Goal: Task Accomplishment & Management: Manage account settings

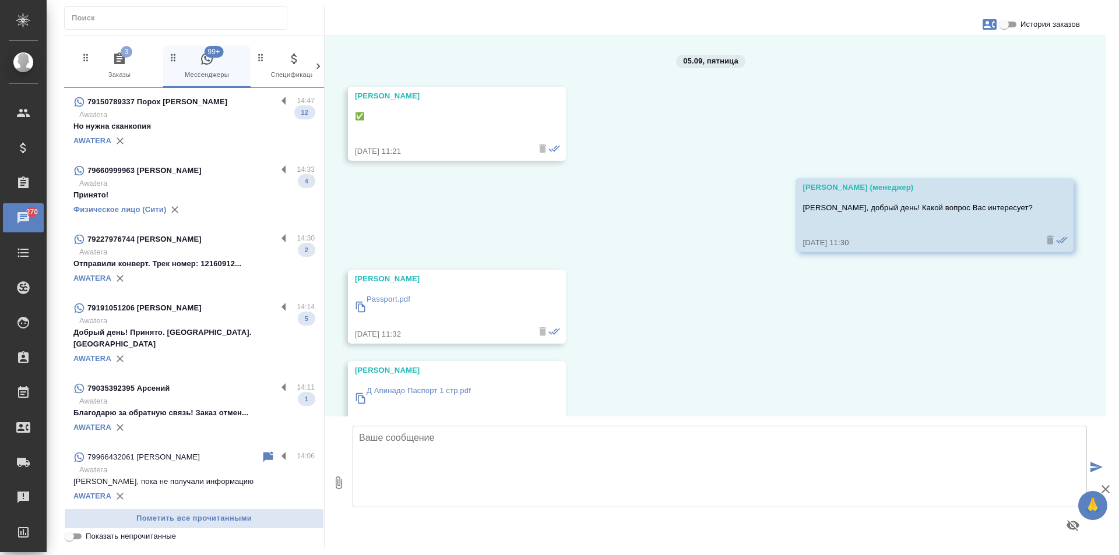
scroll to position [1430, 0]
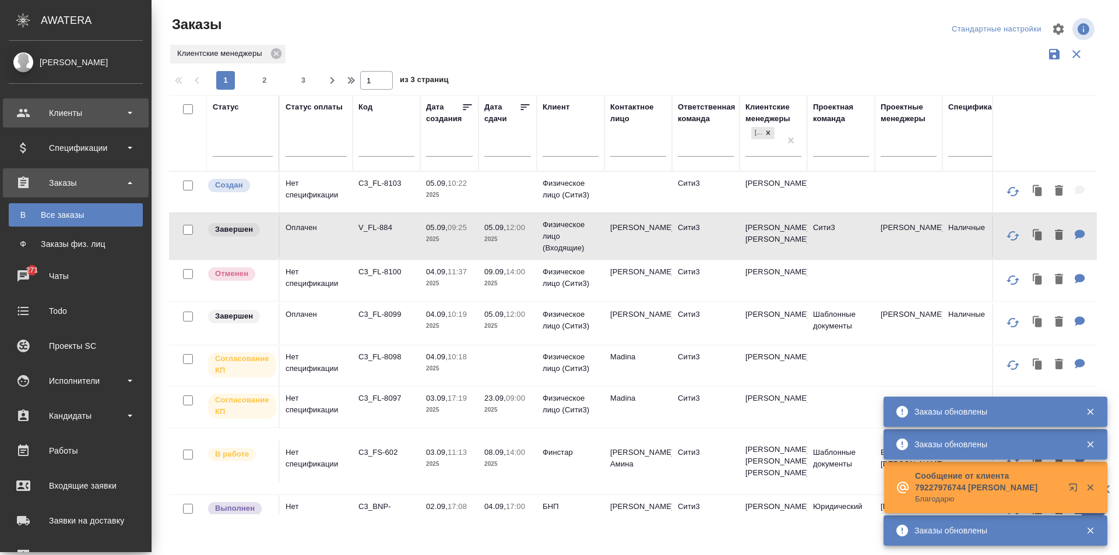
click at [28, 117] on div "Клиенты" at bounding box center [76, 113] width 146 height 29
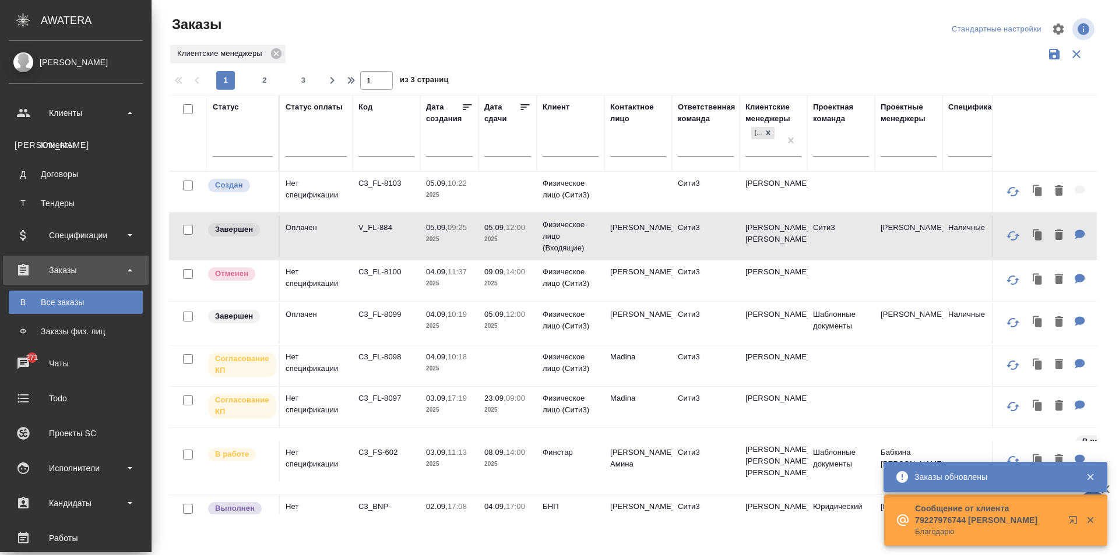
click at [73, 133] on ul "К Клиенты Д Договоры Т Тендеры" at bounding box center [76, 171] width 152 height 87
click at [75, 143] on div "Клиенты" at bounding box center [76, 145] width 122 height 12
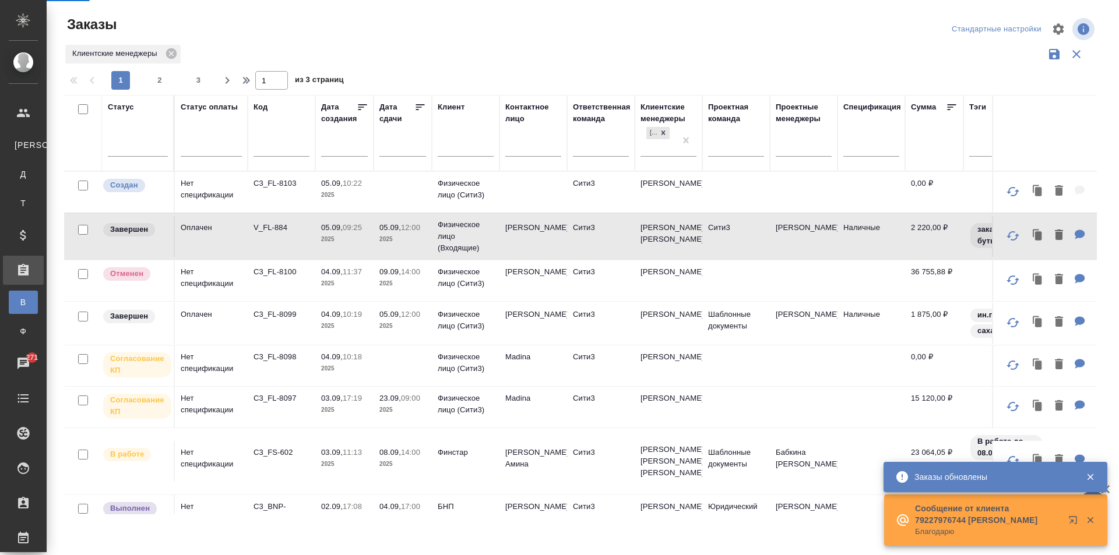
select select "RU"
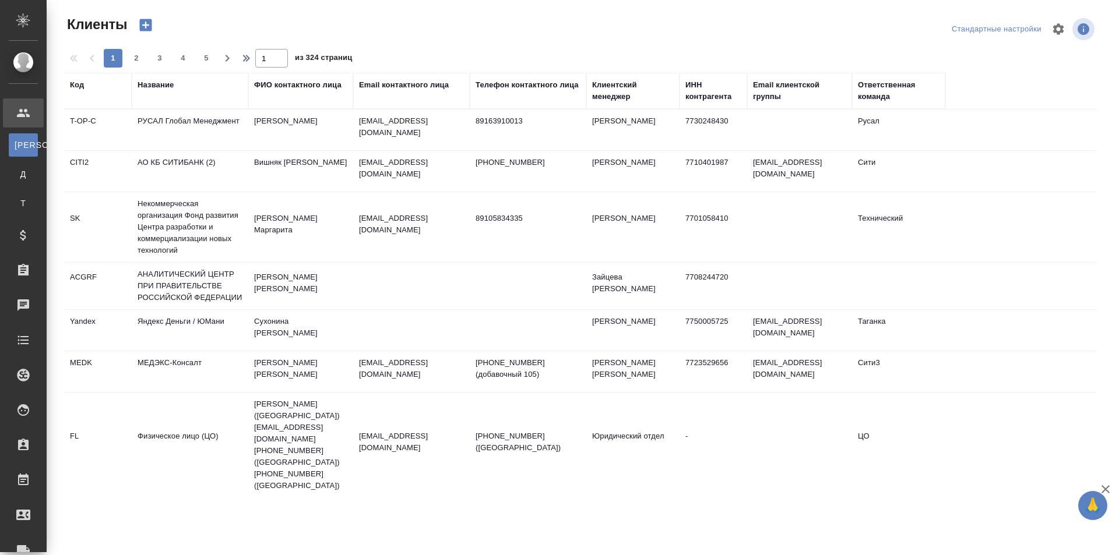
click at [399, 90] on div "Email контактного лица" at bounding box center [404, 85] width 90 height 12
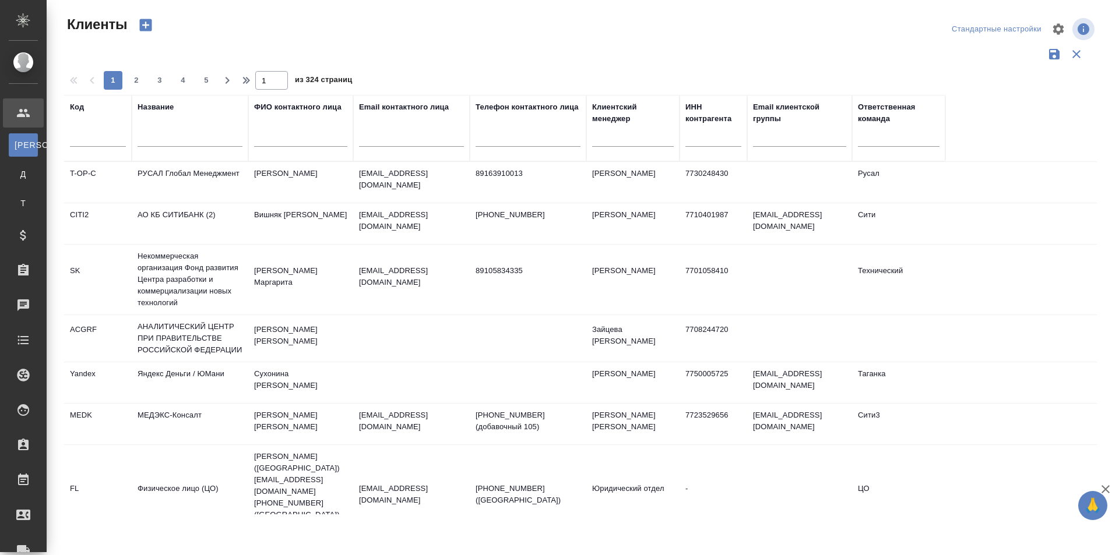
click at [410, 143] on input "text" at bounding box center [411, 139] width 105 height 15
paste input "annaprotsenko@honor.com"
type input "annaprotsenko@honor.com"
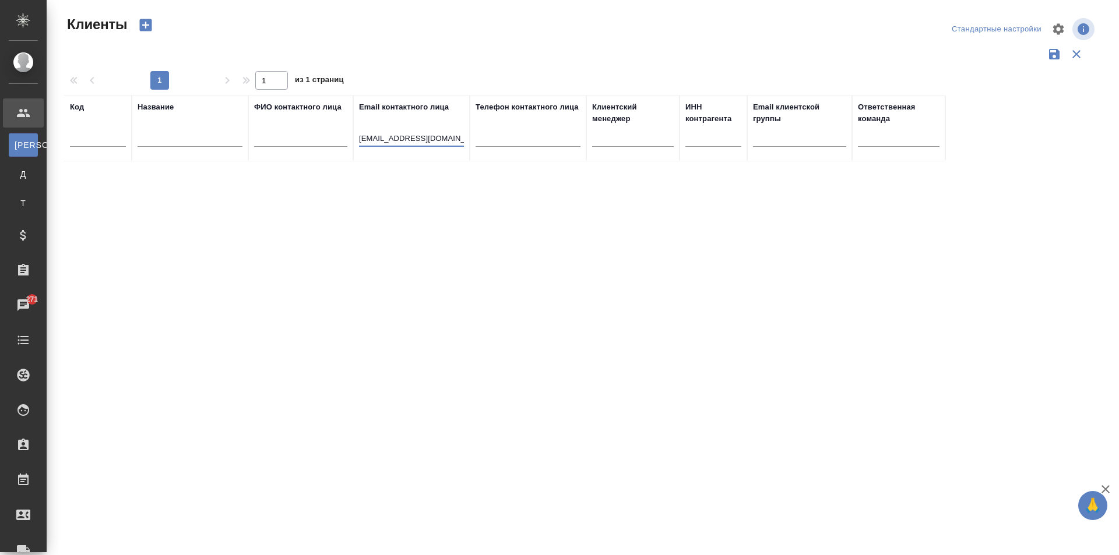
drag, startPoint x: 458, startPoint y: 136, endPoint x: 303, endPoint y: 145, distance: 154.7
click at [303, 145] on tr "Код Название ФИО контактного лица Email контактного лица annaprotsenko@honor.co…" at bounding box center [504, 128] width 881 height 66
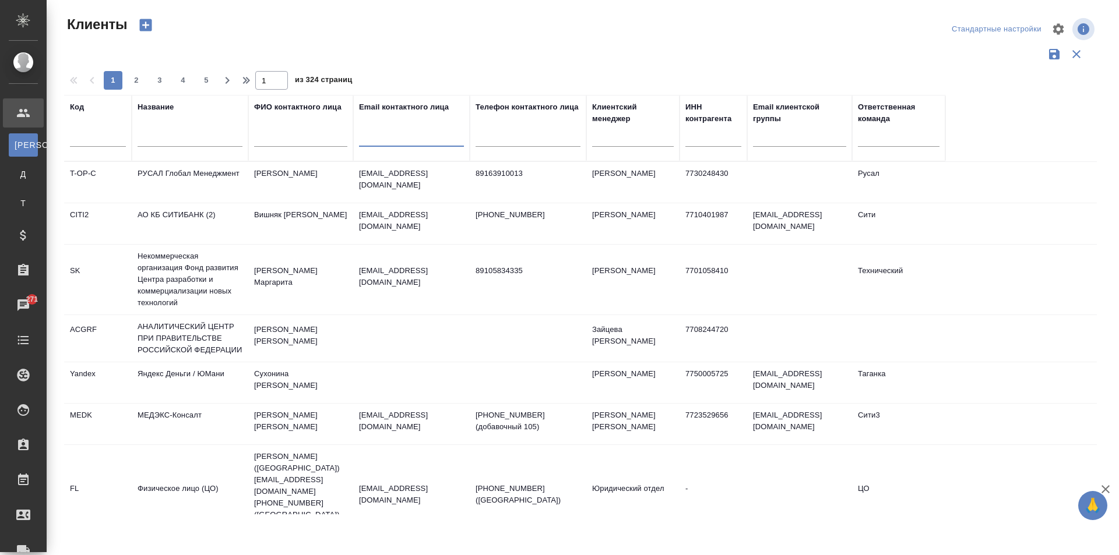
paste input ""hihonor@awatera.com" <hihonor@awatera.com>"
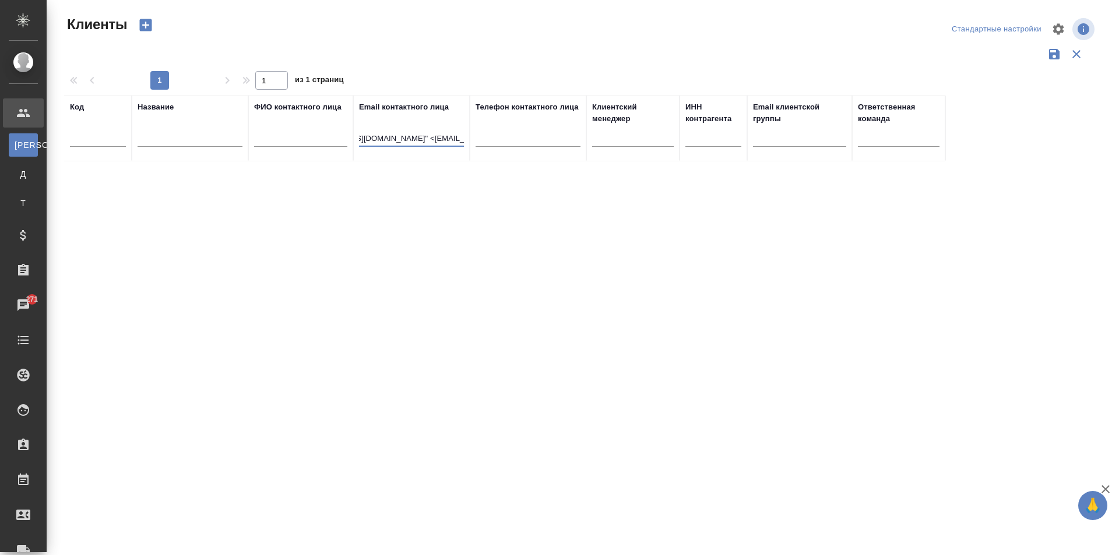
click at [382, 138] on input ""hihonor@awatera.com" <hihonor@awatera.com>" at bounding box center [411, 139] width 105 height 15
click at [441, 138] on input "hihonor@awatera.com>" at bounding box center [411, 139] width 105 height 15
type input "hihonor@awatera.com"
drag, startPoint x: 425, startPoint y: 140, endPoint x: 290, endPoint y: 146, distance: 135.4
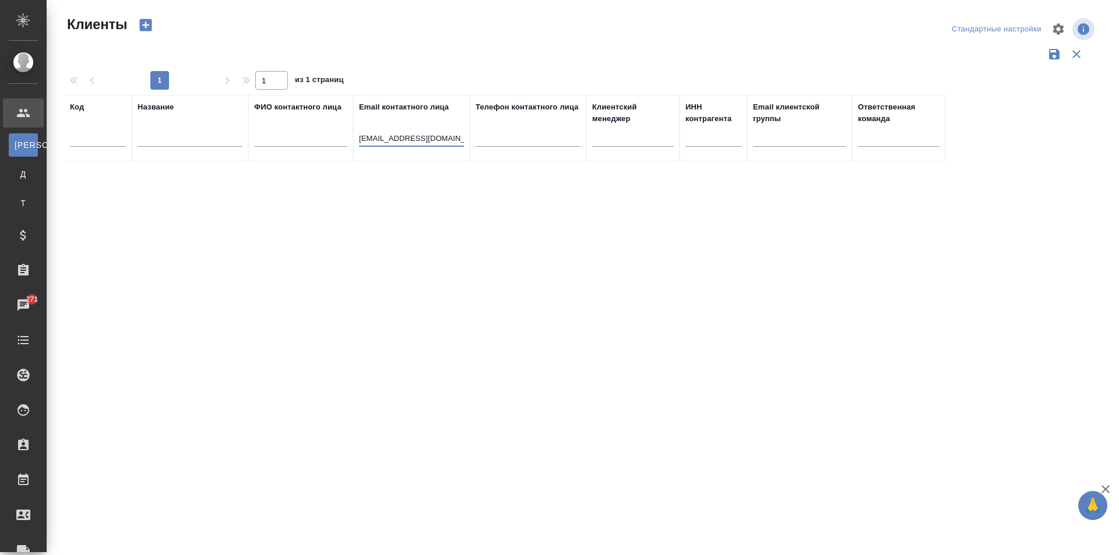
click at [290, 146] on tr "Код Название ФИО контактного лица Email контактного лица hihonor@awatera.com Те…" at bounding box center [504, 128] width 881 height 66
click at [217, 146] on input "text" at bounding box center [190, 139] width 105 height 15
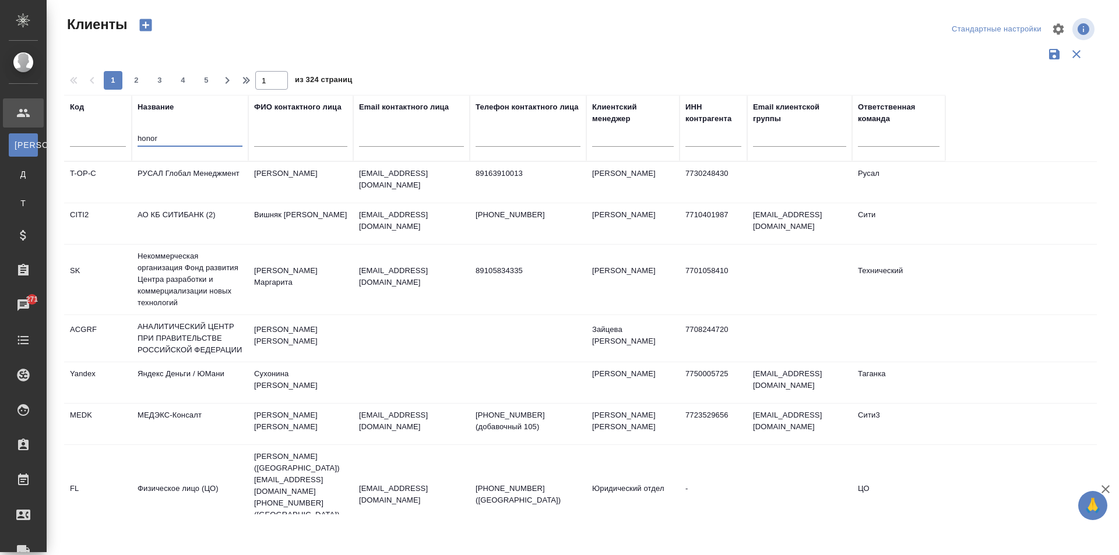
type input "honor"
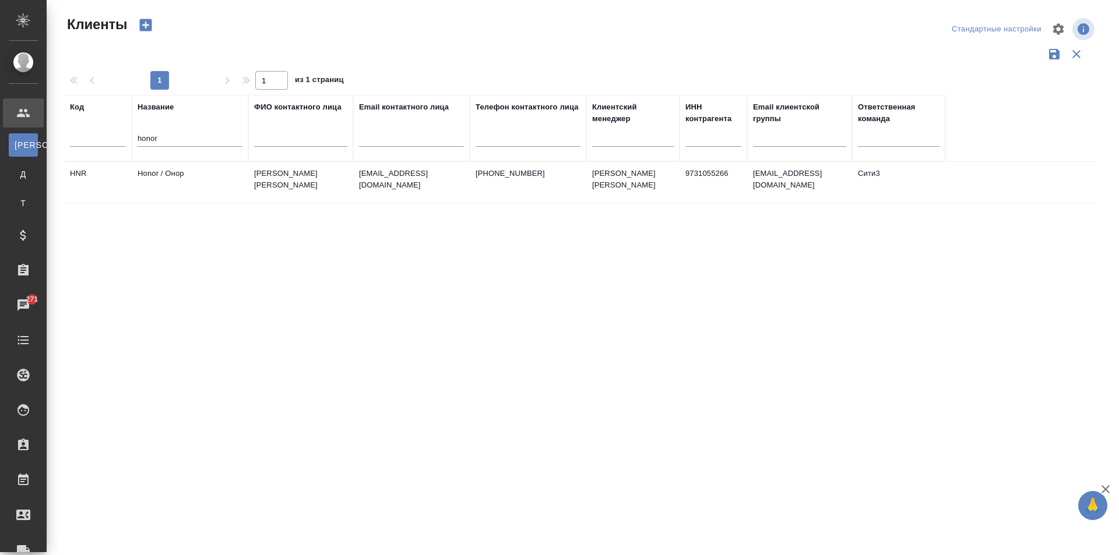
click at [217, 182] on td "Honor / Онор" at bounding box center [190, 182] width 117 height 41
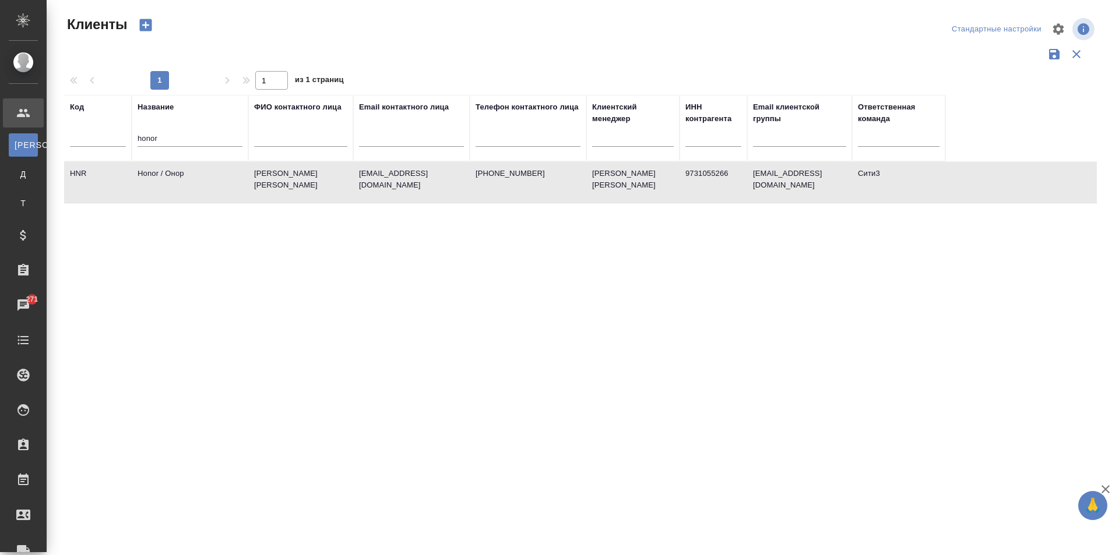
click at [217, 182] on td "Honor / Онор" at bounding box center [190, 182] width 117 height 41
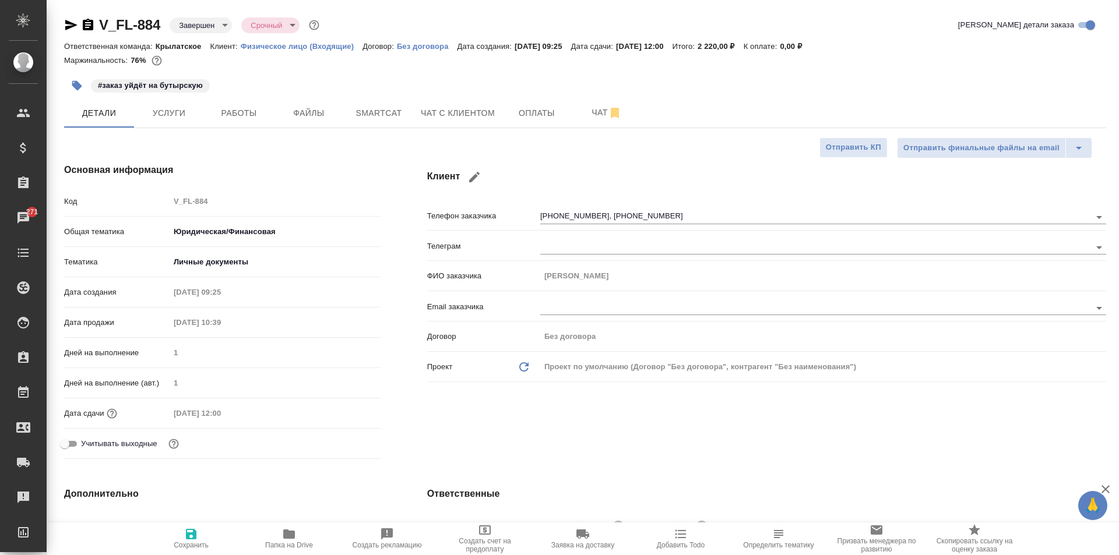
select select "RU"
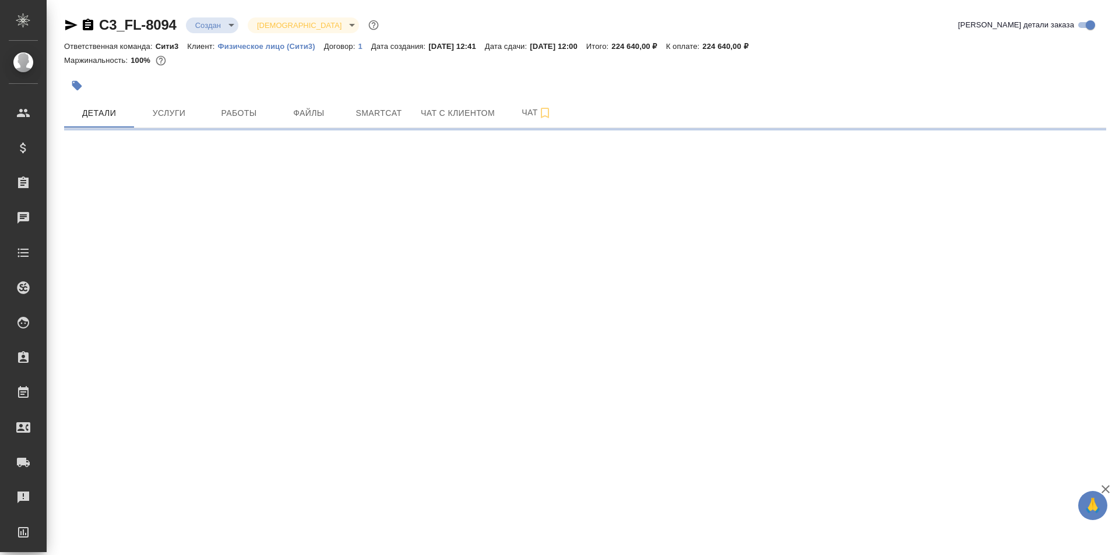
click at [213, 24] on body "🙏 .cls-1 fill:#fff; AWATERA [PERSON_NAME] Спецификации Заказы Чаты Todo Проекты…" at bounding box center [559, 277] width 1119 height 555
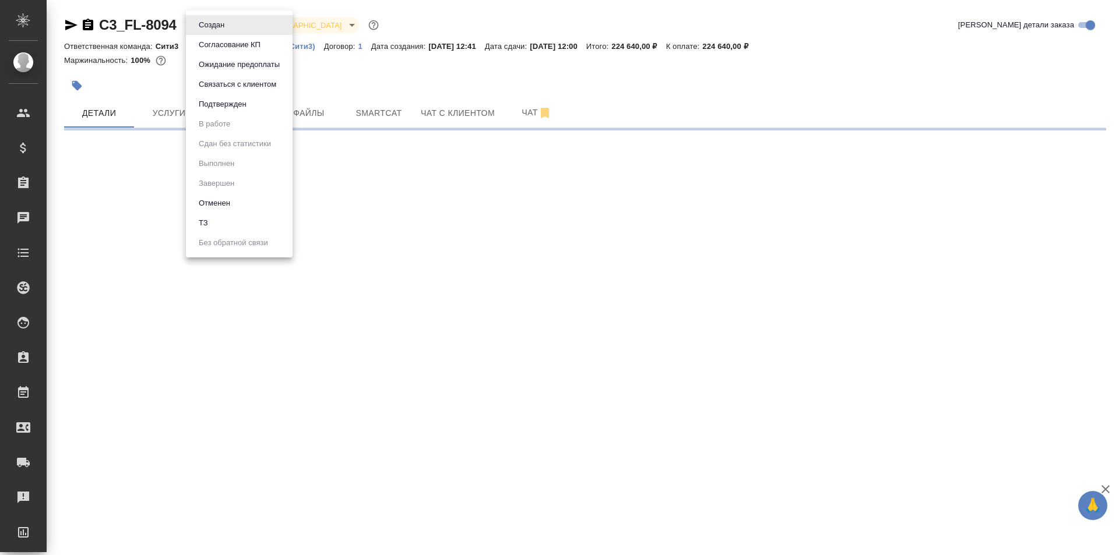
select select "RU"
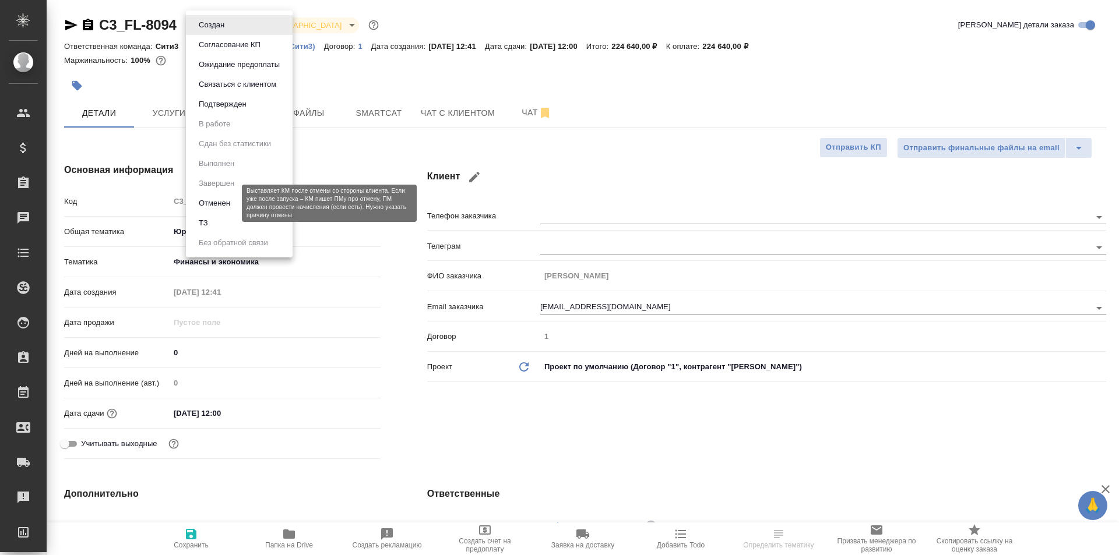
type textarea "x"
click at [226, 200] on button "Отменен" at bounding box center [214, 203] width 38 height 13
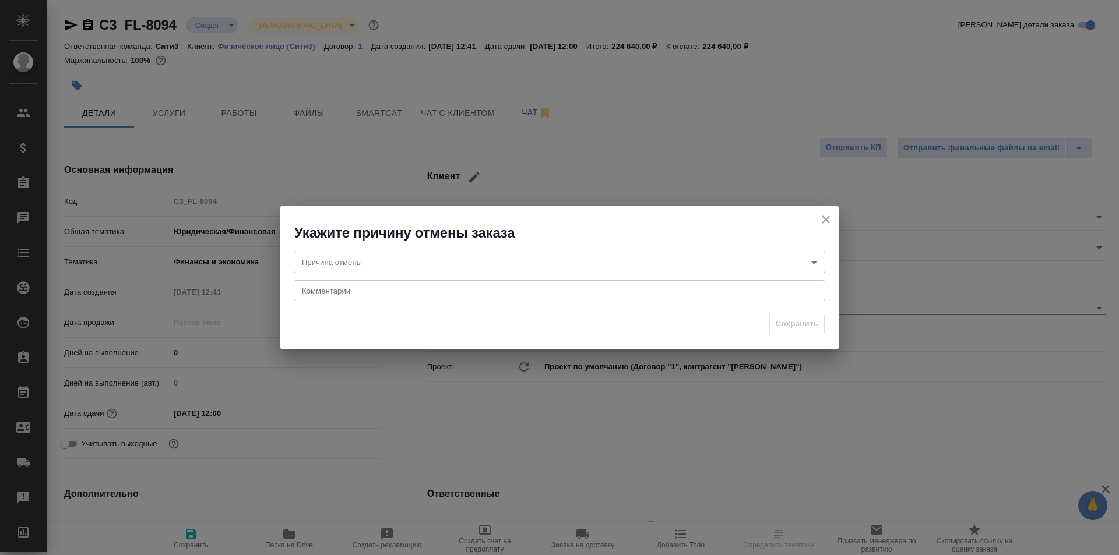
click at [484, 263] on body "🙏 .cls-1 fill:#fff; AWATERA Moskalets Alina Клиенты Спецификации Заказы Чаты To…" at bounding box center [559, 277] width 1119 height 555
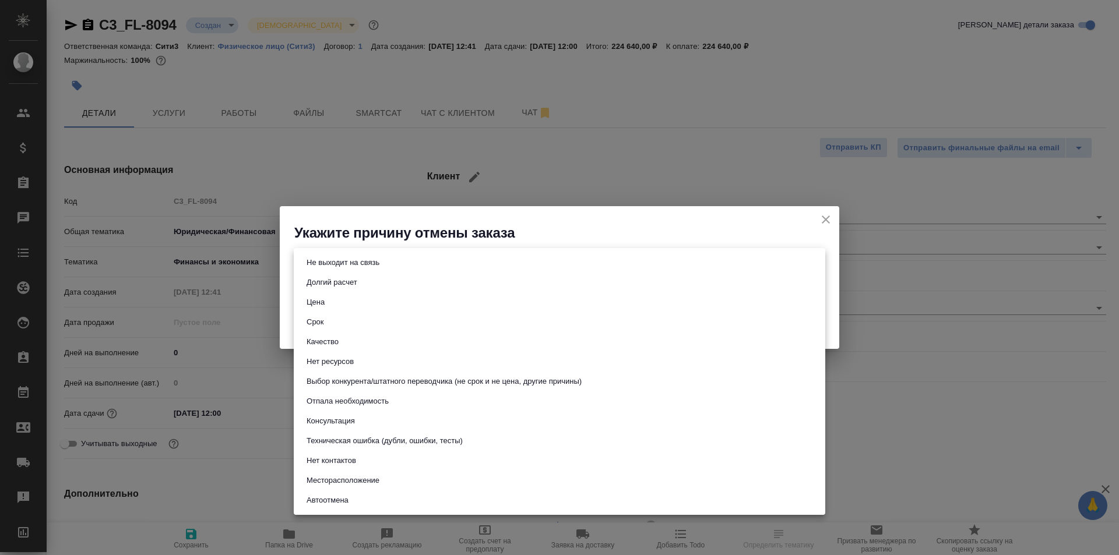
click at [437, 263] on li "Не выходит на связь" at bounding box center [560, 263] width 532 height 20
type input "stopContacting"
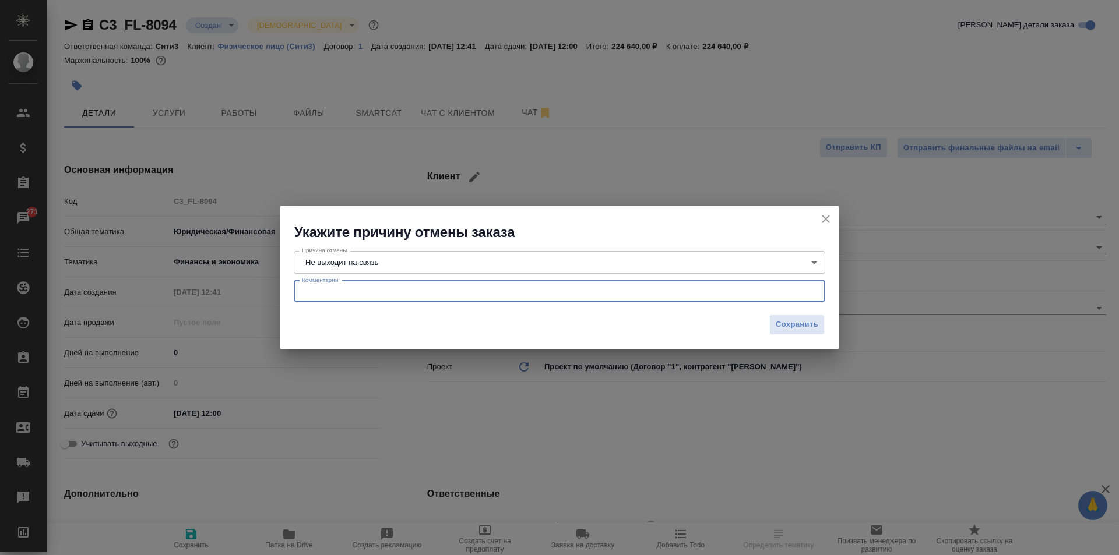
click at [428, 293] on textarea at bounding box center [559, 291] width 515 height 9
click at [779, 323] on span "Сохранить" at bounding box center [797, 324] width 43 height 13
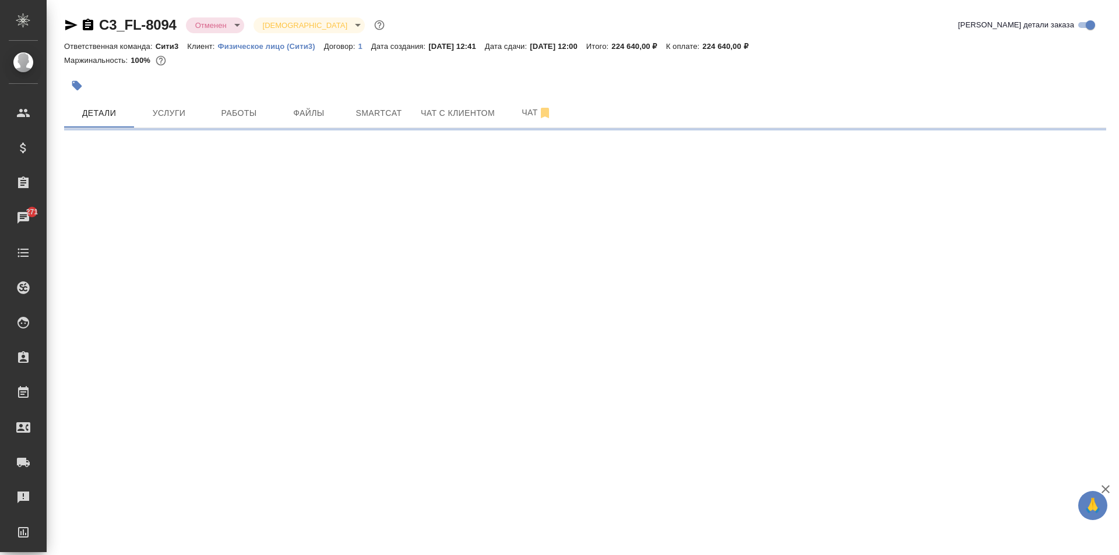
select select "RU"
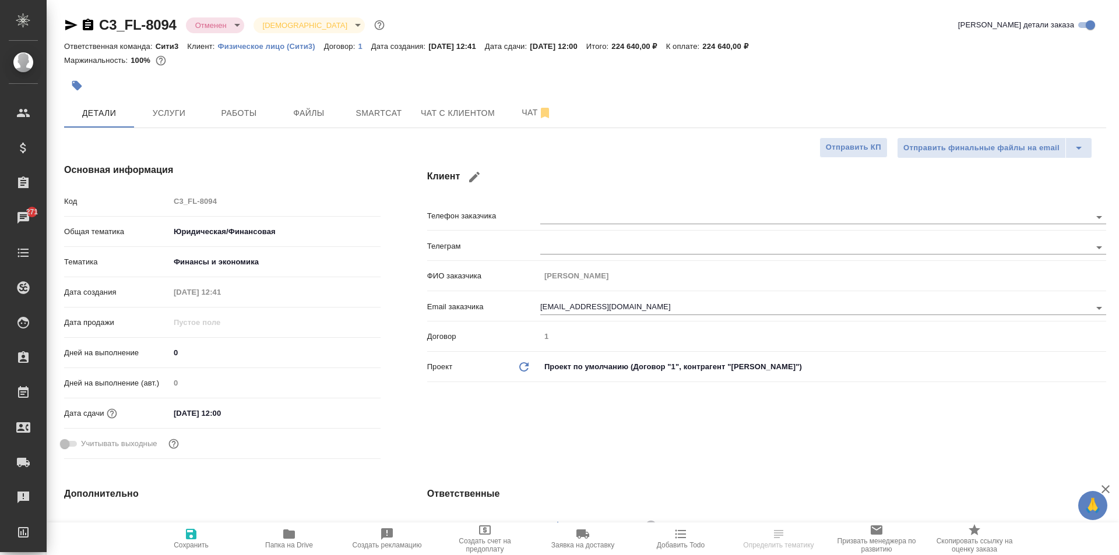
type textarea "x"
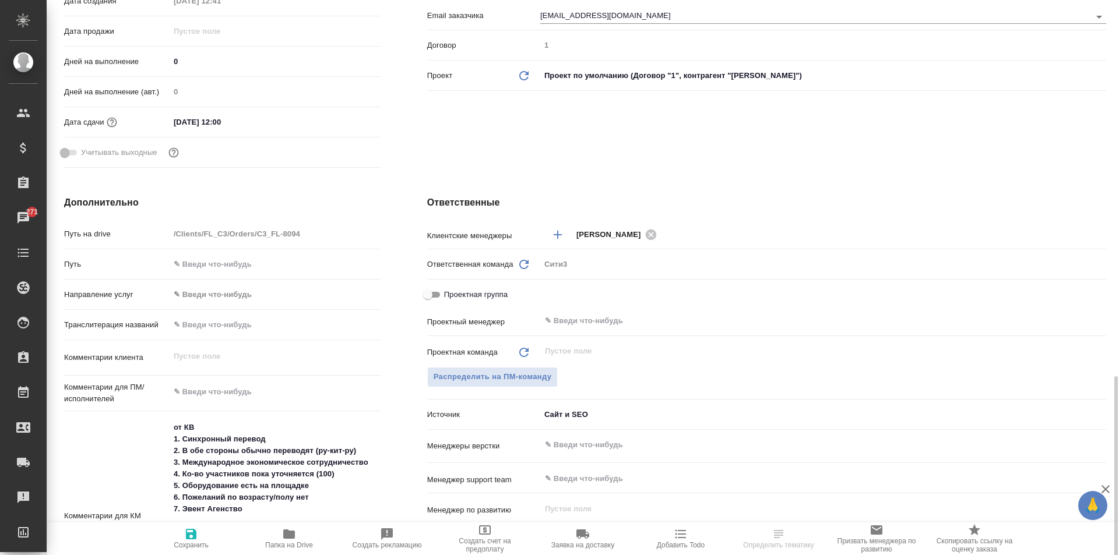
scroll to position [525, 0]
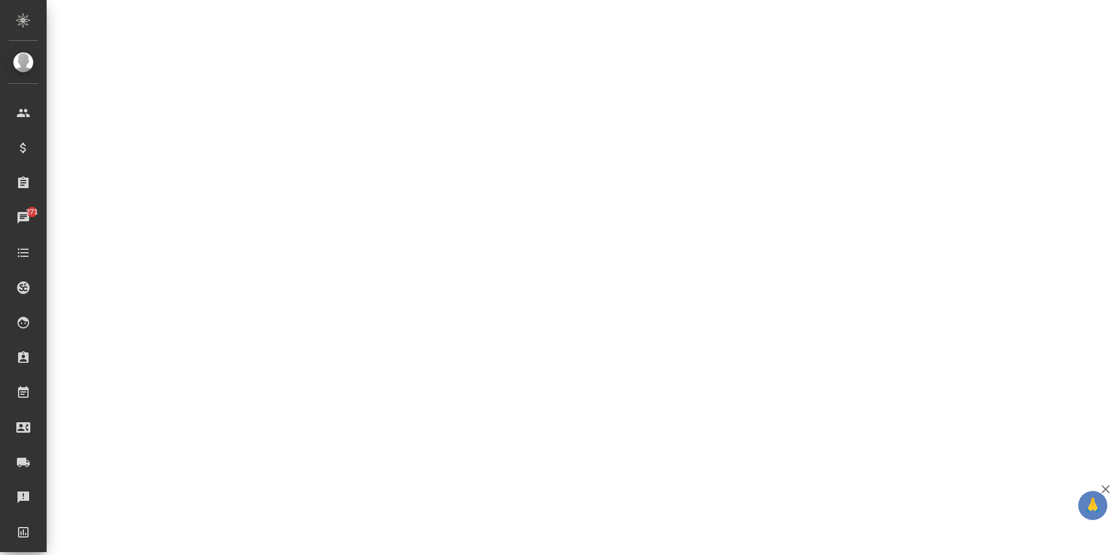
select select "RU"
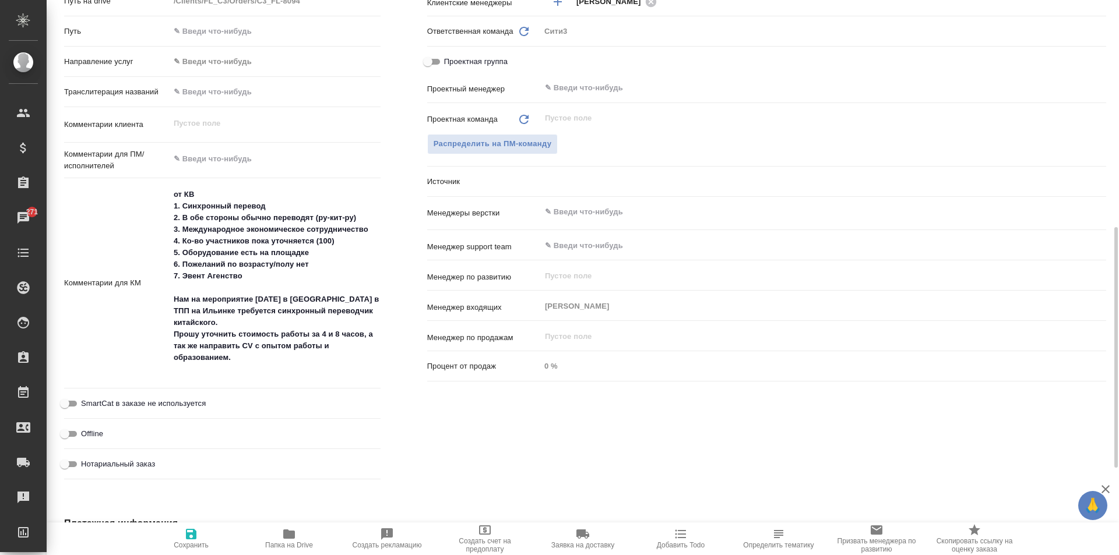
type textarea "x"
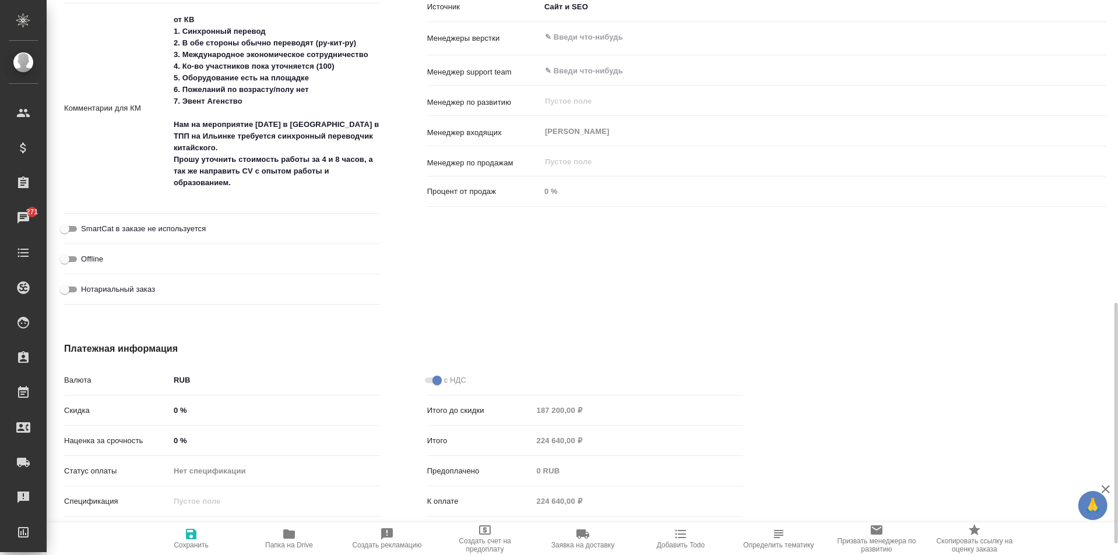
type textarea "x"
click at [244, 190] on textarea "от КВ 1. Синхронный перевод 2. В обе стороны обычно переводят (ру-кит-ру) 3. Ме…" at bounding box center [275, 107] width 211 height 195
type textarea "x"
type textarea "от КВ 1. Синхронный перевод 2. В обе стороны обычно переводят (ру-кит-ру) 3. Ме…"
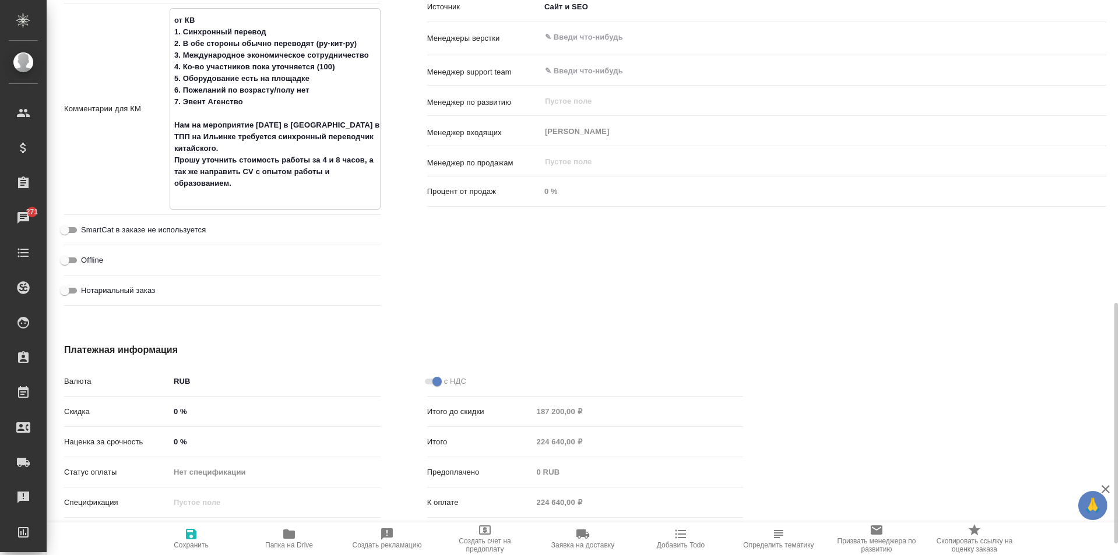
type textarea "x"
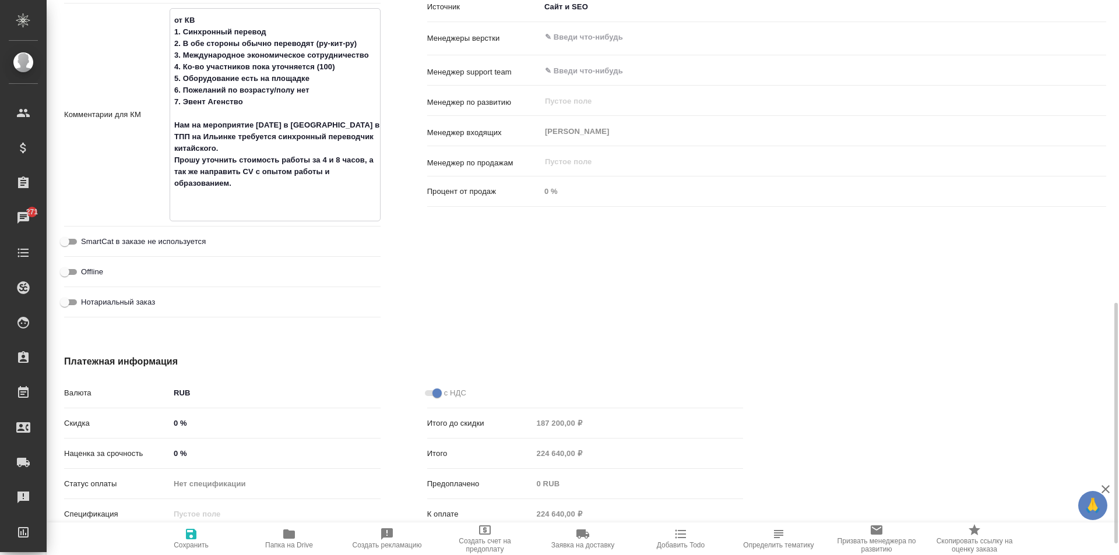
paste textarea "на все письма игнор после получения сметы и резюме"
type textarea "x"
type textarea "от КВ 1. Синхронный перевод 2. В обе стороны обычно переводят (ру-кит-ру) 3. Ме…"
type textarea "x"
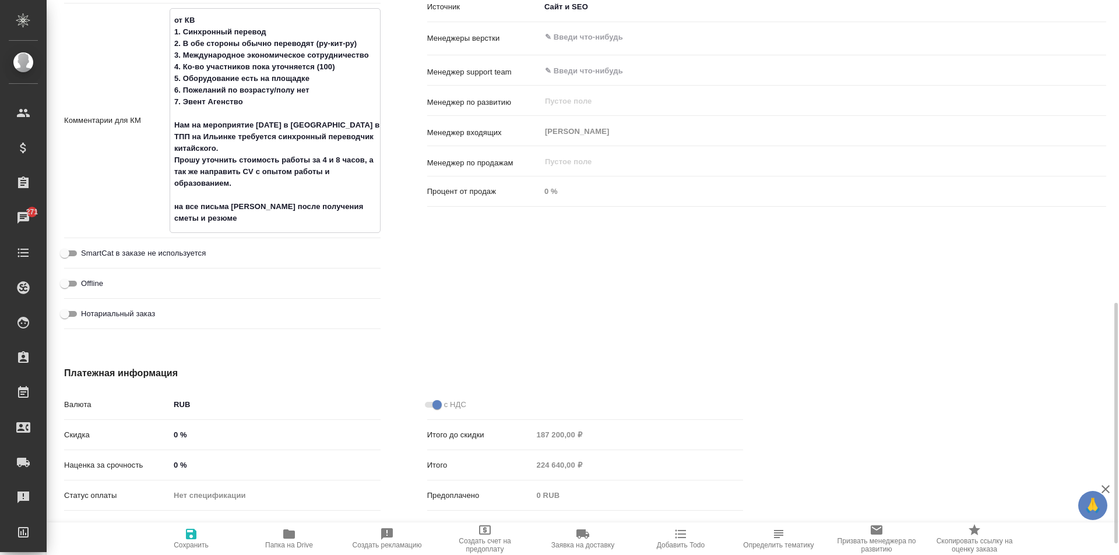
click at [173, 209] on textarea "от КВ 1. Синхронный перевод 2. В обе стороны обычно переводят (ру-кит-ру) 3. Ме…" at bounding box center [275, 119] width 210 height 218
type textarea "x"
type textarea "от КВ 1. Синхронный перевод 2. В обе стороны обычно переводят (ру-кит-ру) 3. Ме…"
type textarea "x"
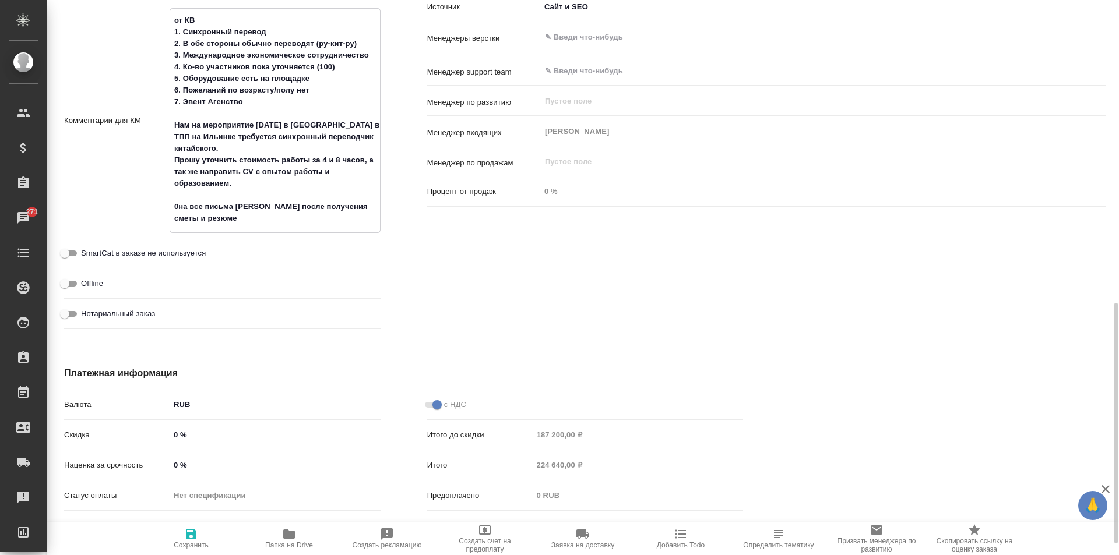
type textarea "x"
type textarea "от КВ 1. Синхронный перевод 2. В обе стороны обычно переводят (ру-кит-ру) 3. Ме…"
type textarea "x"
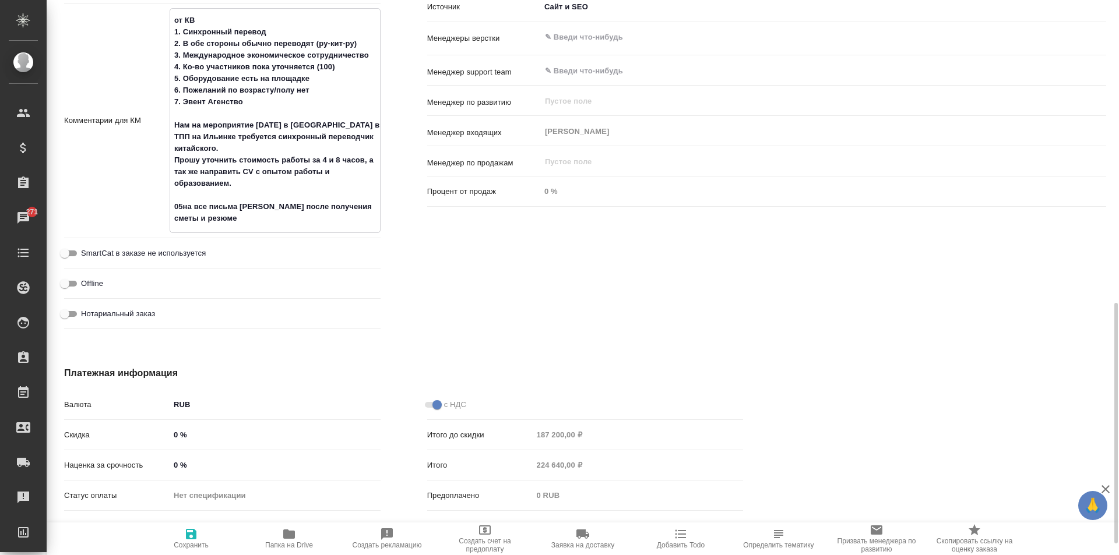
type textarea "x"
type textarea "от КВ 1. Синхронный перевод 2. В обе стороны обычно переводят (ру-кит-ру) 3. Ме…"
type textarea "x"
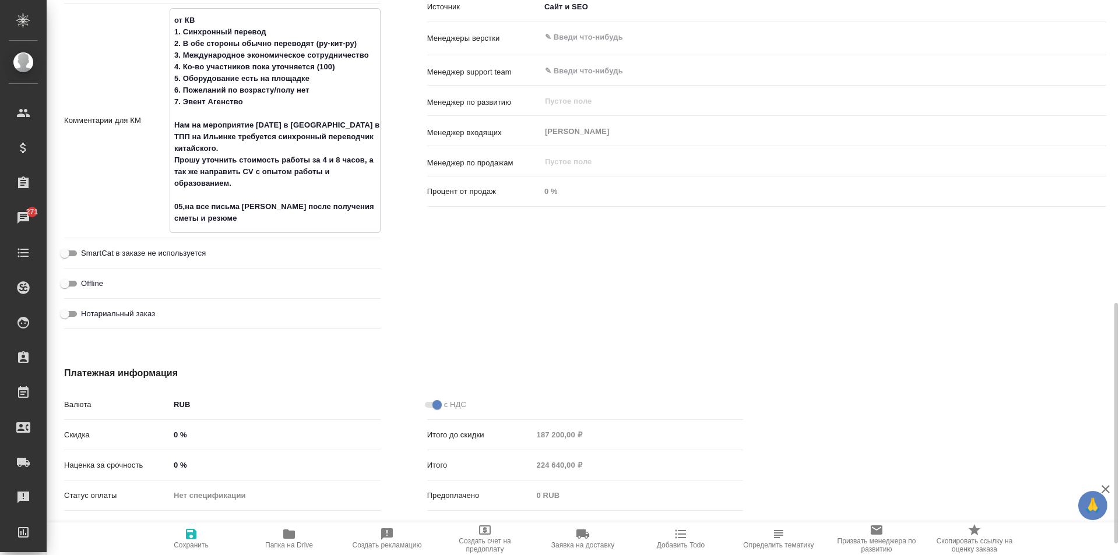
type textarea "от КВ 1. Синхронный перевод 2. В обе стороны обычно переводят (ру-кит-ру) 3. Ме…"
type textarea "x"
type textarea "от КВ 1. Синхронный перевод 2. В обе стороны обычно переводят (ру-кит-ру) 3. Ме…"
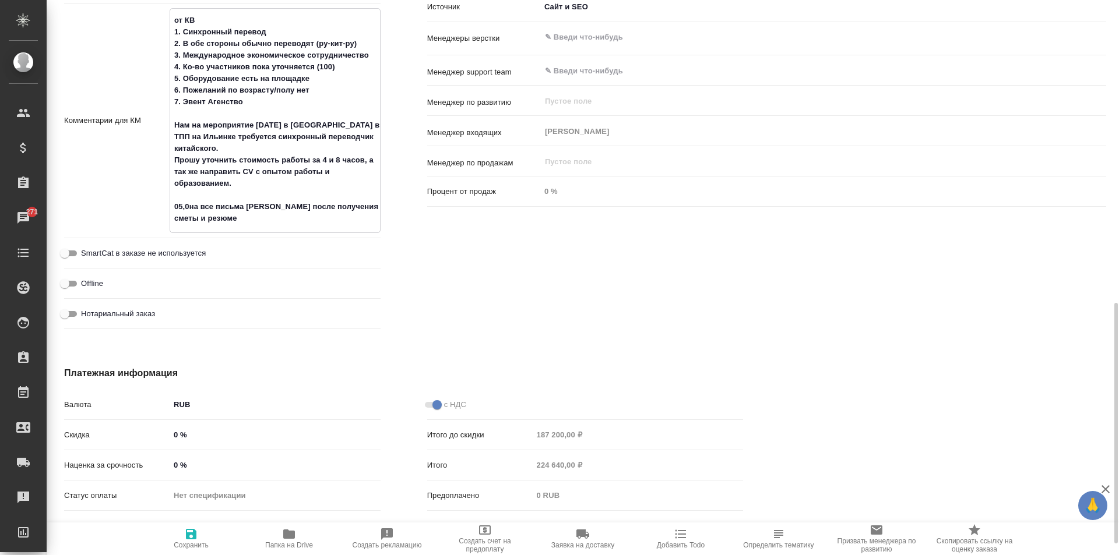
type textarea "x"
type textarea "от КВ 1. Синхронный перевод 2. В обе стороны обычно переводят (ру-кит-ру) 3. Ме…"
type textarea "x"
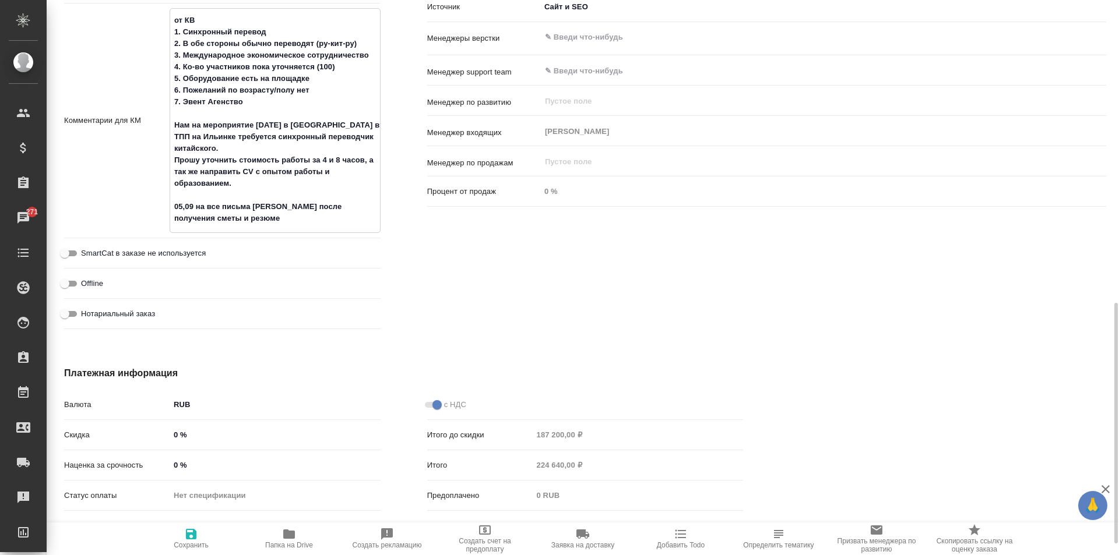
type textarea "от КВ 1. Синхронный перевод 2. В обе стороны обычно переводят (ру-кит-ру) 3. Ме…"
type textarea "x"
click at [193, 543] on span "Сохранить" at bounding box center [191, 545] width 35 height 8
type textarea "x"
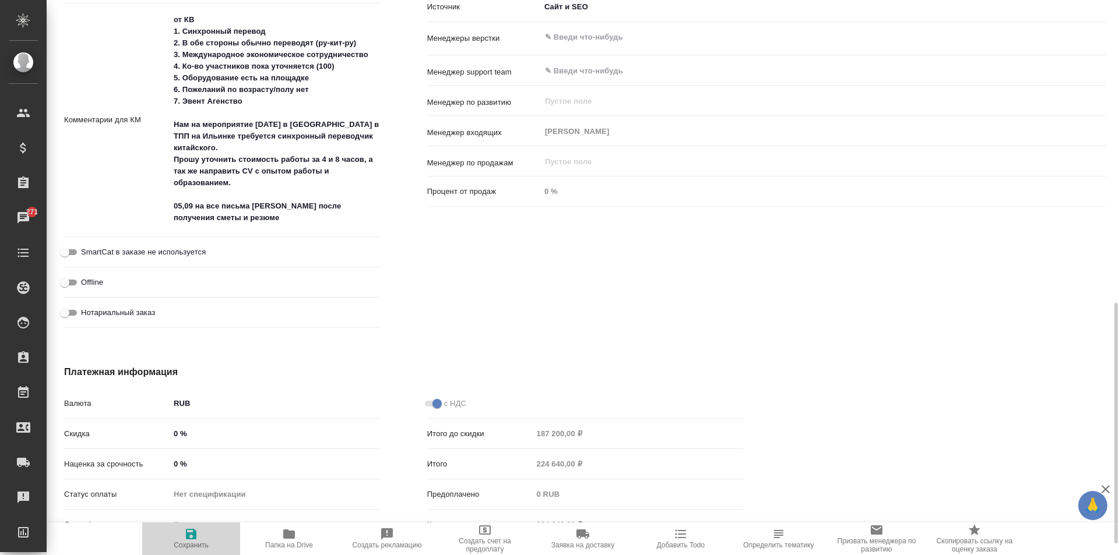
type textarea "x"
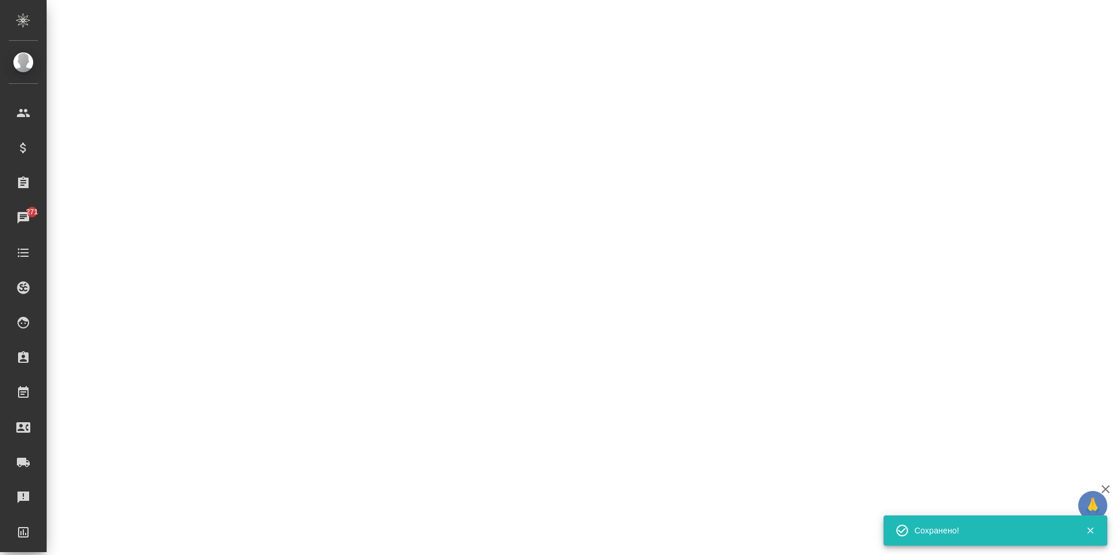
select select "RU"
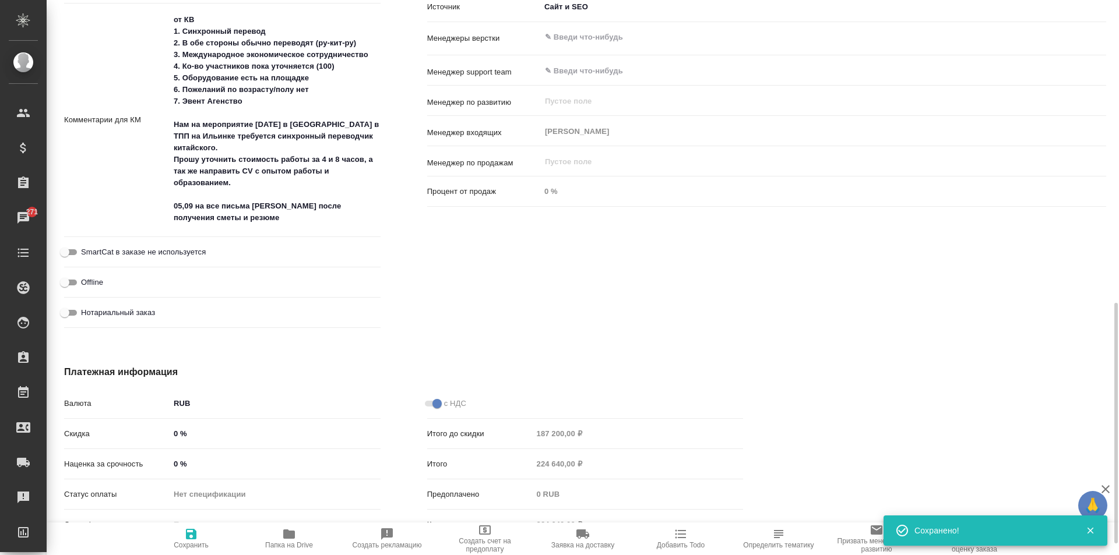
type textarea "x"
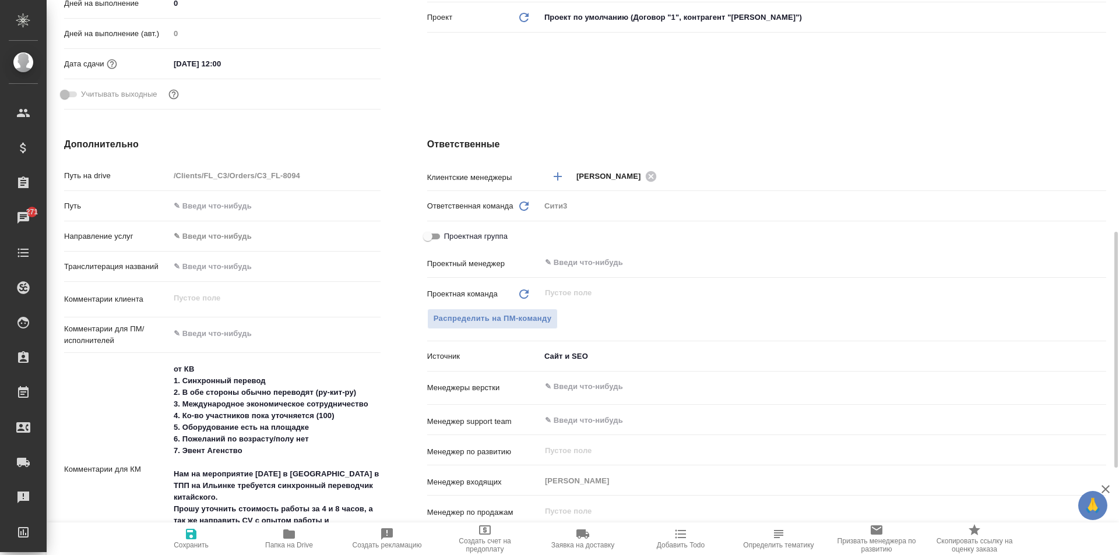
scroll to position [525, 0]
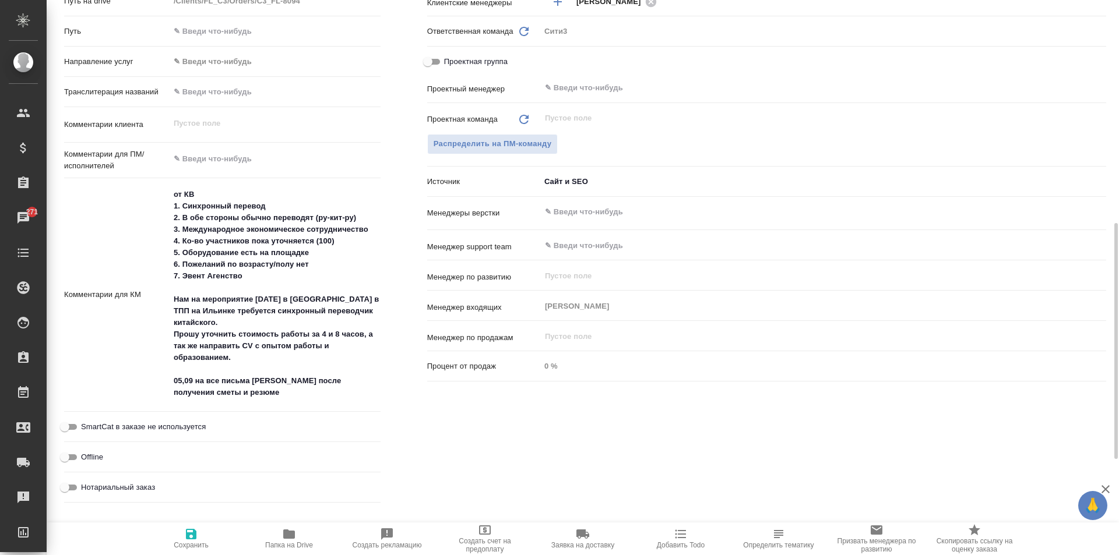
type textarea "x"
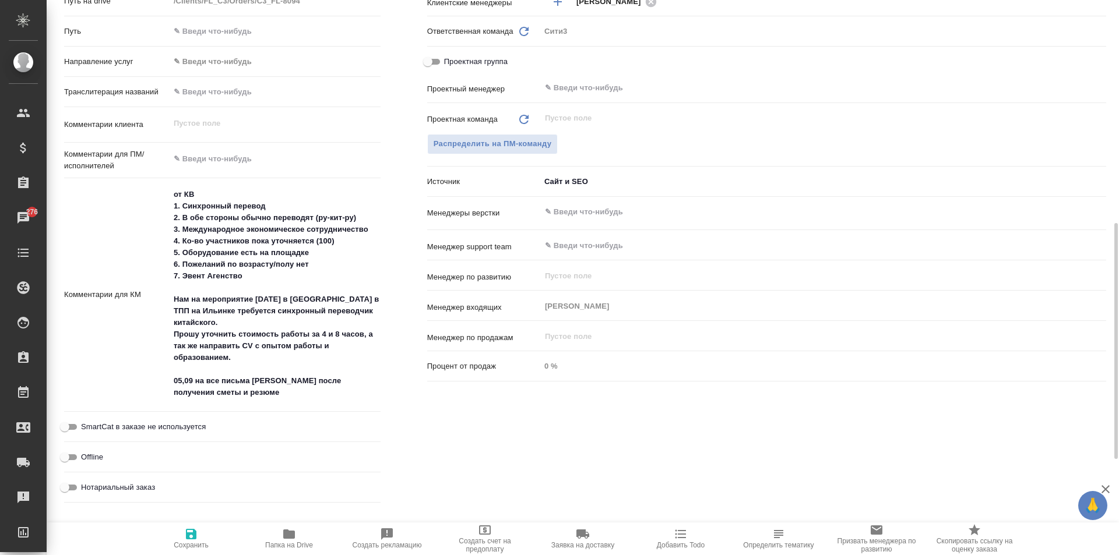
type textarea "x"
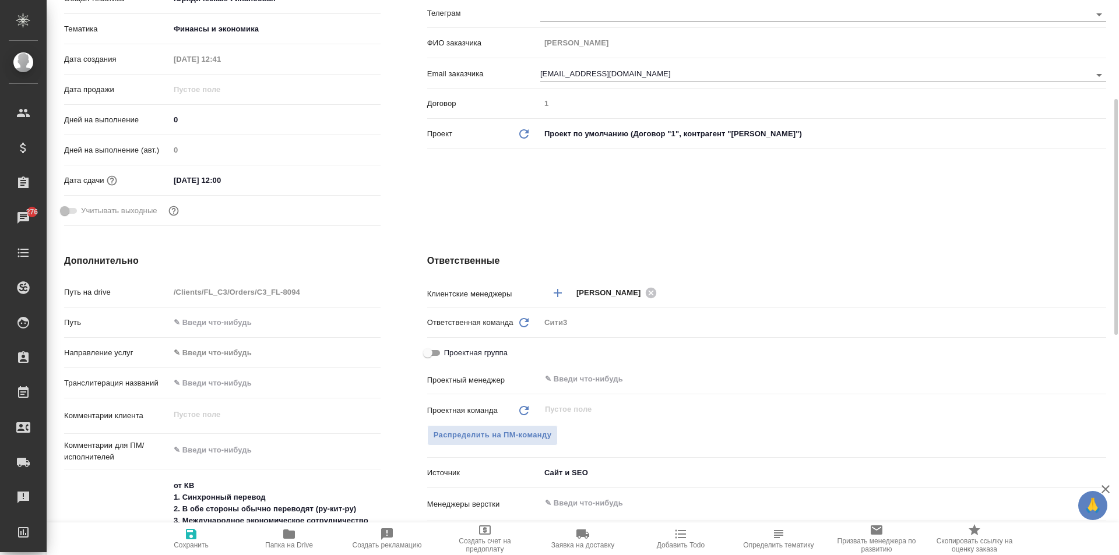
scroll to position [0, 0]
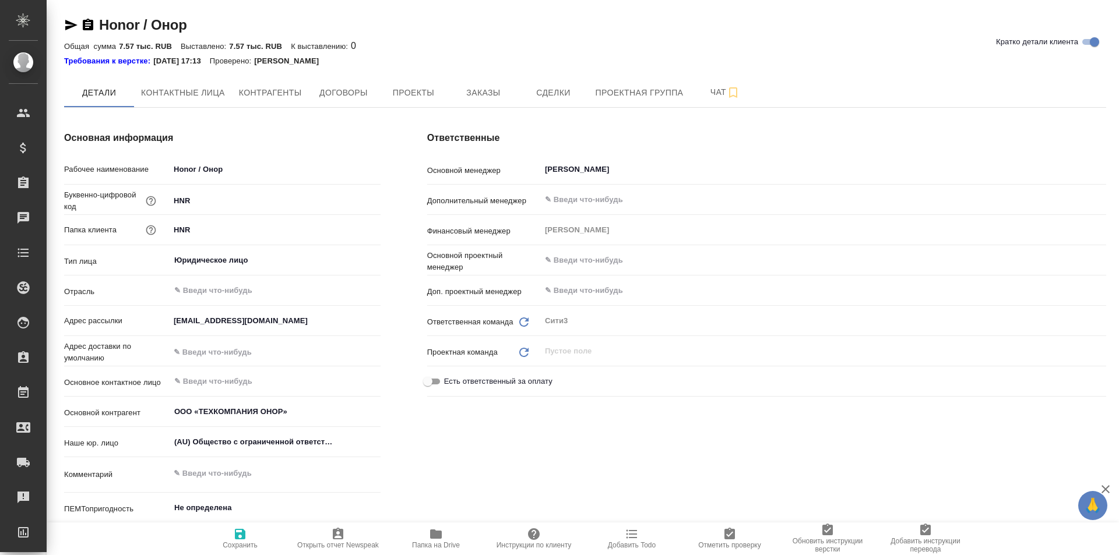
type textarea "x"
click at [445, 538] on span "Папка на Drive" at bounding box center [436, 538] width 84 height 22
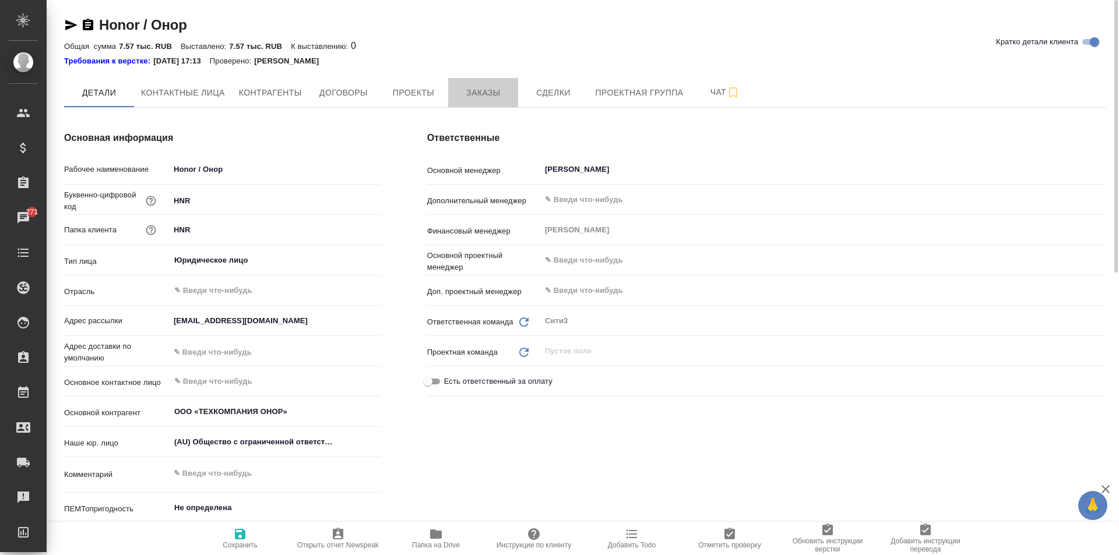
drag, startPoint x: 472, startPoint y: 88, endPoint x: 332, endPoint y: 180, distance: 167.5
click at [332, 180] on div "Honor / Онор Кратко детали клиента Общая сумма 7.57 тыс. RUB Выставлено: 7.57 т…" at bounding box center [585, 565] width 1055 height 1130
click at [181, 99] on span "Контактные лица" at bounding box center [183, 93] width 84 height 15
select select "RU"
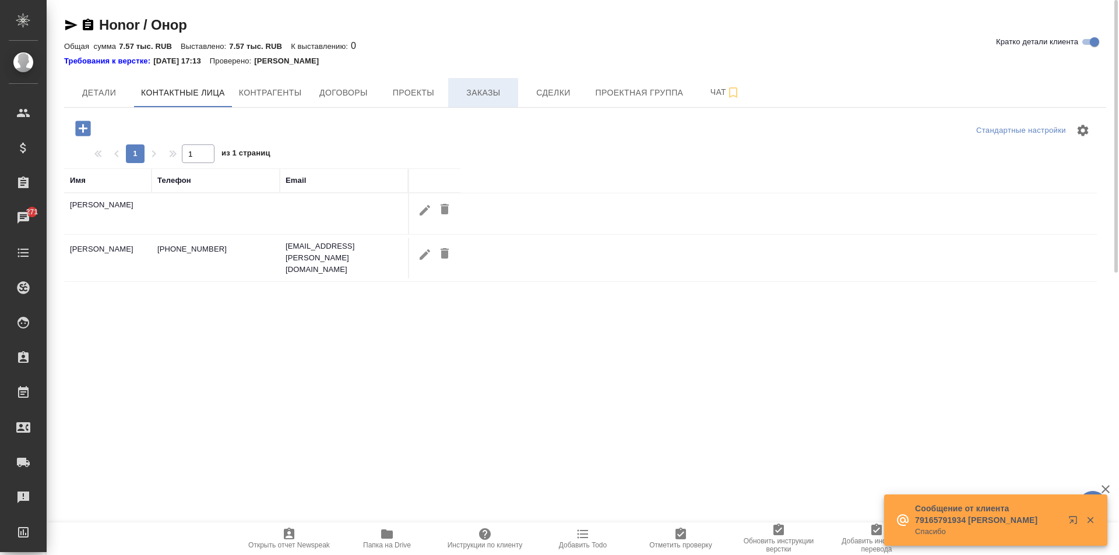
click at [494, 99] on span "Заказы" at bounding box center [483, 93] width 56 height 15
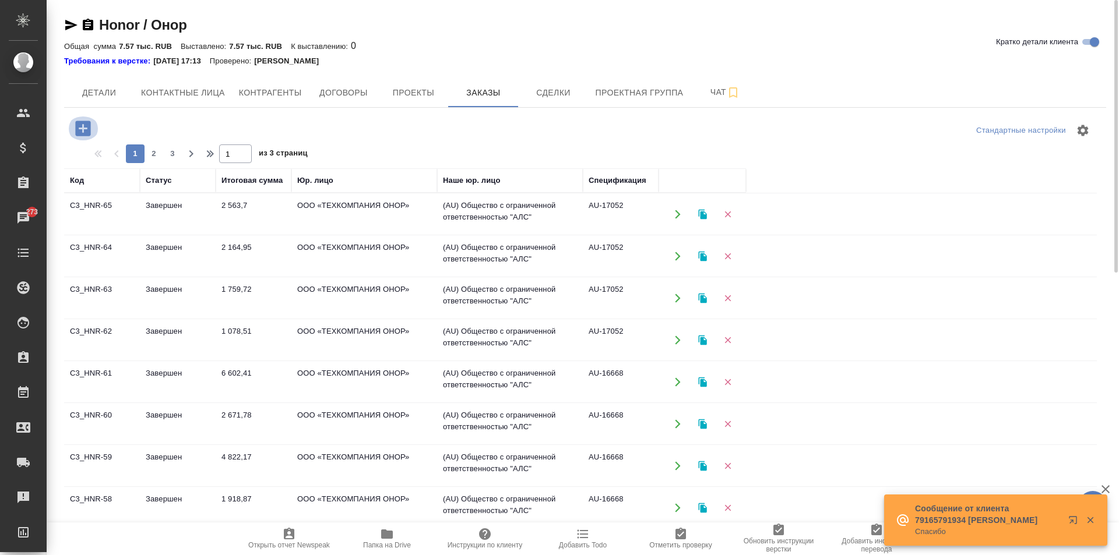
click at [82, 127] on icon "button" at bounding box center [82, 128] width 15 height 15
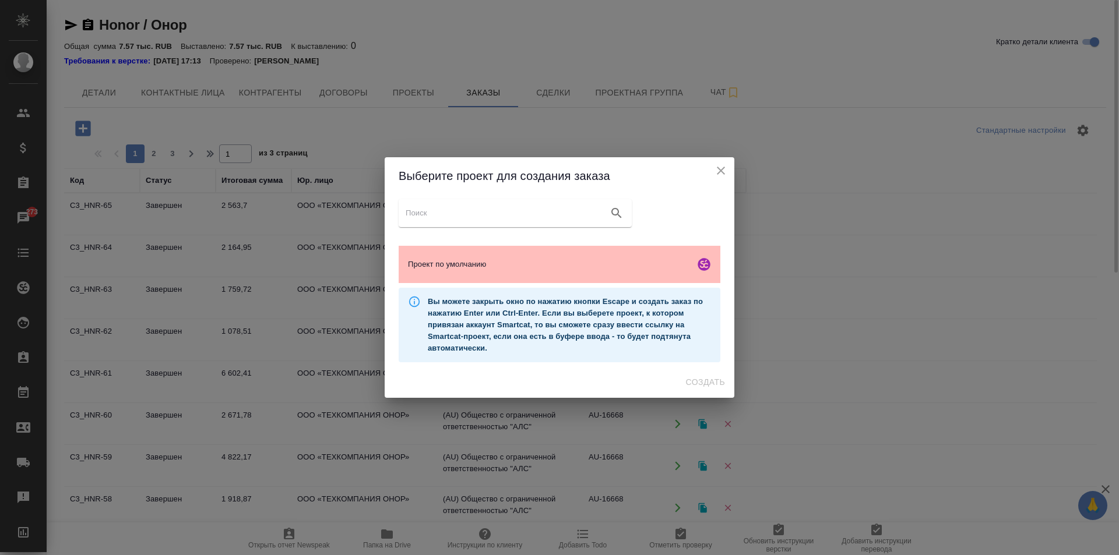
click at [520, 269] on span "Проект по умолчанию" at bounding box center [549, 265] width 282 height 12
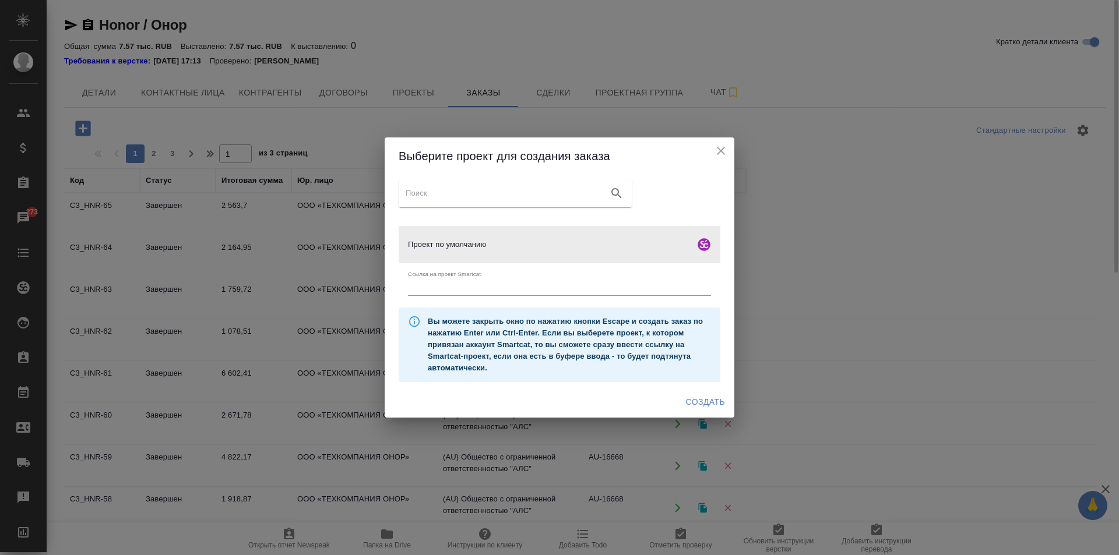
click at [705, 402] on span "Создать" at bounding box center [705, 402] width 39 height 15
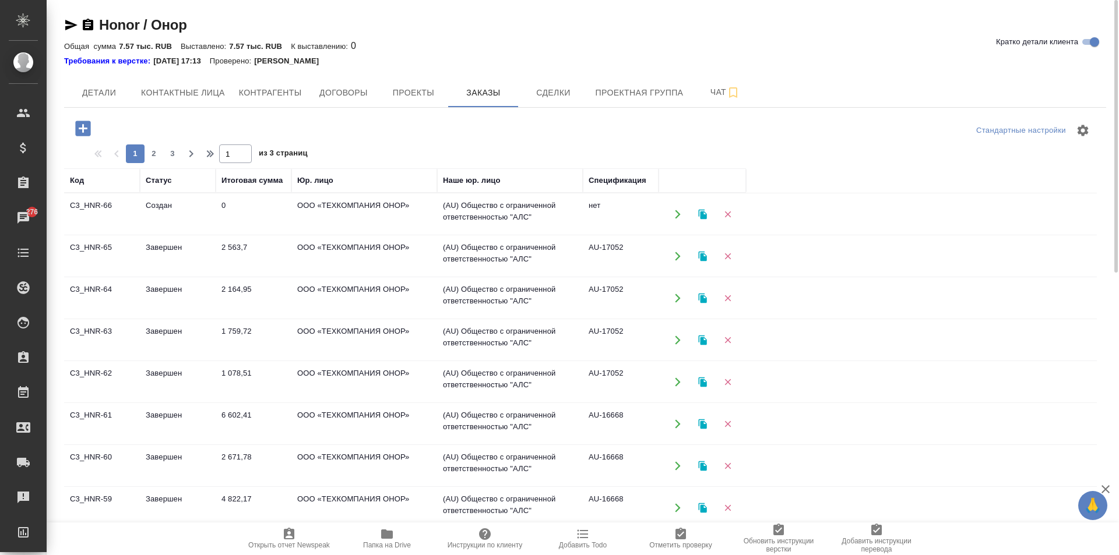
click at [377, 543] on span "Папка на Drive" at bounding box center [387, 545] width 48 height 8
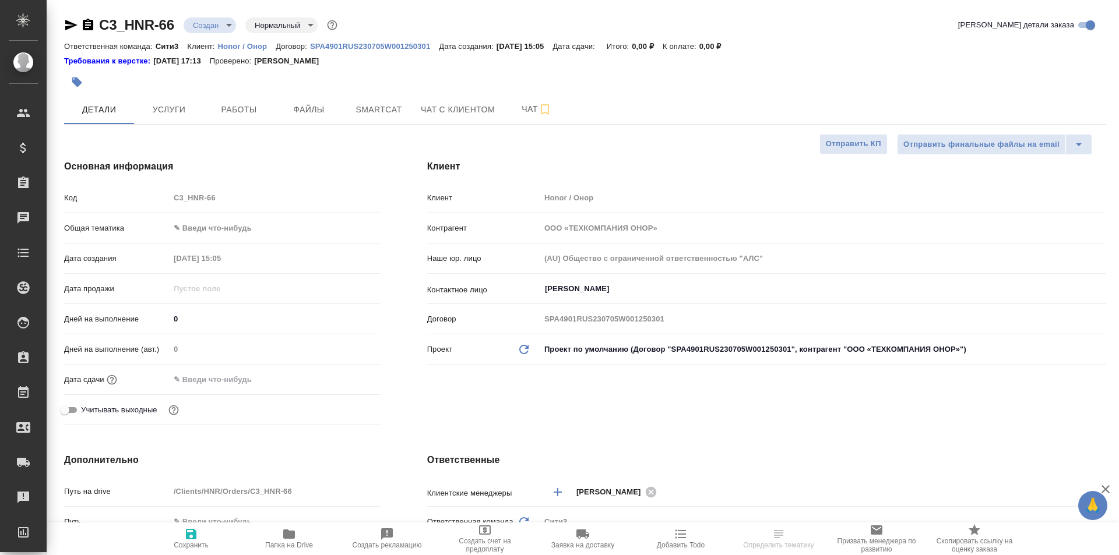
select select "RU"
click at [329, 115] on span "Файлы" at bounding box center [309, 110] width 56 height 15
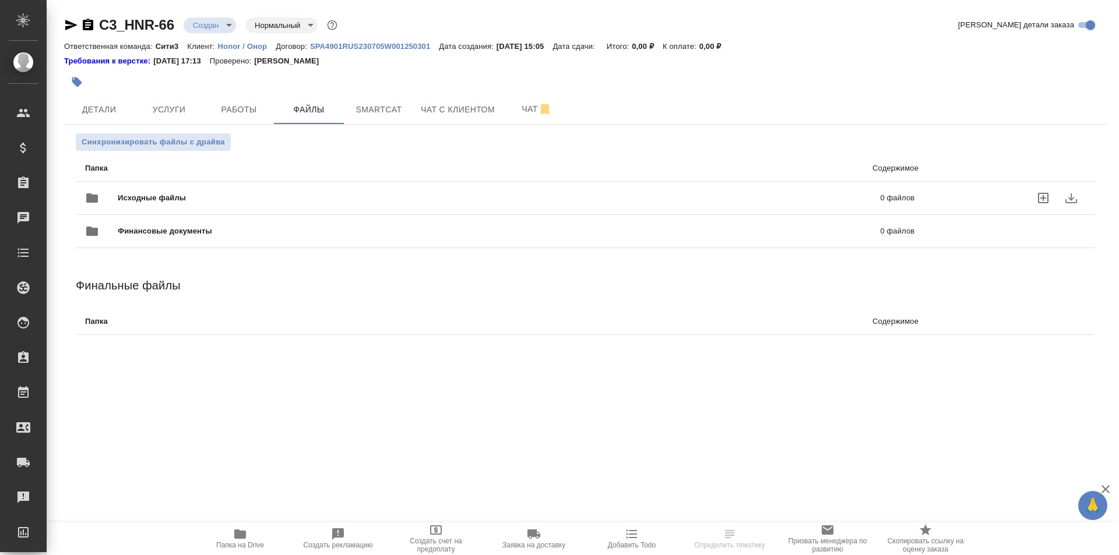
click at [1042, 198] on icon "uploadFiles" at bounding box center [1043, 198] width 10 height 10
click at [0, 0] on input "uploadFiles" at bounding box center [0, 0] width 0 height 0
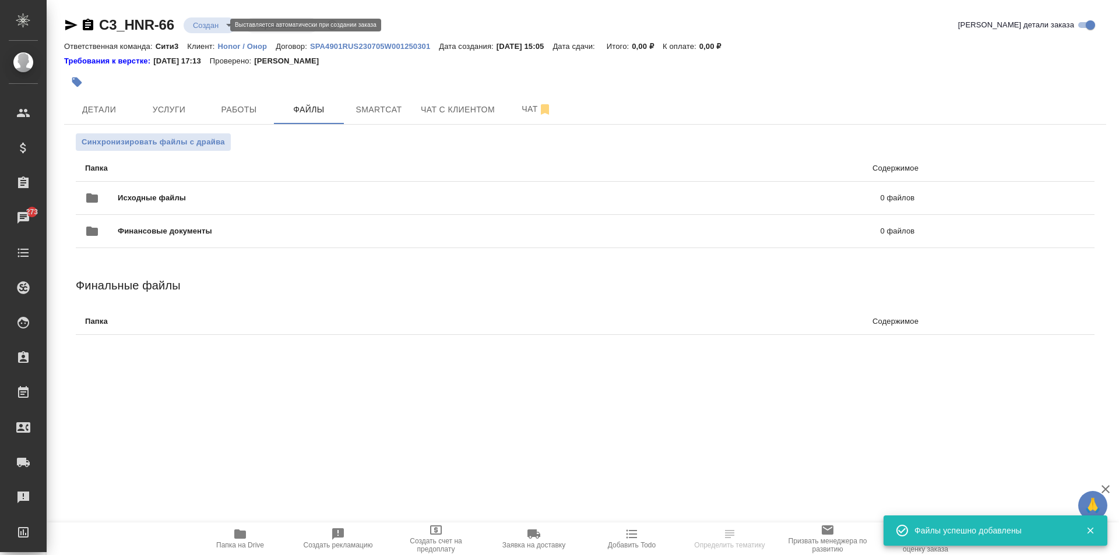
click at [216, 28] on body "🙏 .cls-1 fill:#fff; AWATERA Moskalets Alina Клиенты Спецификации Заказы 273 Чат…" at bounding box center [559, 277] width 1119 height 555
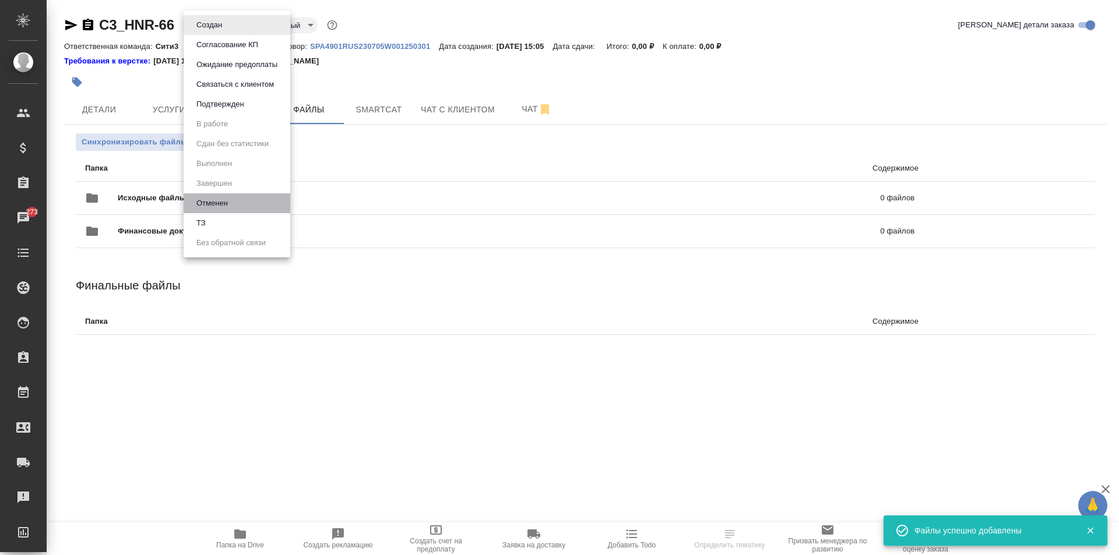
click at [219, 211] on li "Отменен" at bounding box center [237, 204] width 107 height 20
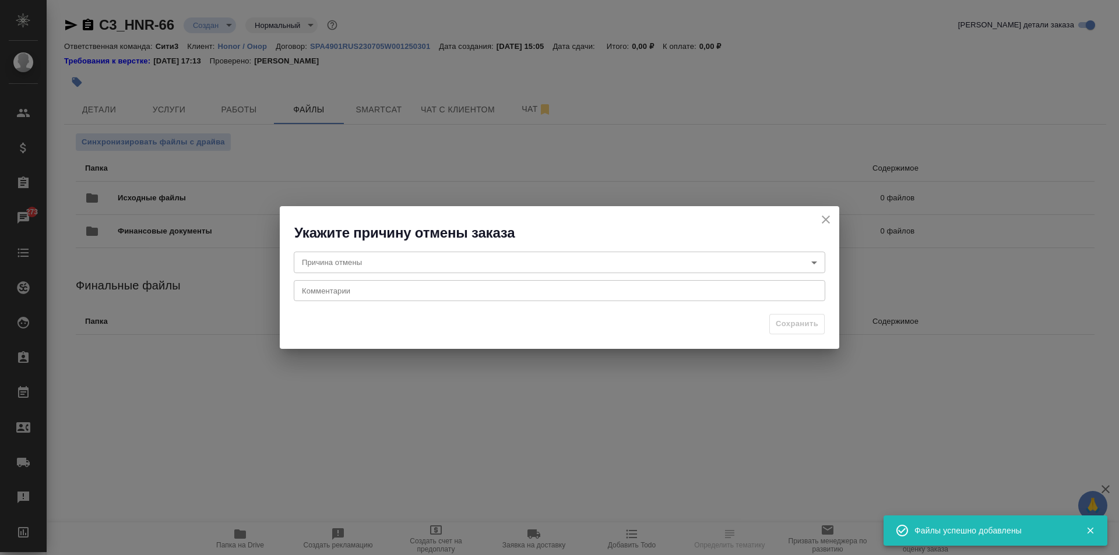
click at [825, 218] on icon "close" at bounding box center [826, 220] width 8 height 8
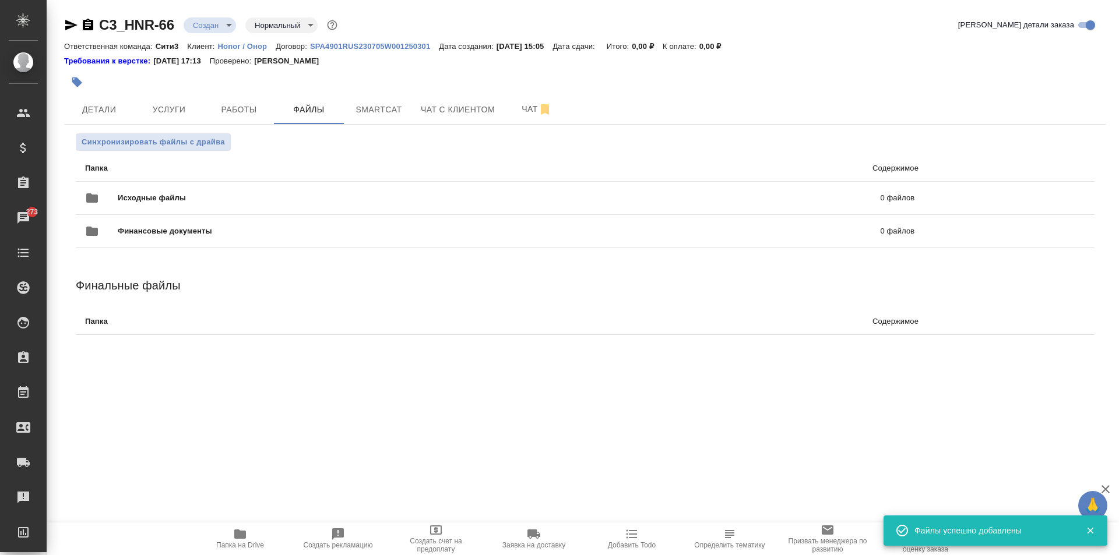
click at [204, 21] on body "🙏 .cls-1 fill:#fff; AWATERA Moskalets Alina Клиенты Спецификации Заказы 273 Чат…" at bounding box center [559, 277] width 1119 height 555
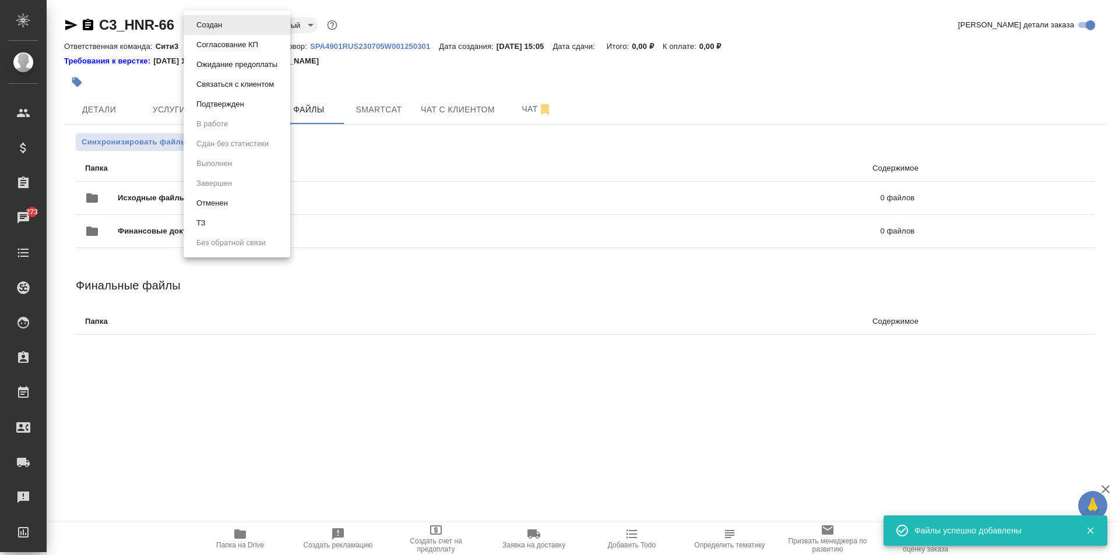
click at [224, 224] on li "ТЗ" at bounding box center [237, 223] width 107 height 20
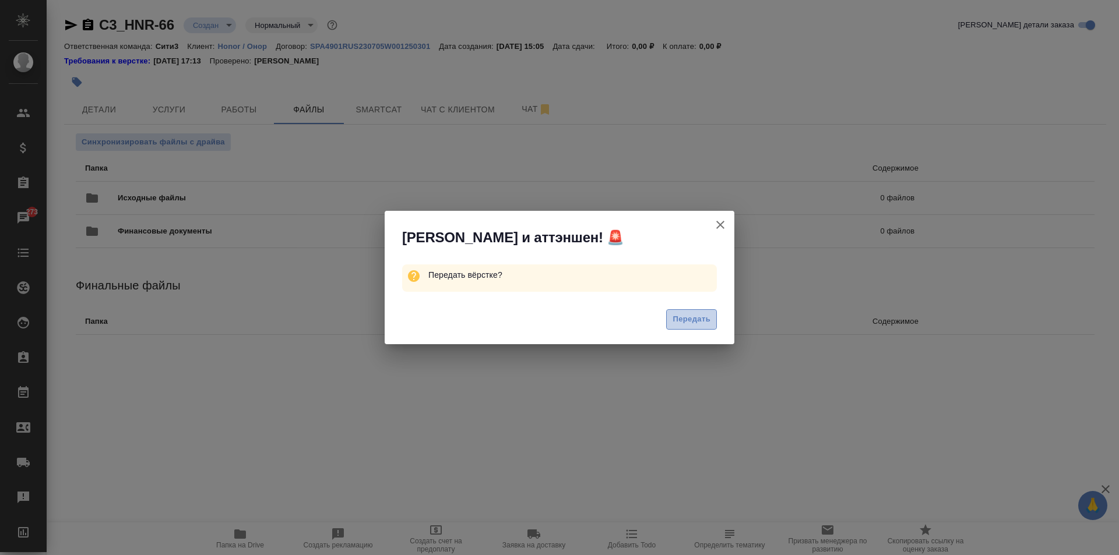
click at [702, 320] on span "Передать" at bounding box center [692, 319] width 38 height 13
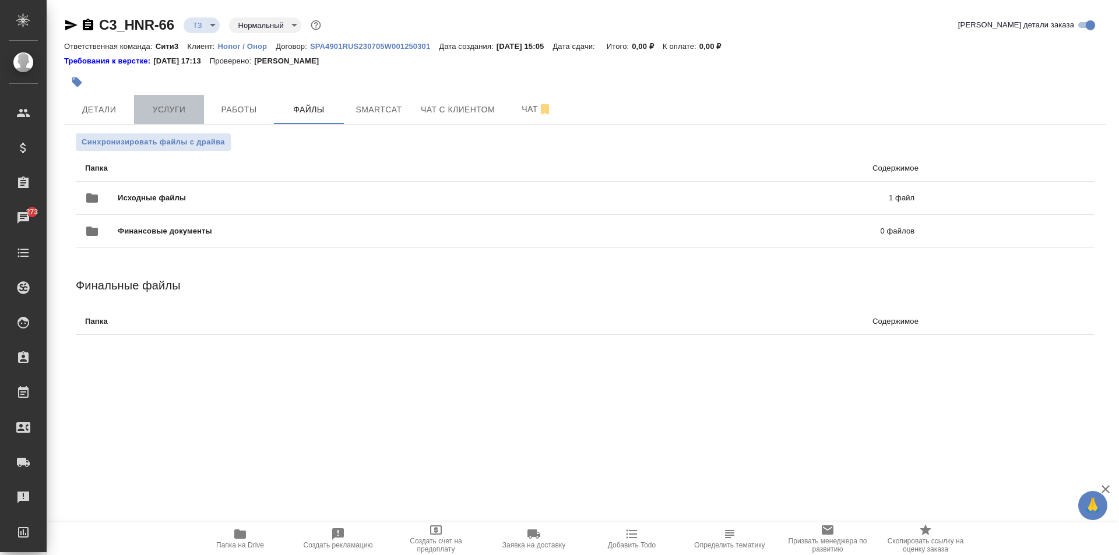
click at [161, 106] on span "Услуги" at bounding box center [169, 110] width 56 height 15
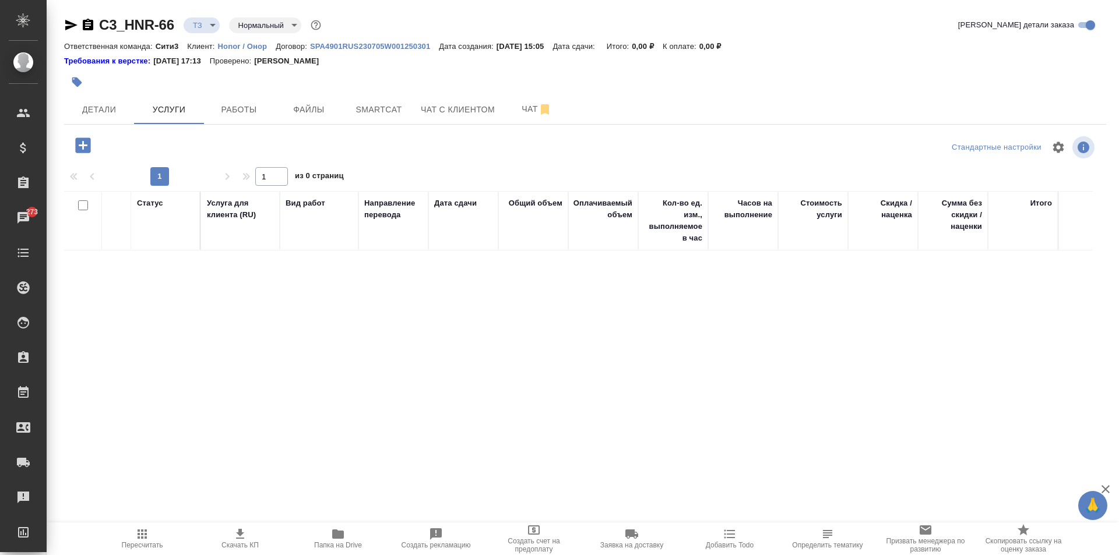
click at [75, 153] on icon "button" at bounding box center [83, 145] width 20 height 20
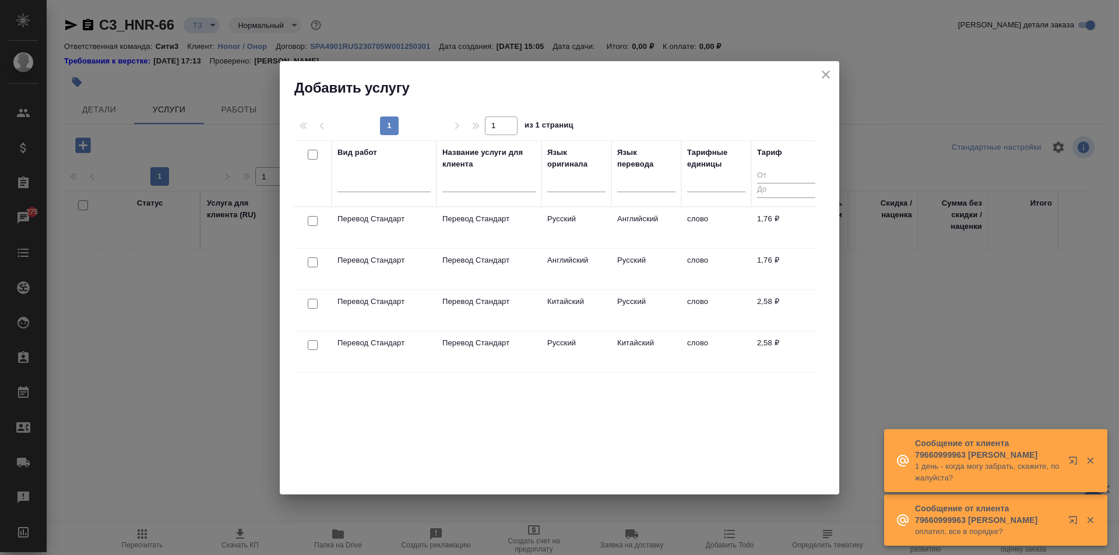
click at [820, 78] on icon "close" at bounding box center [826, 75] width 14 height 14
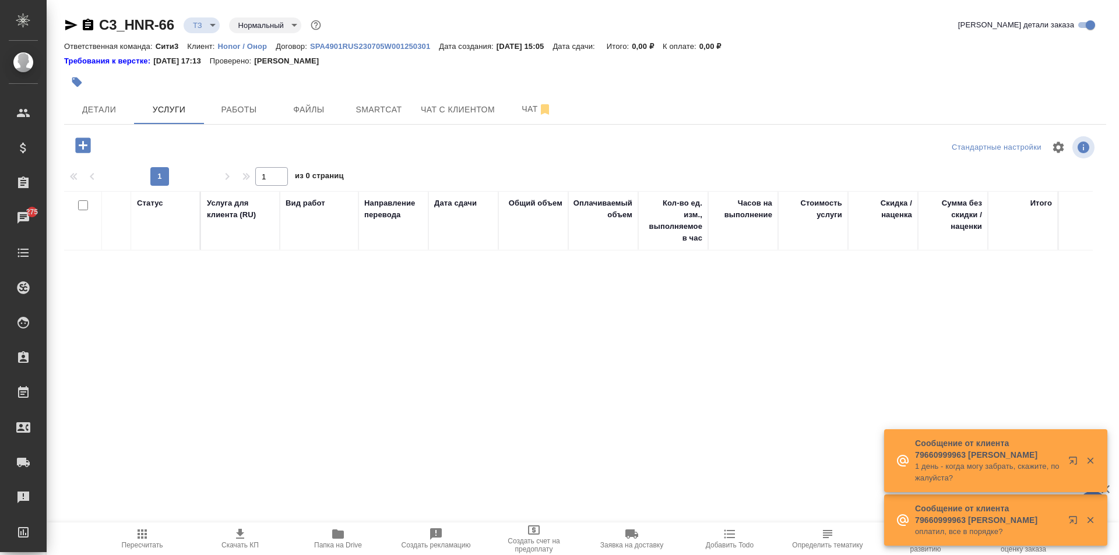
click at [96, 133] on div at bounding box center [84, 145] width 30 height 24
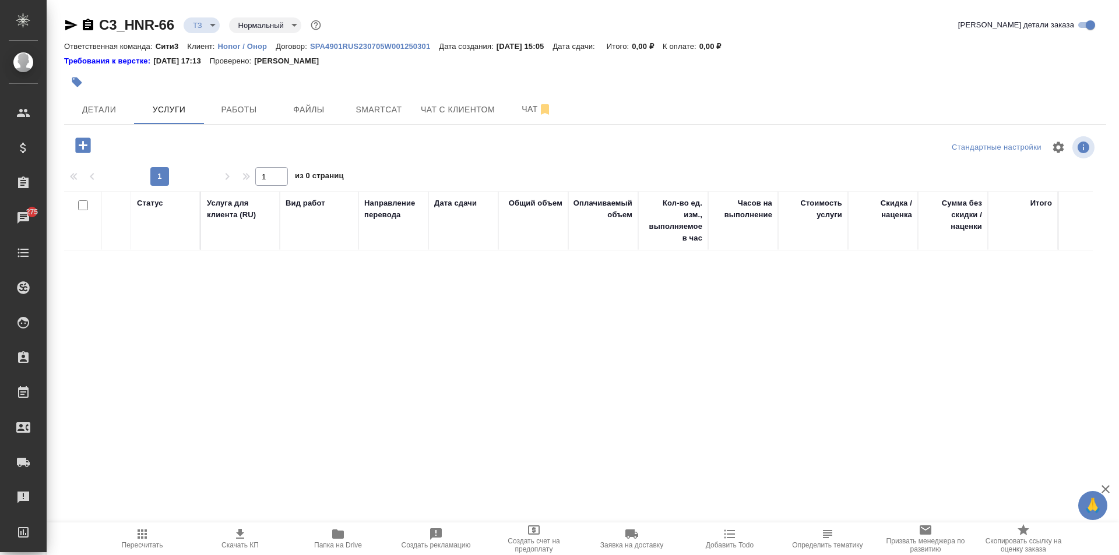
click at [92, 142] on icon "button" at bounding box center [83, 145] width 20 height 20
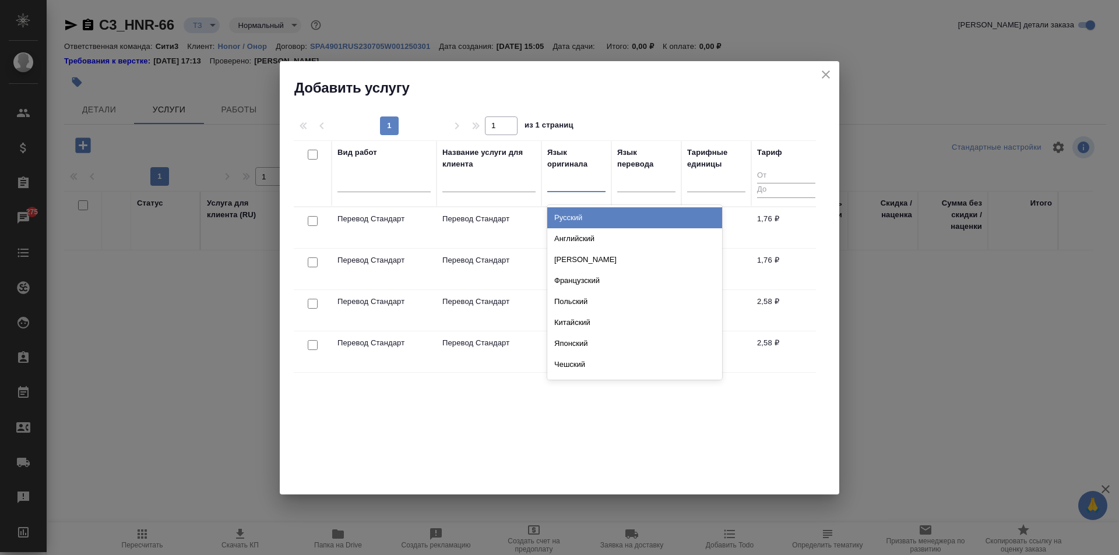
click at [576, 188] on div at bounding box center [576, 180] width 58 height 17
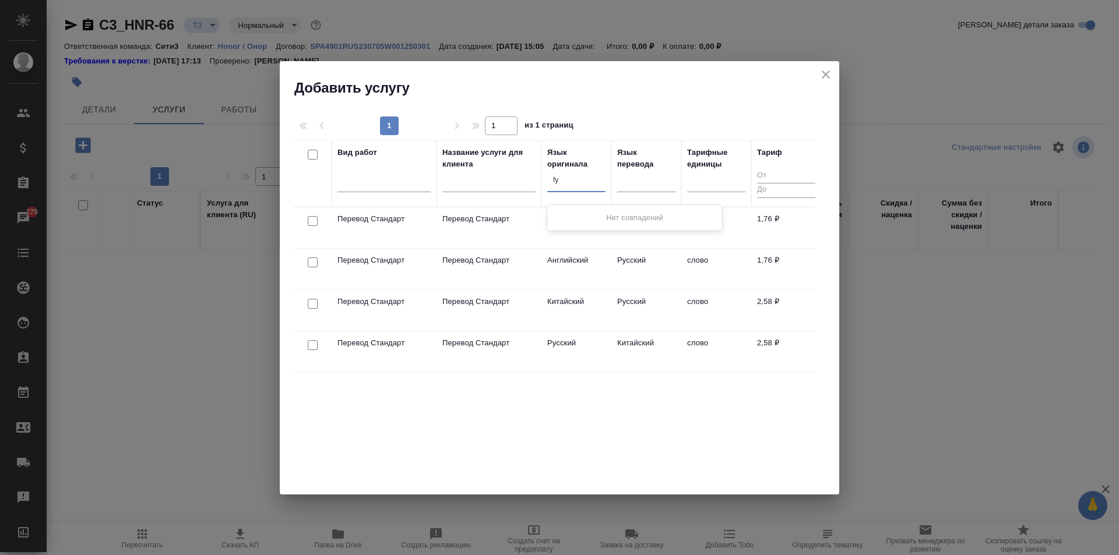
type input "f"
type input "англ"
click at [589, 216] on div "Английский" at bounding box center [634, 217] width 175 height 21
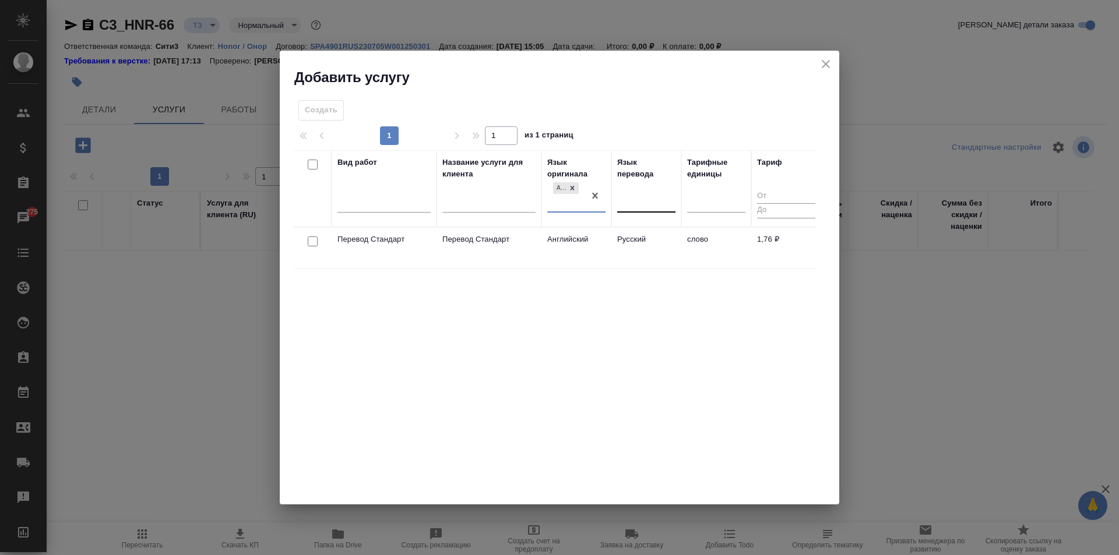
click at [628, 205] on div at bounding box center [646, 200] width 58 height 17
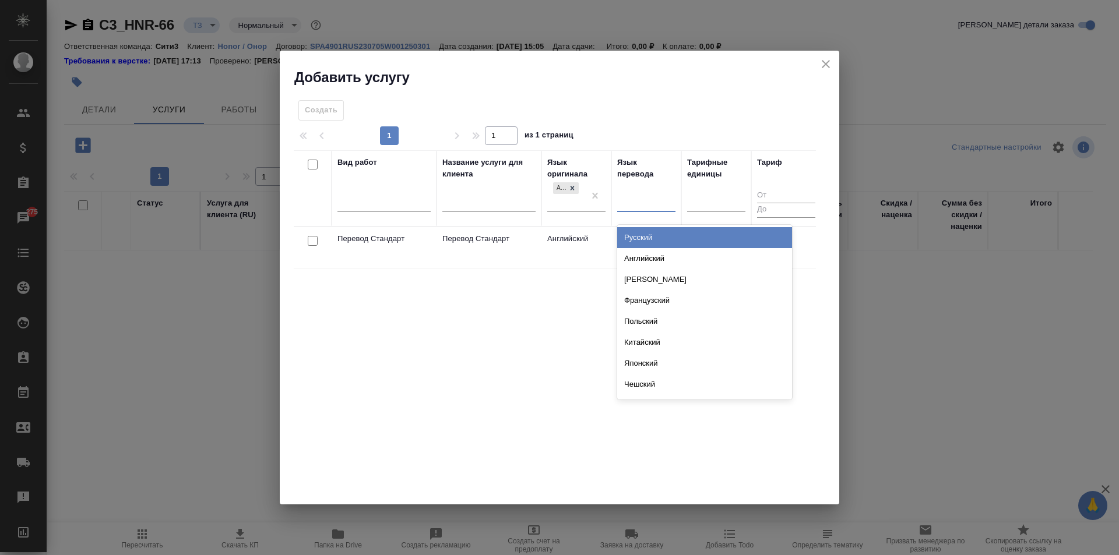
click at [655, 244] on div "Русский" at bounding box center [704, 237] width 175 height 21
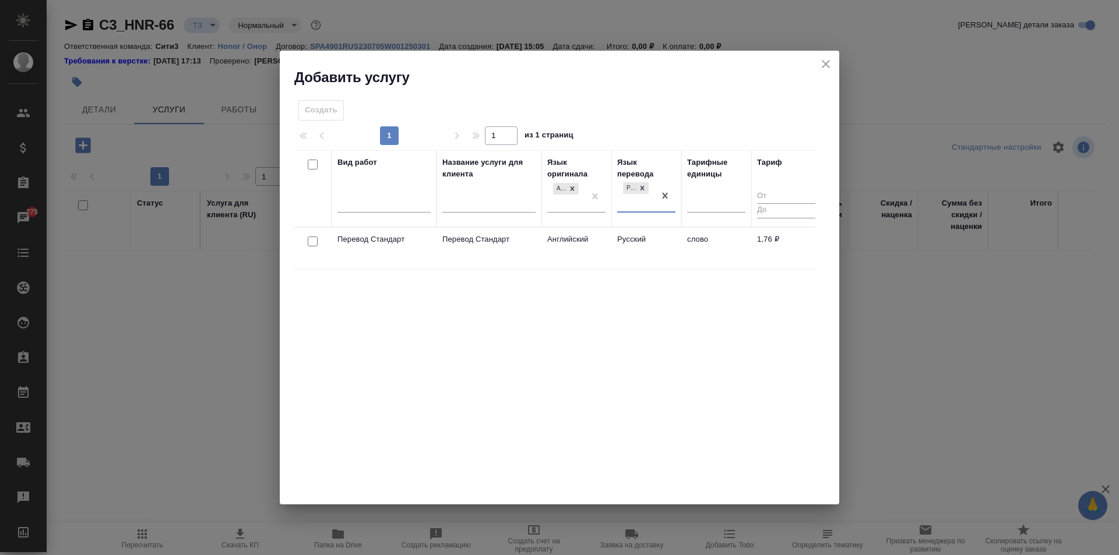
click at [611, 243] on td "Английский" at bounding box center [576, 248] width 70 height 41
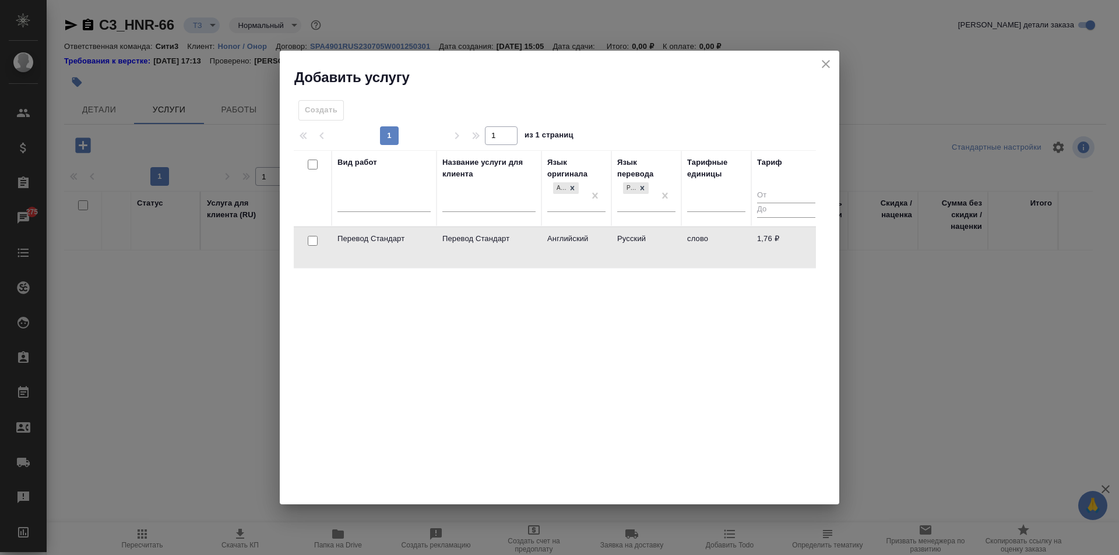
click at [611, 243] on td "Английский" at bounding box center [576, 247] width 70 height 41
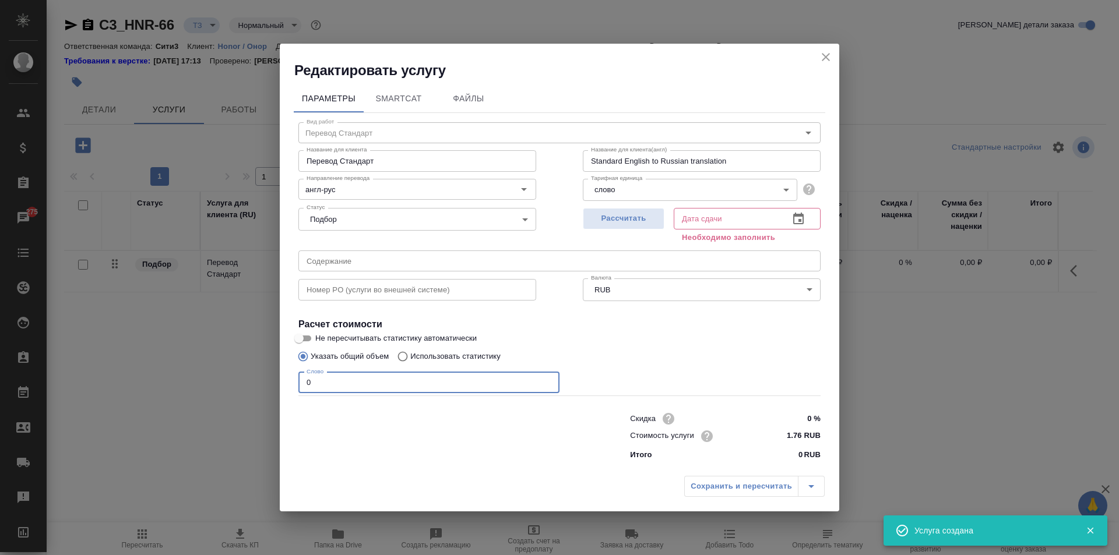
click at [384, 384] on input "0" at bounding box center [428, 382] width 261 height 21
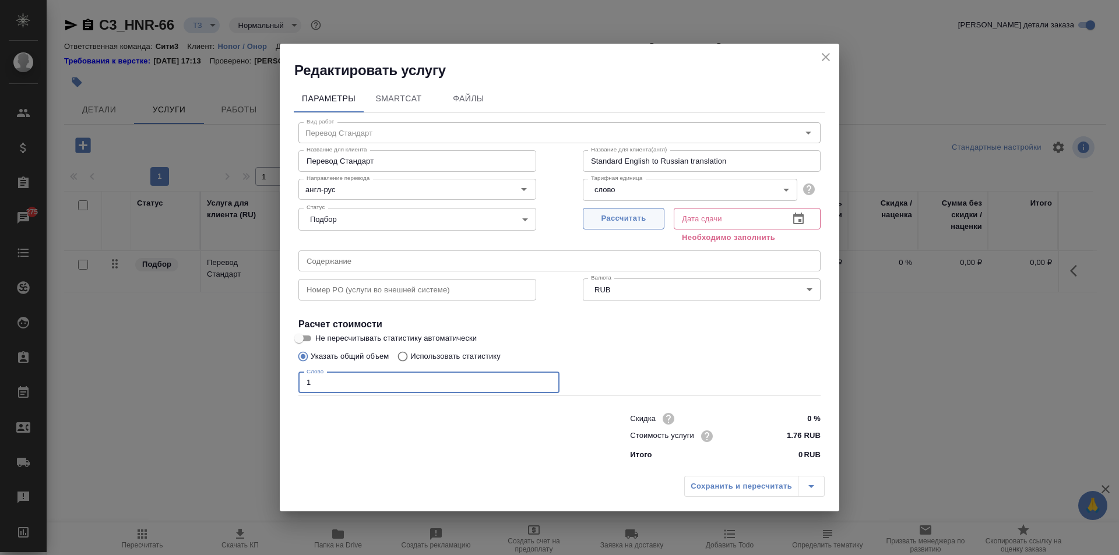
type input "1"
click at [631, 213] on span "Рассчитать" at bounding box center [623, 218] width 69 height 13
type input "05.09.2025 15:09"
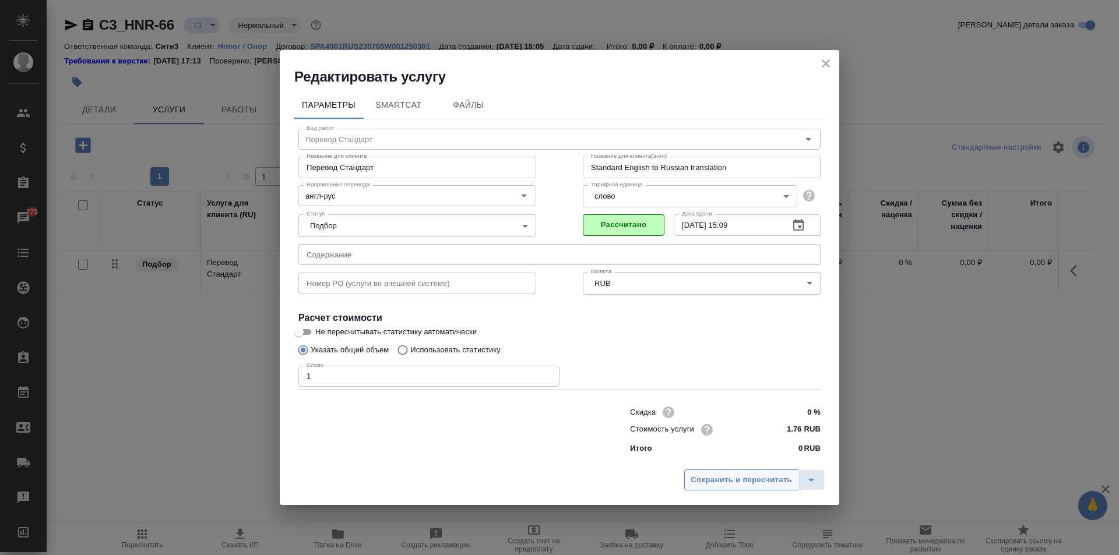
click at [738, 477] on span "Сохранить и пересчитать" at bounding box center [741, 480] width 101 height 13
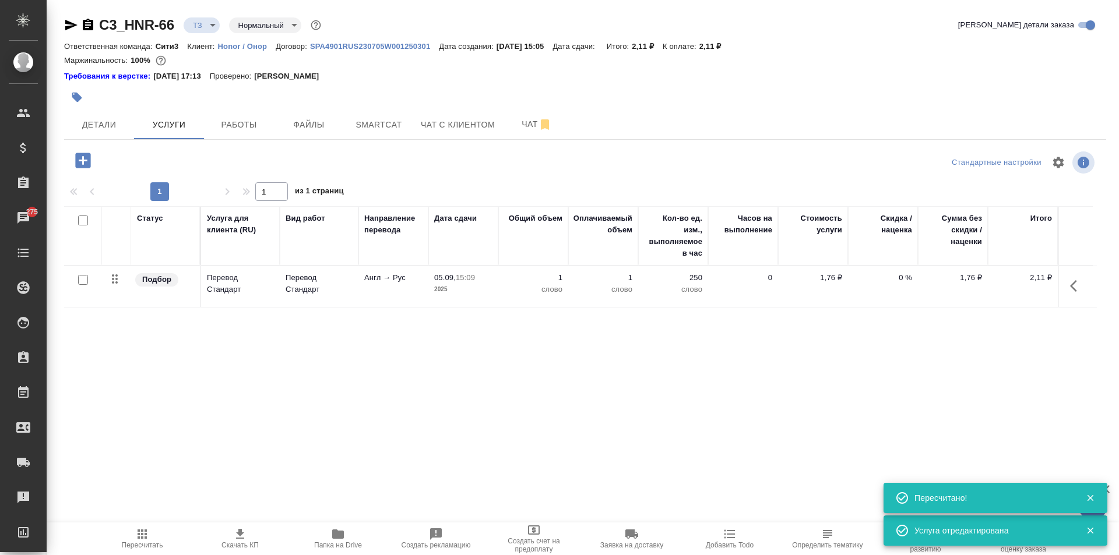
click at [1076, 290] on icon "button" at bounding box center [1073, 286] width 7 height 12
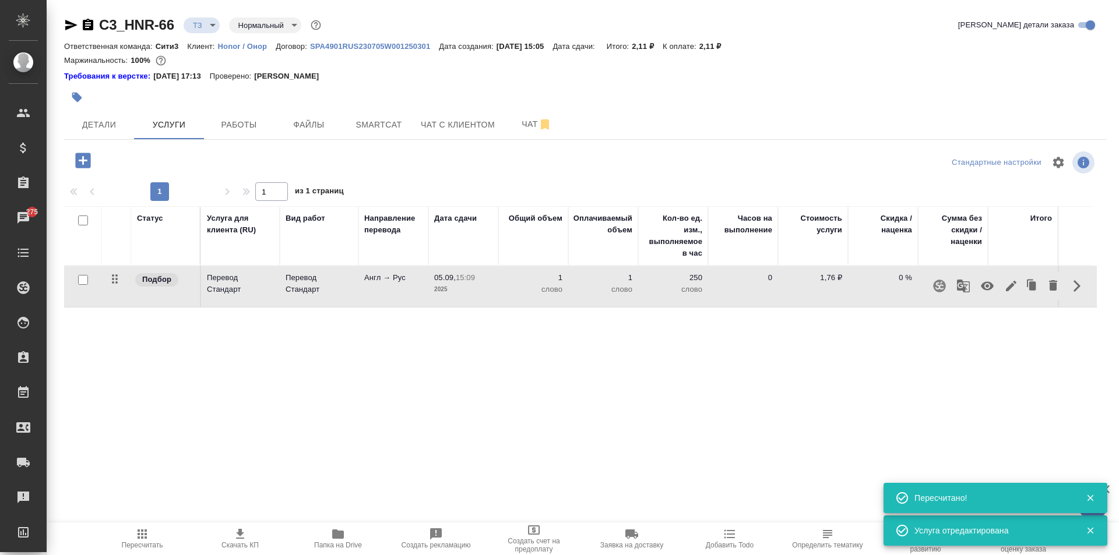
click at [84, 219] on input "checkbox" at bounding box center [83, 221] width 10 height 10
checkbox input "true"
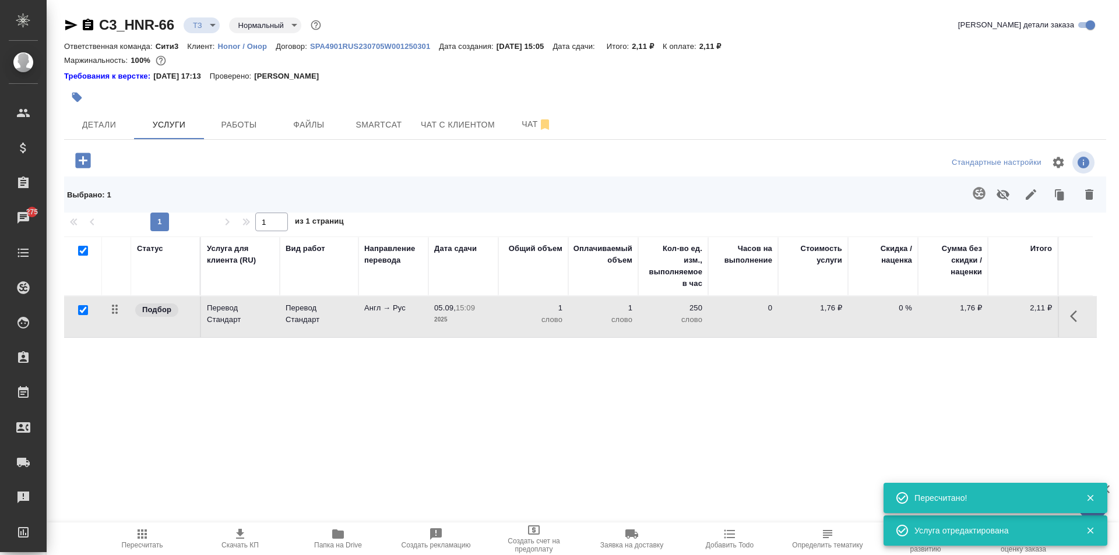
click at [978, 198] on icon "button" at bounding box center [979, 193] width 12 height 12
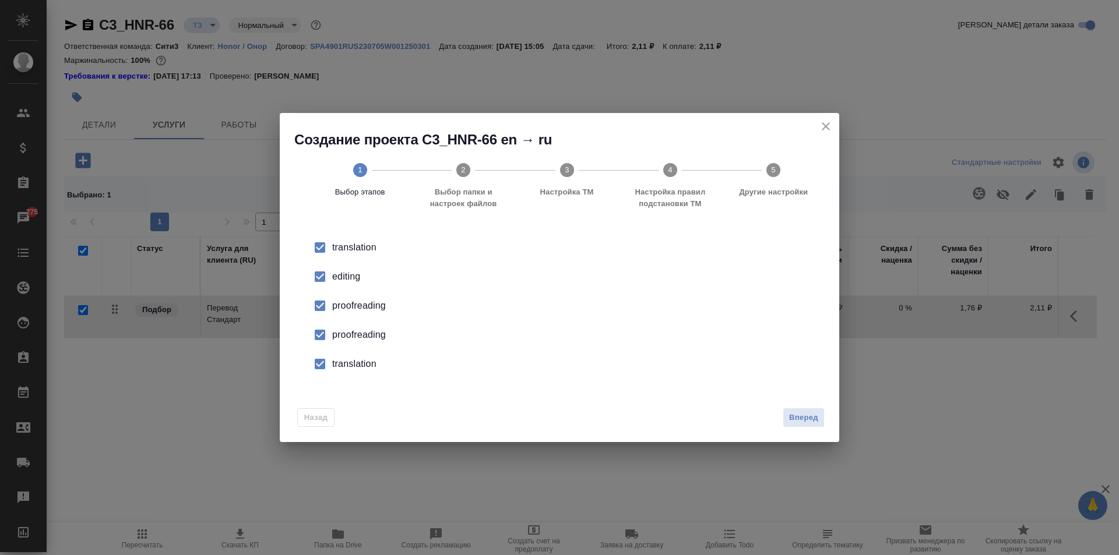
click at [332, 273] on input "checkbox" at bounding box center [320, 277] width 24 height 24
click at [326, 305] on input "checkbox" at bounding box center [320, 306] width 24 height 24
click at [328, 330] on input "checkbox" at bounding box center [320, 335] width 24 height 24
click at [329, 357] on input "checkbox" at bounding box center [320, 364] width 24 height 24
click at [822, 417] on button "Вперед" at bounding box center [804, 418] width 42 height 20
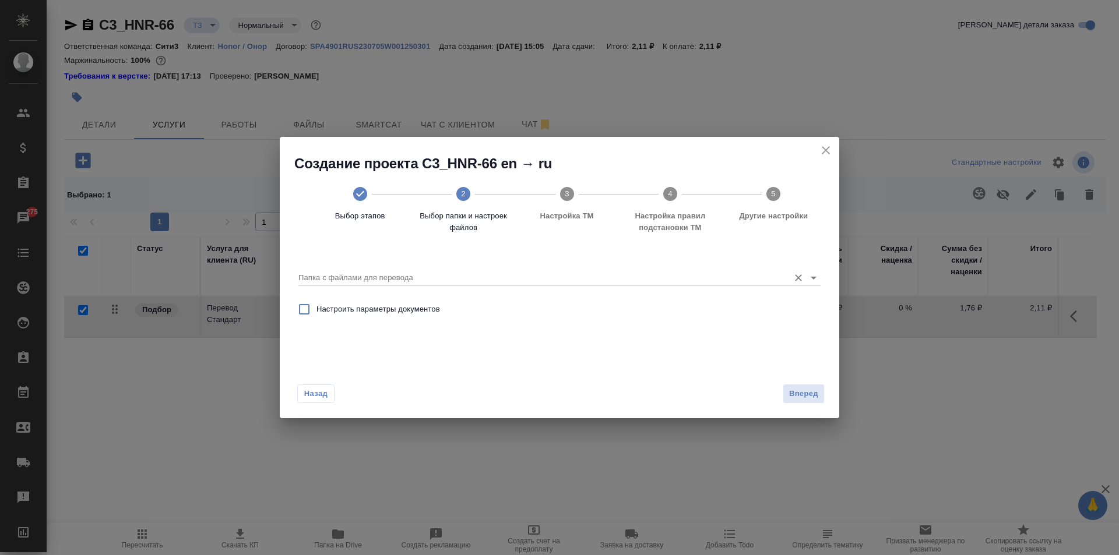
click at [528, 277] on input "Папка с файлами для перевода" at bounding box center [540, 278] width 485 height 14
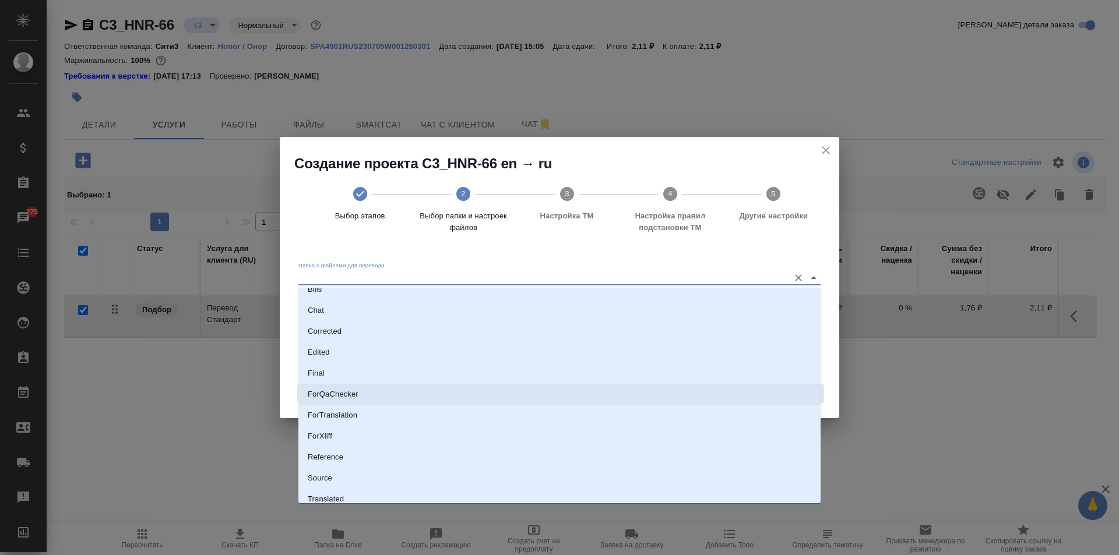
scroll to position [61, 0]
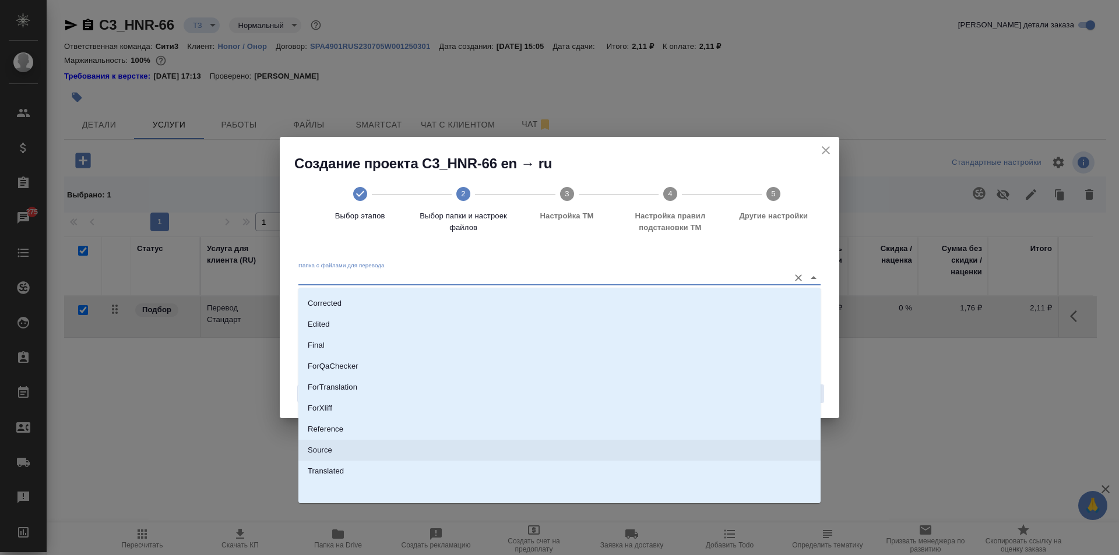
click at [366, 457] on li "Source" at bounding box center [559, 450] width 522 height 21
type input "Source"
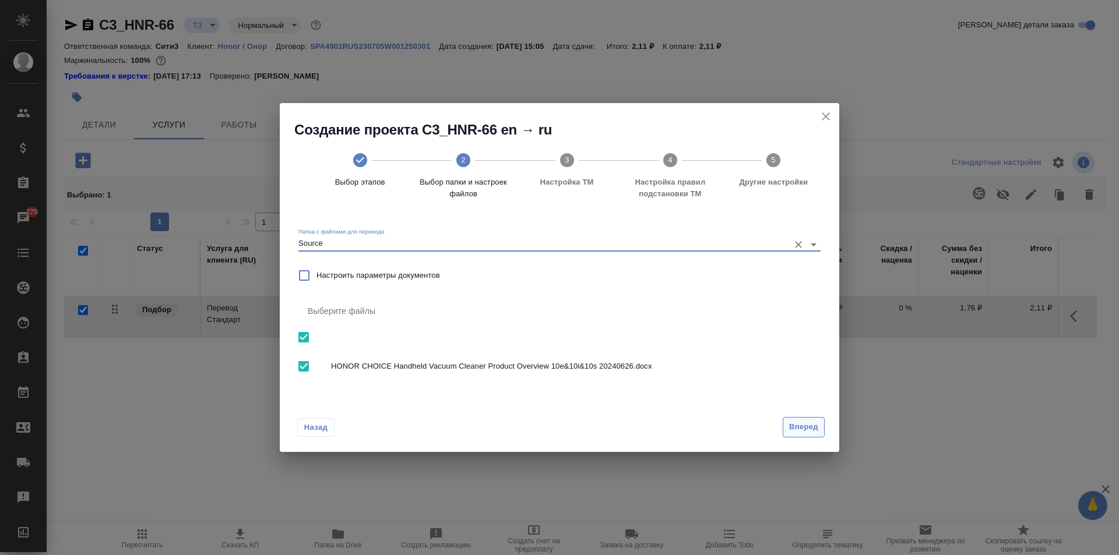
click at [813, 429] on span "Вперед" at bounding box center [803, 427] width 29 height 13
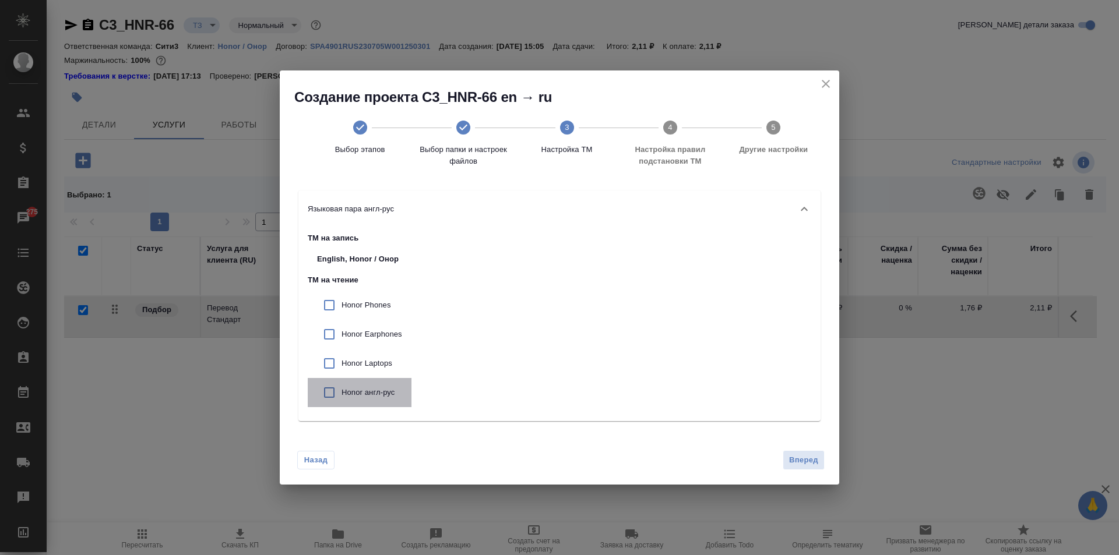
click at [342, 384] on div "Honor англ-рус" at bounding box center [360, 392] width 104 height 29
checkbox input "true"
click at [803, 462] on span "Вперед" at bounding box center [803, 460] width 29 height 13
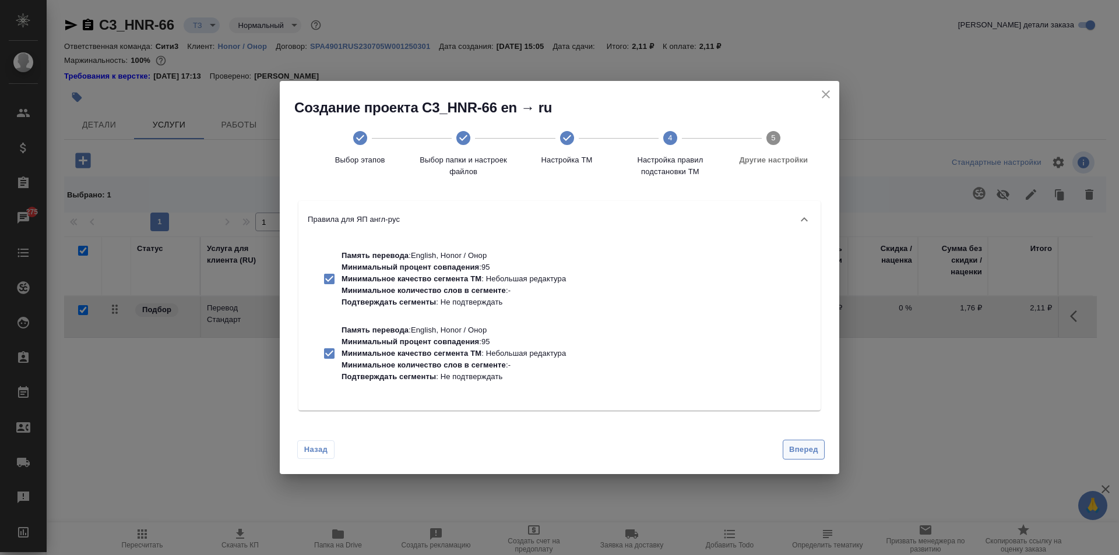
click at [815, 455] on span "Вперед" at bounding box center [803, 450] width 29 height 13
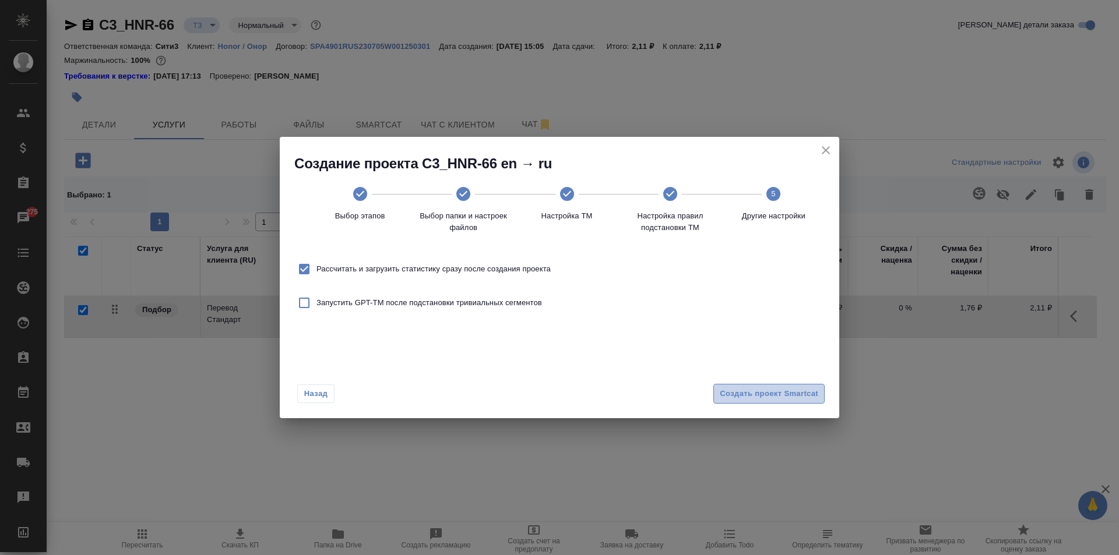
click at [798, 396] on span "Создать проект Smartcat" at bounding box center [769, 394] width 99 height 13
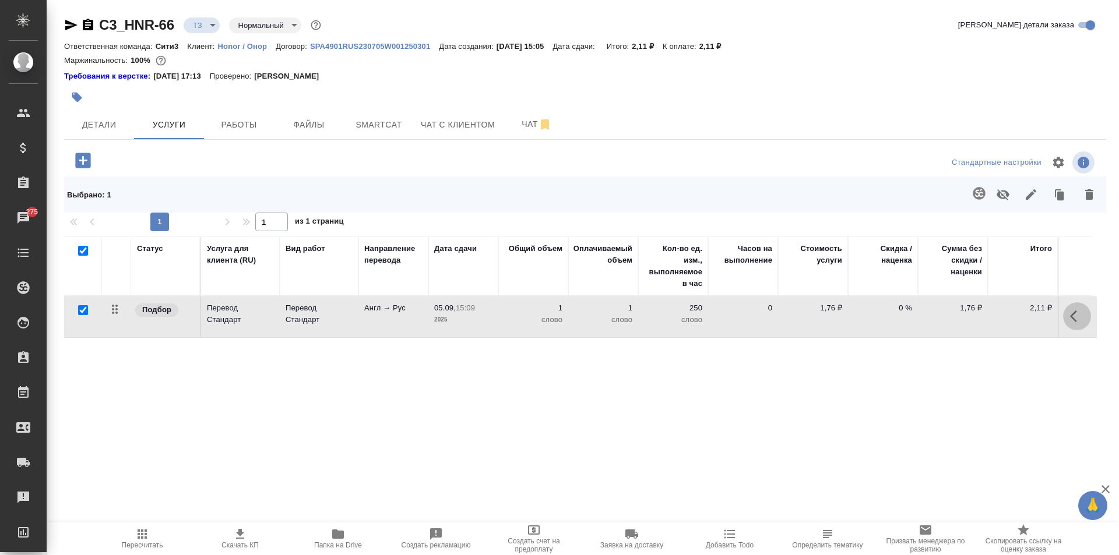
click at [1077, 312] on icon "button" at bounding box center [1077, 316] width 14 height 14
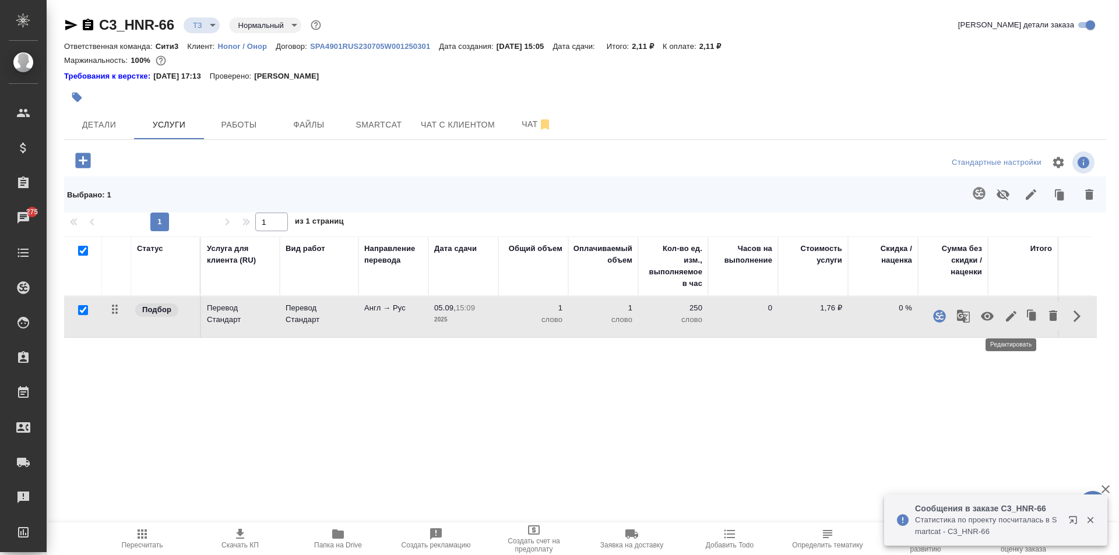
click at [1019, 315] on button "button" at bounding box center [1011, 317] width 20 height 28
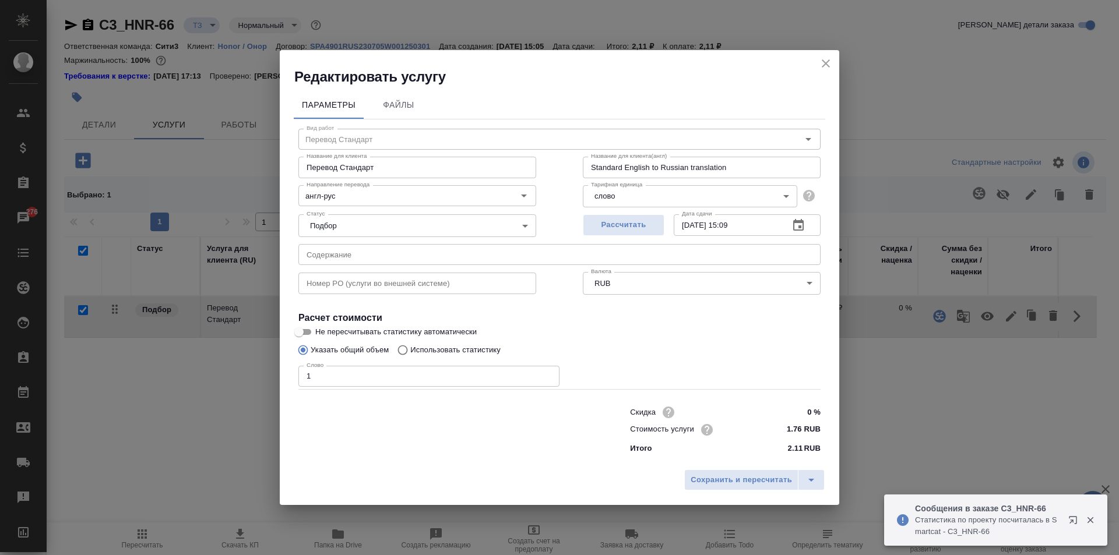
click at [480, 347] on p "Использовать статистику" at bounding box center [455, 350] width 90 height 12
click at [410, 347] on input "Использовать статистику" at bounding box center [401, 350] width 19 height 22
radio input "true"
radio input "false"
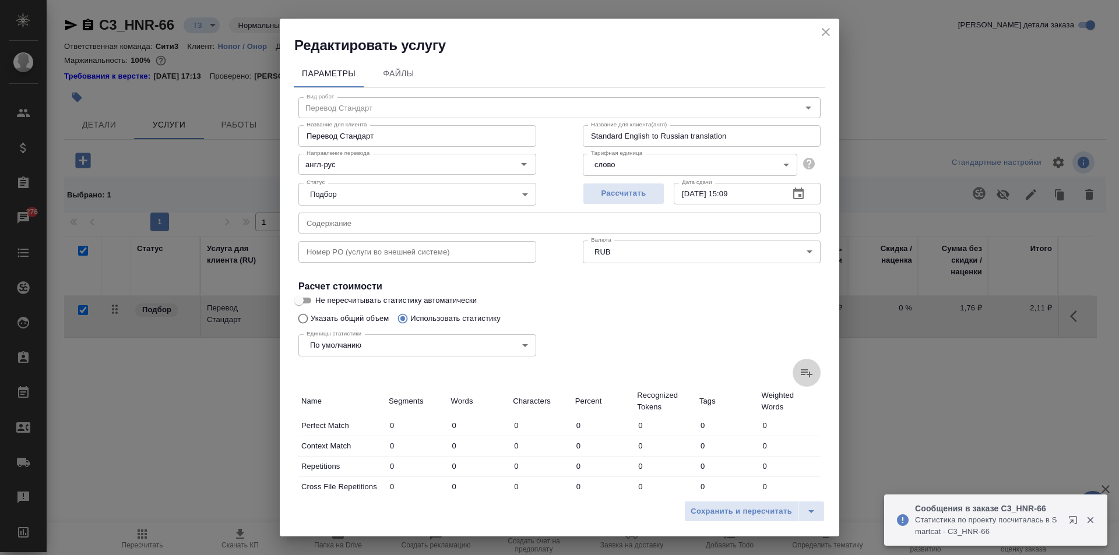
click at [801, 373] on icon at bounding box center [807, 374] width 12 height 8
click at [0, 0] on input "file" at bounding box center [0, 0] width 0 height 0
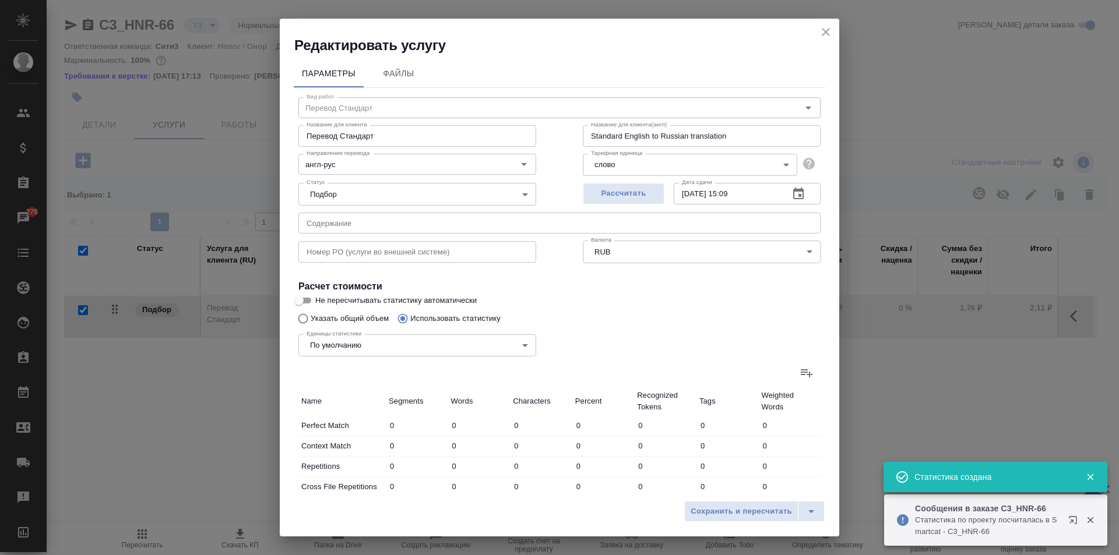
type input "56"
type input "72"
type input "302"
type input "28"
type input "31"
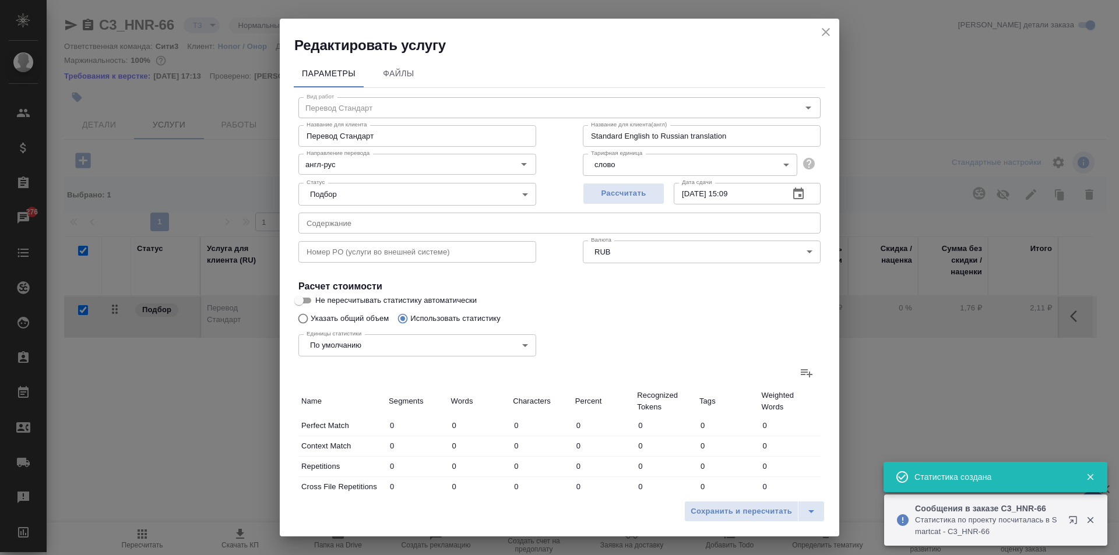
type input "187"
type input "6"
type input "32"
type input "2"
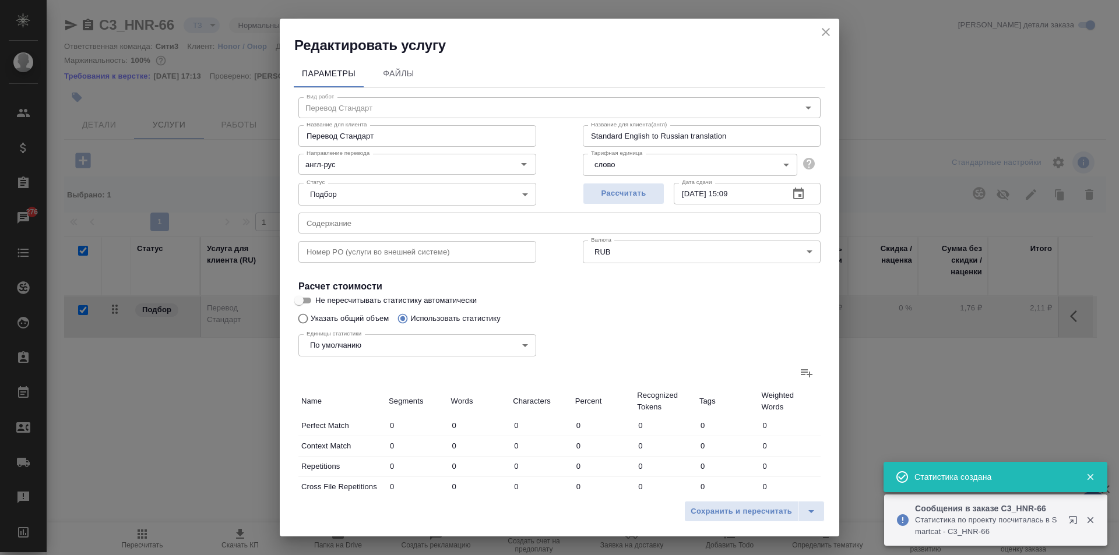
type input "4"
type input "27"
type input "11"
type input "24"
type input "165"
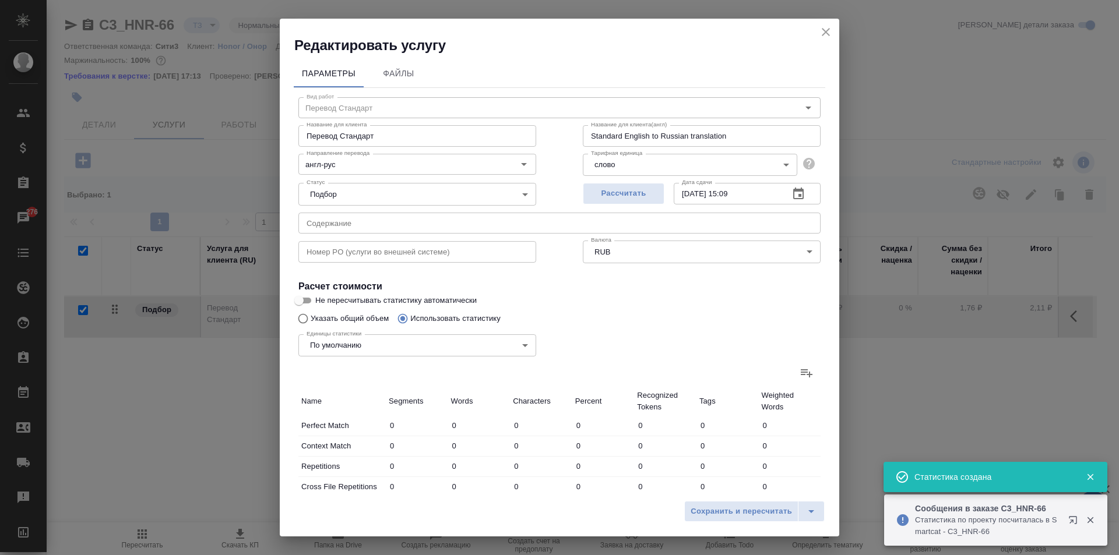
type input "190"
type input "795"
type input "4985"
type input "237"
type input "860"
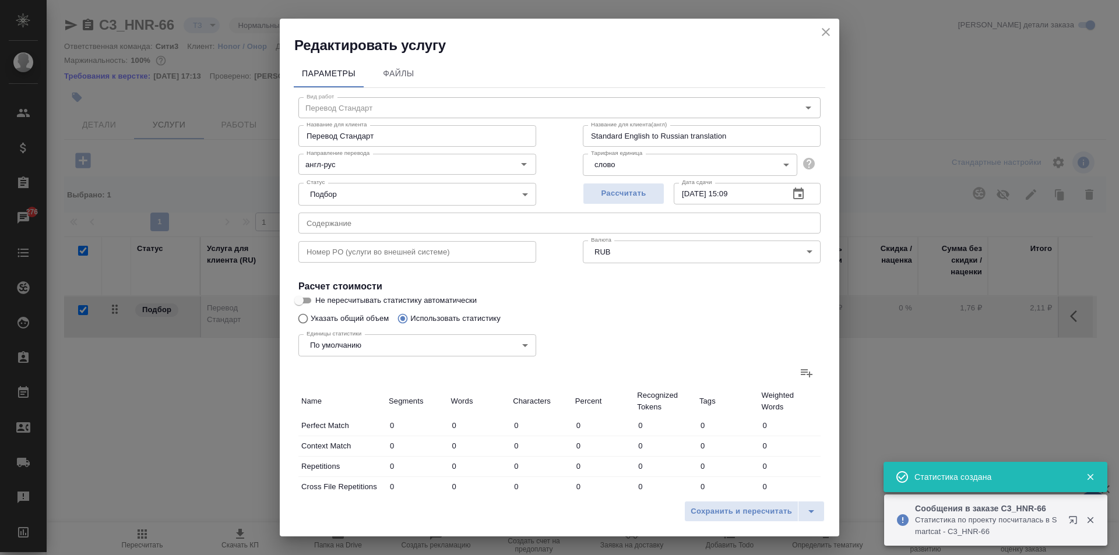
type input "5396"
type input "293"
type input "932"
type input "5698"
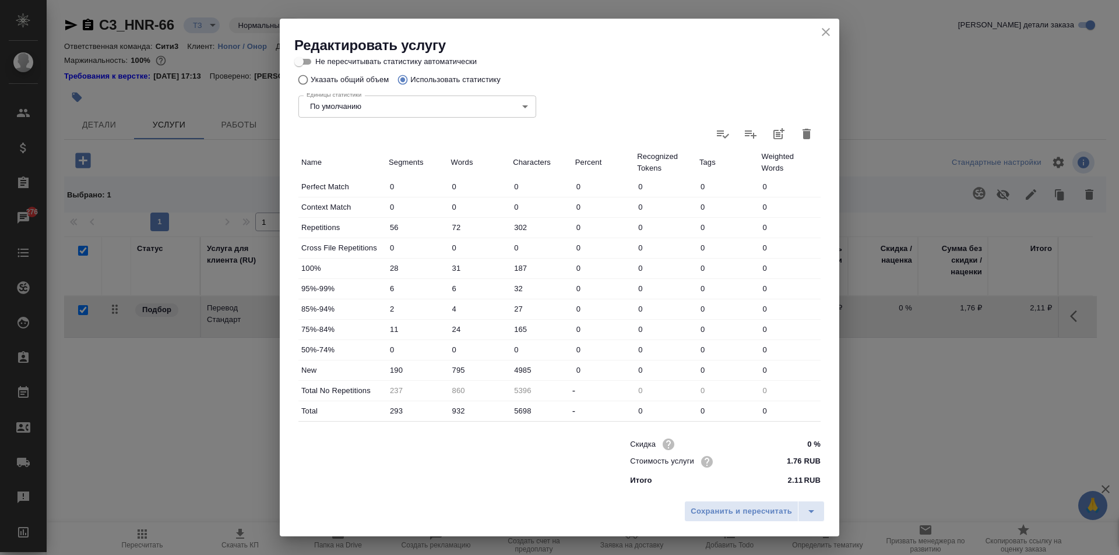
scroll to position [240, 0]
click at [766, 509] on span "Сохранить и пересчитать" at bounding box center [741, 511] width 101 height 13
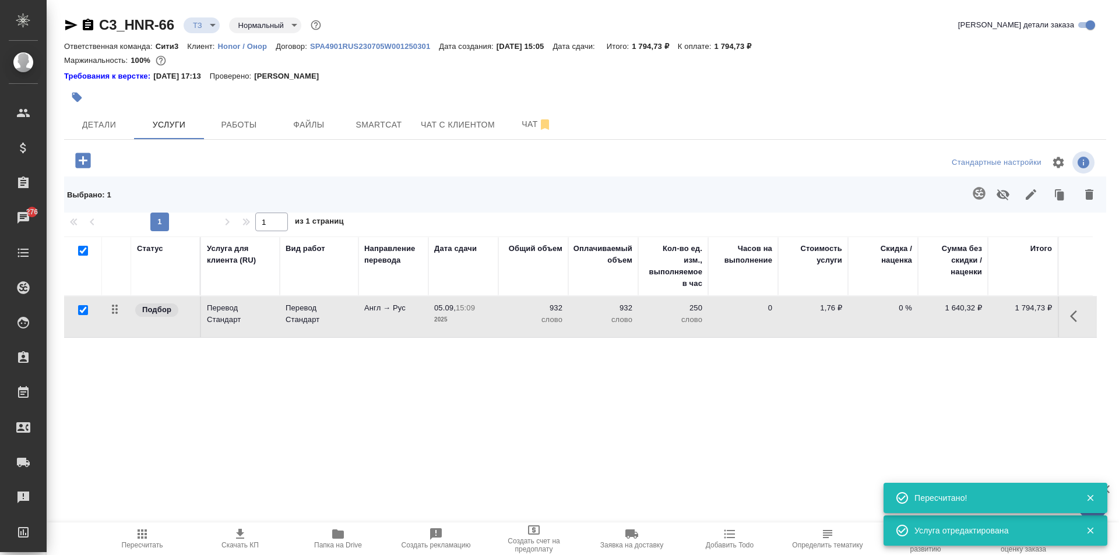
click at [146, 540] on icon "button" at bounding box center [142, 534] width 14 height 14
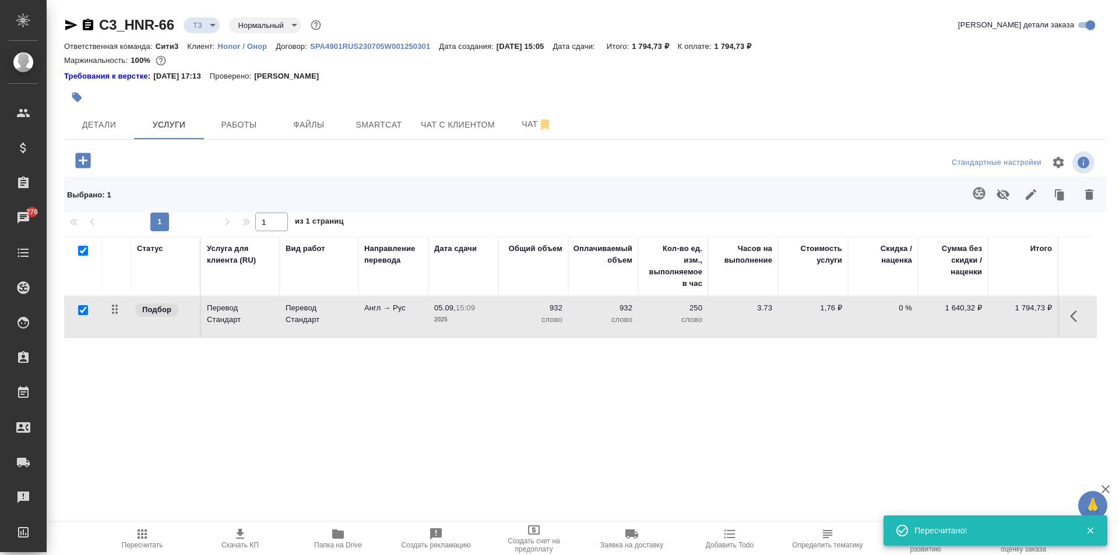
click at [1074, 309] on button "button" at bounding box center [1077, 317] width 28 height 28
click at [1010, 326] on button "button" at bounding box center [1011, 317] width 20 height 28
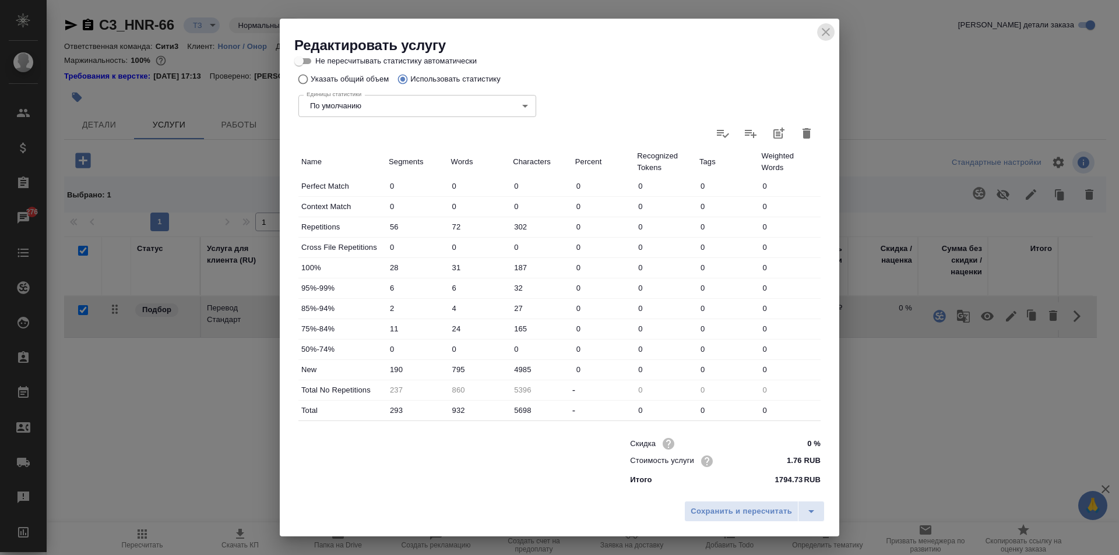
click at [827, 38] on icon "close" at bounding box center [826, 32] width 14 height 14
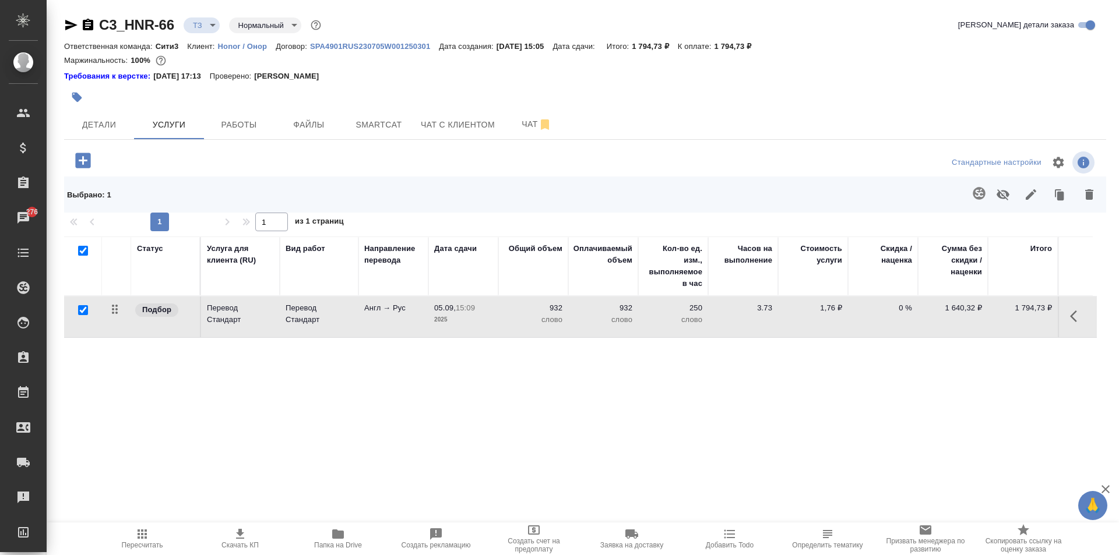
click at [702, 129] on div "Детали Услуги Работы Файлы Smartcat Чат с клиентом Чат" at bounding box center [585, 124] width 1042 height 29
click at [1073, 326] on button "button" at bounding box center [1077, 317] width 28 height 28
click at [1012, 321] on icon "button" at bounding box center [1011, 316] width 14 height 14
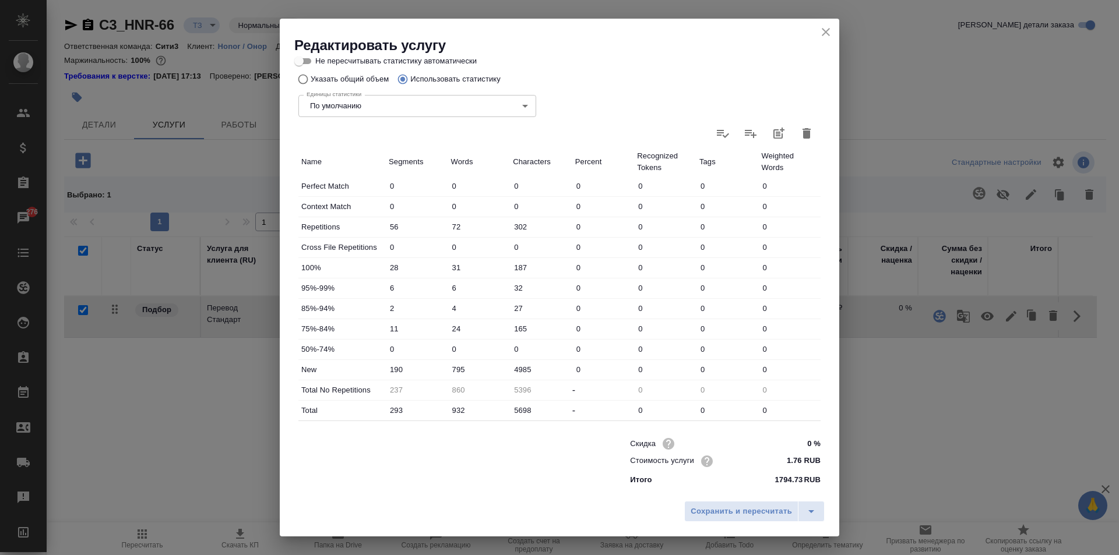
click at [824, 24] on button "close" at bounding box center [825, 31] width 17 height 17
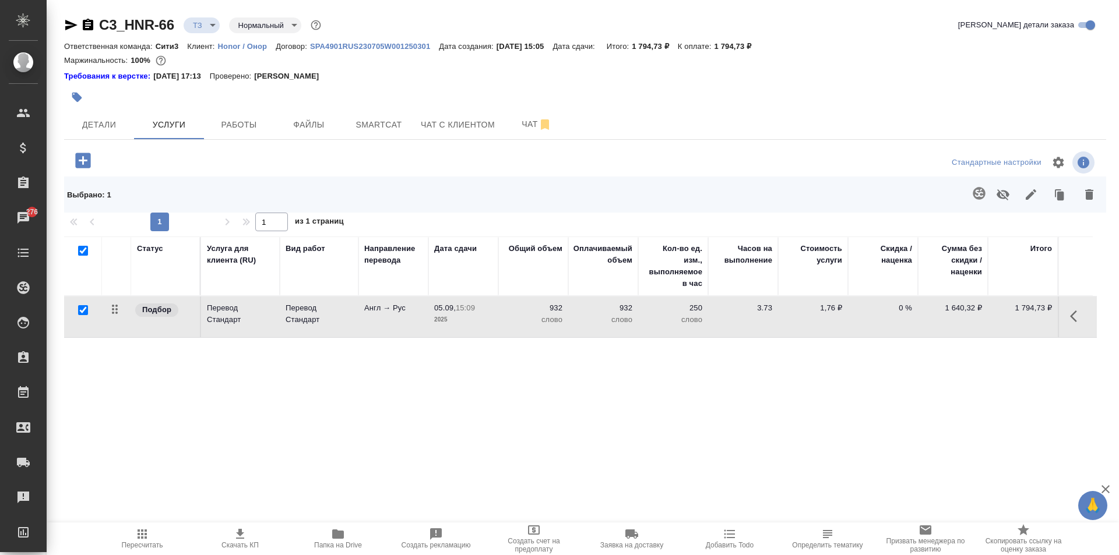
click at [139, 540] on icon "button" at bounding box center [142, 534] width 14 height 14
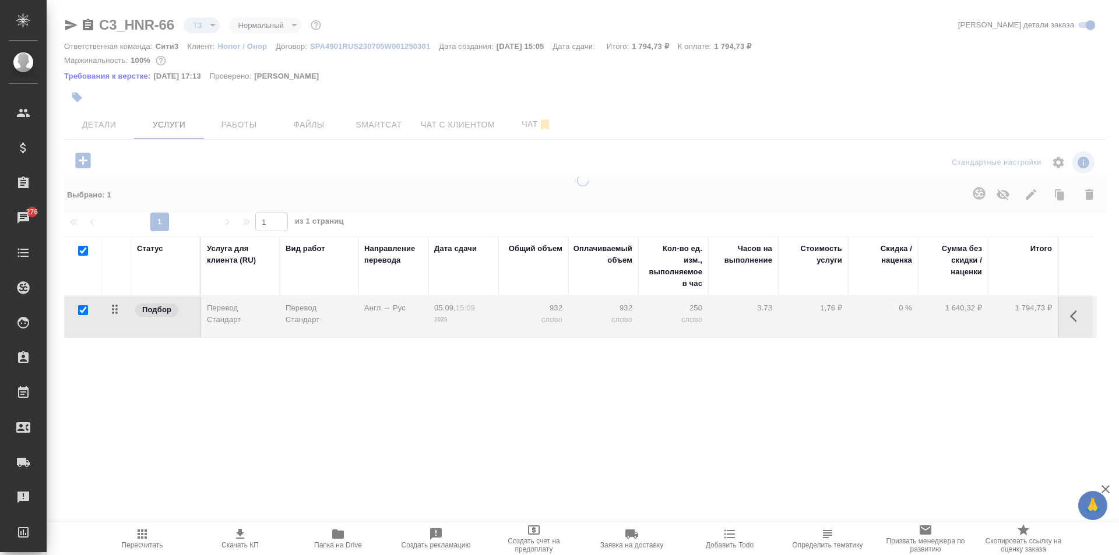
type input "new"
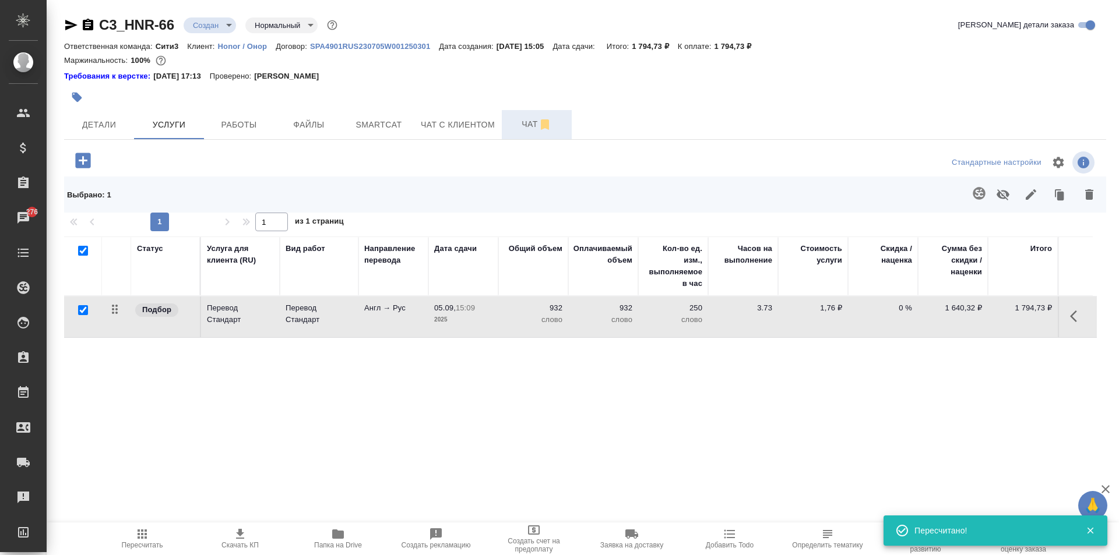
click at [518, 128] on span "Чат" at bounding box center [537, 124] width 56 height 15
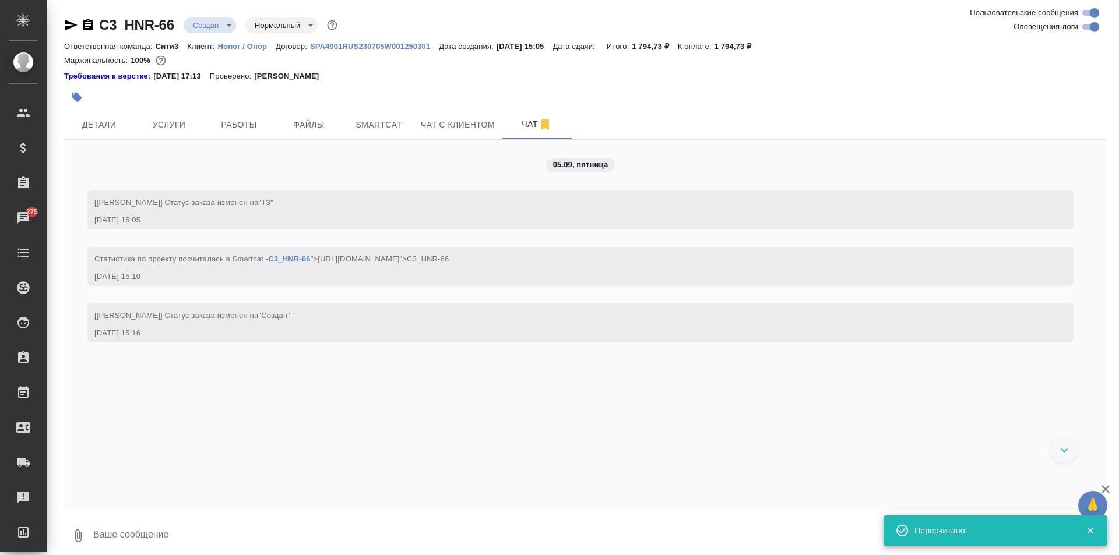
scroll to position [8, 0]
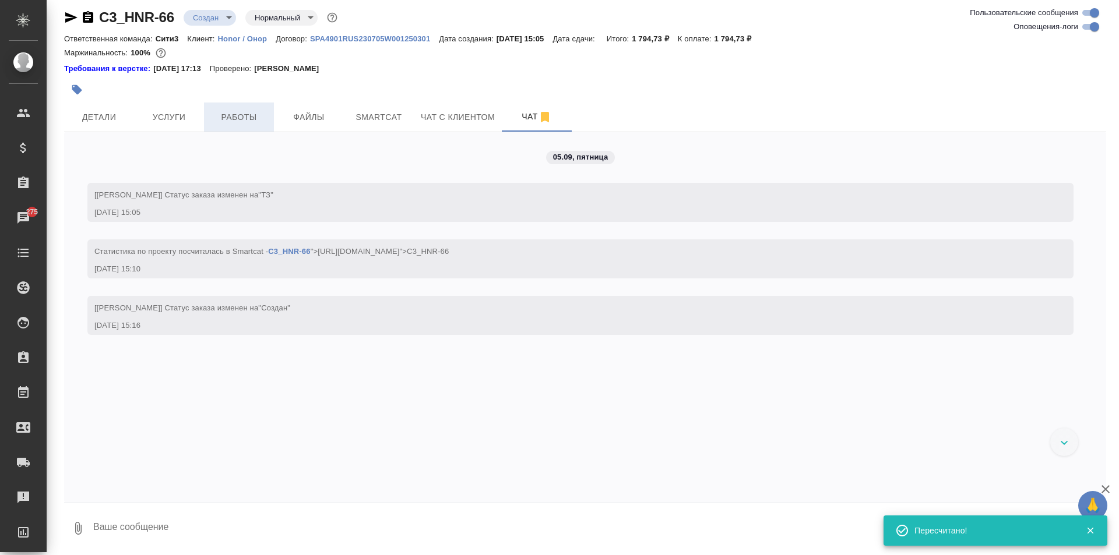
click at [268, 107] on button "Работы" at bounding box center [239, 117] width 70 height 29
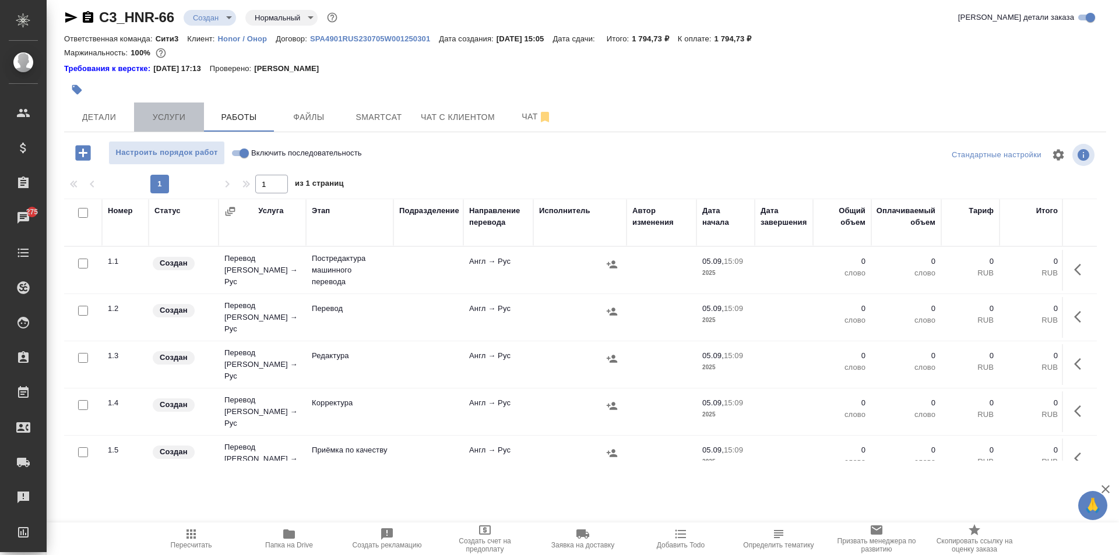
click at [193, 118] on span "Услуги" at bounding box center [169, 117] width 56 height 15
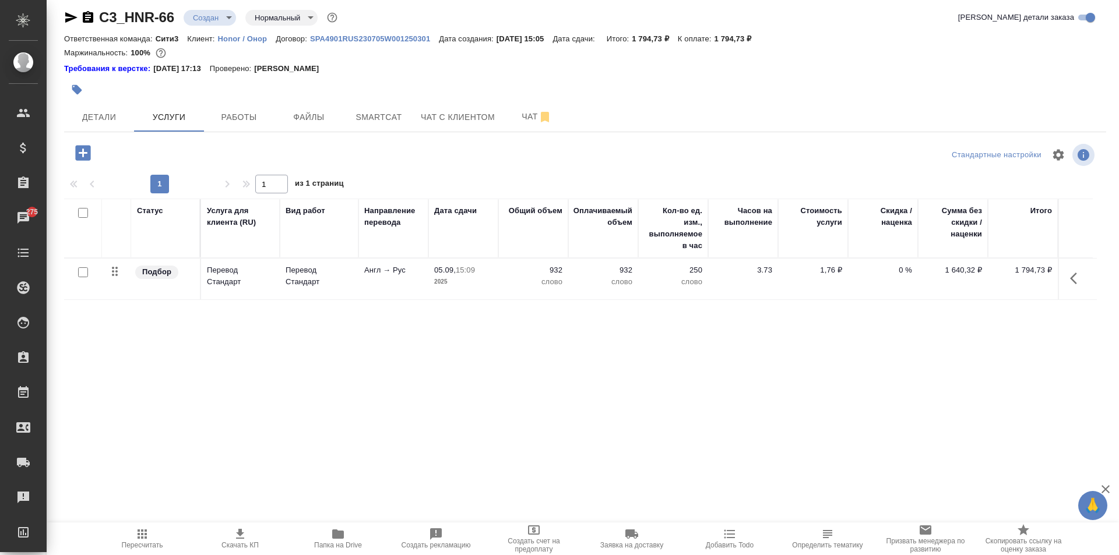
click at [245, 536] on icon "button" at bounding box center [240, 534] width 14 height 14
click at [97, 126] on button "Детали" at bounding box center [99, 117] width 70 height 29
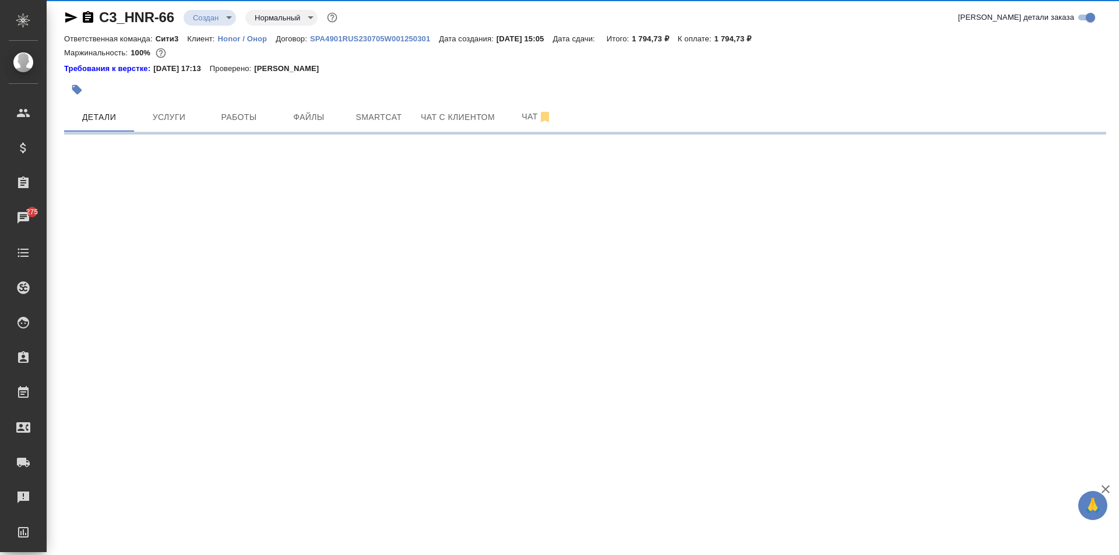
select select "RU"
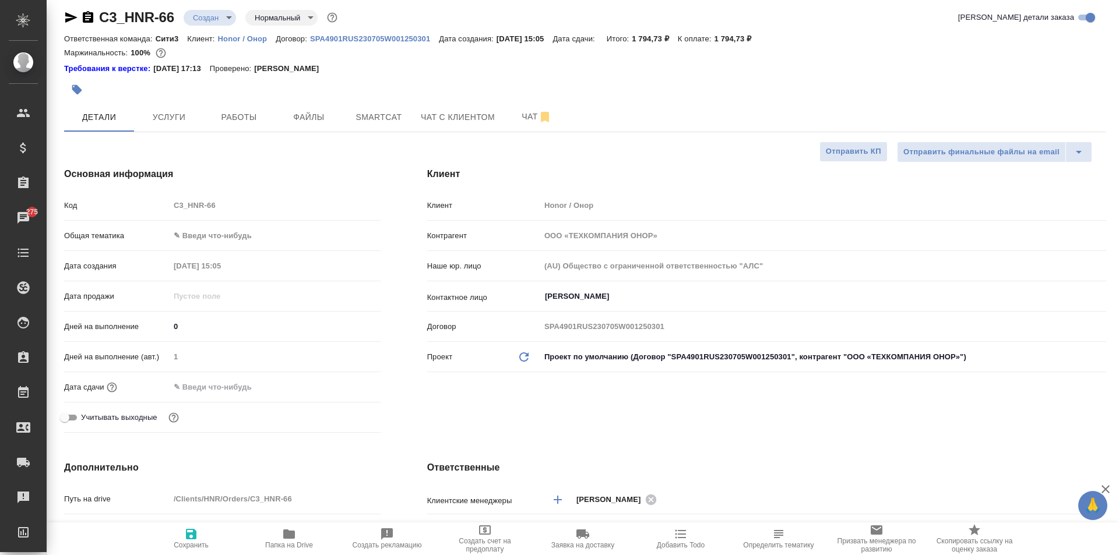
type textarea "x"
click at [213, 382] on input "text" at bounding box center [221, 387] width 102 height 17
click at [346, 388] on icon "button" at bounding box center [347, 386] width 10 height 12
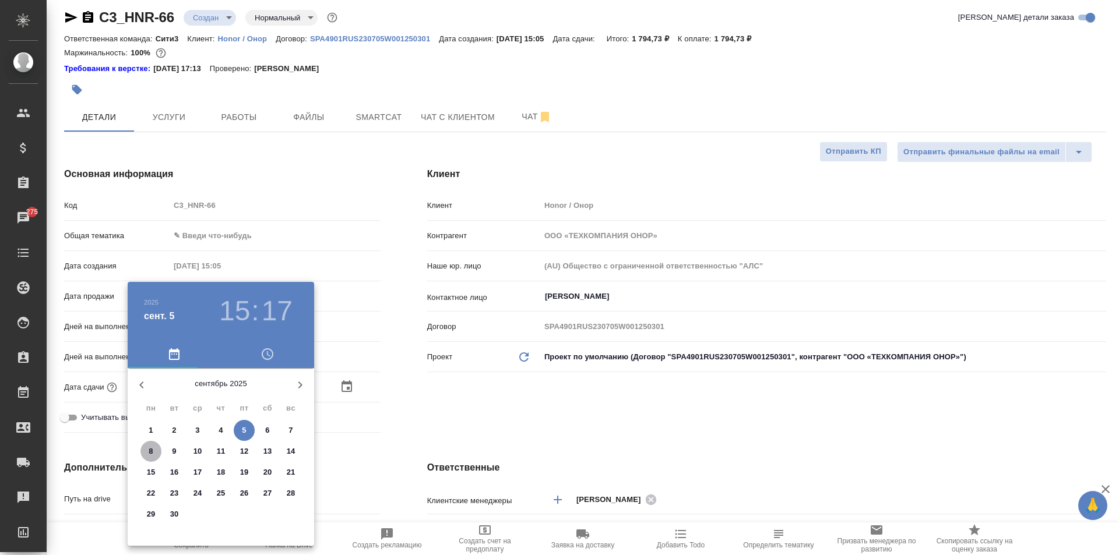
click at [144, 456] on span "8" at bounding box center [150, 452] width 21 height 12
type input "08.09.2025 15:17"
type textarea "x"
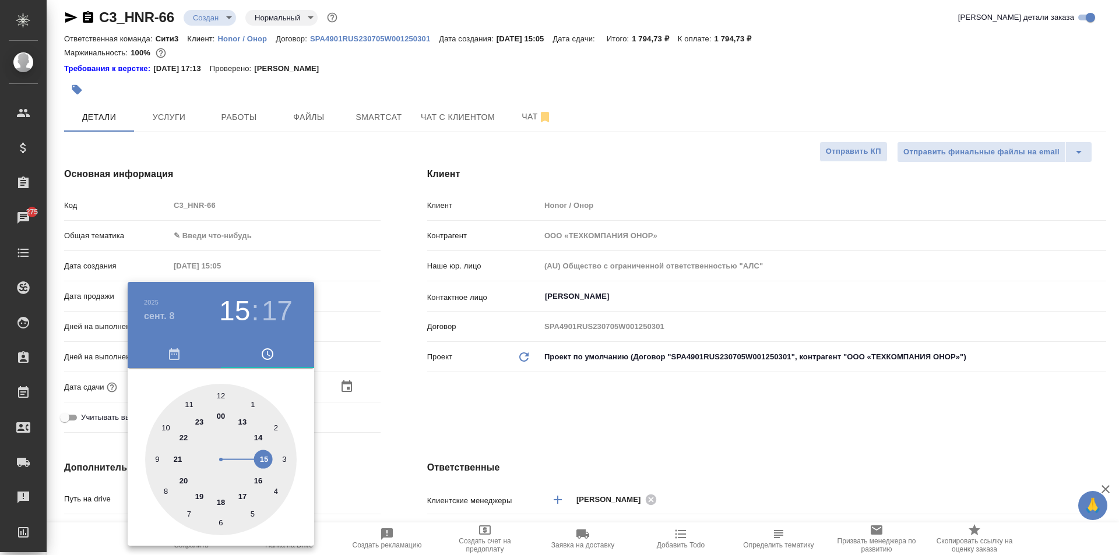
click at [264, 460] on div at bounding box center [221, 460] width 152 height 152
type textarea "x"
click at [221, 396] on div at bounding box center [221, 460] width 152 height 152
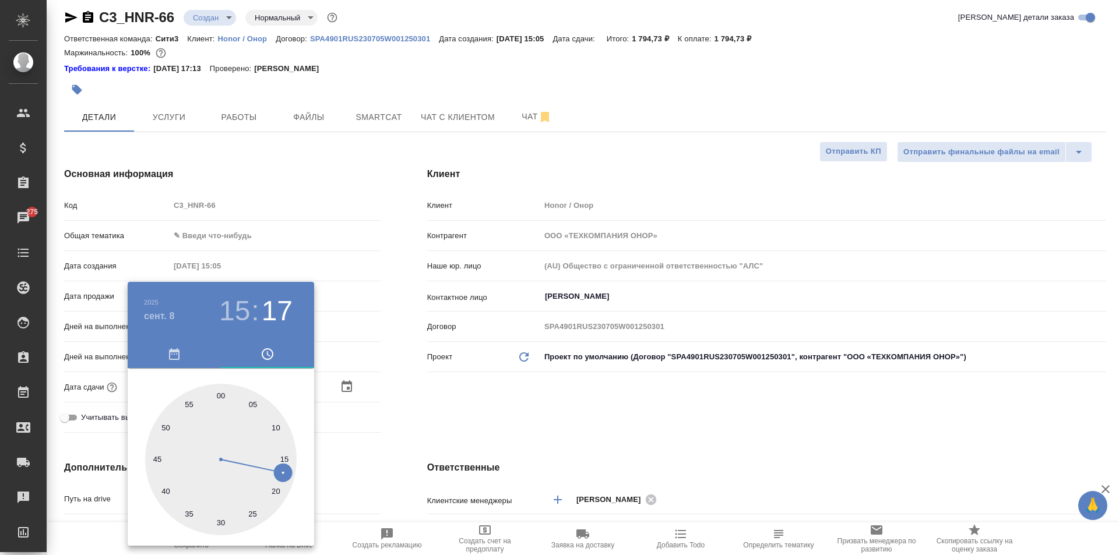
type input "08.09.2025 15:00"
type textarea "x"
click at [343, 432] on div at bounding box center [559, 277] width 1119 height 555
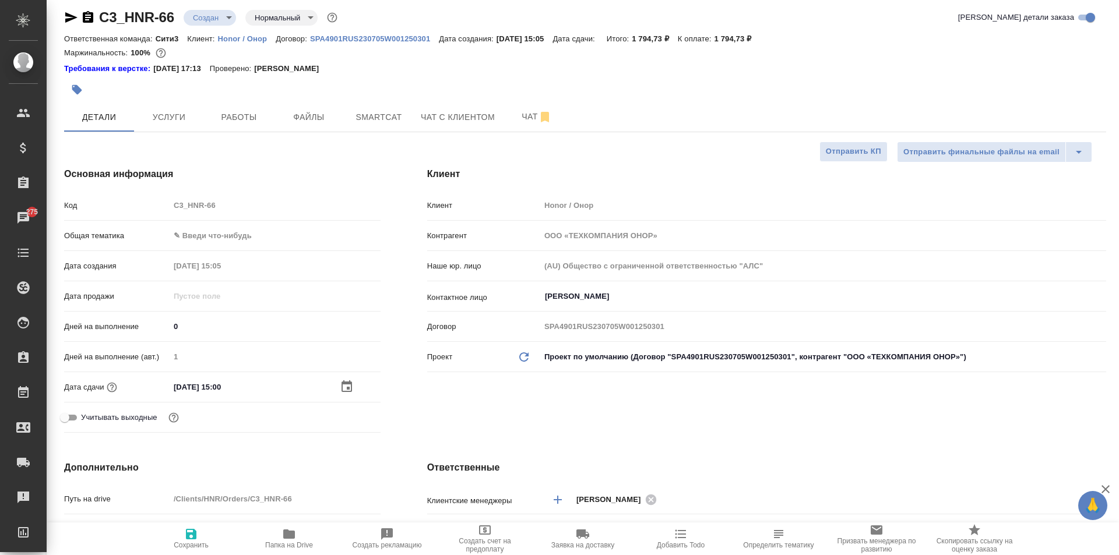
click at [196, 540] on icon "button" at bounding box center [191, 534] width 14 height 14
type textarea "x"
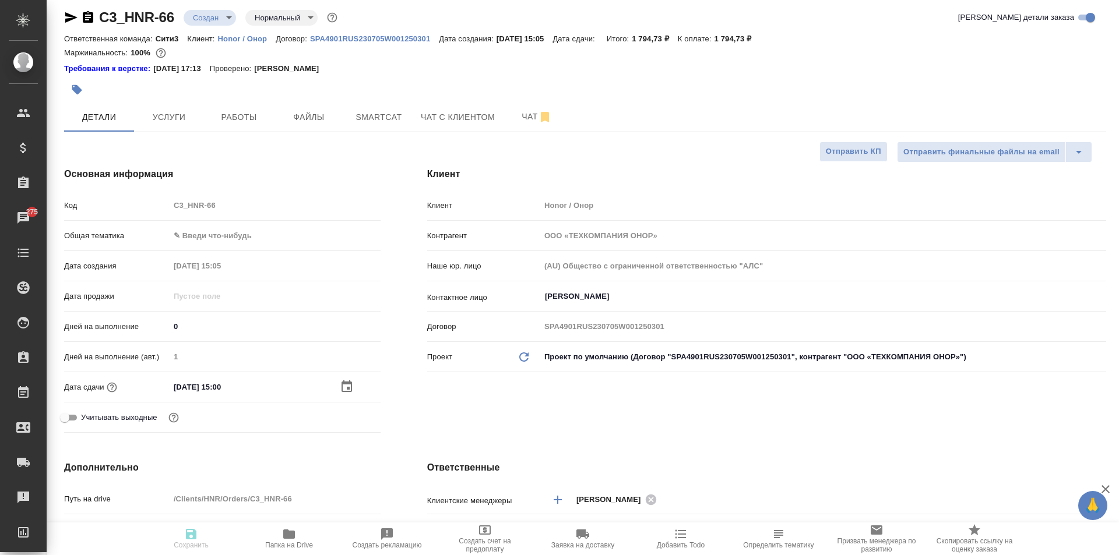
type textarea "x"
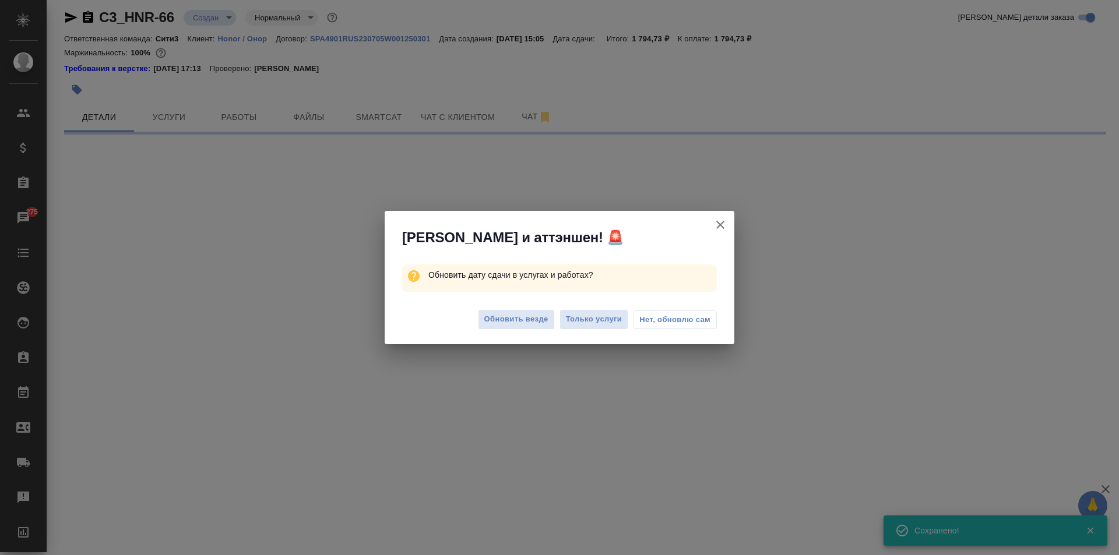
select select "RU"
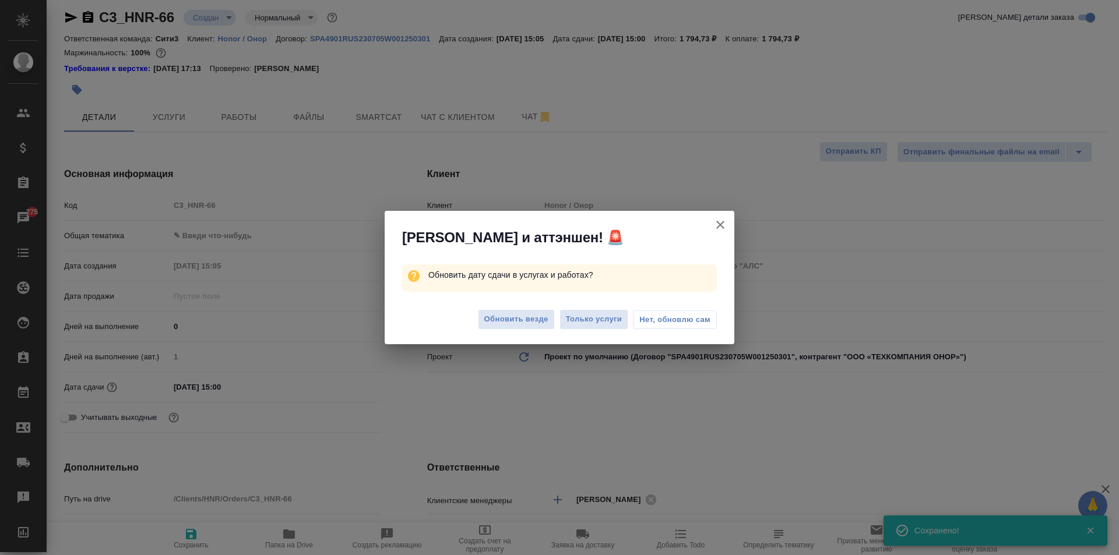
type textarea "x"
click at [523, 316] on span "Обновить везде" at bounding box center [516, 319] width 64 height 13
type textarea "x"
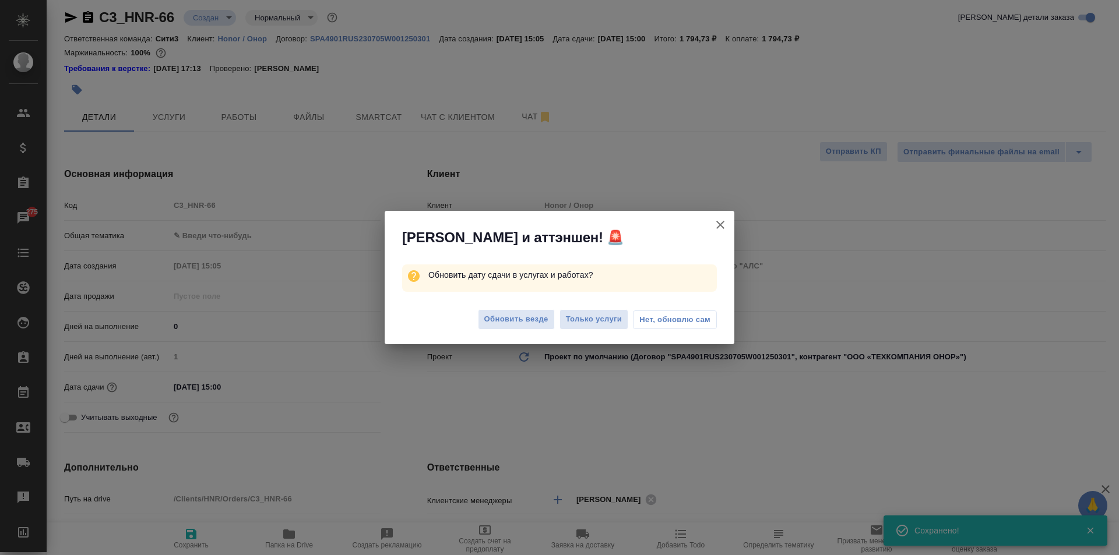
type textarea "x"
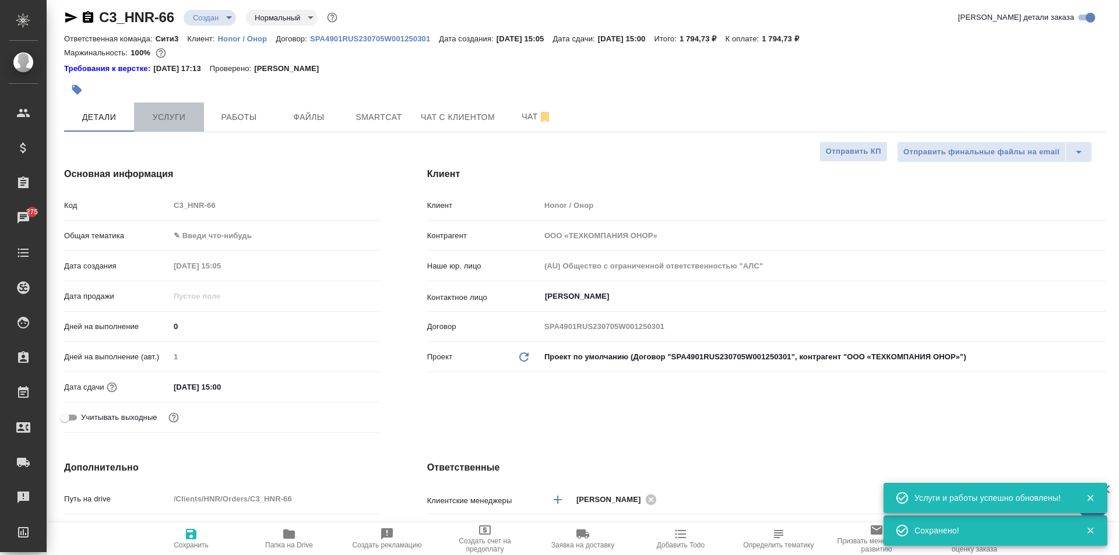
click at [170, 107] on button "Услуги" at bounding box center [169, 117] width 70 height 29
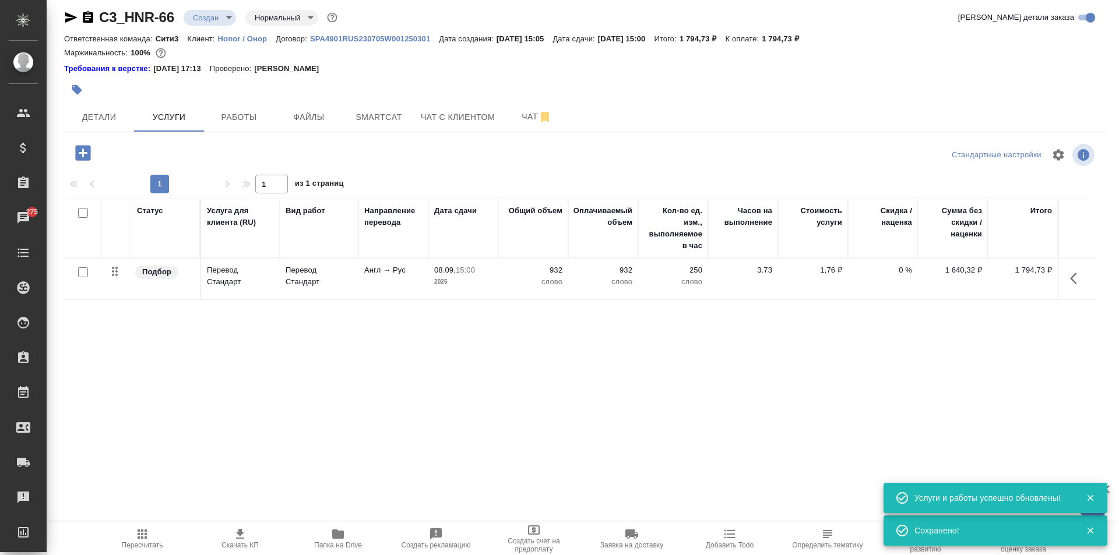
click at [145, 540] on icon "button" at bounding box center [142, 534] width 14 height 14
click at [74, 157] on icon "button" at bounding box center [83, 153] width 20 height 20
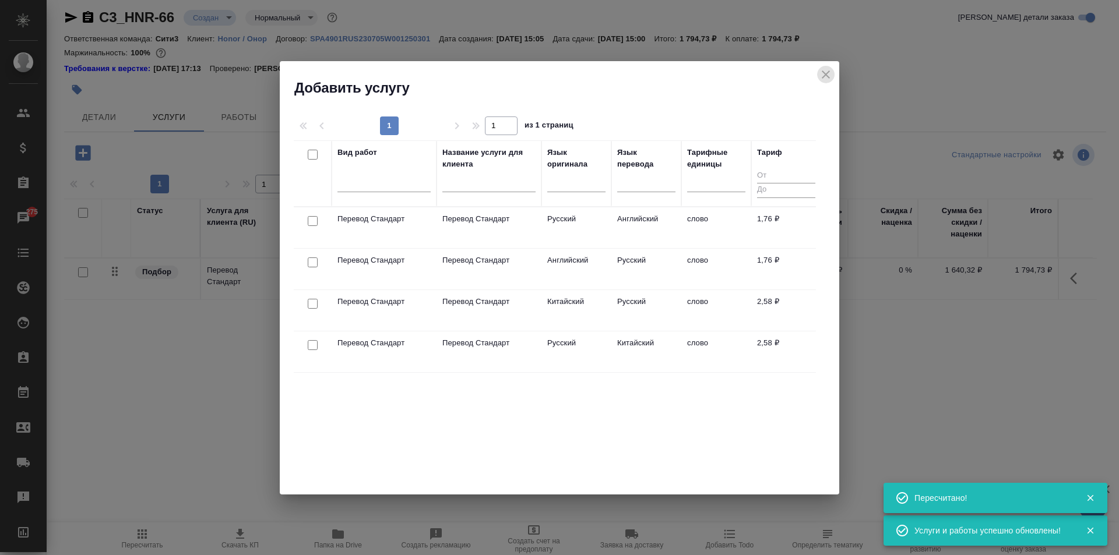
click at [824, 76] on icon "close" at bounding box center [826, 75] width 14 height 14
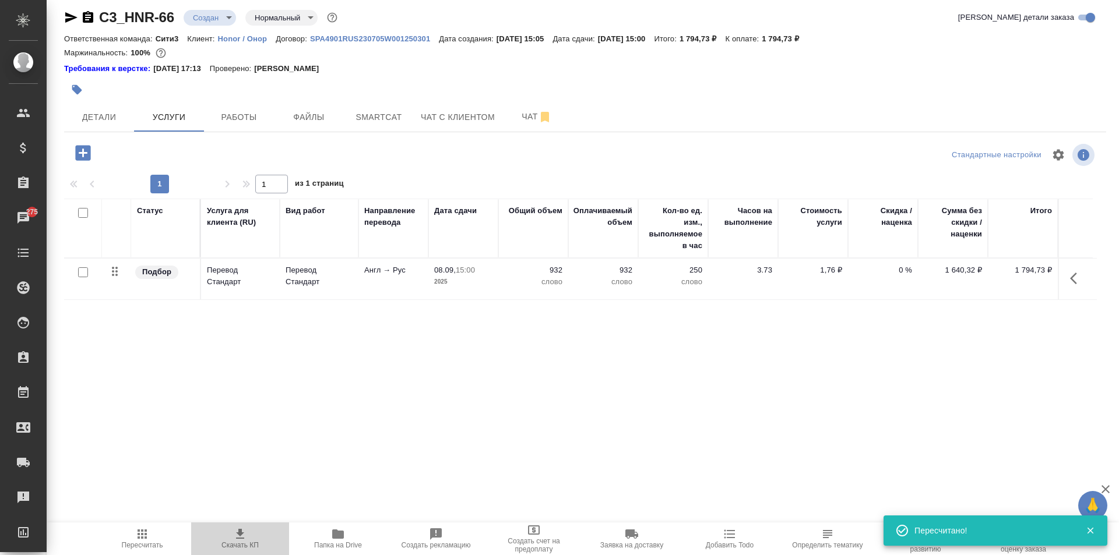
click at [237, 543] on span "Скачать КП" at bounding box center [239, 545] width 37 height 8
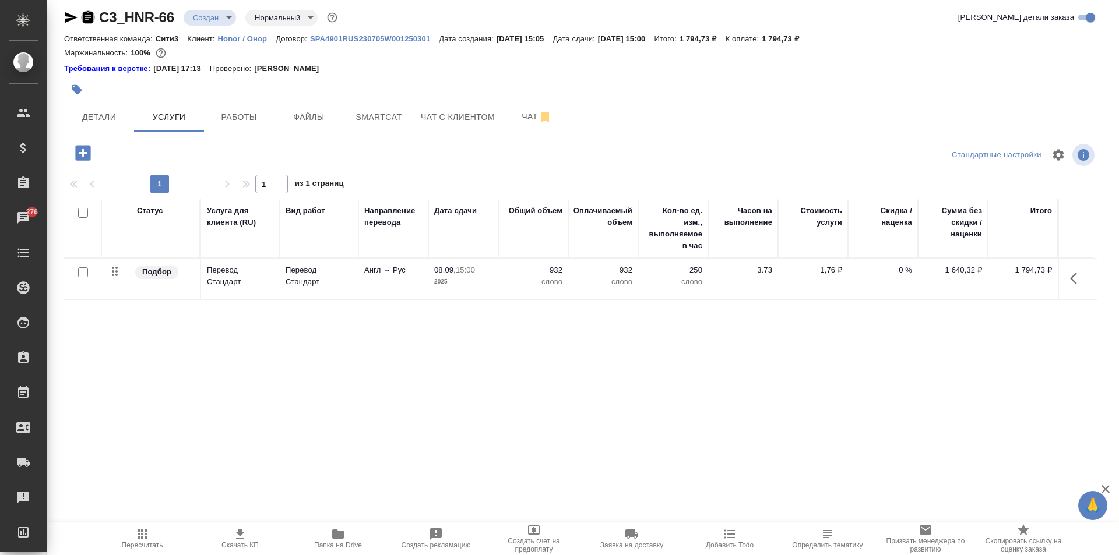
click at [86, 17] on icon "button" at bounding box center [88, 17] width 14 height 14
drag, startPoint x: 792, startPoint y: 37, endPoint x: 833, endPoint y: 38, distance: 41.4
click at [833, 38] on div "Ответственная команда: Сити3 Клиент: Honor / Онор Договор: SPA4901RUS230705W001…" at bounding box center [585, 38] width 1042 height 14
copy p "1 794,73 ₽"
click at [107, 115] on span "Детали" at bounding box center [99, 117] width 56 height 15
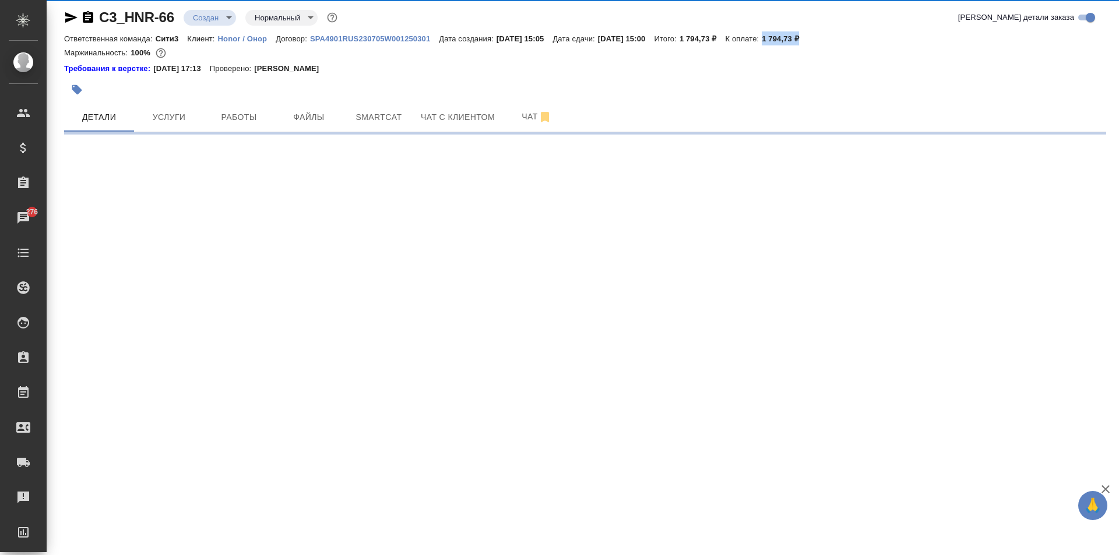
select select "RU"
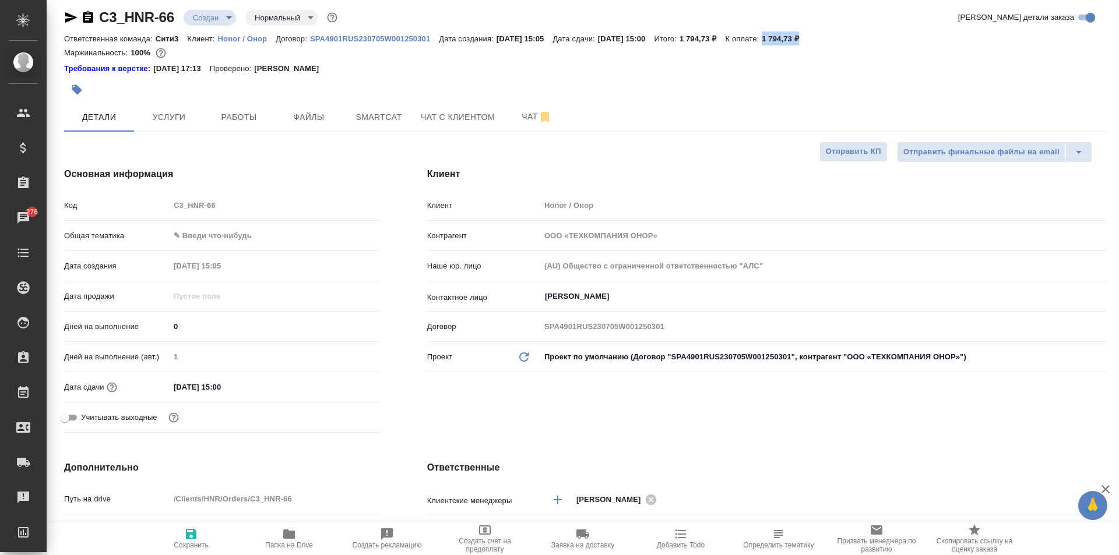
type textarea "x"
click at [223, 240] on body "🙏 .cls-1 fill:#fff; AWATERA Moskalets Alina Клиенты Спецификации Заказы 276 Чат…" at bounding box center [559, 277] width 1119 height 555
click at [236, 270] on li "Маркетинг" at bounding box center [272, 273] width 209 height 19
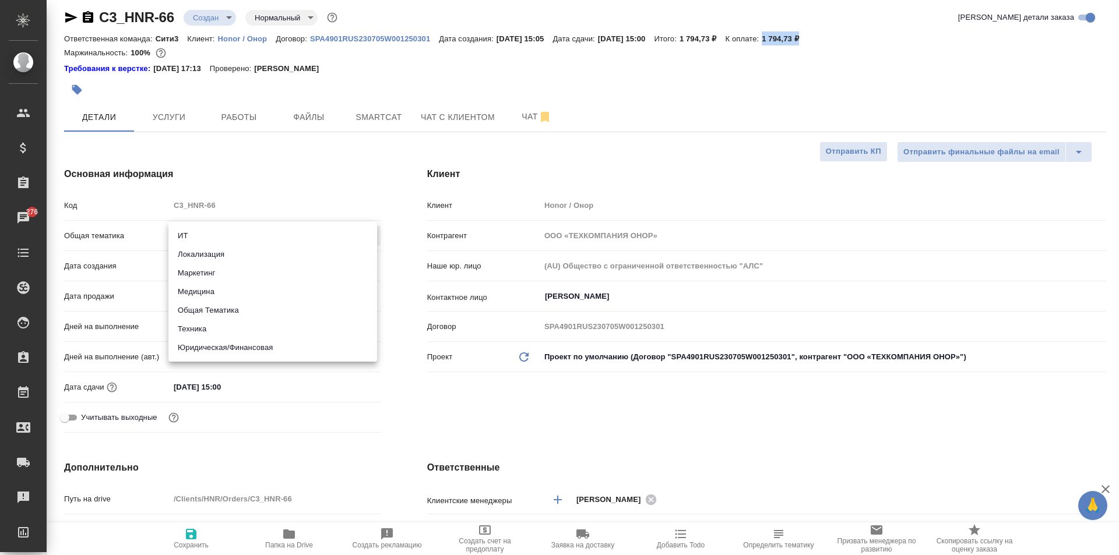
type input "marketing"
type textarea "x"
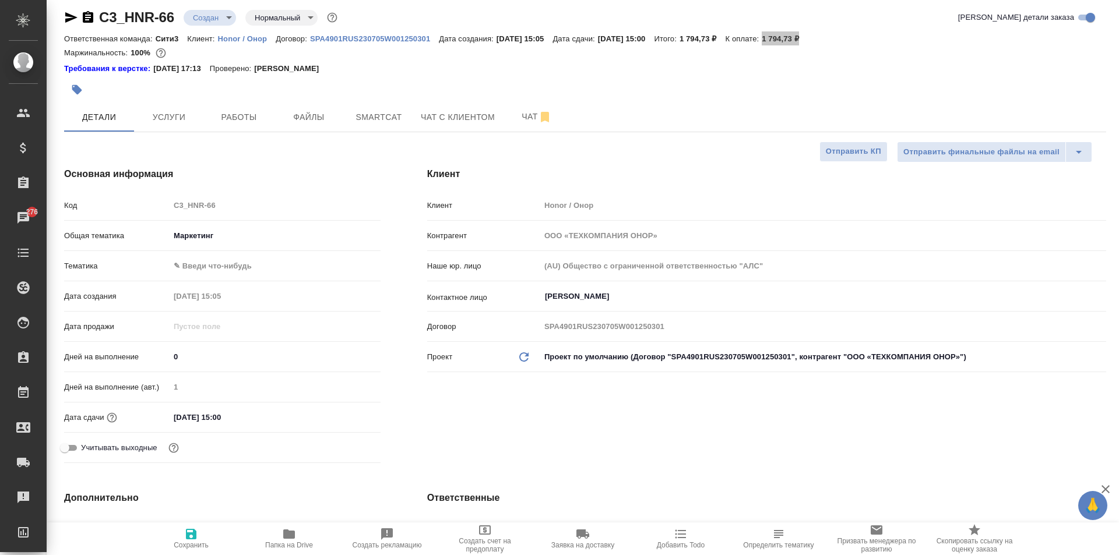
type textarea "x"
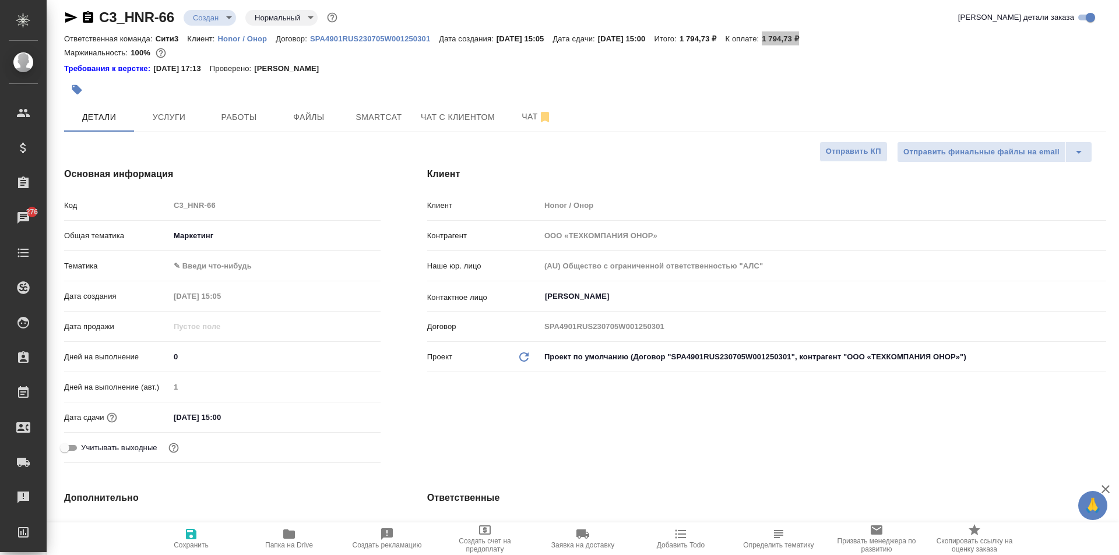
type textarea "x"
click at [217, 272] on body "🙏 .cls-1 fill:#fff; AWATERA Moskalets Alina Клиенты Спецификации Заказы 276 Чат…" at bounding box center [559, 277] width 1119 height 555
click at [268, 231] on div at bounding box center [559, 277] width 1119 height 555
type textarea "x"
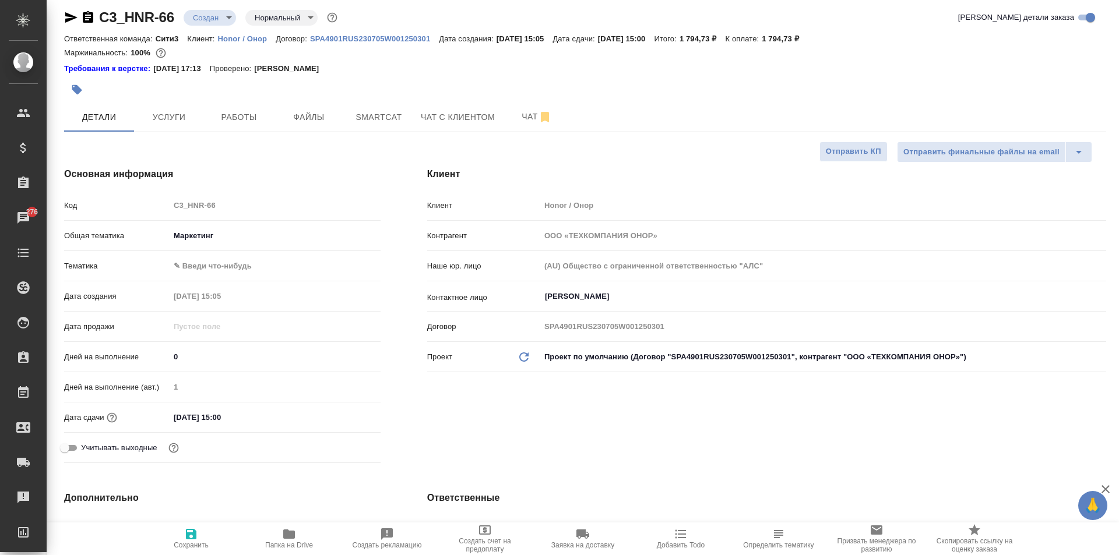
type textarea "x"
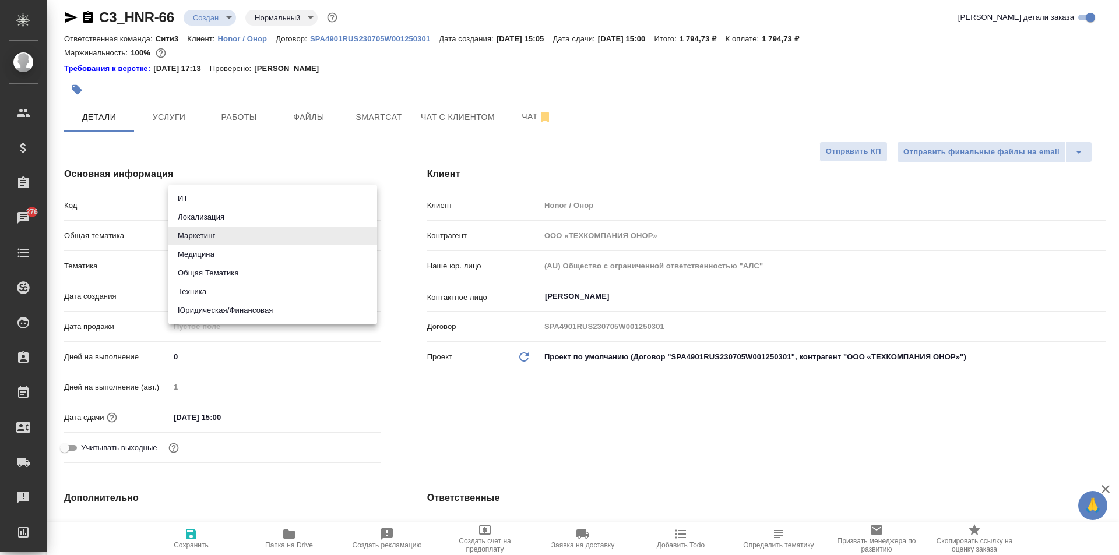
click at [249, 237] on body "🙏 .cls-1 fill:#fff; AWATERA Moskalets Alina Клиенты Спецификации Заказы 276 Чат…" at bounding box center [559, 277] width 1119 height 555
click at [249, 218] on li "Локализация" at bounding box center [272, 217] width 209 height 19
type input "local"
type textarea "x"
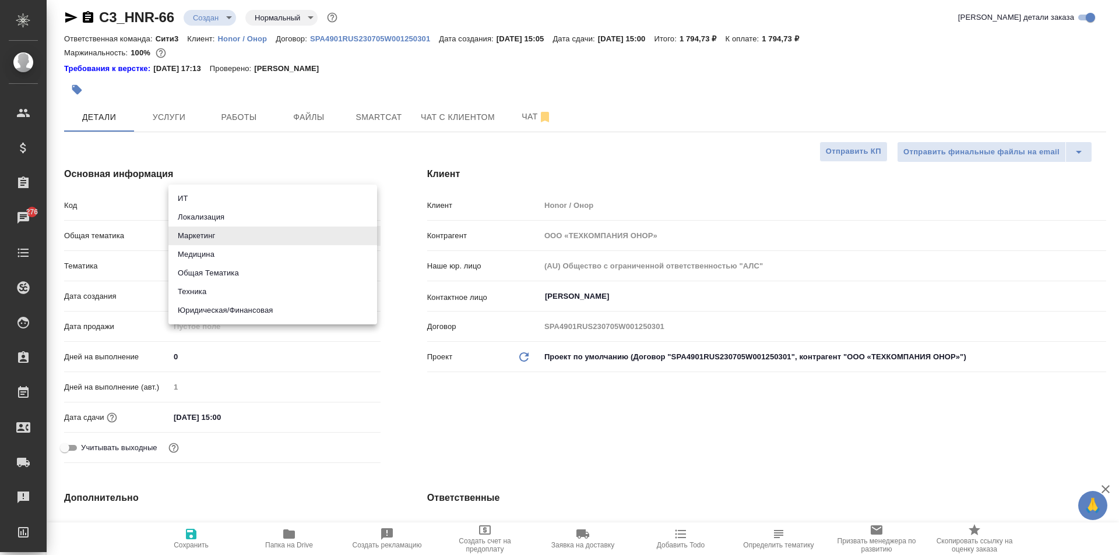
type textarea "x"
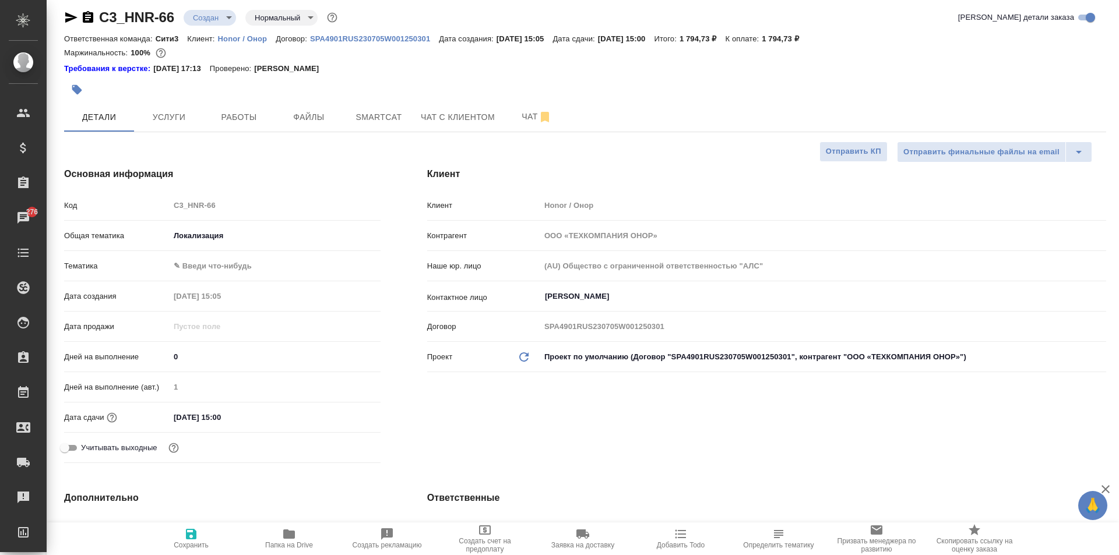
click at [244, 278] on div "Тематика ✎ Введи что-нибудь" at bounding box center [222, 271] width 316 height 30
click at [243, 272] on body "🙏 .cls-1 fill:#fff; AWATERA Moskalets Alina Клиенты Спецификации Заказы 276 Чат…" at bounding box center [559, 277] width 1119 height 555
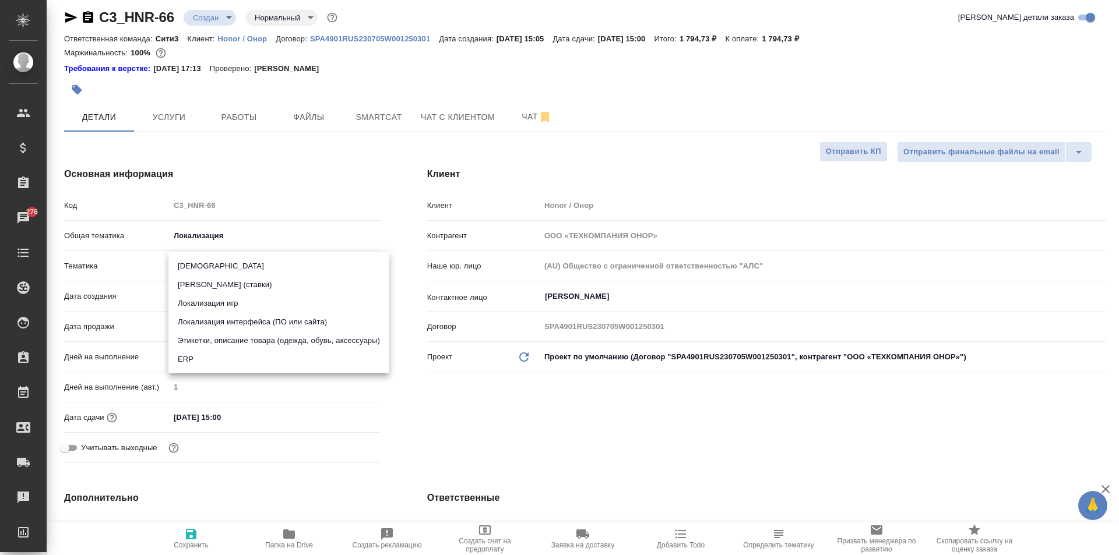
click at [305, 337] on li "Этикетки, описание товара (одежда, обувь, аксессуары)" at bounding box center [278, 341] width 221 height 19
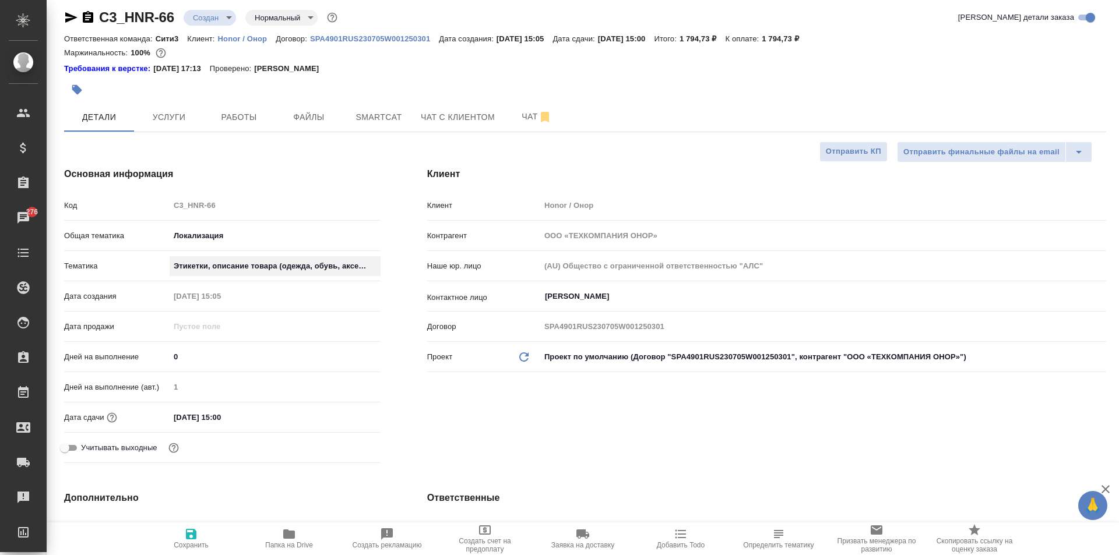
type textarea "x"
type input "626009cab4d212f629e75ec4"
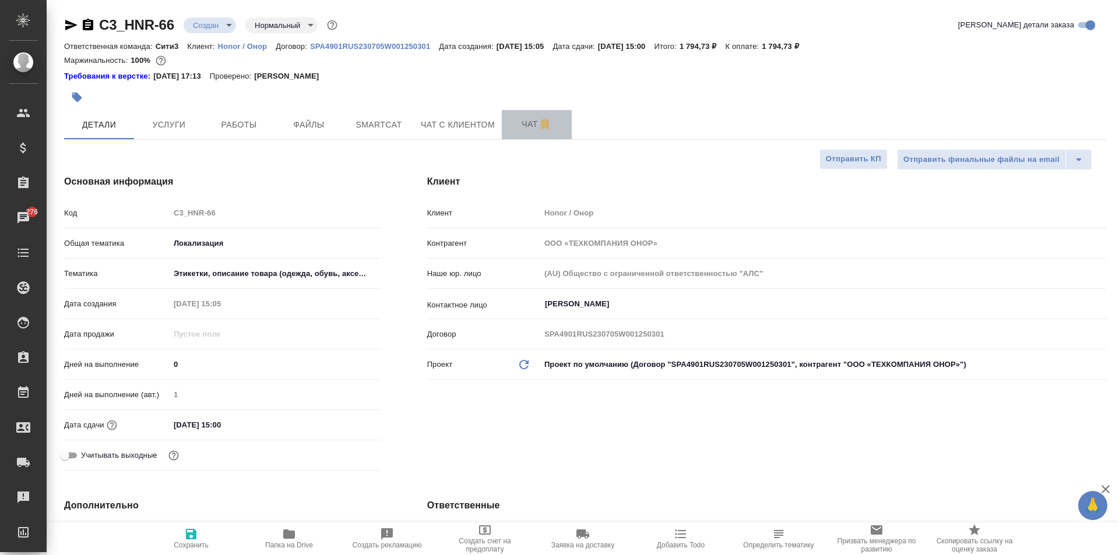
click at [537, 133] on button "Чат" at bounding box center [537, 124] width 70 height 29
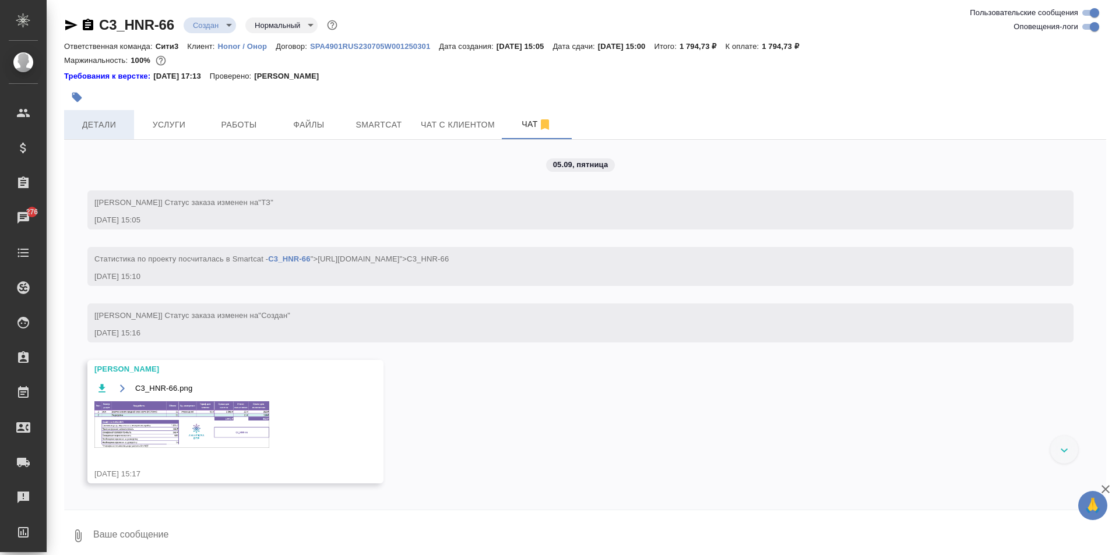
click at [106, 128] on span "Детали" at bounding box center [99, 125] width 56 height 15
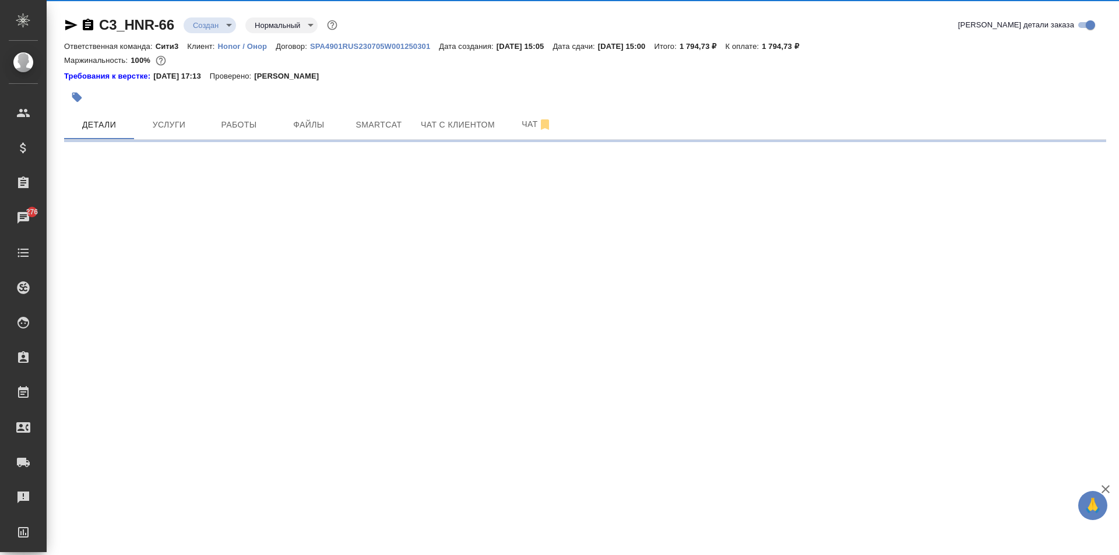
select select "RU"
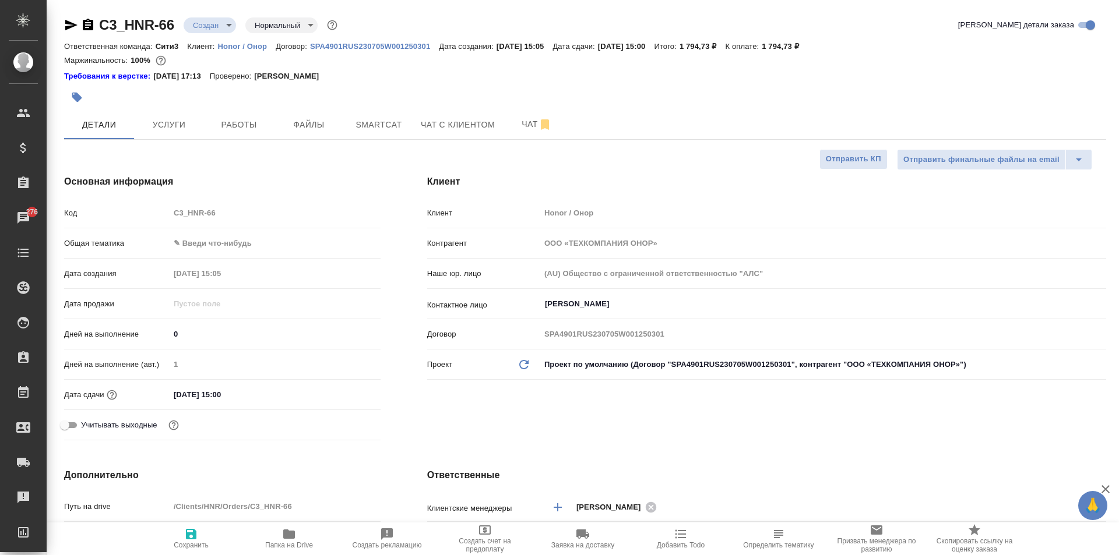
type textarea "x"
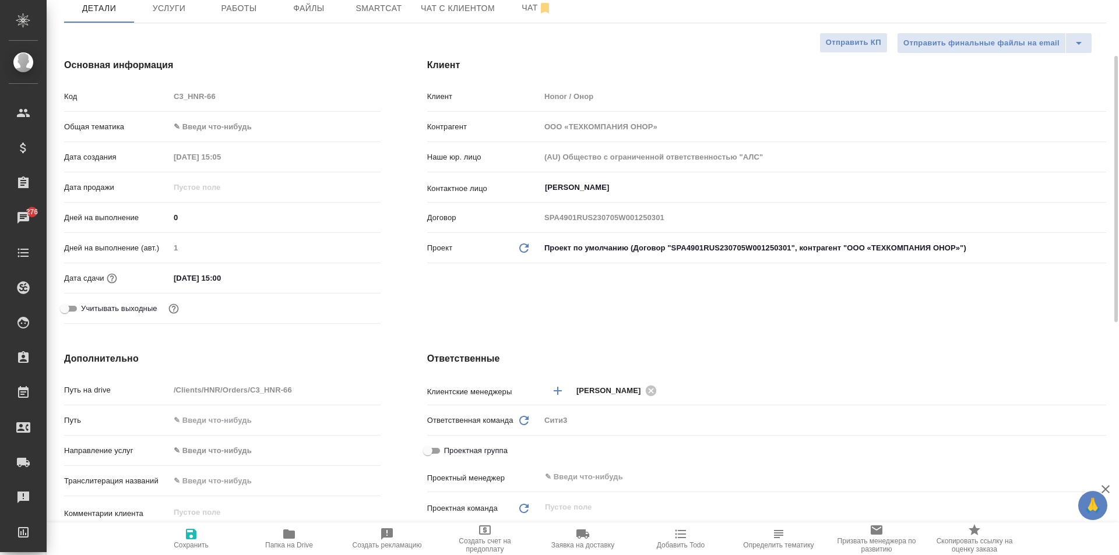
scroll to position [350, 0]
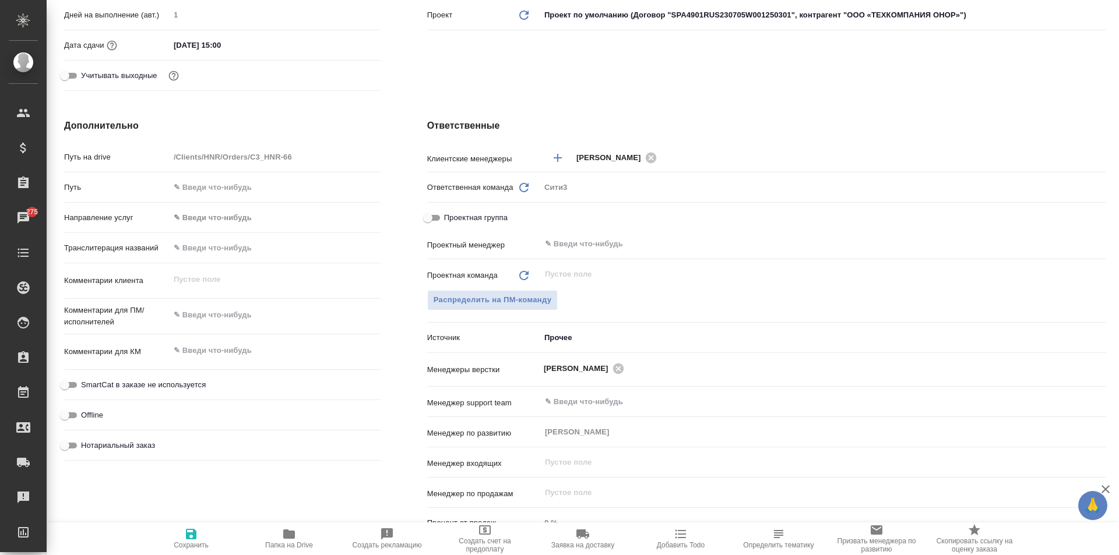
type textarea "x"
click at [219, 312] on textarea at bounding box center [275, 315] width 211 height 20
type textarea "x"
type textarea "а"
type textarea "x"
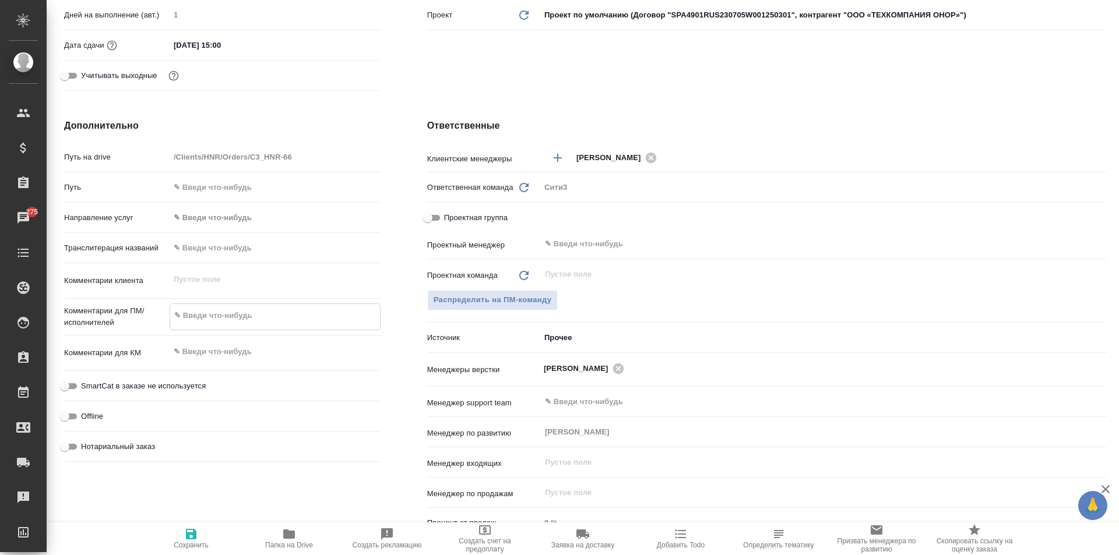
type textarea "x"
type textarea "ан"
type textarea "x"
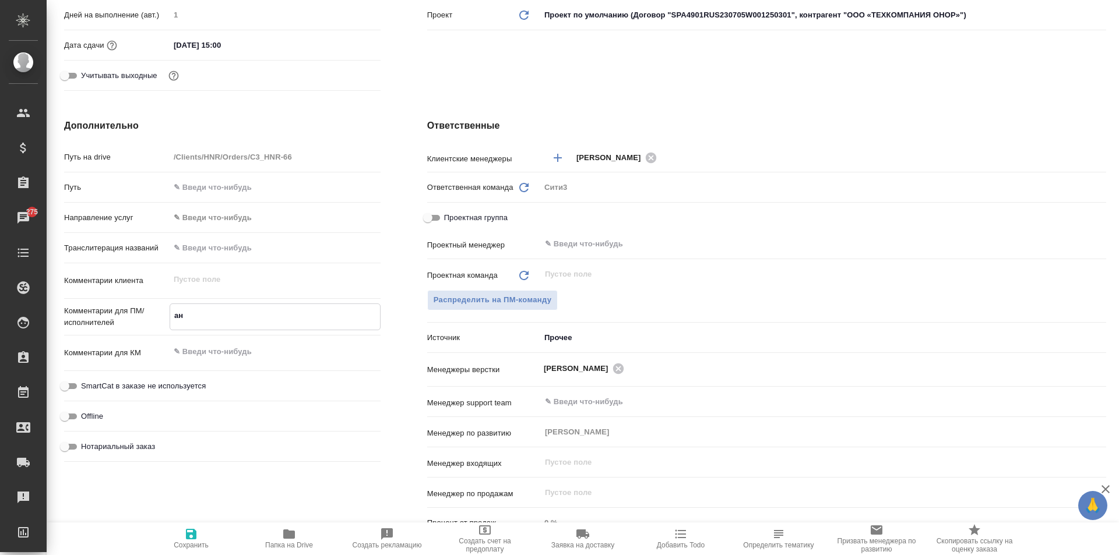
type textarea "x"
type textarea "анг"
type textarea "x"
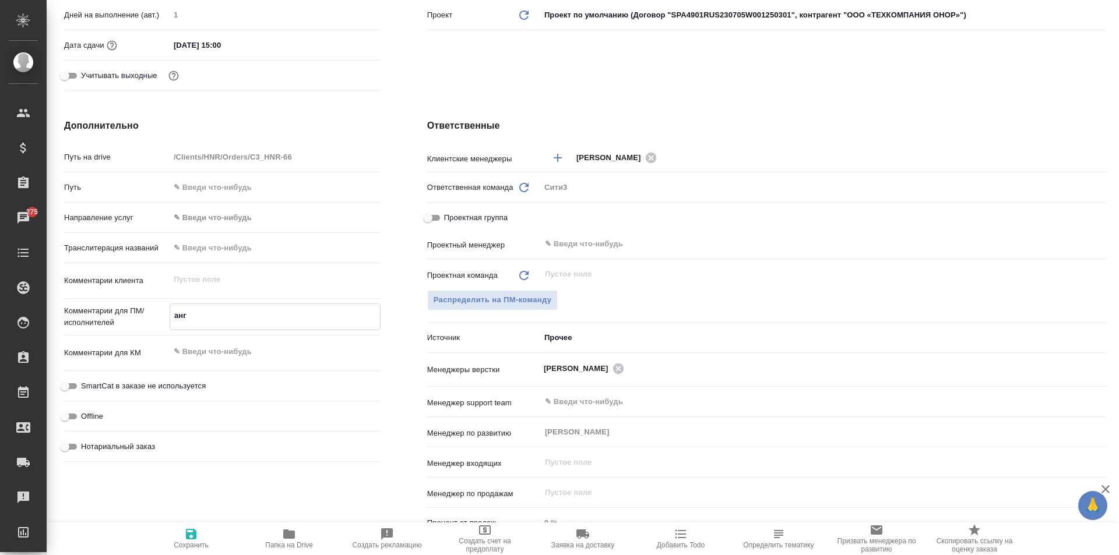
type textarea "англ"
type textarea "x"
type textarea "англ-"
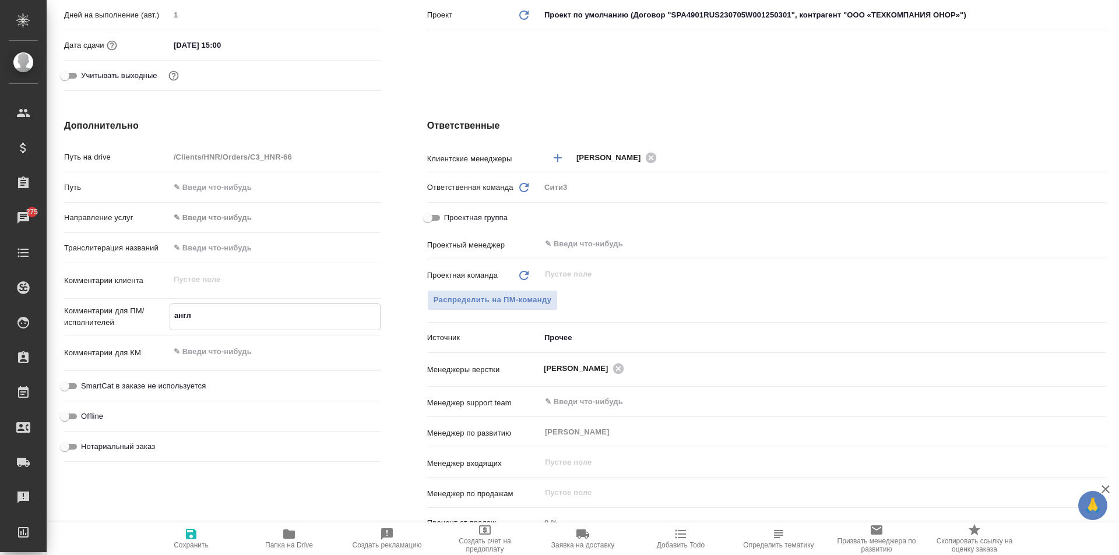
type textarea "x"
type textarea "англ-р"
type textarea "x"
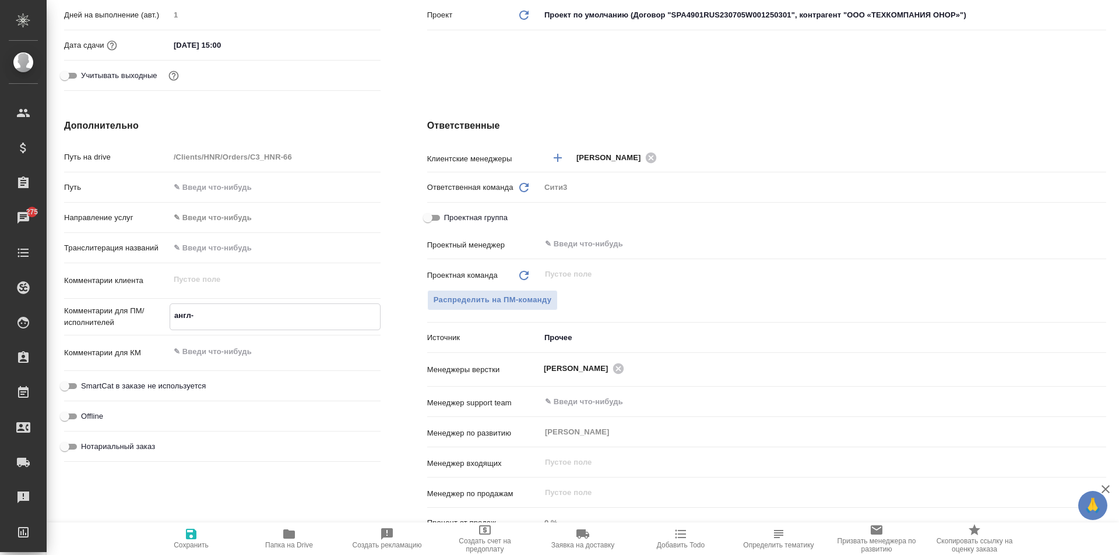
type textarea "x"
type textarea "англ-ру"
type textarea "x"
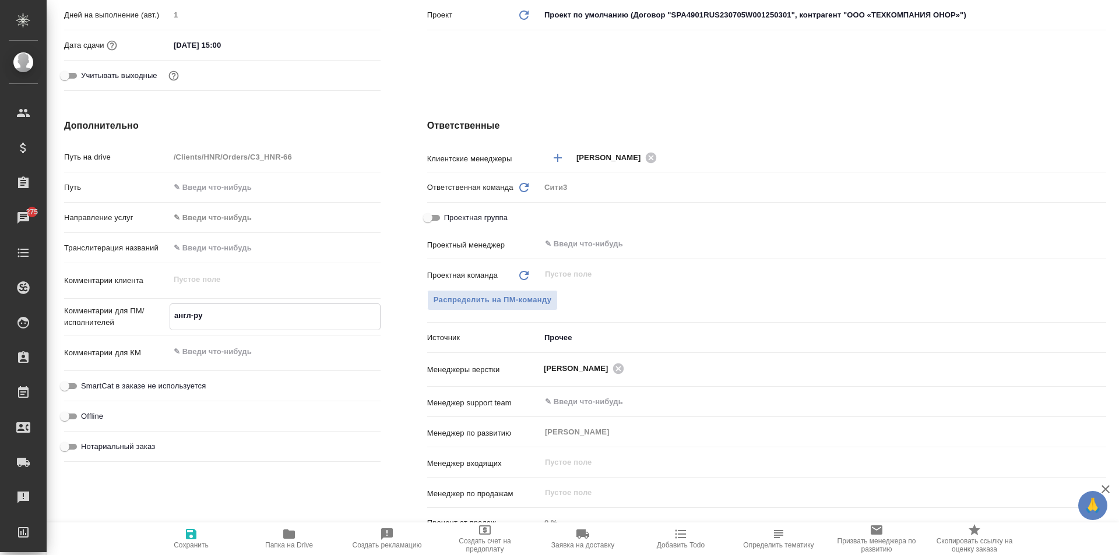
type textarea "x"
type textarea "англ-рус"
type textarea "x"
type textarea "англ-рус"
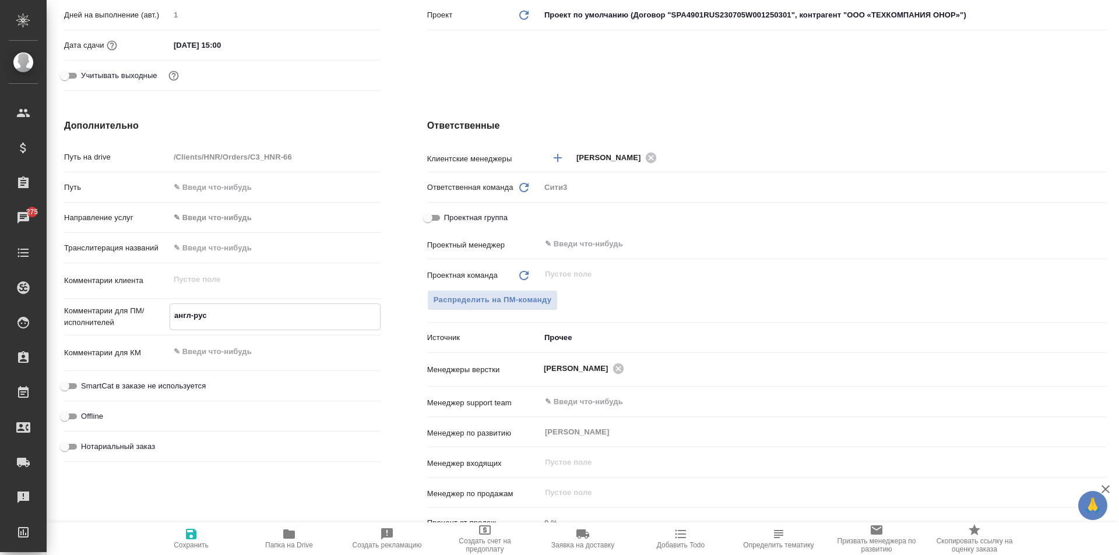
type textarea "x"
click at [201, 536] on span "Сохранить" at bounding box center [191, 538] width 84 height 22
type textarea "x"
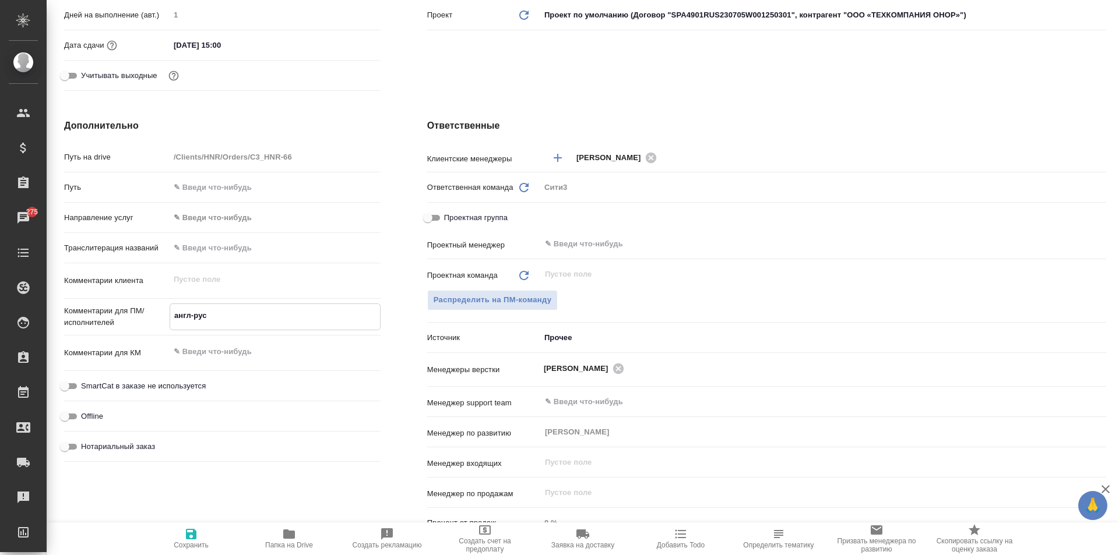
type textarea "x"
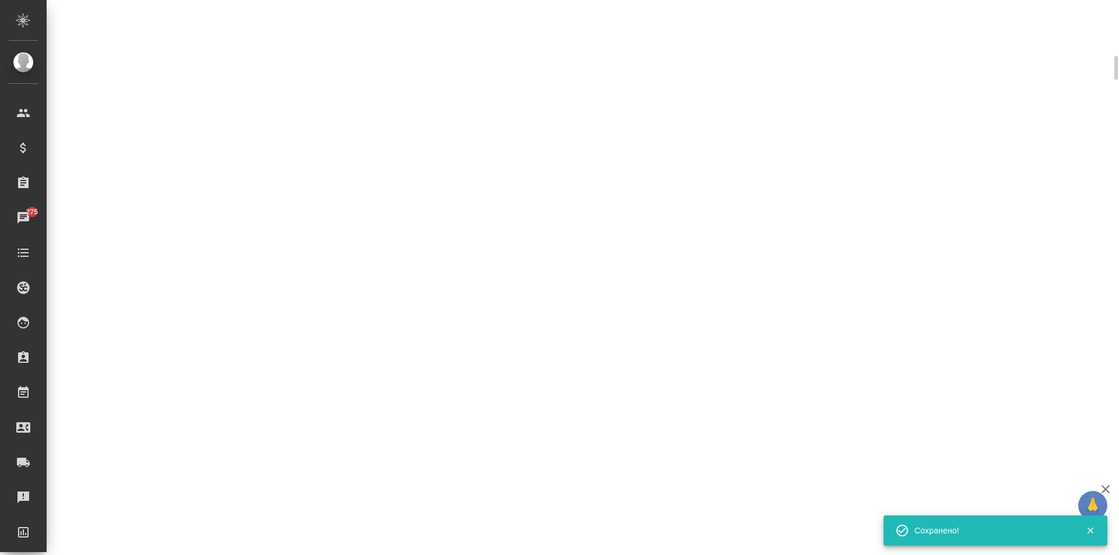
select select "RU"
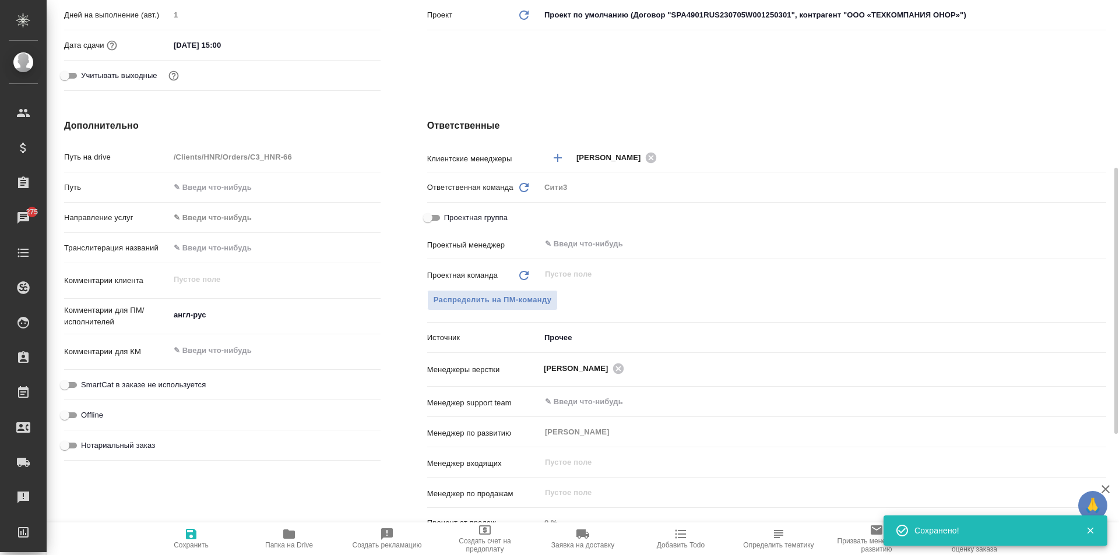
type textarea "x"
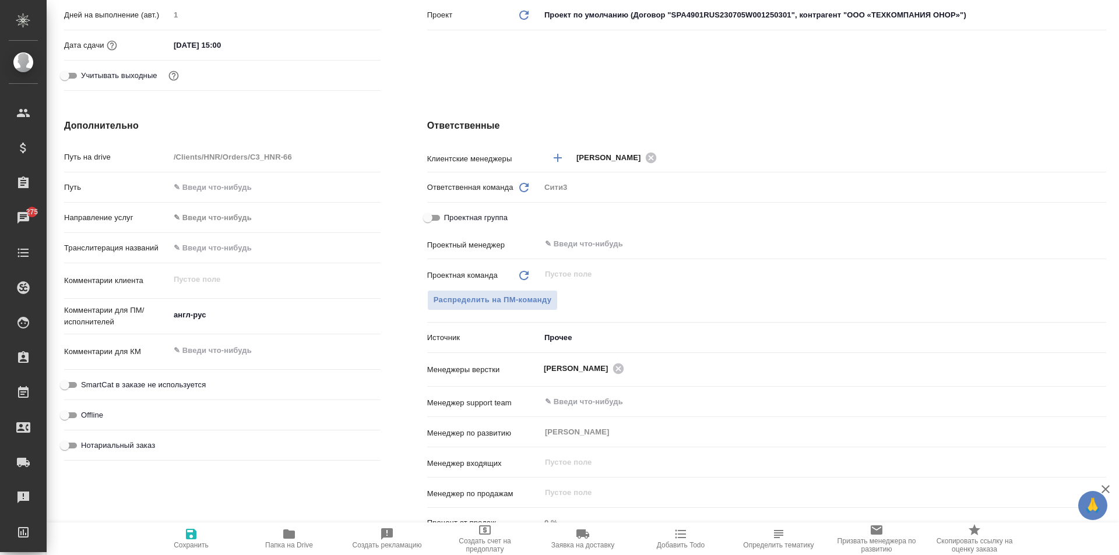
type textarea "x"
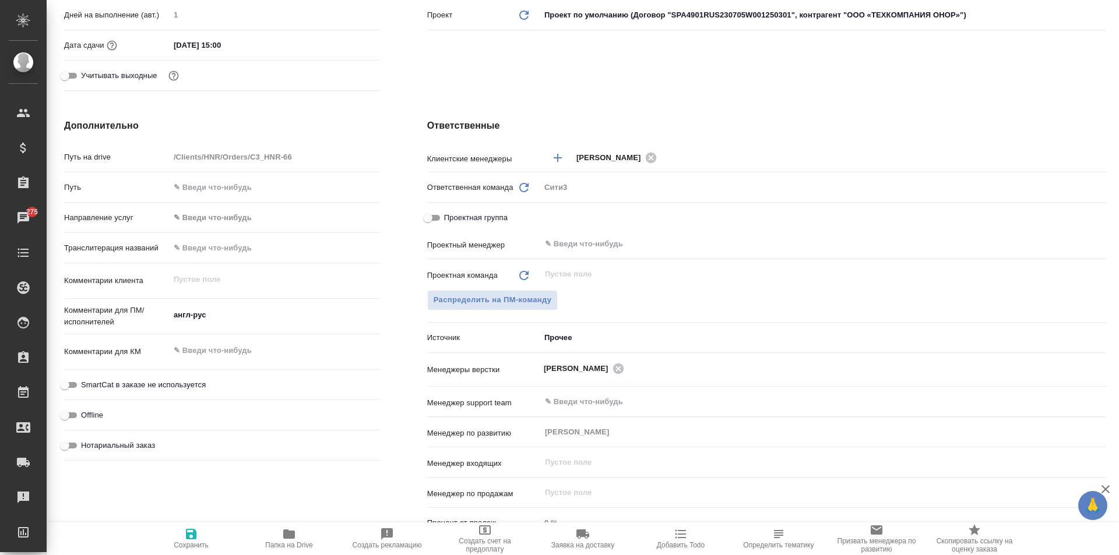
type textarea "x"
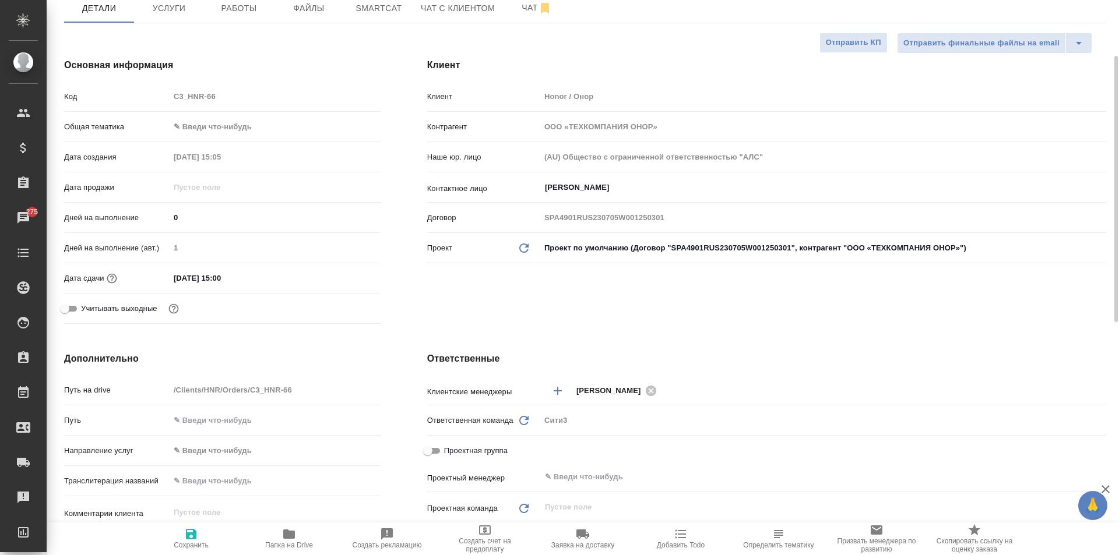
scroll to position [0, 0]
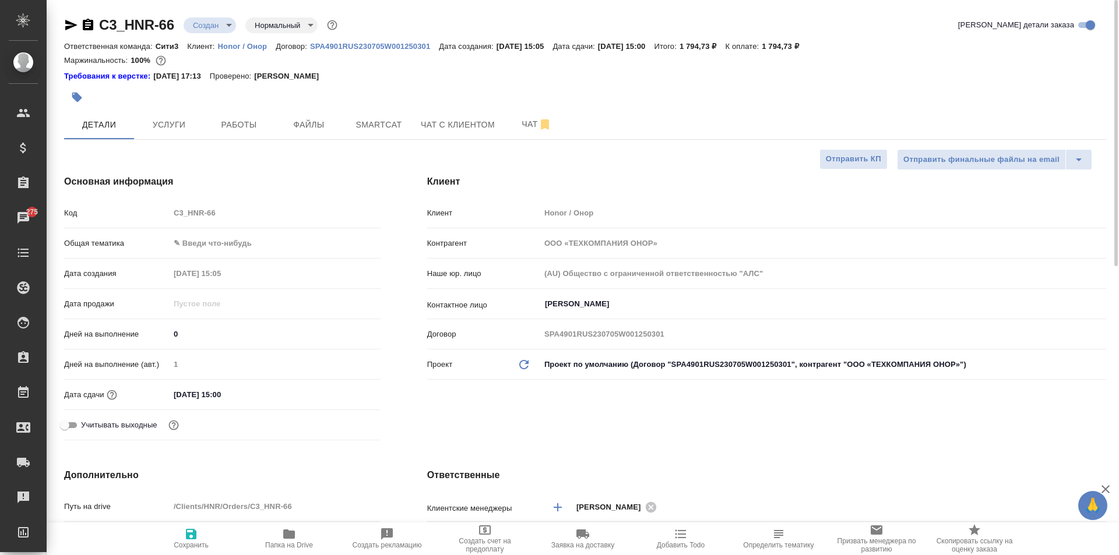
type textarea "x"
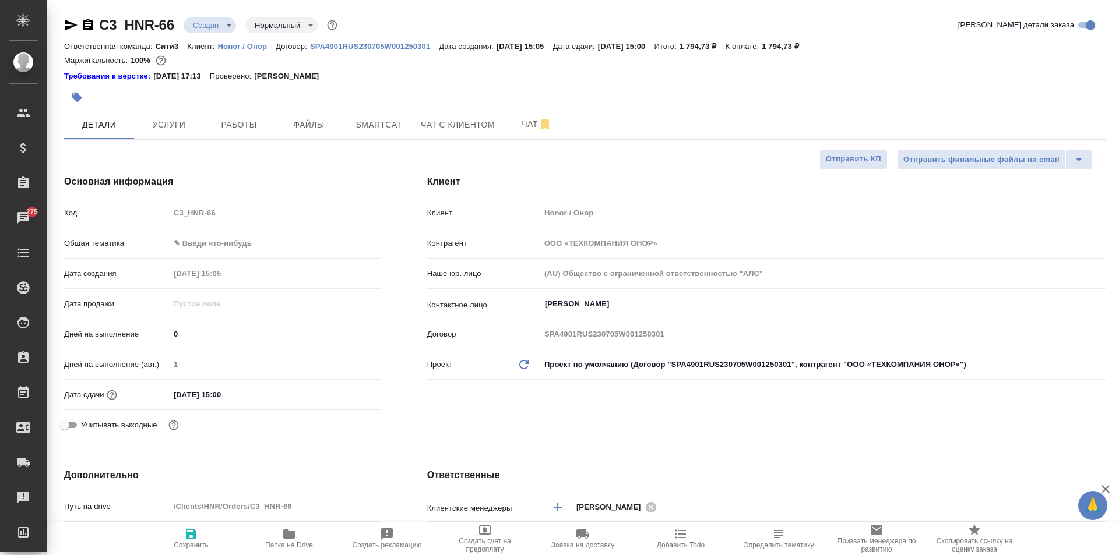
type textarea "x"
click at [280, 540] on span "Папка на Drive" at bounding box center [289, 538] width 84 height 22
type textarea "x"
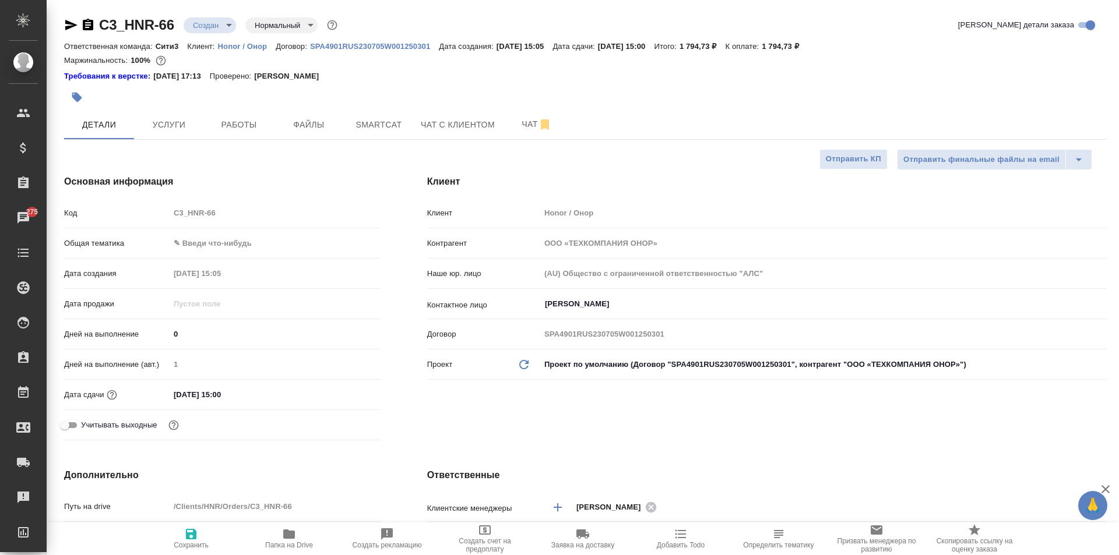
type textarea "x"
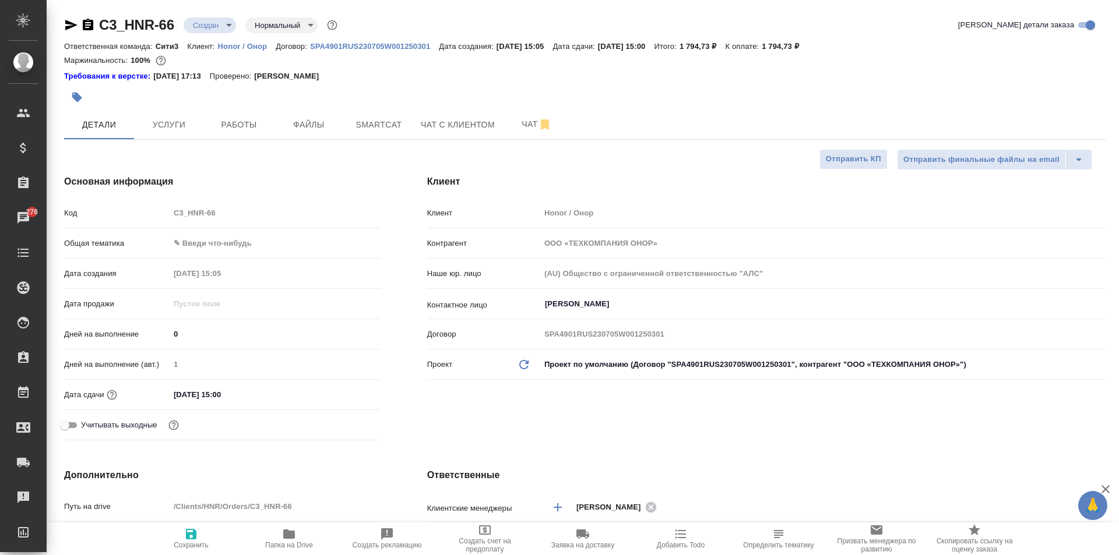
type textarea "x"
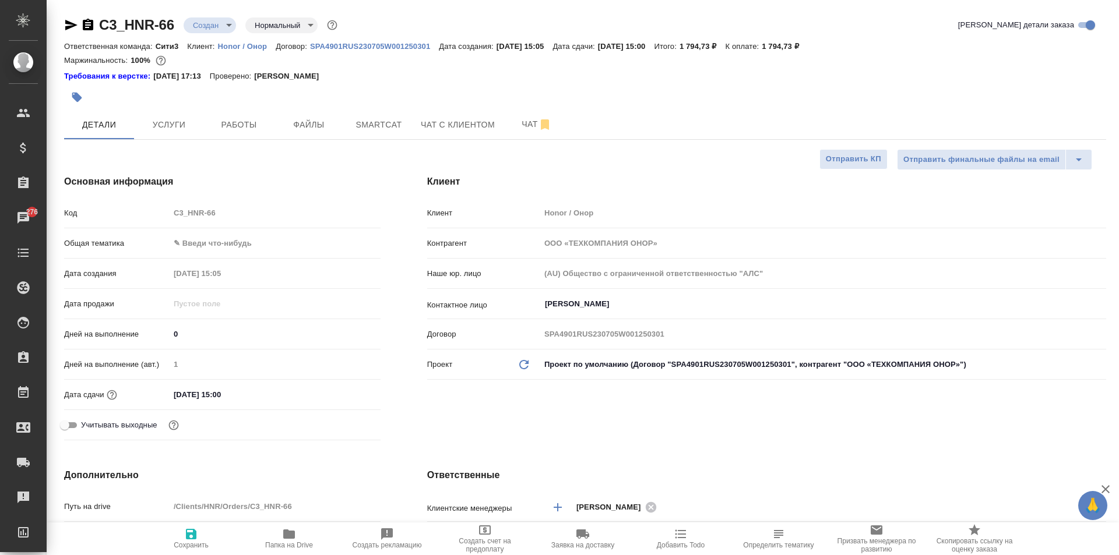
type textarea "x"
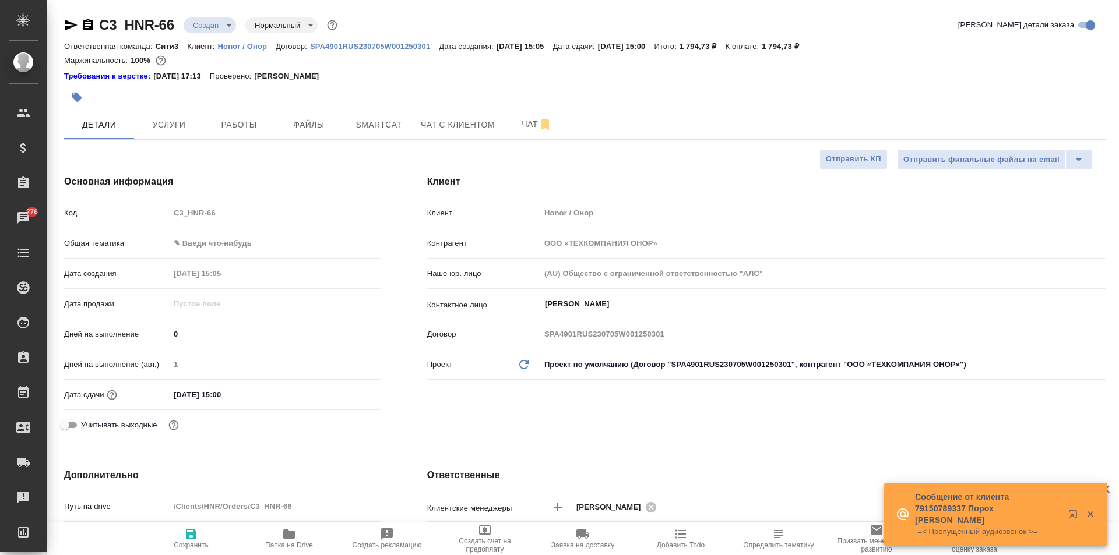
type textarea "x"
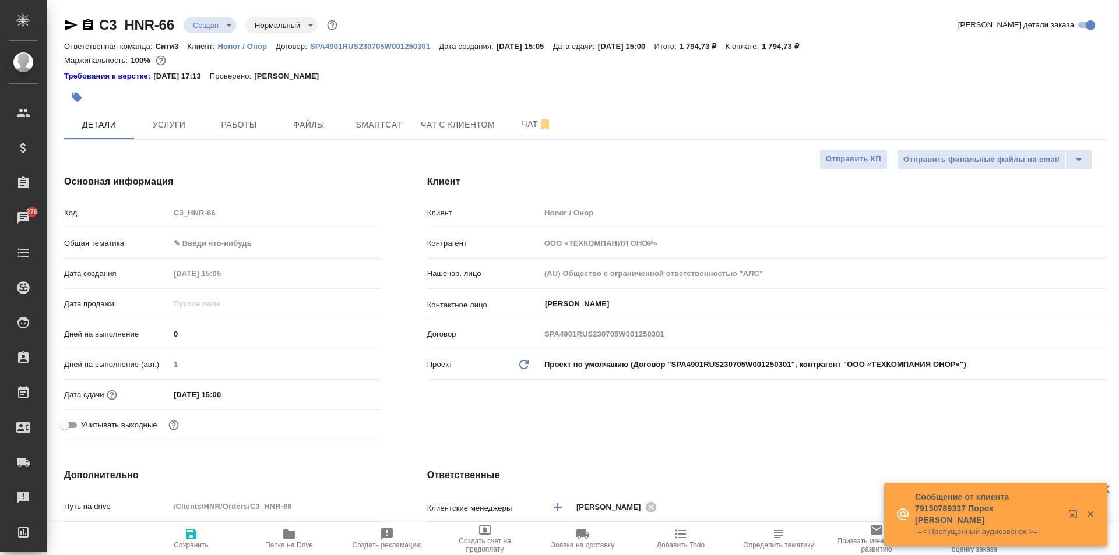
type textarea "x"
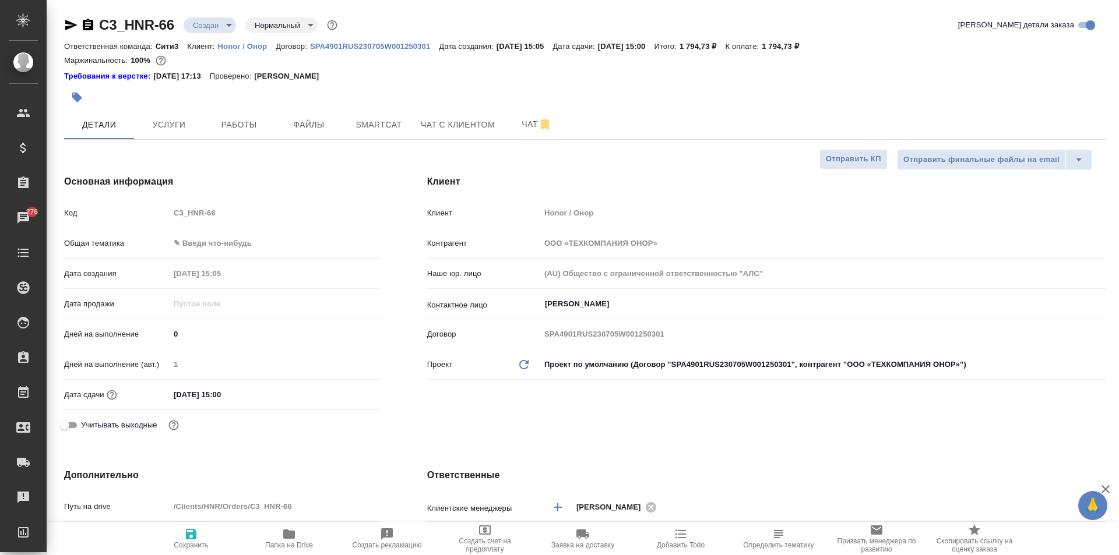
type textarea "x"
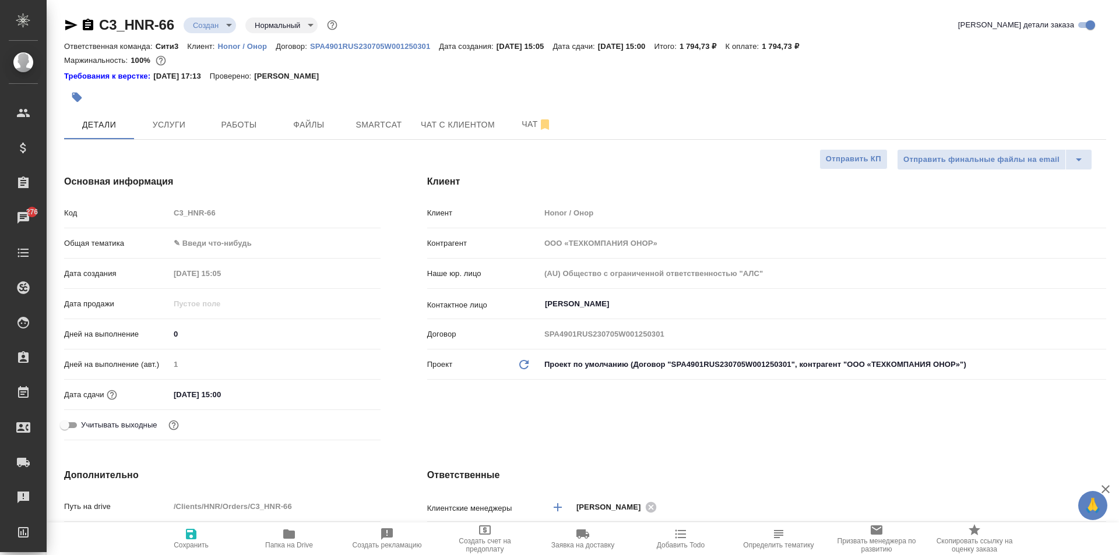
type textarea "x"
click at [613, 307] on input "Мельникова Евгения" at bounding box center [804, 304] width 520 height 14
click at [535, 417] on div "Клиент Клиент Honor / Онор Контрагент ООО «ТЕХКОМПАНИЯ ОНОР» Наше юр. лицо (AU)…" at bounding box center [767, 310] width 726 height 317
click at [243, 43] on p "Honor / Онор" at bounding box center [247, 46] width 58 height 9
type textarea "x"
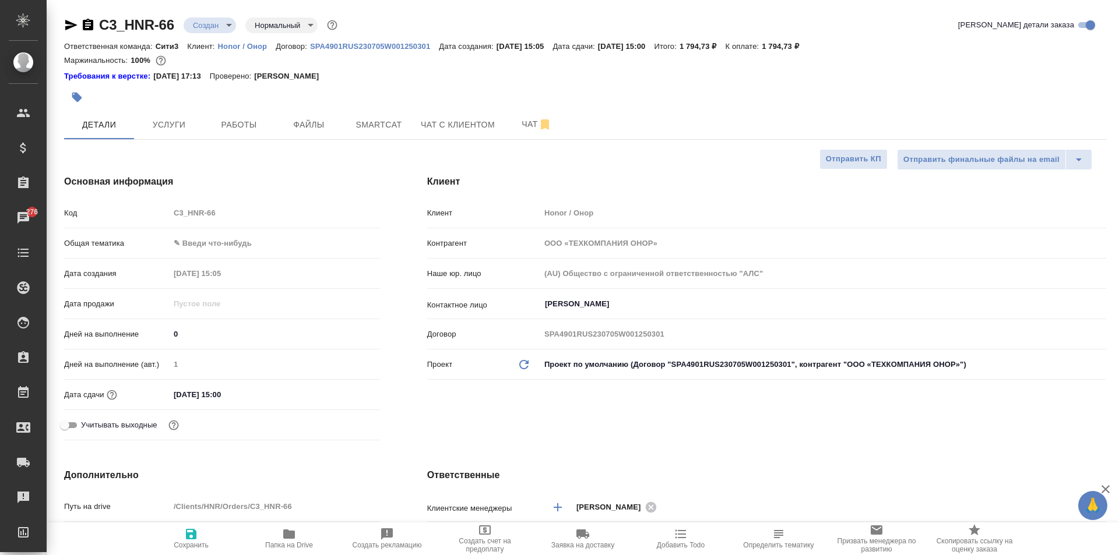
type textarea "x"
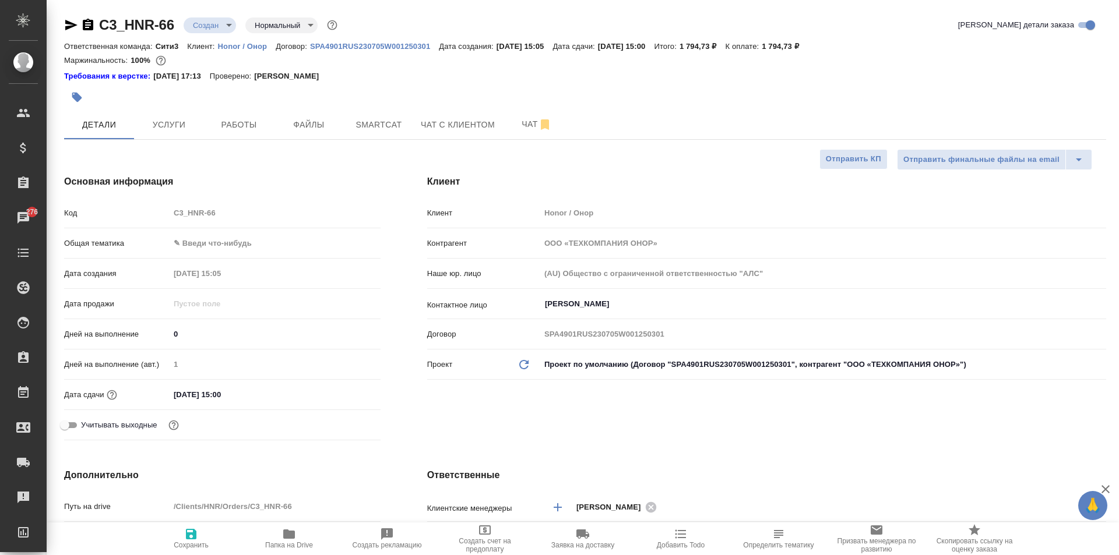
type textarea "x"
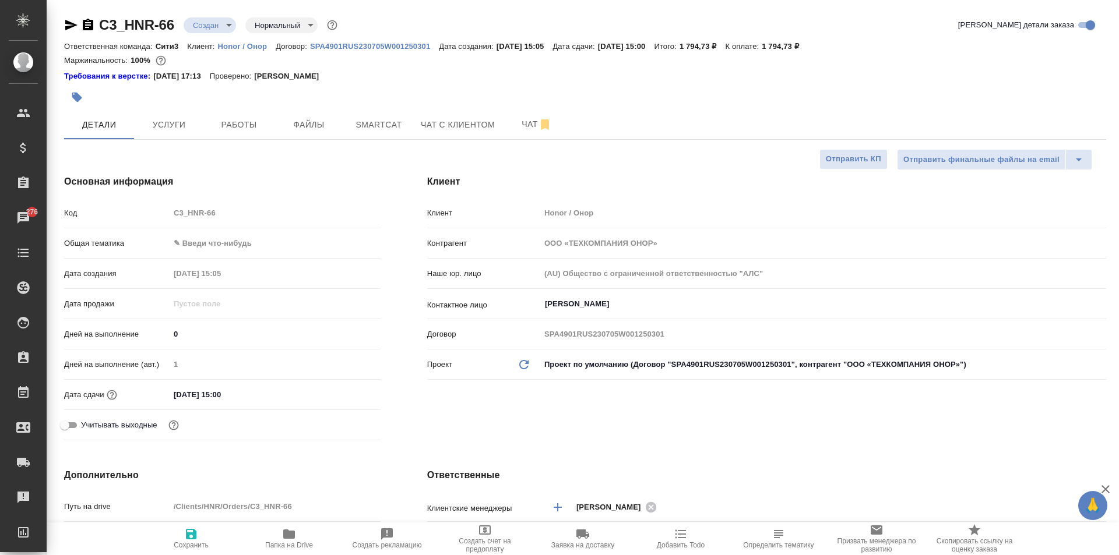
type textarea "x"
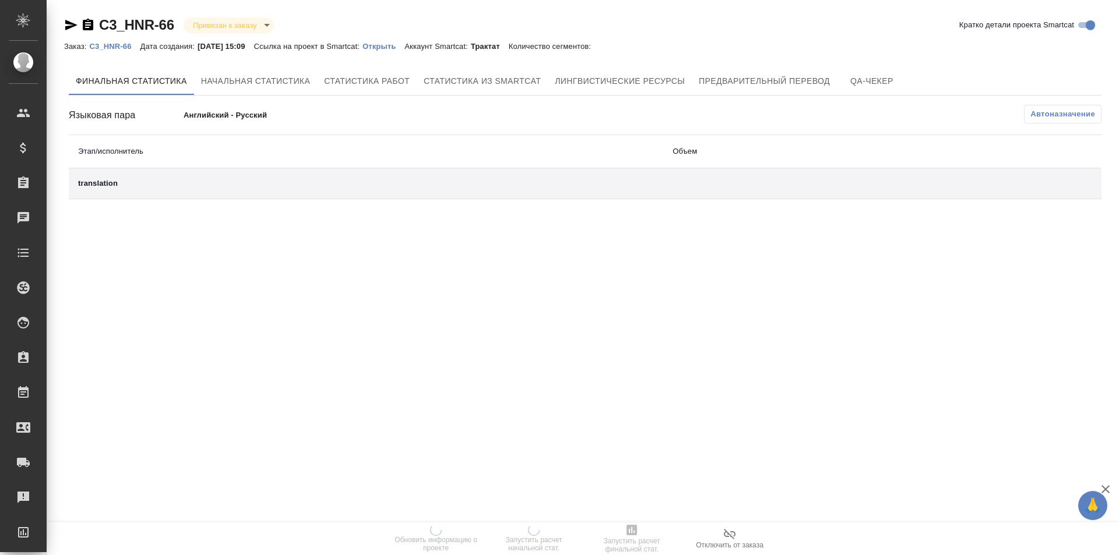
click at [403, 50] on p "Открыть" at bounding box center [384, 46] width 42 height 9
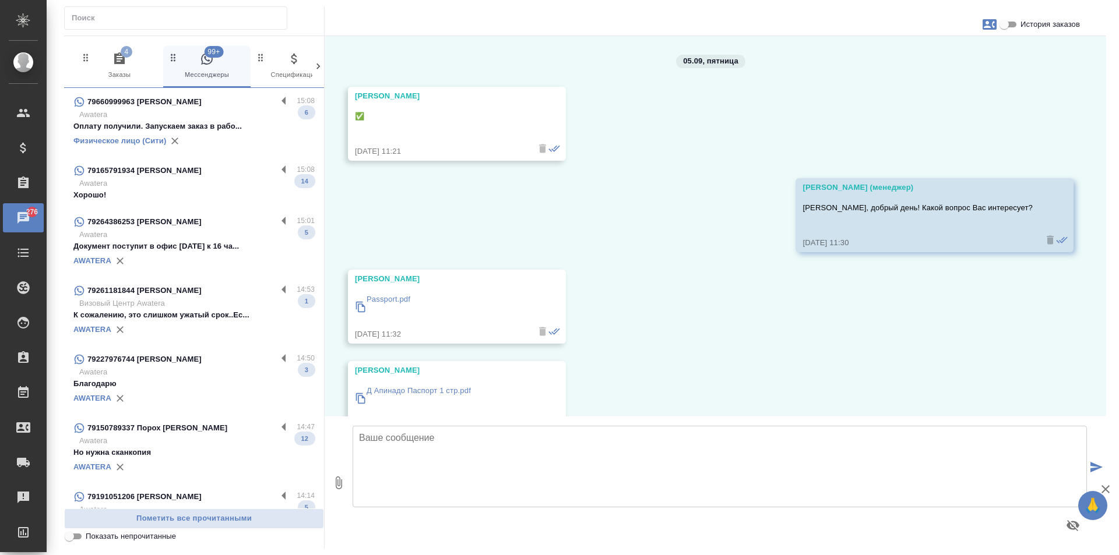
scroll to position [1430, 0]
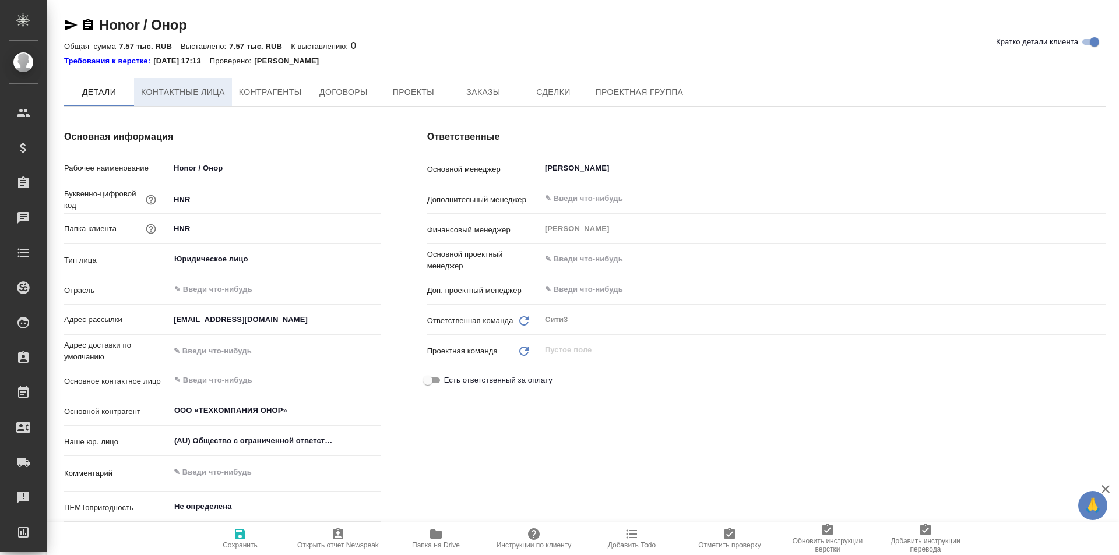
click at [189, 92] on span "Контактные лица" at bounding box center [183, 92] width 84 height 15
select select "RU"
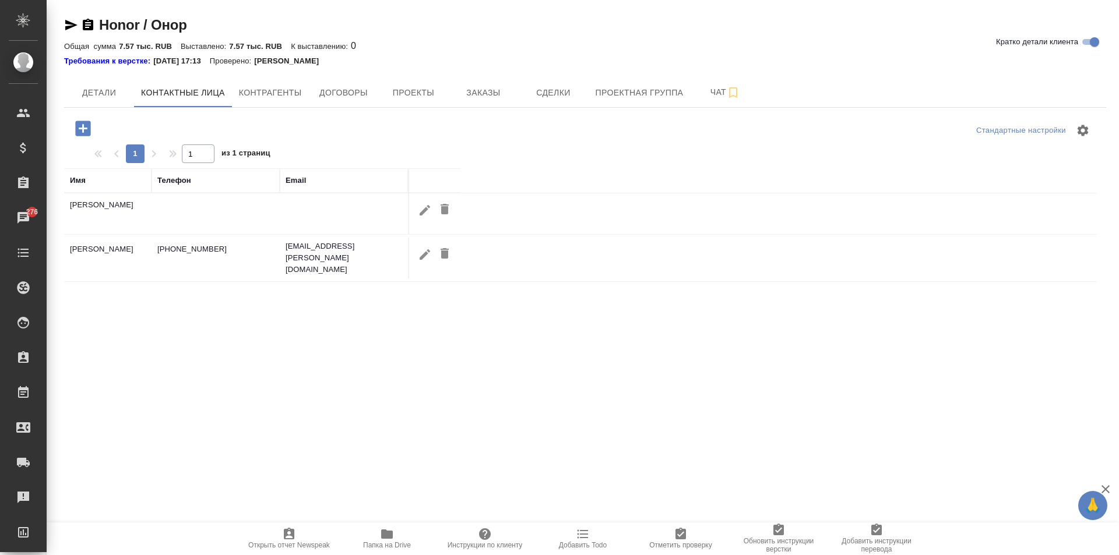
click at [80, 127] on icon "button" at bounding box center [82, 128] width 15 height 15
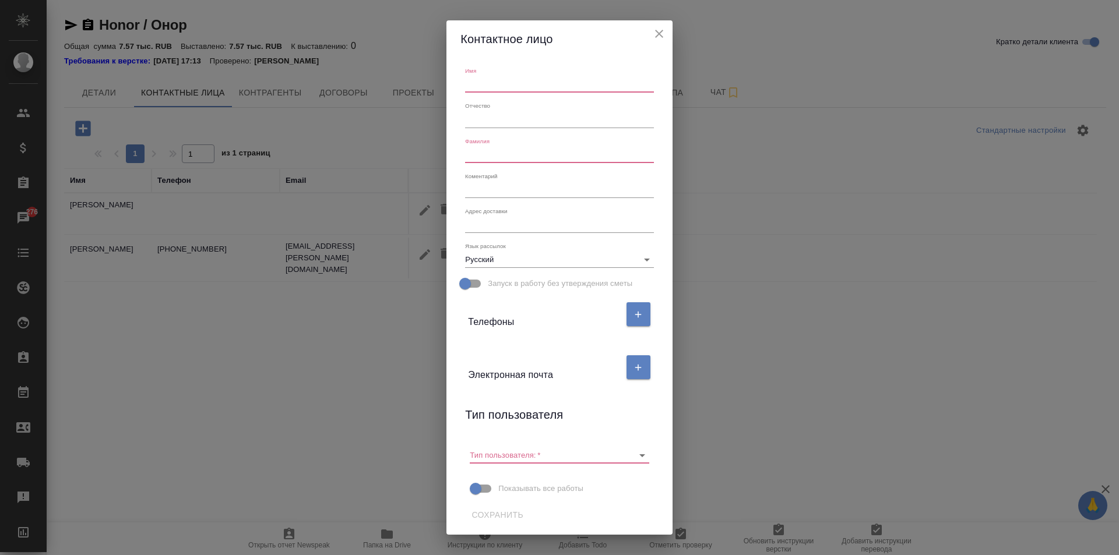
click at [499, 84] on input "text" at bounding box center [559, 84] width 188 height 16
type input "Анна"
click at [576, 157] on input "text" at bounding box center [559, 155] width 188 height 16
type input "Проценко"
click at [631, 374] on button "button" at bounding box center [639, 368] width 24 height 24
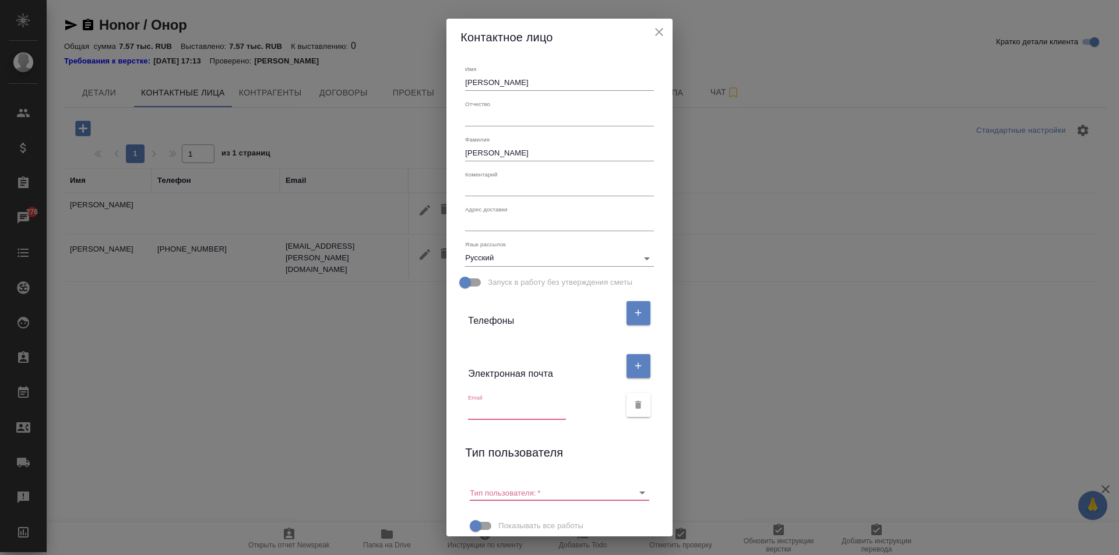
click at [498, 423] on div "Email" at bounding box center [559, 405] width 198 height 39
click at [495, 417] on input "text" at bounding box center [517, 411] width 98 height 16
paste input "annaprotsenko@honor.com"
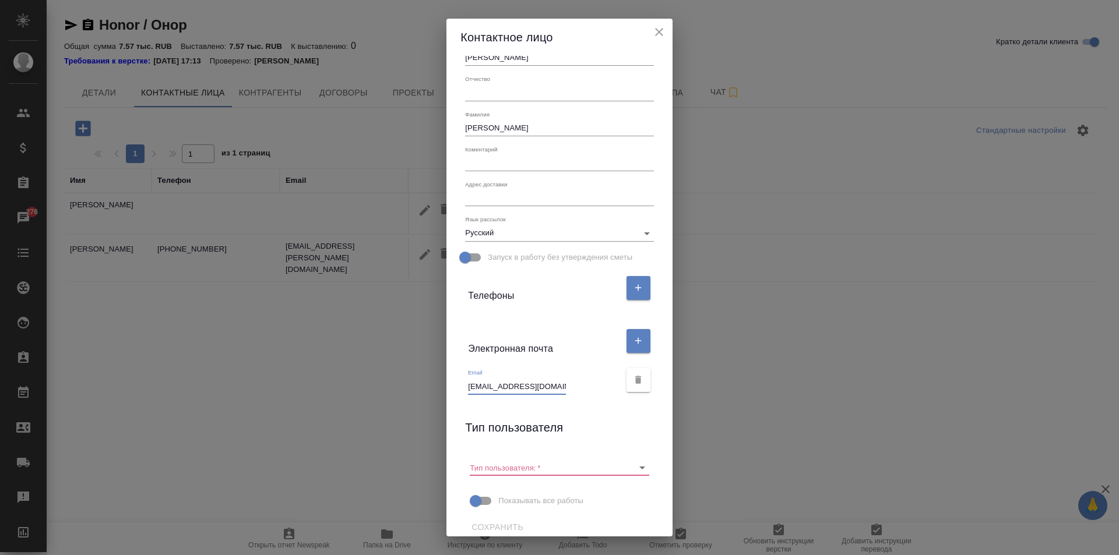
scroll to position [36, 0]
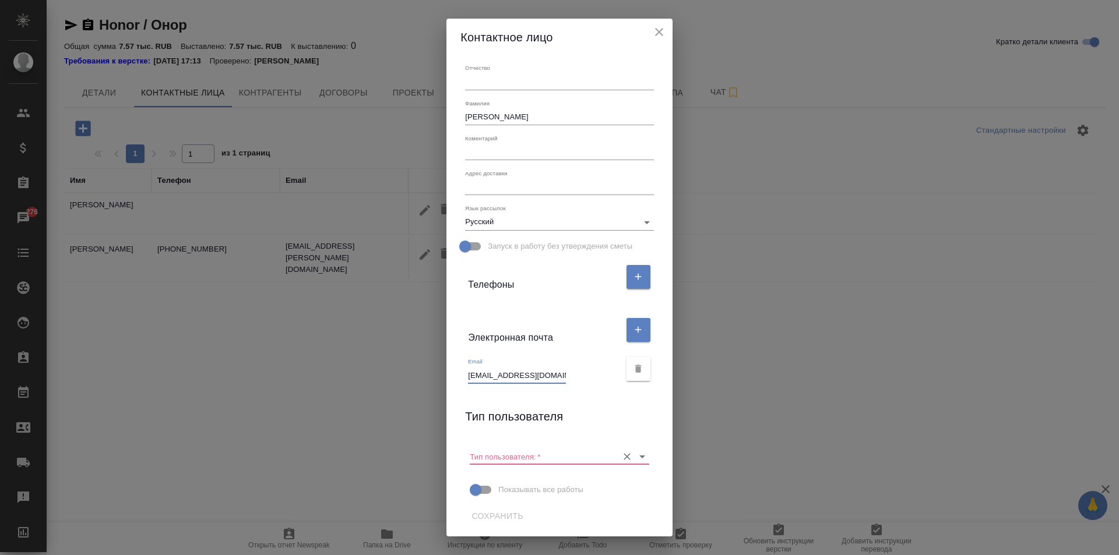
type input "annaprotsenko@honor.com"
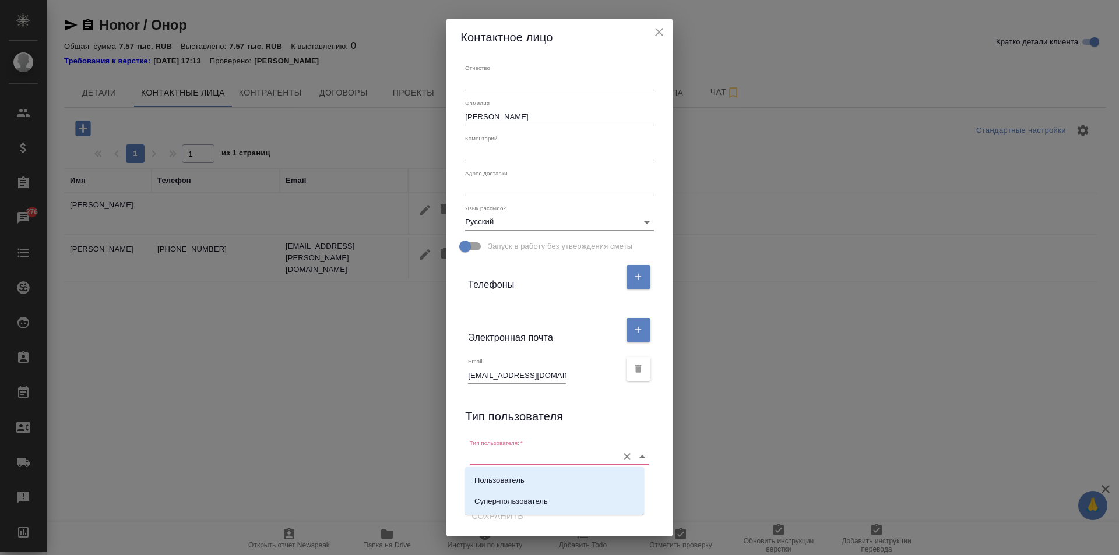
click at [574, 458] on input "Тип пользователя:   *" at bounding box center [541, 457] width 142 height 16
click at [575, 479] on li "Пользователь" at bounding box center [554, 480] width 179 height 21
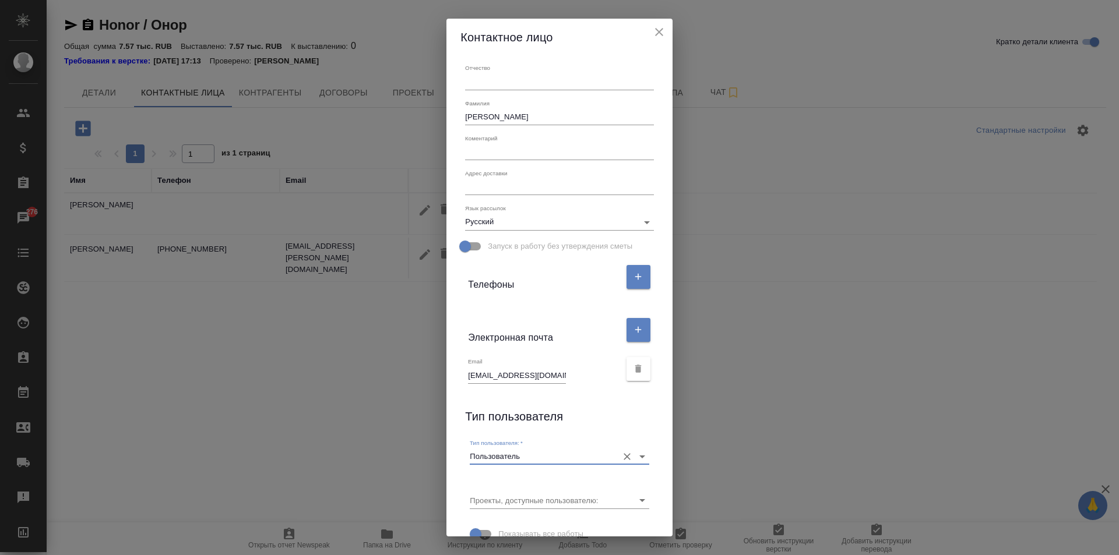
type input "Пользователь"
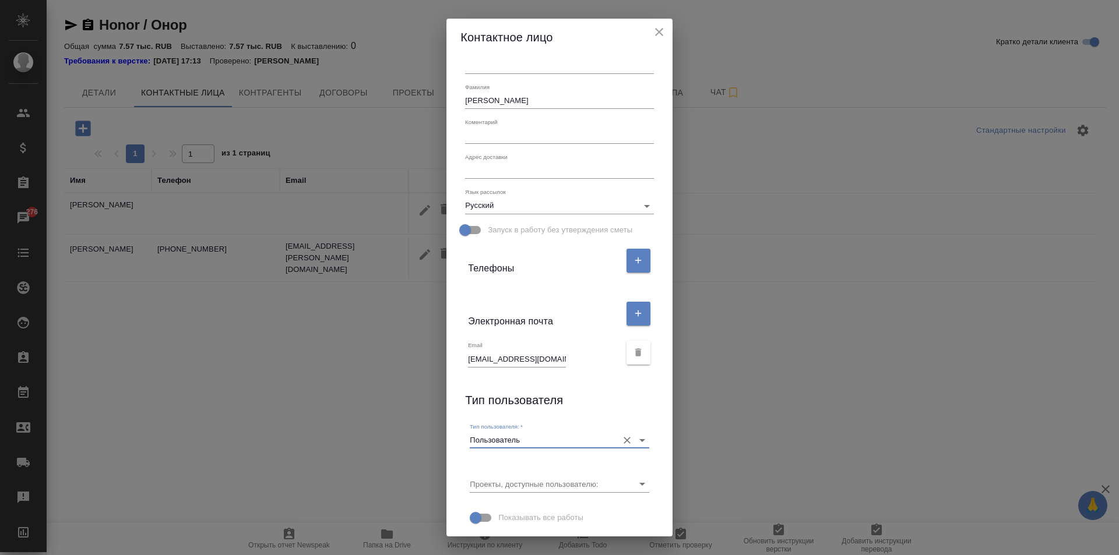
scroll to position [80, 0]
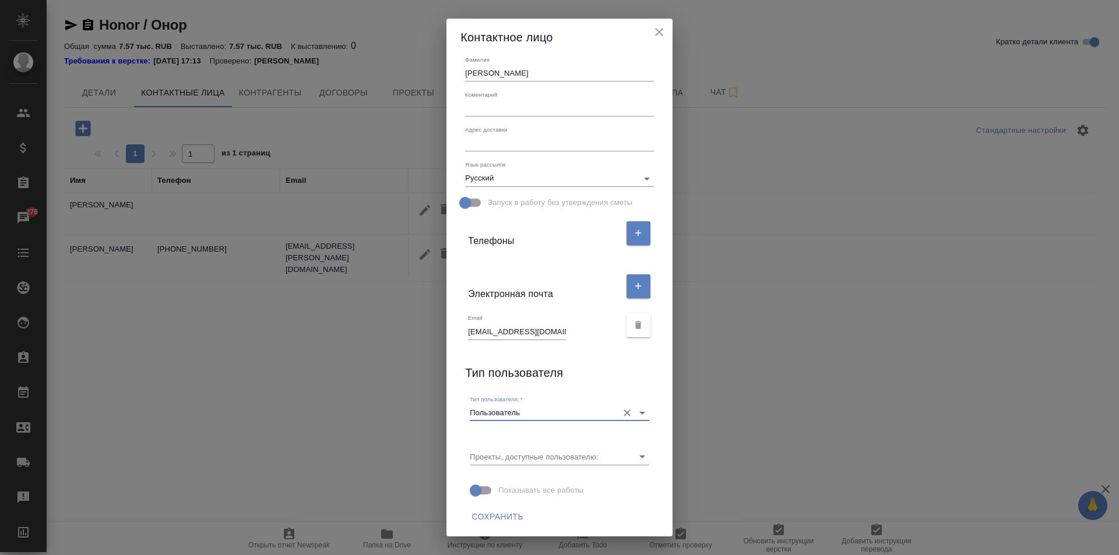
click at [480, 516] on span "Сохранить" at bounding box center [498, 517] width 52 height 15
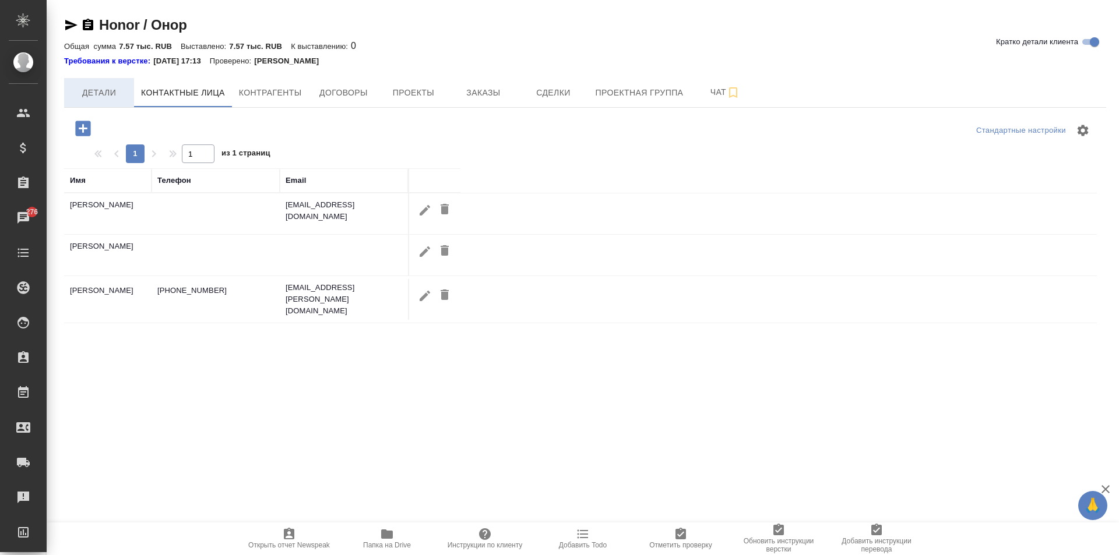
click at [108, 89] on span "Детали" at bounding box center [99, 93] width 56 height 15
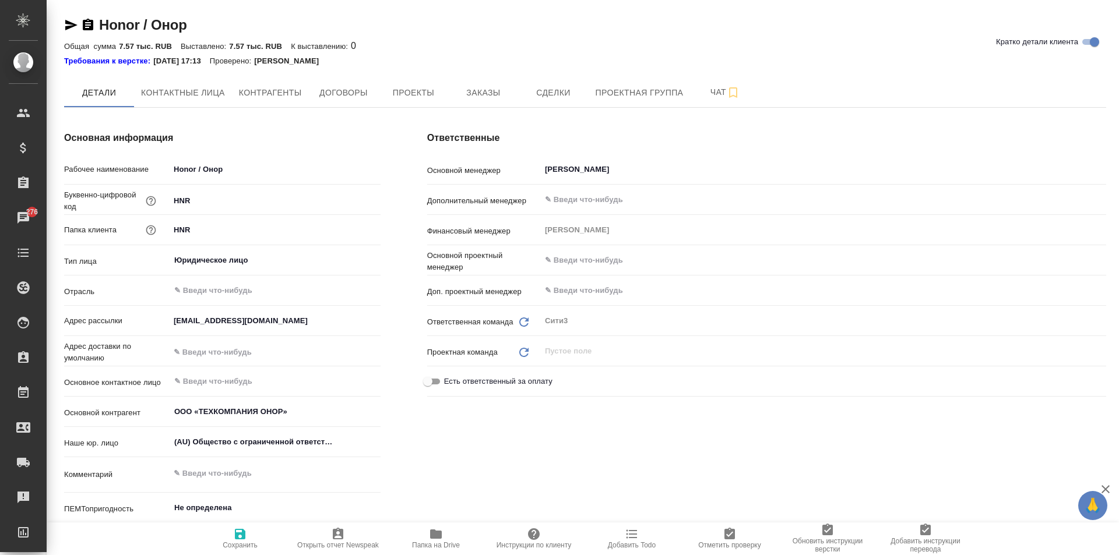
type textarea "x"
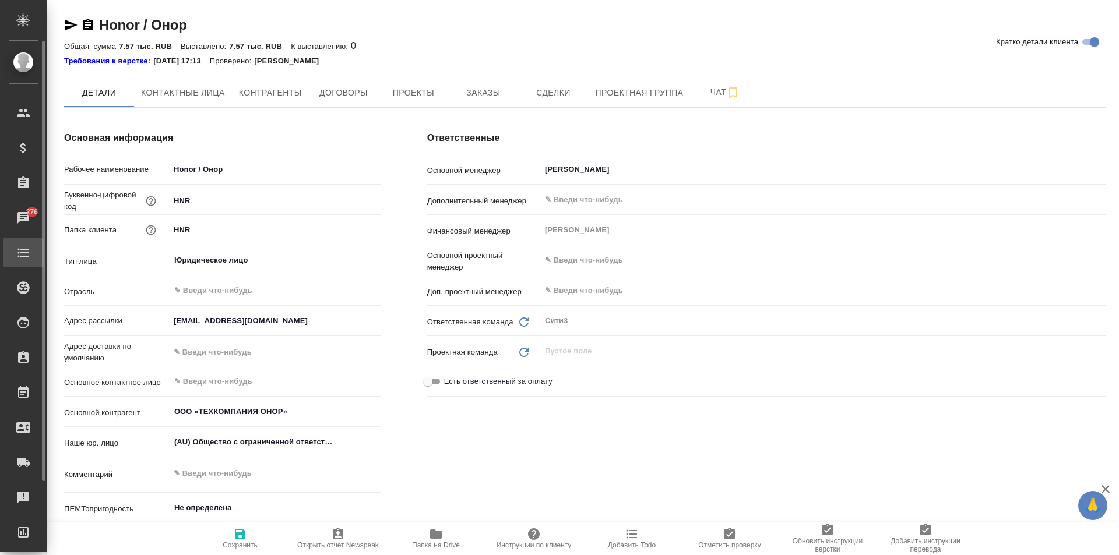
type textarea "x"
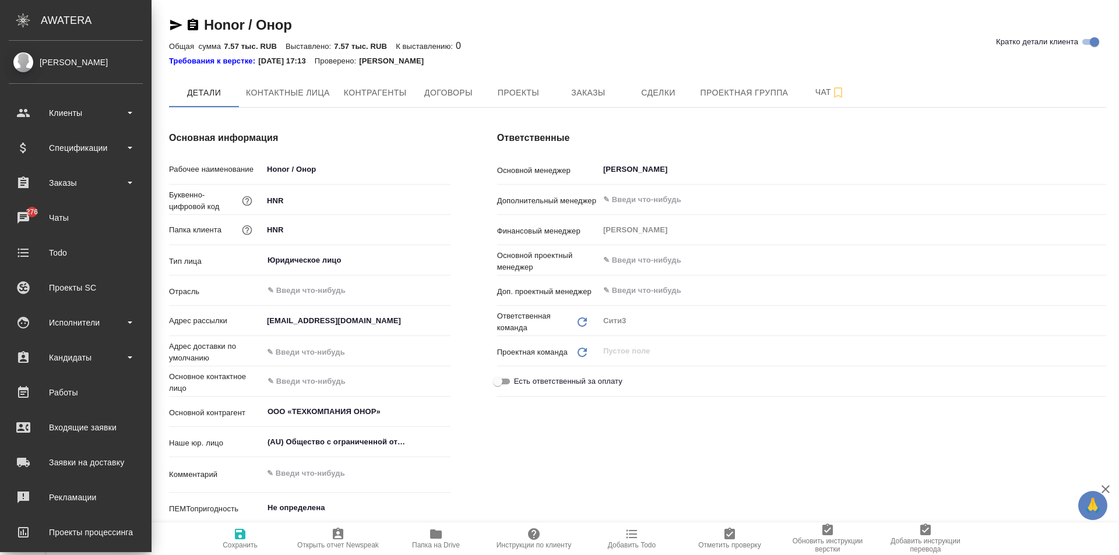
type textarea "x"
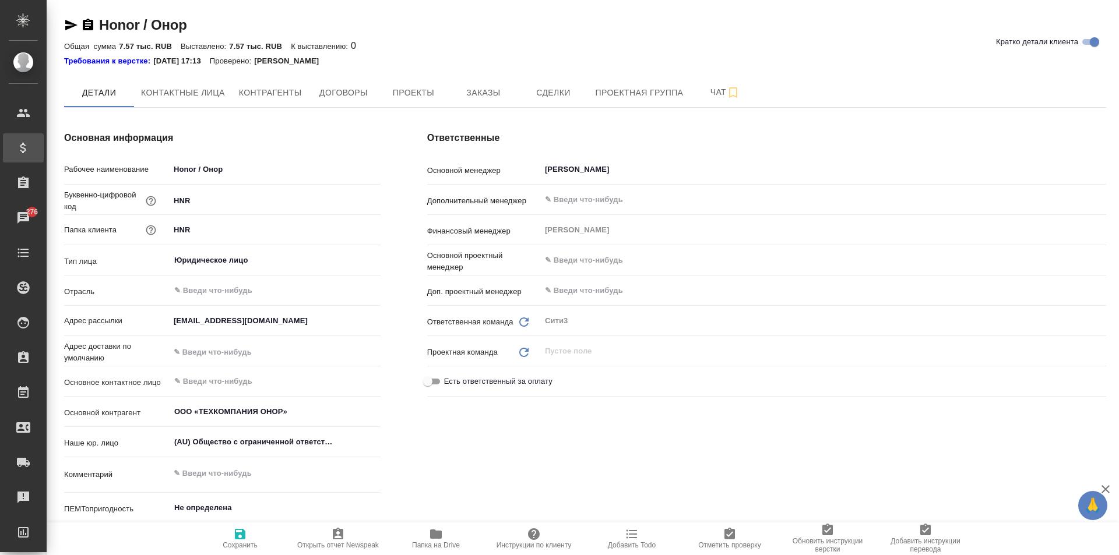
type textarea "x"
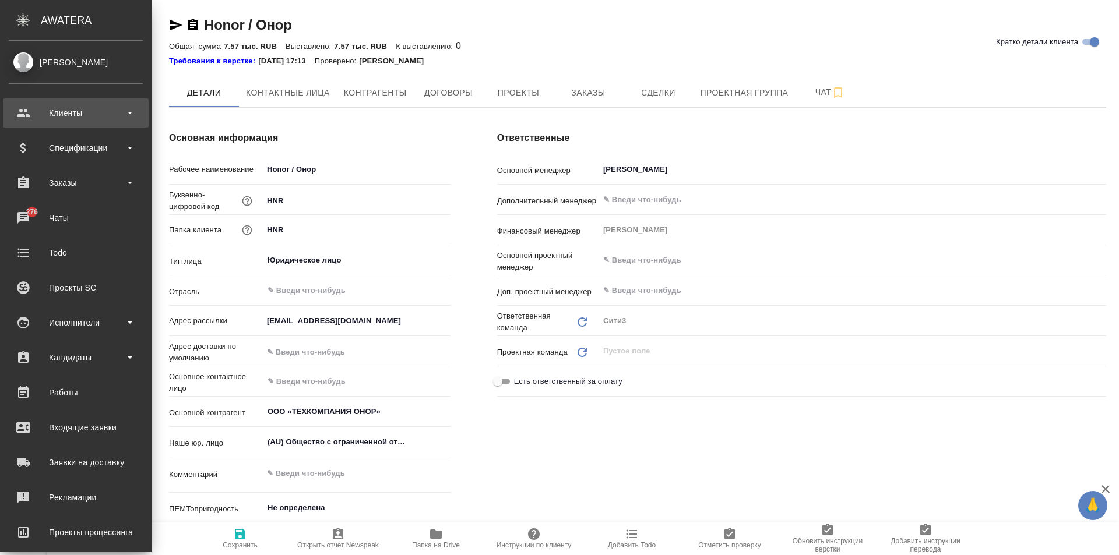
click at [68, 121] on div "Клиенты" at bounding box center [76, 112] width 134 height 17
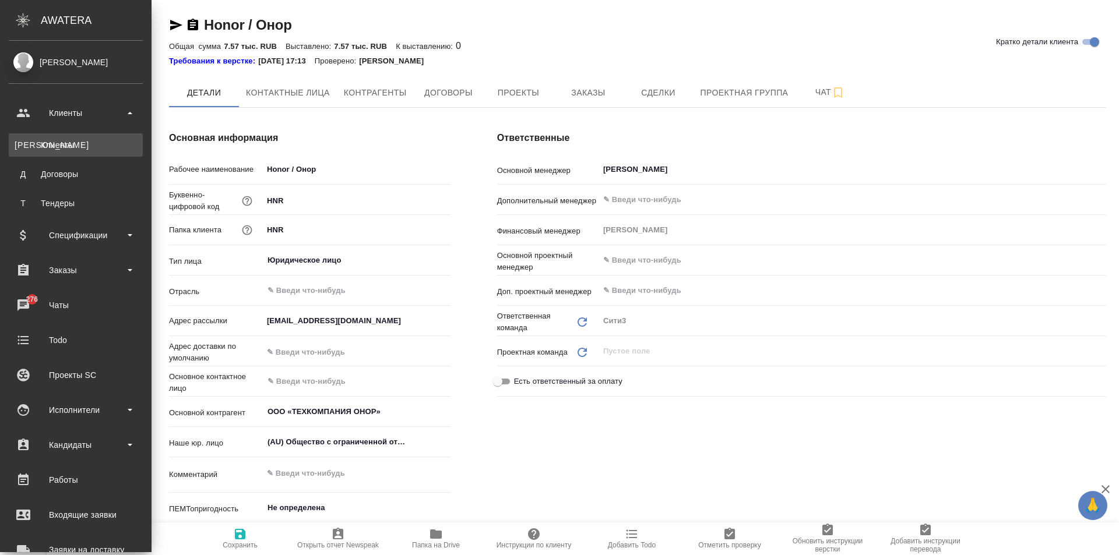
type textarea "x"
click at [71, 140] on div "Клиенты" at bounding box center [76, 145] width 122 height 12
type textarea "x"
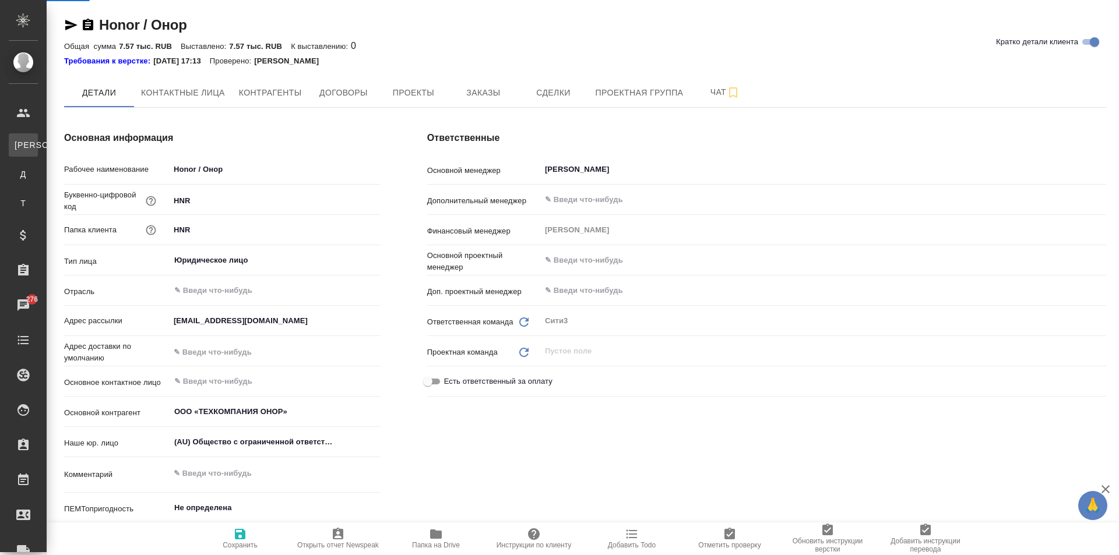
select select "RU"
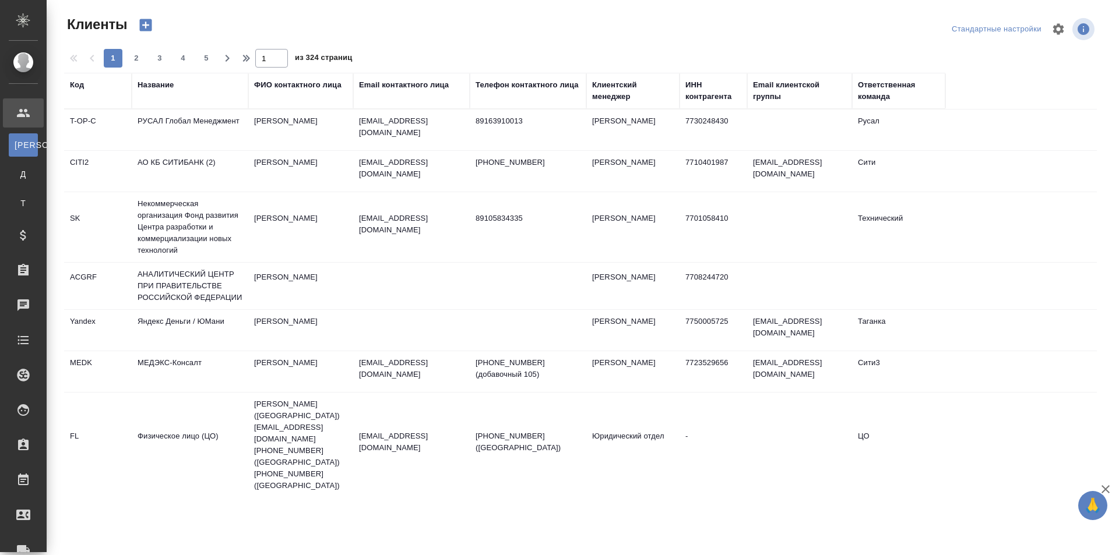
click at [887, 96] on div "Ответственная команда" at bounding box center [899, 90] width 82 height 23
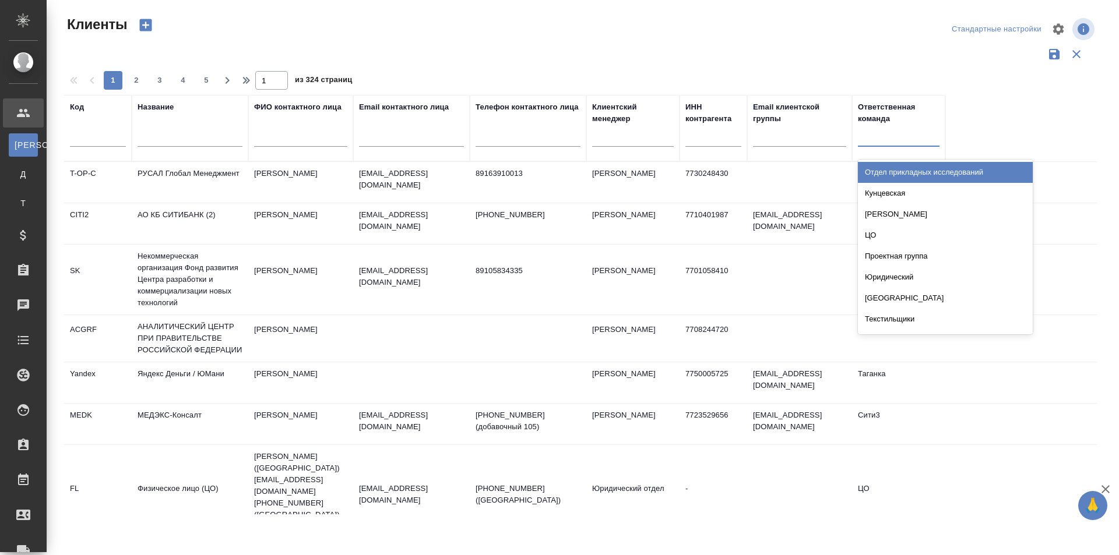
click at [881, 145] on div at bounding box center [899, 136] width 82 height 22
click at [896, 144] on div at bounding box center [899, 136] width 82 height 22
type input "сити"
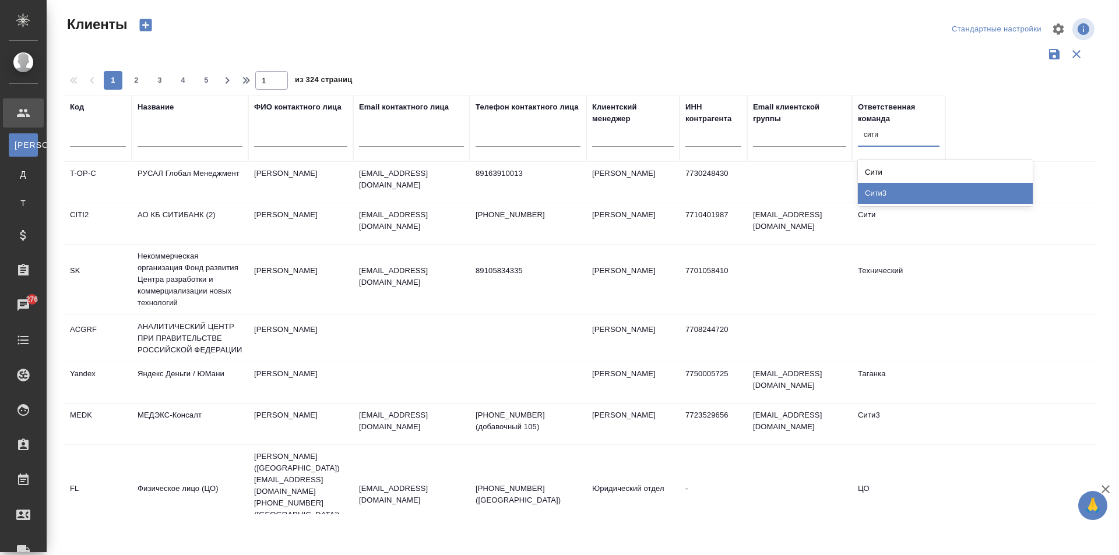
click at [896, 196] on div "Сити3" at bounding box center [945, 193] width 175 height 21
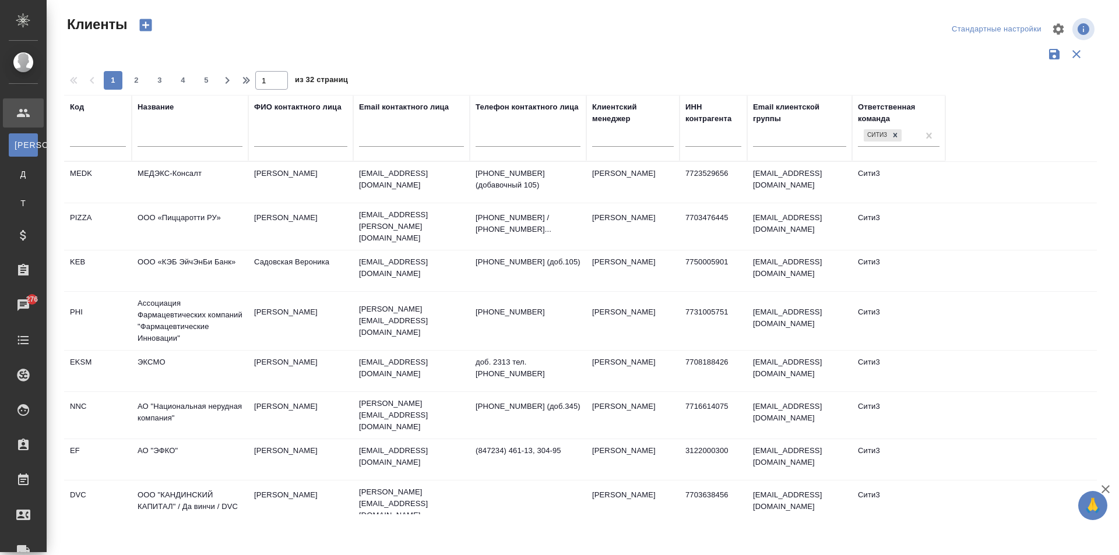
click at [224, 177] on td "МЕДЭКС-Консалт" at bounding box center [190, 182] width 117 height 41
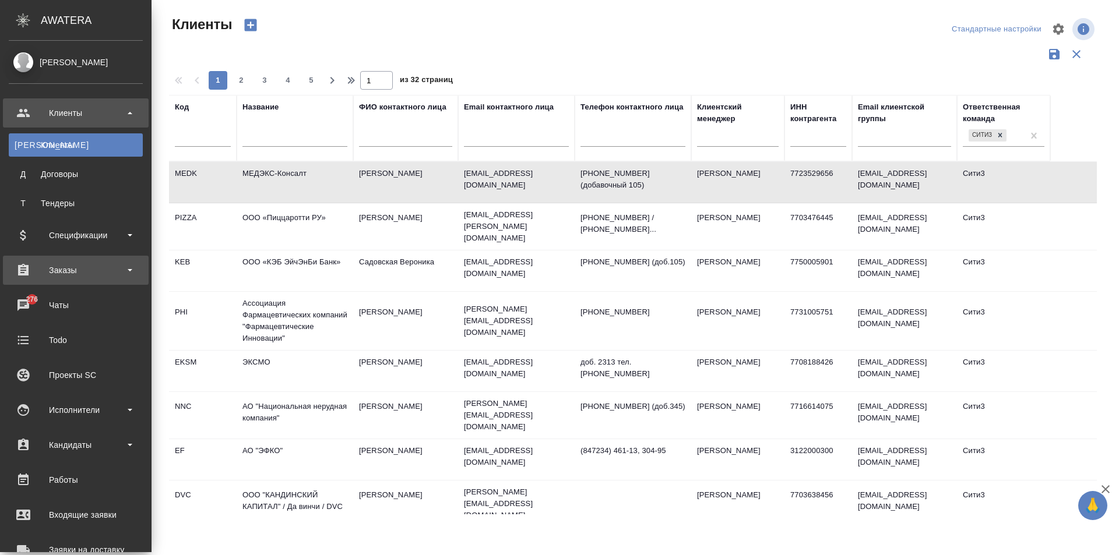
click at [51, 269] on div "Заказы" at bounding box center [76, 270] width 134 height 17
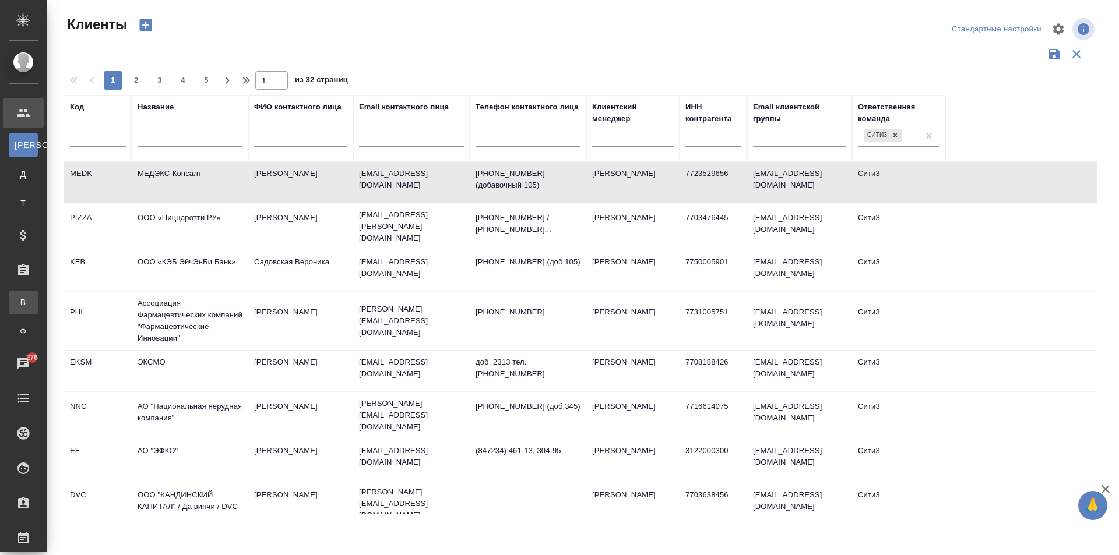
click at [17, 302] on div "Все заказы" at bounding box center [8, 303] width 17 height 12
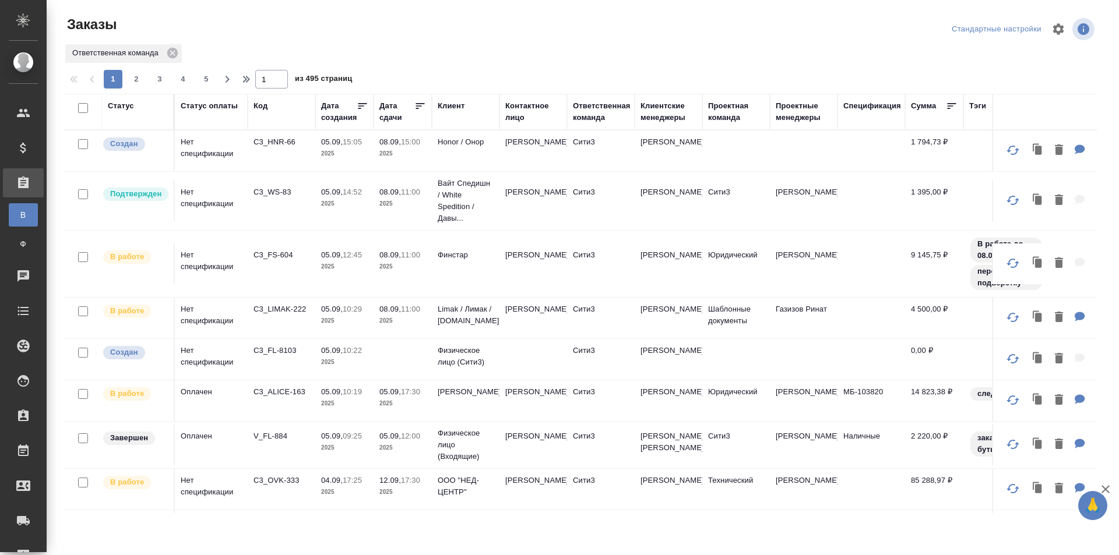
click at [664, 126] on th "Клиентские менеджеры" at bounding box center [669, 112] width 68 height 36
click at [659, 102] on div "Клиентские менеджеры" at bounding box center [669, 111] width 56 height 23
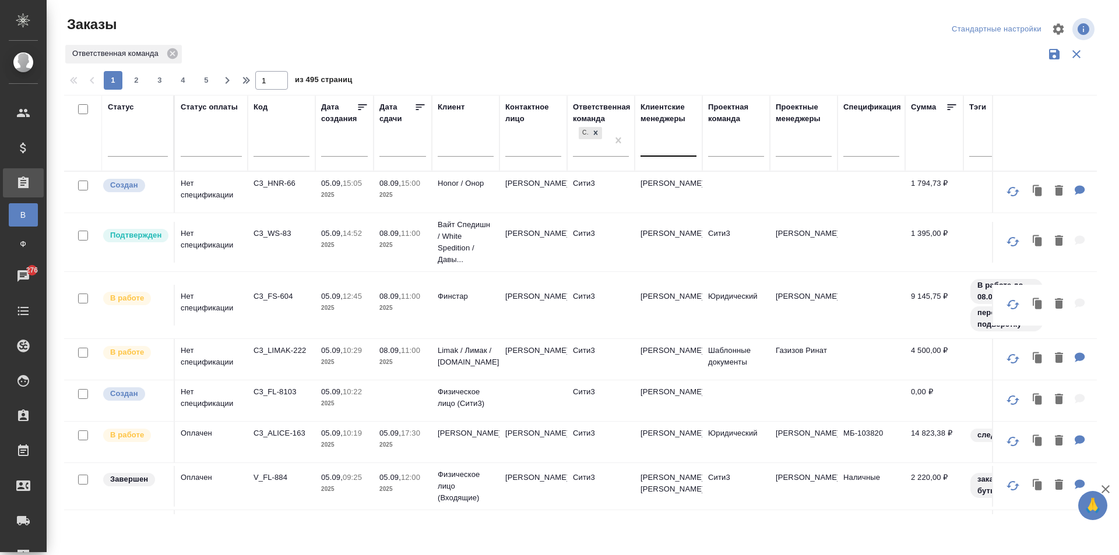
click at [667, 149] on div at bounding box center [669, 144] width 56 height 17
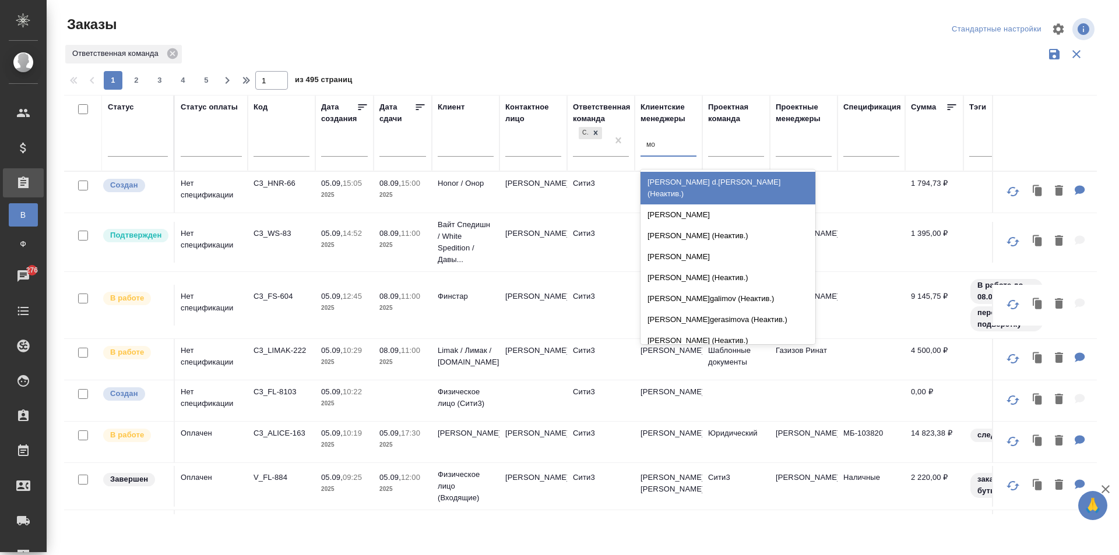
type input "мос"
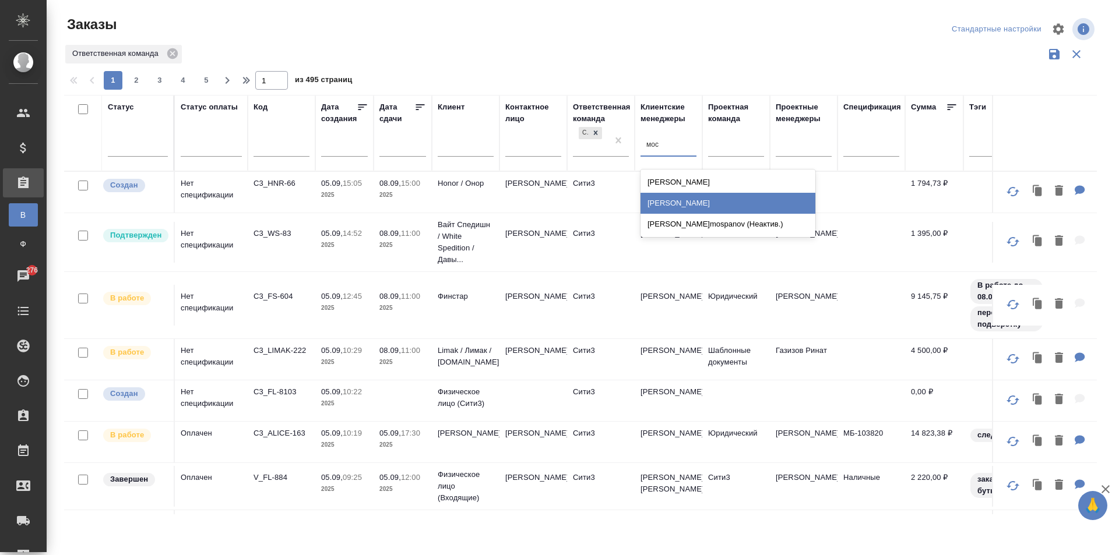
click at [672, 201] on div "[PERSON_NAME]" at bounding box center [728, 203] width 175 height 21
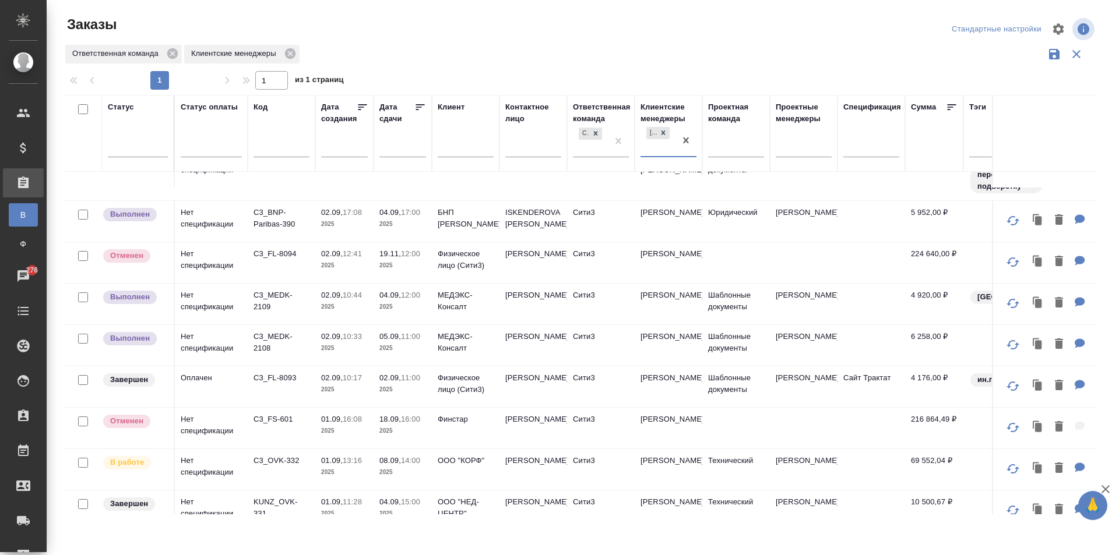
scroll to position [316, 0]
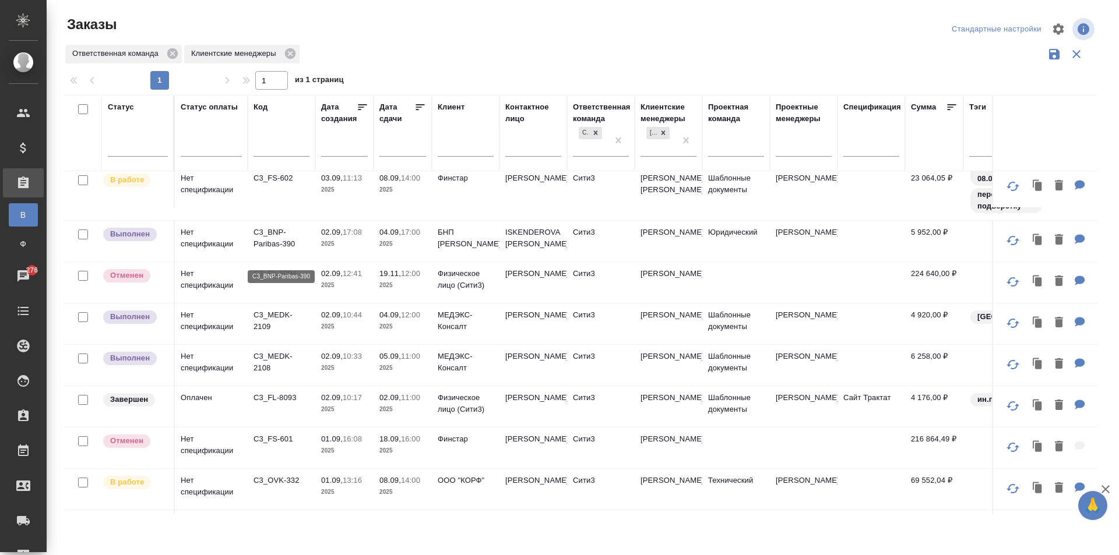
click at [285, 244] on p "C3_BNP-Paribas-390" at bounding box center [282, 238] width 56 height 23
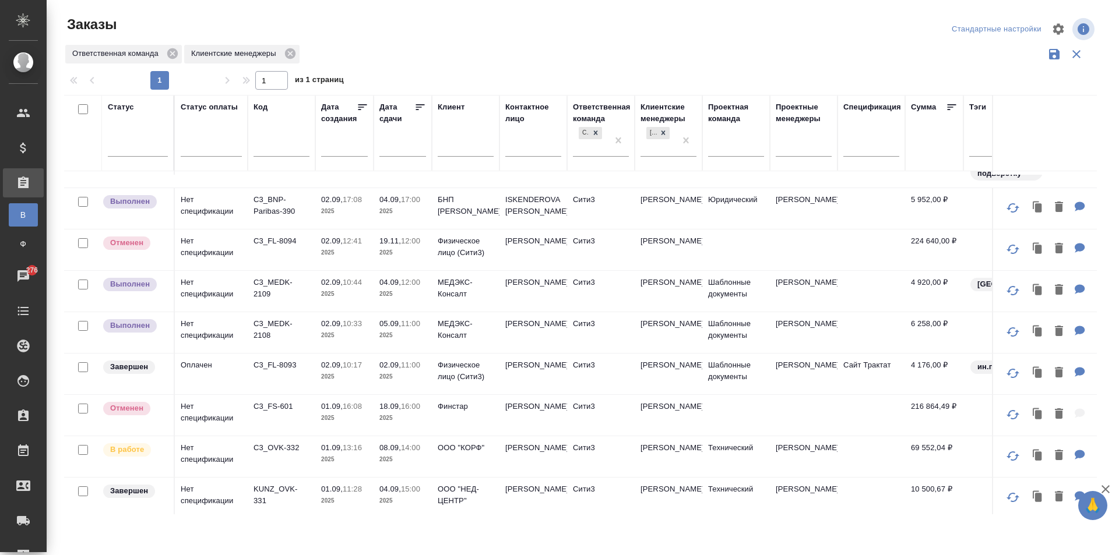
scroll to position [374, 0]
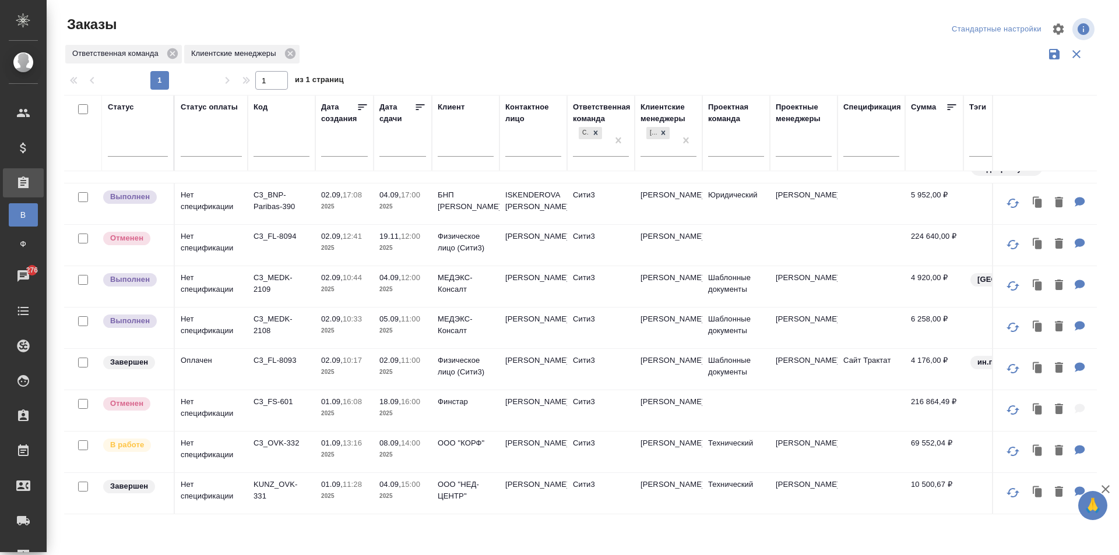
click at [310, 321] on td "C3_MEDK-2108" at bounding box center [282, 328] width 68 height 41
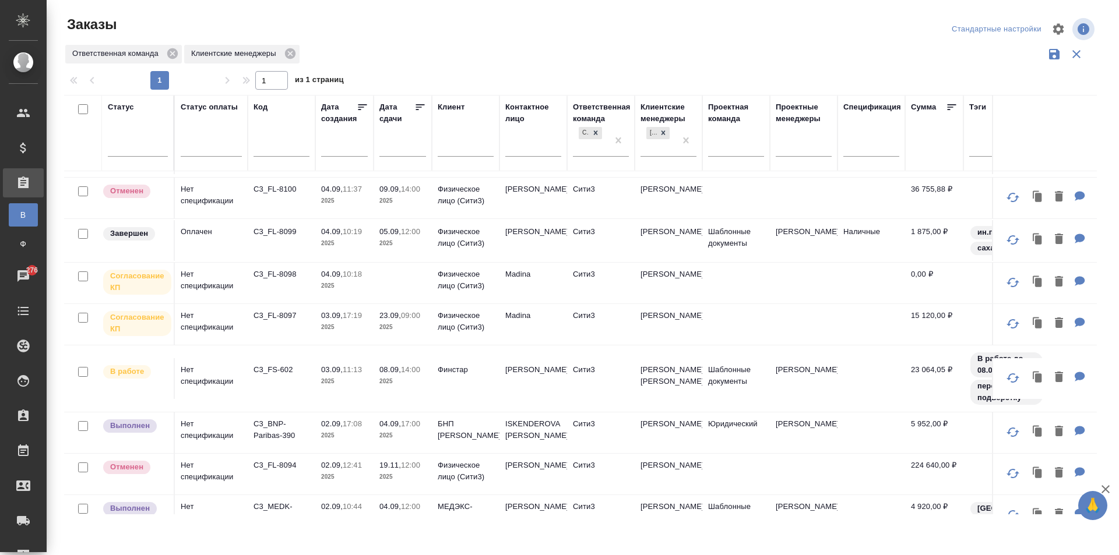
scroll to position [0, 0]
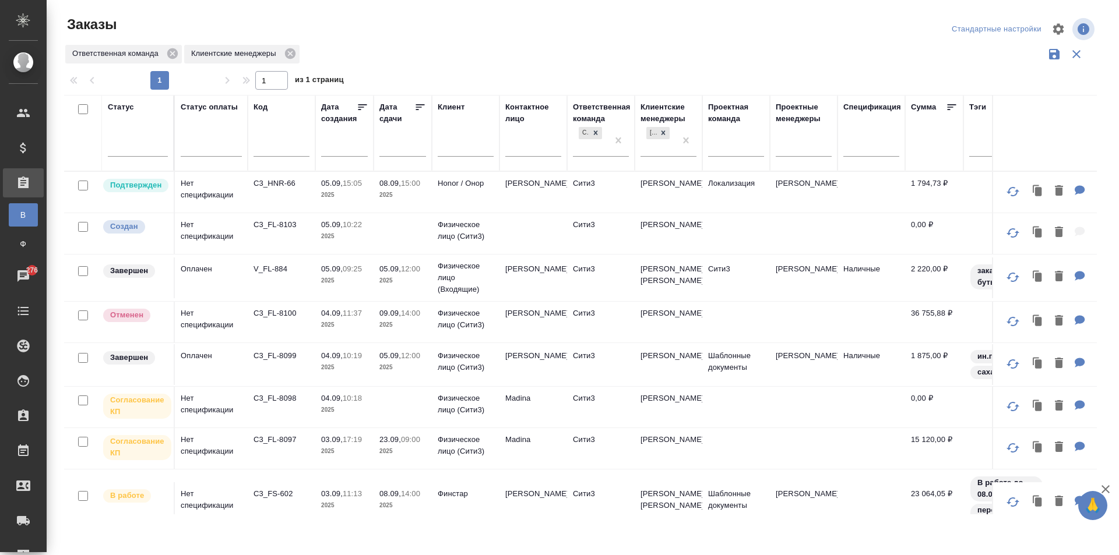
click at [372, 192] on td "05.09, 15:05 2025" at bounding box center [344, 192] width 58 height 41
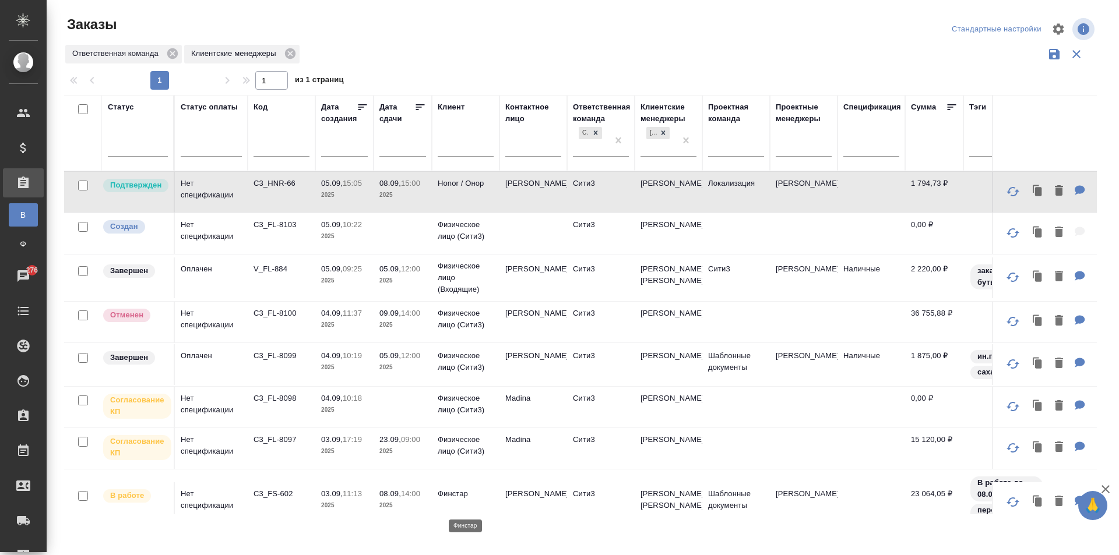
click at [462, 507] on div "Статус Статус оплаты Код Дата создания Дата сдачи Клиент Контактное лицо Ответс…" at bounding box center [580, 305] width 1033 height 420
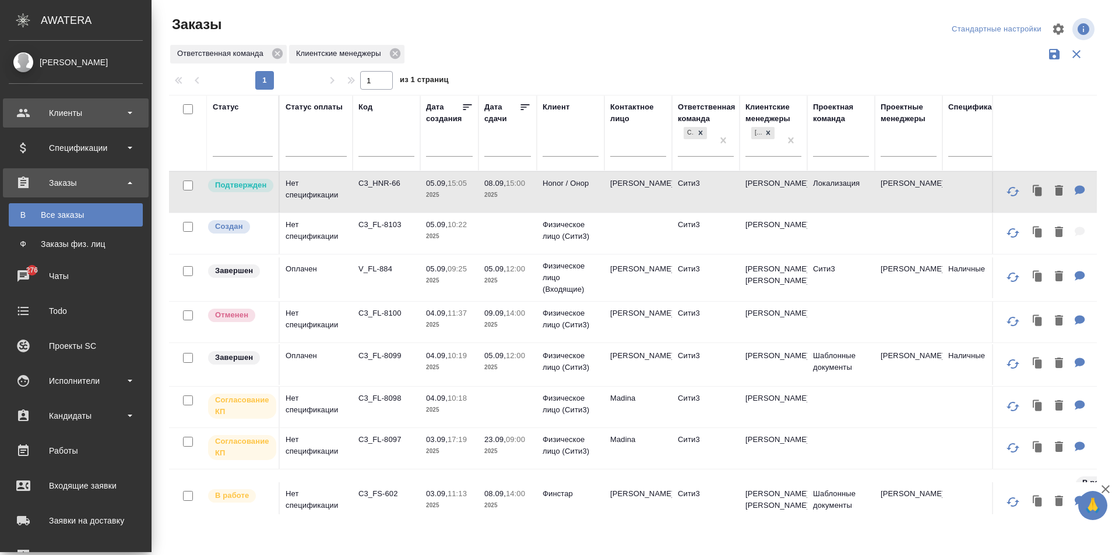
click at [36, 113] on div "Клиенты" at bounding box center [76, 112] width 134 height 17
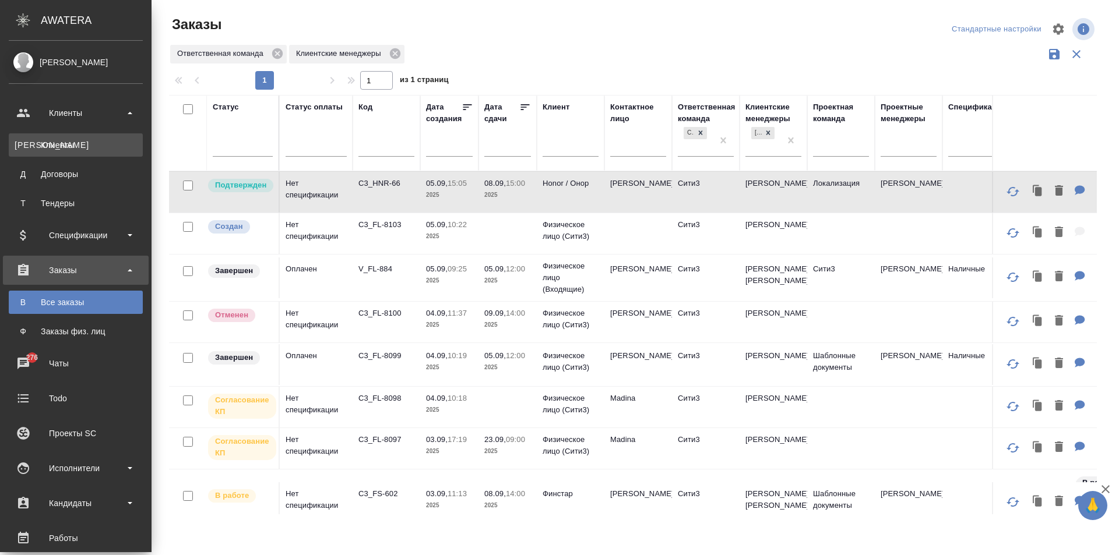
click at [68, 146] on div "Клиенты" at bounding box center [76, 145] width 122 height 12
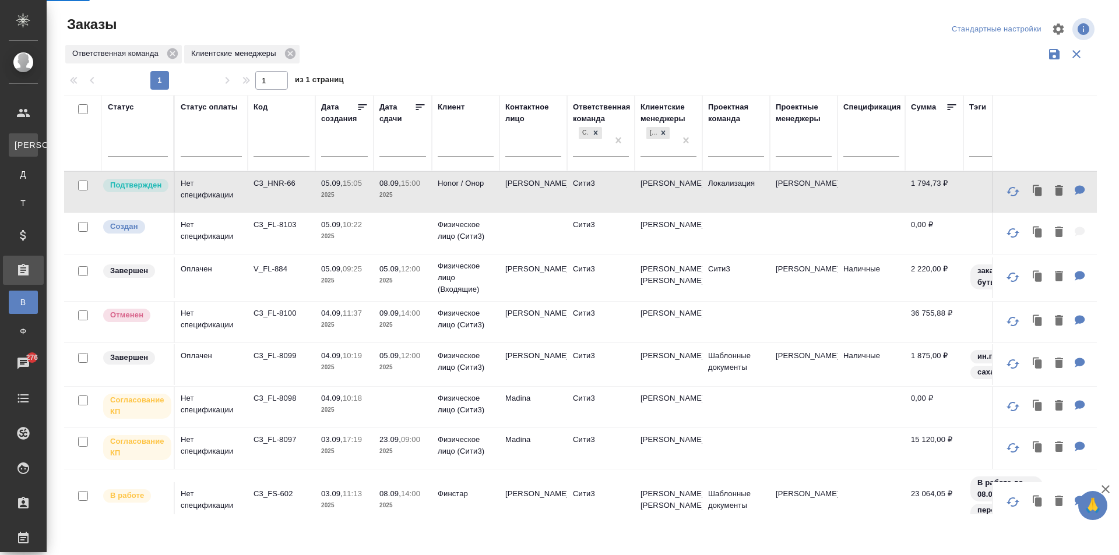
select select "RU"
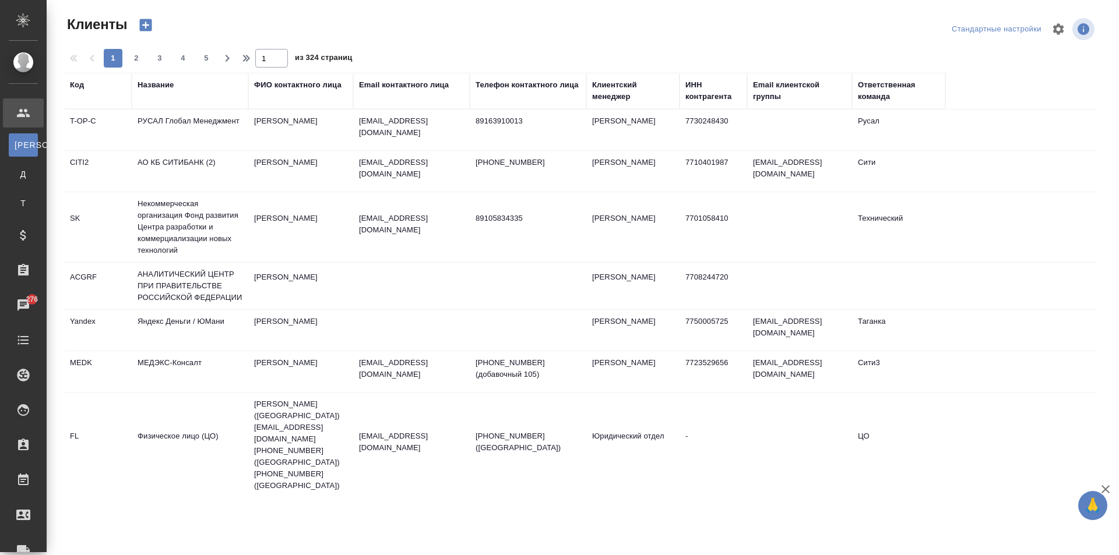
click at [881, 93] on div "Ответственная команда" at bounding box center [899, 90] width 82 height 23
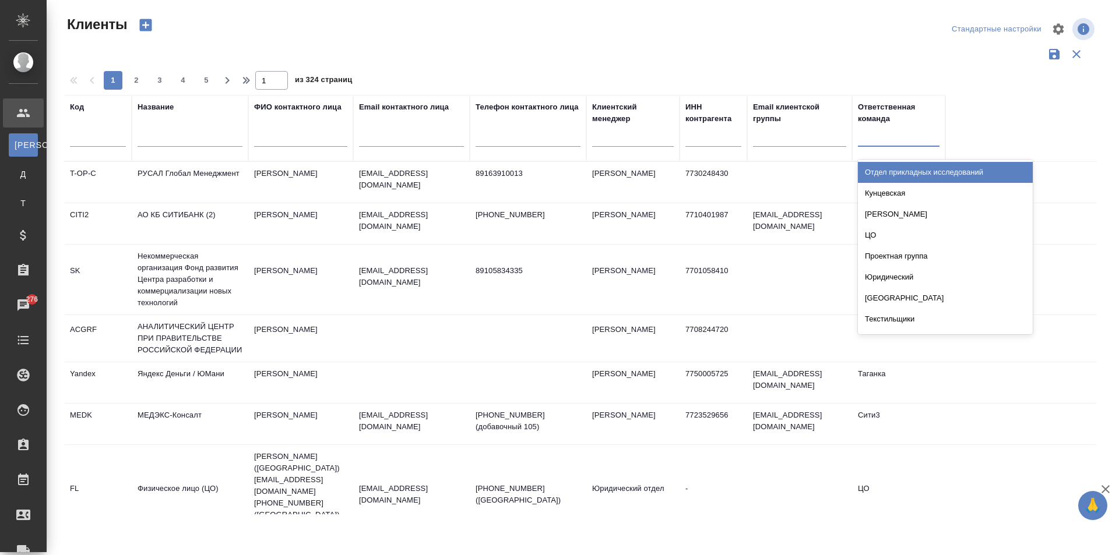
click at [877, 139] on div at bounding box center [899, 134] width 82 height 17
type input "сити3"
click at [917, 174] on div "Сити3" at bounding box center [945, 172] width 175 height 21
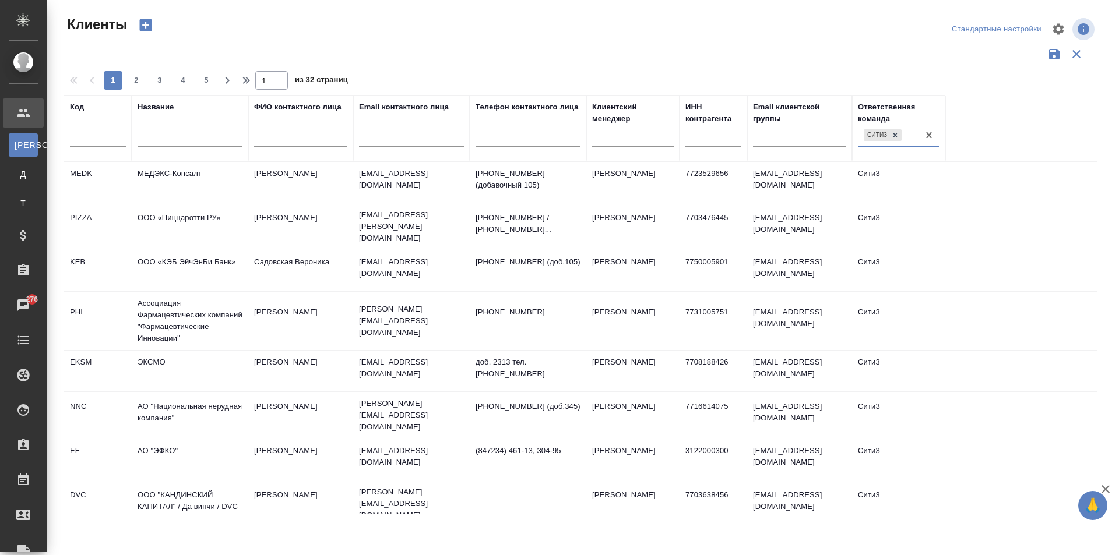
click at [275, 279] on td "Садовская Вероника" at bounding box center [300, 271] width 105 height 41
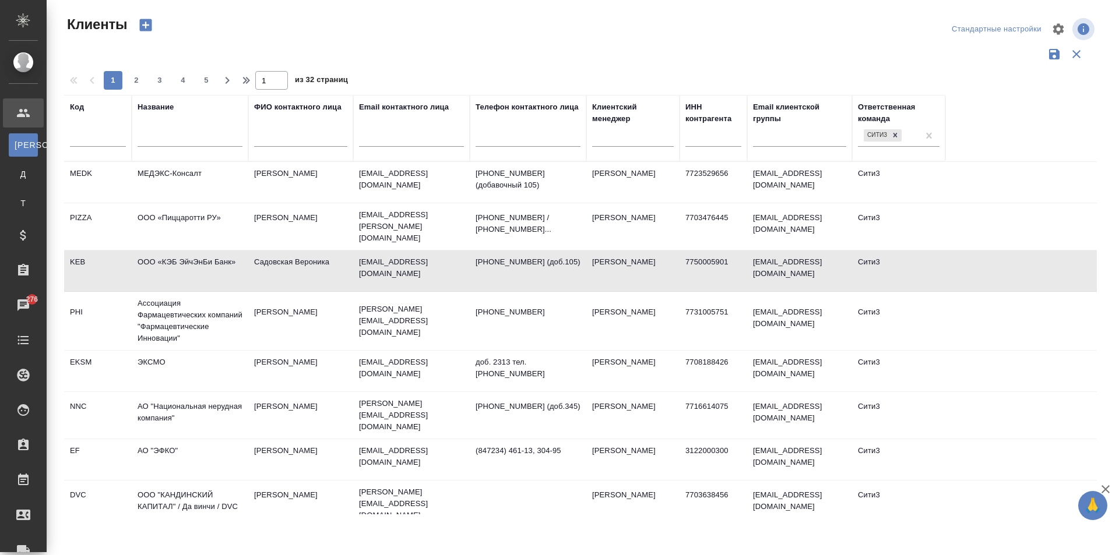
click at [275, 279] on td "Садовская Вероника" at bounding box center [300, 271] width 105 height 41
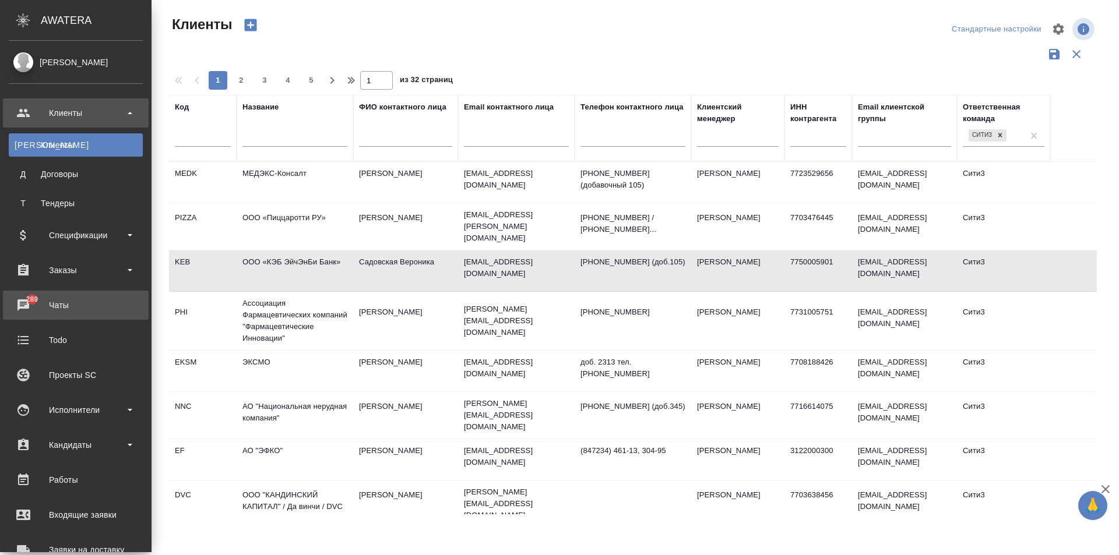
click at [24, 311] on div "Чаты" at bounding box center [76, 305] width 134 height 17
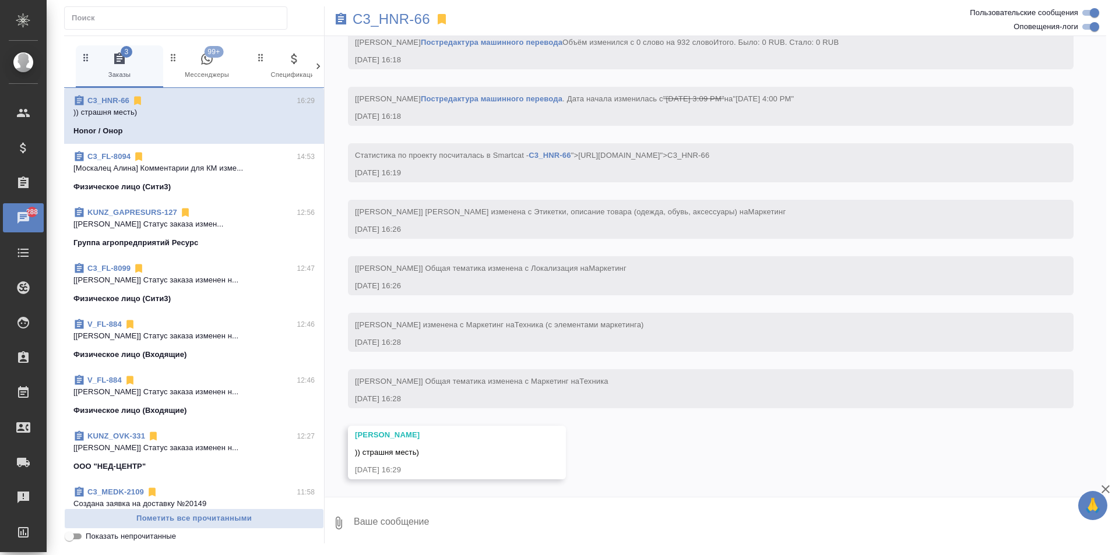
scroll to position [1582, 0]
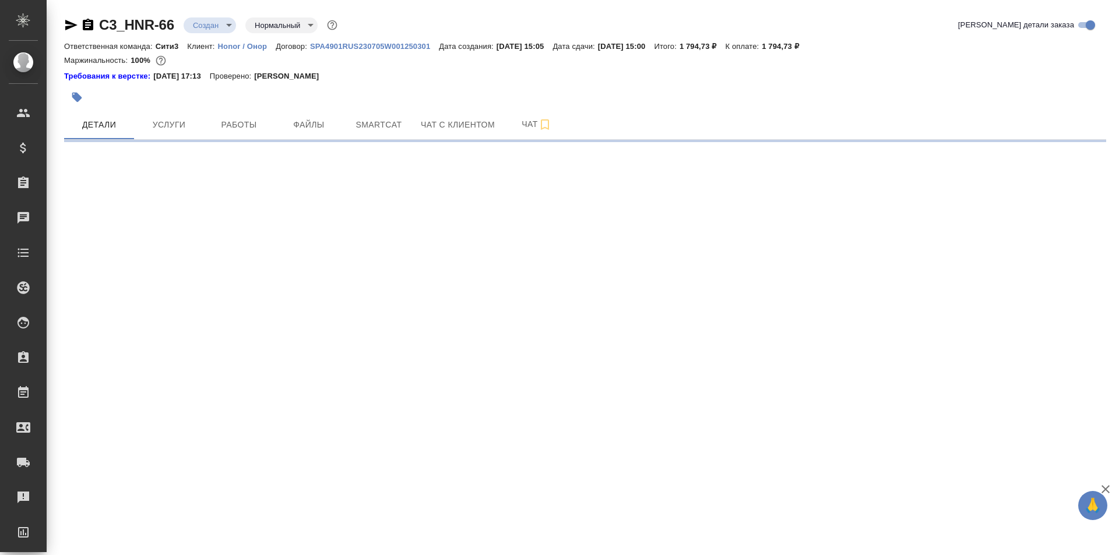
select select "RU"
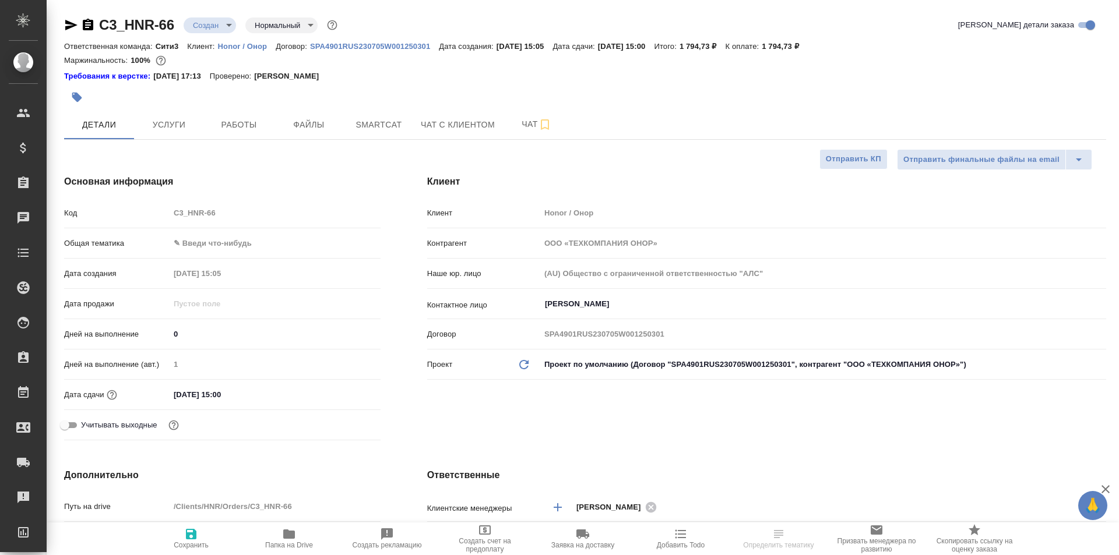
type textarea "x"
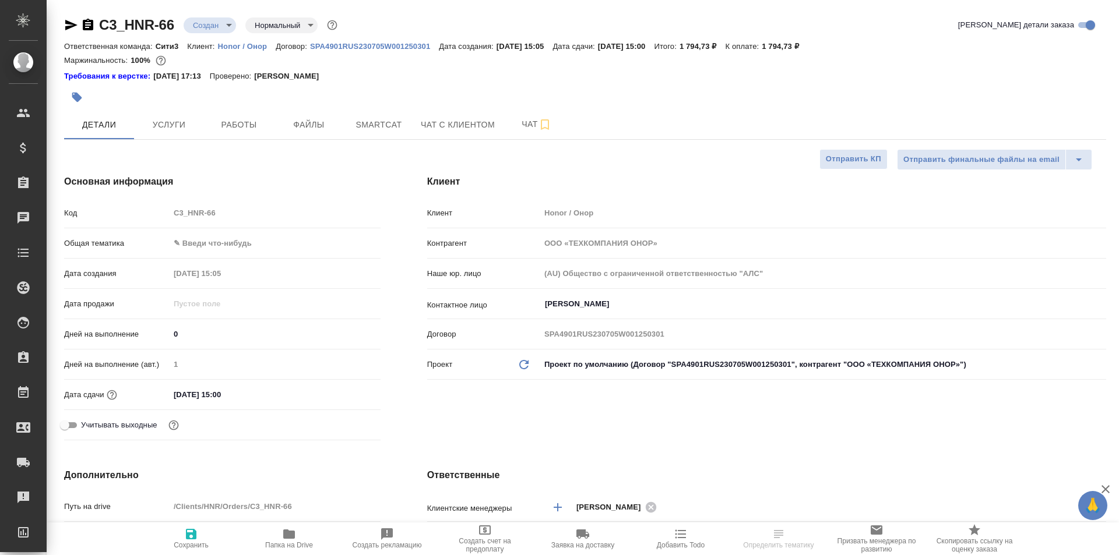
type textarea "x"
click at [595, 304] on input "Мельникова Евгения" at bounding box center [804, 304] width 520 height 14
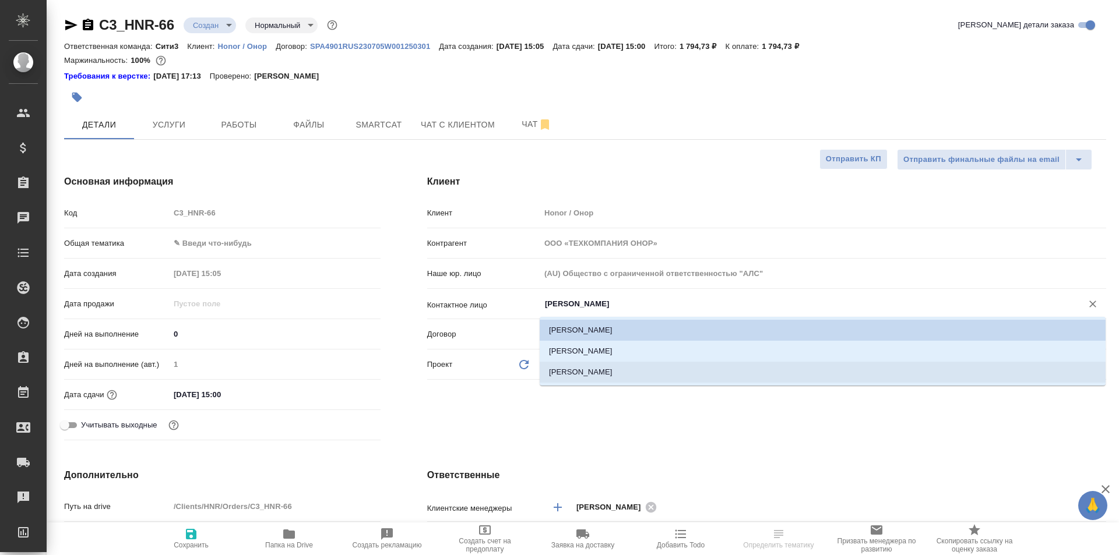
click at [601, 371] on li "Проценко Анна" at bounding box center [823, 372] width 566 height 21
type input "Проценко Анна"
type textarea "x"
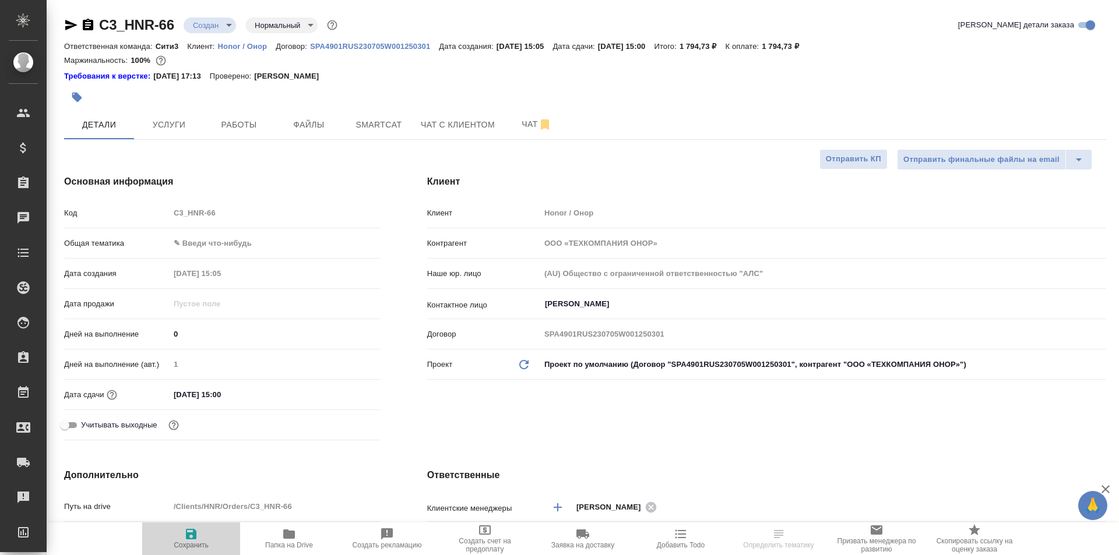
click at [197, 536] on icon "button" at bounding box center [191, 534] width 14 height 14
type textarea "x"
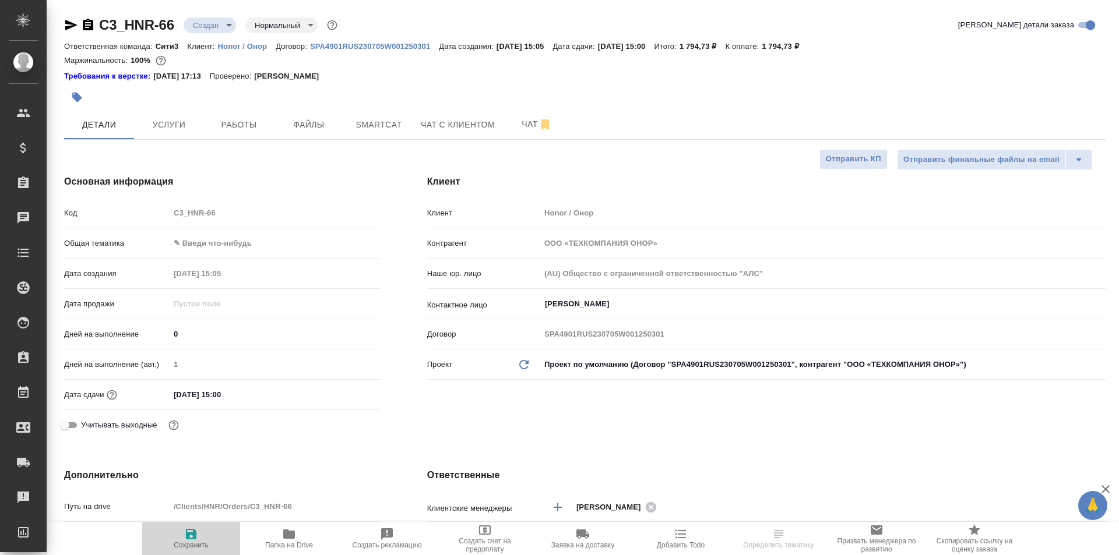
type textarea "x"
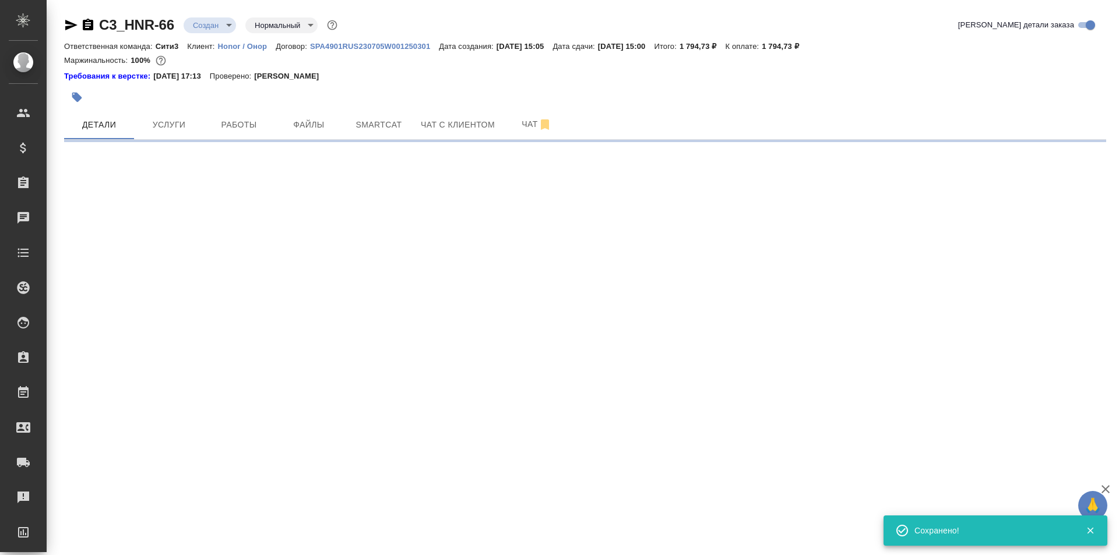
type input "holyTrinity"
select select "RU"
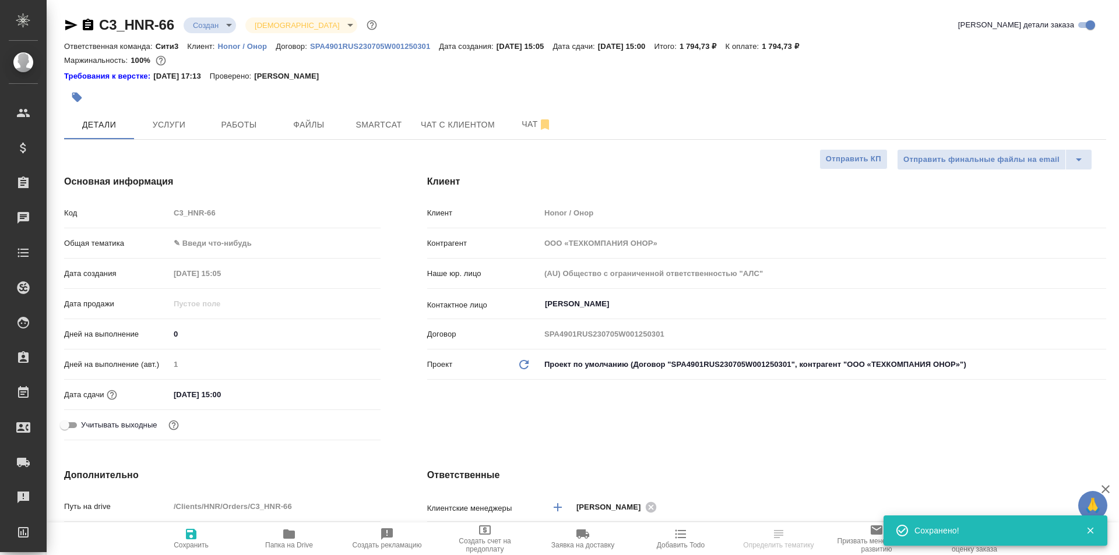
type textarea "x"
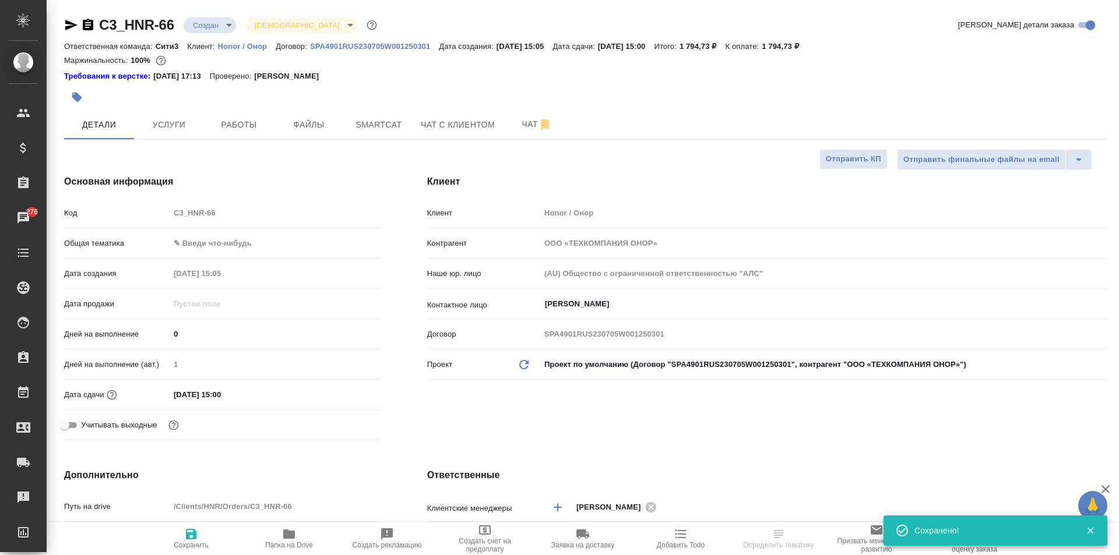
type textarea "x"
select select "RU"
type textarea "x"
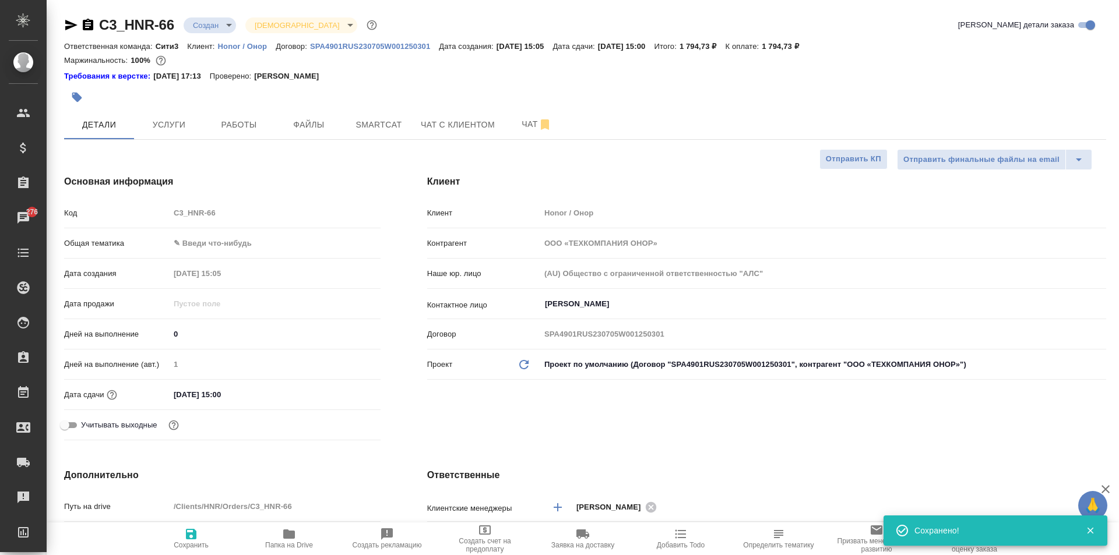
type textarea "x"
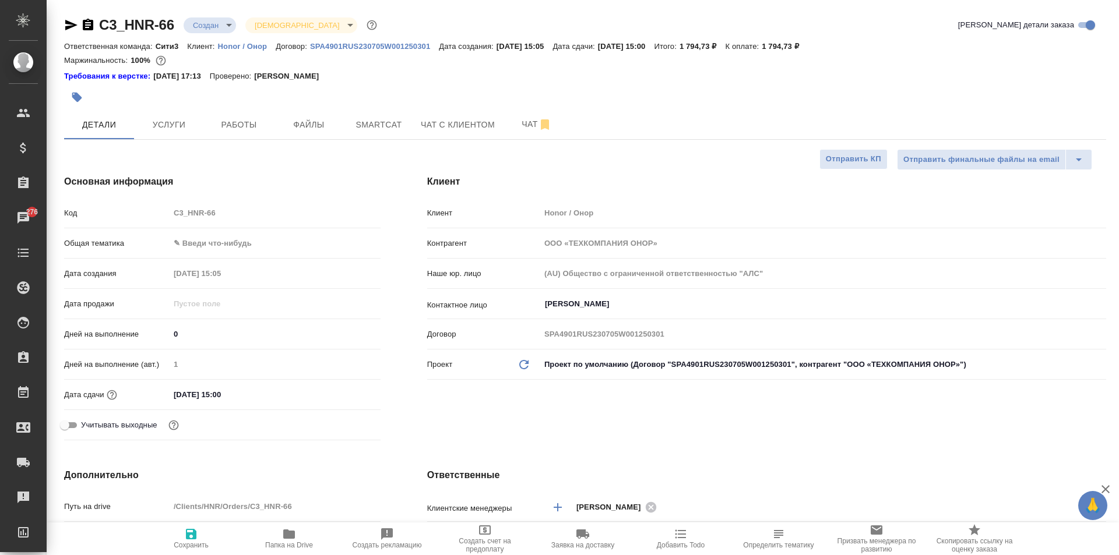
type textarea "x"
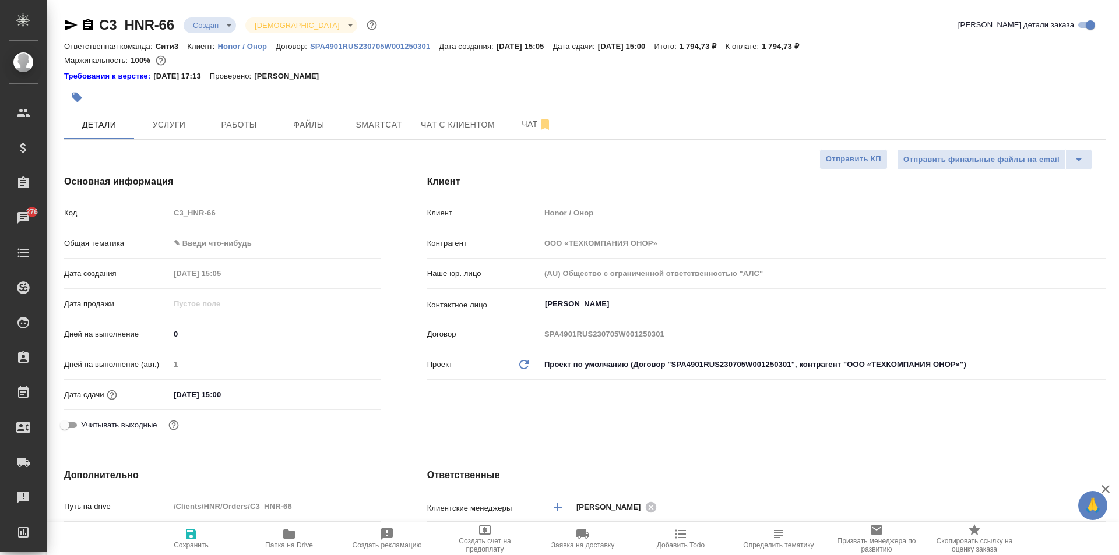
type textarea "x"
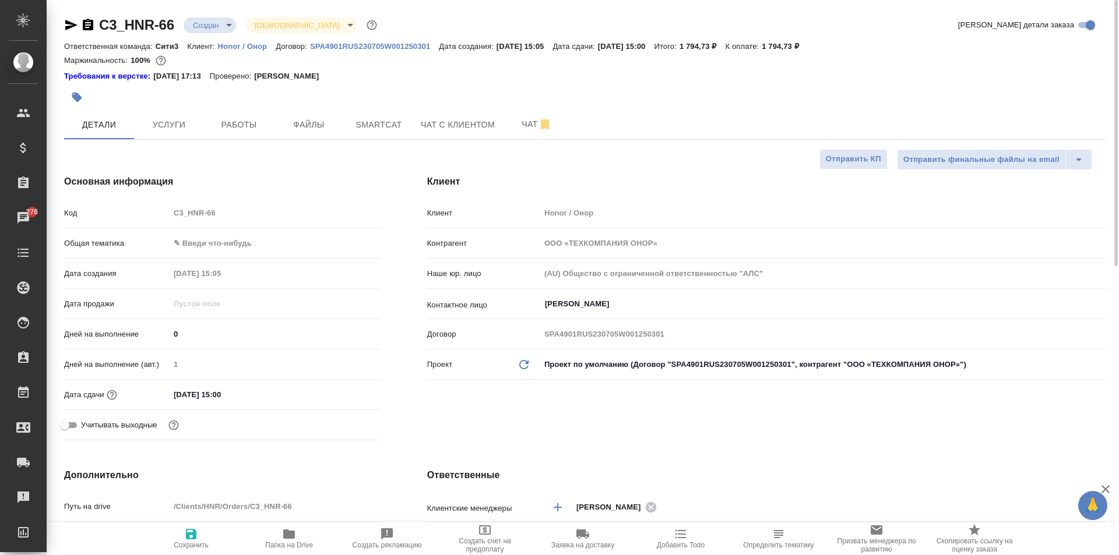
type textarea "x"
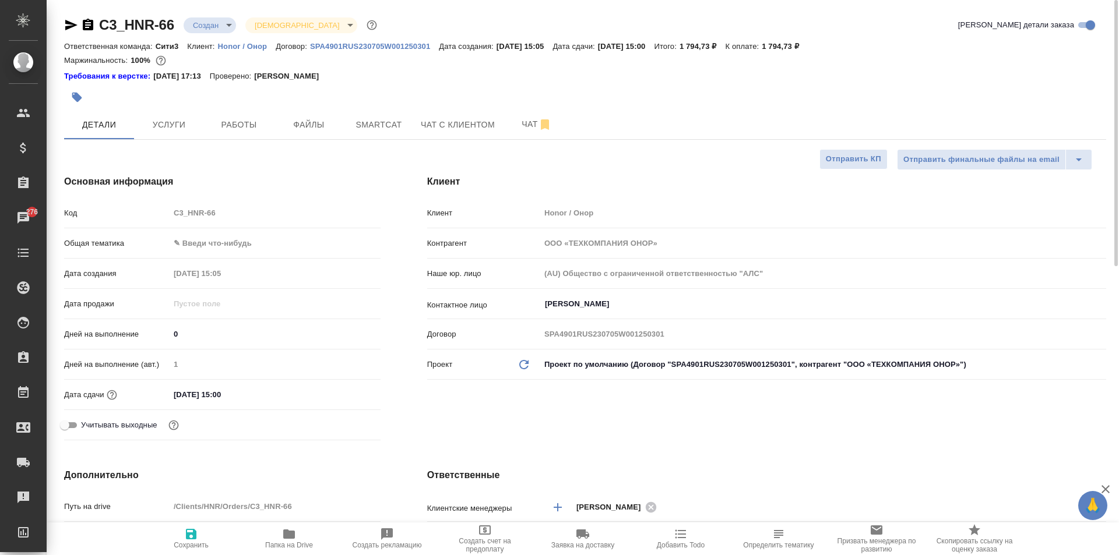
type textarea "x"
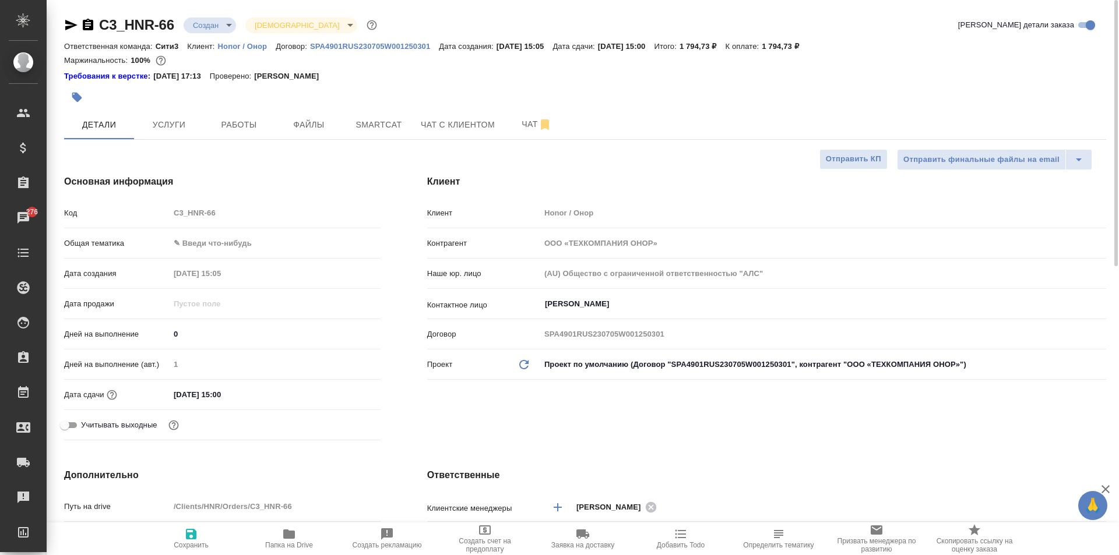
type textarea "x"
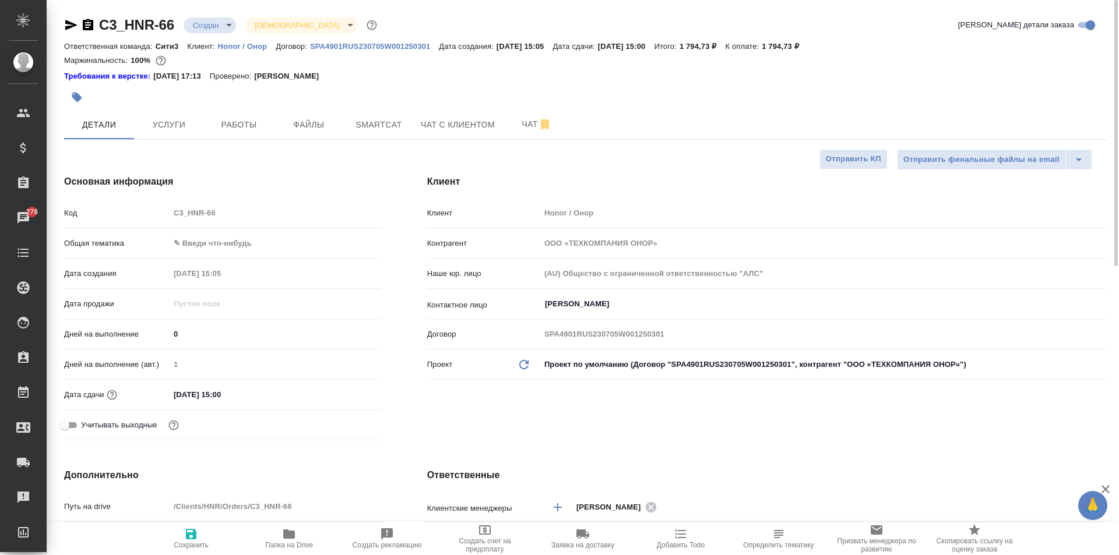
type textarea "x"
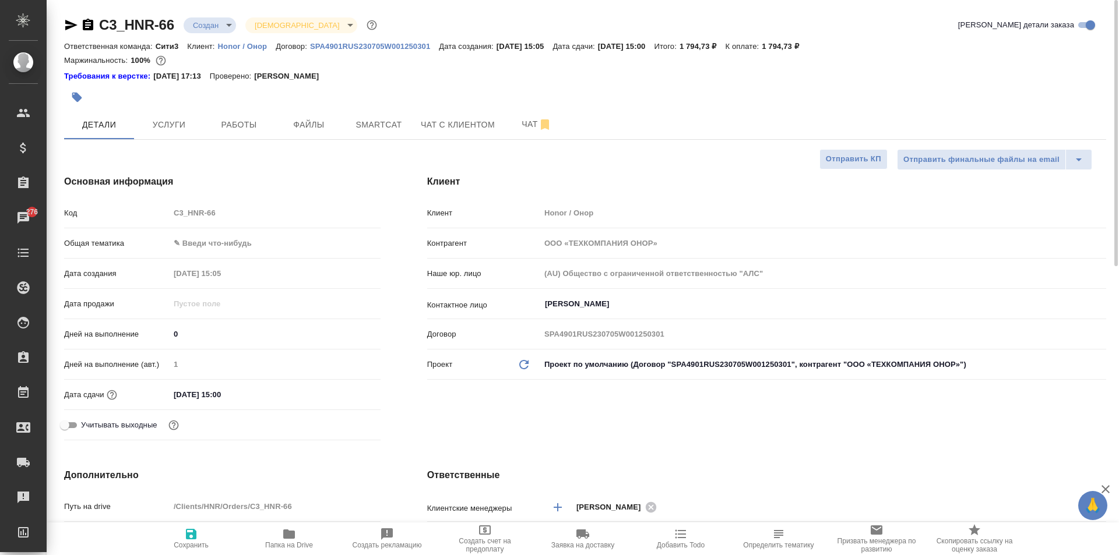
type textarea "x"
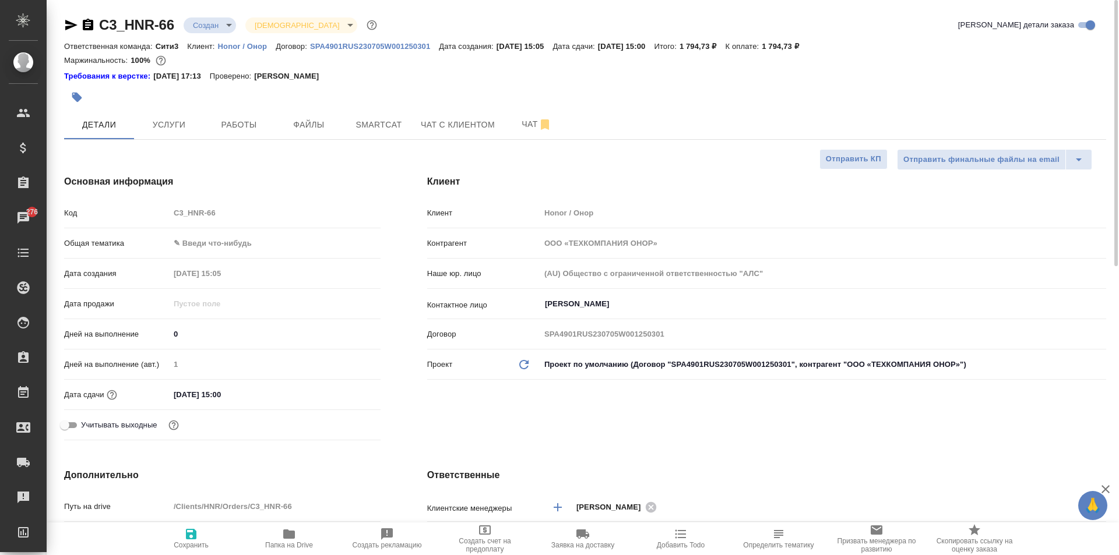
type textarea "x"
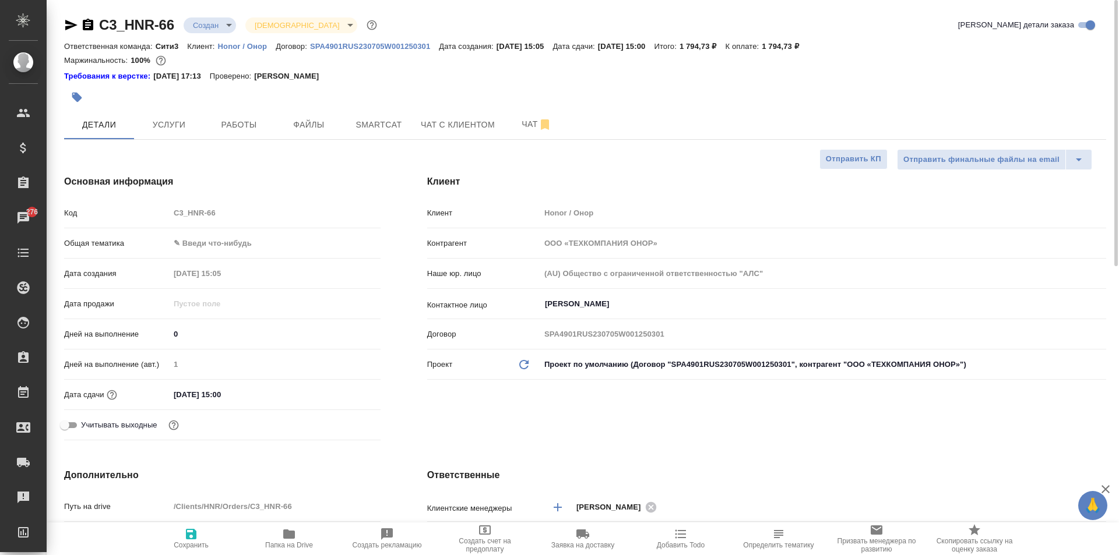
type textarea "x"
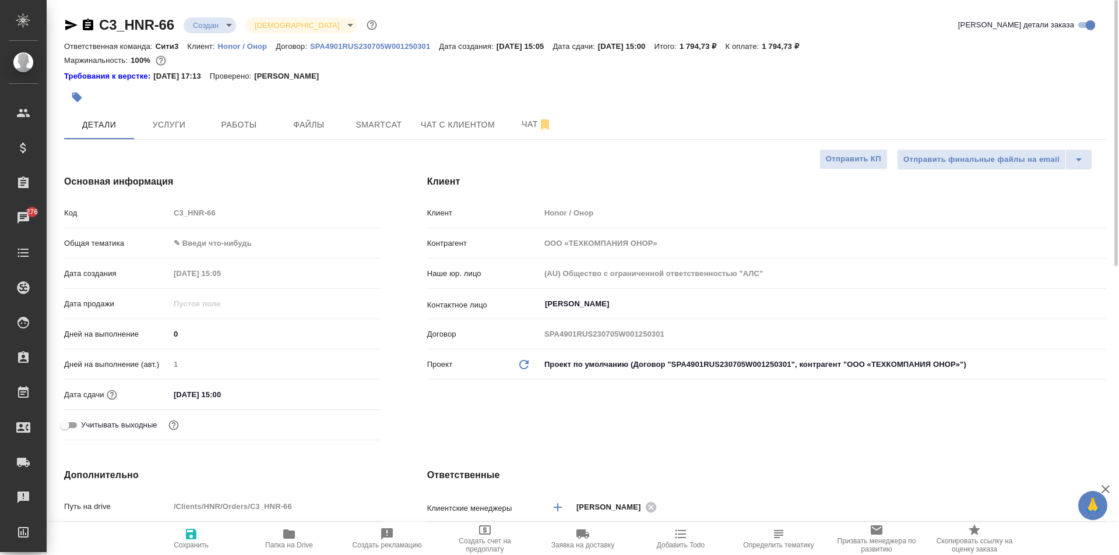
type textarea "x"
click at [196, 242] on body "🙏 .cls-1 fill:#fff; AWATERA Moskalets Alina Клиенты Спецификации Заказы 276 Чат…" at bounding box center [559, 277] width 1119 height 555
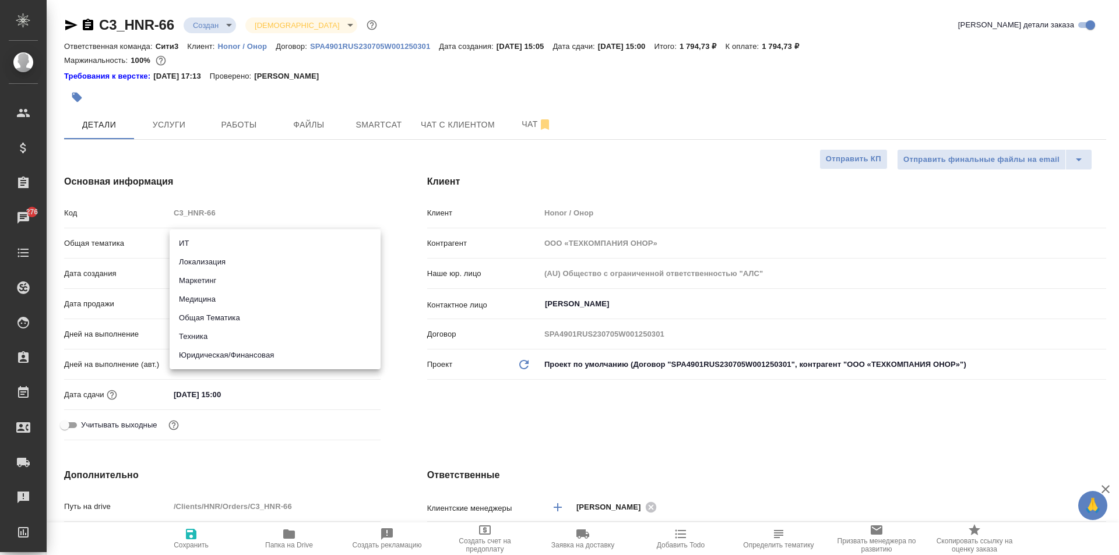
click at [209, 286] on li "Маркетинг" at bounding box center [275, 281] width 211 height 19
type input "marketing"
type textarea "x"
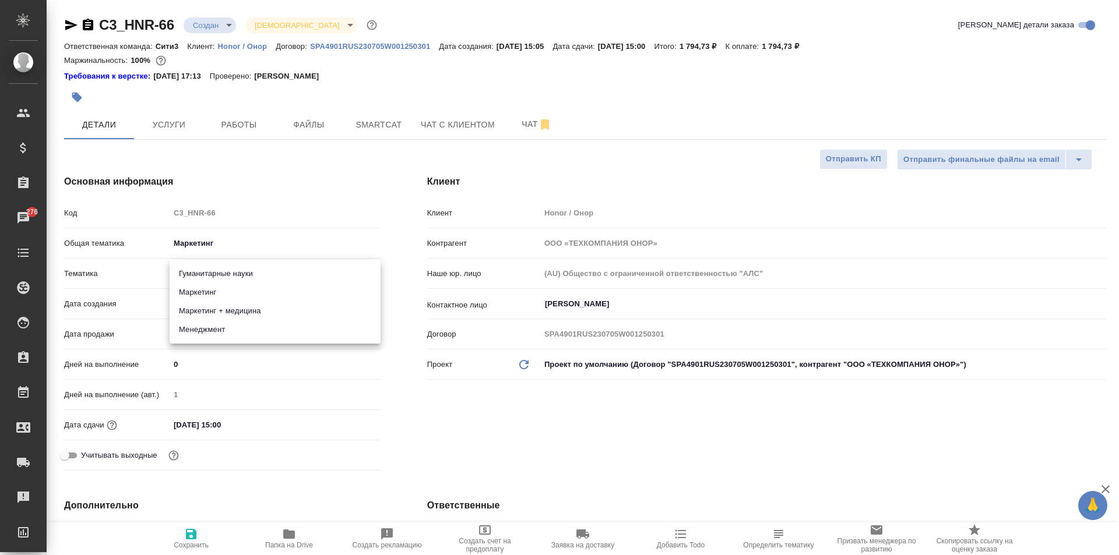
click at [210, 269] on body "🙏 .cls-1 fill:#fff; AWATERA Moskalets Alina Клиенты Спецификации Заказы 276 Чат…" at bounding box center [559, 277] width 1119 height 555
click at [233, 250] on div at bounding box center [559, 277] width 1119 height 555
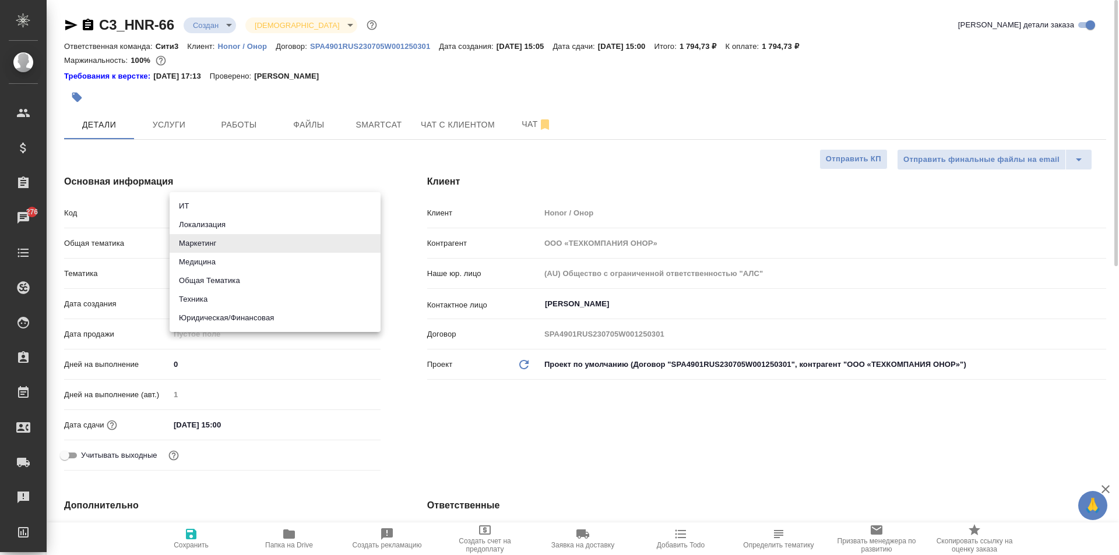
click at [220, 240] on body "🙏 .cls-1 fill:#fff; AWATERA Moskalets Alina Клиенты Спецификации Заказы 276 Чат…" at bounding box center [559, 277] width 1119 height 555
click at [230, 216] on li "Локализация" at bounding box center [275, 225] width 211 height 19
type input "local"
type textarea "x"
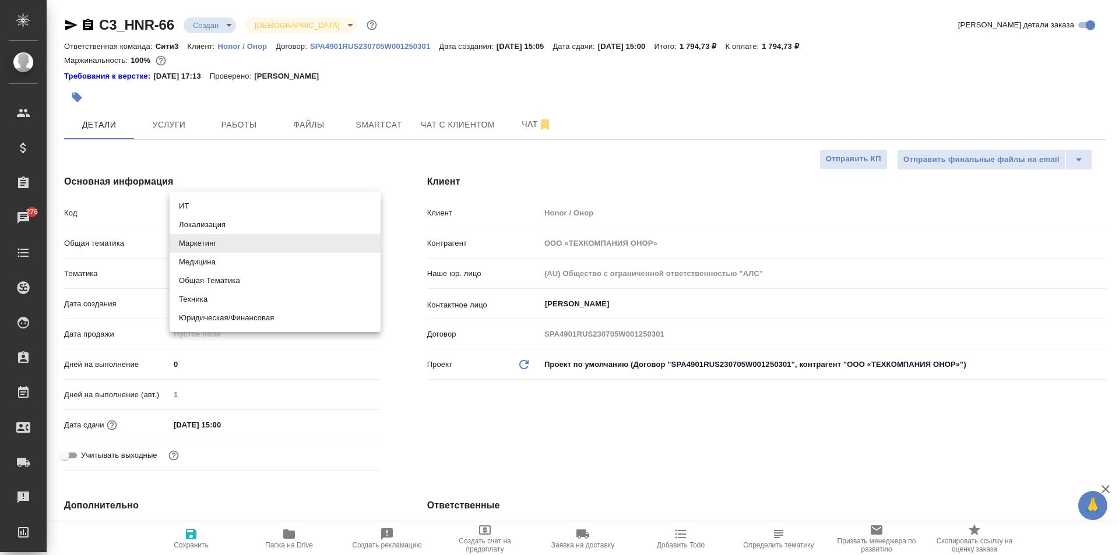
type textarea "x"
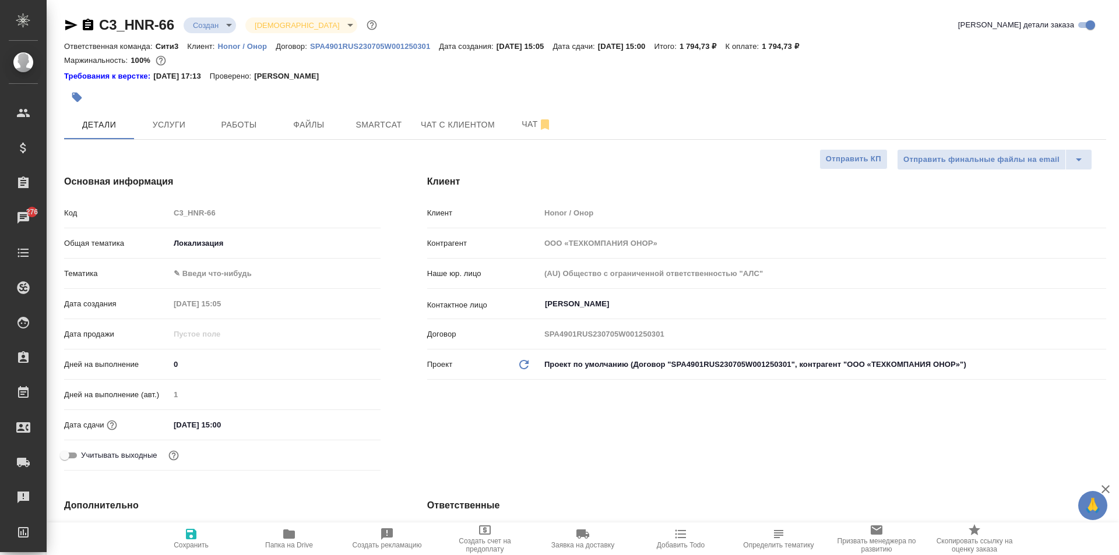
click at [222, 268] on body "🙏 .cls-1 fill:#fff; AWATERA Moskalets Alina Клиенты Спецификации Заказы 276 Чат…" at bounding box center [559, 277] width 1119 height 555
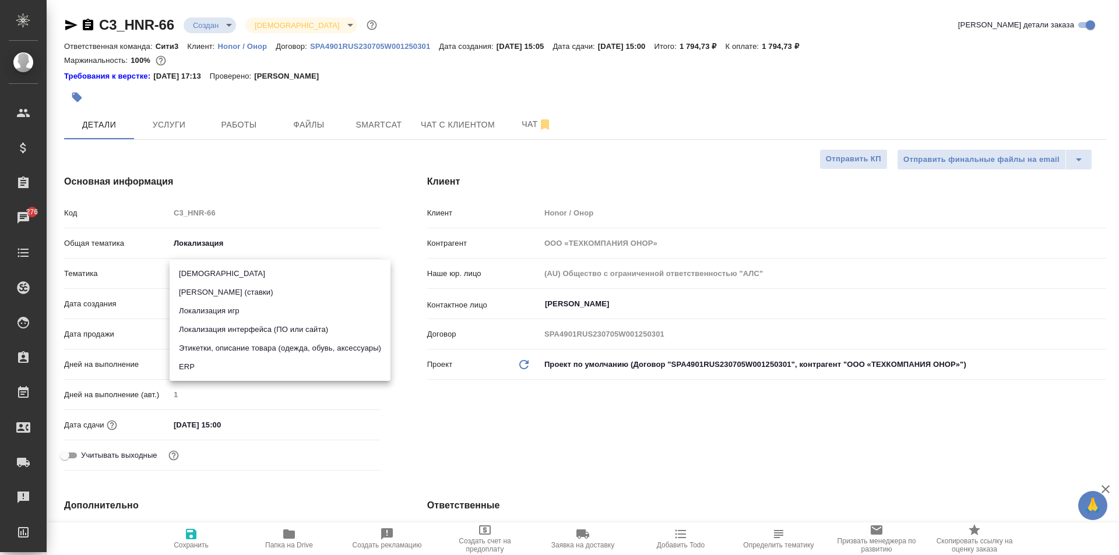
click at [245, 343] on li "Этикетки, описание товара (одежда, обувь, аксессуары)" at bounding box center [280, 348] width 221 height 19
type textarea "x"
type input "626009cab4d212f629e75ec4"
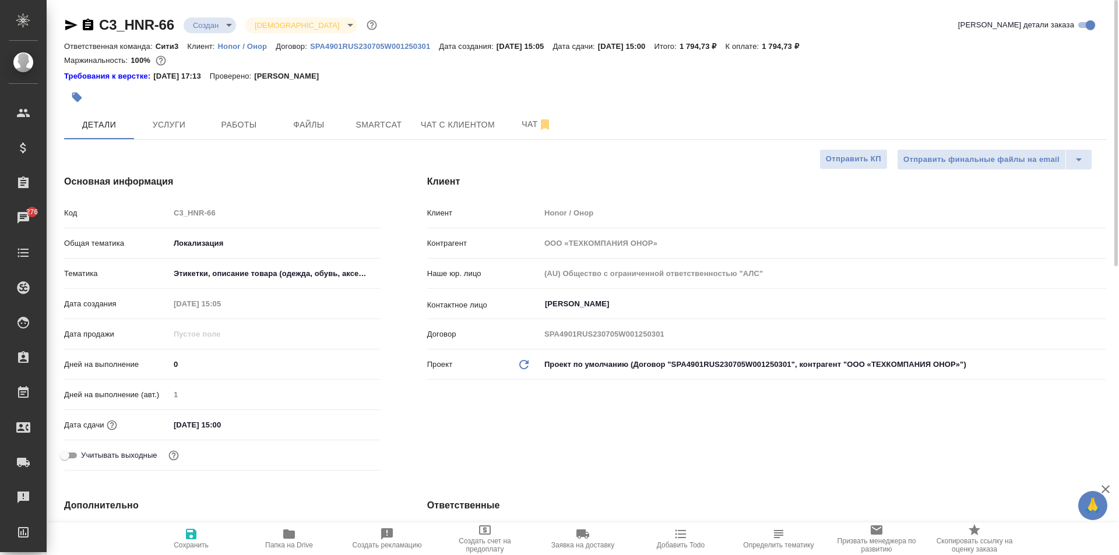
click at [198, 528] on span "Сохранить" at bounding box center [191, 538] width 84 height 22
type textarea "x"
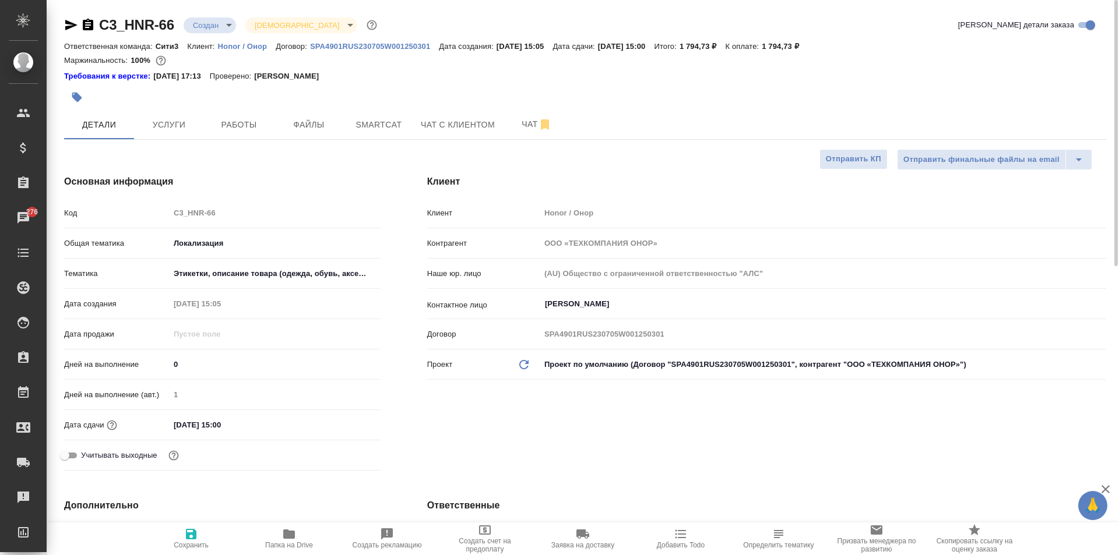
type textarea "x"
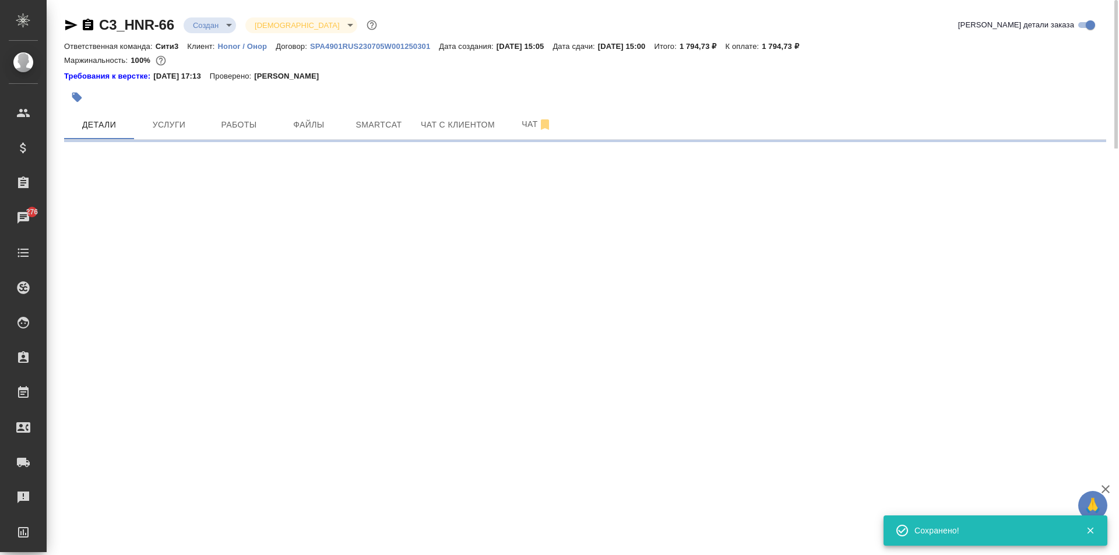
select select "RU"
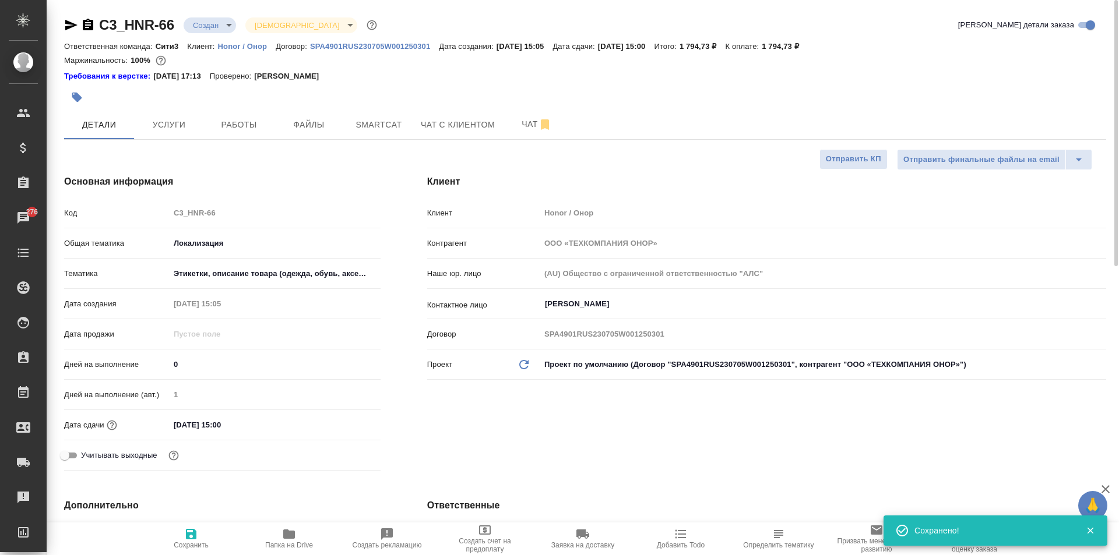
type textarea "x"
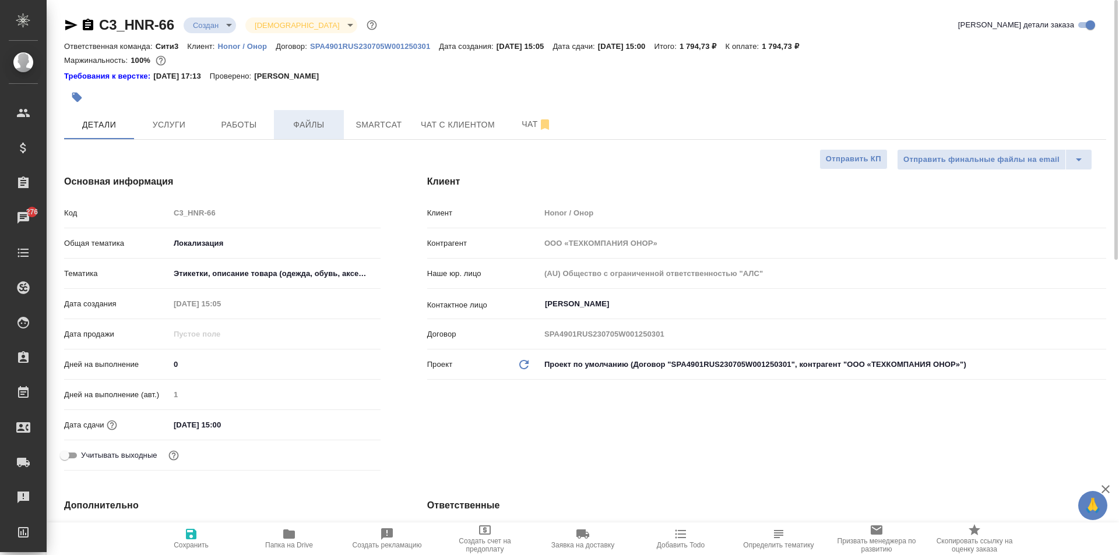
click at [322, 130] on span "Файлы" at bounding box center [309, 125] width 56 height 15
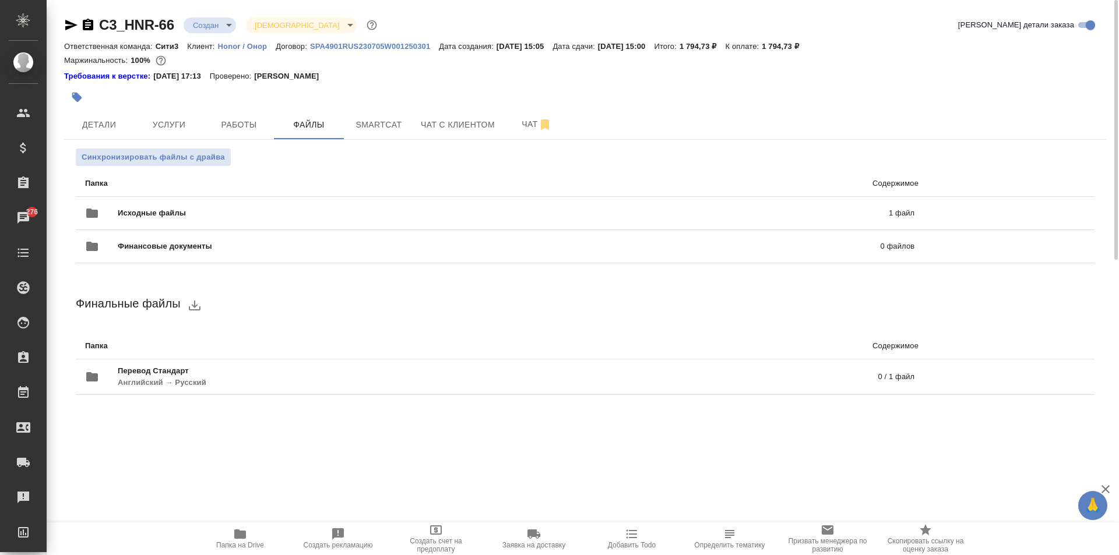
click at [216, 26] on body "🙏 .cls-1 fill:#fff; AWATERA Moskalets Alina Клиенты Спецификации Заказы 276 Чат…" at bounding box center [559, 277] width 1119 height 555
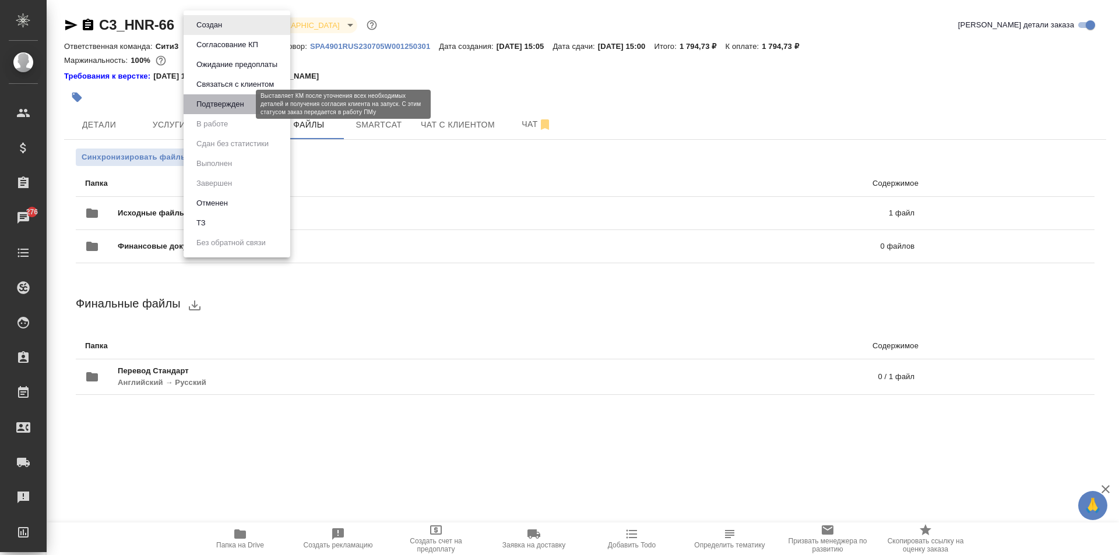
click at [232, 106] on button "Подтвержден" at bounding box center [220, 104] width 55 height 13
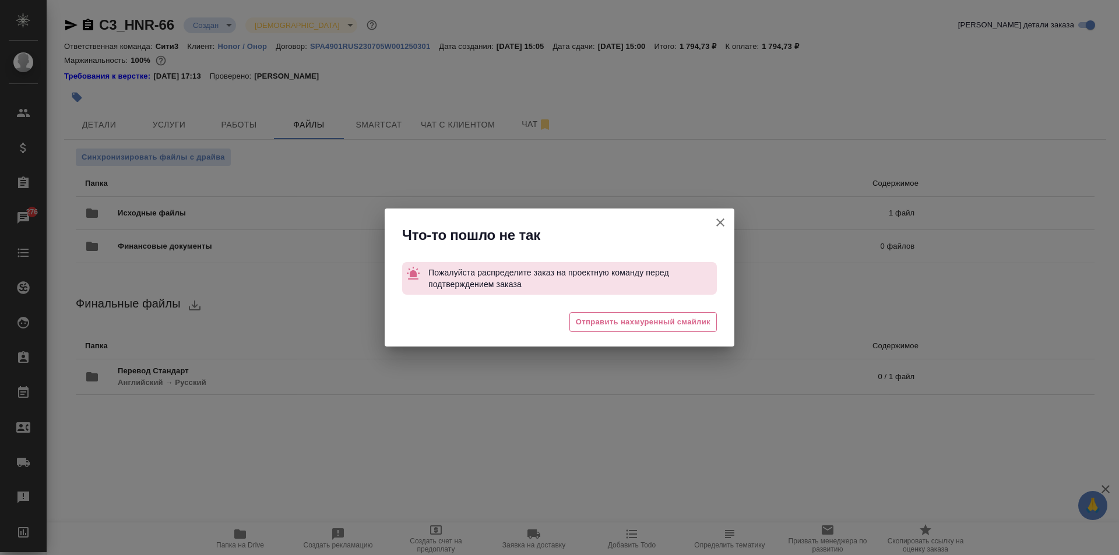
click at [724, 220] on icon "button" at bounding box center [720, 223] width 14 height 14
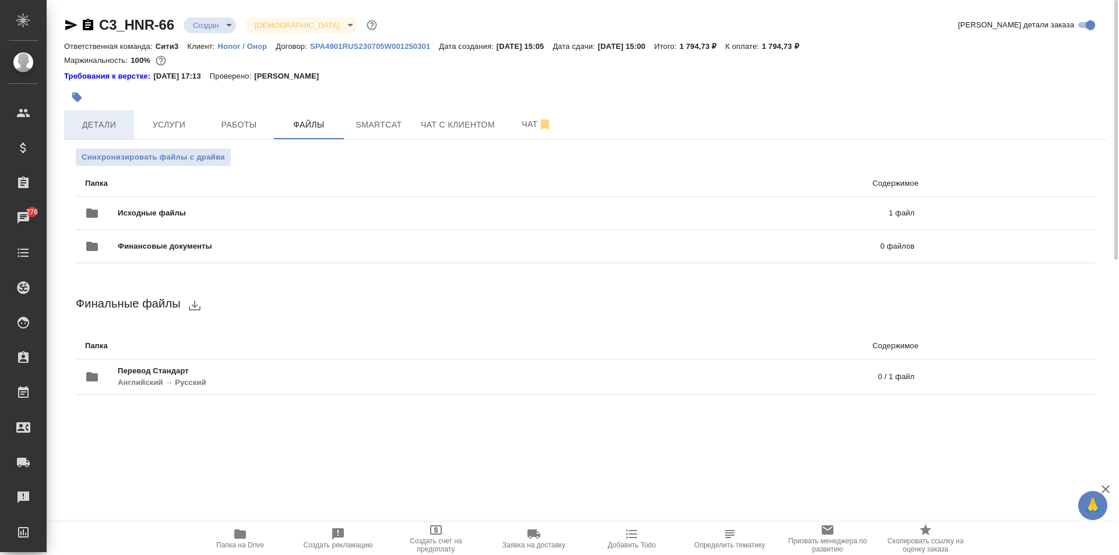
click at [108, 128] on span "Детали" at bounding box center [99, 125] width 56 height 15
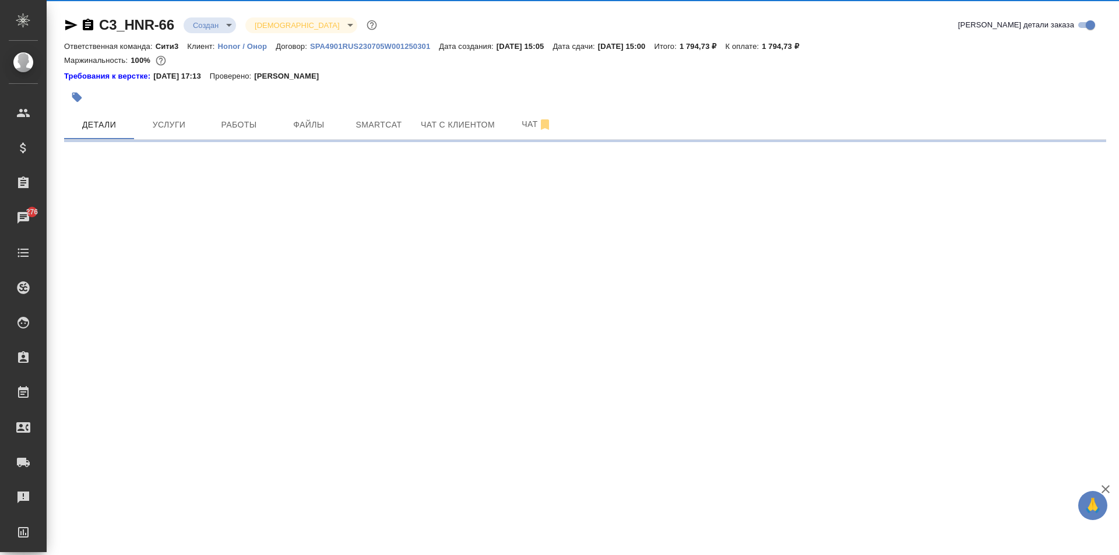
select select "RU"
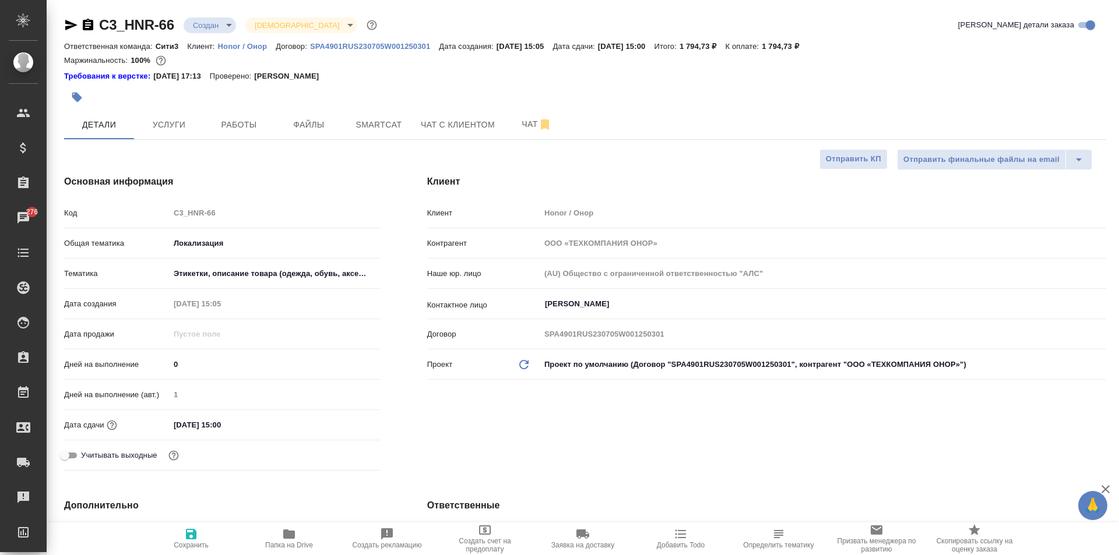
type textarea "x"
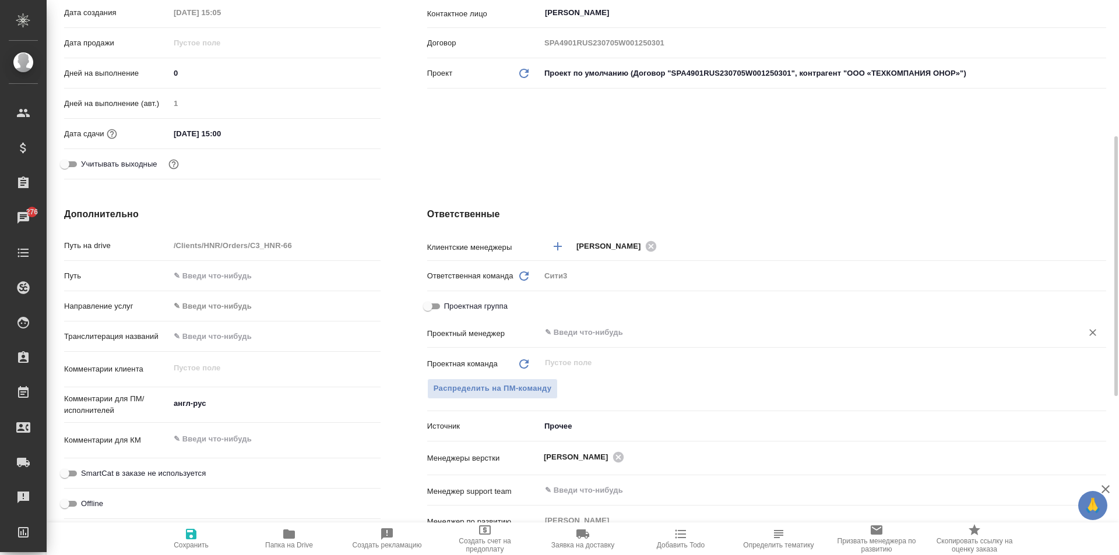
click at [569, 340] on input "text" at bounding box center [804, 333] width 520 height 14
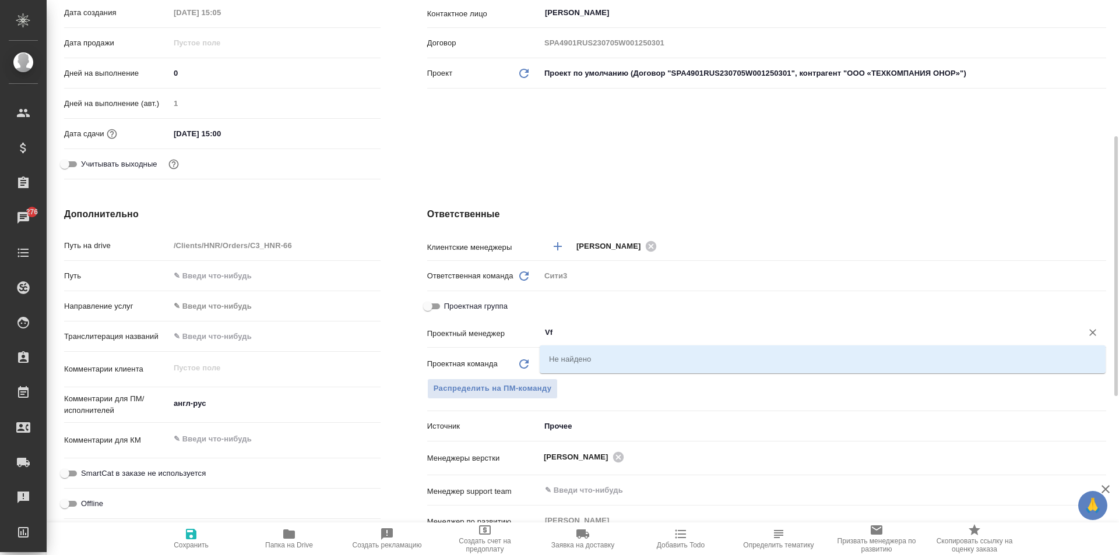
type input "V"
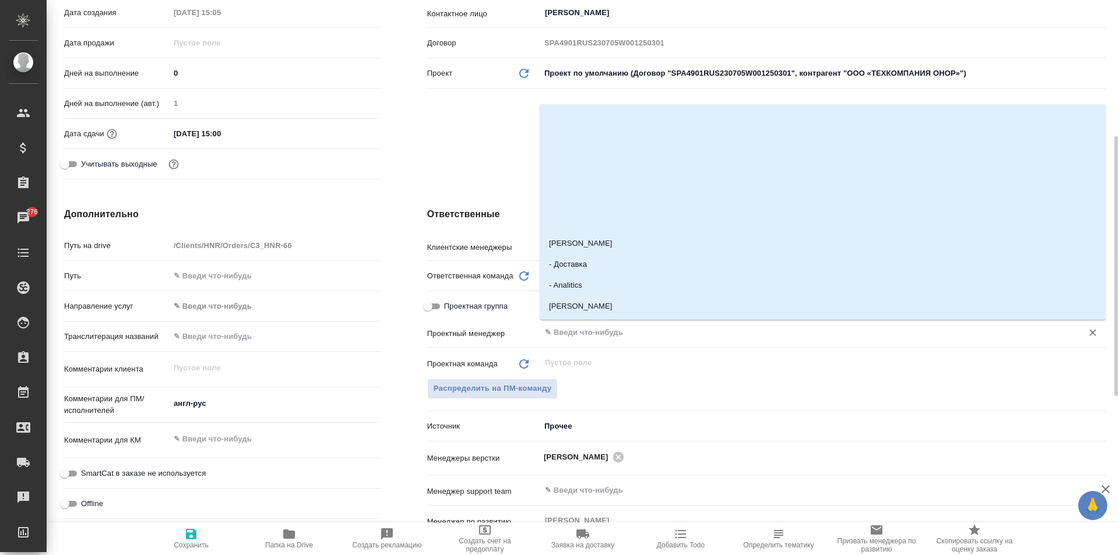
type textarea "x"
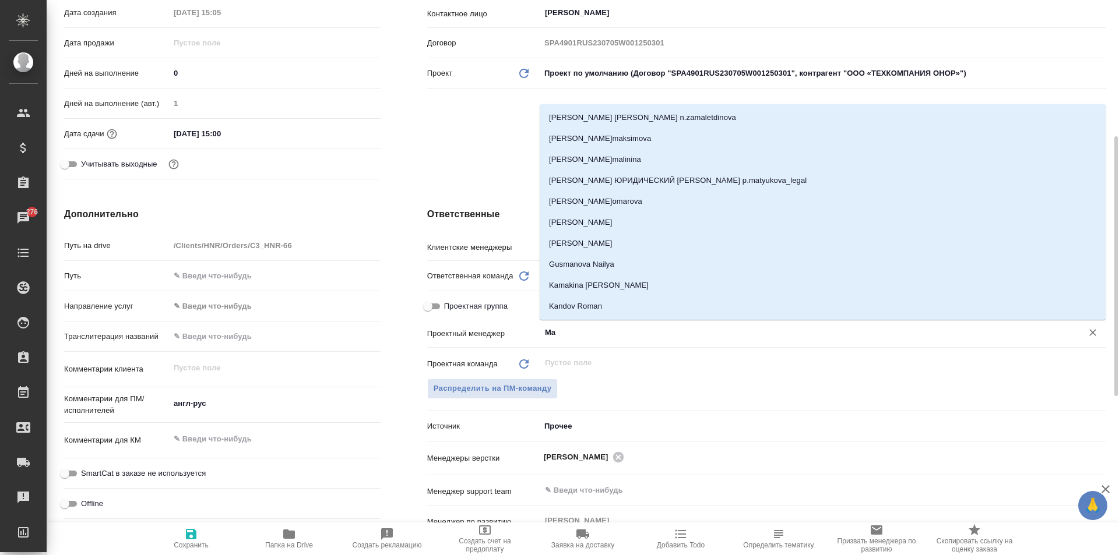
type input "M"
type textarea "x"
type input "Марк"
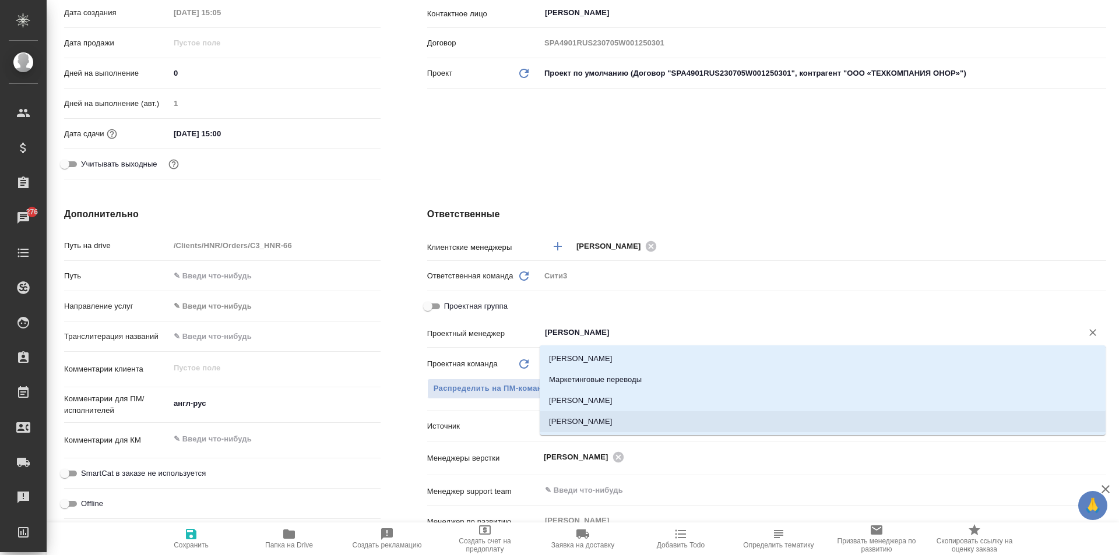
click at [651, 420] on li "[PERSON_NAME]" at bounding box center [823, 421] width 566 height 21
type textarea "x"
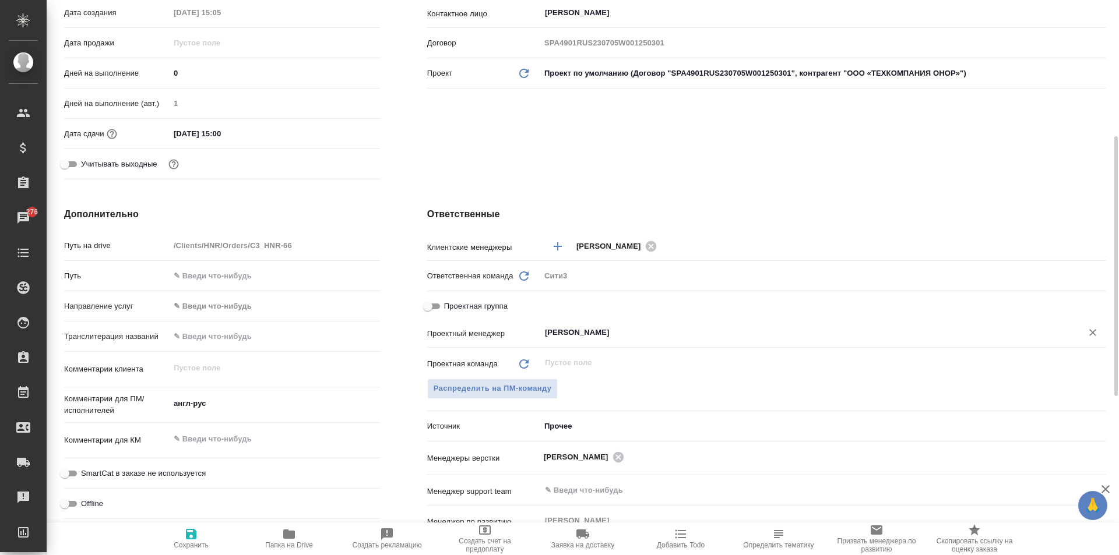
type input "[PERSON_NAME]"
click at [193, 537] on icon "button" at bounding box center [191, 534] width 10 height 10
type textarea "x"
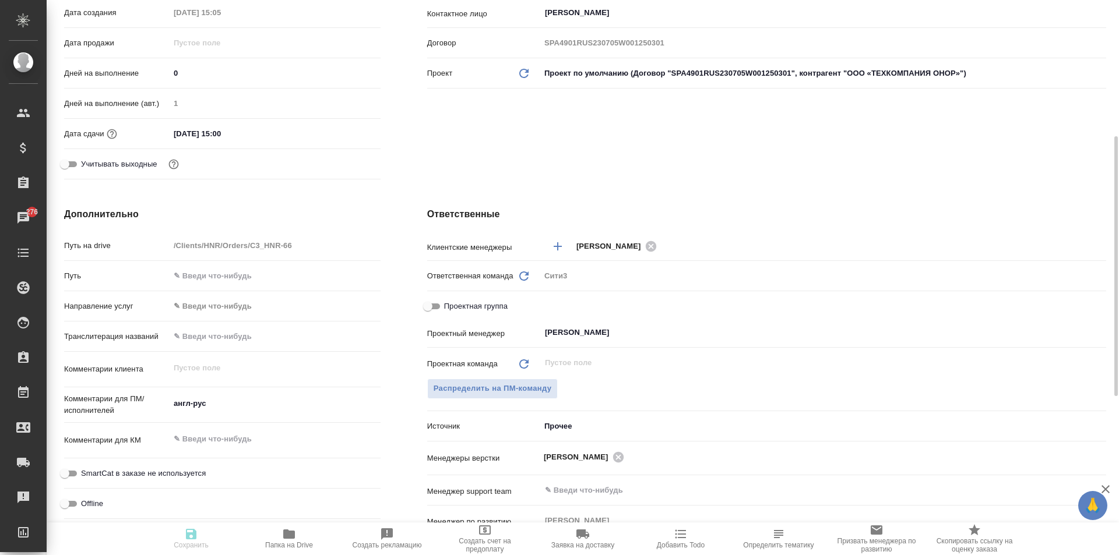
type textarea "x"
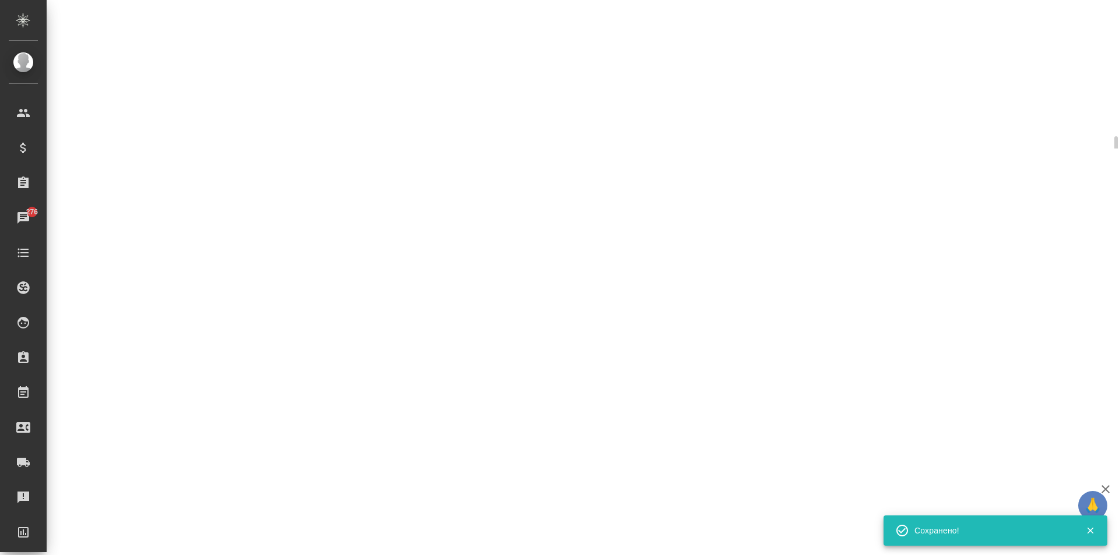
select select "RU"
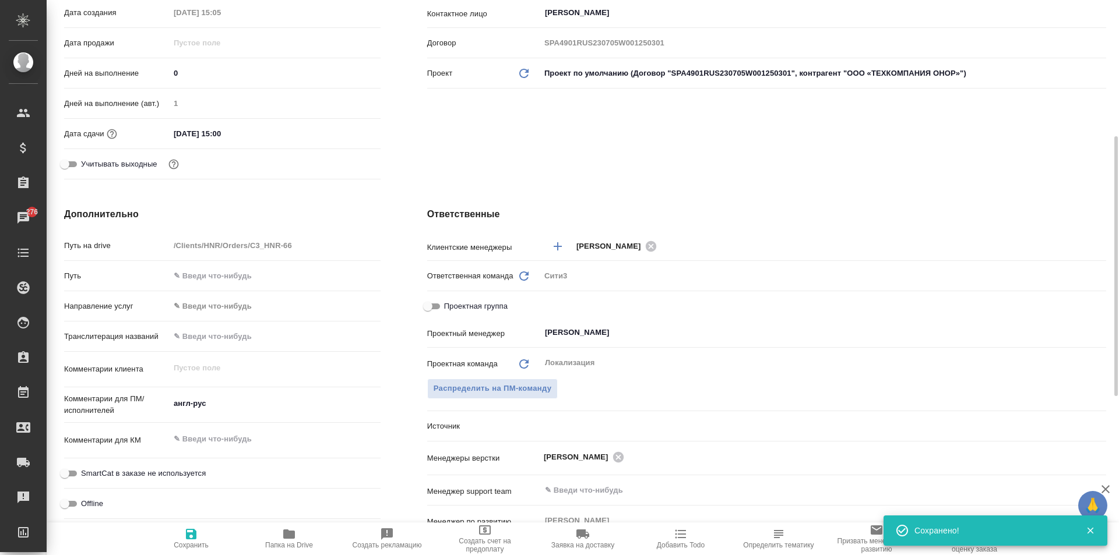
type textarea "x"
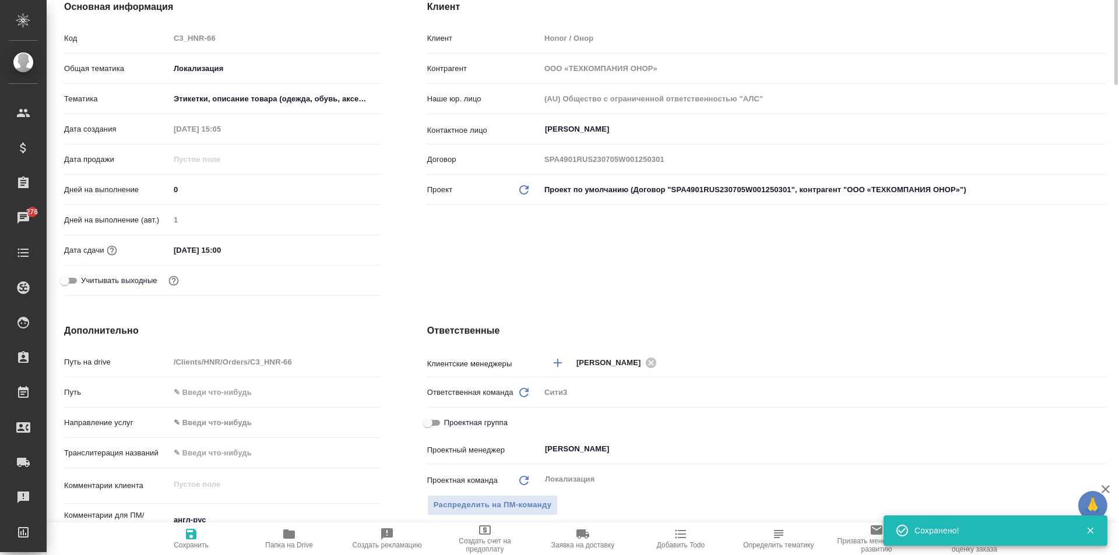
scroll to position [0, 0]
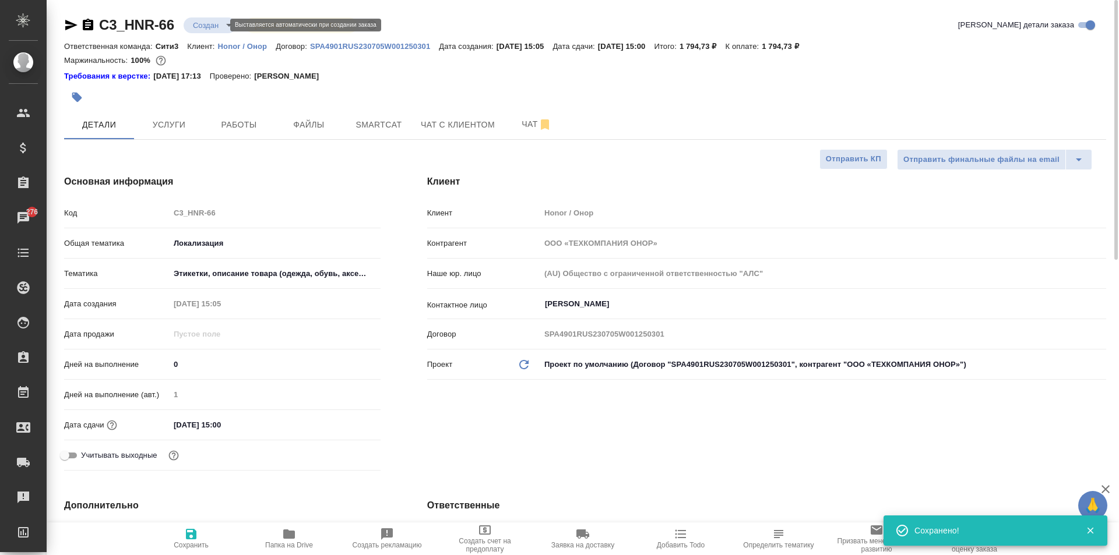
click at [211, 20] on body "🙏 .cls-1 fill:#fff; AWATERA Moskalets Alina Клиенты Спецификации Заказы 276 Чат…" at bounding box center [559, 277] width 1119 height 555
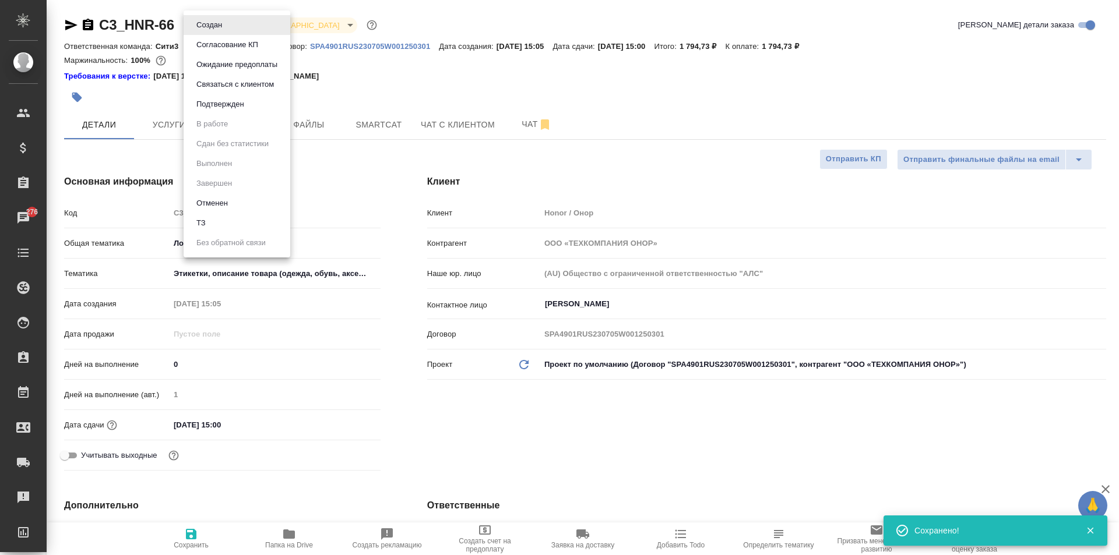
click at [229, 99] on button "Подтвержден" at bounding box center [220, 104] width 55 height 13
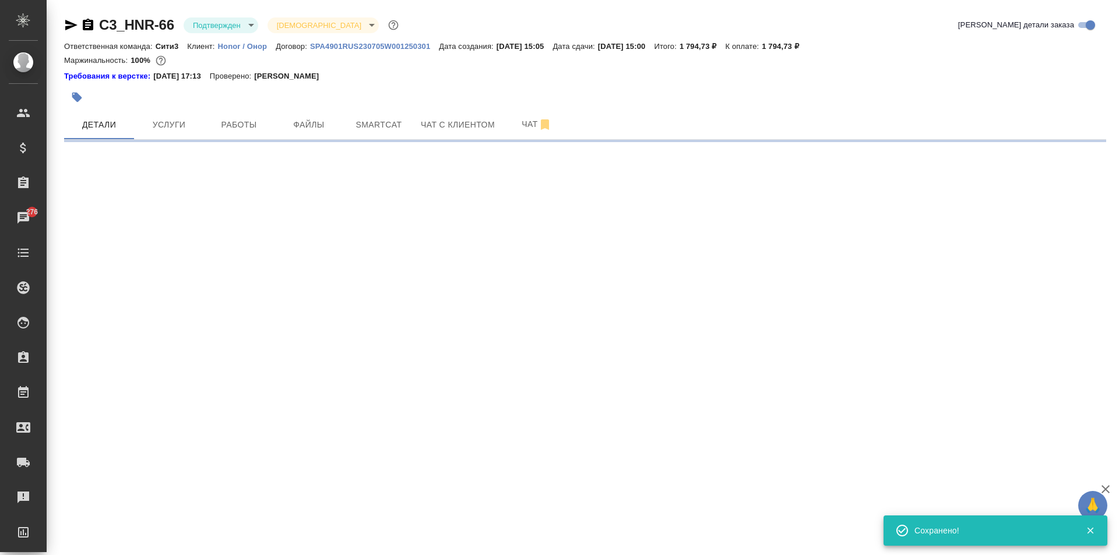
select select "RU"
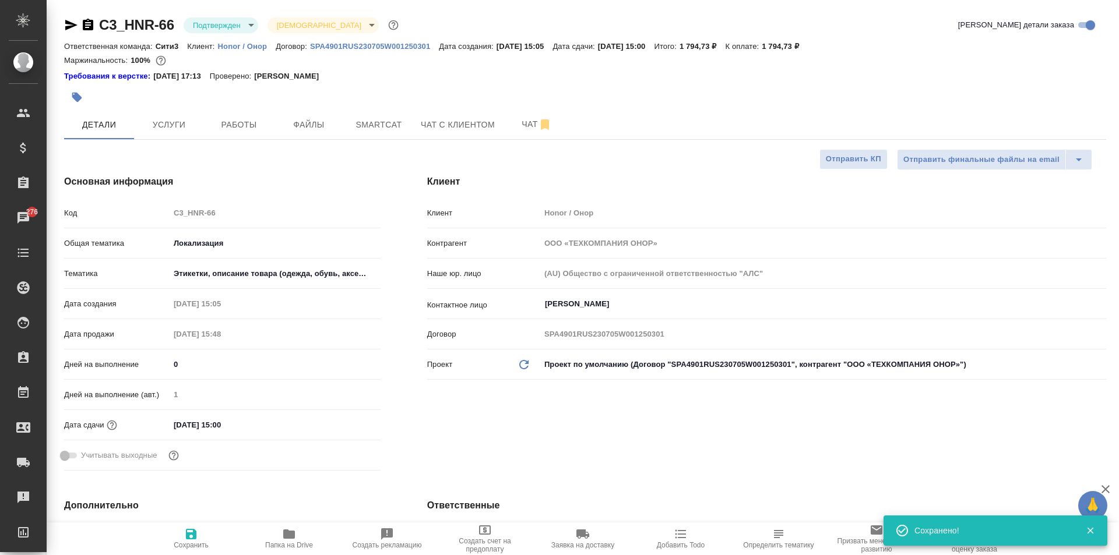
type textarea "x"
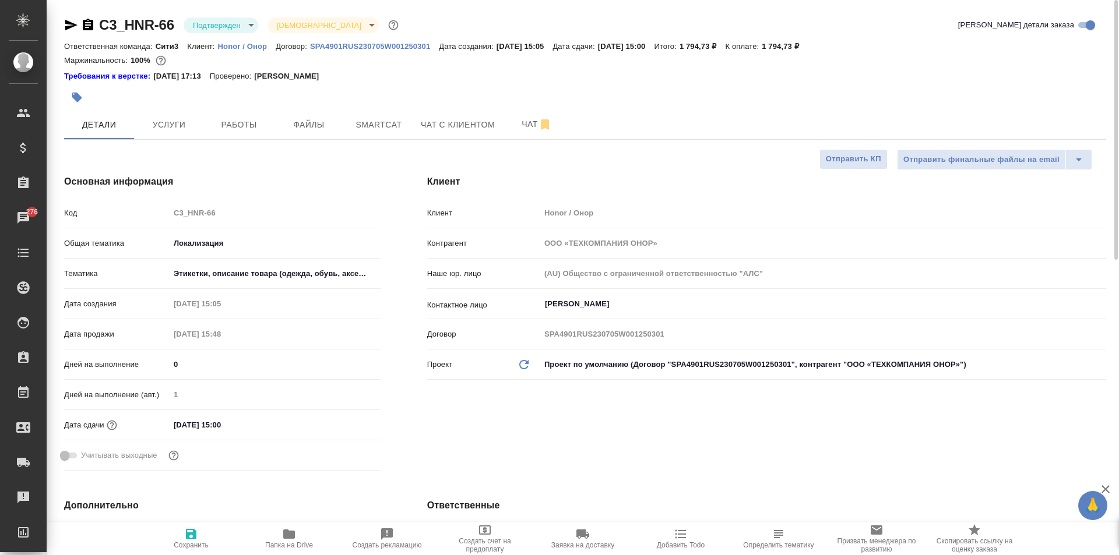
click at [85, 23] on icon "button" at bounding box center [88, 25] width 10 height 12
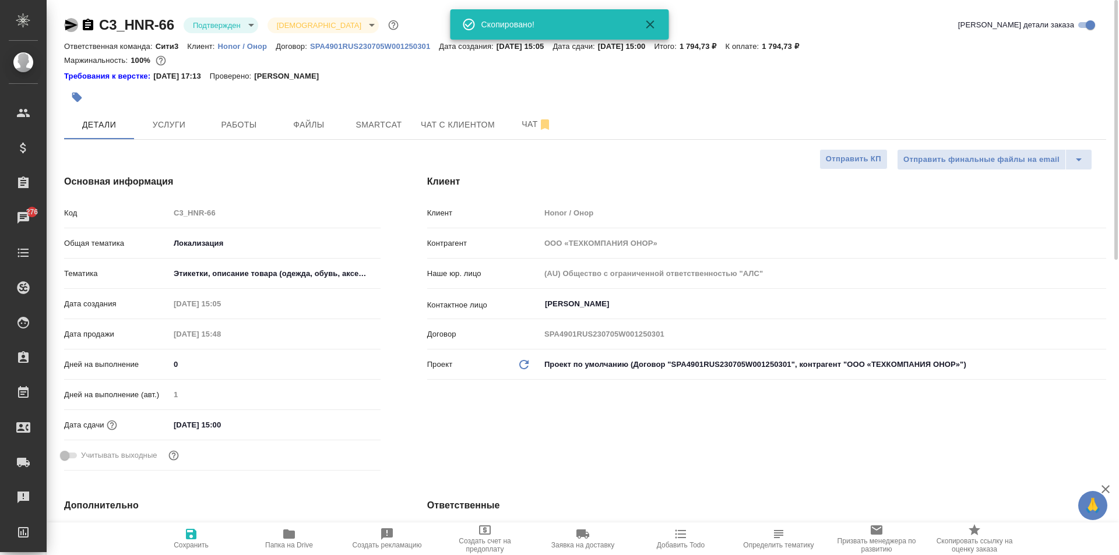
click at [71, 22] on icon "button" at bounding box center [71, 25] width 12 height 10
type textarea "x"
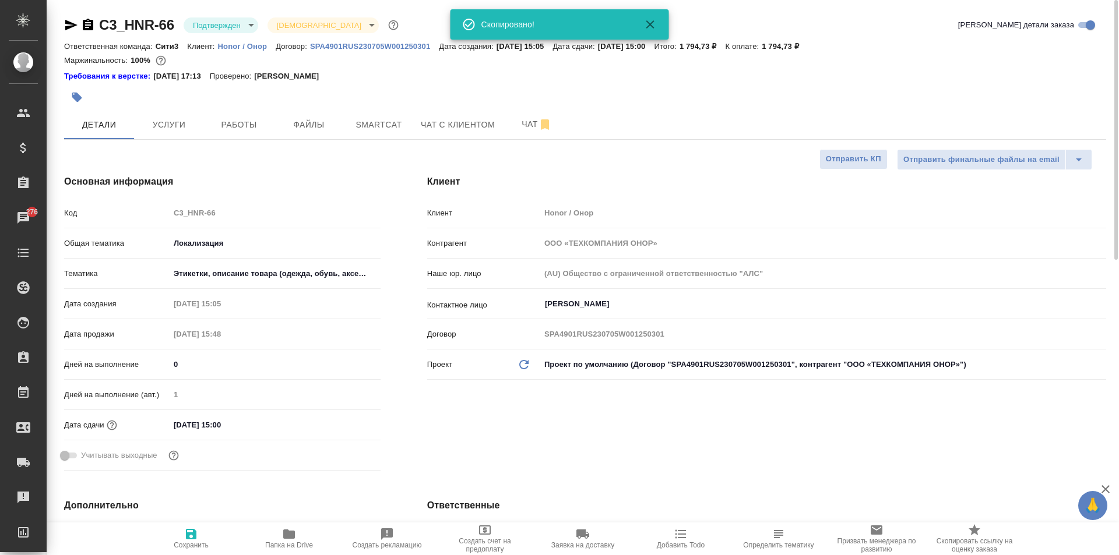
type textarea "x"
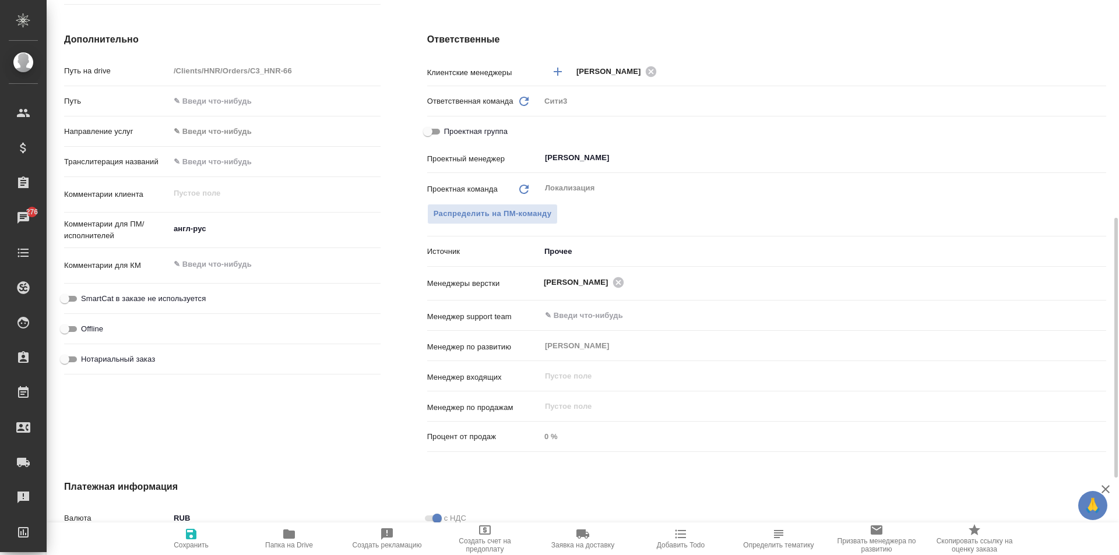
scroll to position [350, 0]
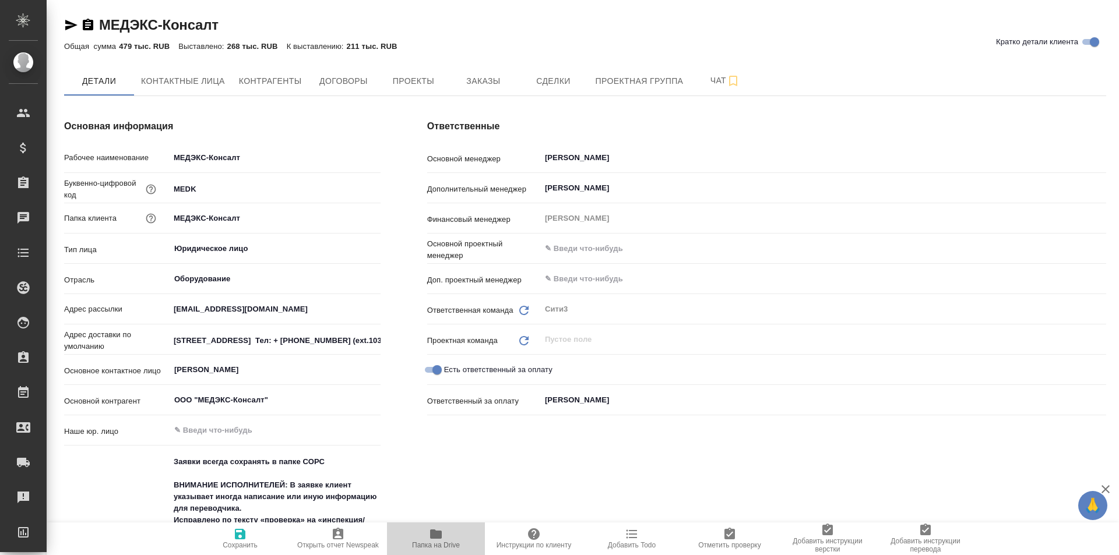
click at [443, 533] on span "Папка на Drive" at bounding box center [436, 538] width 84 height 22
click at [460, 74] on span "Заказы" at bounding box center [483, 81] width 56 height 15
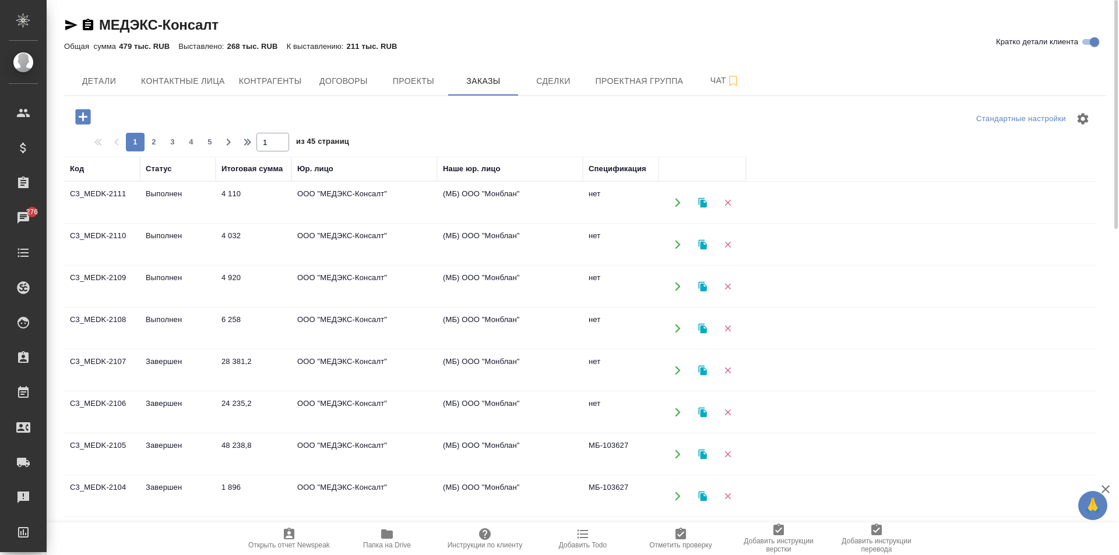
click at [137, 339] on td "C3_MEDK-2108" at bounding box center [102, 328] width 76 height 41
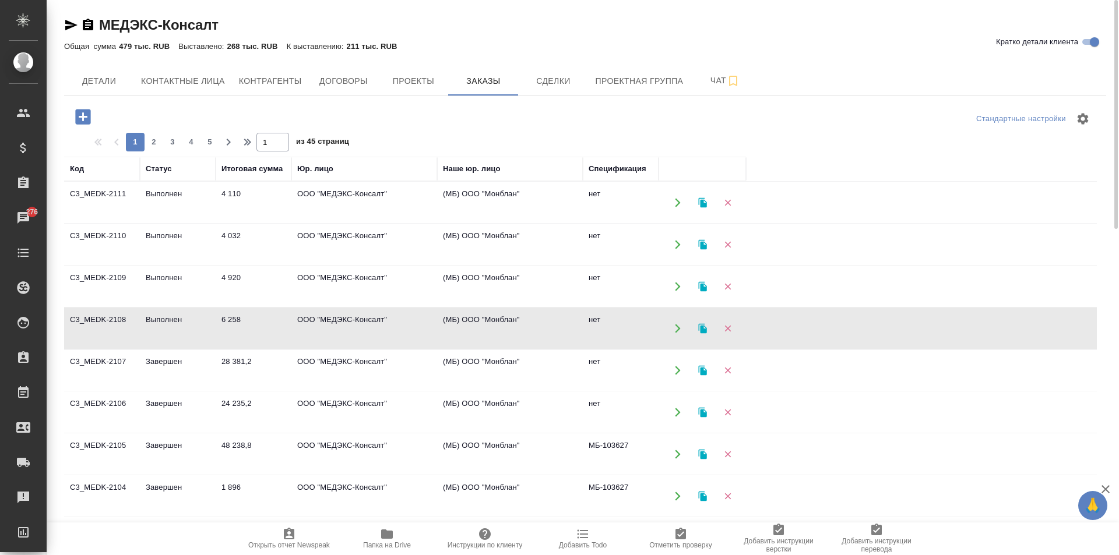
click at [137, 339] on td "C3_MEDK-2108" at bounding box center [102, 328] width 76 height 41
click at [374, 337] on td "ООО "МЕДЭКС-Консалт"" at bounding box center [364, 328] width 146 height 41
click at [358, 288] on td "ООО "МЕДЭКС-Консалт"" at bounding box center [364, 286] width 146 height 41
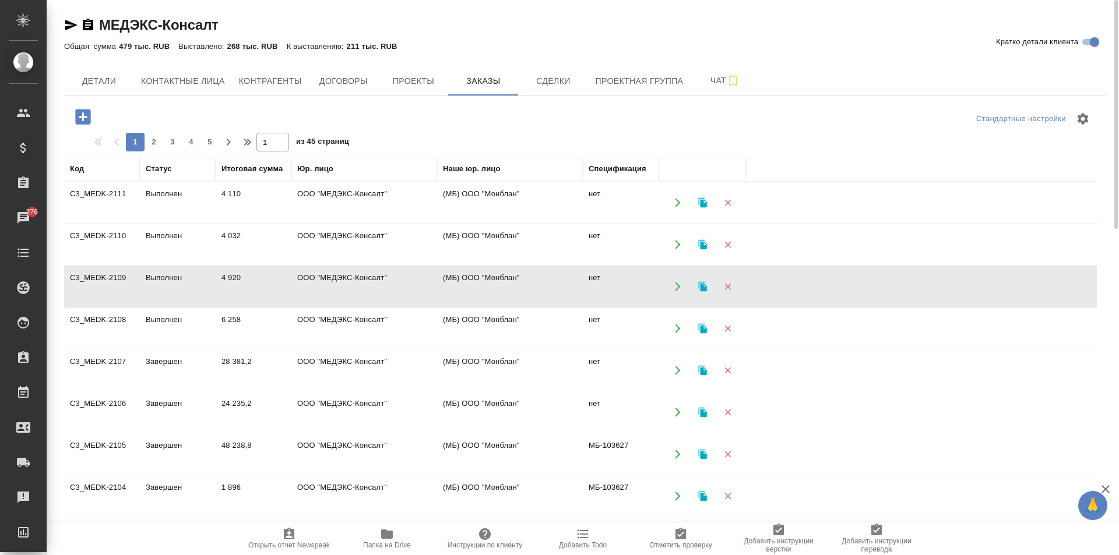
click at [358, 288] on td "ООО "МЕДЭКС-Консалт"" at bounding box center [364, 286] width 146 height 41
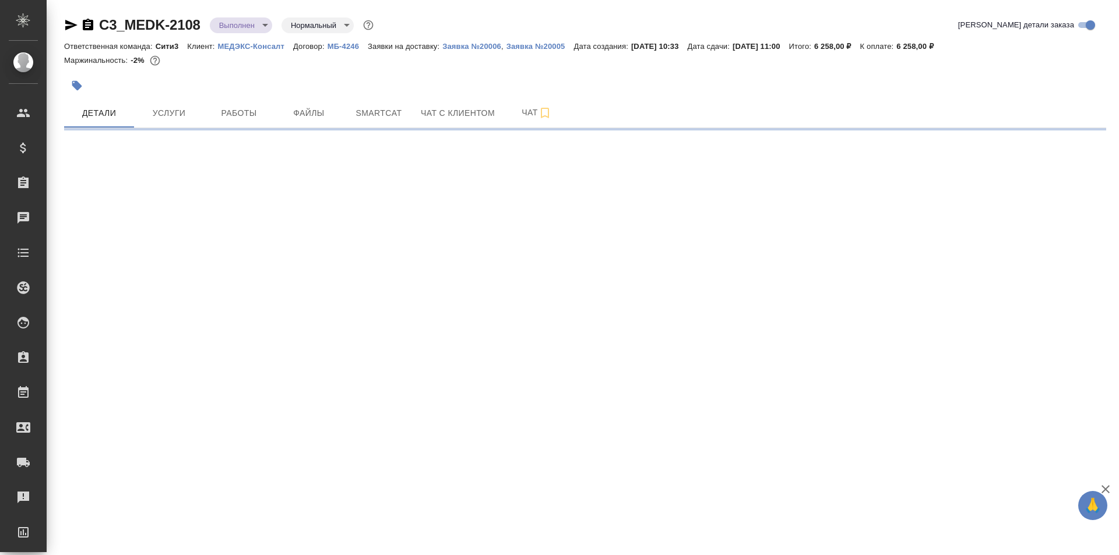
select select "RU"
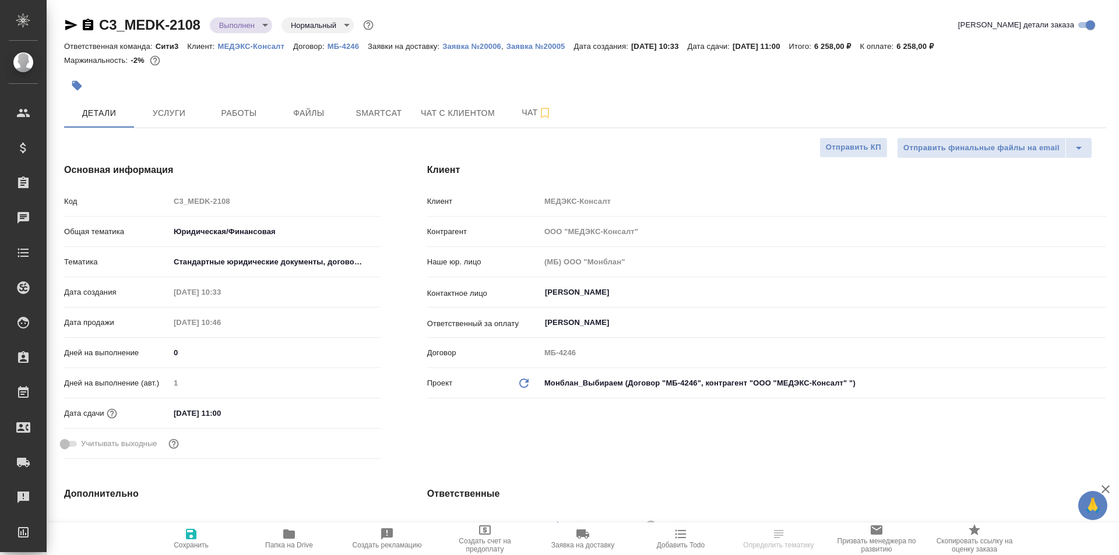
type textarea "x"
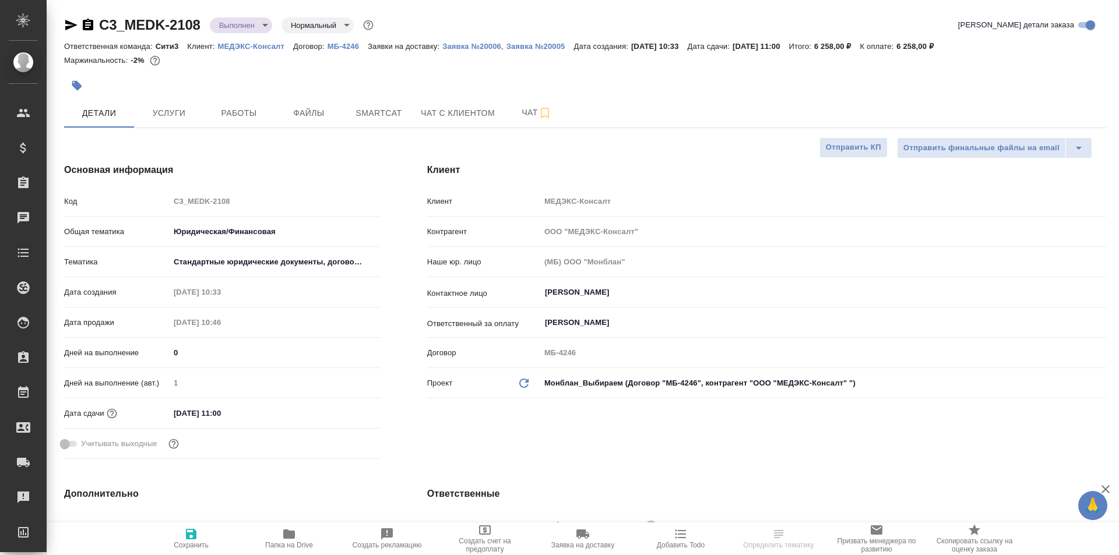
type textarea "x"
select select "RU"
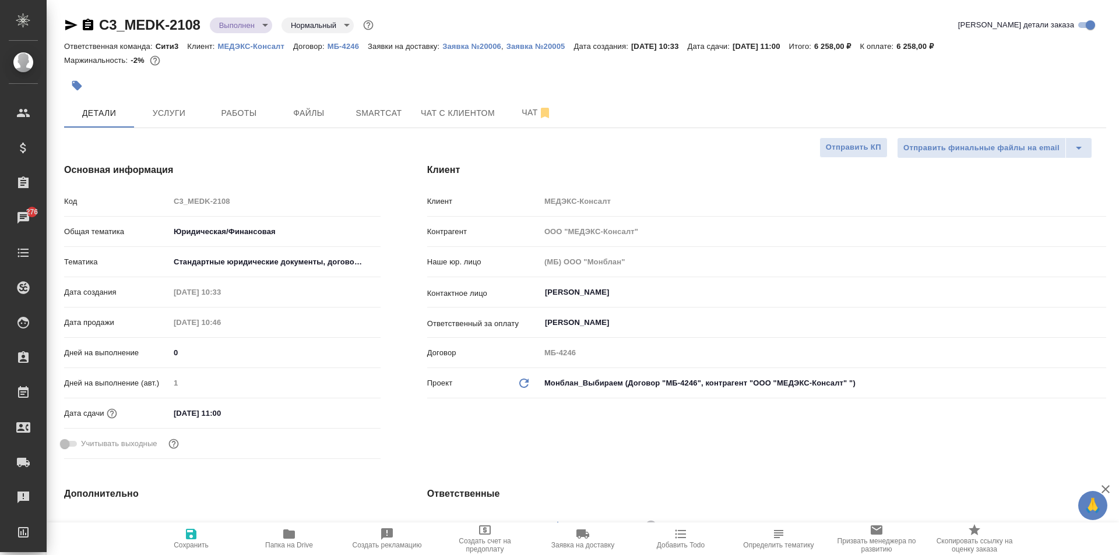
type textarea "x"
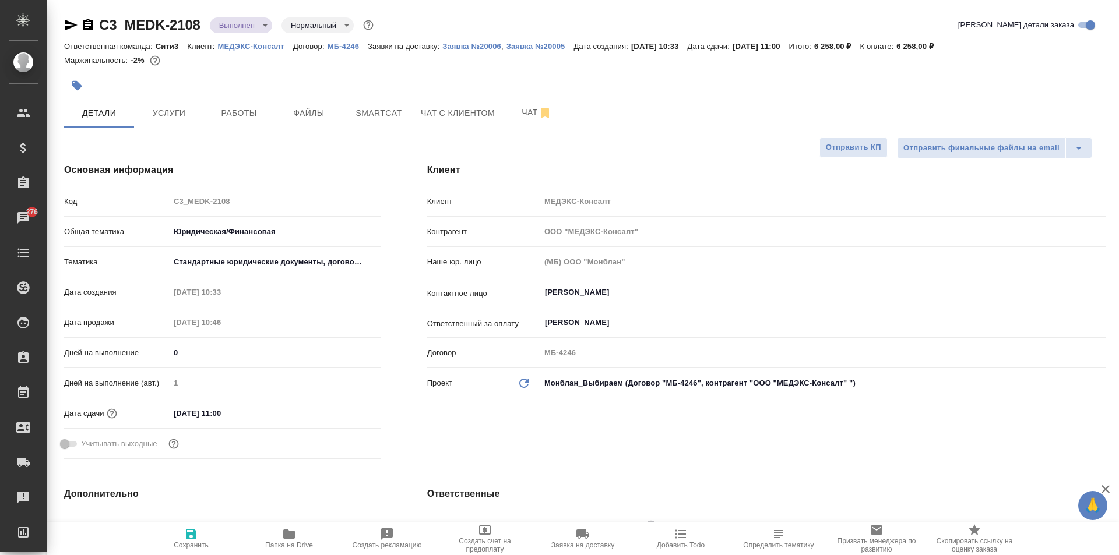
type textarea "x"
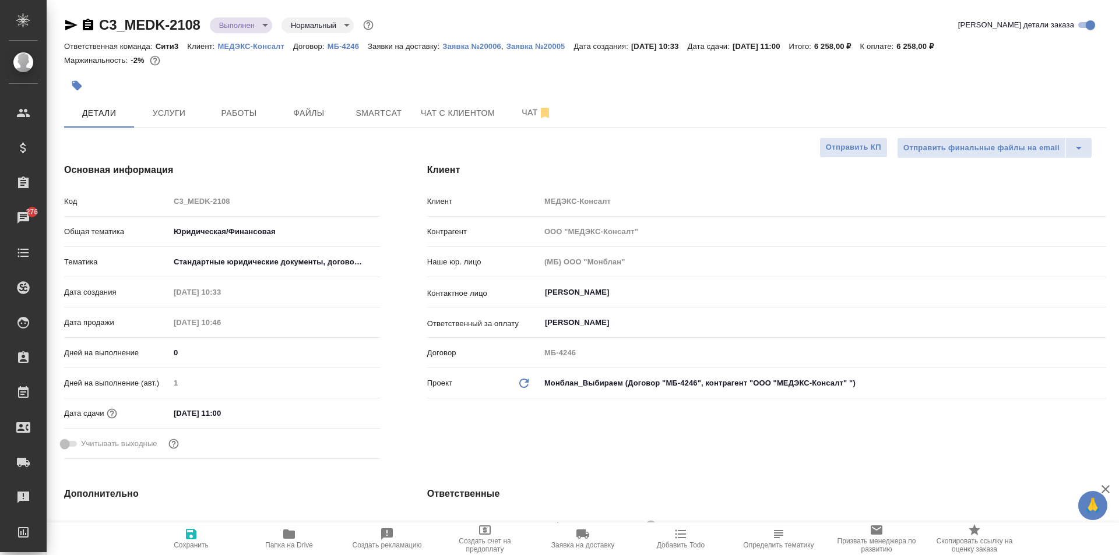
type textarea "x"
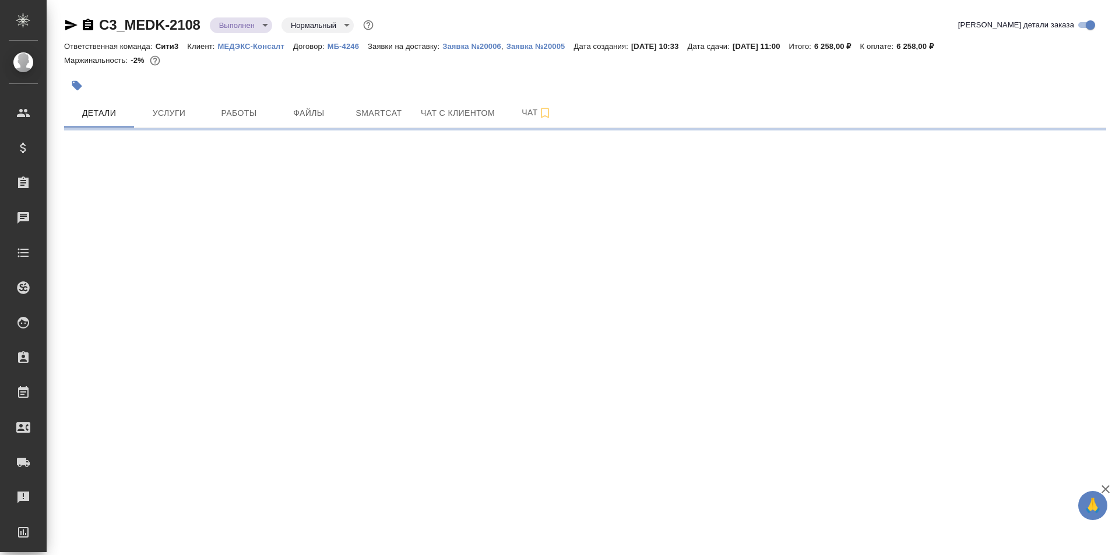
select select "RU"
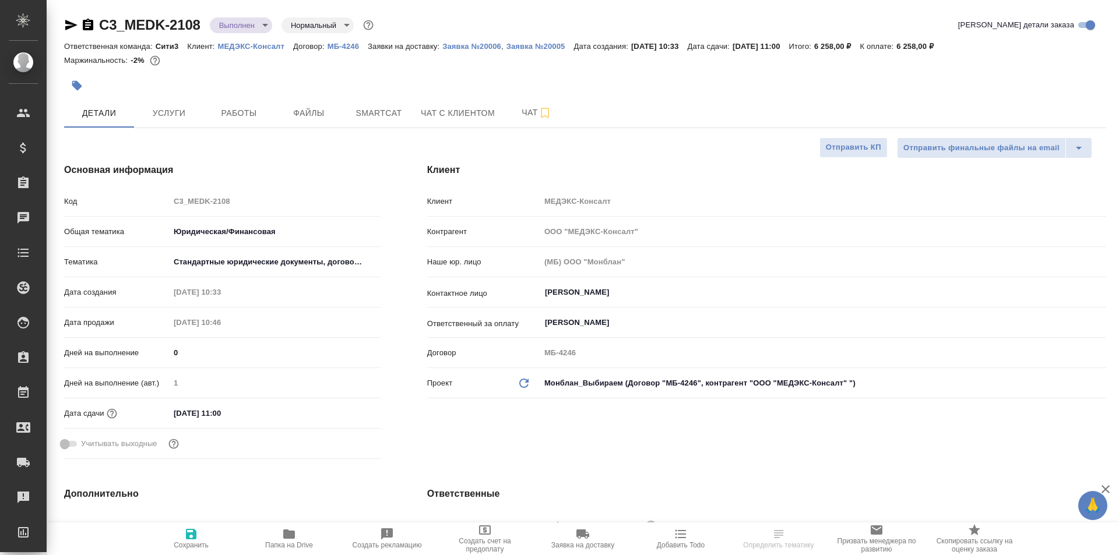
type textarea "x"
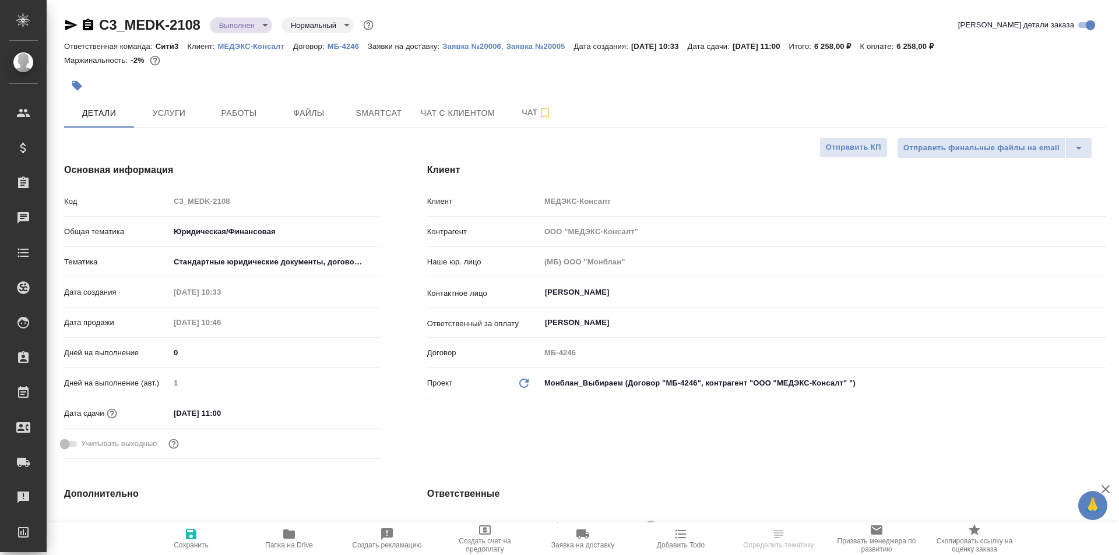
type textarea "x"
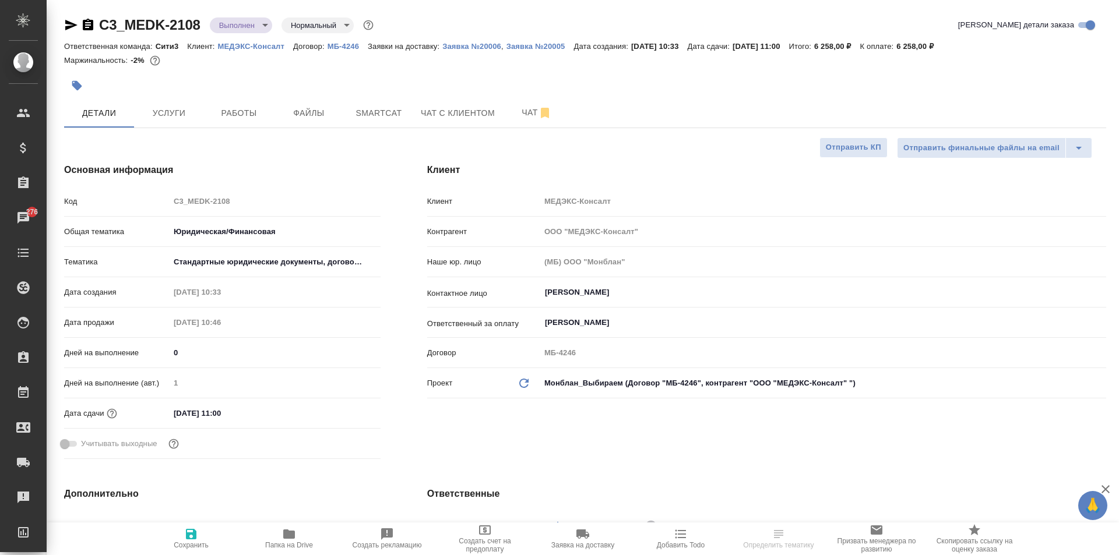
type textarea "x"
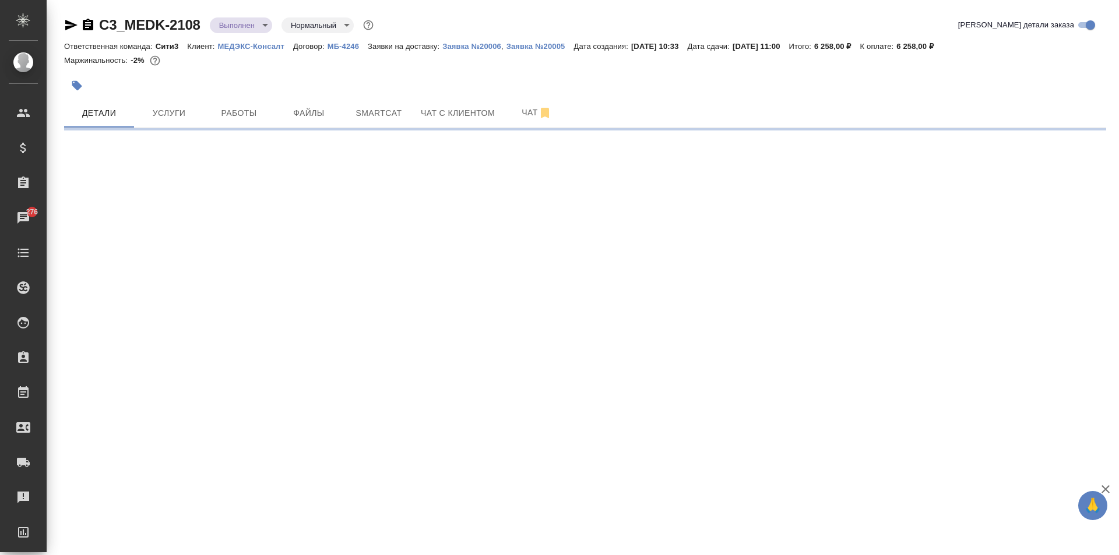
select select "RU"
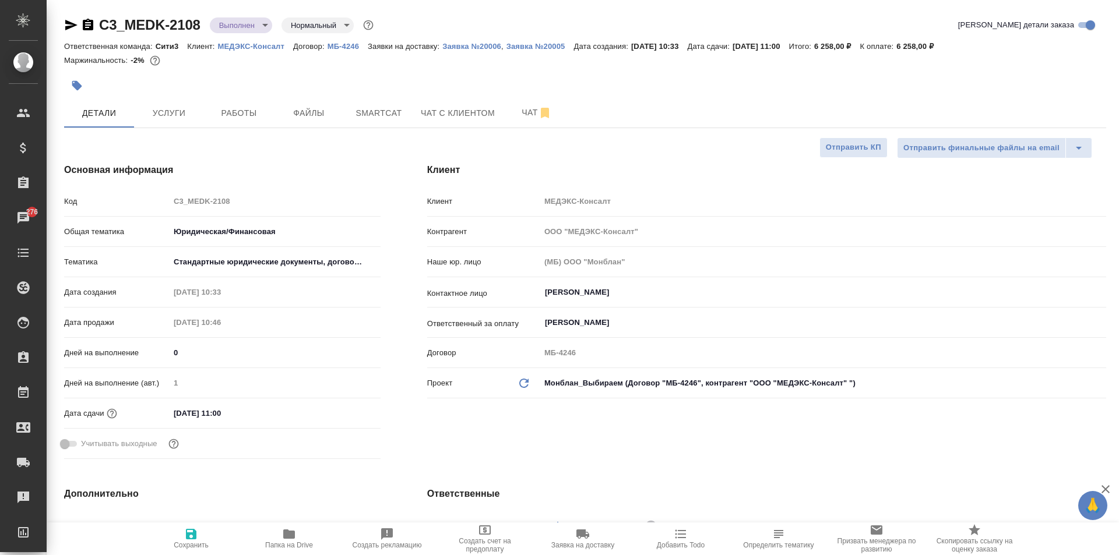
type textarea "x"
click at [289, 527] on icon "button" at bounding box center [289, 534] width 14 height 14
type textarea "x"
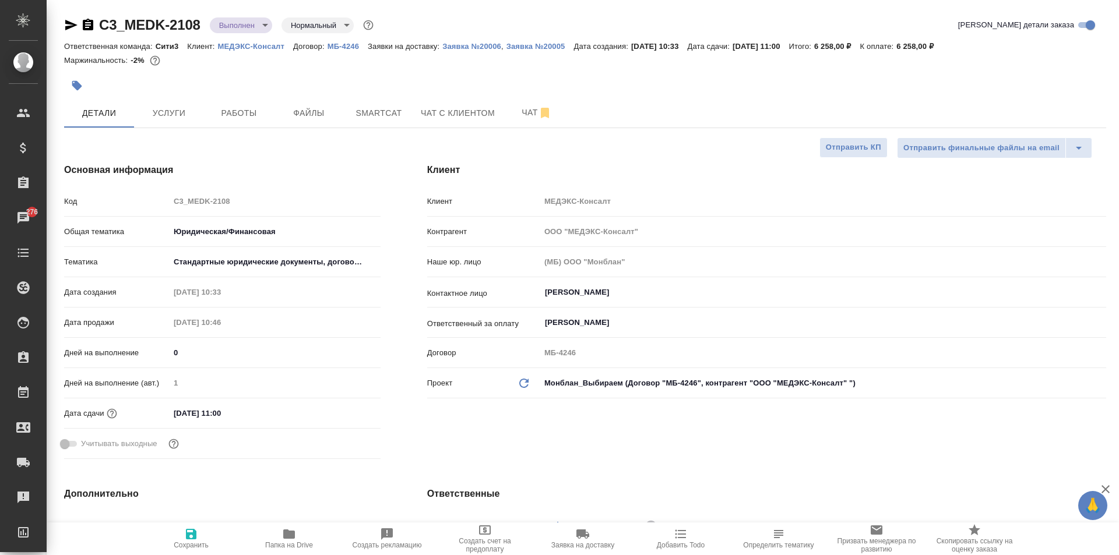
type textarea "x"
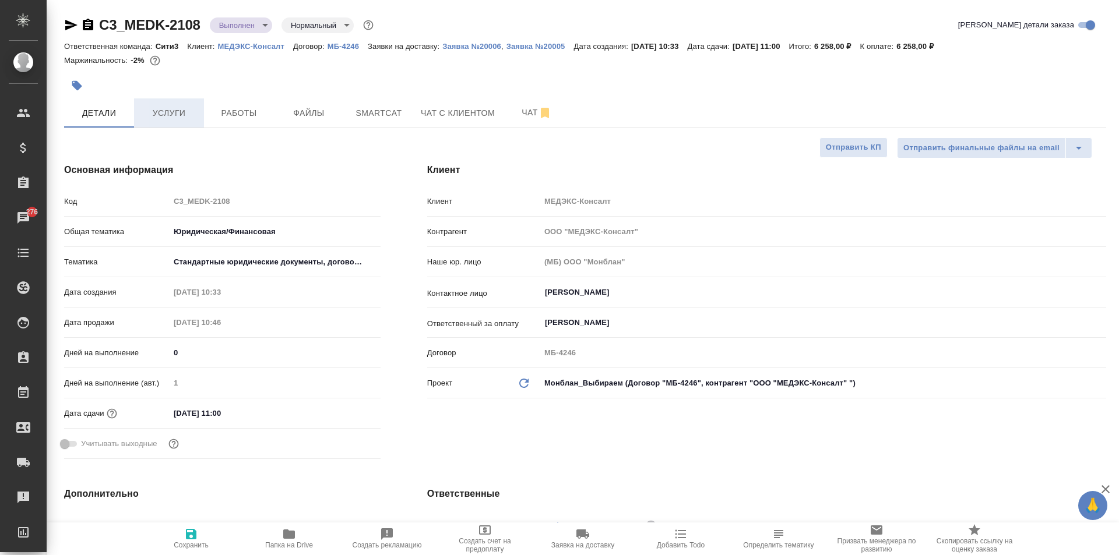
click at [170, 115] on span "Услуги" at bounding box center [169, 113] width 56 height 15
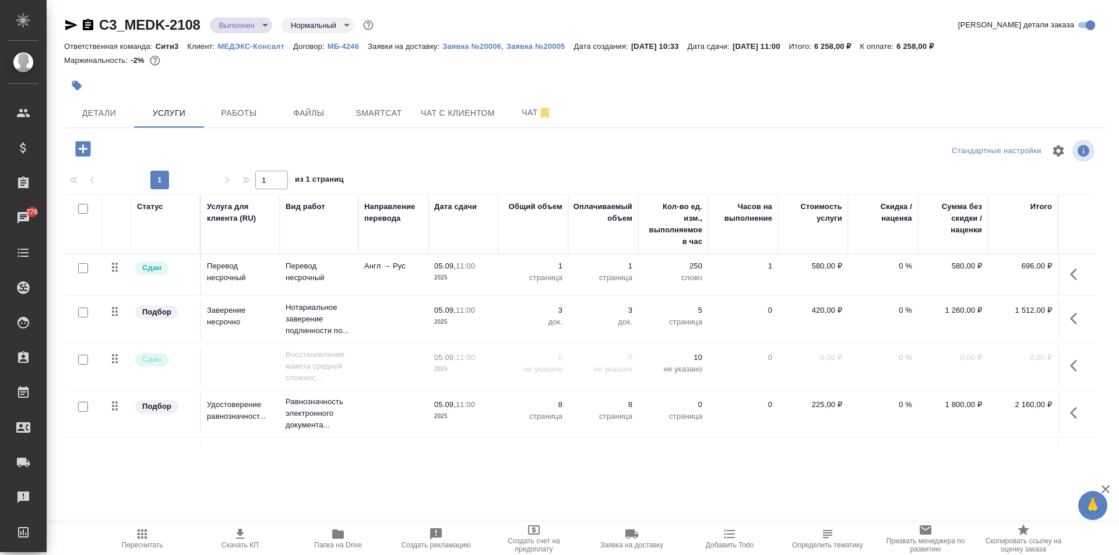
click at [87, 207] on input "checkbox" at bounding box center [83, 209] width 10 height 10
checkbox input "true"
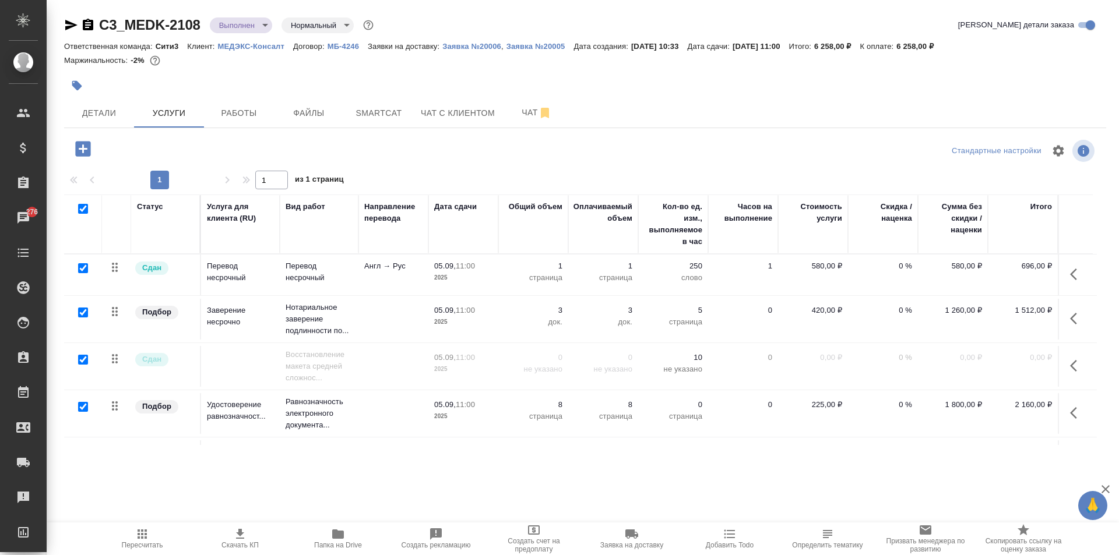
checkbox input "true"
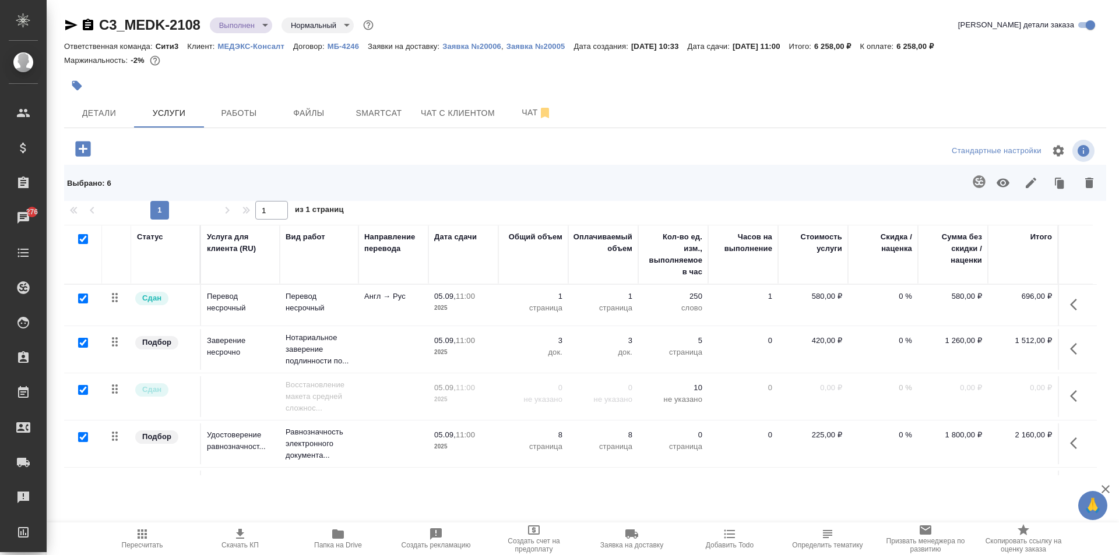
click at [1029, 177] on icon "button" at bounding box center [1031, 183] width 14 height 14
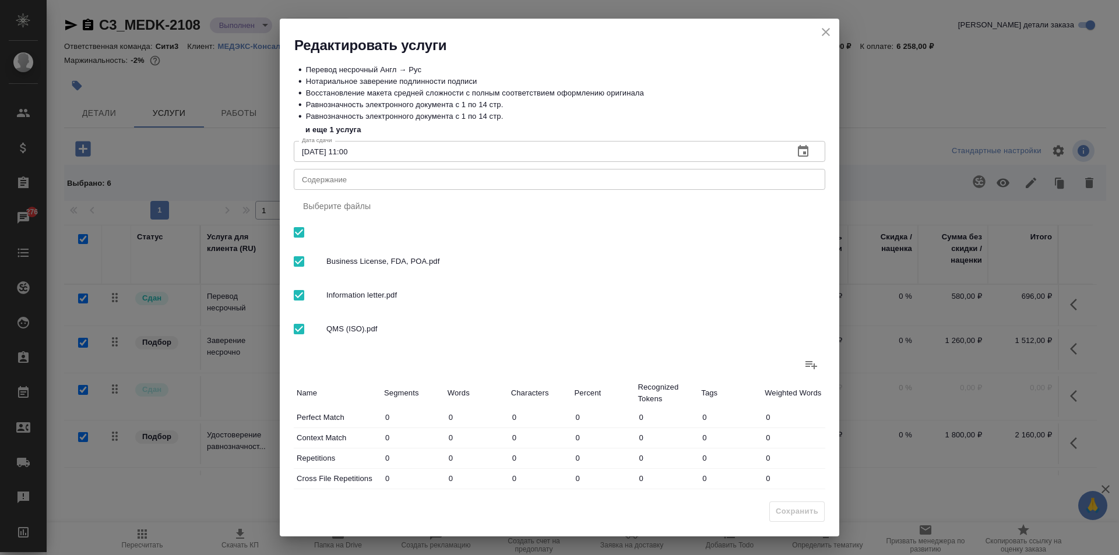
click at [514, 170] on div "x Содержание" at bounding box center [560, 179] width 532 height 21
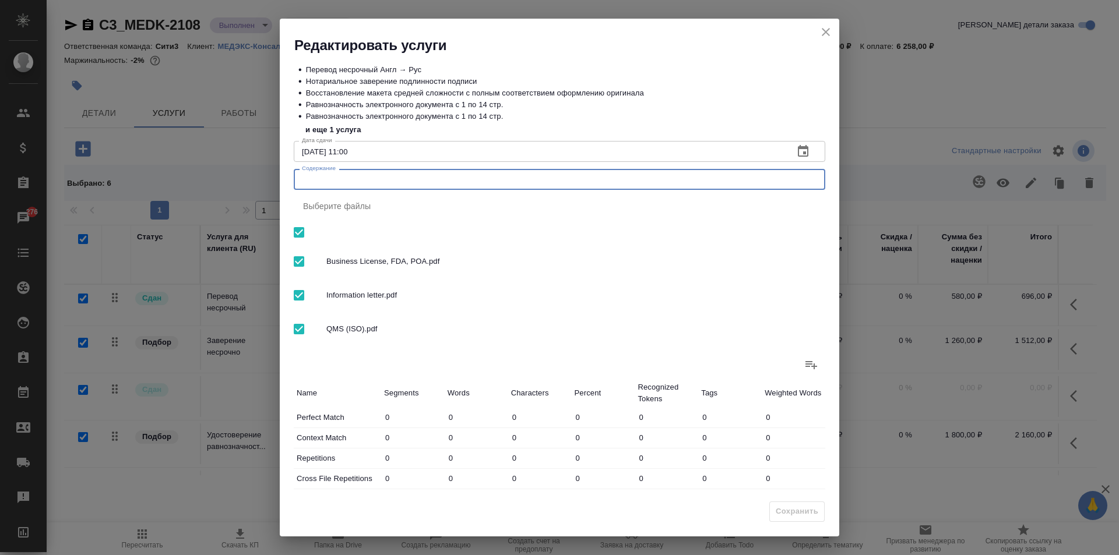
paste textarea "Business License, FDA, POA (перевод + ЭЦП) Information letter (перевод + ЭЦП) Q…"
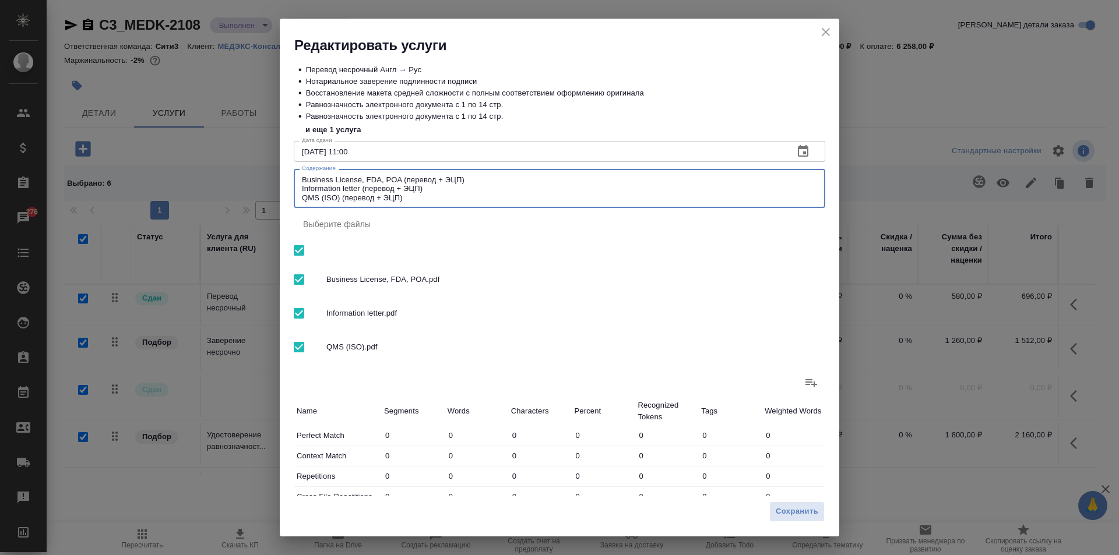
drag, startPoint x: 416, startPoint y: 202, endPoint x: 342, endPoint y: 208, distance: 73.7
click at [342, 208] on div "Business License, FDA, POA (перевод + ЭЦП) Information letter (перевод + ЭЦП) Q…" at bounding box center [560, 188] width 532 height 39
drag, startPoint x: 452, startPoint y: 186, endPoint x: 361, endPoint y: 191, distance: 91.1
click at [361, 191] on textarea "Business License, FDA, POA (перевод + ЭЦП) Information letter (перевод + ЭЦП) Q…" at bounding box center [559, 188] width 515 height 27
drag, startPoint x: 471, startPoint y: 178, endPoint x: 404, endPoint y: 182, distance: 67.2
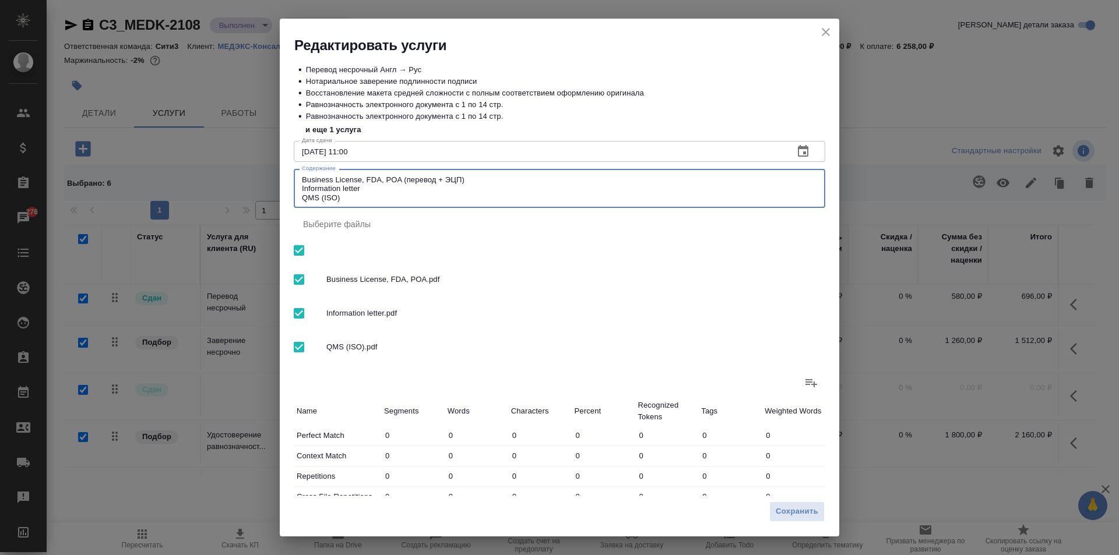
click at [404, 182] on textarea "Business License, FDA, POA (перевод + ЭЦП) Information letter QMS (ISO)" at bounding box center [559, 188] width 515 height 27
click at [300, 189] on div "Business License, FDA, POA, Information letter QMS (ISO) x Содержание" at bounding box center [560, 188] width 532 height 39
click at [300, 188] on div "Business License, FDA, POA, Information letter QMS (ISO) x Содержание" at bounding box center [560, 188] width 532 height 39
click at [301, 188] on div "Business License, FDA, POA, Information letter QMS (ISO) x Содержание" at bounding box center [560, 188] width 532 height 39
click at [316, 193] on textarea "Business License, FDA, POA, Information letter QMS (ISO)" at bounding box center [559, 188] width 515 height 27
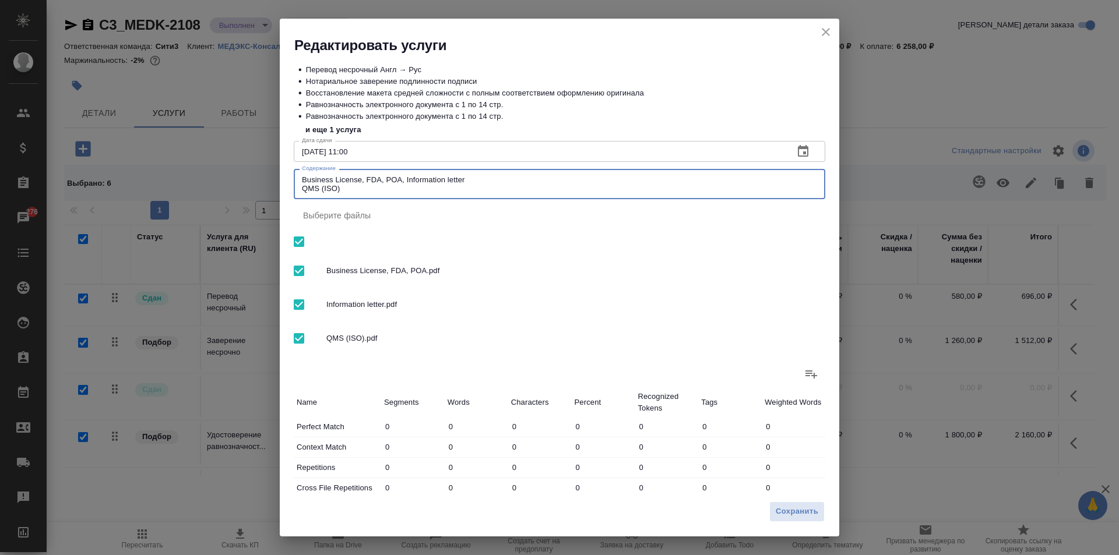
click at [303, 187] on textarea "Business License, FDA, POA, Information letter QMS (ISO)" at bounding box center [559, 184] width 515 height 18
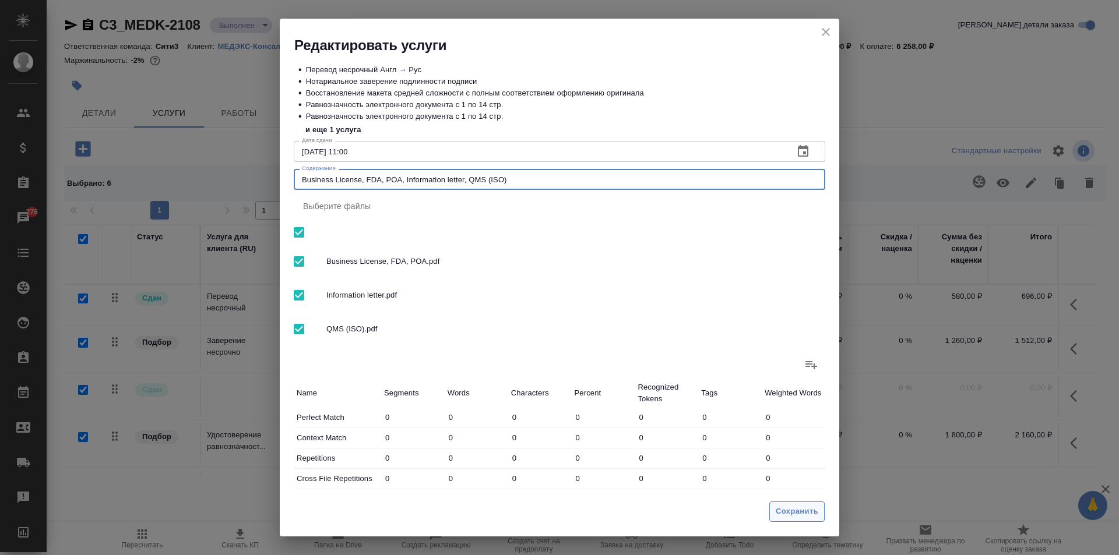
type textarea "Business License, FDA, POA, Information letter, QMS (ISO)"
click at [779, 515] on span "Сохранить" at bounding box center [797, 511] width 43 height 13
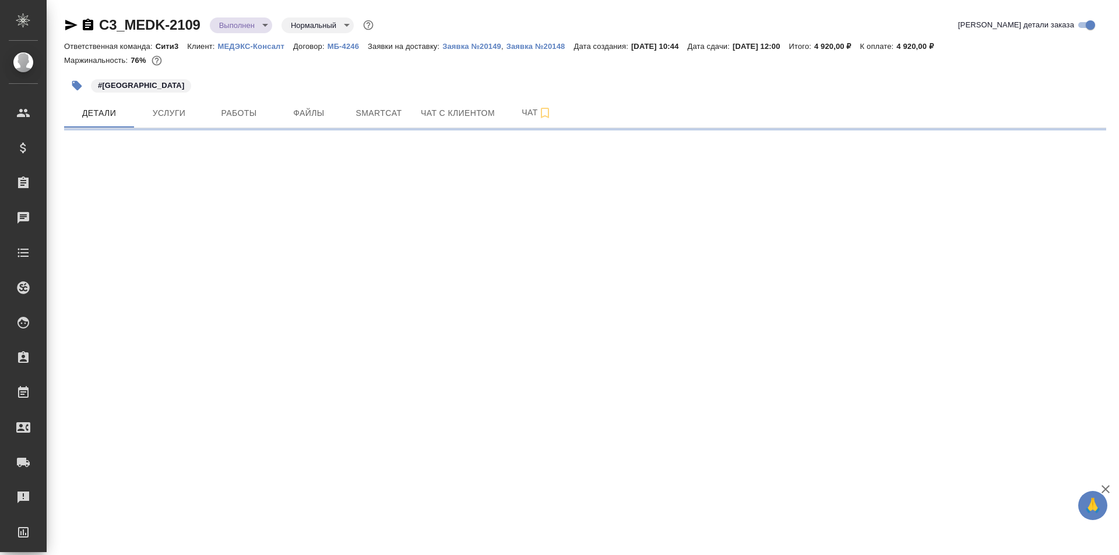
select select "RU"
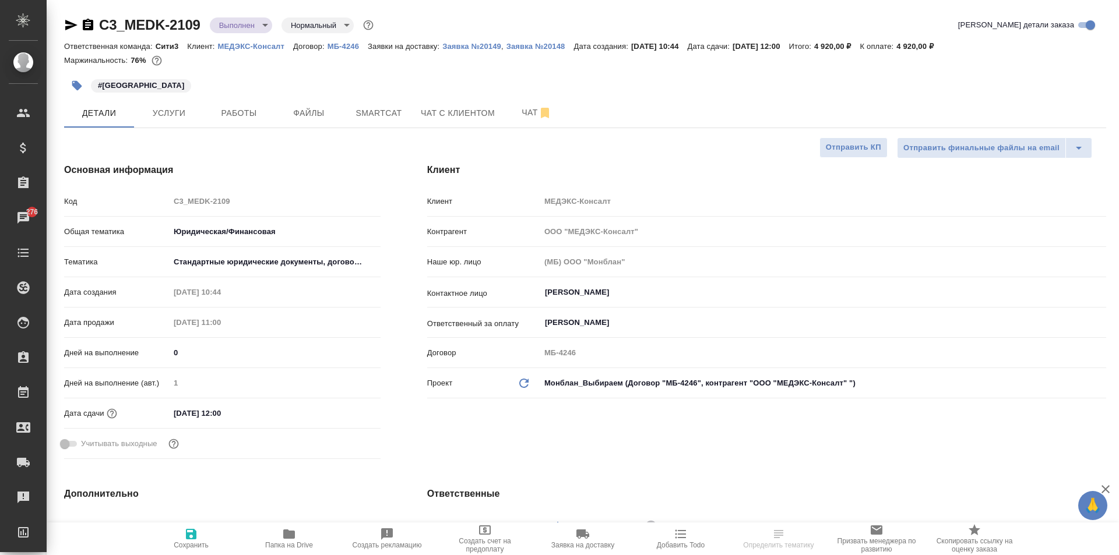
select select "RU"
type textarea "x"
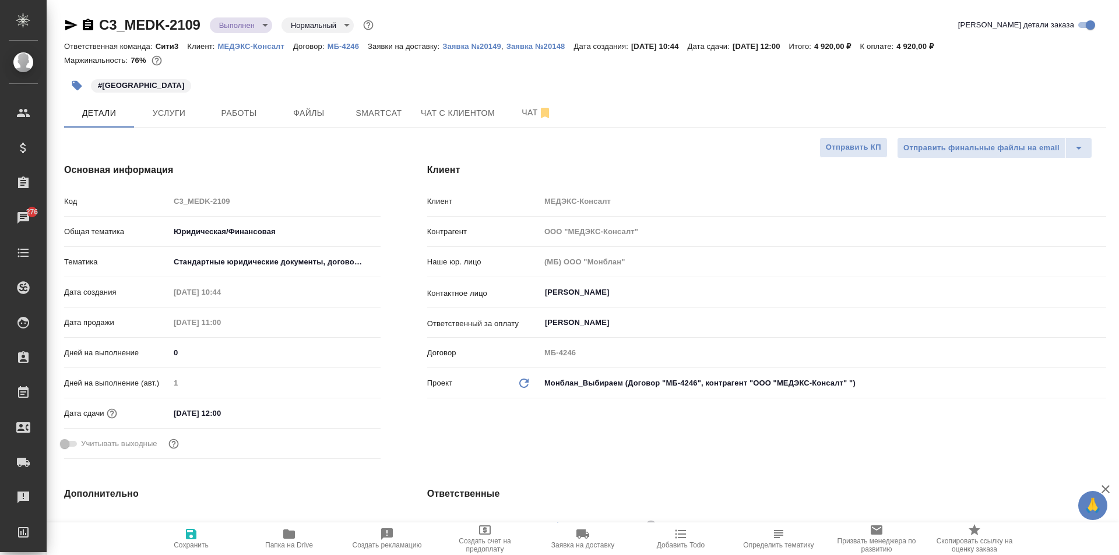
type textarea "x"
click at [298, 543] on span "Папка на Drive" at bounding box center [289, 545] width 48 height 8
type textarea "x"
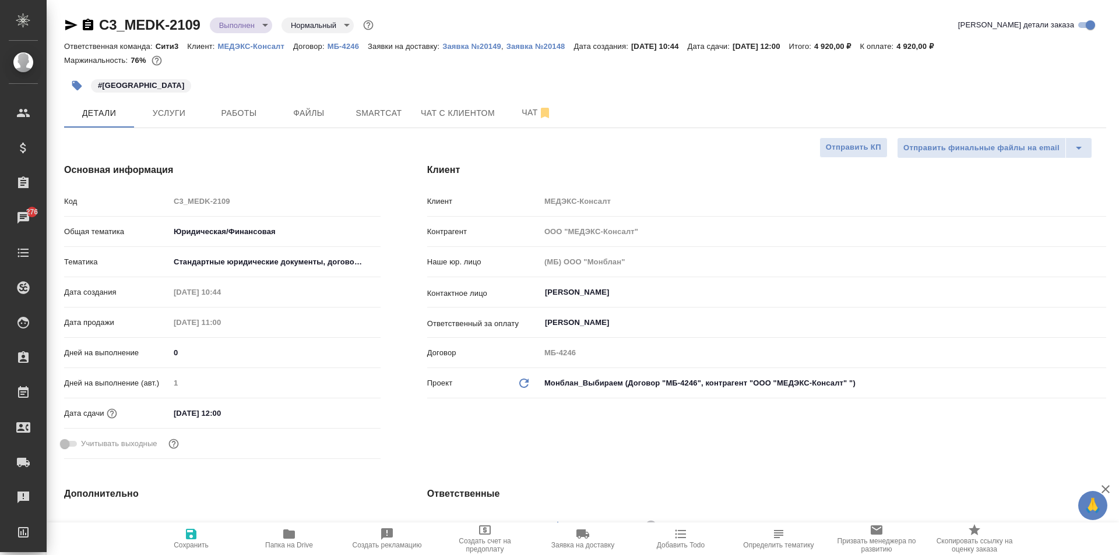
type textarea "x"
click at [174, 113] on span "Услуги" at bounding box center [169, 113] width 56 height 15
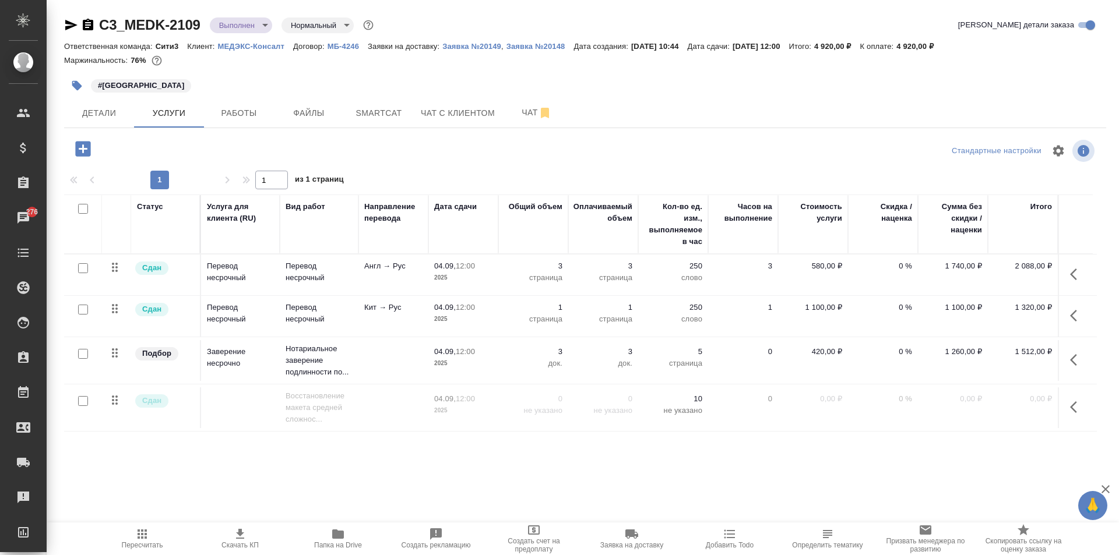
click at [80, 212] on input "checkbox" at bounding box center [83, 209] width 10 height 10
checkbox input "true"
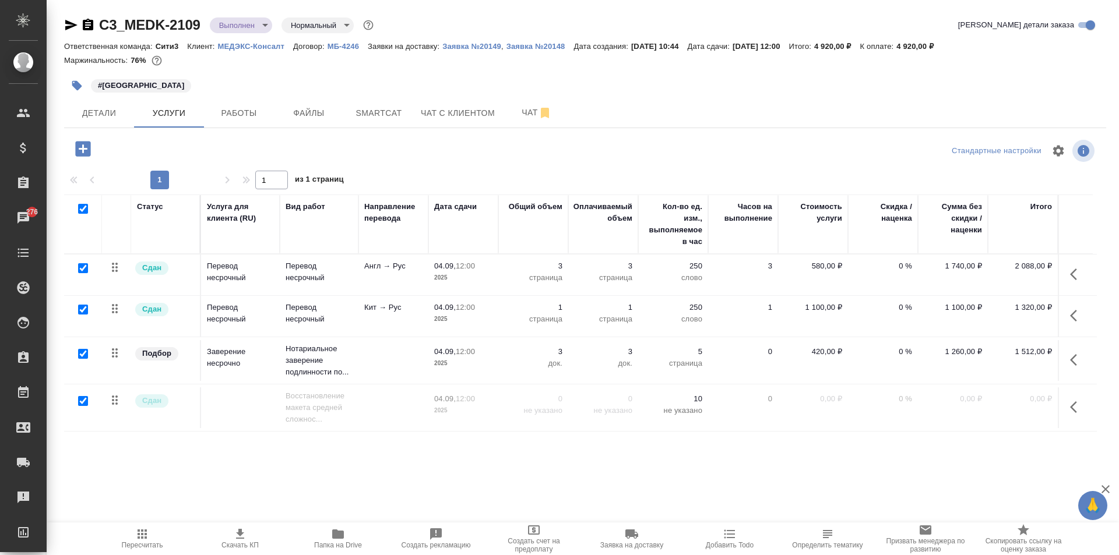
checkbox input "true"
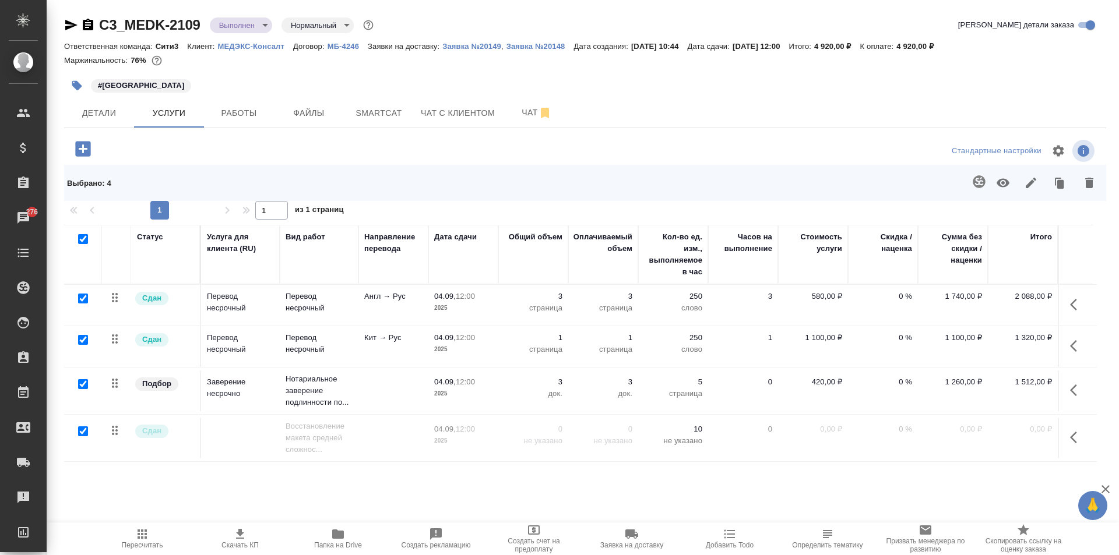
click at [1032, 185] on icon "button" at bounding box center [1031, 183] width 14 height 14
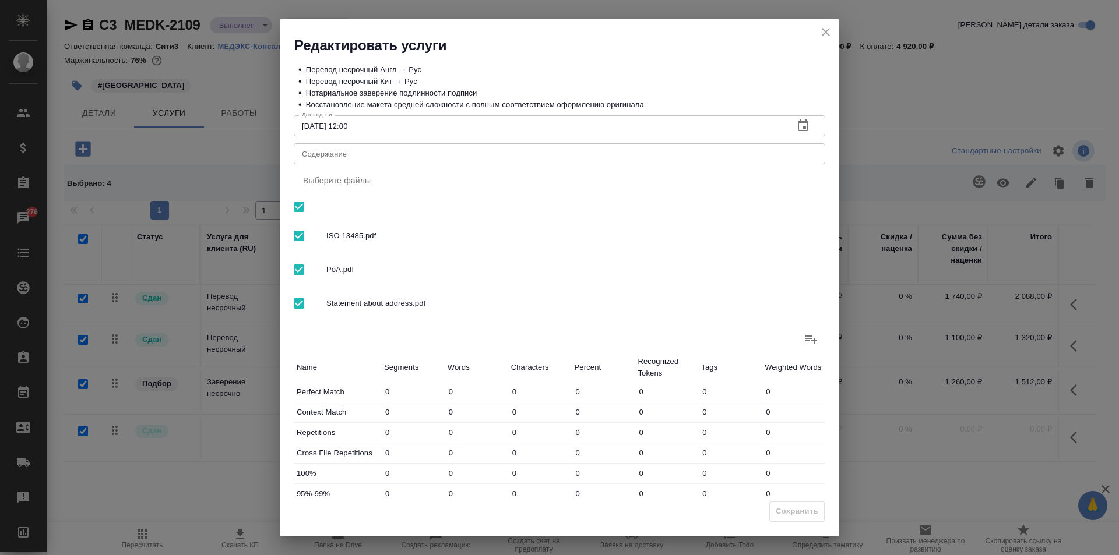
click at [477, 155] on textarea "Содержание" at bounding box center [559, 154] width 515 height 9
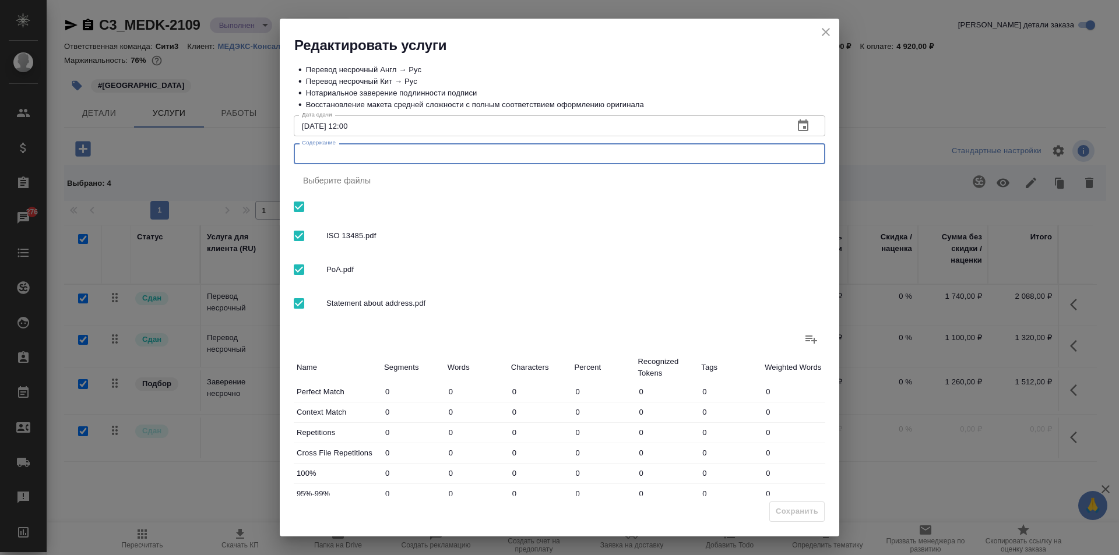
paste textarea "1 Доверенность 2 Сертификат ИСО 3 Заявление об адресе"
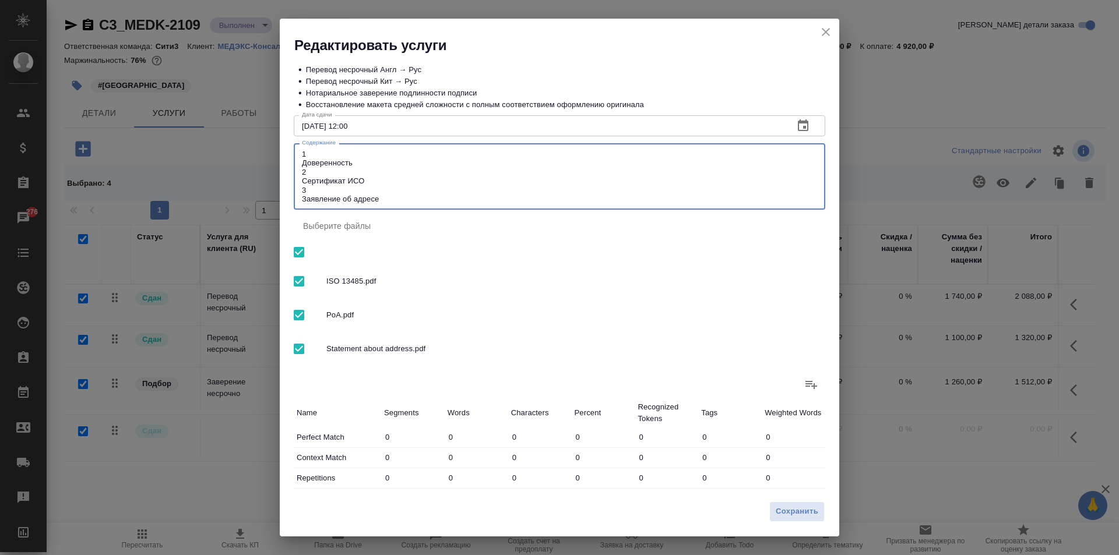
click at [317, 156] on textarea "1 Доверенность 2 Сертификат ИСО 3 Заявление об адресе" at bounding box center [559, 177] width 515 height 54
click at [302, 162] on textarea "Доверенность 2 Сертификат ИСО 3 Заявление об адресе" at bounding box center [559, 177] width 515 height 54
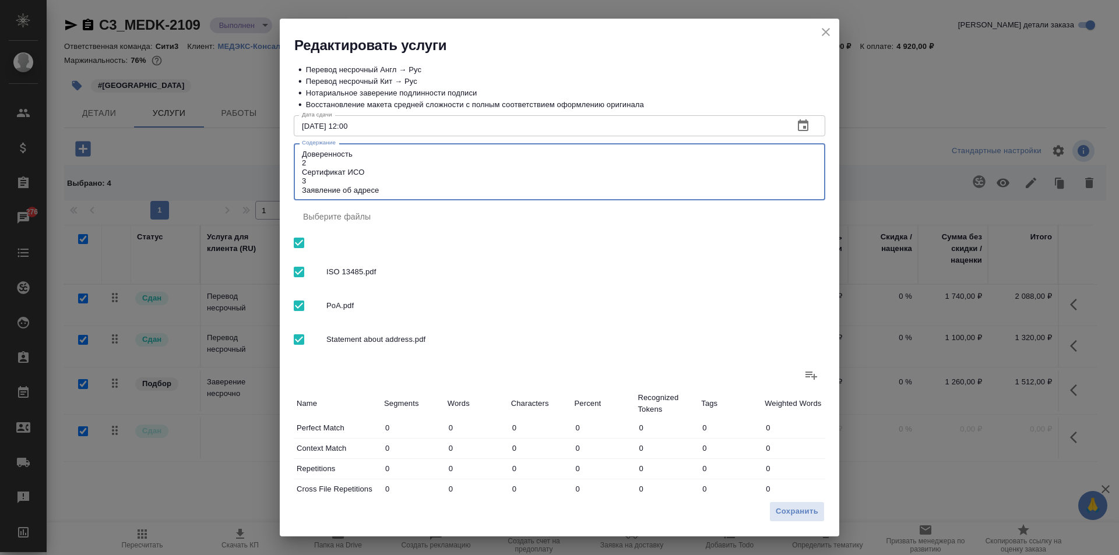
click at [365, 150] on textarea "Доверенность 2 Сертификат ИСО 3 Заявление об адресе" at bounding box center [559, 172] width 515 height 45
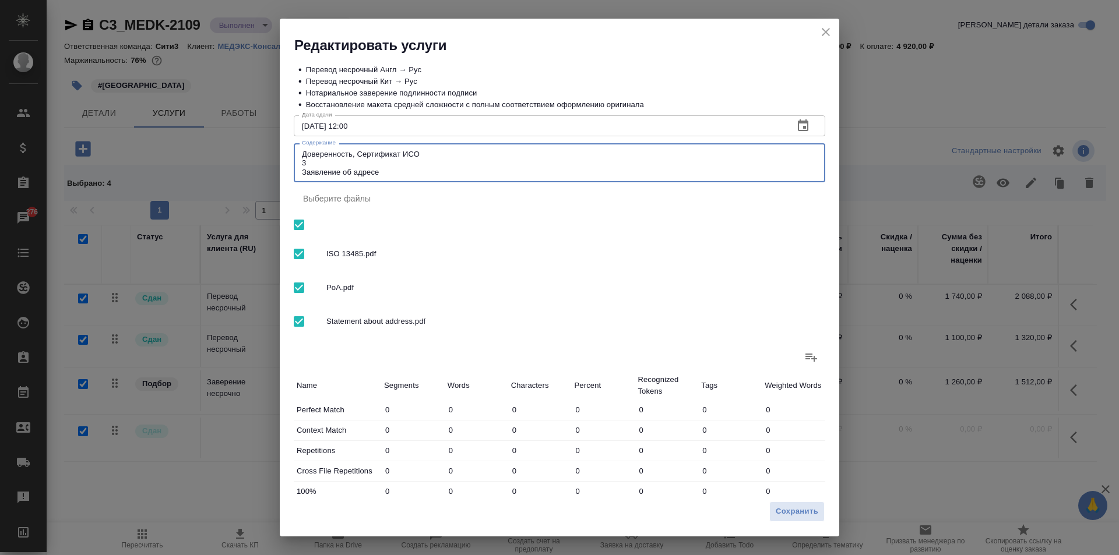
click at [370, 160] on textarea "Доверенность, Сертификат ИСО 3 Заявление об адресе" at bounding box center [559, 163] width 515 height 27
click at [460, 150] on textarea "Доверенность, Сертификат ИСО Заявление об адресе" at bounding box center [559, 163] width 515 height 27
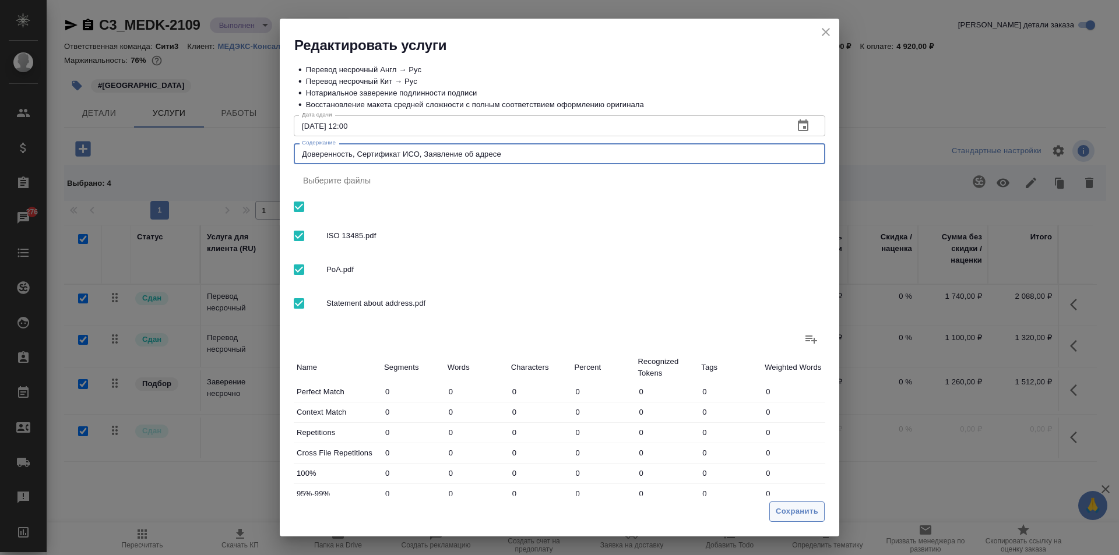
type textarea "Доверенность, Сертификат ИСО, Заявление об адресе"
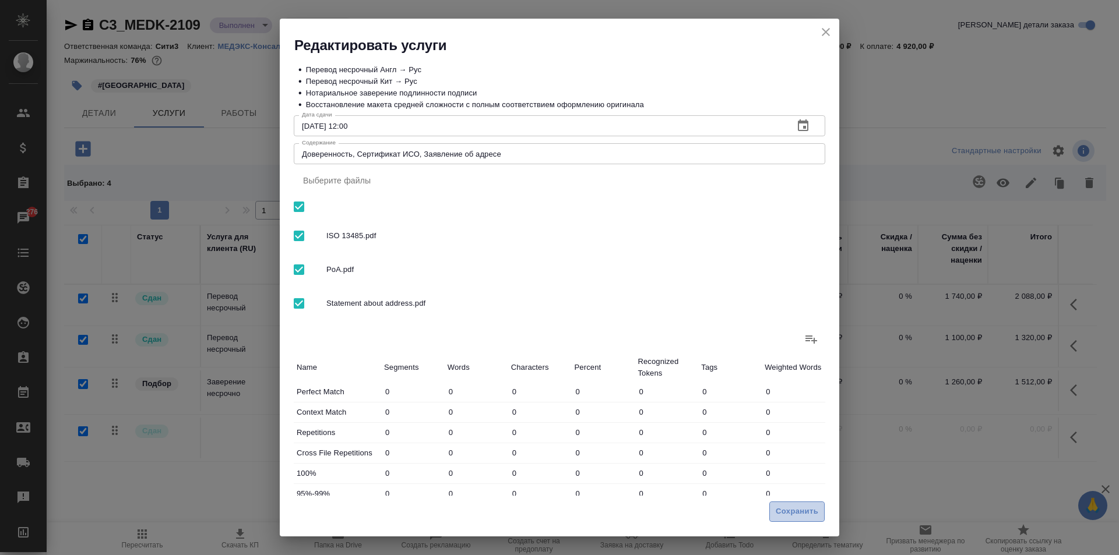
click at [786, 508] on span "Сохранить" at bounding box center [797, 511] width 43 height 13
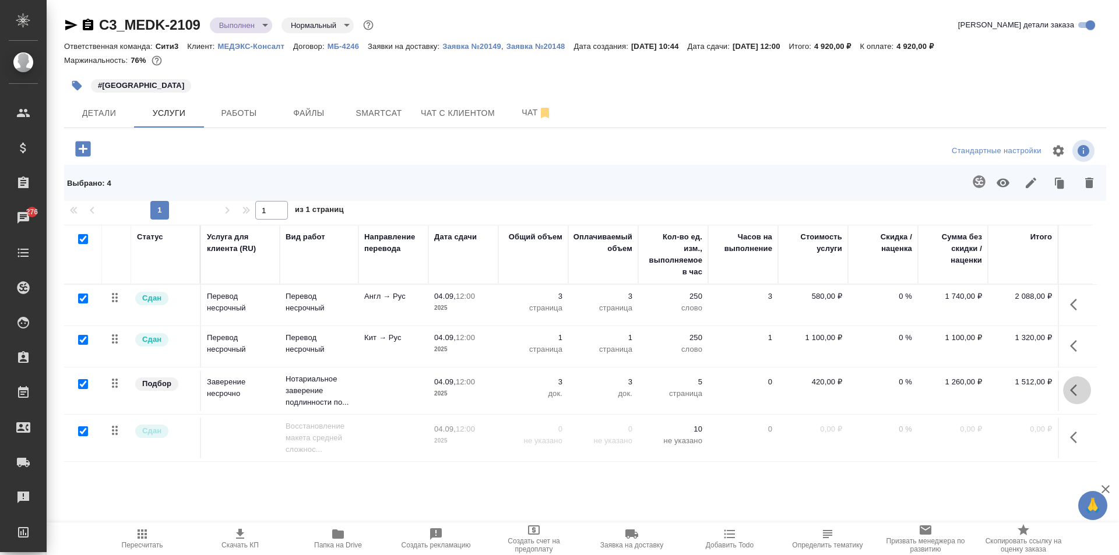
click at [1069, 391] on button "button" at bounding box center [1077, 391] width 28 height 28
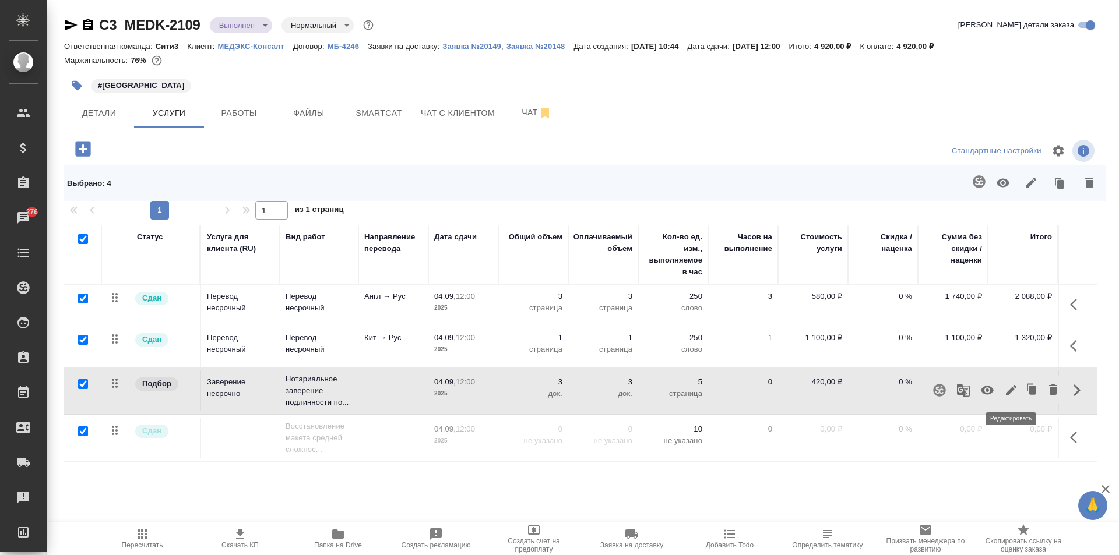
click at [1017, 387] on icon "button" at bounding box center [1011, 391] width 14 height 14
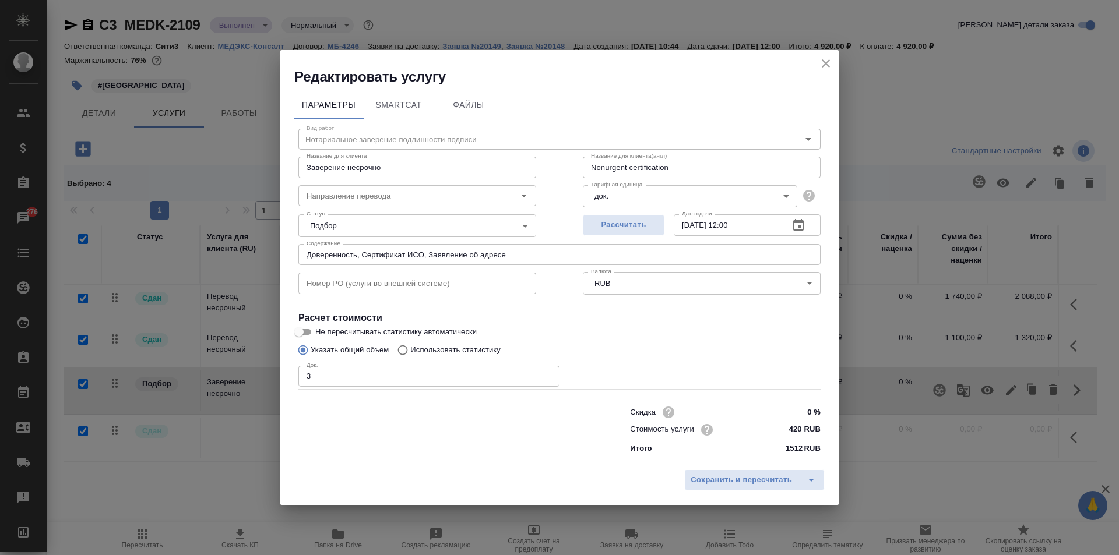
click at [349, 229] on body "🙏 .cls-1 fill:#fff; AWATERA Moskalets Alina Клиенты Спецификации Заказы 276 Чат…" at bounding box center [559, 277] width 1119 height 555
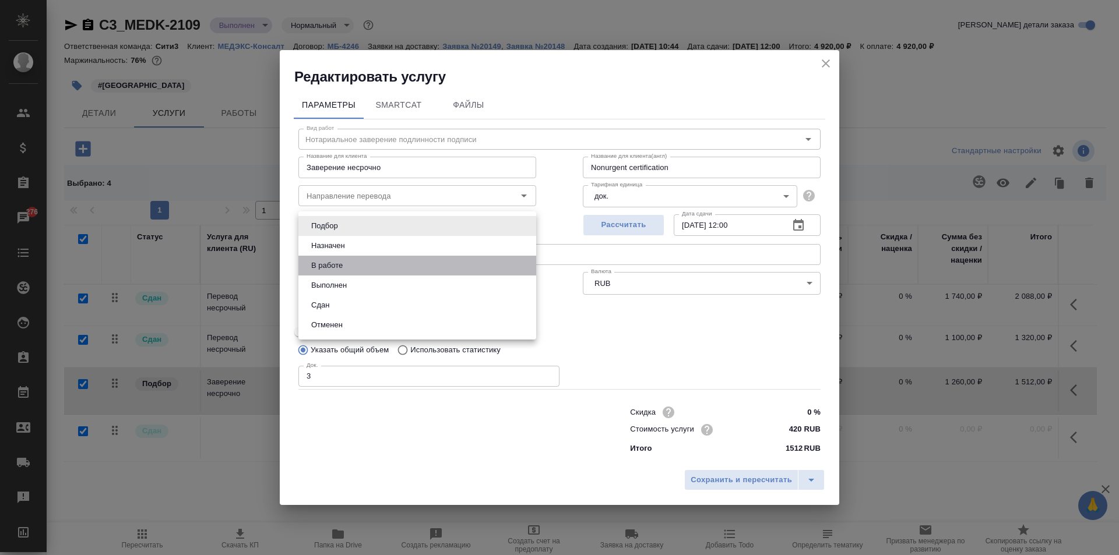
click at [344, 274] on li "В работе" at bounding box center [417, 266] width 238 height 20
type input "inProgress"
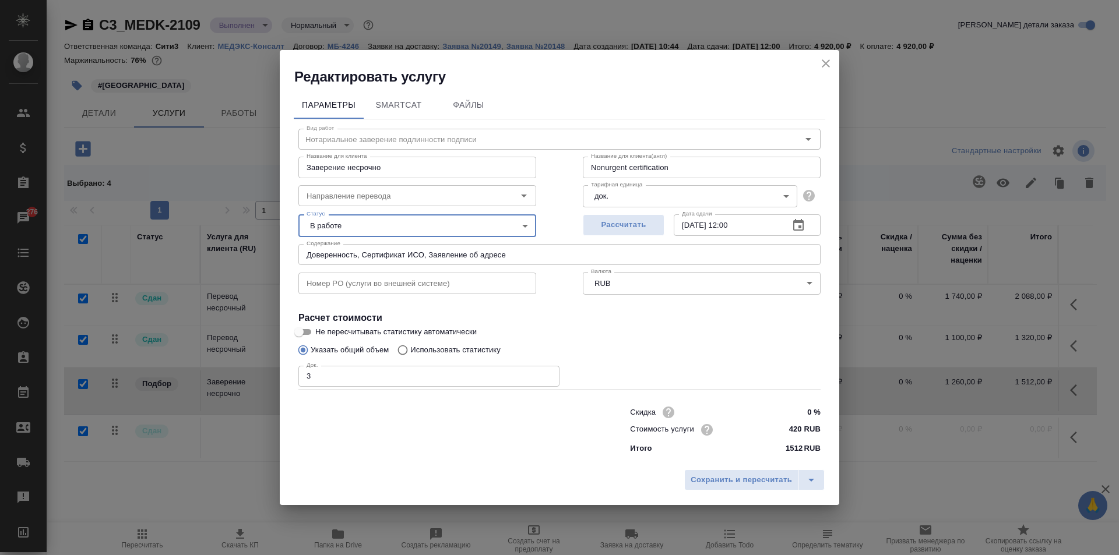
click at [718, 467] on div "Сохранить и пересчитать" at bounding box center [560, 484] width 560 height 41
click at [719, 472] on button "Сохранить и пересчитать" at bounding box center [741, 480] width 114 height 21
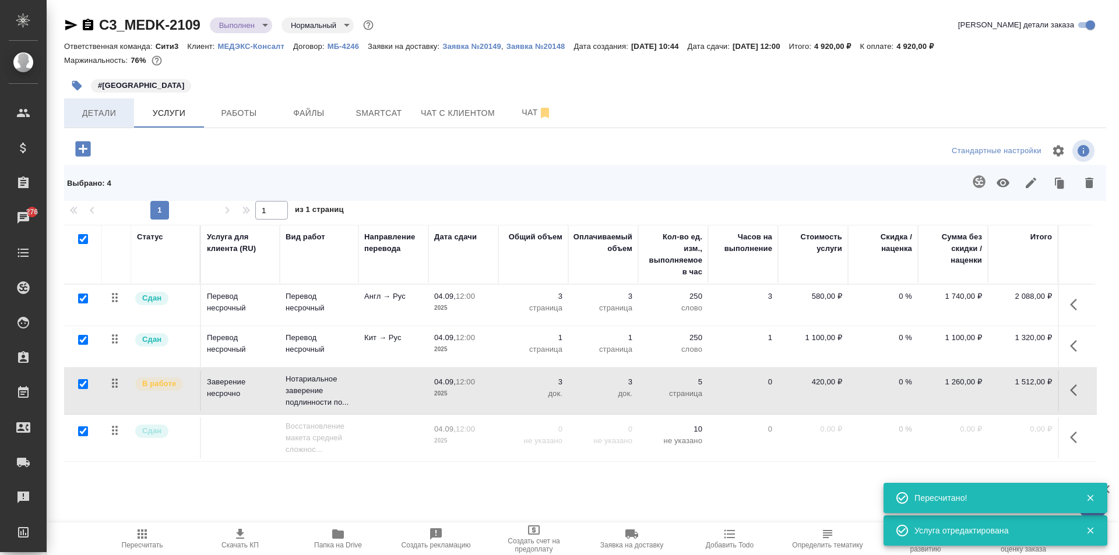
click at [89, 118] on span "Детали" at bounding box center [99, 113] width 56 height 15
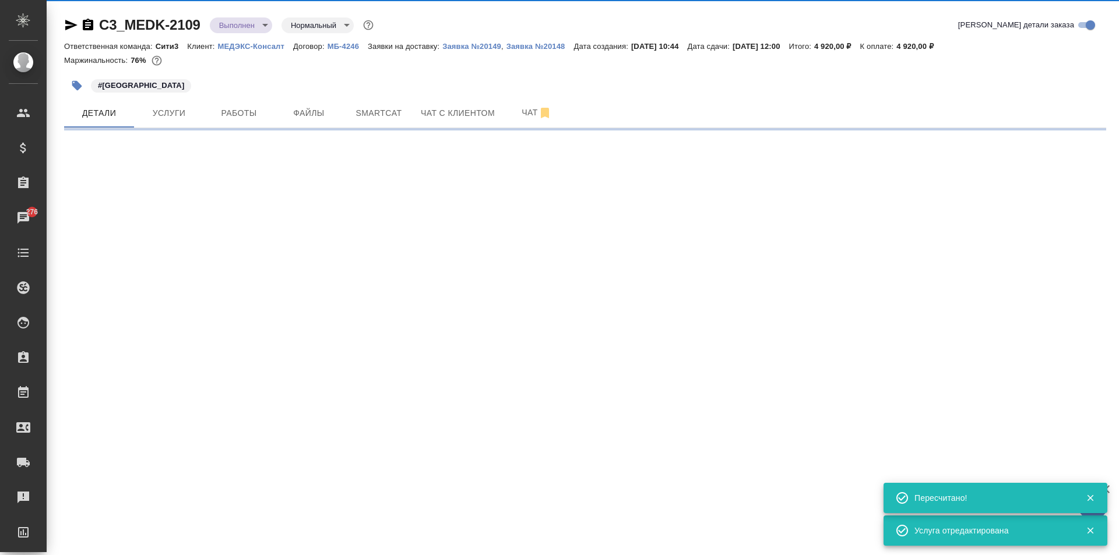
select select "RU"
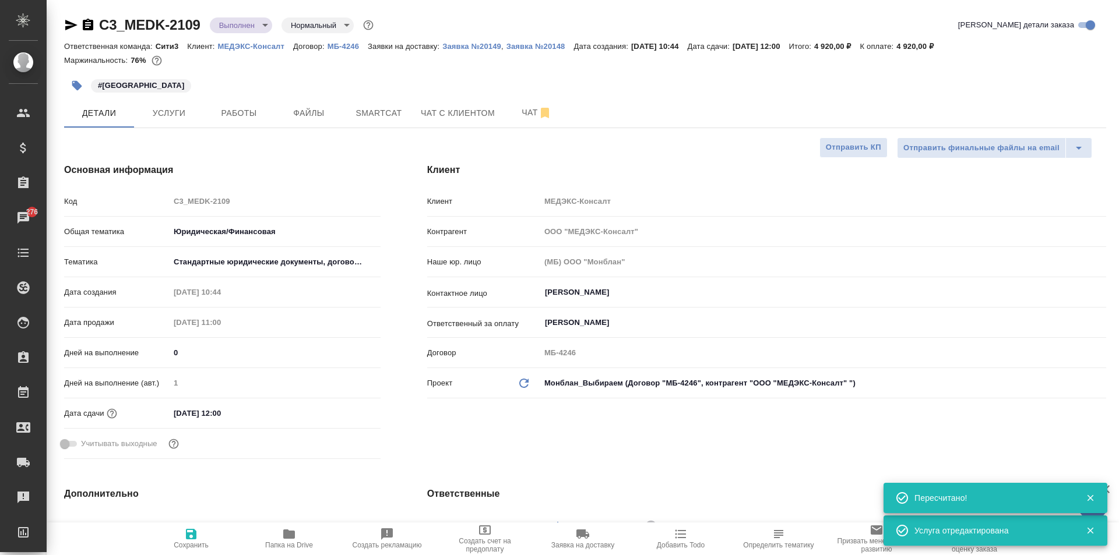
type textarea "x"
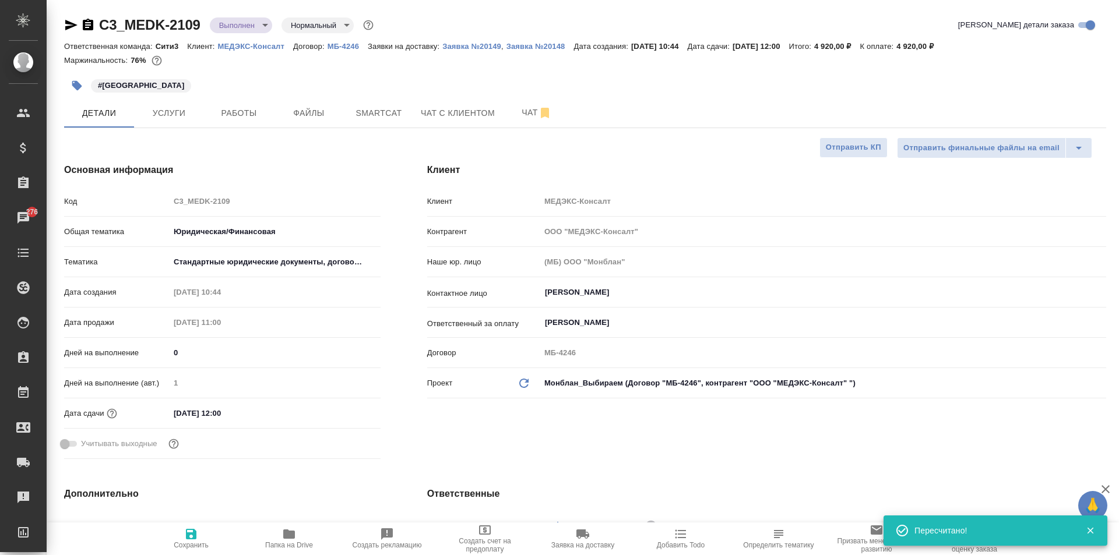
type textarea "x"
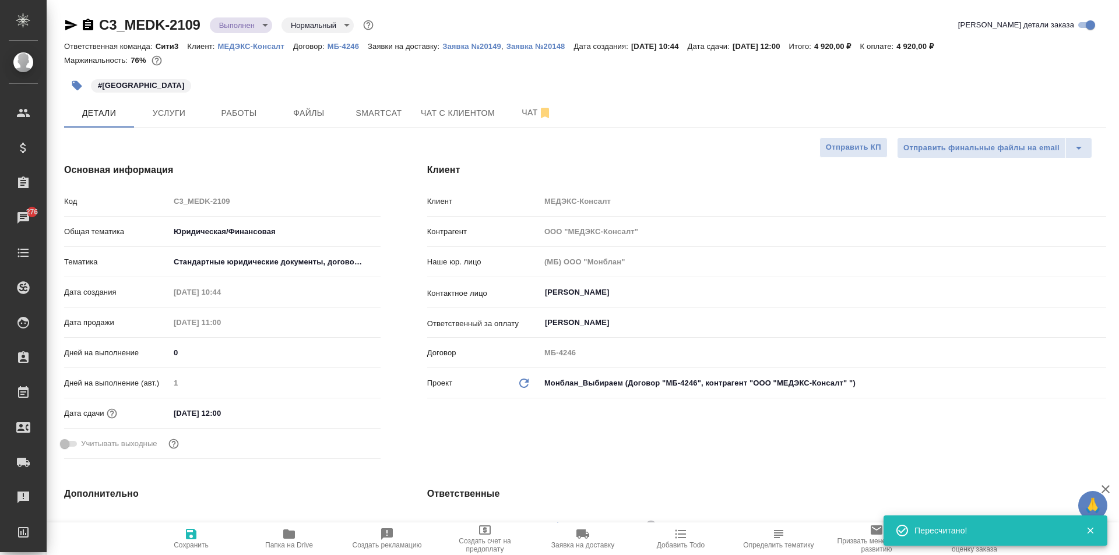
type textarea "x"
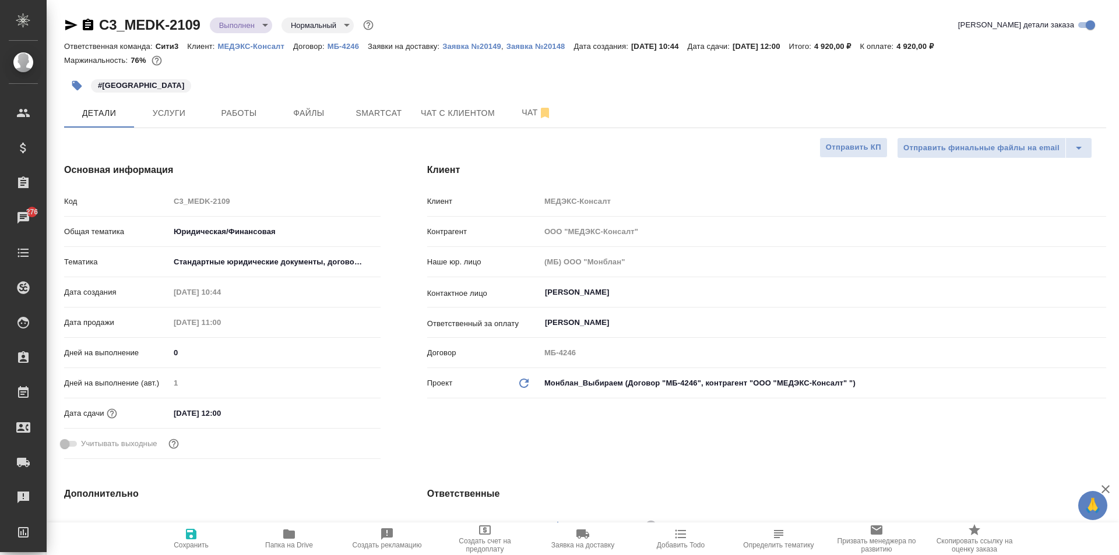
type textarea "x"
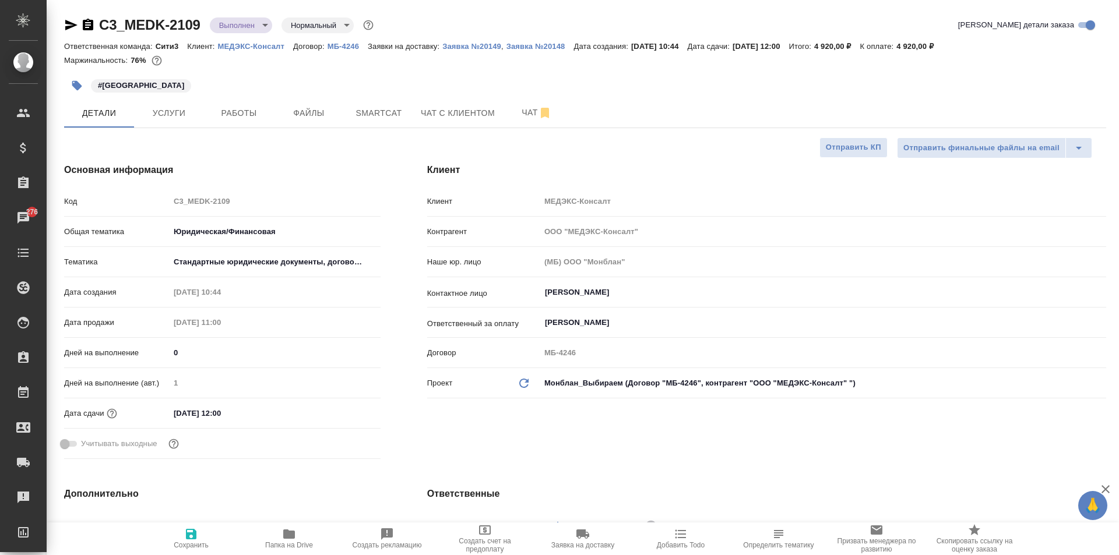
type textarea "x"
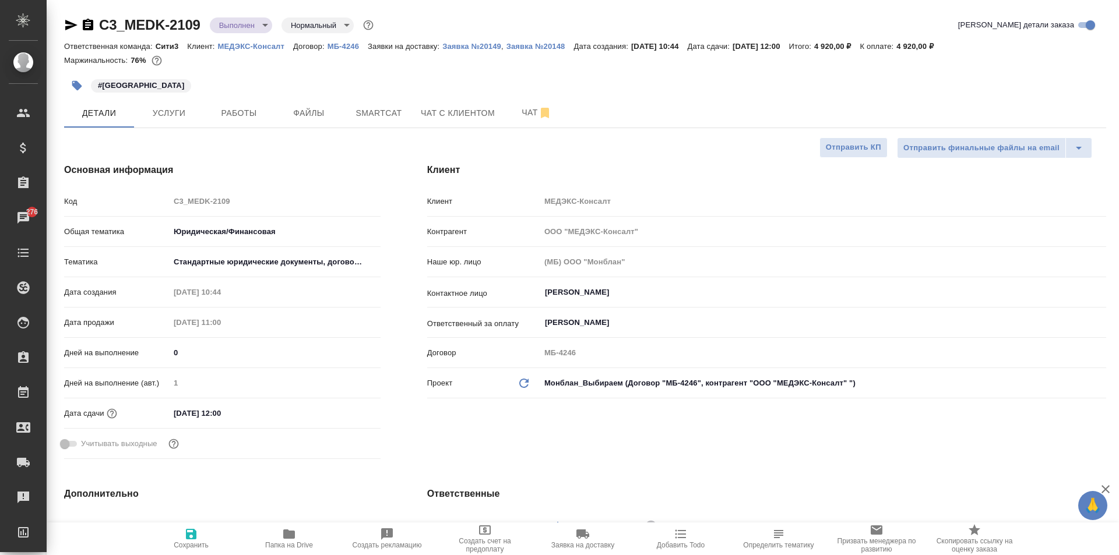
type textarea "x"
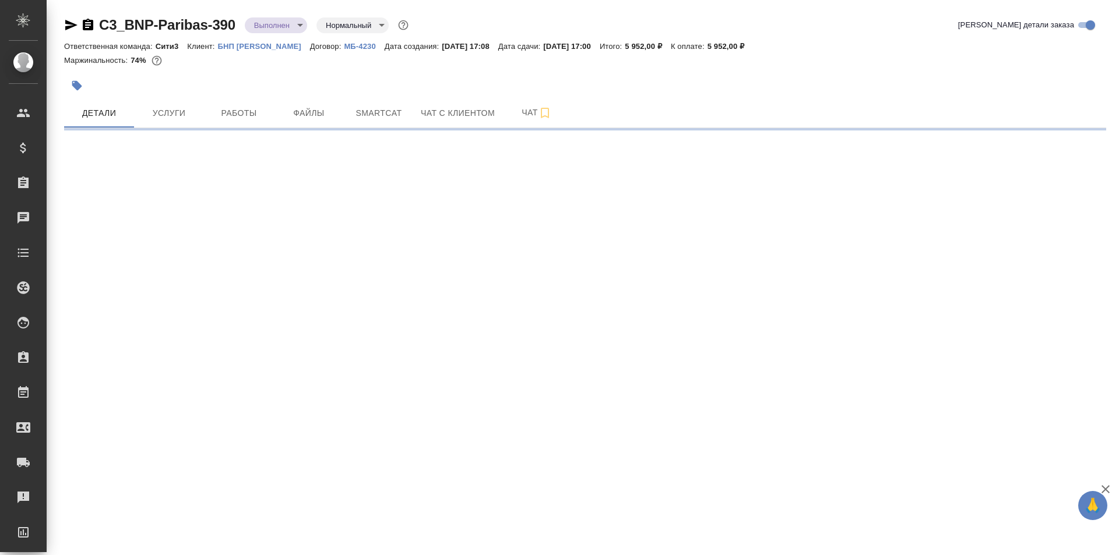
select select "RU"
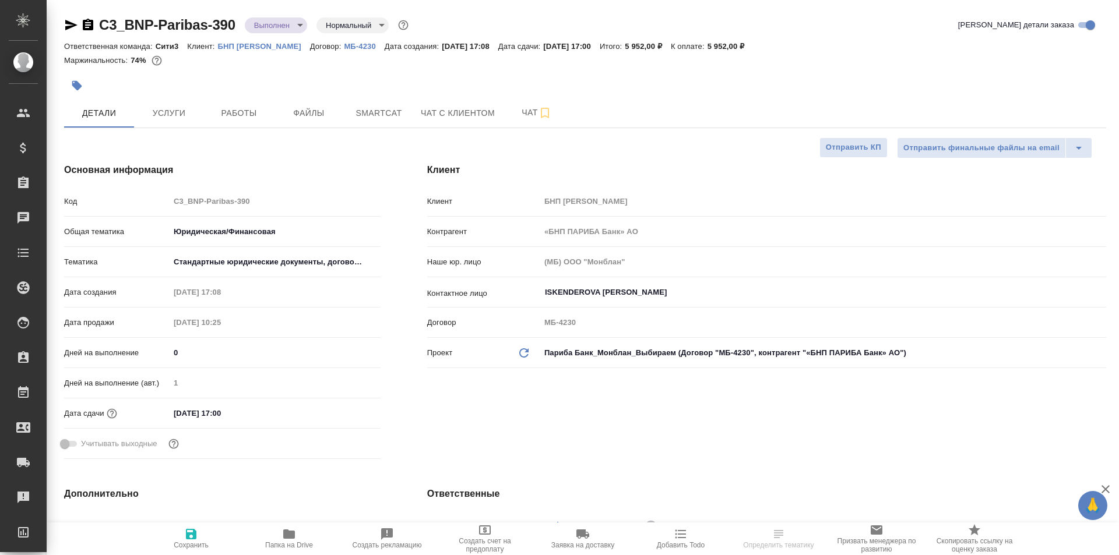
type textarea "x"
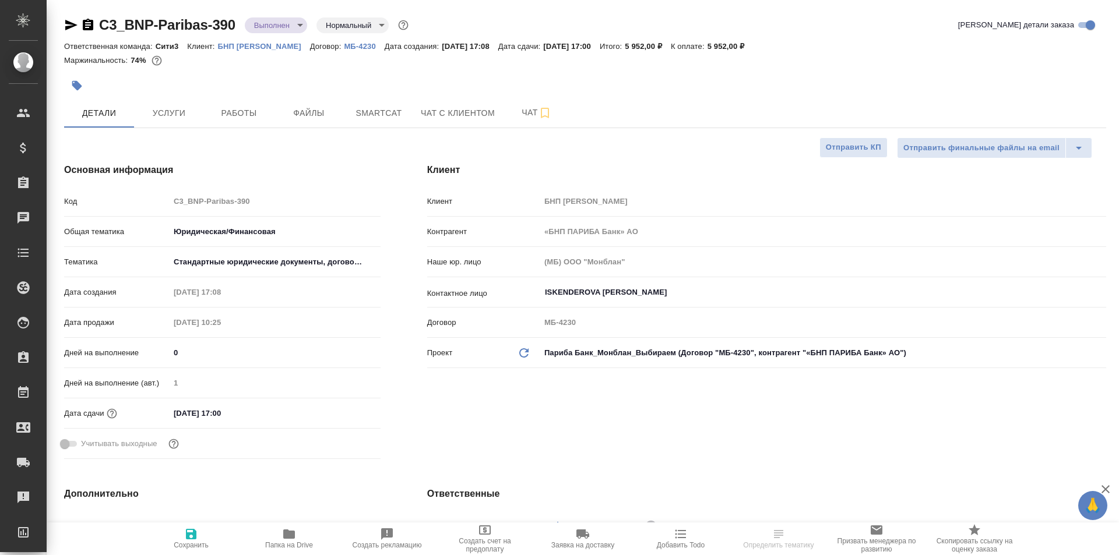
type textarea "x"
click at [242, 49] on p "БНП [PERSON_NAME]" at bounding box center [264, 46] width 92 height 9
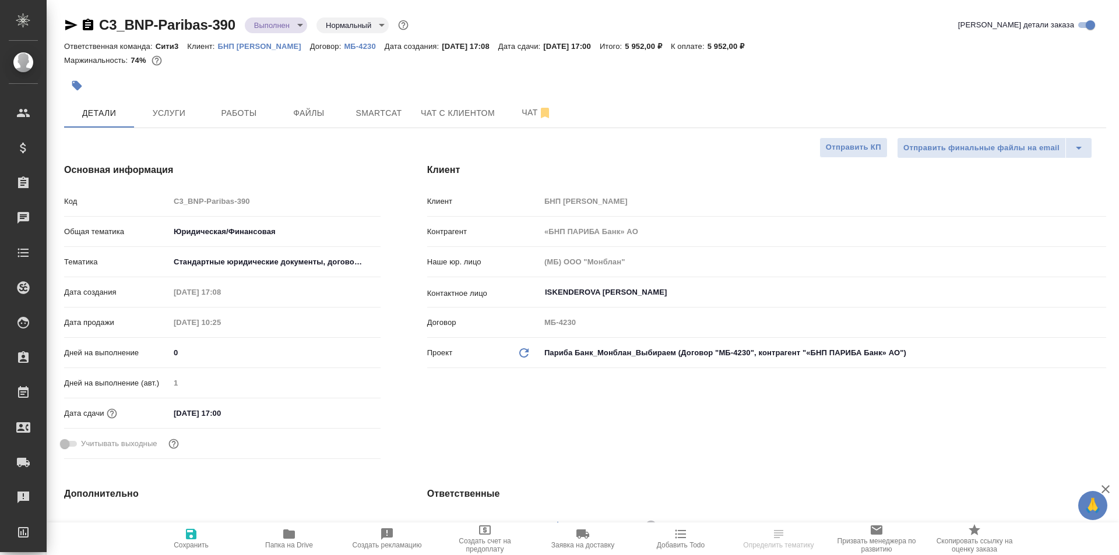
type textarea "x"
select select "RU"
type textarea "x"
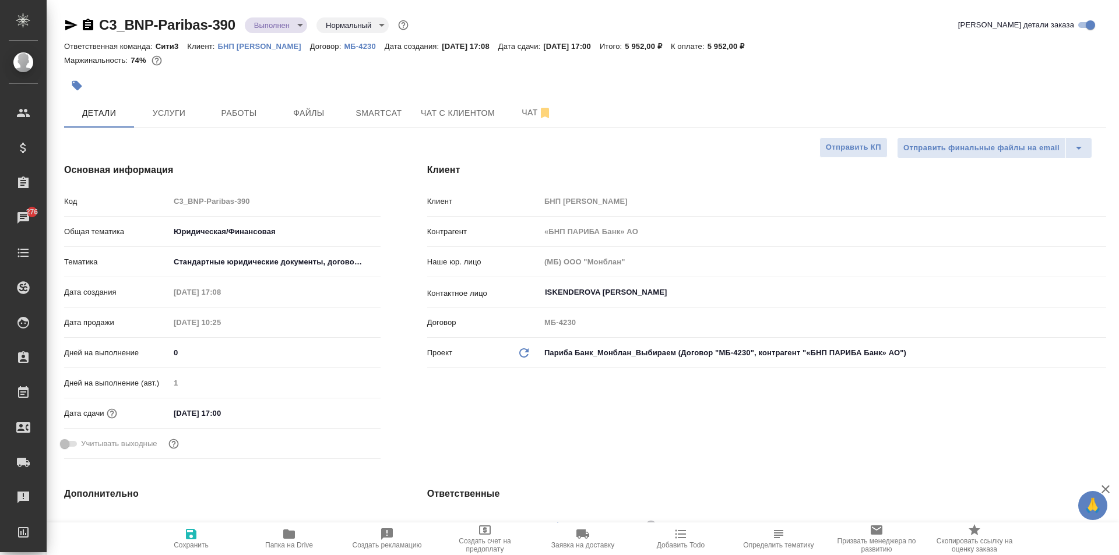
type textarea "x"
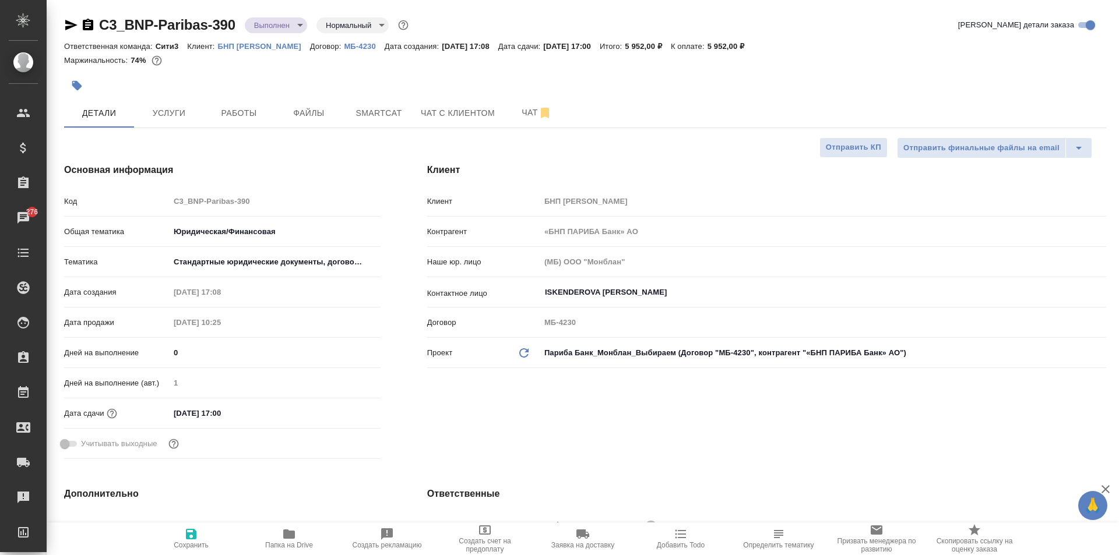
type textarea "x"
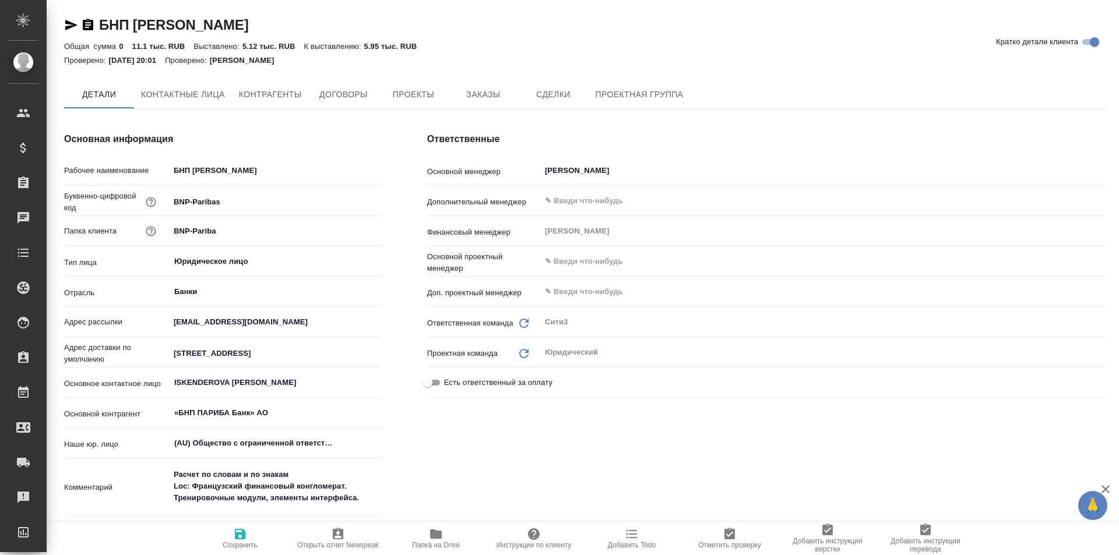
type textarea "x"
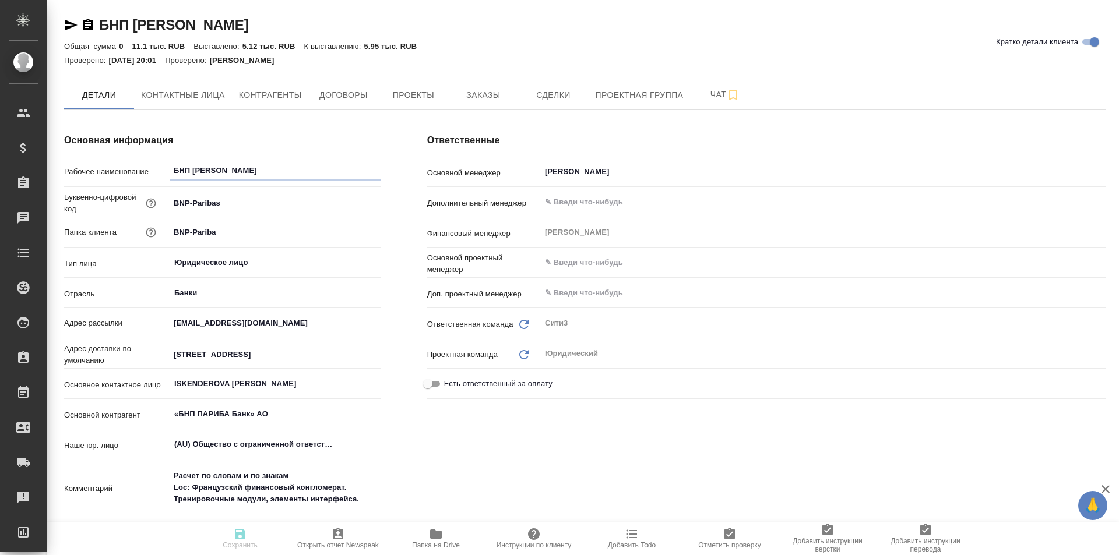
type textarea "x"
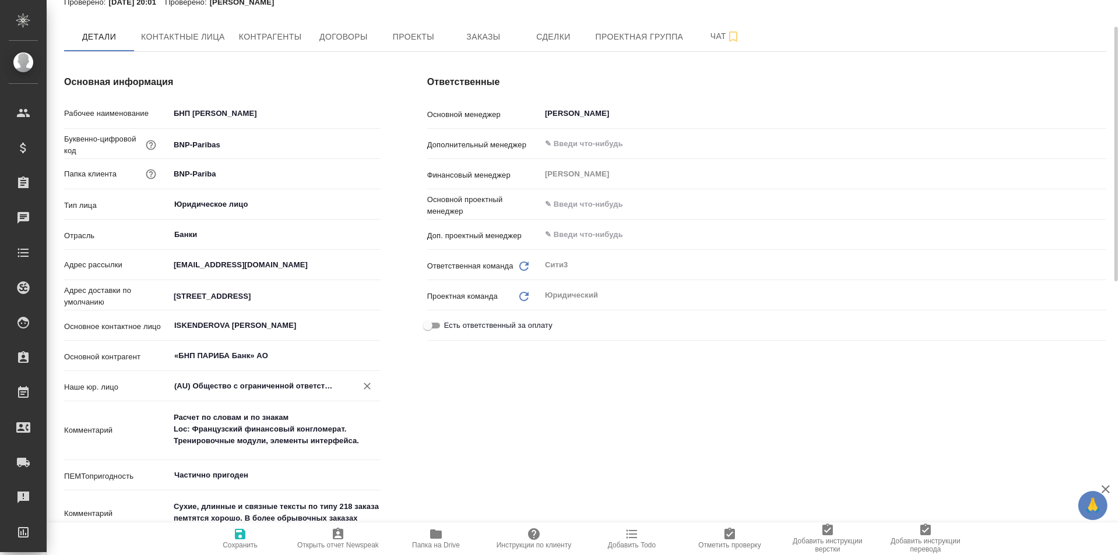
scroll to position [175, 0]
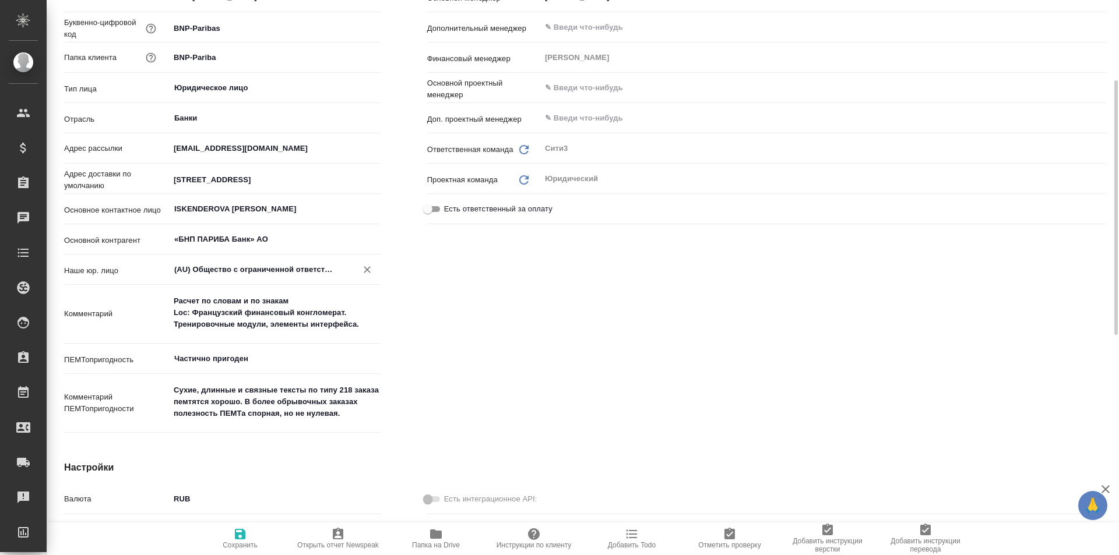
type textarea "x"
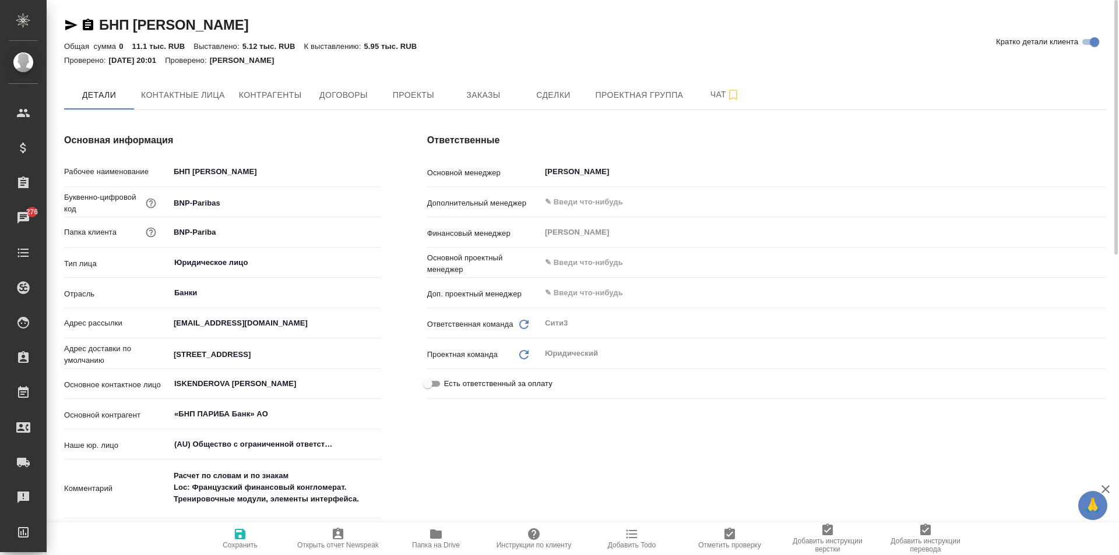
click at [435, 532] on icon "button" at bounding box center [436, 534] width 12 height 9
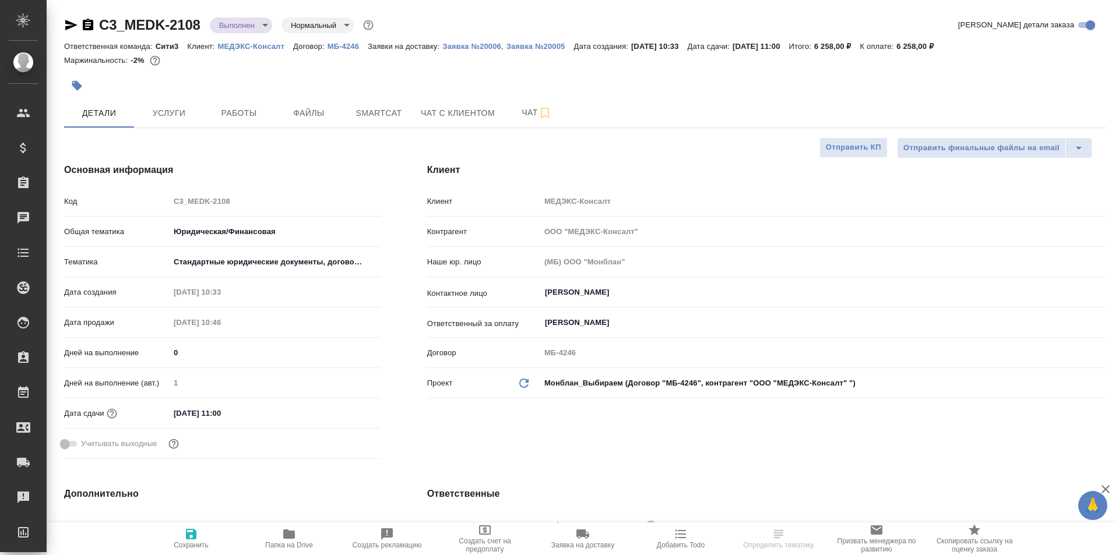
select select "RU"
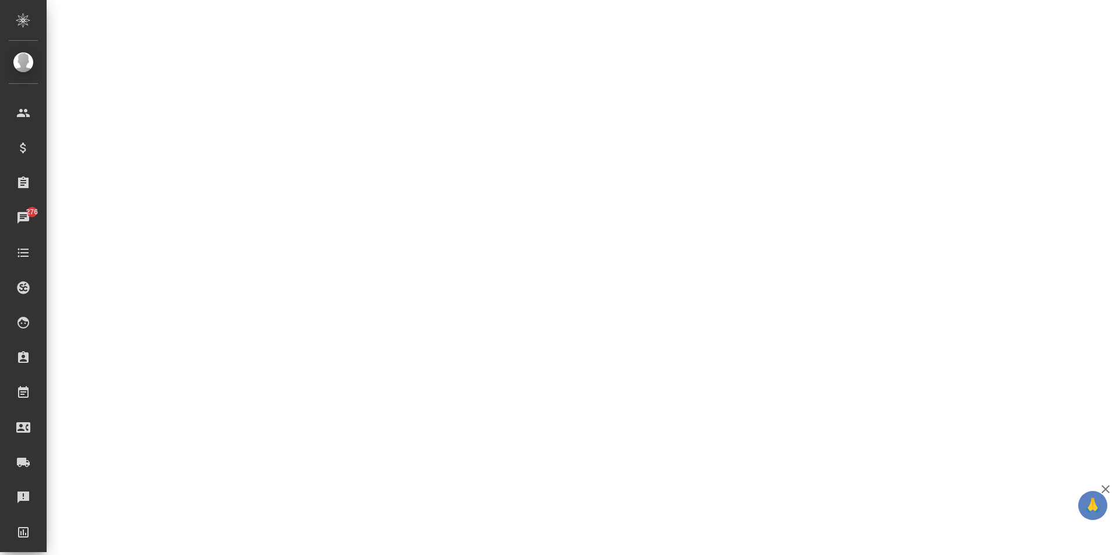
select select "RU"
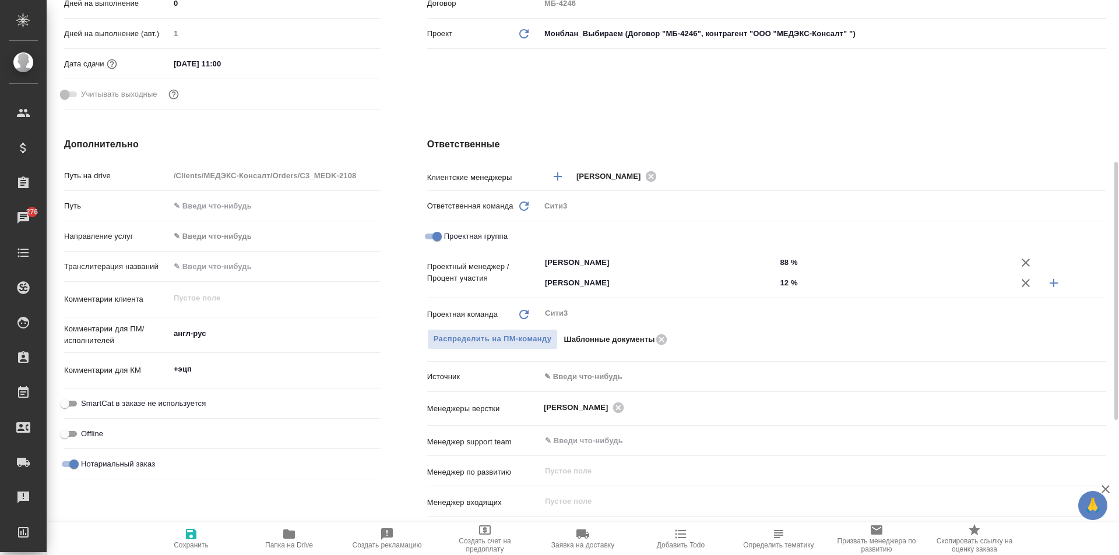
type textarea "x"
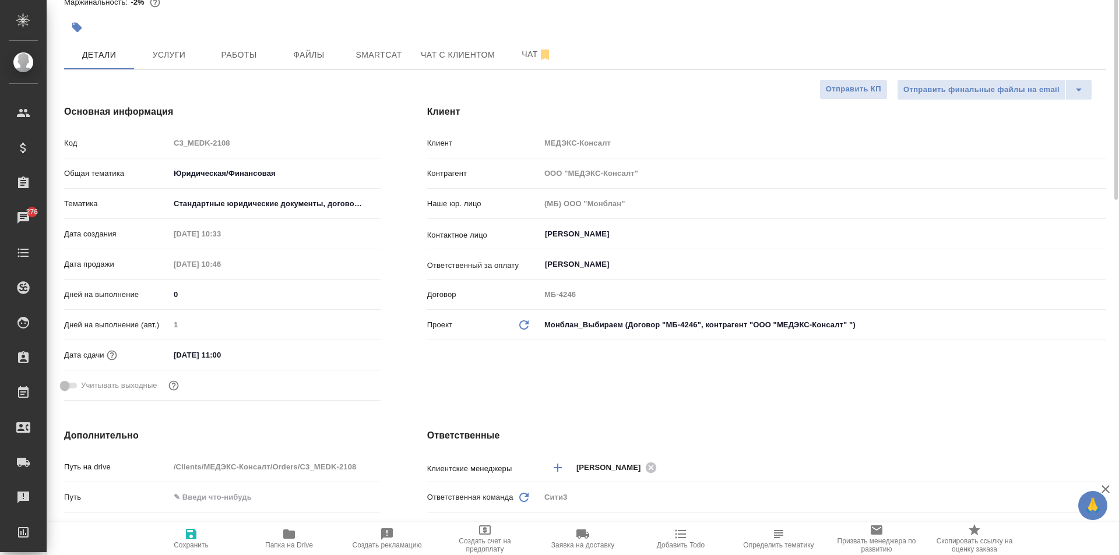
scroll to position [0, 0]
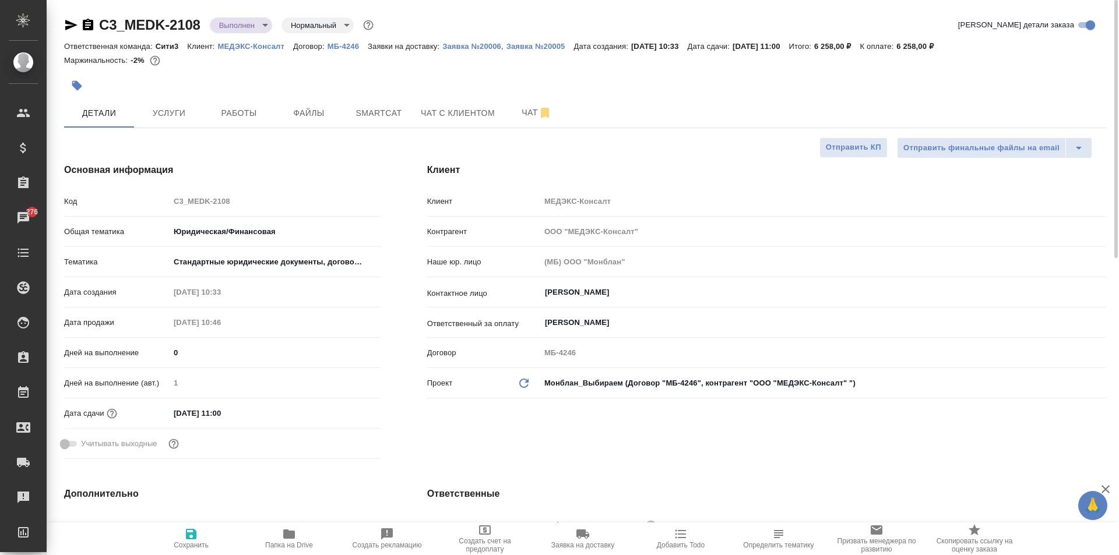
type textarea "x"
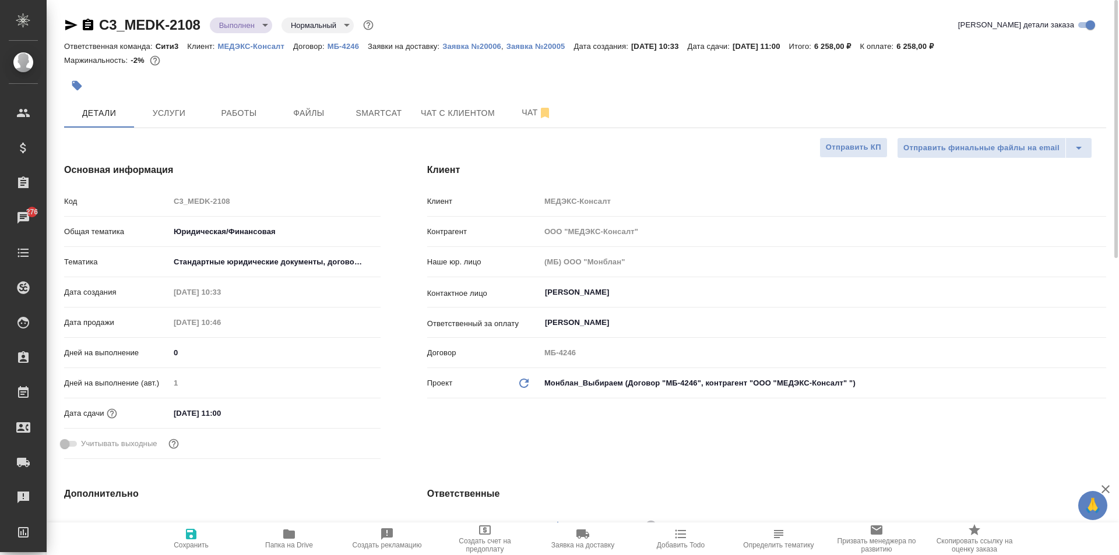
type textarea "x"
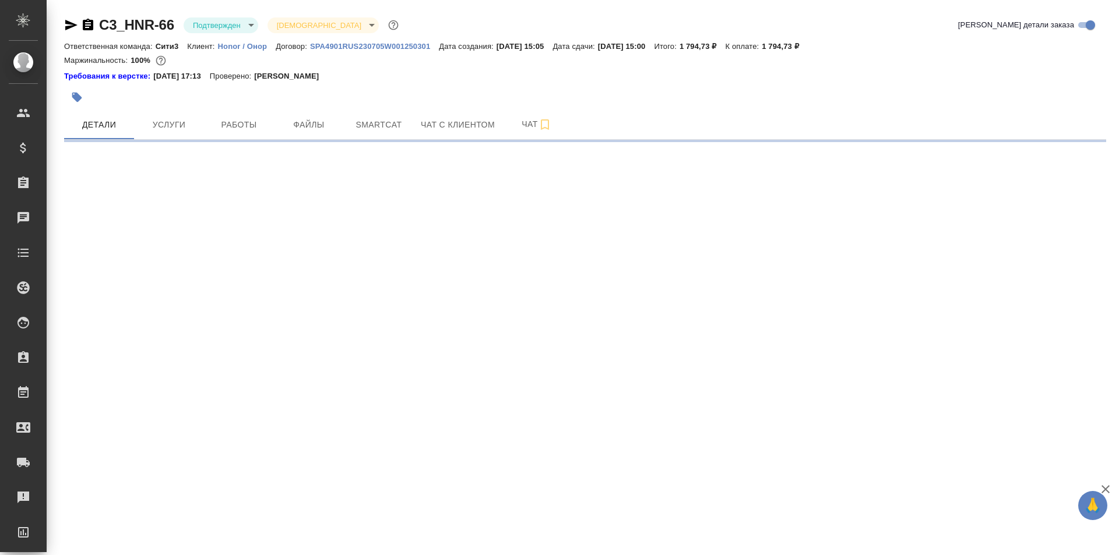
select select "RU"
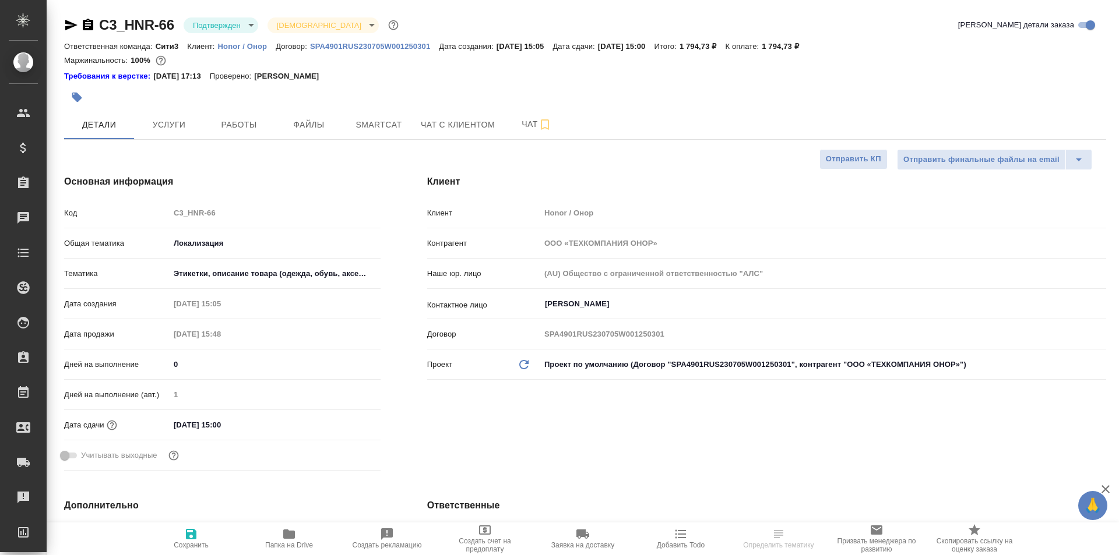
type textarea "x"
type input "[PERSON_NAME]"
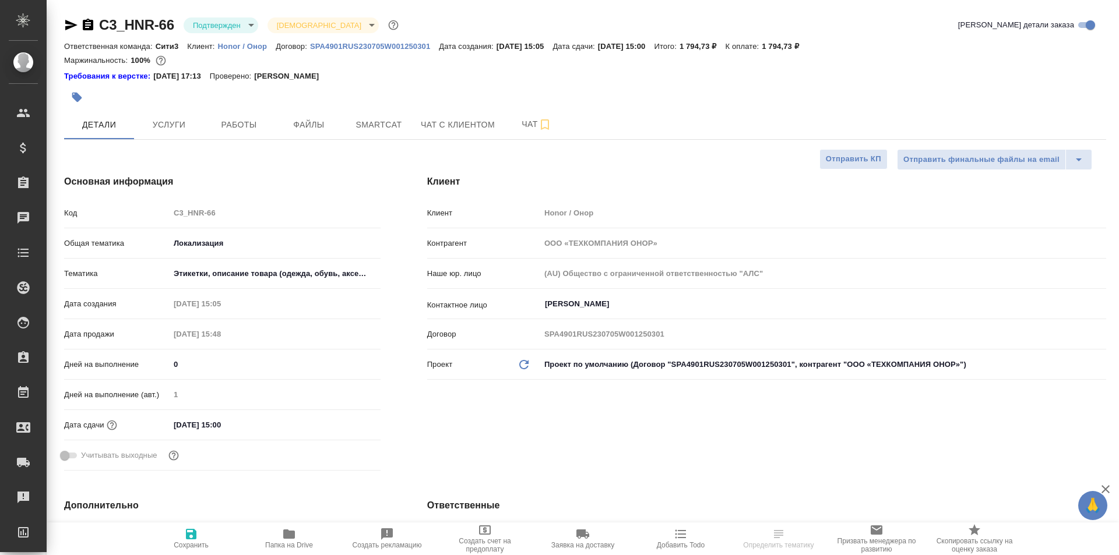
type textarea "x"
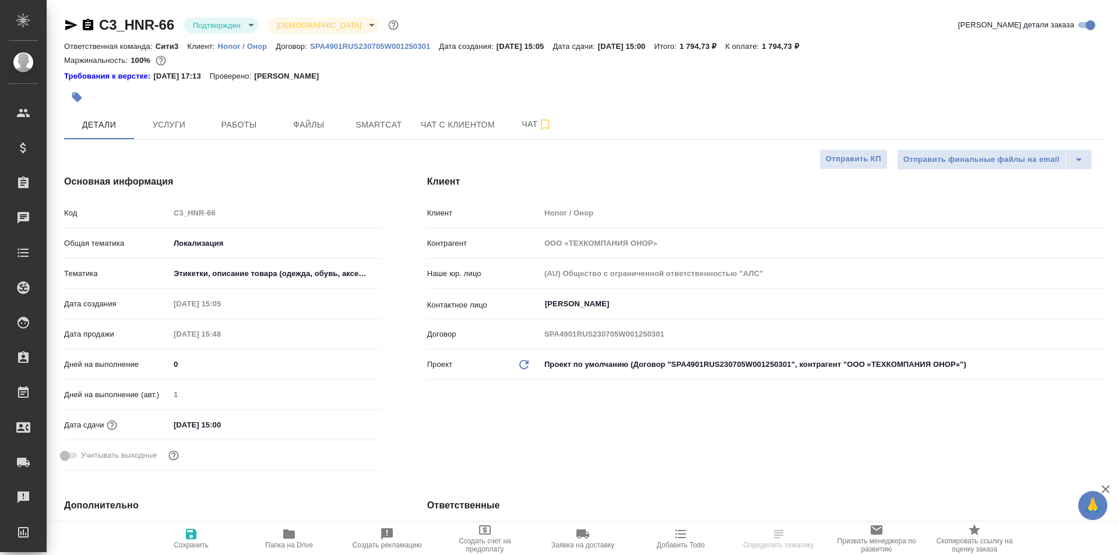
type textarea "x"
select select "RU"
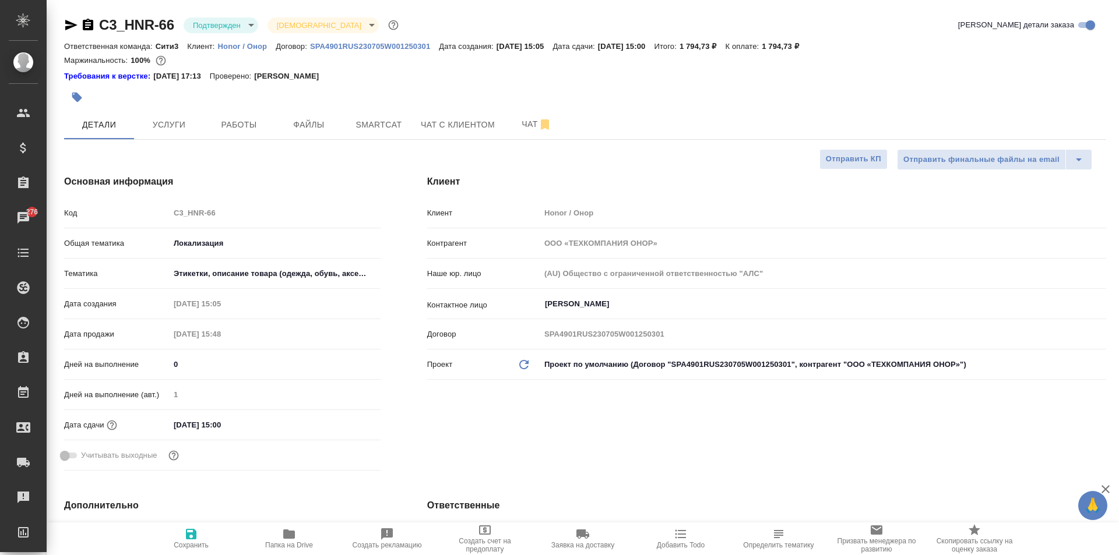
type textarea "x"
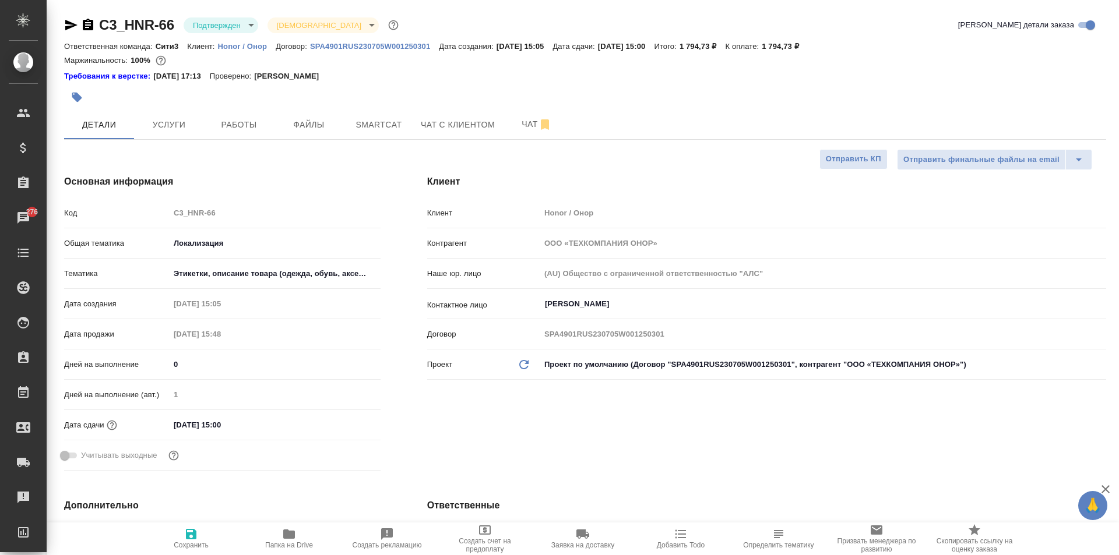
type textarea "x"
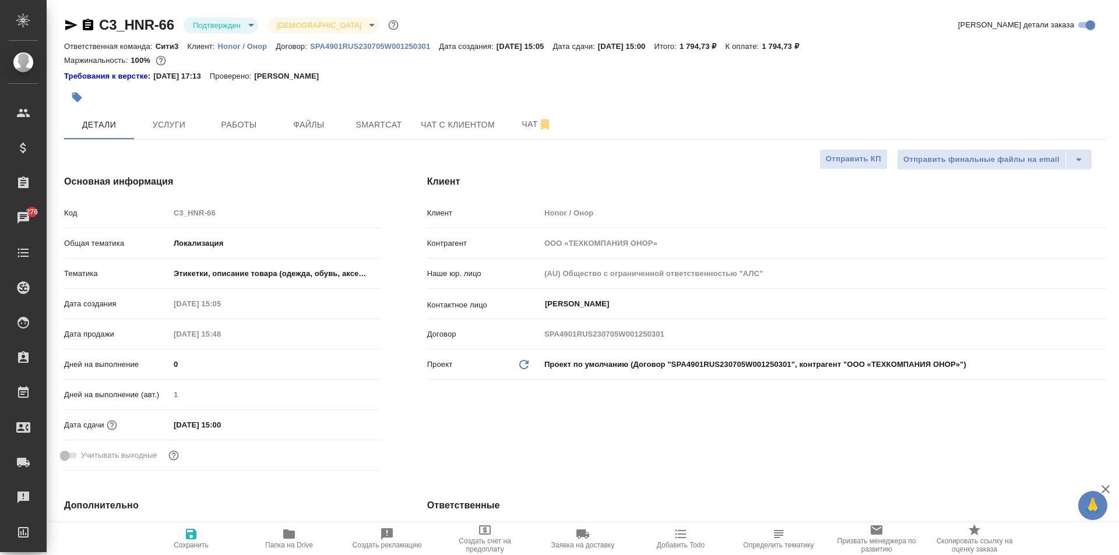
type textarea "x"
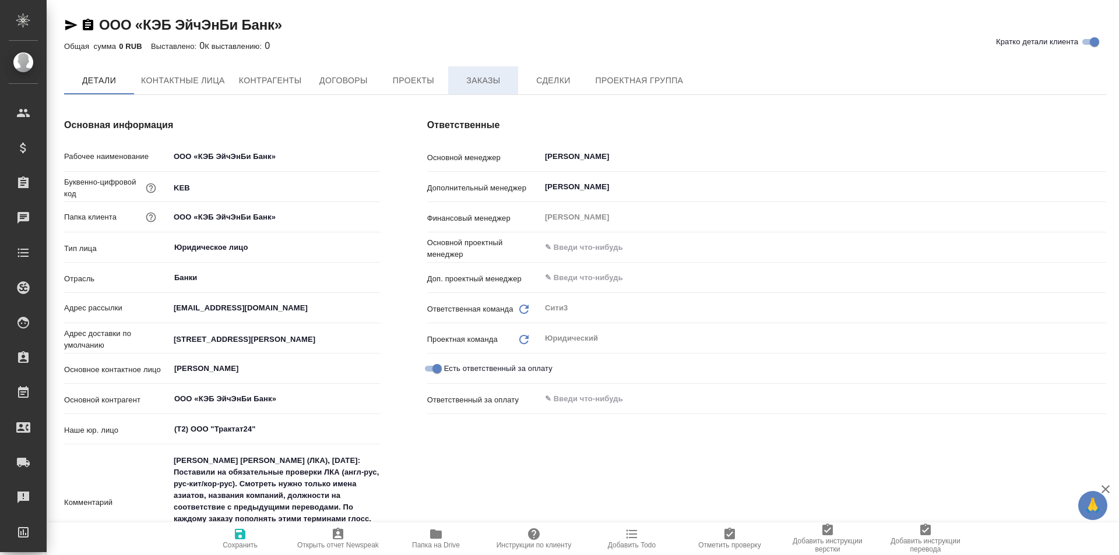
type textarea "x"
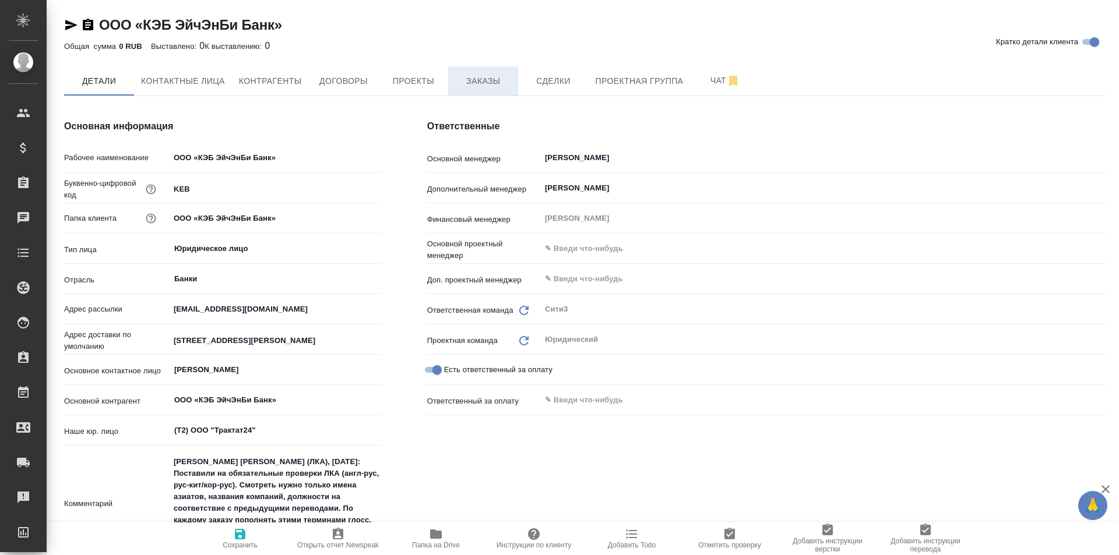
type textarea "x"
click at [476, 85] on span "Заказы" at bounding box center [483, 81] width 56 height 15
type textarea "x"
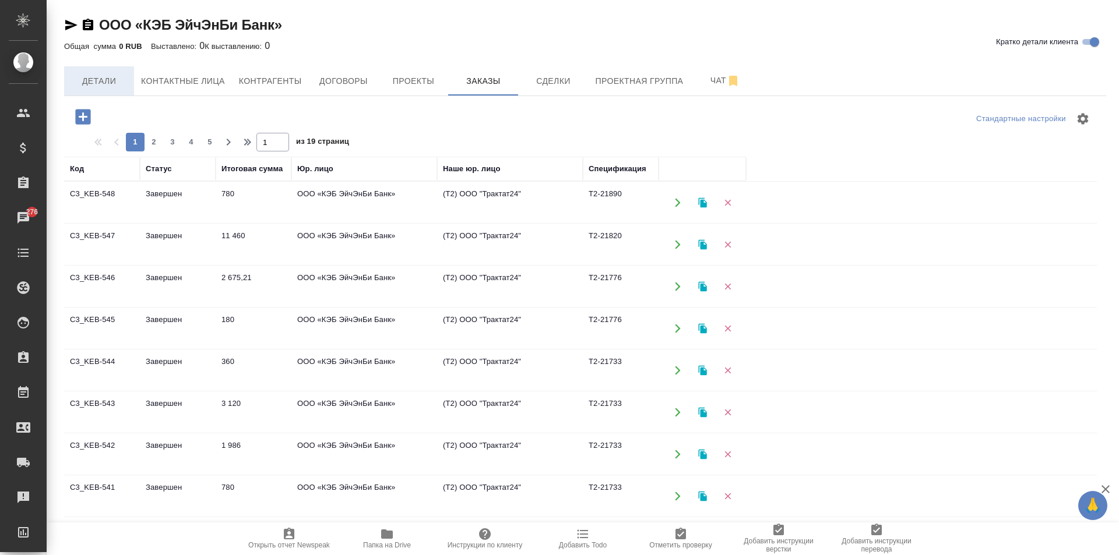
click at [99, 89] on button "Детали" at bounding box center [99, 80] width 70 height 29
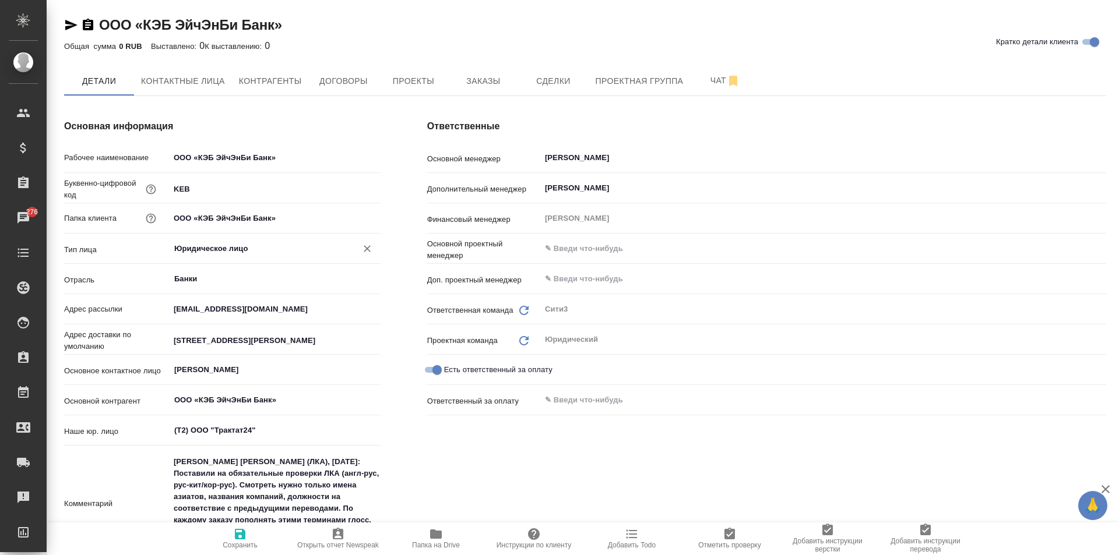
type textarea "x"
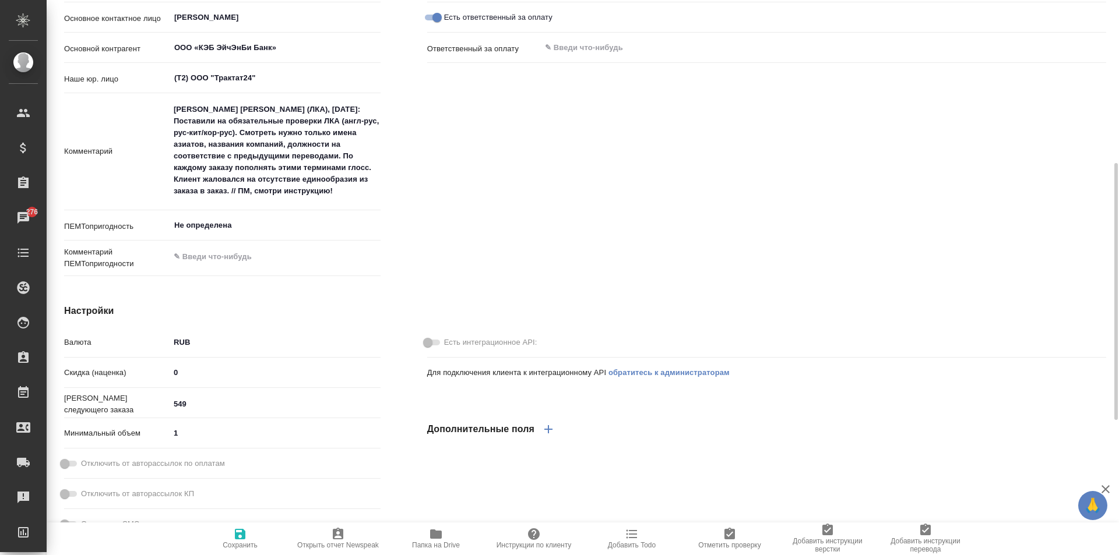
scroll to position [178, 0]
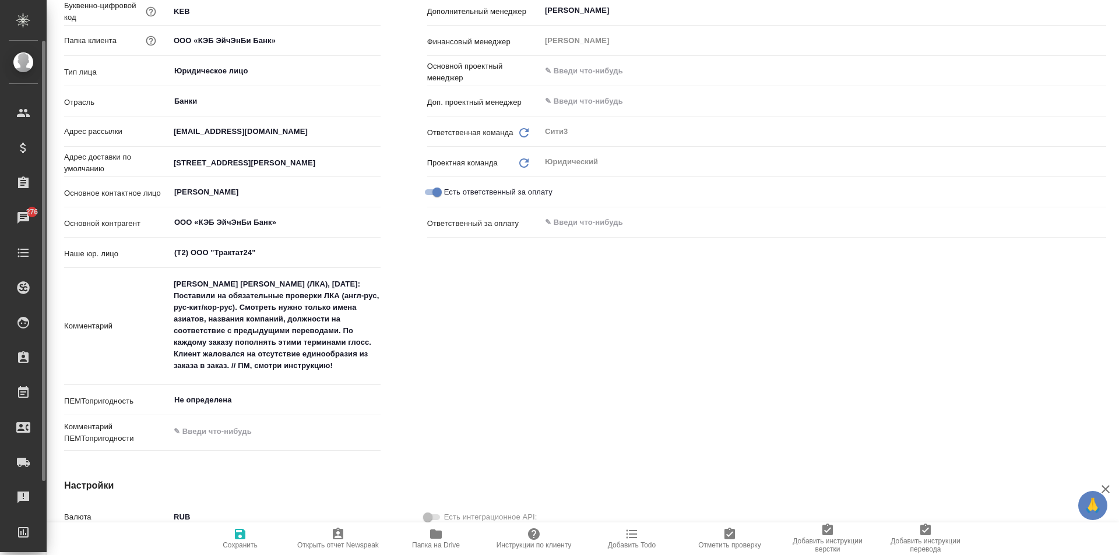
type textarea "x"
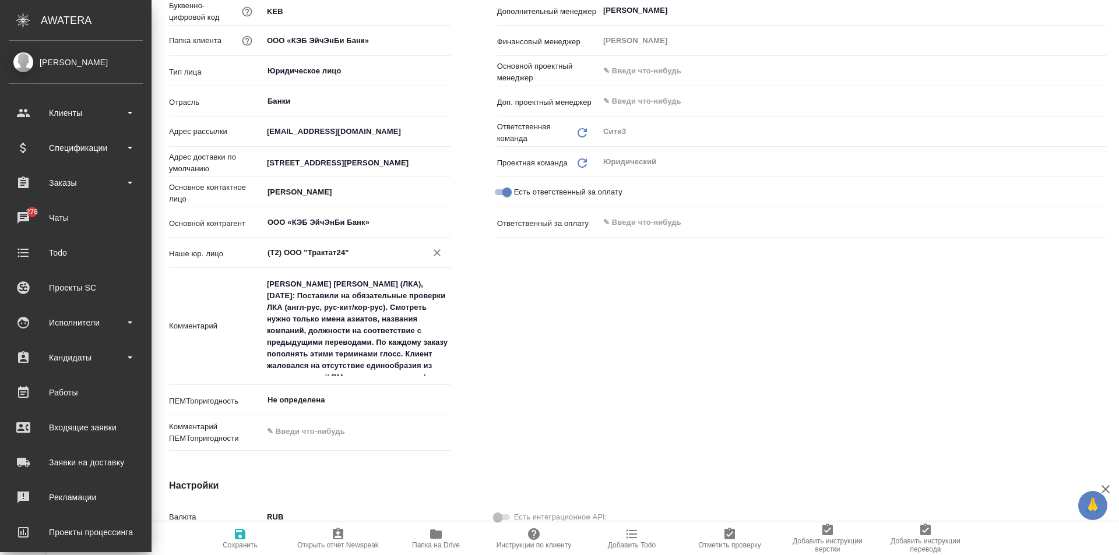
type textarea "x"
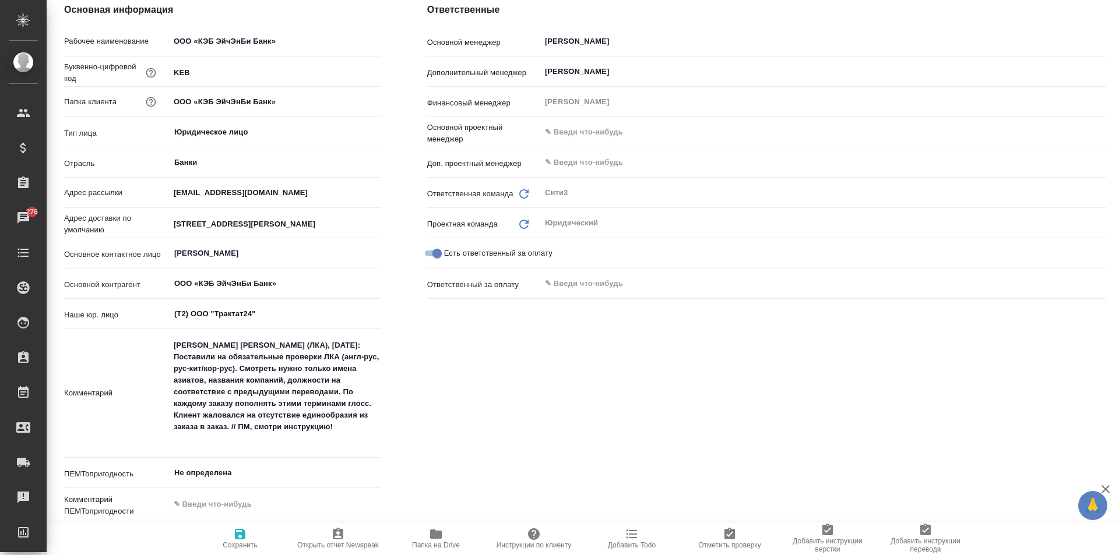
scroll to position [0, 0]
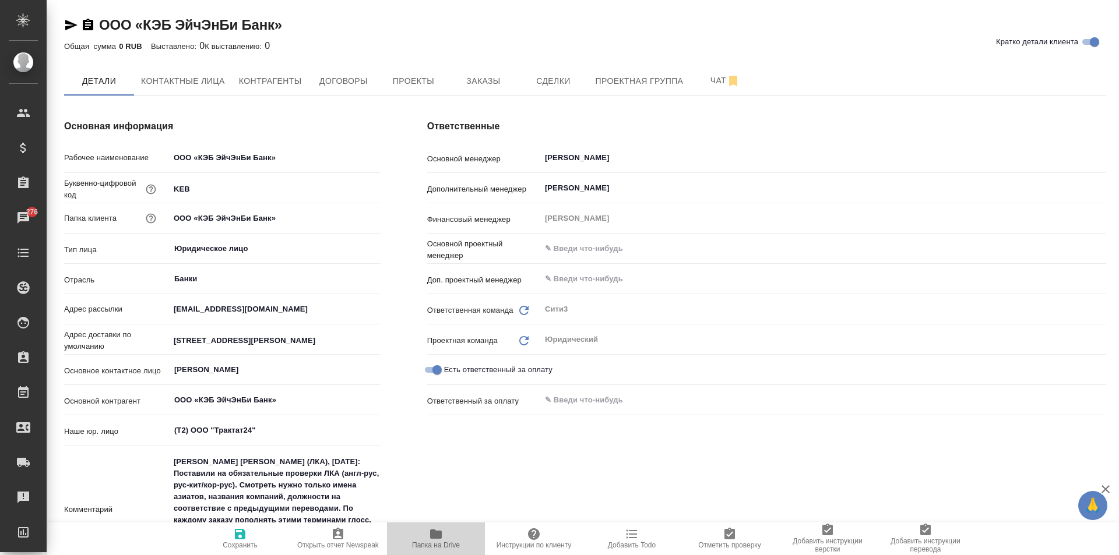
click at [416, 534] on span "Папка на Drive" at bounding box center [436, 538] width 84 height 22
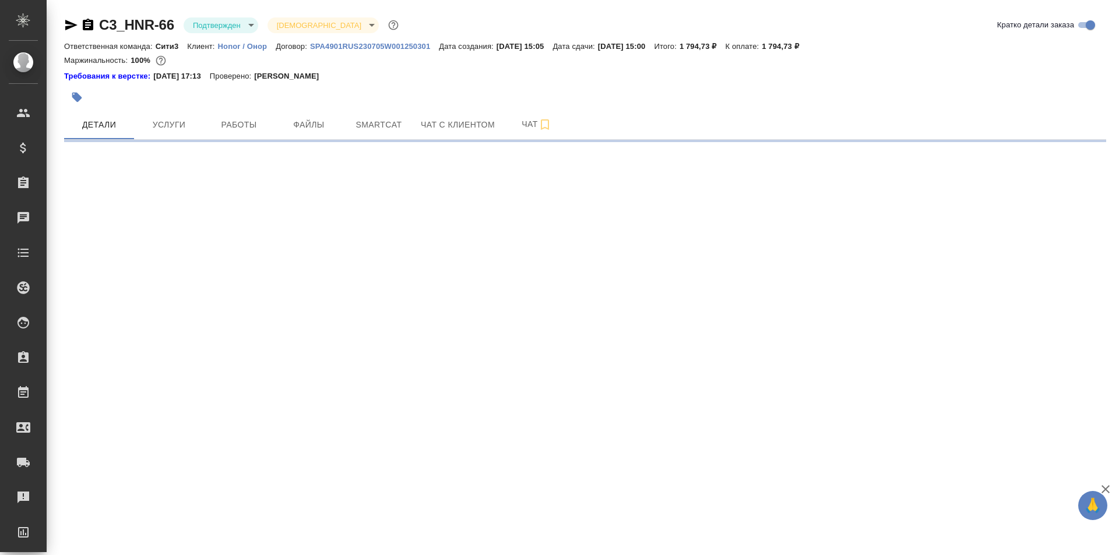
select select "RU"
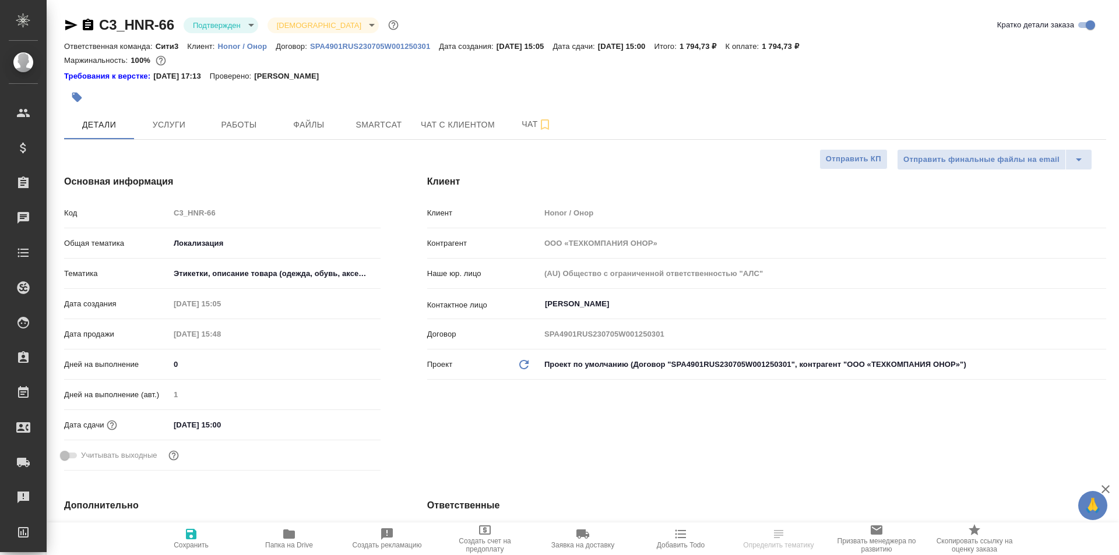
type textarea "x"
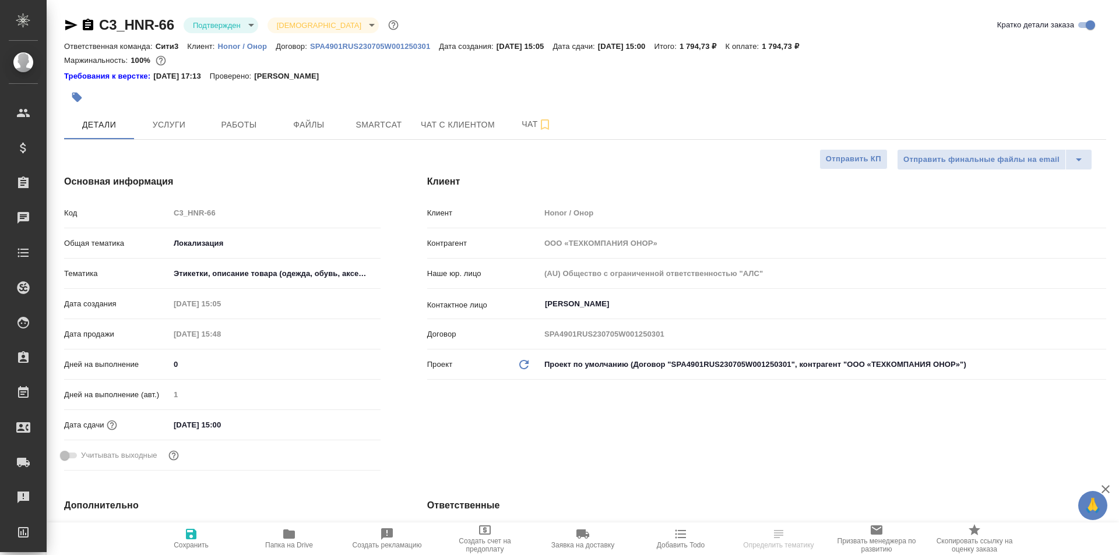
type textarea "x"
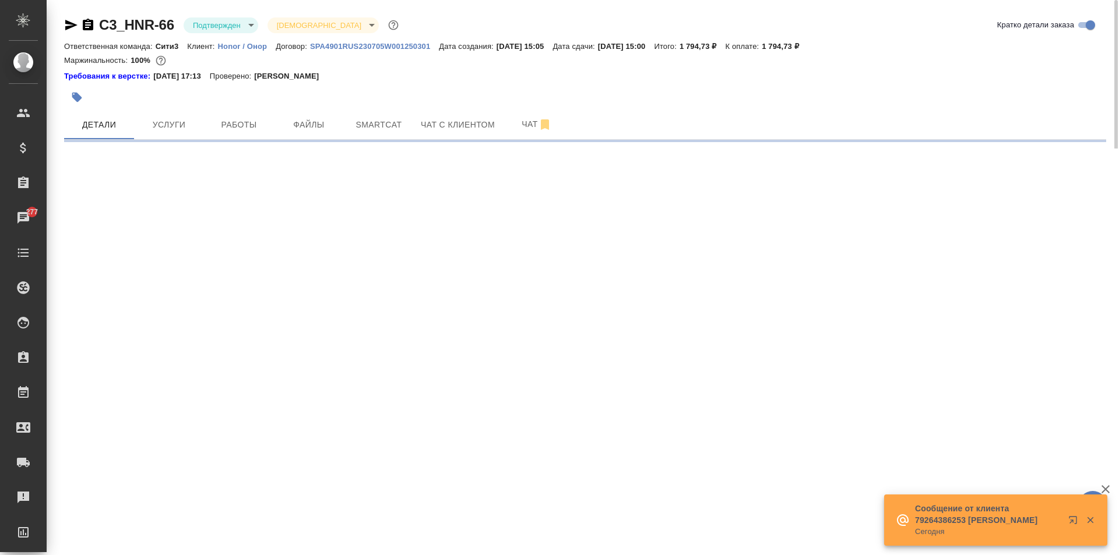
select select "RU"
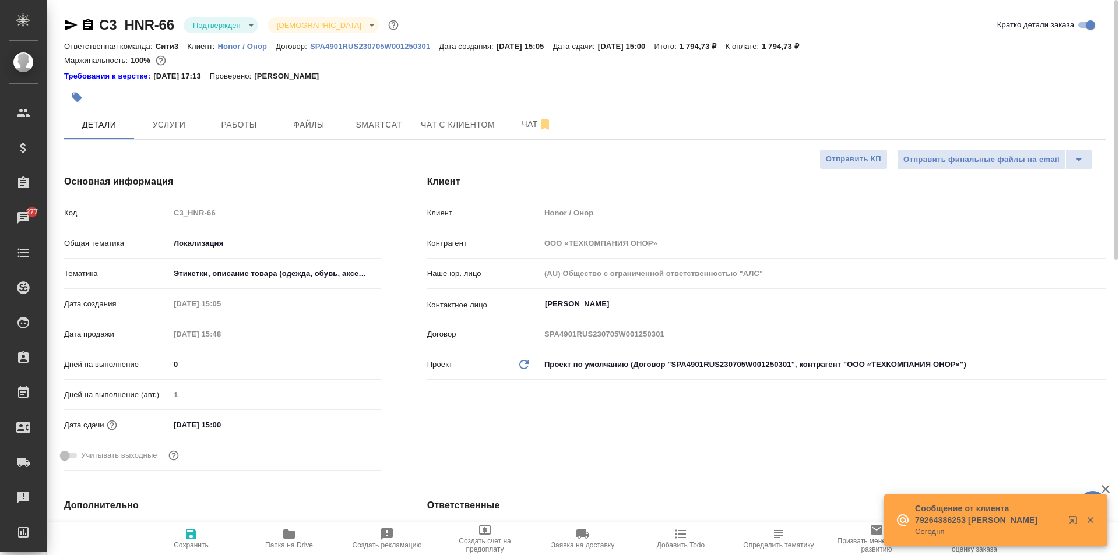
type textarea "x"
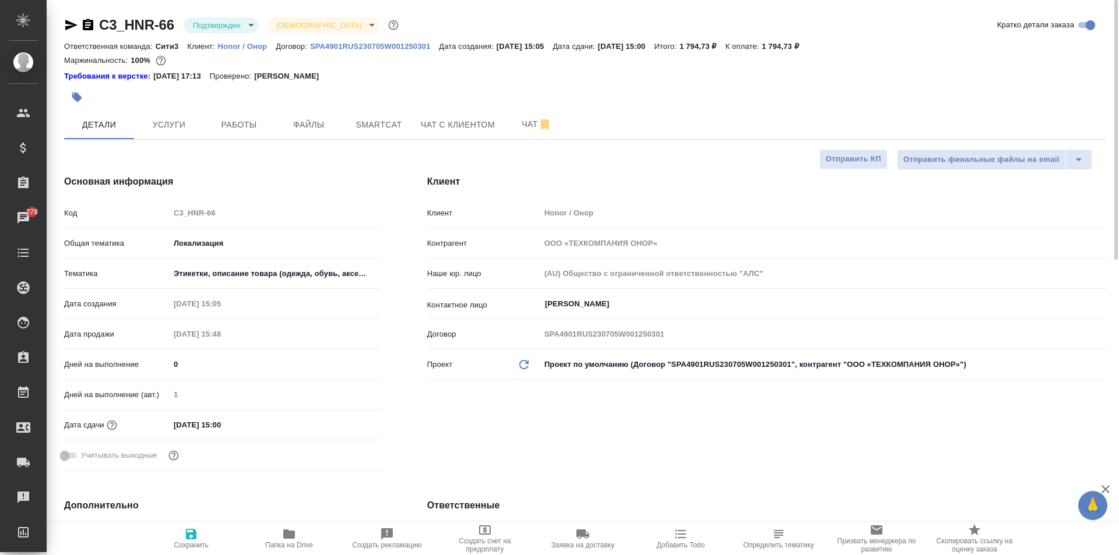
type textarea "x"
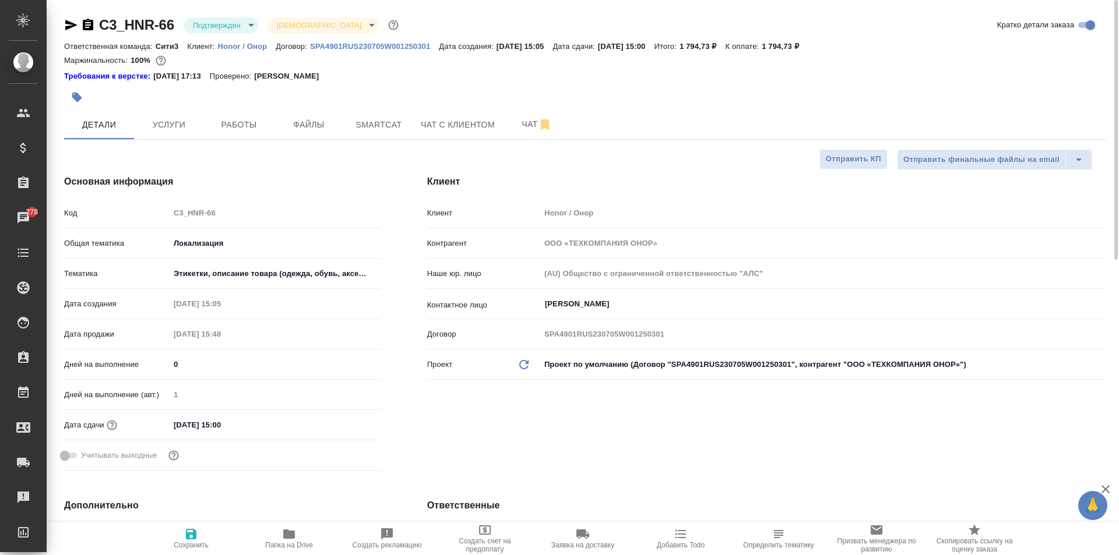
type textarea "x"
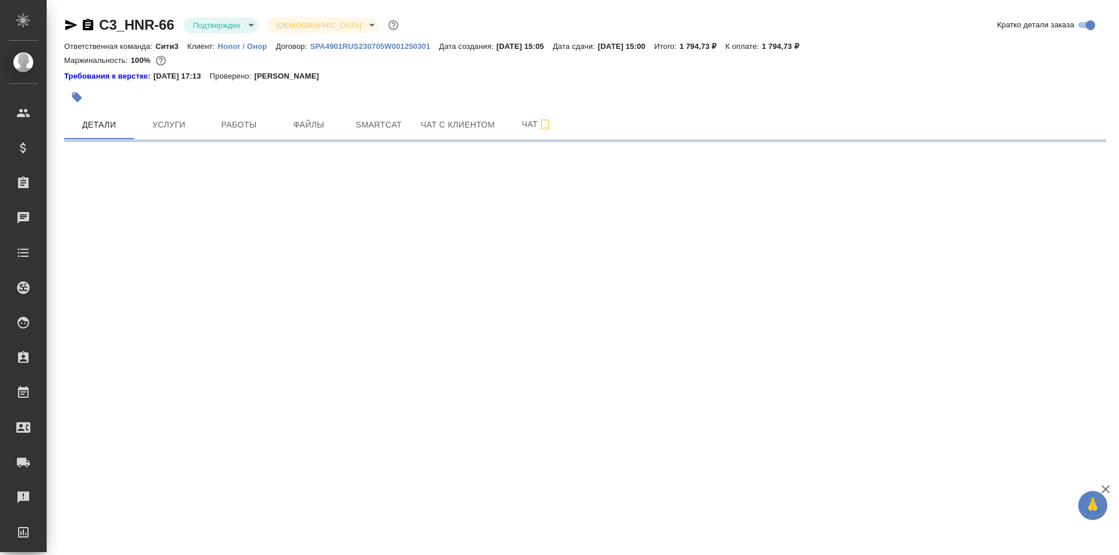
select select "RU"
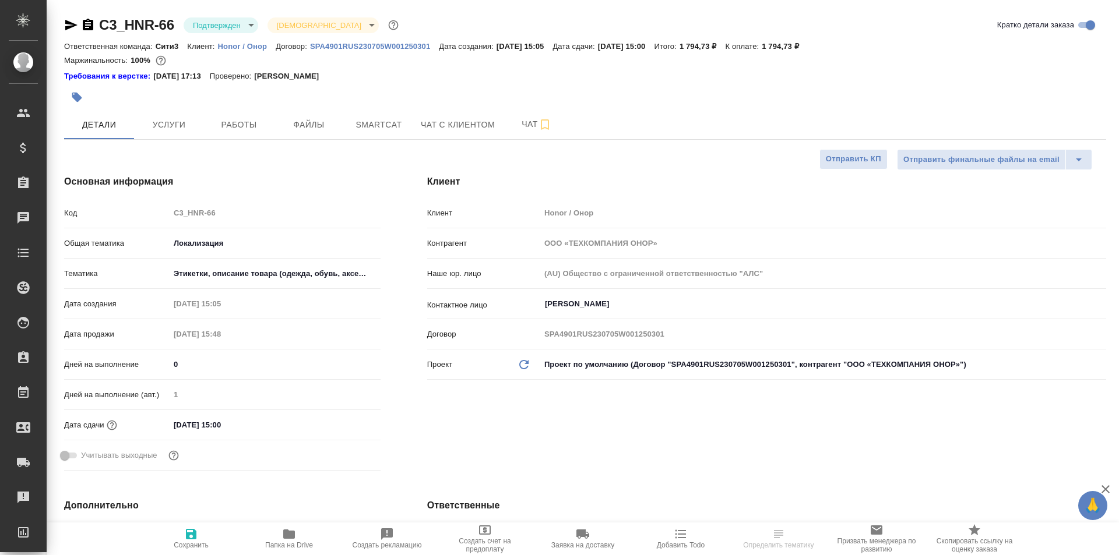
type textarea "x"
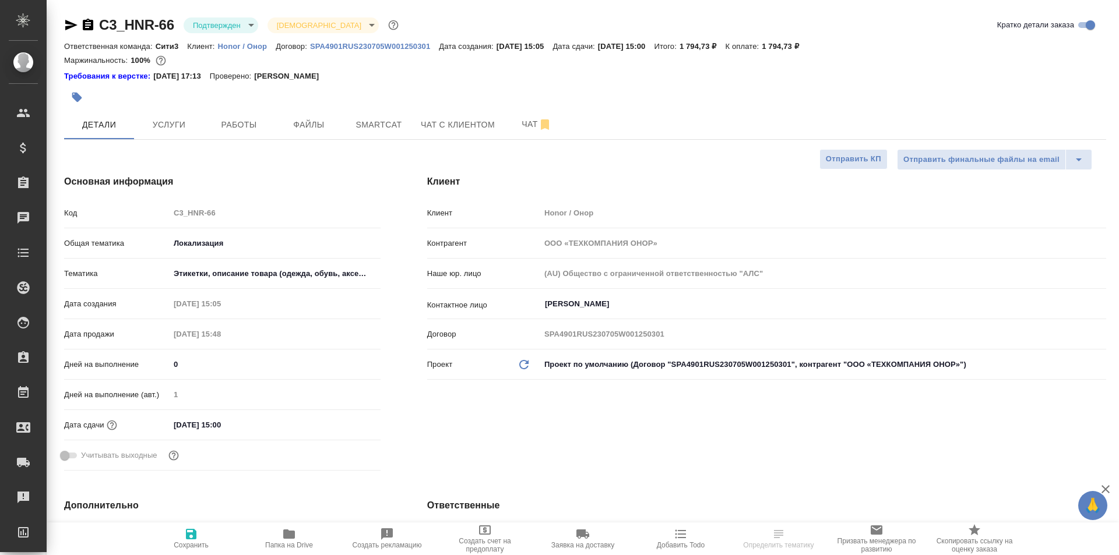
type textarea "x"
select select "RU"
type textarea "x"
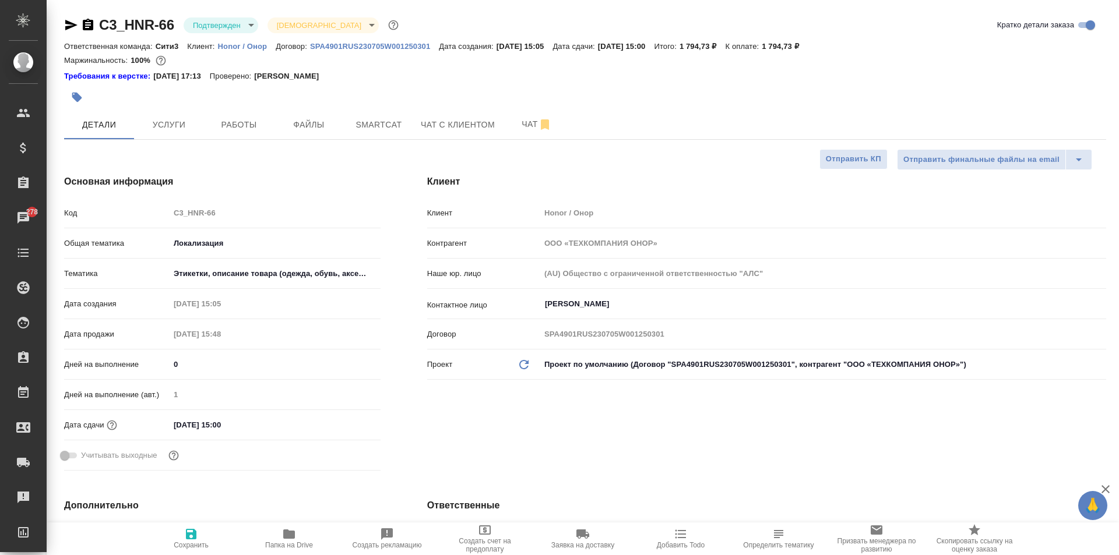
type textarea "x"
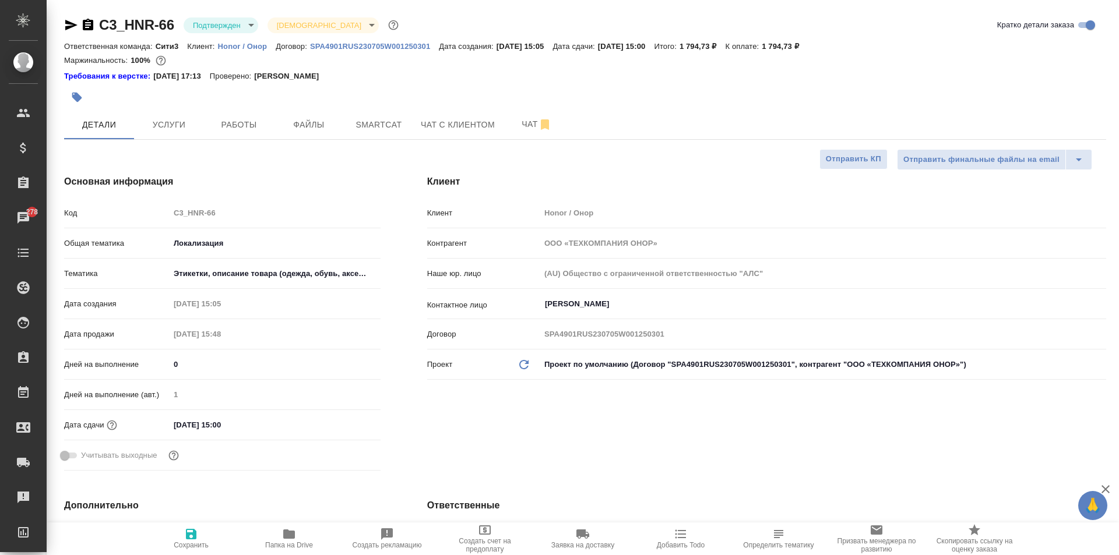
type textarea "x"
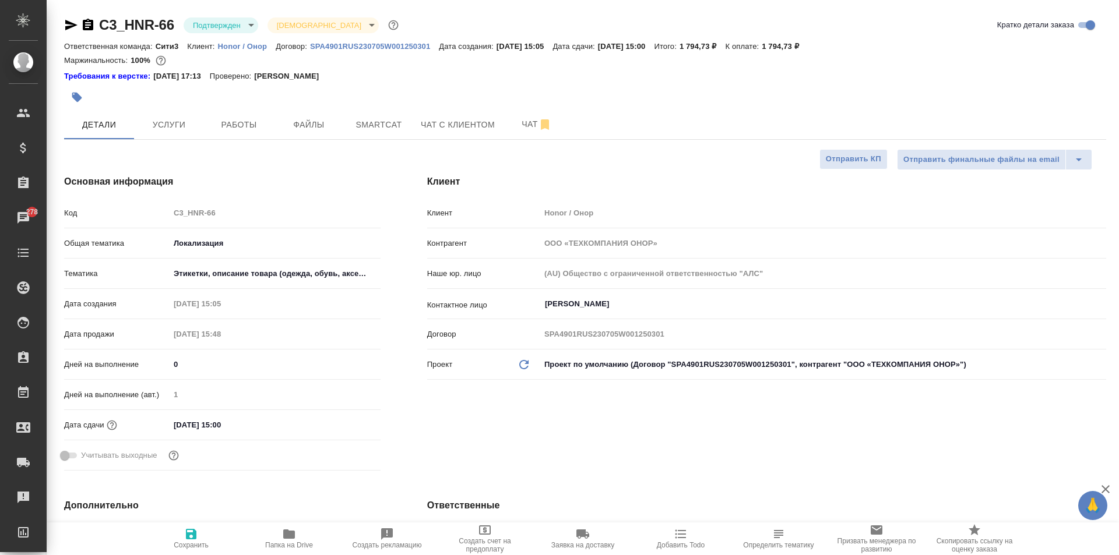
type textarea "x"
select select "RU"
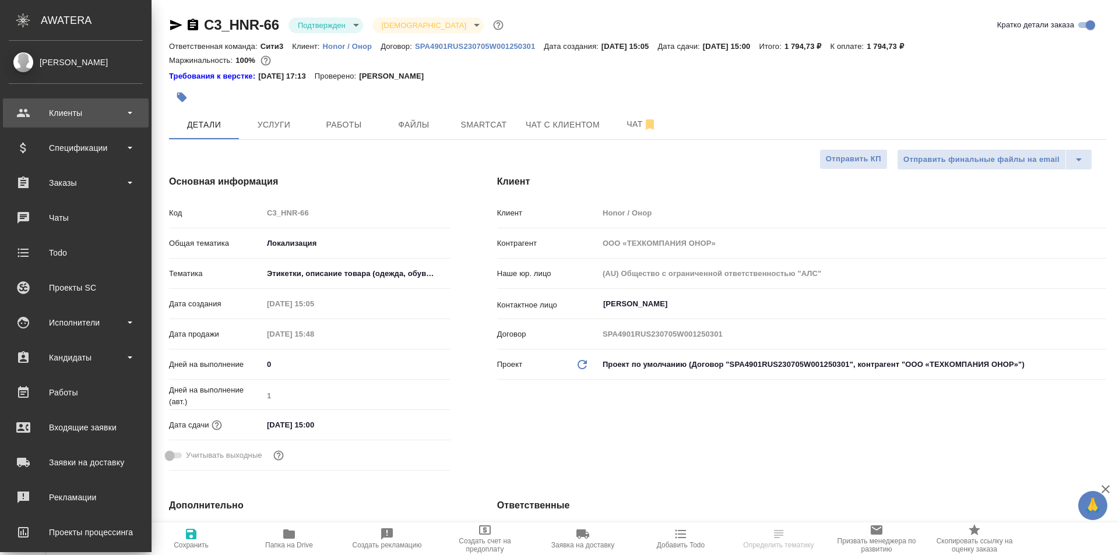
click at [47, 119] on div "Клиенты" at bounding box center [76, 112] width 134 height 17
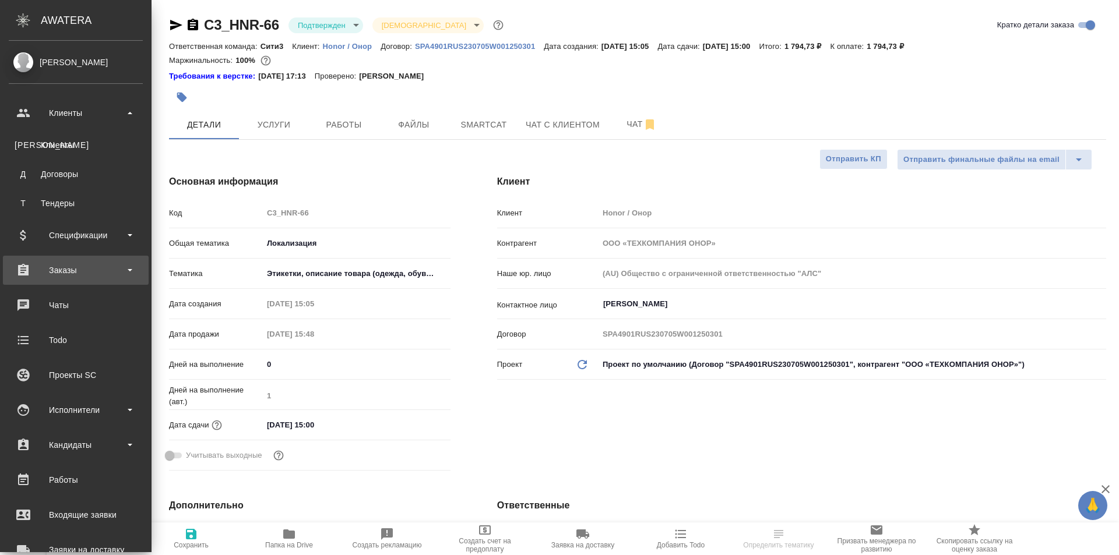
click at [83, 273] on div "Заказы" at bounding box center [76, 270] width 134 height 17
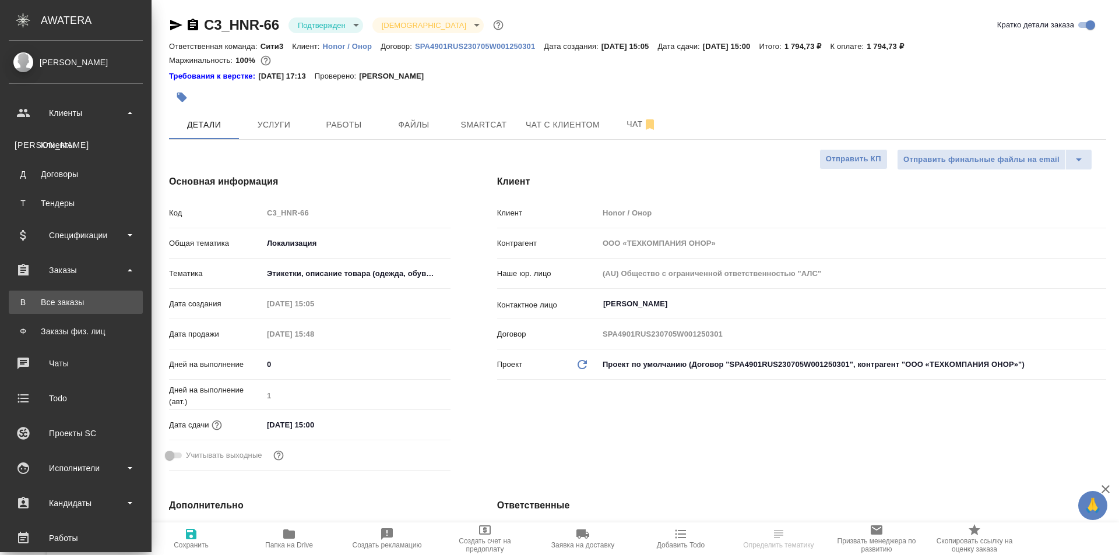
click at [89, 301] on div "Все заказы" at bounding box center [76, 303] width 122 height 12
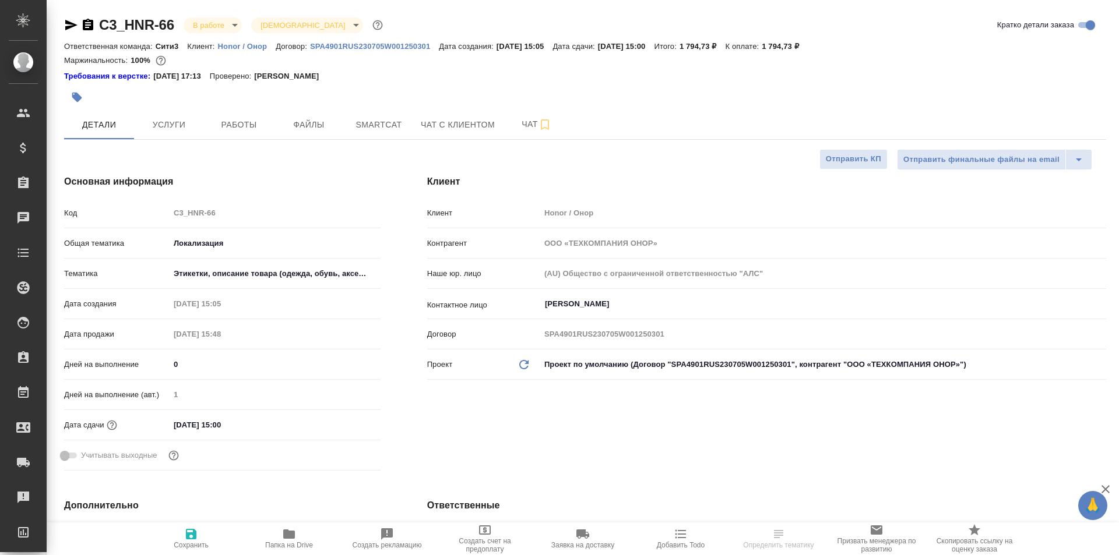
select select "RU"
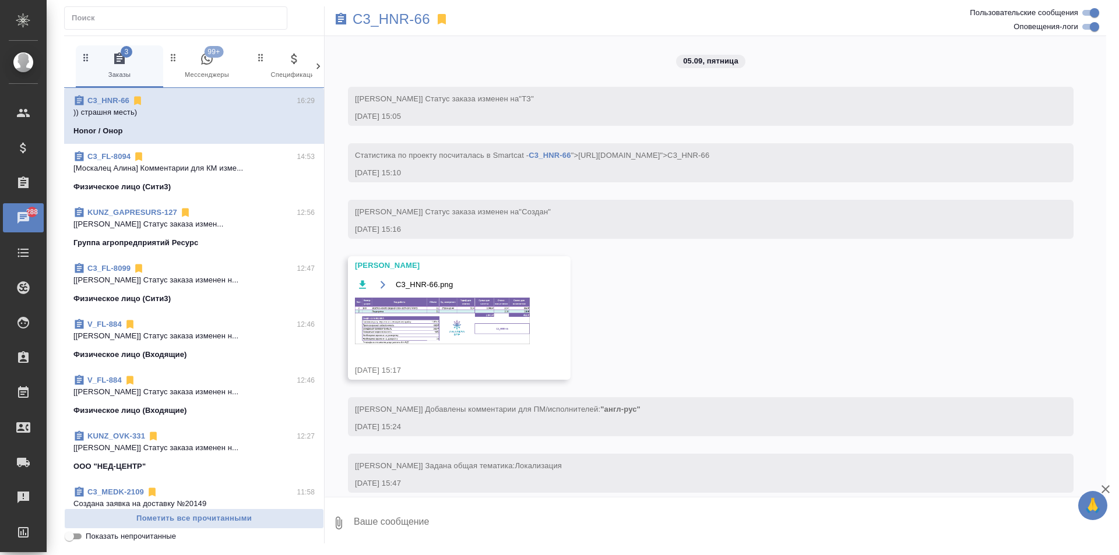
scroll to position [1582, 0]
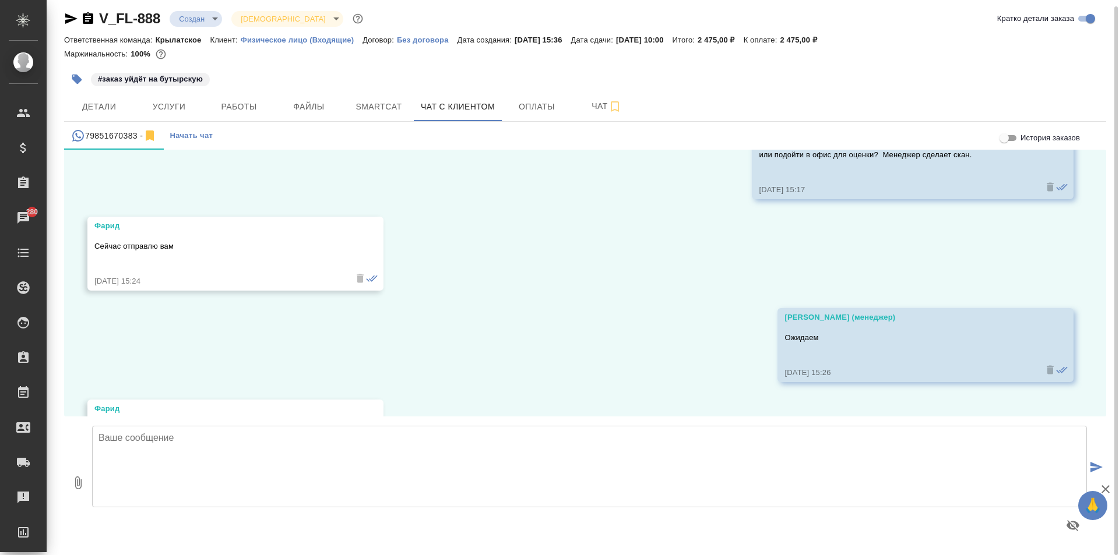
scroll to position [699, 0]
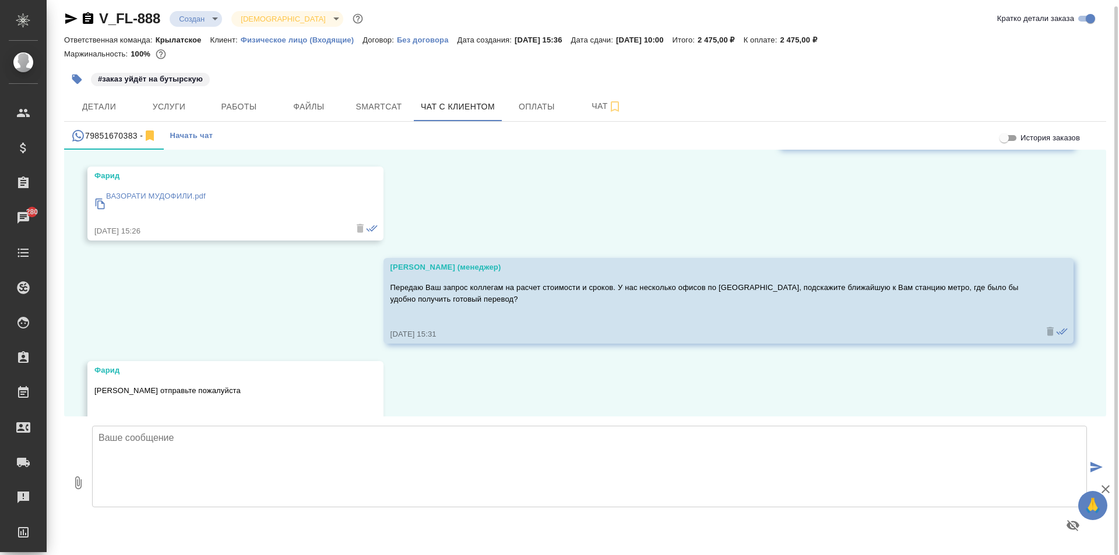
click at [180, 194] on p "ВАЗОРАТИ МУДОФИЛИ.pdf" at bounding box center [156, 197] width 100 height 12
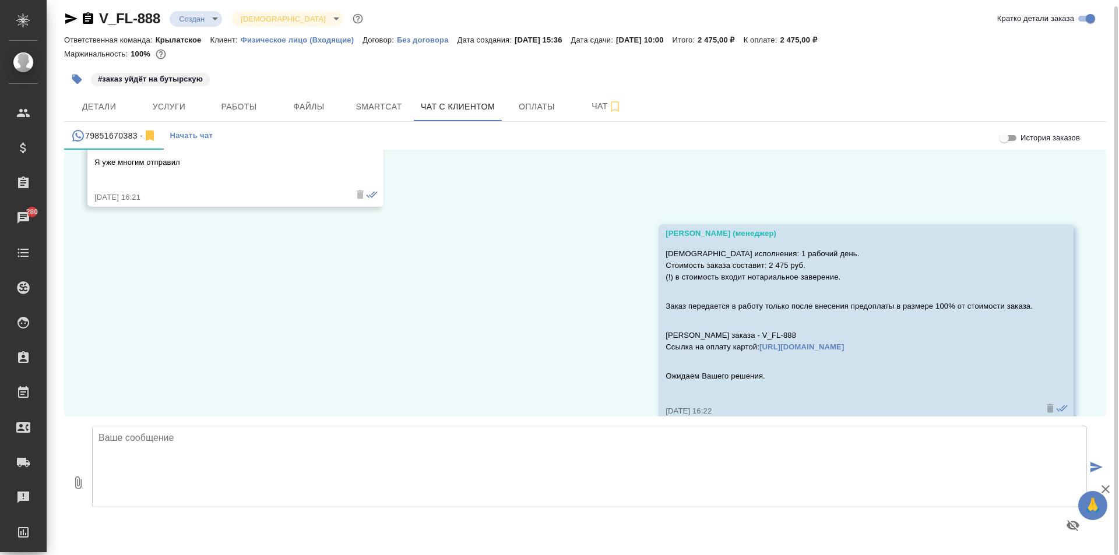
scroll to position [1807, 0]
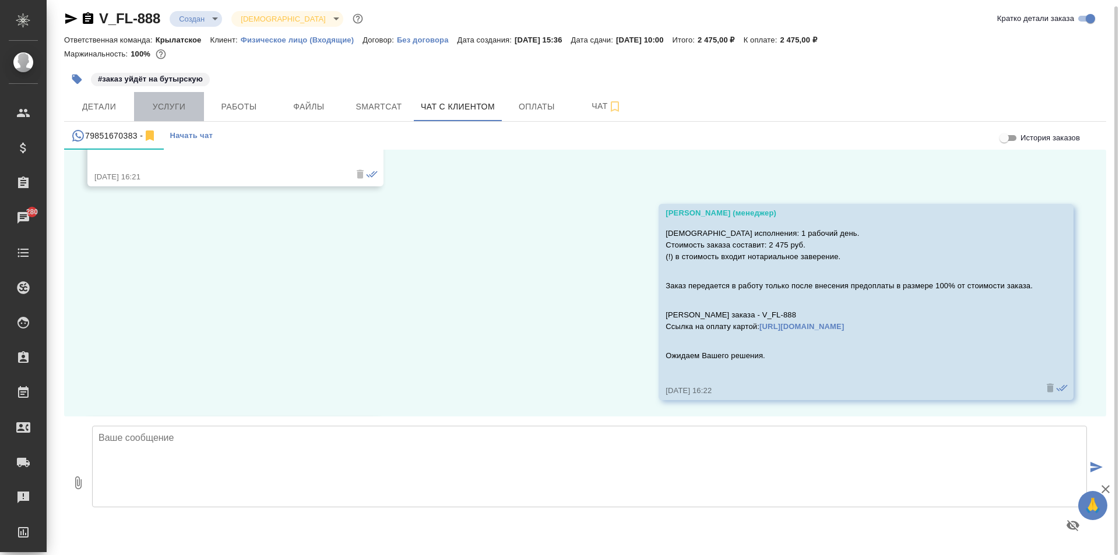
click at [169, 103] on span "Услуги" at bounding box center [169, 107] width 56 height 15
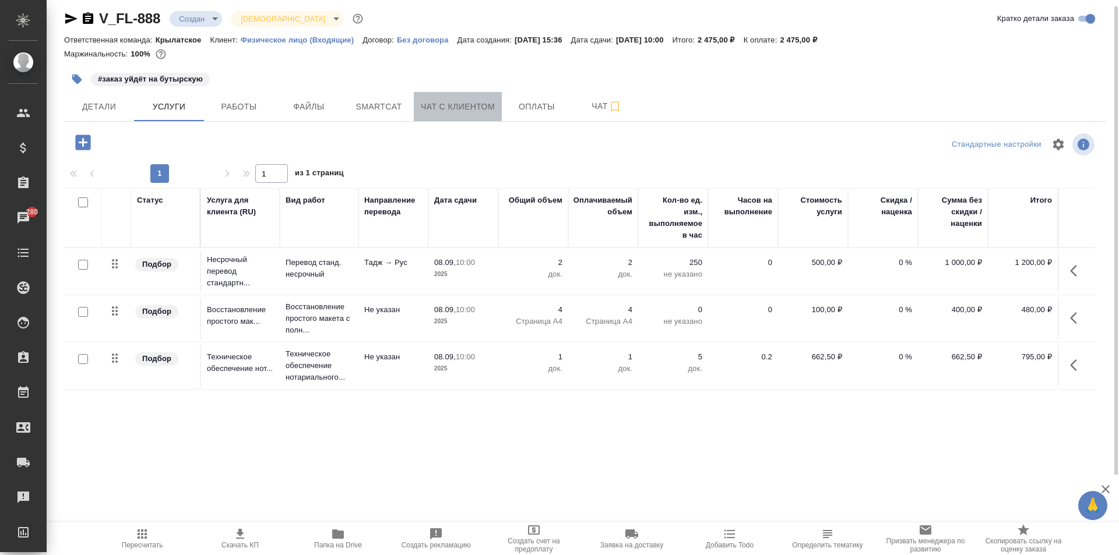
click at [442, 108] on span "Чат с клиентом" at bounding box center [458, 107] width 74 height 15
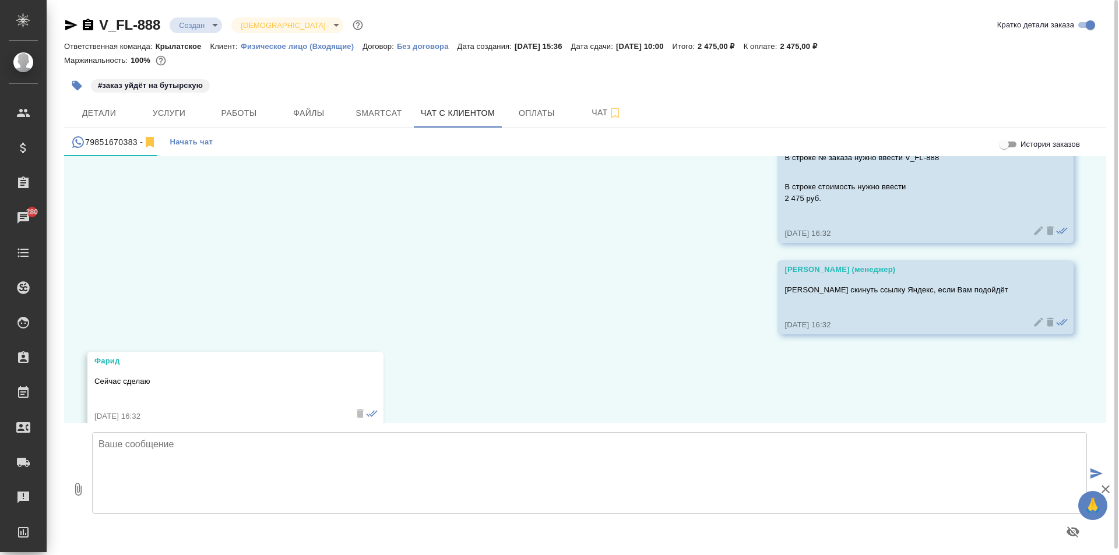
scroll to position [2684, 0]
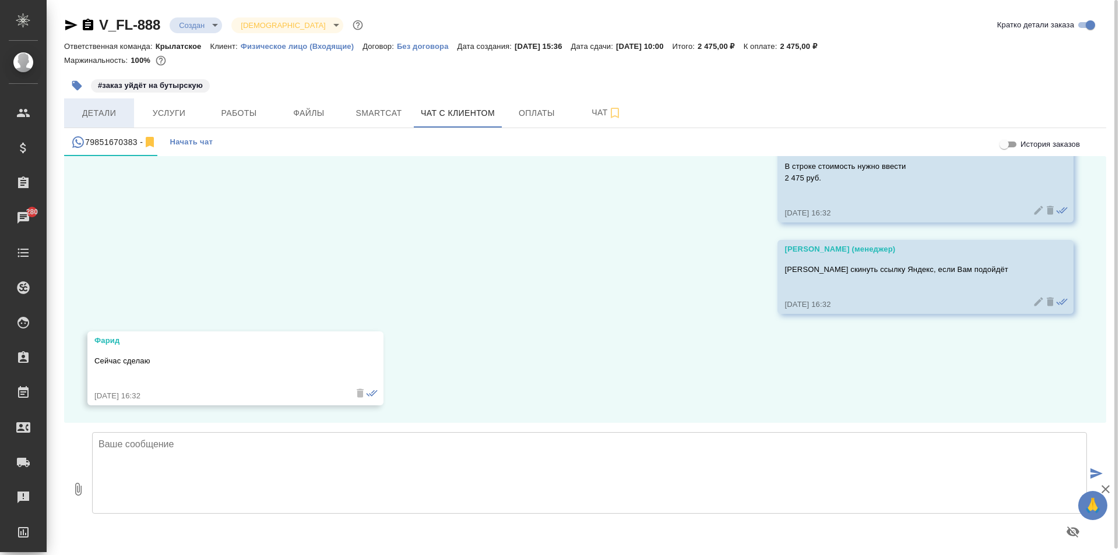
click at [115, 102] on button "Детали" at bounding box center [99, 113] width 70 height 29
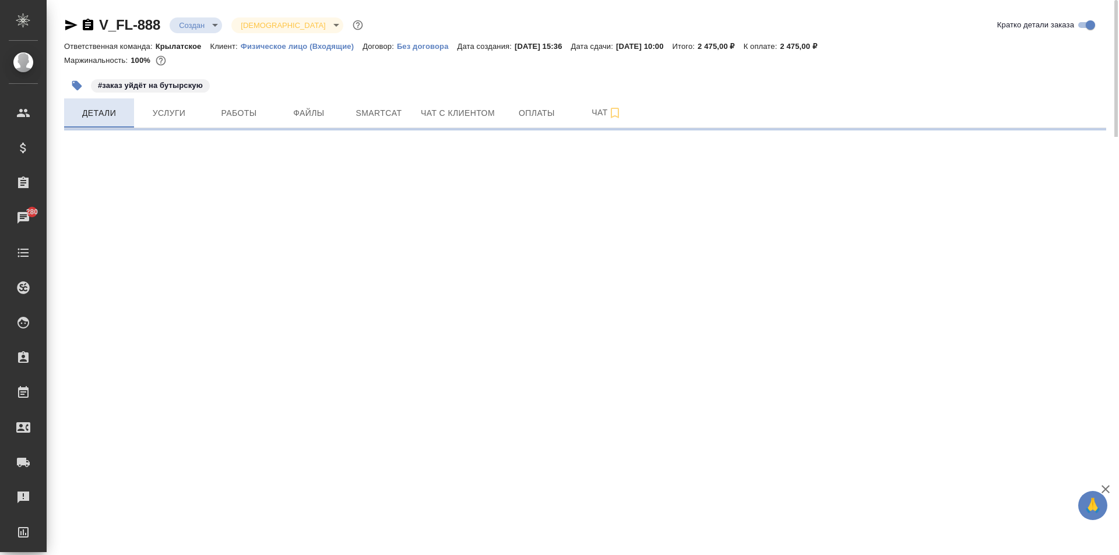
select select "RU"
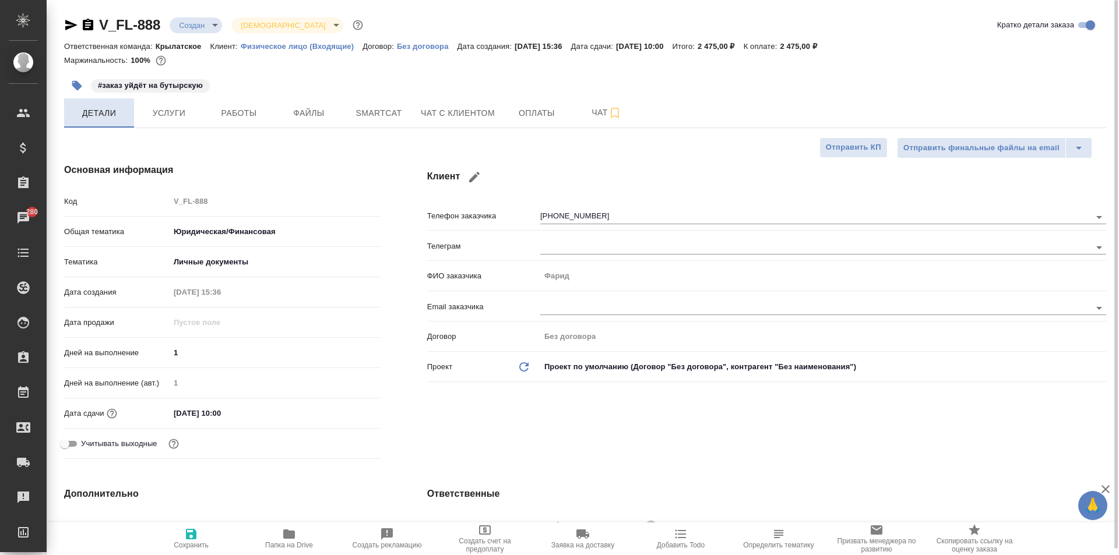
type textarea "x"
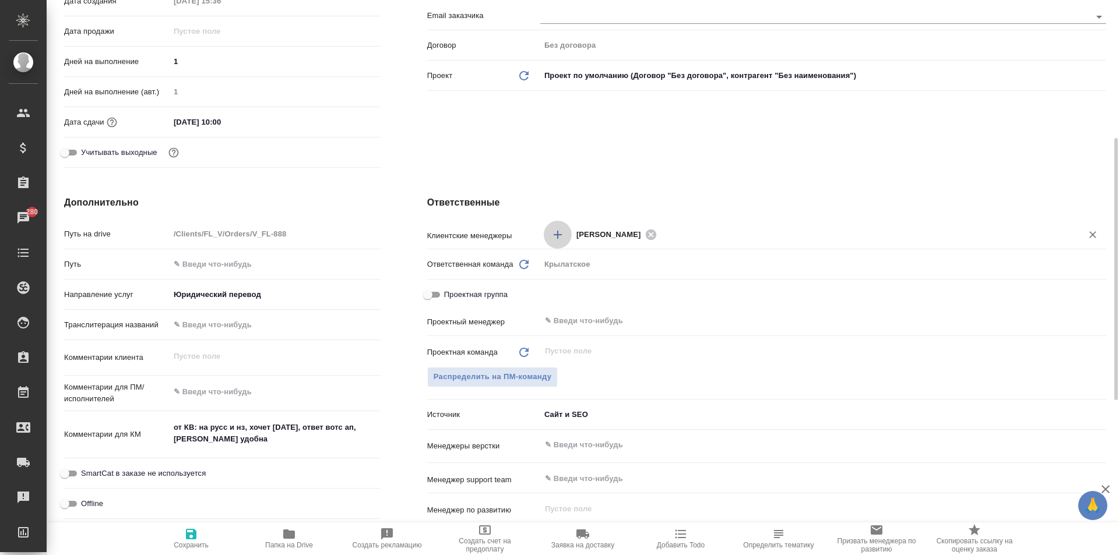
click at [558, 232] on icon "Добавить менеджера" at bounding box center [558, 235] width 14 height 14
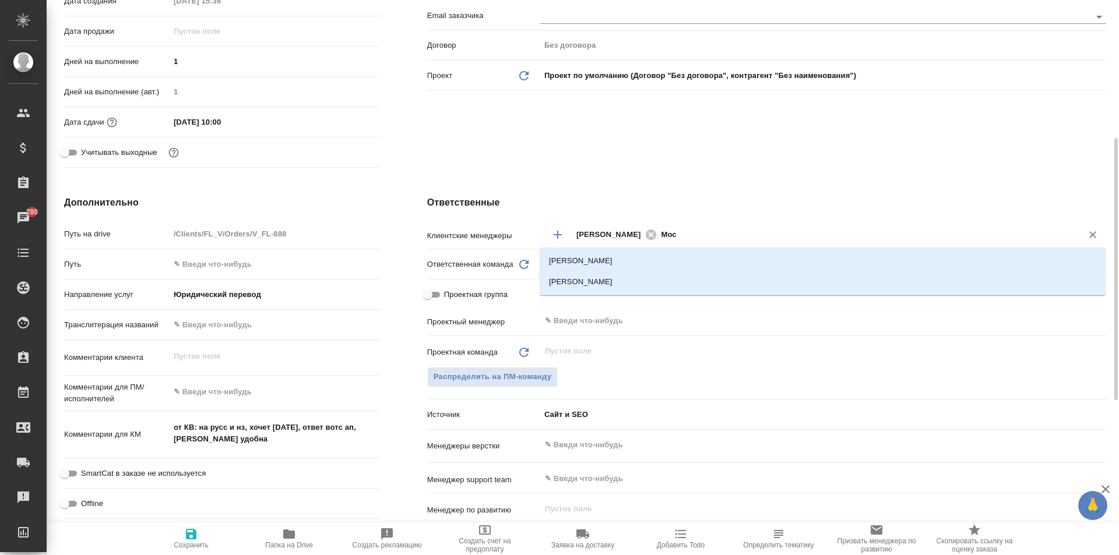
type input "Моск"
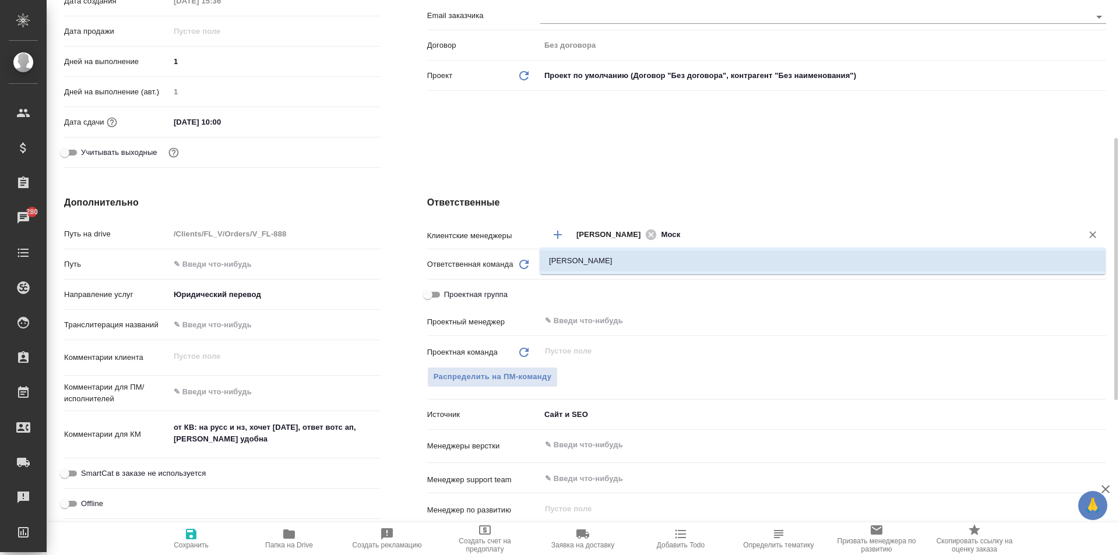
click at [586, 266] on li "[PERSON_NAME]" at bounding box center [823, 261] width 566 height 21
type textarea "x"
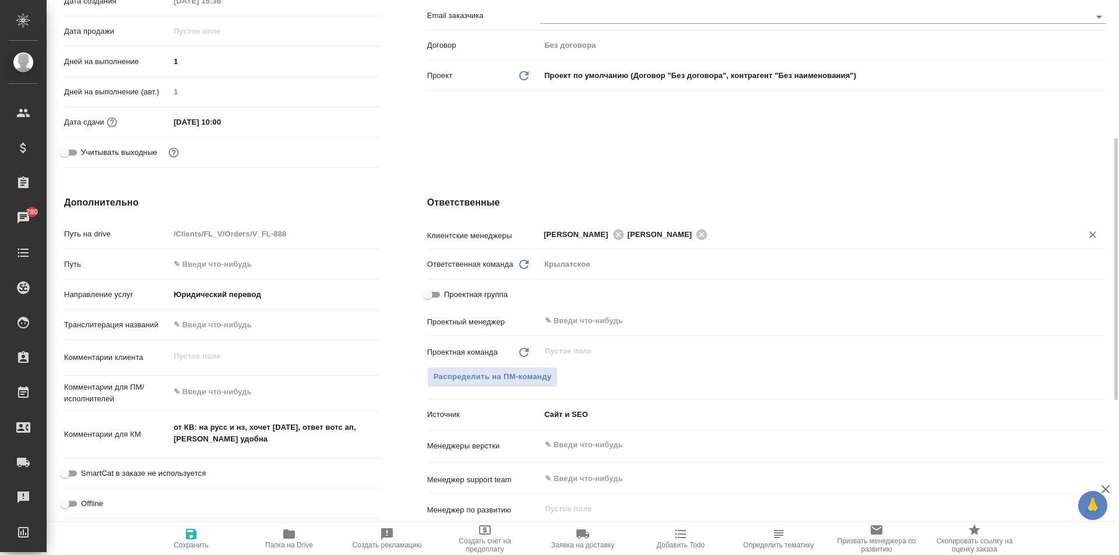
click at [212, 537] on span "Сохранить" at bounding box center [191, 538] width 84 height 22
type textarea "x"
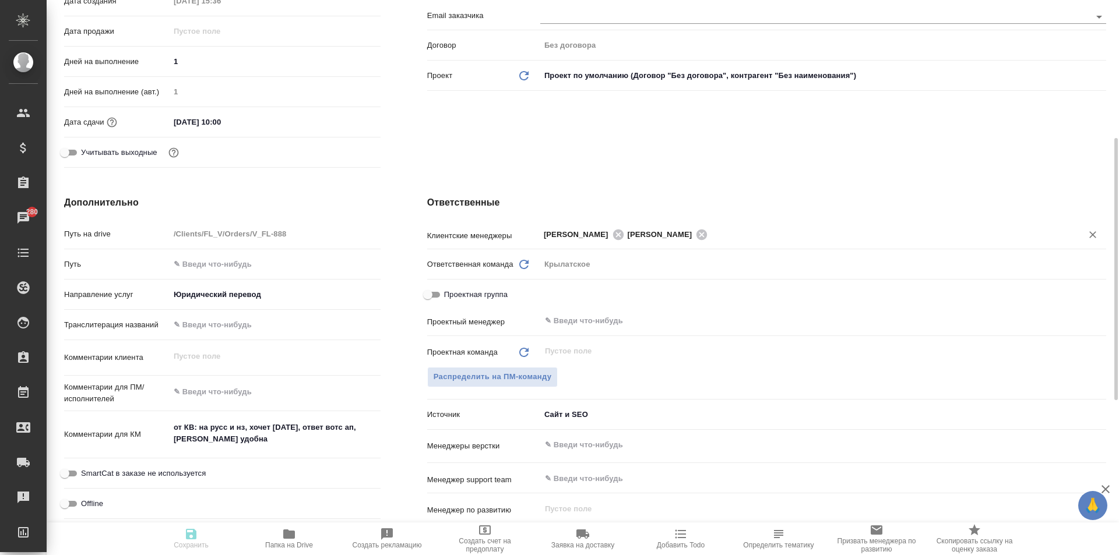
type textarea "x"
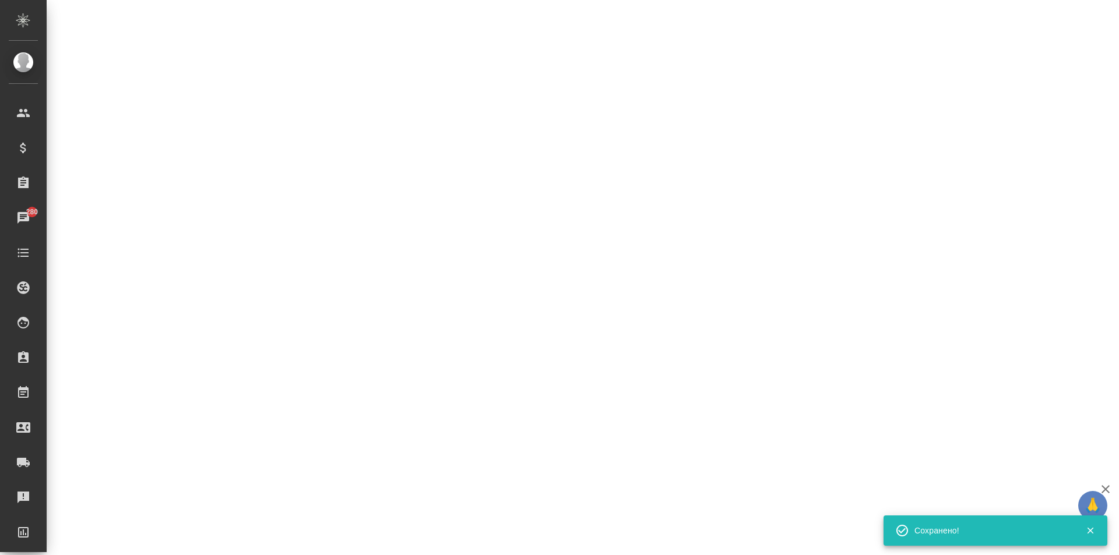
select select "RU"
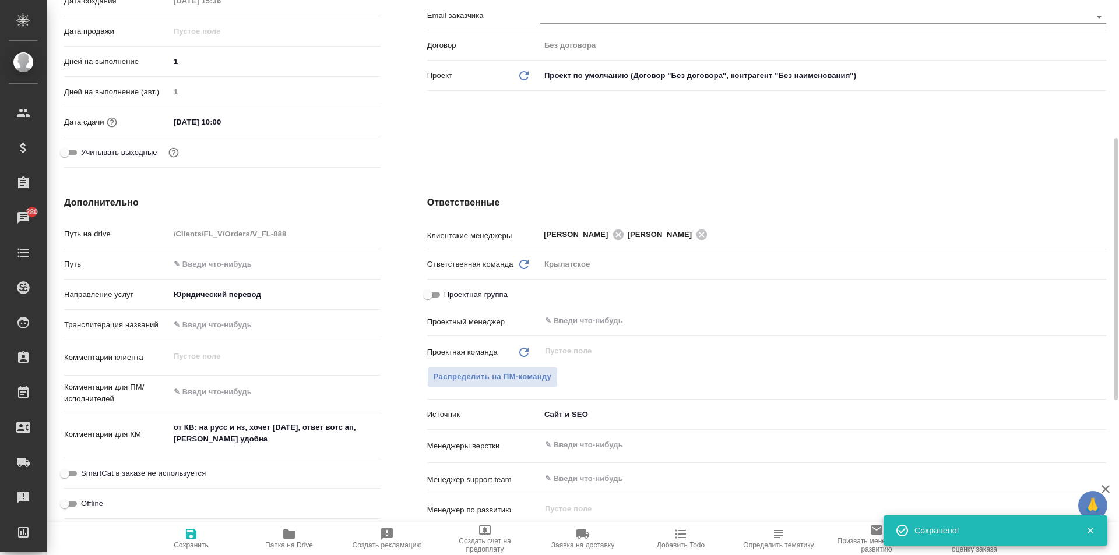
type textarea "x"
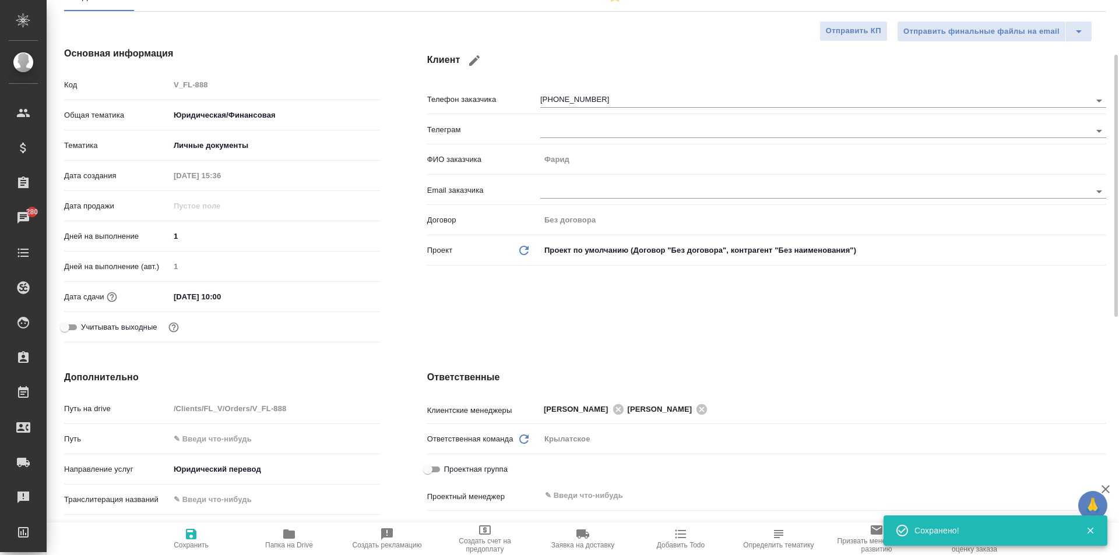
scroll to position [0, 0]
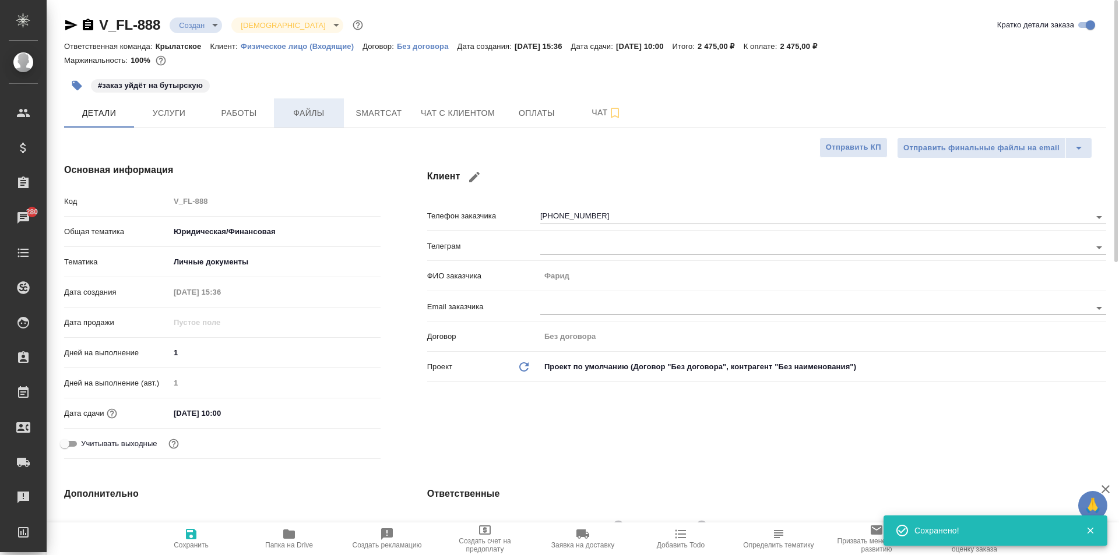
click at [333, 119] on span "Файлы" at bounding box center [309, 113] width 56 height 15
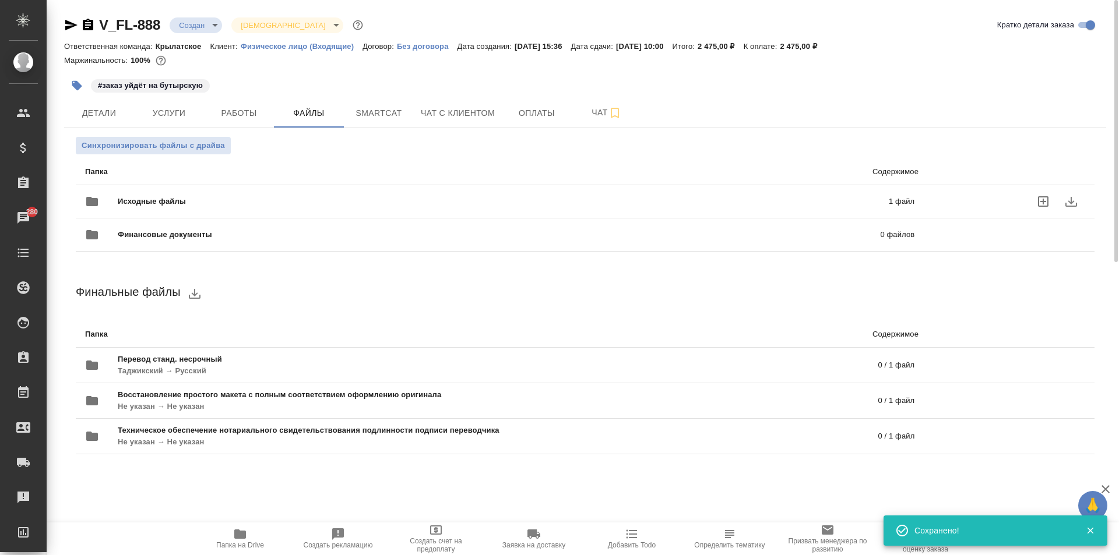
click at [638, 188] on div "Исходные файлы 1 файл" at bounding box center [499, 202] width 829 height 28
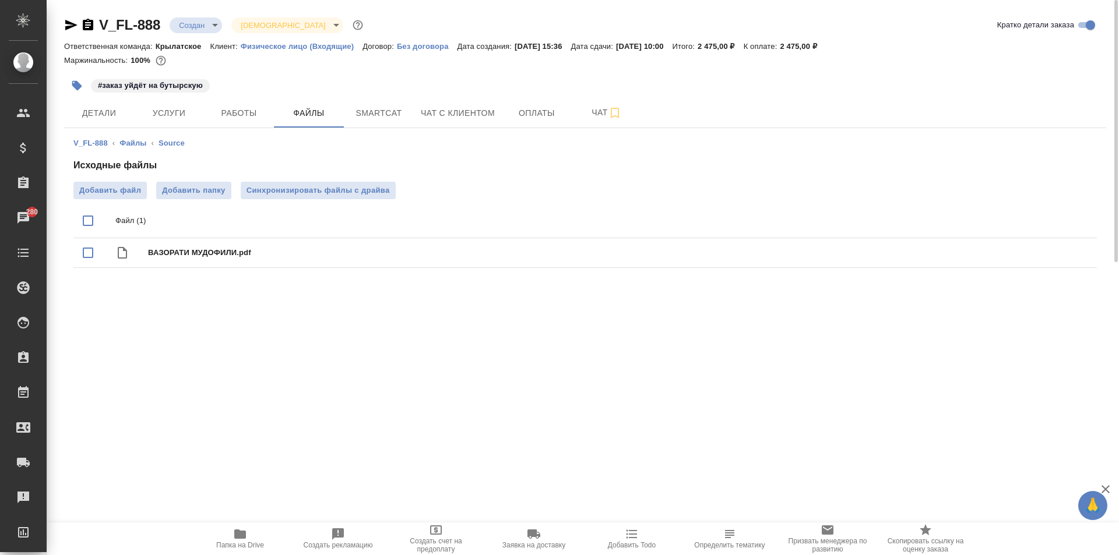
click at [244, 543] on span "Папка на Drive" at bounding box center [240, 545] width 48 height 8
click at [100, 102] on button "Детали" at bounding box center [99, 113] width 70 height 29
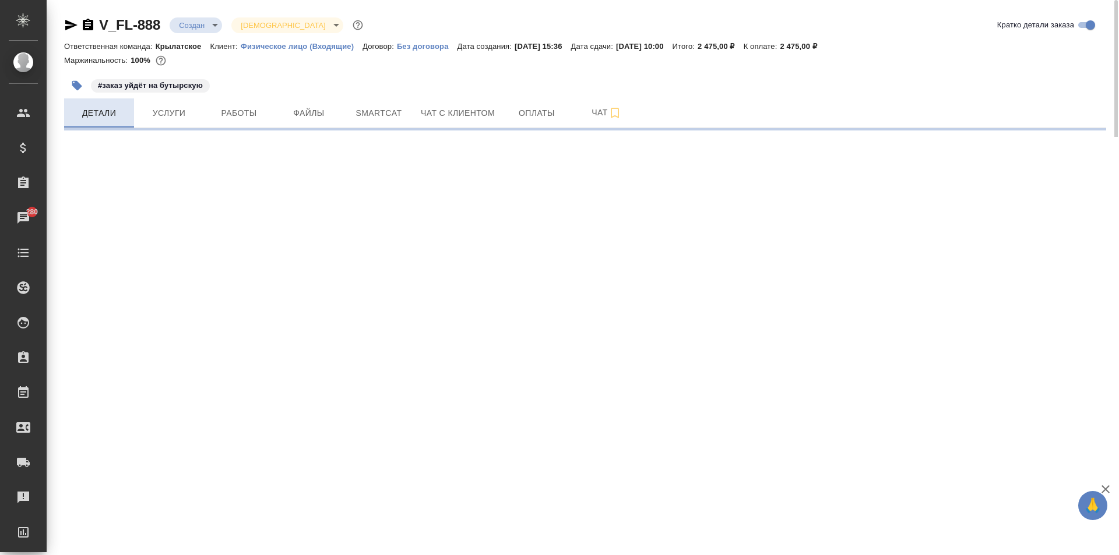
select select "RU"
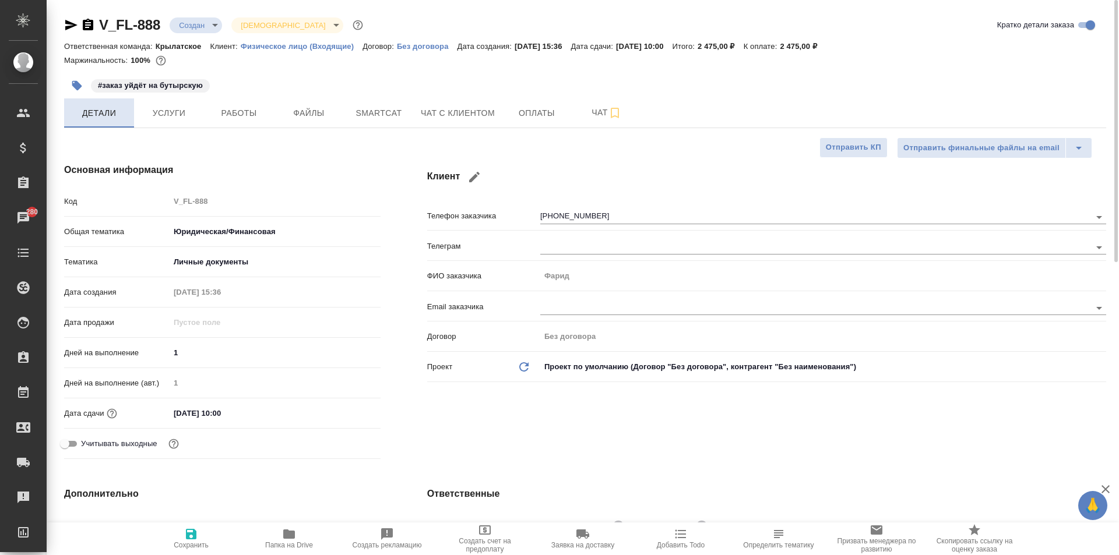
type textarea "x"
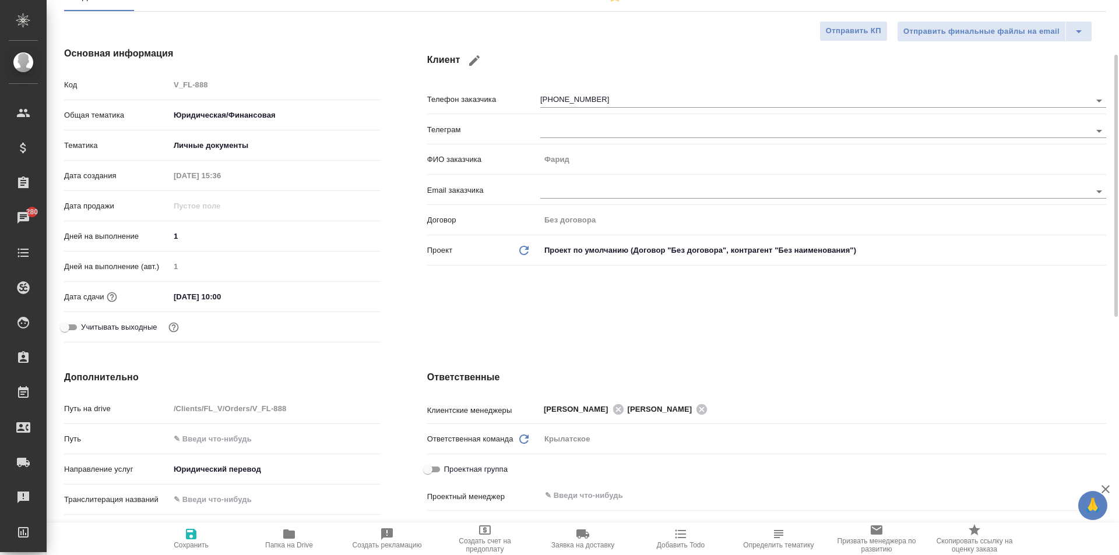
scroll to position [58, 0]
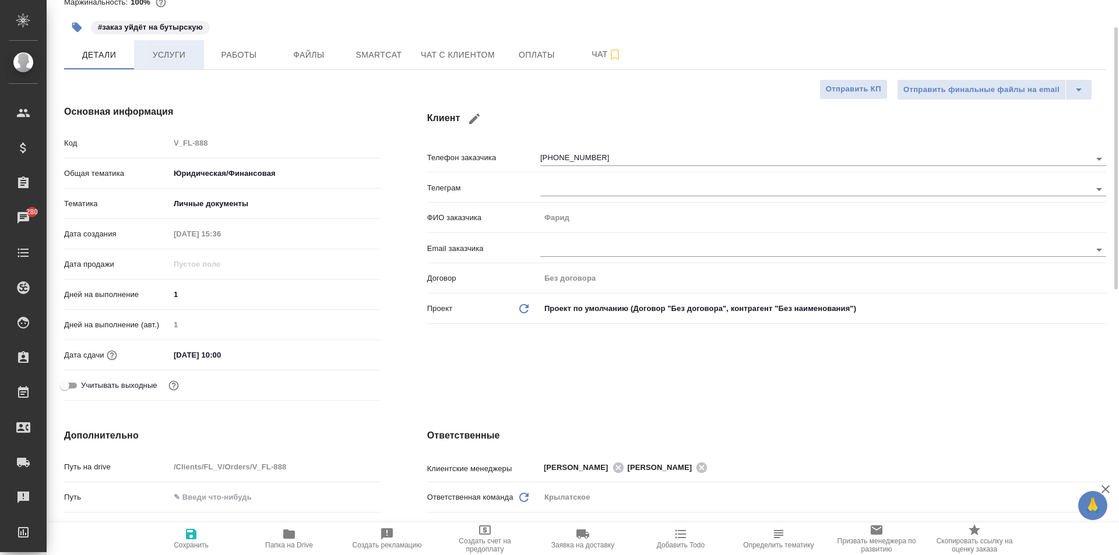
click at [182, 51] on span "Услуги" at bounding box center [169, 55] width 56 height 15
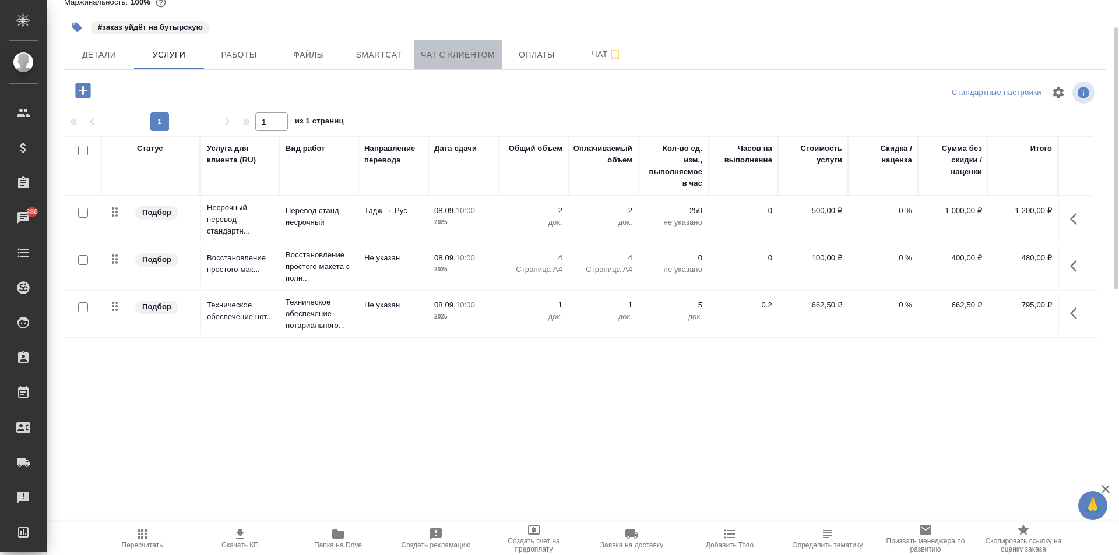
click at [462, 58] on span "Чат с клиентом" at bounding box center [458, 55] width 74 height 15
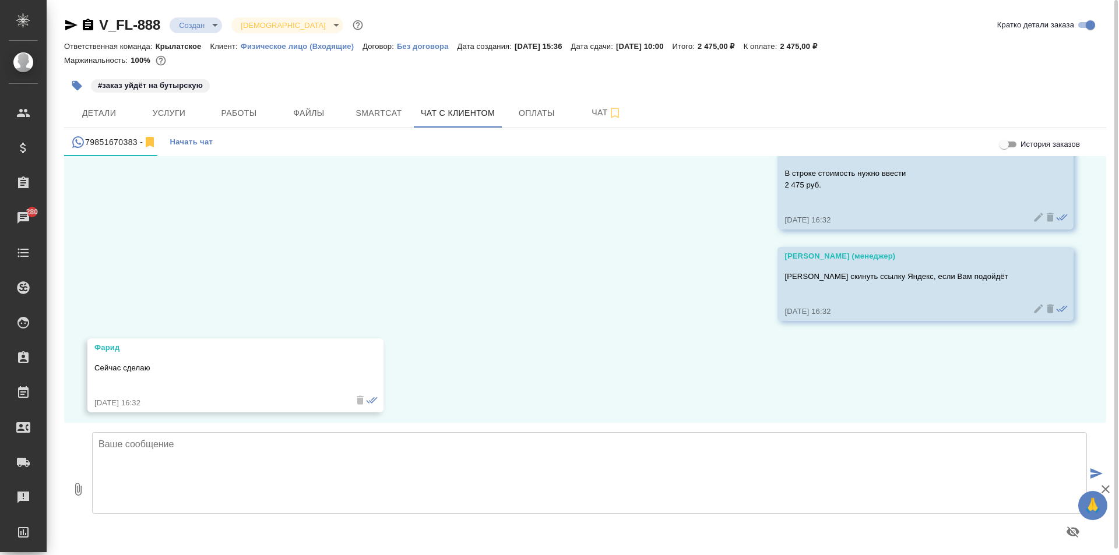
scroll to position [2684, 0]
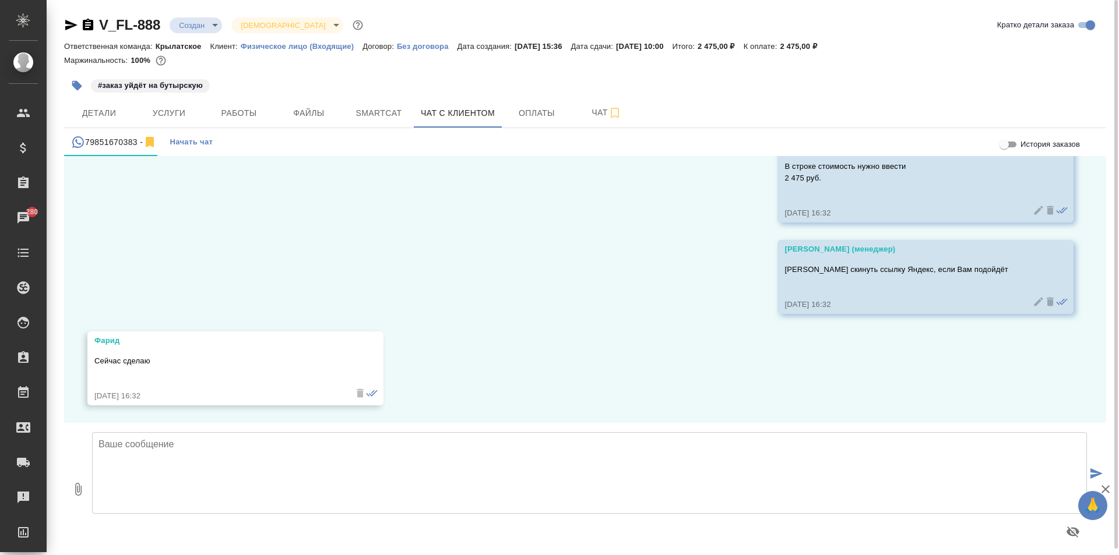
click at [280, 490] on textarea at bounding box center [589, 473] width 995 height 82
type textarea "После проведения оплаты просьба написать об этом, чтобы мы могли незамедлительн…"
click at [1092, 471] on icon "submit" at bounding box center [1097, 474] width 12 height 10
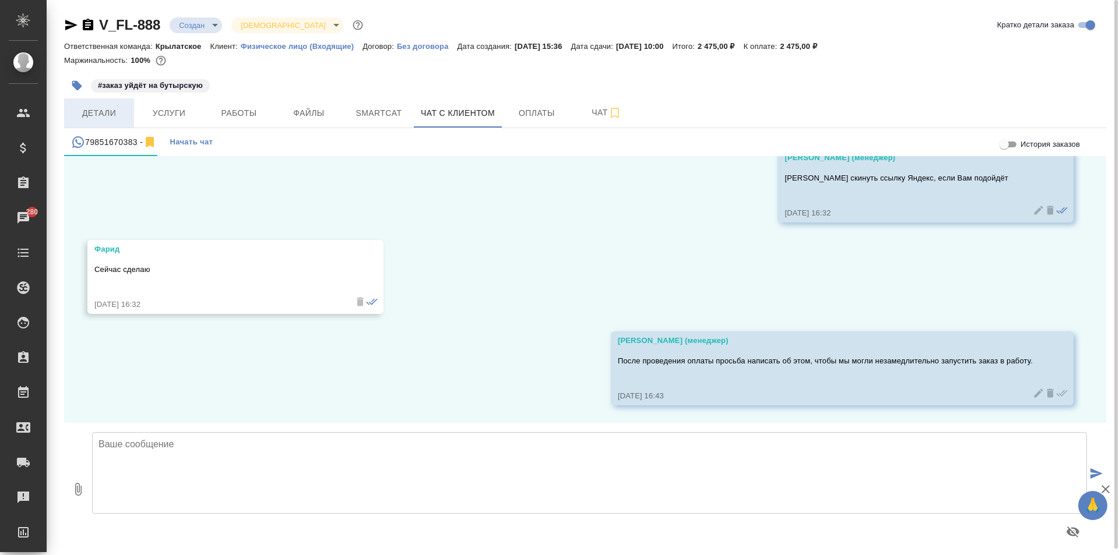
click at [113, 115] on span "Детали" at bounding box center [99, 113] width 56 height 15
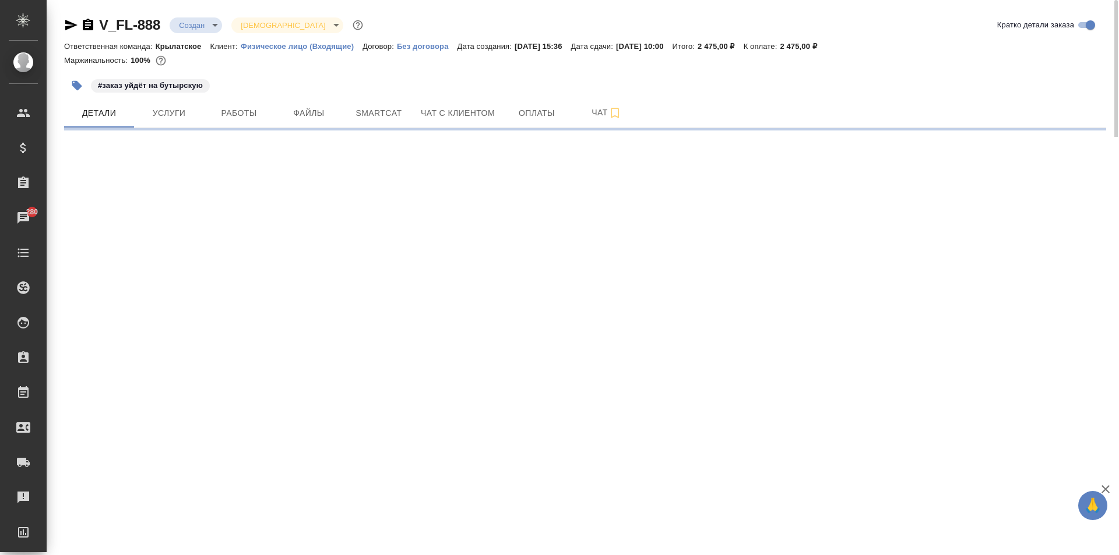
select select "RU"
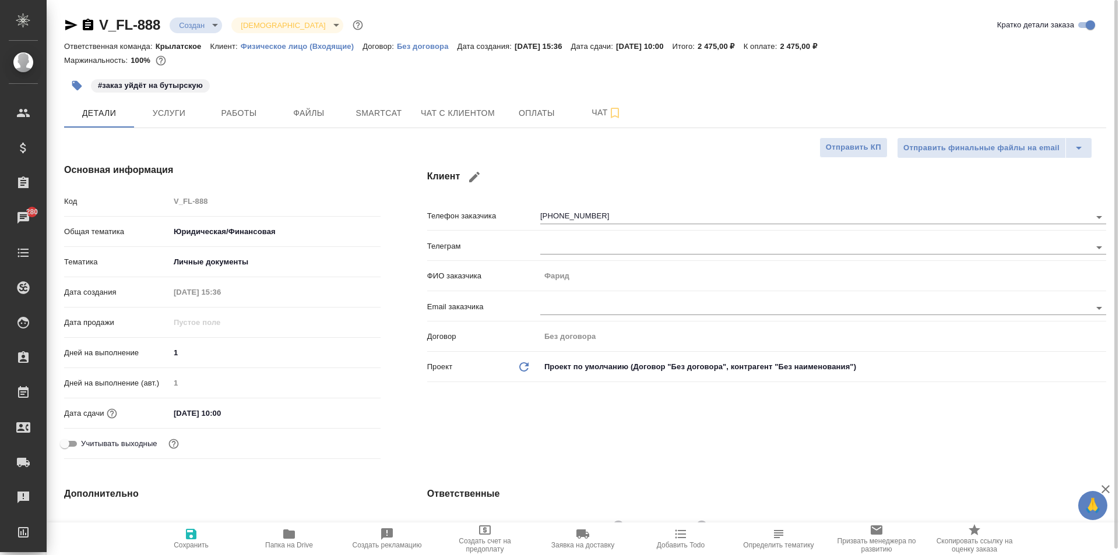
type textarea "x"
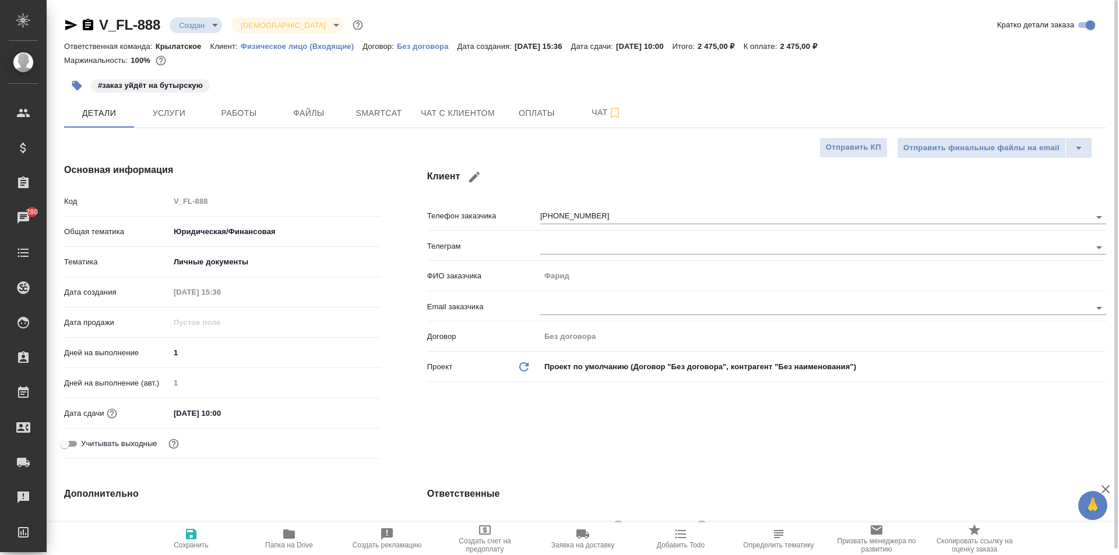
type textarea "x"
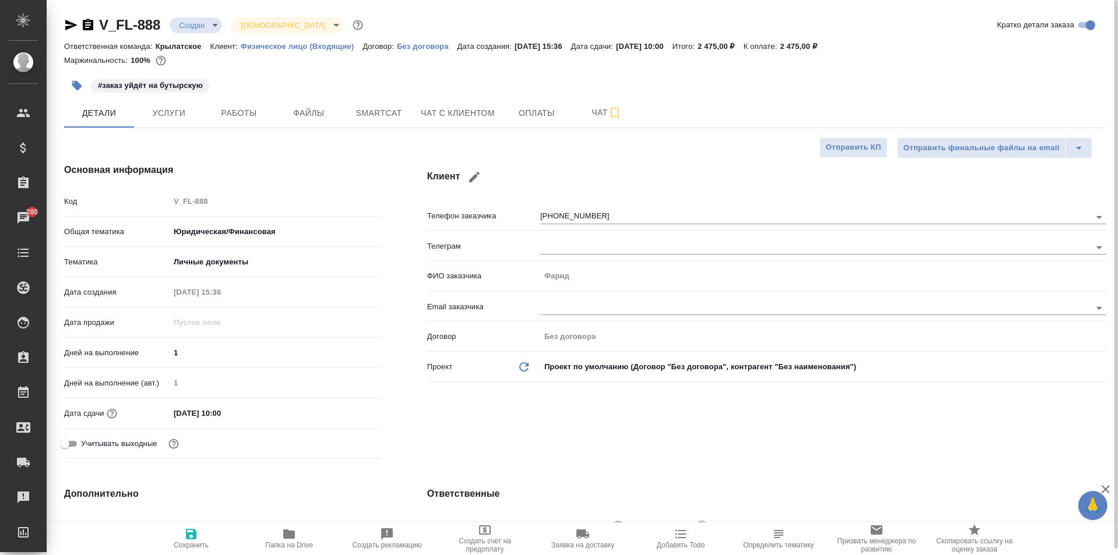
type textarea "x"
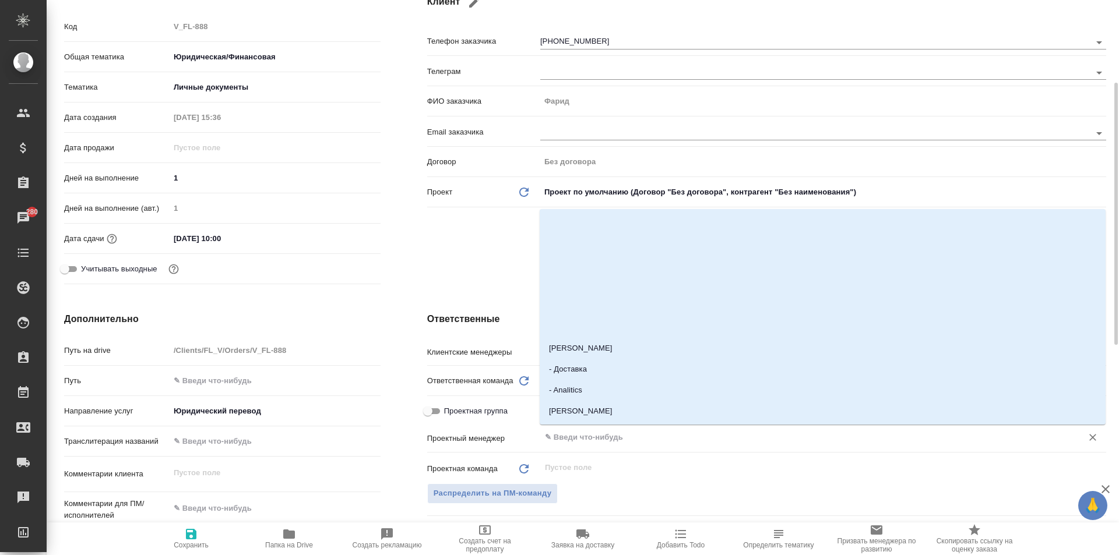
click at [590, 436] on input "text" at bounding box center [804, 438] width 520 height 14
click at [384, 309] on div "Дополнительно Путь на drive /Clients/FL_V/Orders/V_FL-888 Путь Направление услу…" at bounding box center [222, 524] width 363 height 470
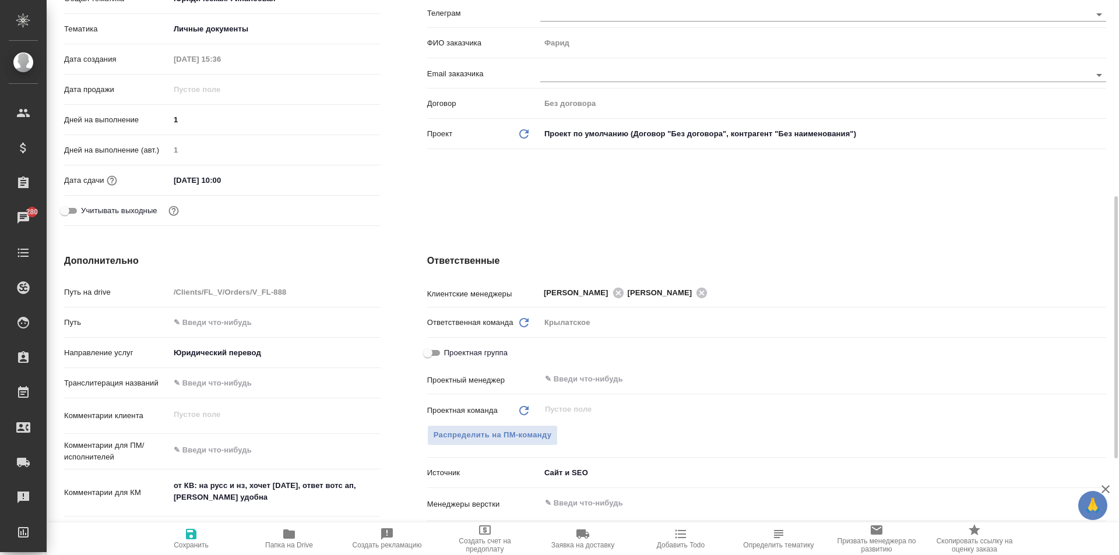
scroll to position [350, 0]
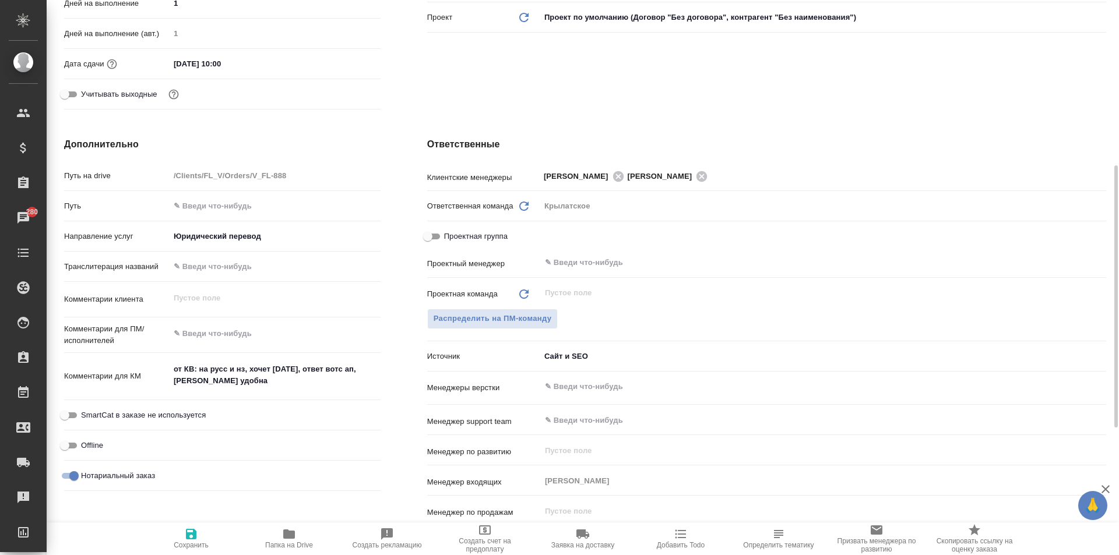
click at [249, 386] on textarea "от КВ: на русс и нз, хочет сегодня, ответ вотс ап, бутырская удобна" at bounding box center [275, 375] width 211 height 31
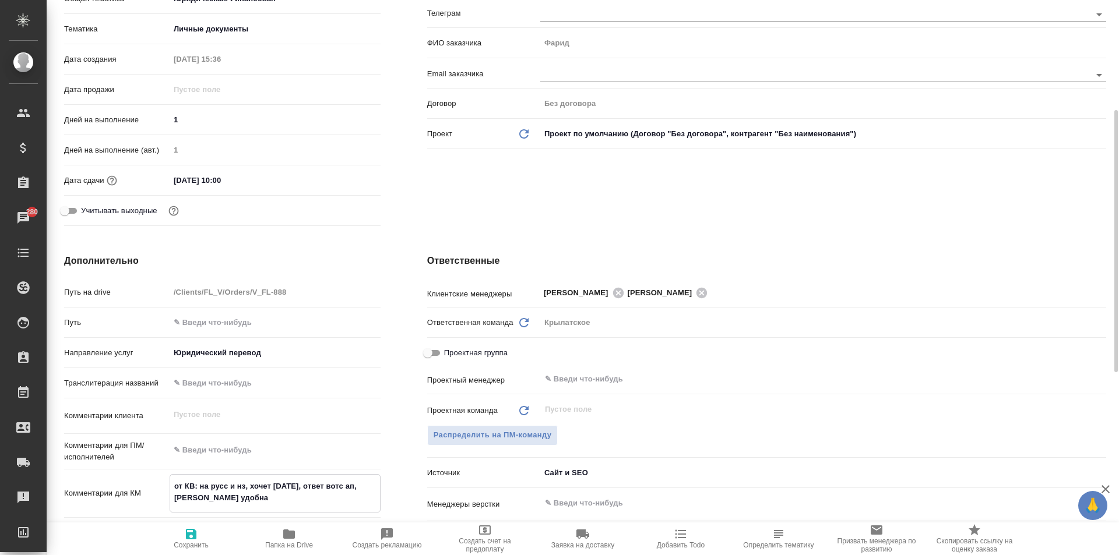
scroll to position [0, 0]
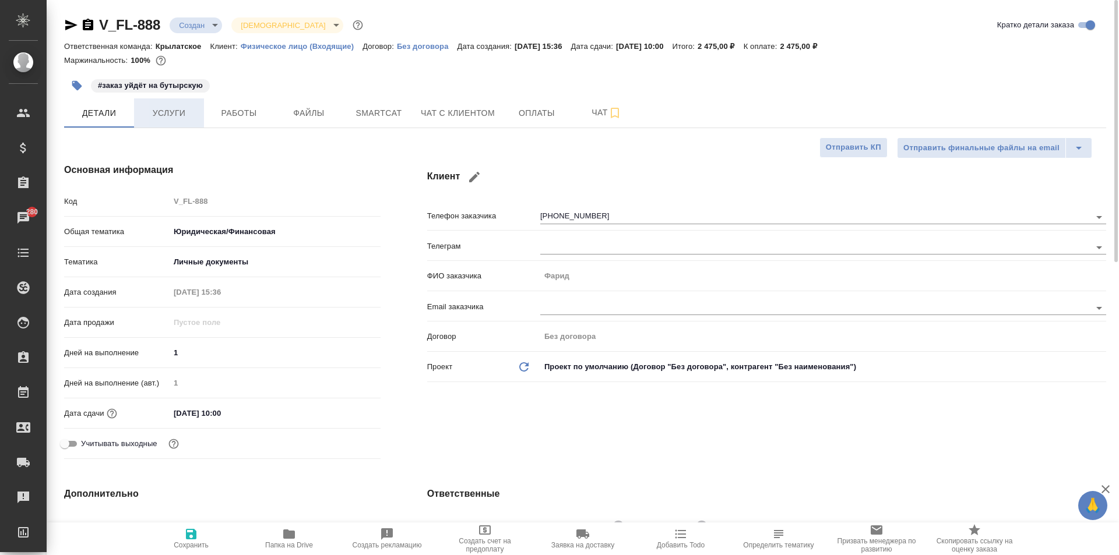
type textarea "x"
click at [168, 110] on span "Услуги" at bounding box center [169, 113] width 56 height 15
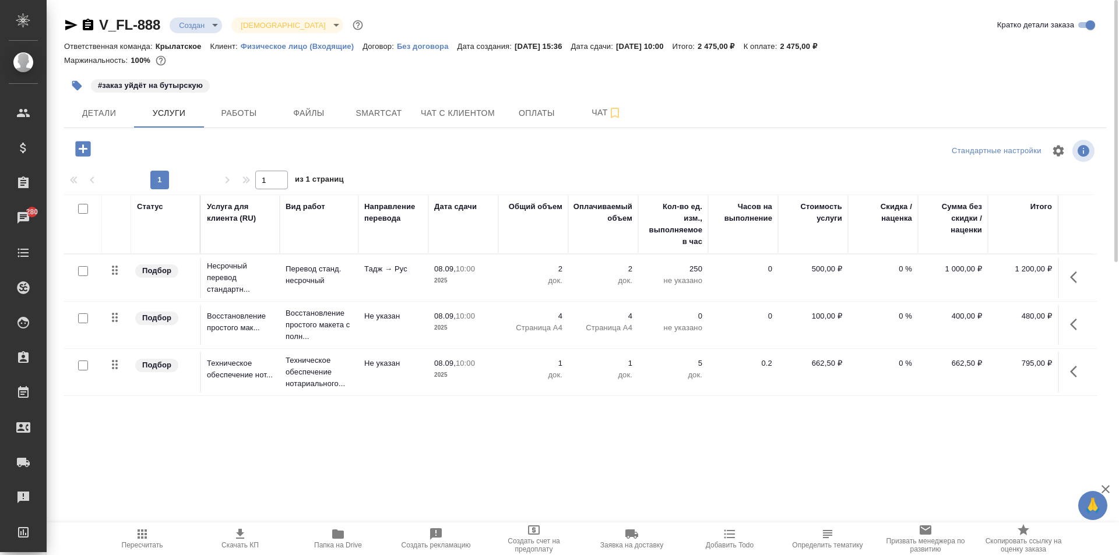
click at [113, 131] on div "V_FL-888 Создан new Святая троица holyTrinity Кратко детали заказа Ответственна…" at bounding box center [585, 237] width 1055 height 475
click at [109, 119] on span "Детали" at bounding box center [99, 113] width 56 height 15
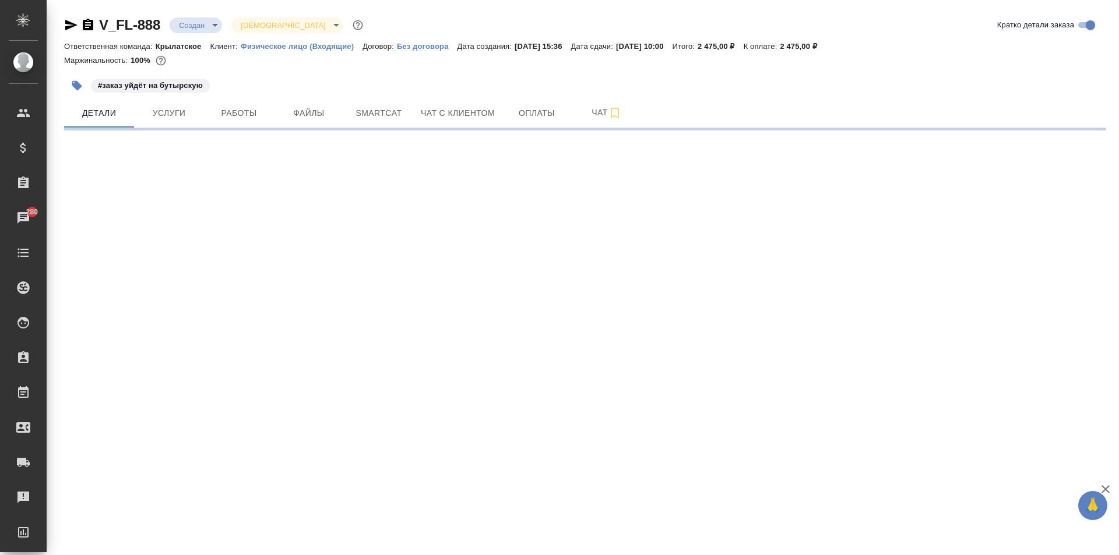
select select "RU"
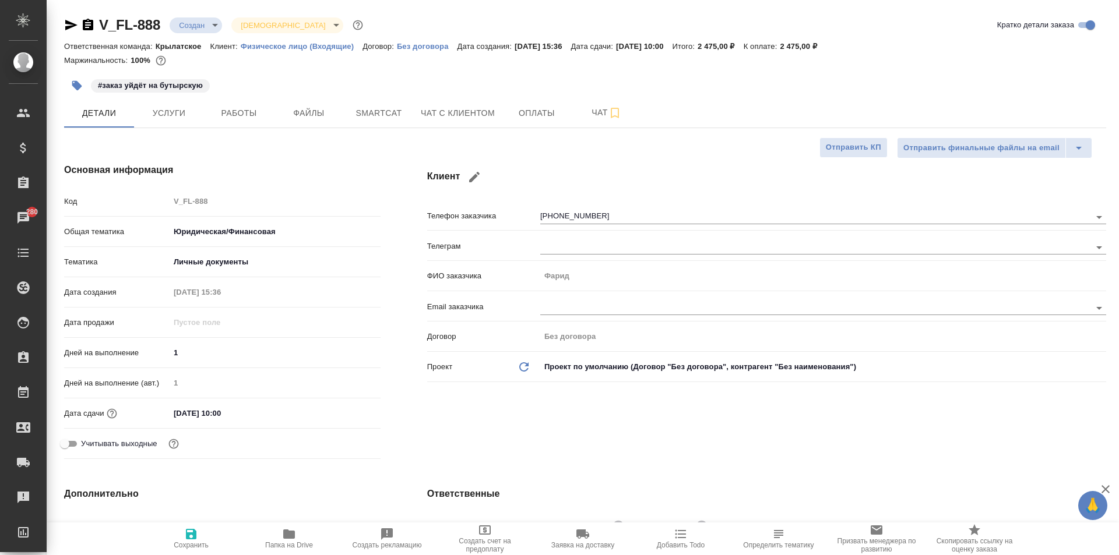
type textarea "x"
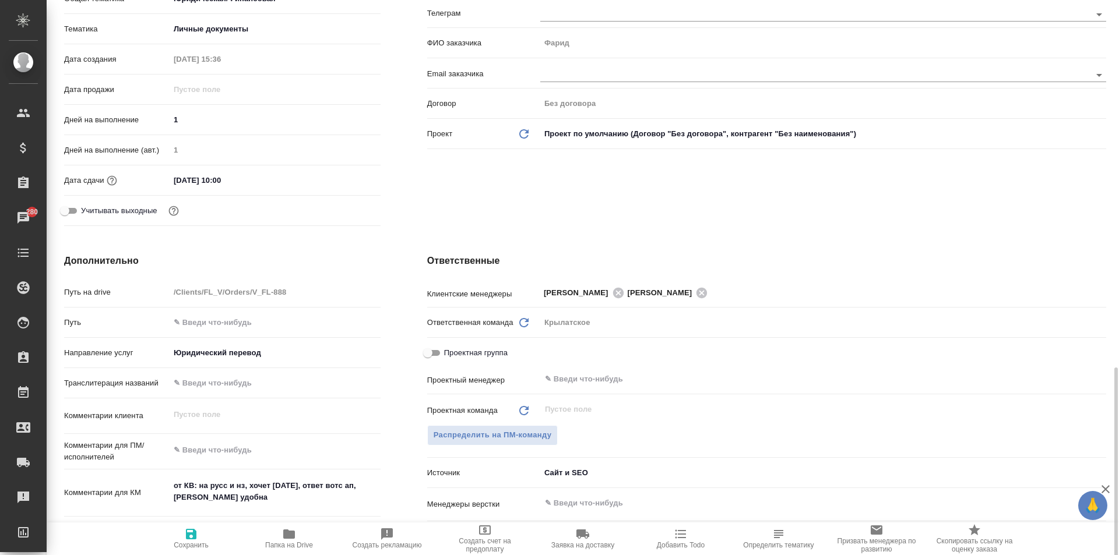
scroll to position [466, 0]
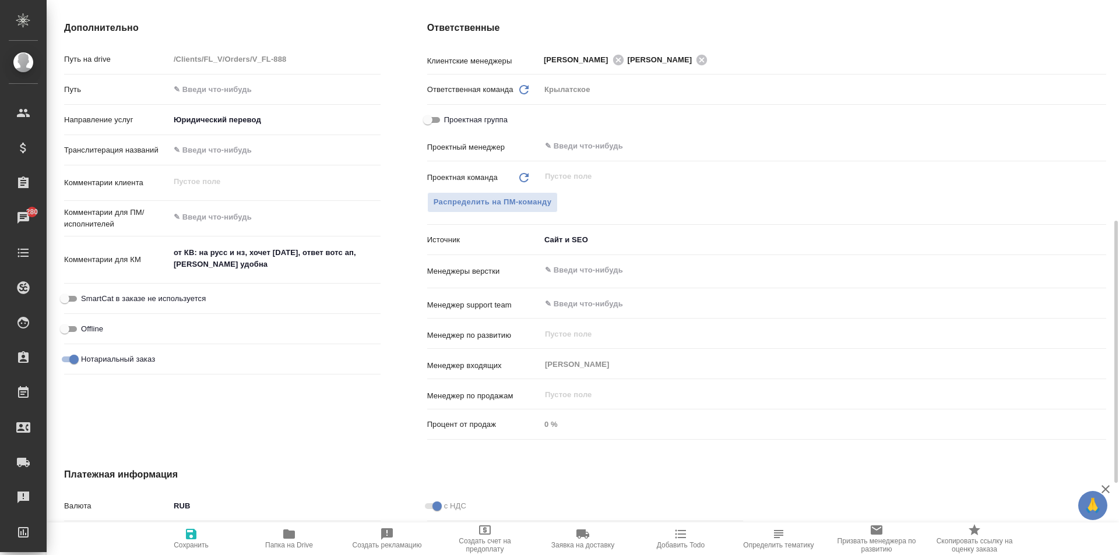
type textarea "x"
click at [254, 266] on textarea "от КВ: на русс и нз, хочет сегодня, ответ вотс ап, бутырская удобна" at bounding box center [275, 259] width 210 height 31
type textarea "x"
type textarea "от КВ: на русс и нз, хочет сегодня, ответ вотс ап, бутырская удобна"
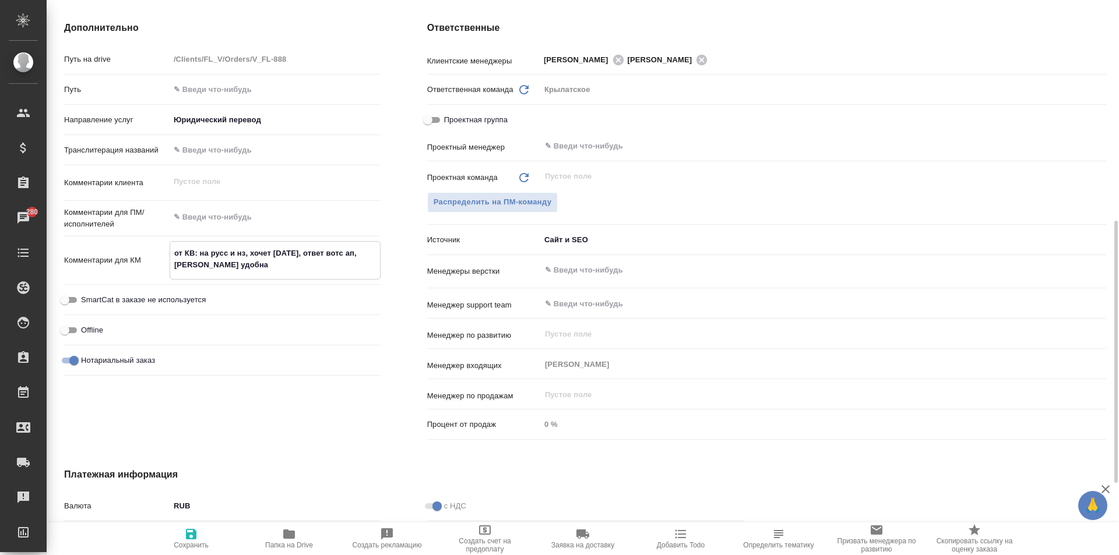
type textarea "x"
type textarea "от КВ: на русс и нз, хочет сегодня, ответ вотс ап, бутырская удобна т"
type textarea "x"
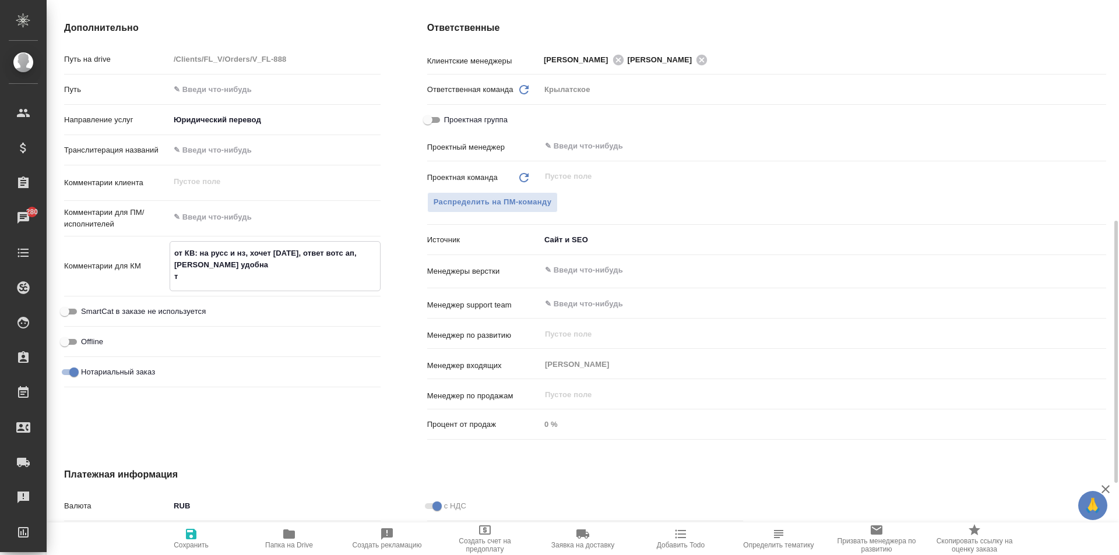
type textarea "x"
type textarea "от КВ: на русс и нз, хочет сегодня, ответ вотс ап, бутырская удобна та"
type textarea "x"
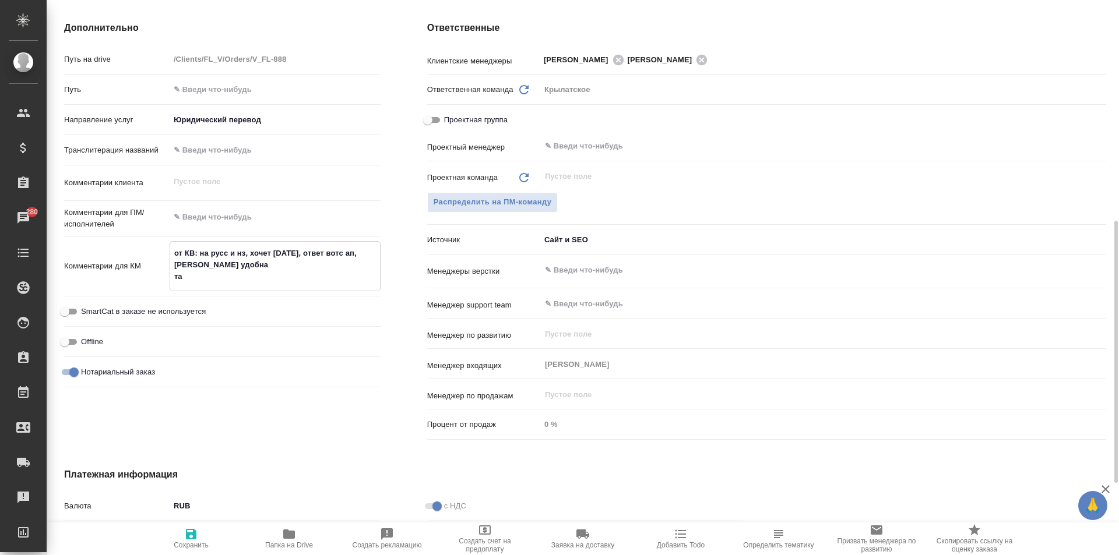
type textarea "x"
type textarea "от КВ: на русс и нз, хочет сегодня, ответ вотс ап, бутырская удобна тад"
type textarea "x"
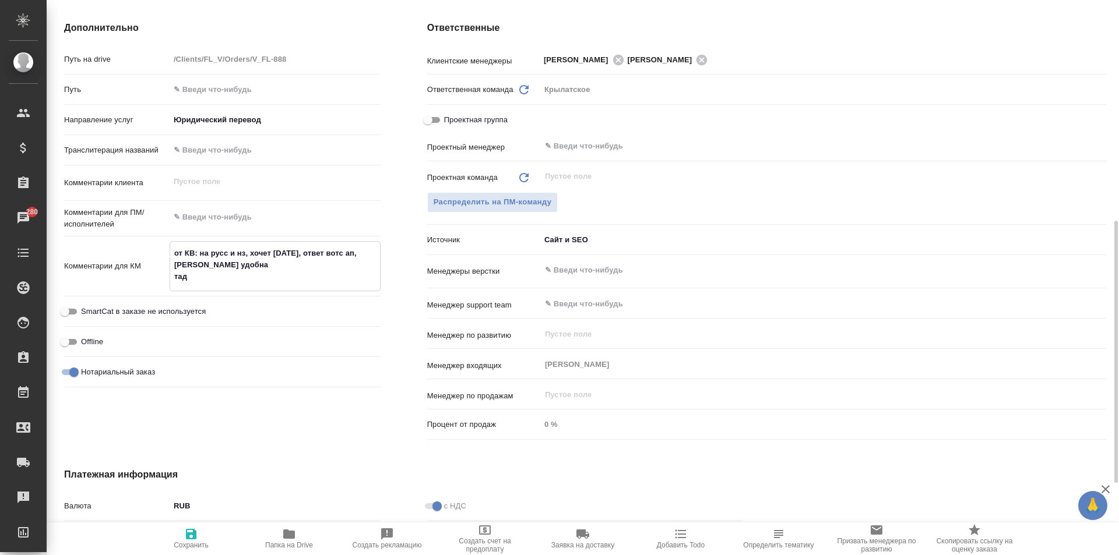
type textarea "от КВ: на русс и нз, хочет сегодня, ответ вотс ап, бутырская удобна тадж"
type textarea "x"
type textarea "от КВ: на русс и нз, хочет сегодня, ответ вотс ап, бутырская удобна тадж-"
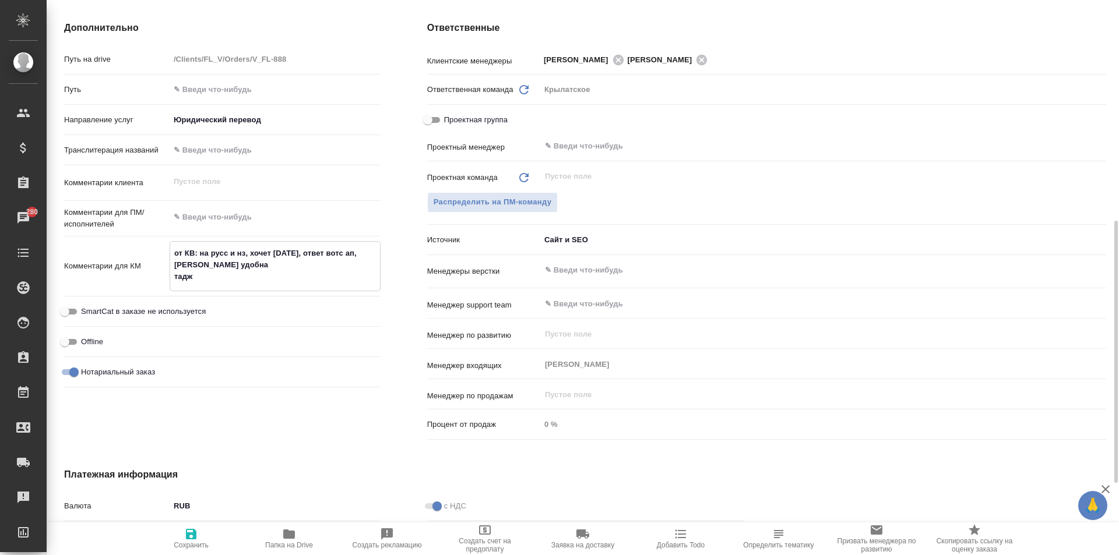
type textarea "x"
type textarea "от КВ: на русс и нз, хочет сегодня, ответ вотс ап, бутырская удобна тадж-р"
type textarea "x"
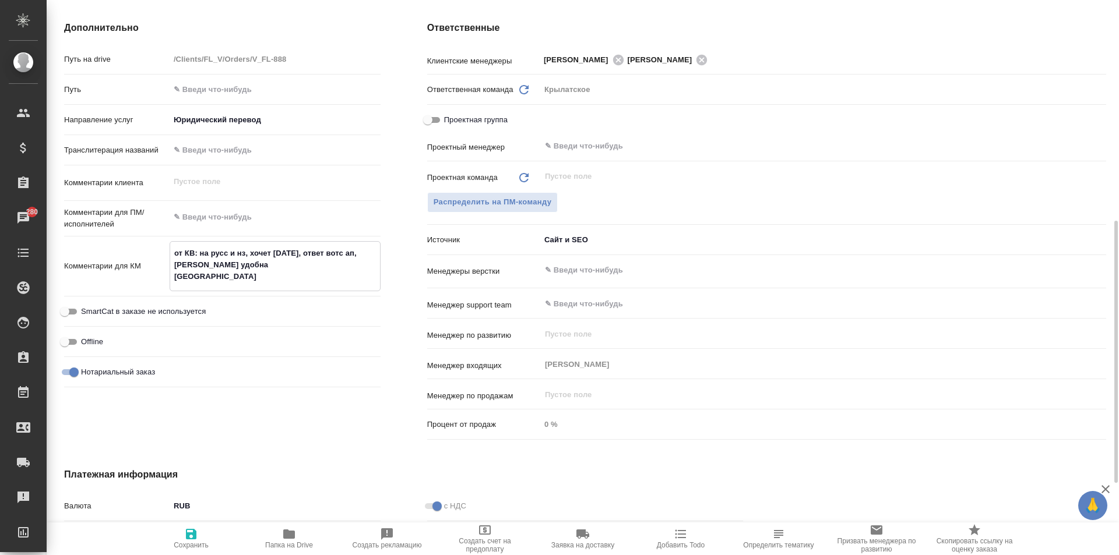
type textarea "x"
type textarea "от КВ: на русс и нз, хочет сегодня, ответ вотс ап, бутырская удобна тадж-ру"
type textarea "x"
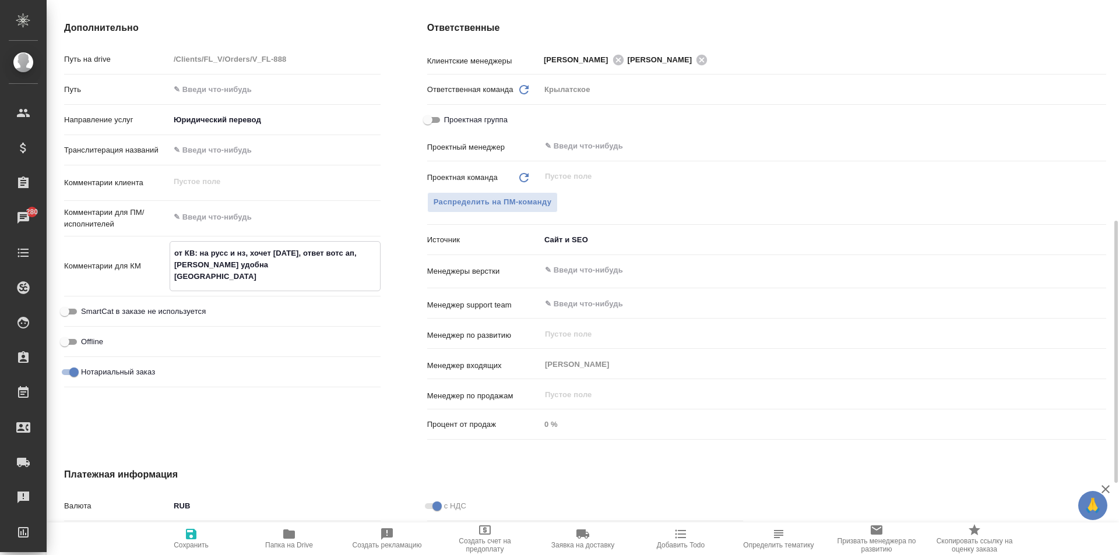
type textarea "x"
type textarea "от КВ: на русс и нз, хочет сегодня, ответ вотс ап, бутырская удобна тадж-рус"
type textarea "x"
type textarea "от КВ: на русс и нз, хочет сегодня, ответ вотс ап, бутырская удобна тадж-рус"
type textarea "x"
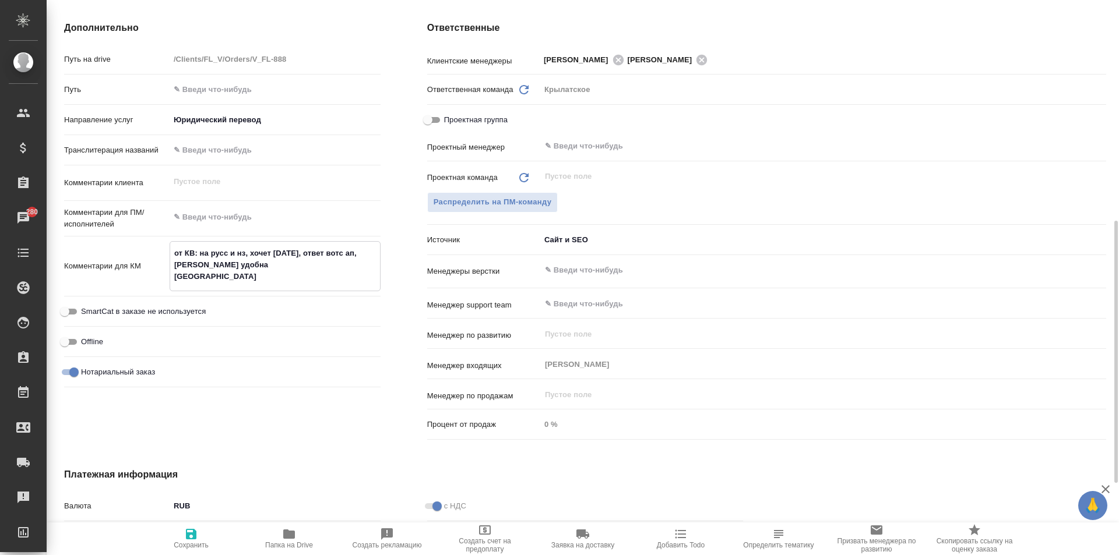
click at [205, 532] on span "Сохранить" at bounding box center [191, 538] width 84 height 22
type textarea "x"
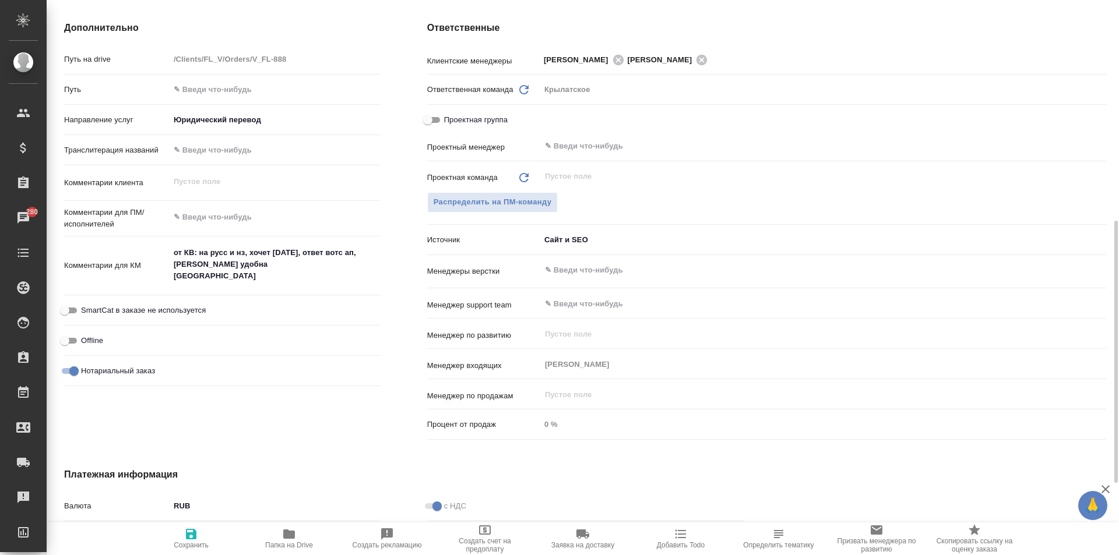
type textarea "x"
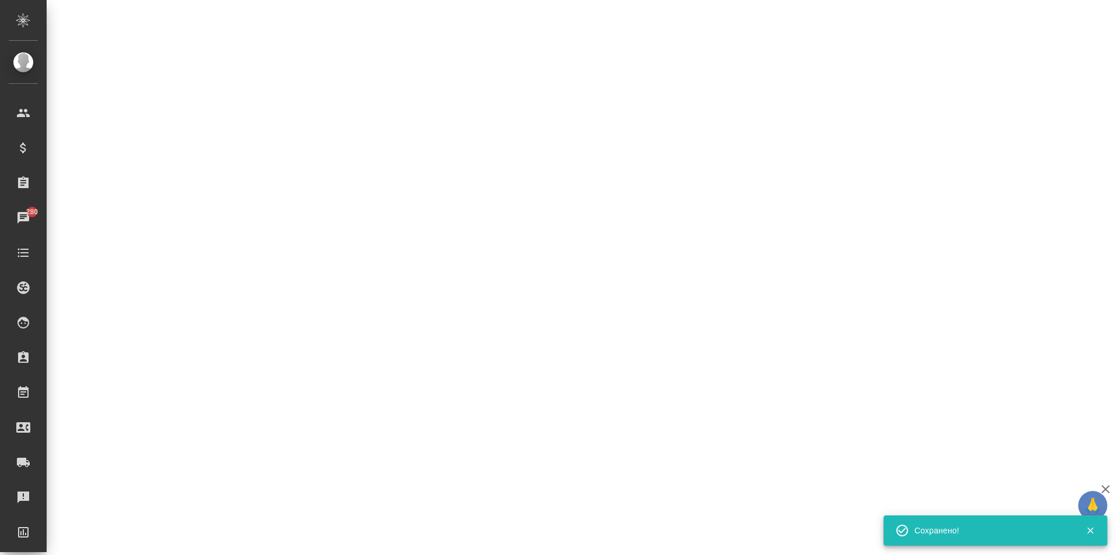
select select "RU"
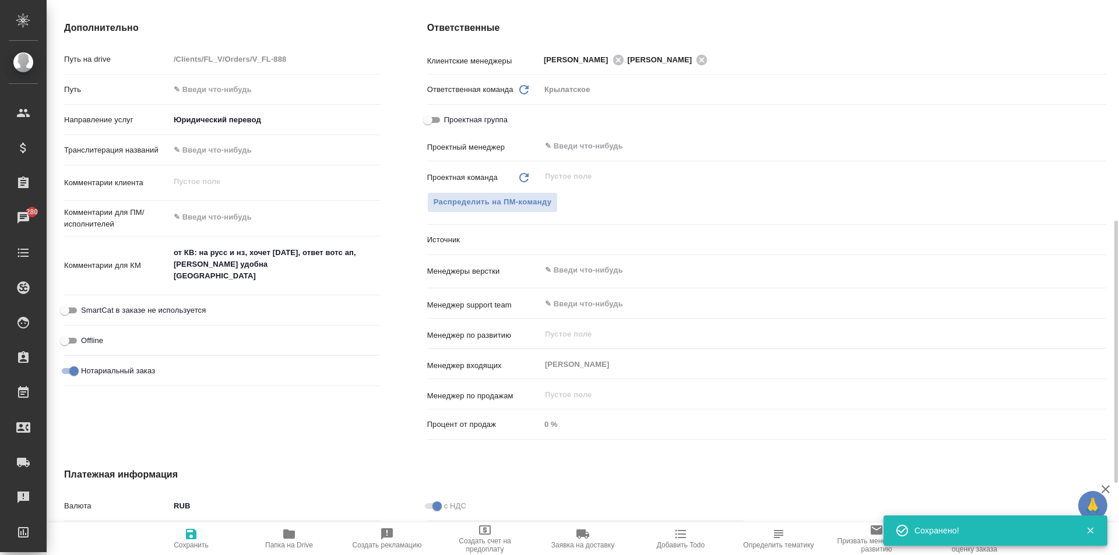
type textarea "x"
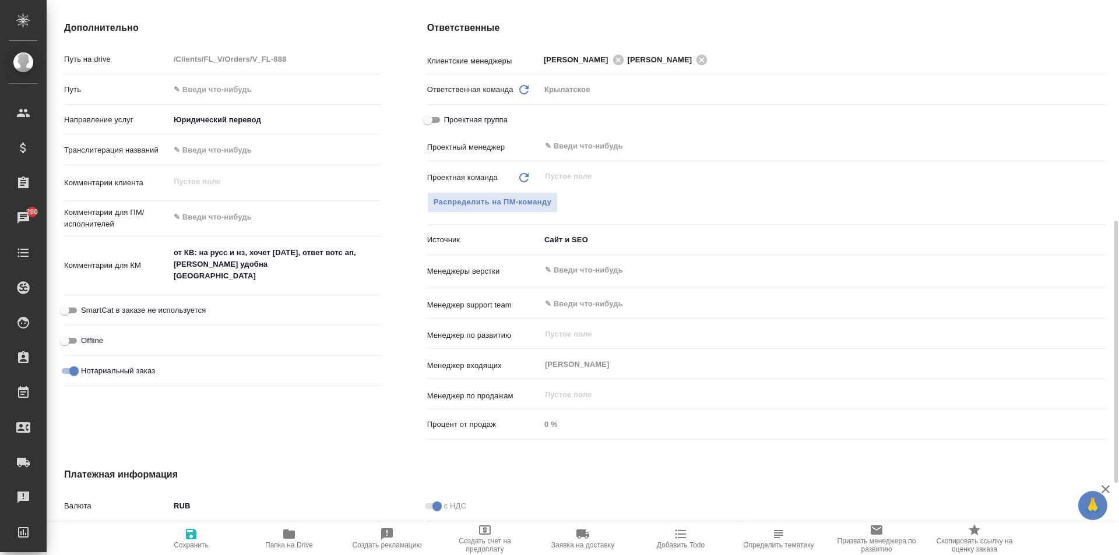
scroll to position [408, 0]
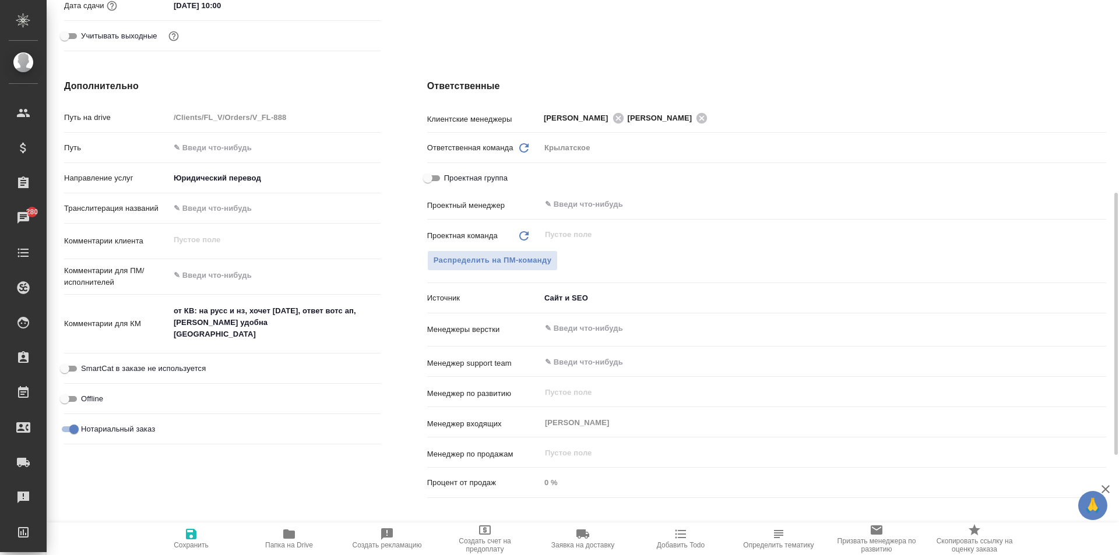
type textarea "x"
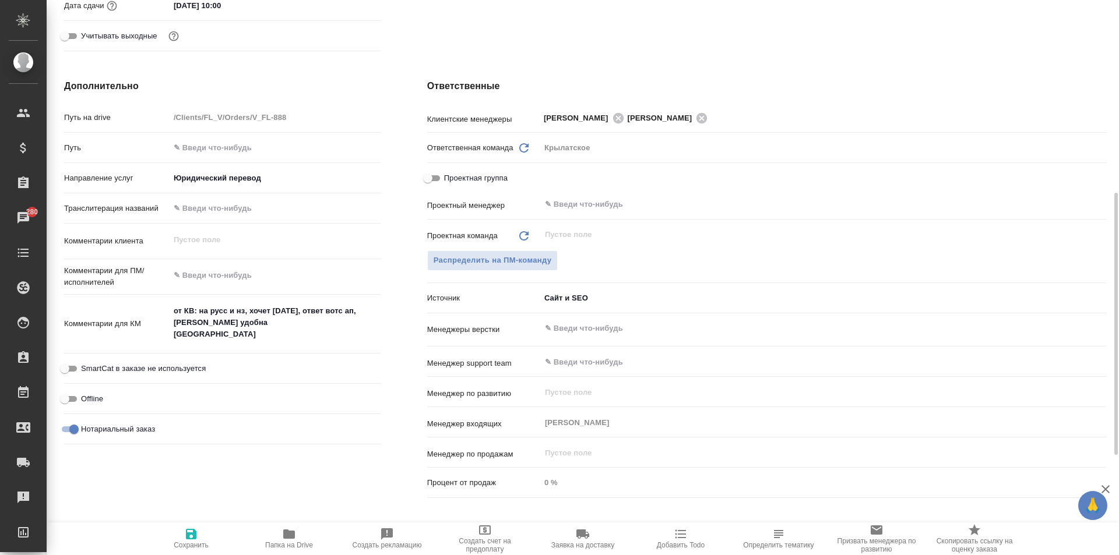
type textarea "x"
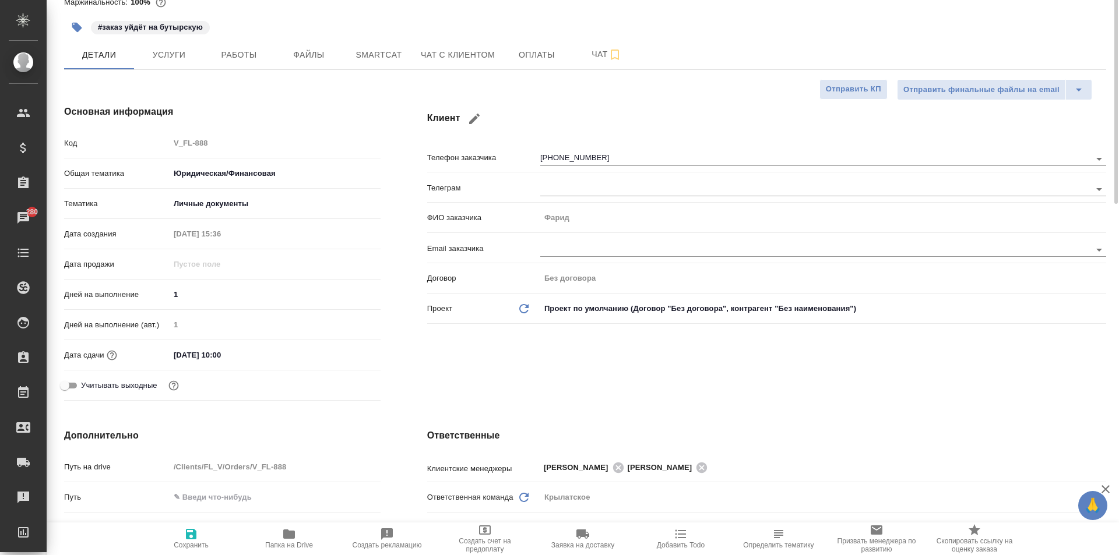
scroll to position [0, 0]
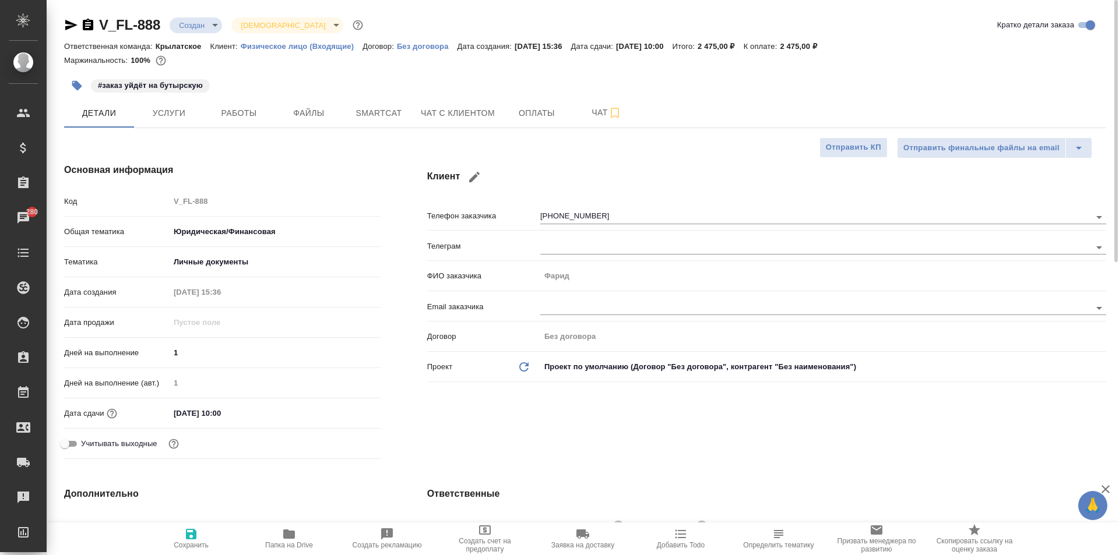
click at [455, 96] on div "#заказ уйдёт на бутырскую" at bounding box center [411, 86] width 695 height 26
click at [464, 121] on button "Чат с клиентом" at bounding box center [458, 113] width 88 height 29
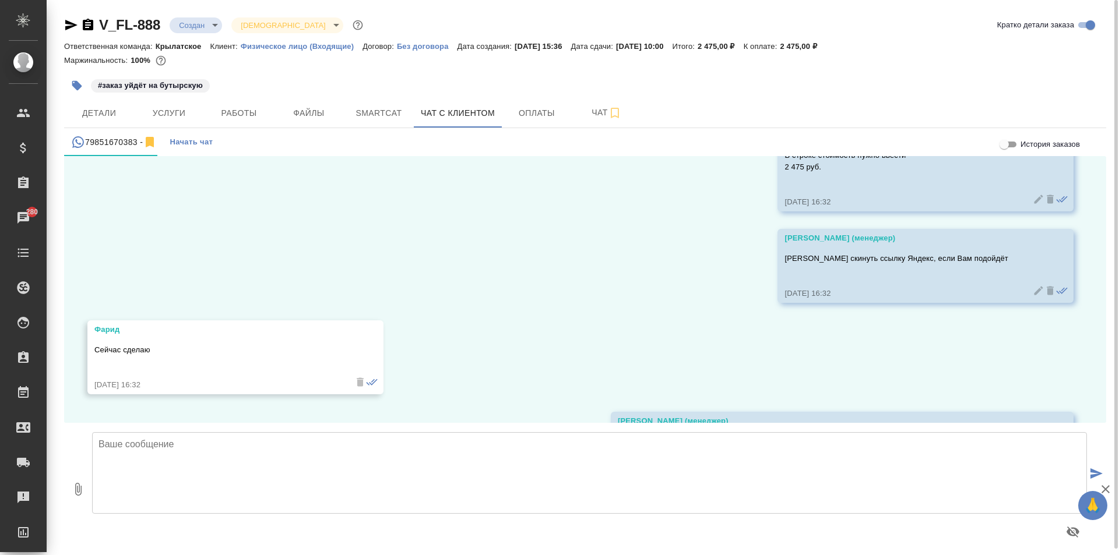
scroll to position [2601, 0]
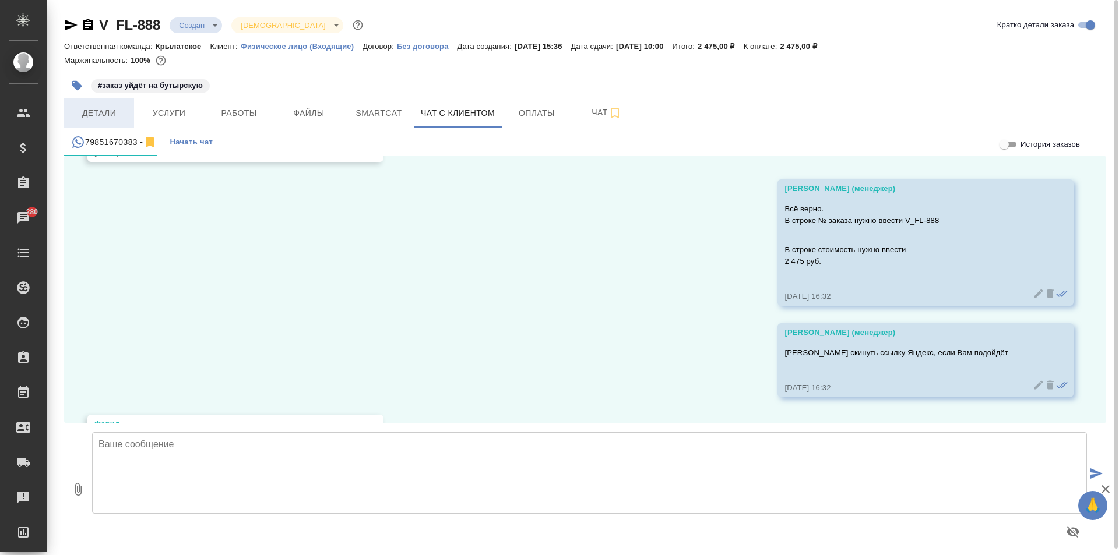
click at [108, 113] on span "Детали" at bounding box center [99, 113] width 56 height 15
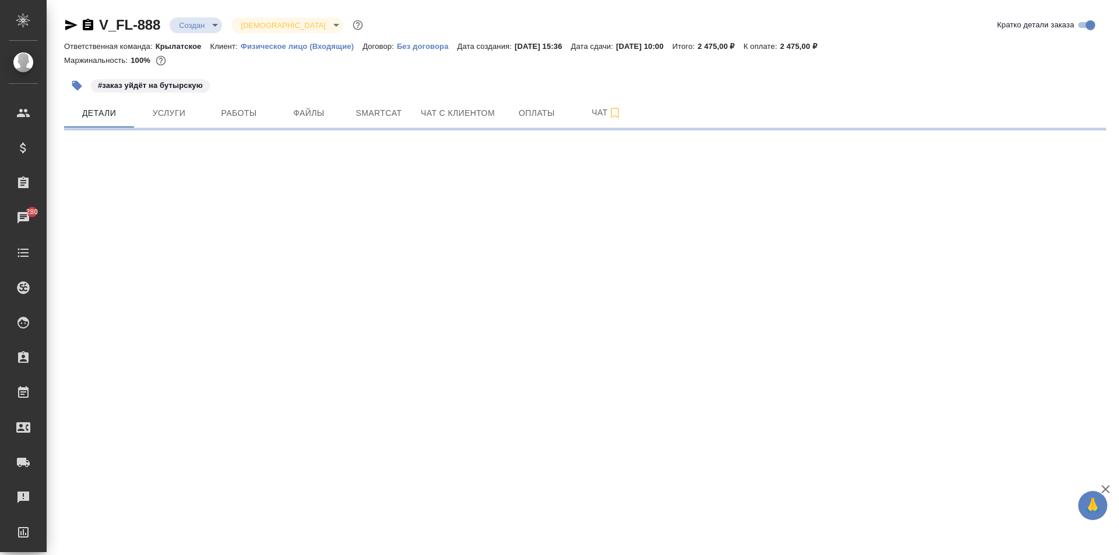
select select "RU"
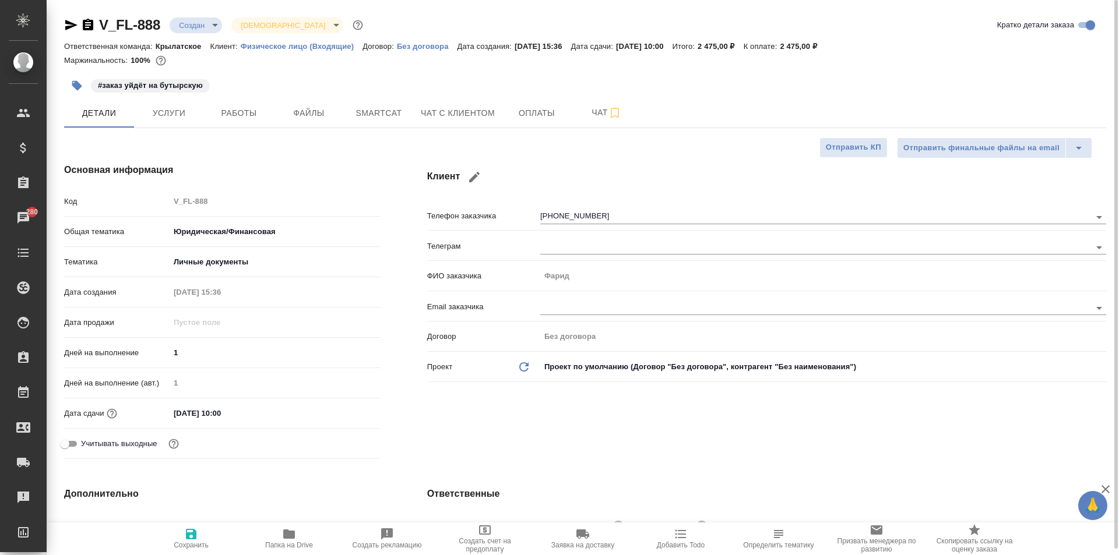
type textarea "x"
click at [189, 118] on span "Услуги" at bounding box center [169, 113] width 56 height 15
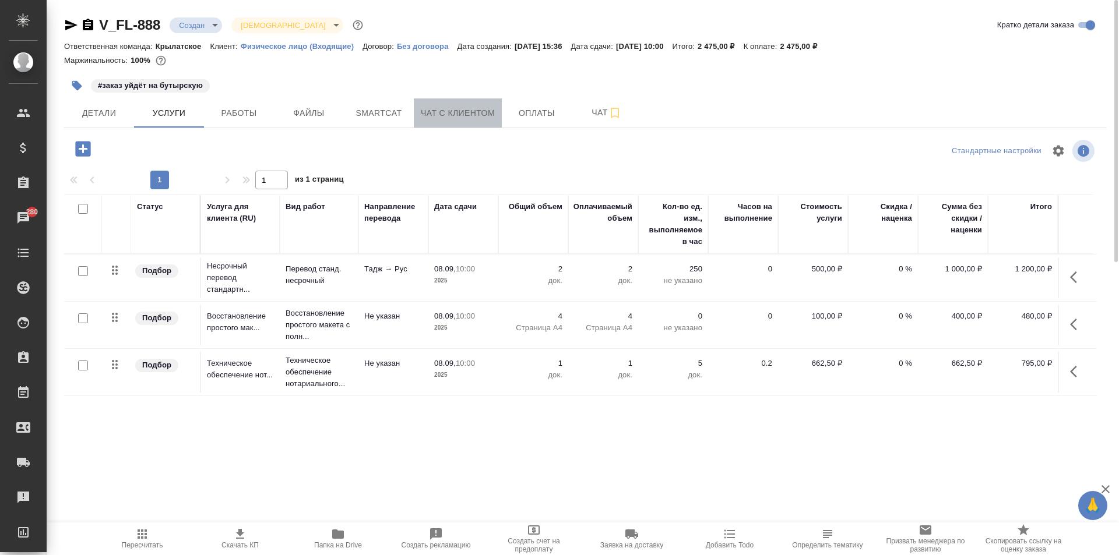
click at [466, 125] on button "Чат с клиентом" at bounding box center [458, 113] width 88 height 29
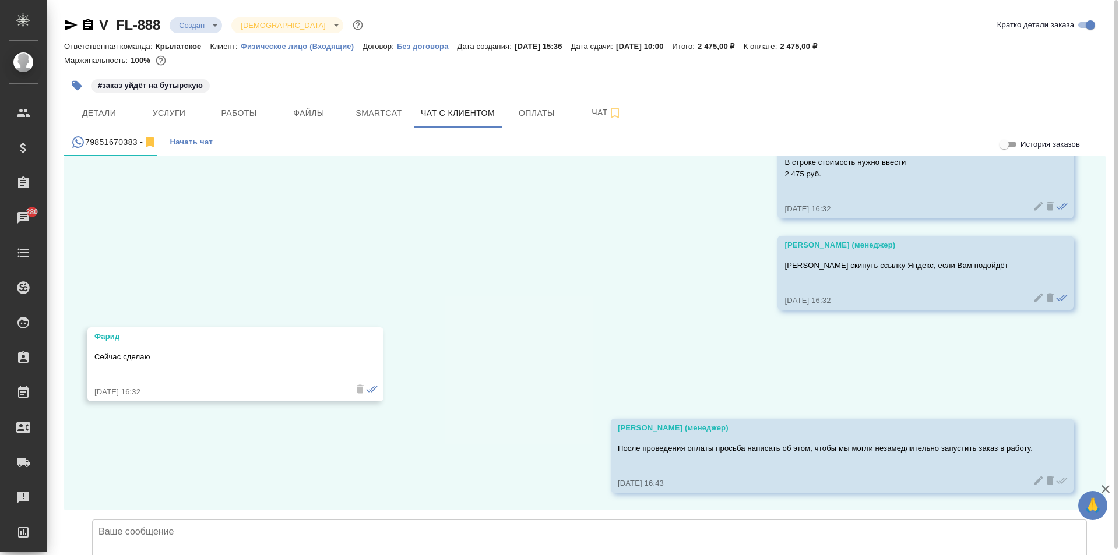
scroll to position [2776, 0]
click at [114, 110] on span "Детали" at bounding box center [99, 113] width 56 height 15
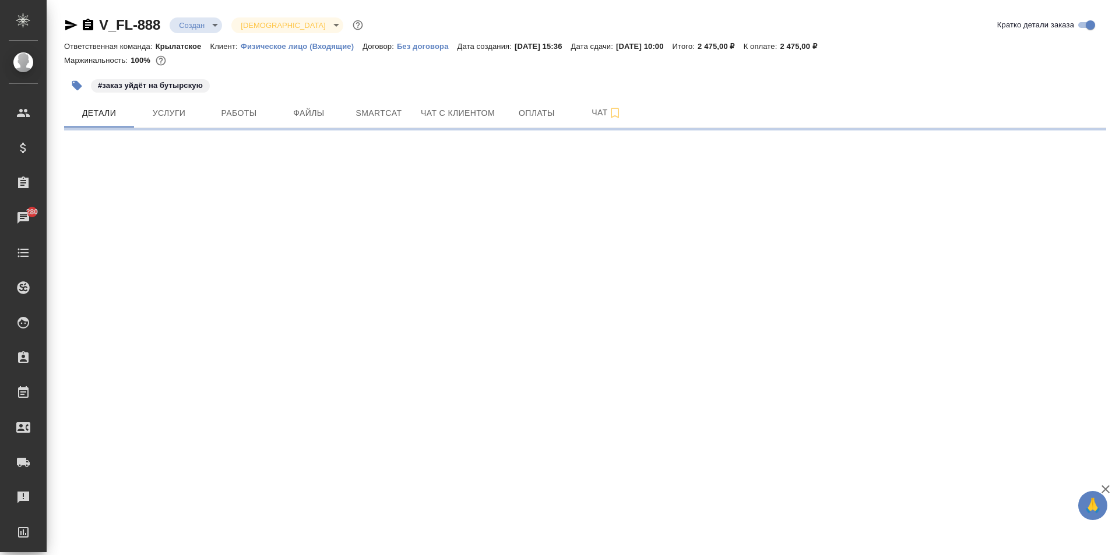
select select "RU"
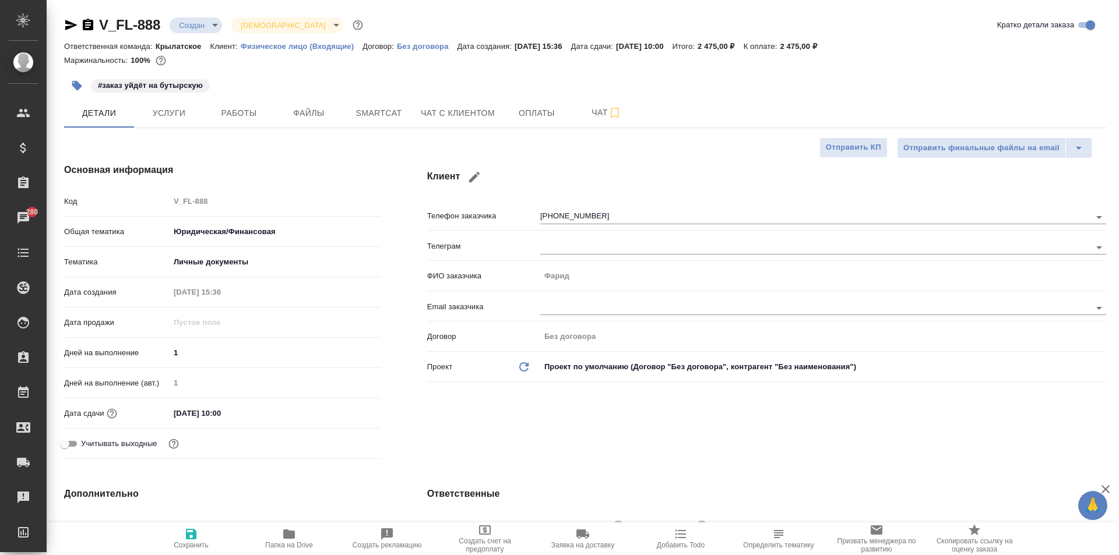
type textarea "x"
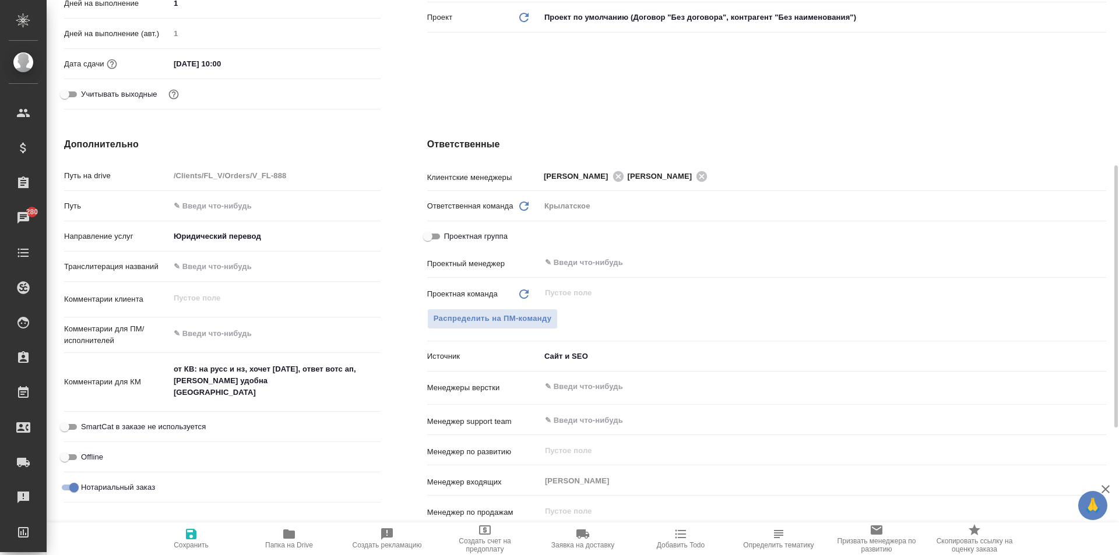
scroll to position [408, 0]
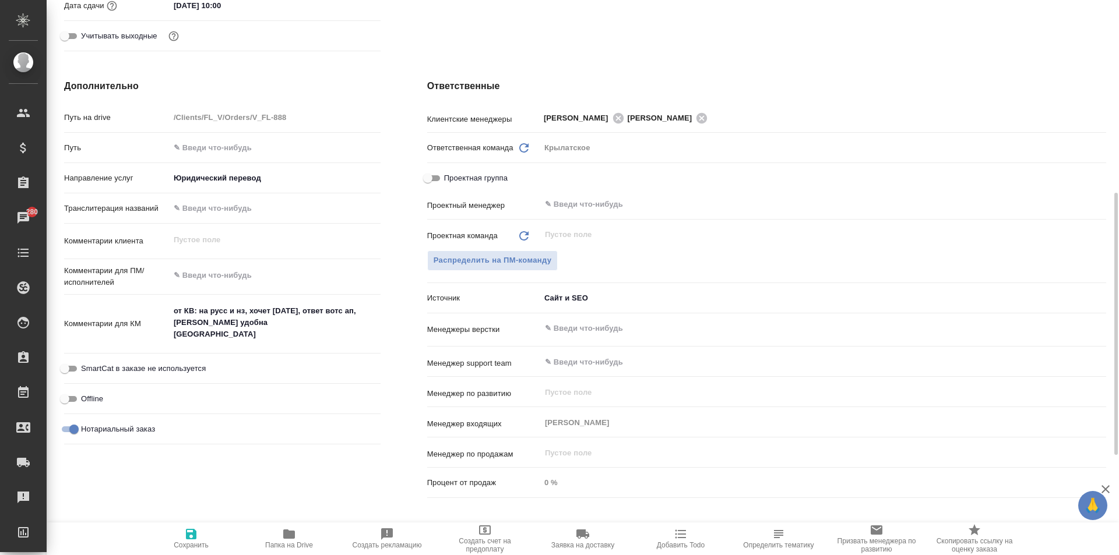
click at [236, 334] on textarea "от КВ: на русс и нз, хочет сегодня, ответ вотс ап, бутырская удобна тадж-рус" at bounding box center [275, 322] width 211 height 43
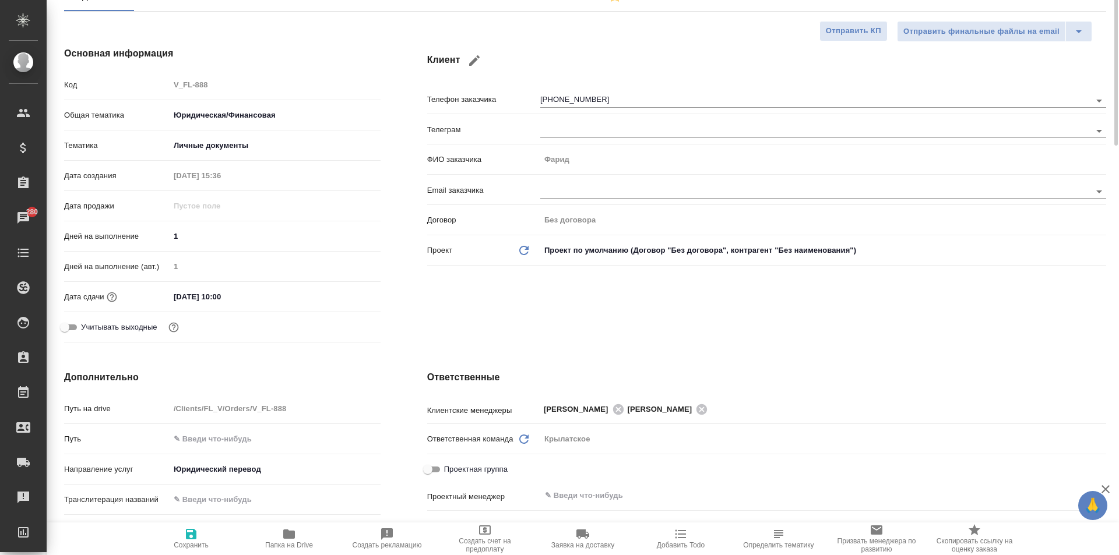
scroll to position [0, 0]
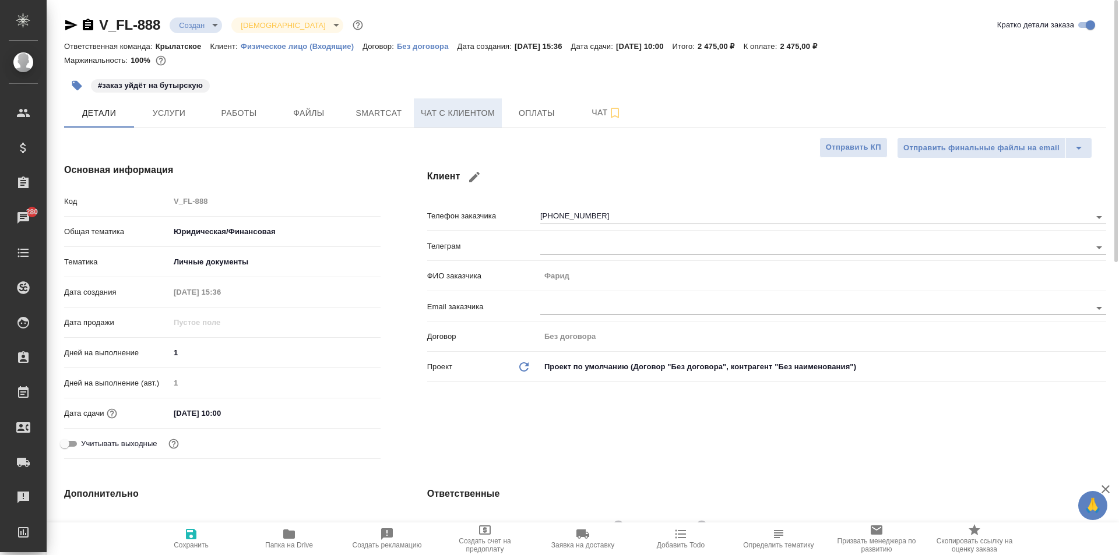
type textarea "x"
click at [443, 113] on span "Чат с клиентом" at bounding box center [458, 113] width 74 height 15
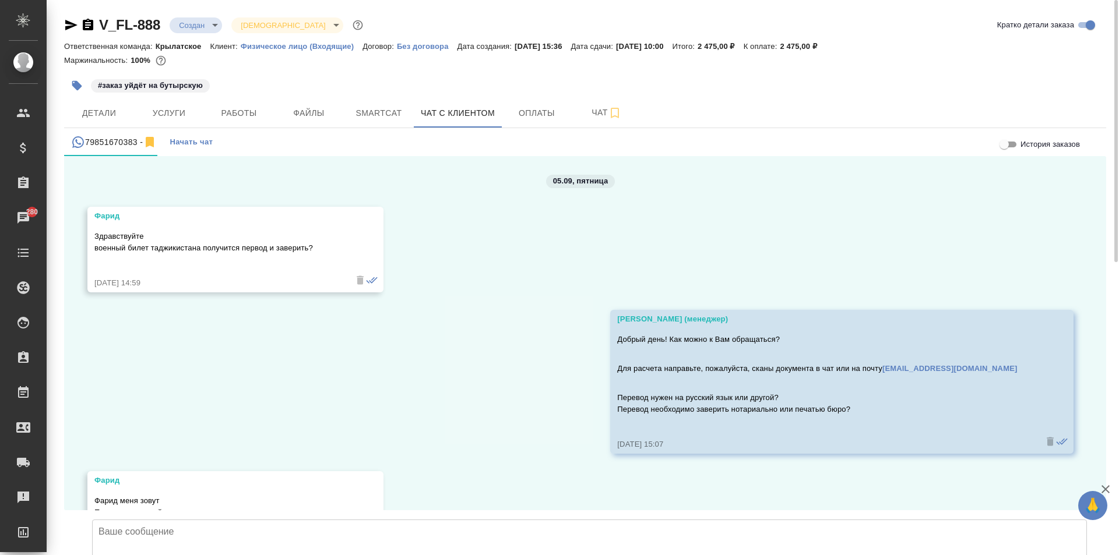
click at [1112, 256] on div "V_FL-888 Создан new Святая троица holyTrinity Кратко детали заказа Ответственна…" at bounding box center [583, 277] width 1072 height 555
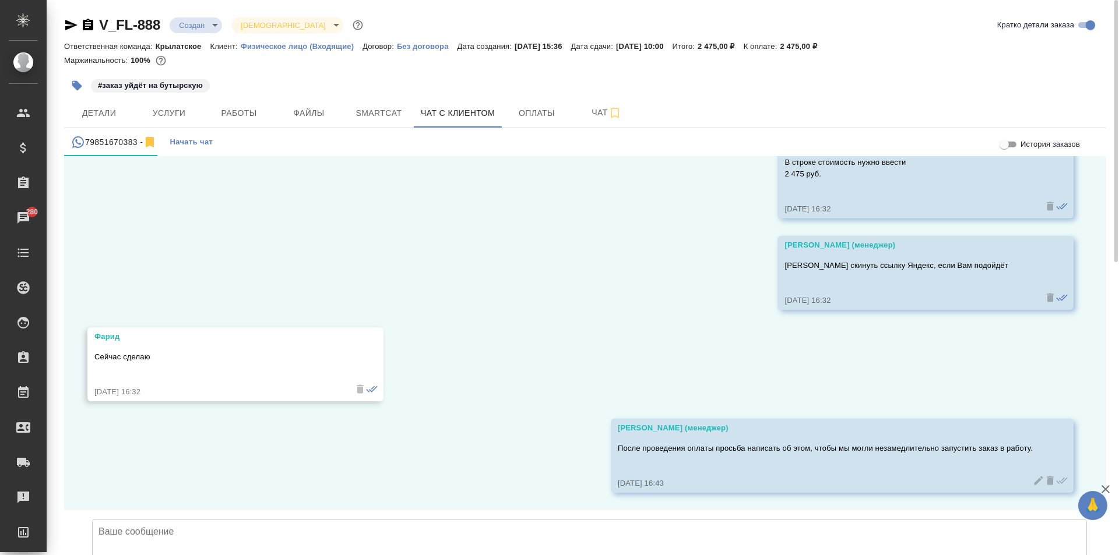
scroll to position [2776, 0]
click at [72, 112] on span "Детали" at bounding box center [99, 113] width 56 height 15
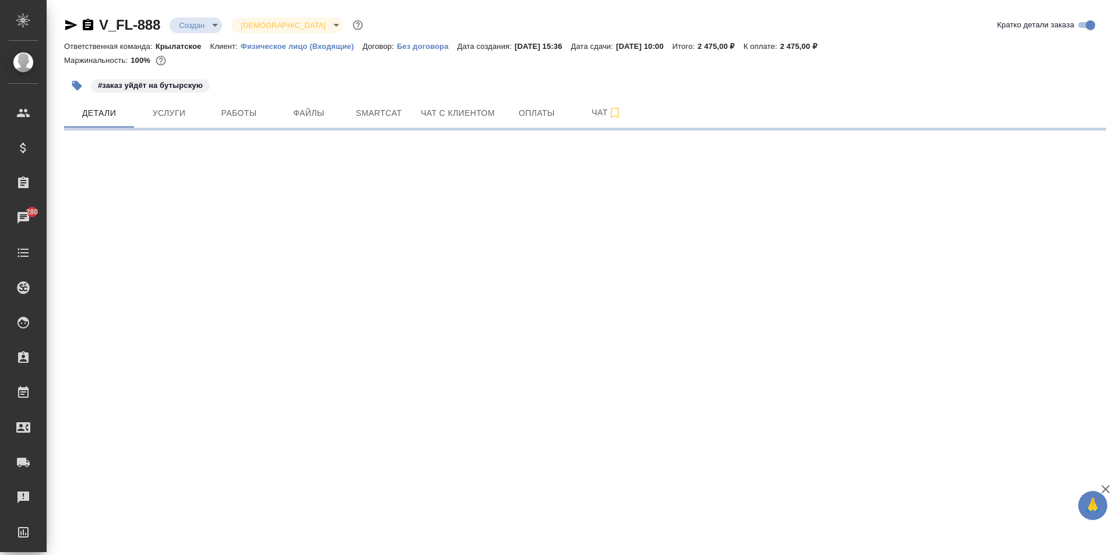
select select "RU"
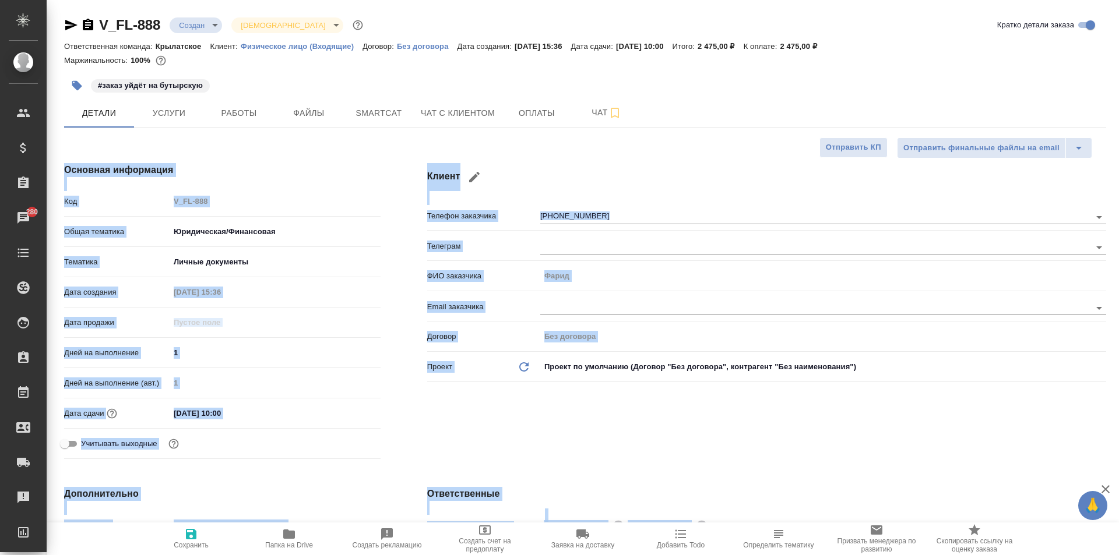
type textarea "x"
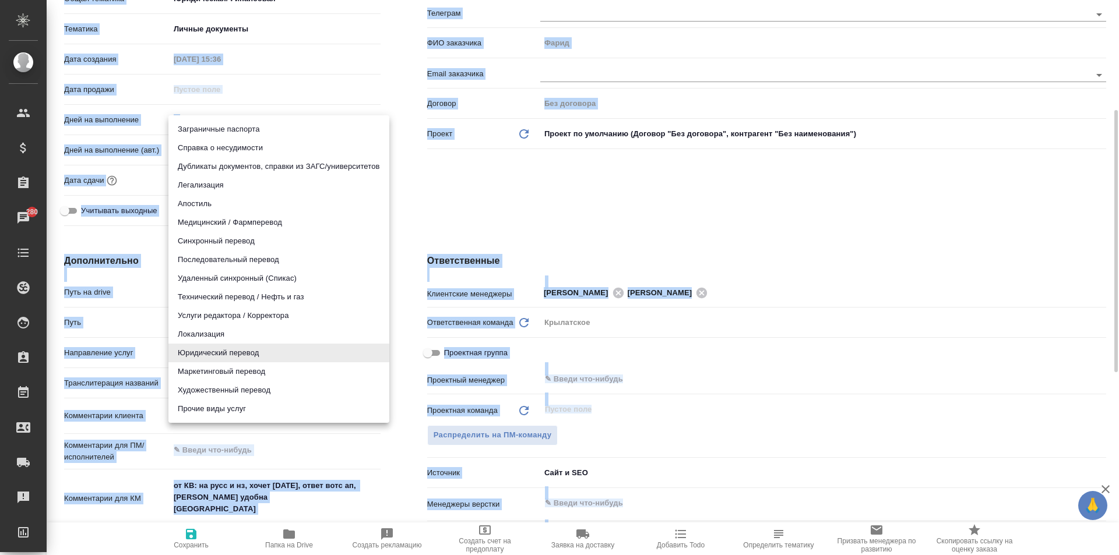
click at [375, 362] on body "🙏 .cls-1 fill:#fff; AWATERA Moskalets Alina Клиенты Спецификации Заказы 280 Чат…" at bounding box center [559, 277] width 1119 height 555
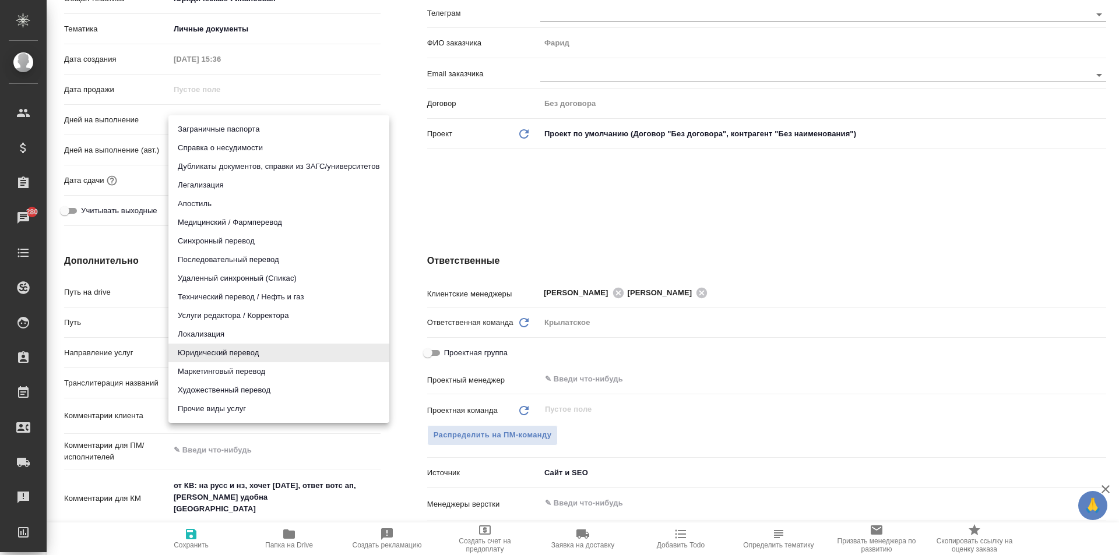
click at [462, 221] on div at bounding box center [559, 277] width 1119 height 555
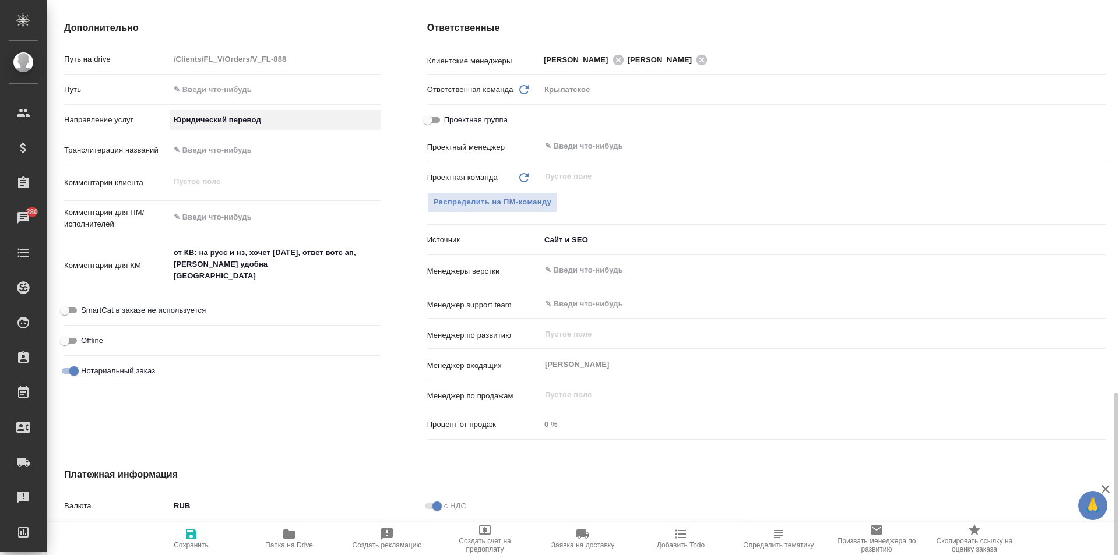
scroll to position [583, 0]
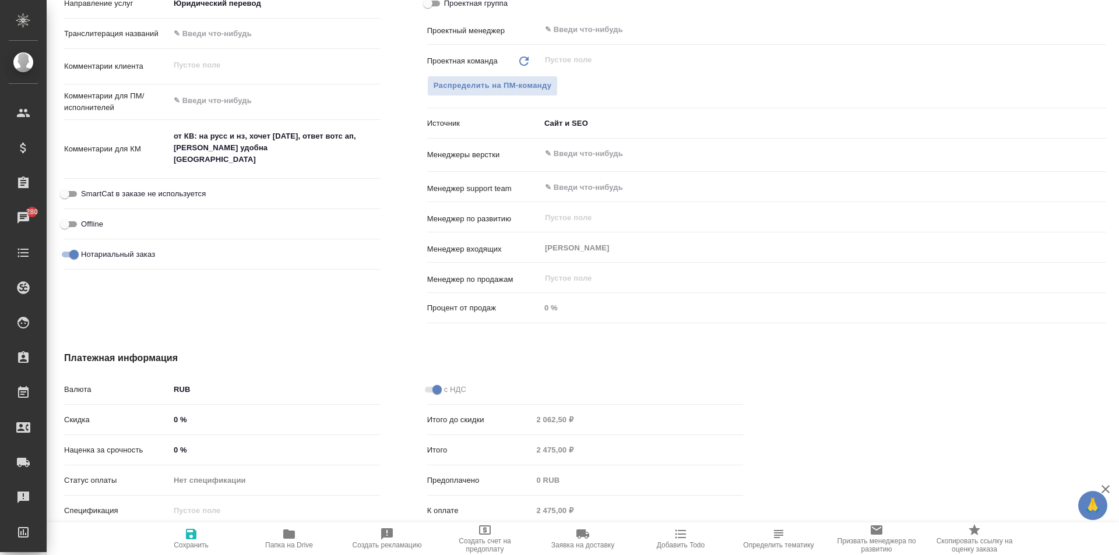
type textarea "x"
click at [244, 168] on textarea "от КВ: на русс и нз, хочет сегодня, ответ вотс ап, бутырская удобна тадж-рус" at bounding box center [275, 147] width 211 height 43
type textarea "x"
type textarea "от КВ: на русс и нз, хочет сегодня, ответ вотс ап, бутырская удобна тадж-рус"
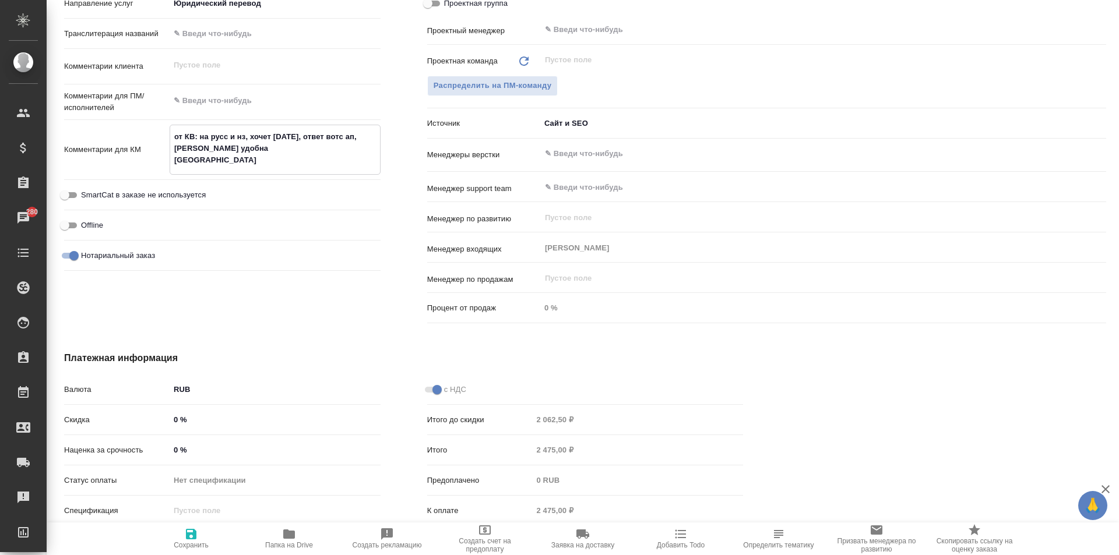
type textarea "x"
type textarea "от КВ: на русс и нз, хочет сегодня, ответ вотс ап, бутырская удобна тадж-рус в"
type textarea "x"
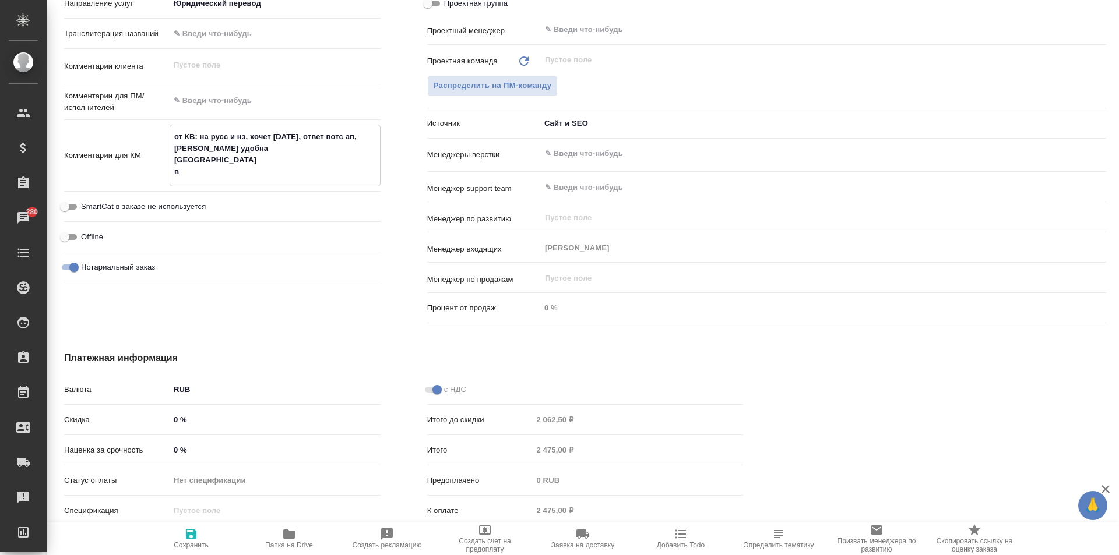
type textarea "x"
type textarea "от КВ: на русс и нз, хочет сегодня, ответ вотс ап, бутырская удобна тадж-рус во"
type textarea "x"
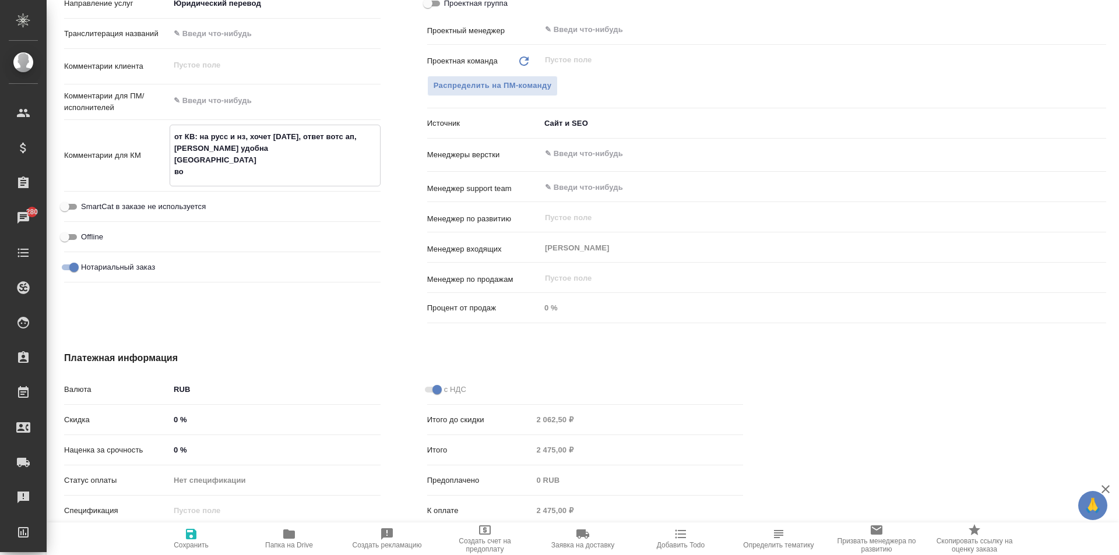
type textarea "x"
type textarea "от КВ: на русс и нз, хочет сегодня, ответ вотс ап, бутырская удобна тадж-рус вое"
type textarea "x"
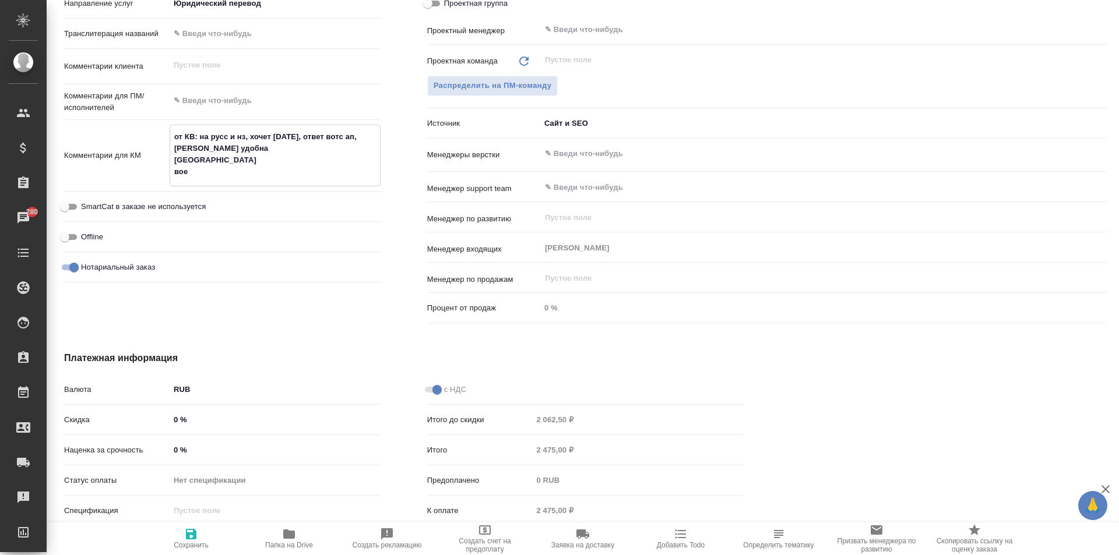
type textarea "от КВ: на русс и нз, хочет сегодня, ответ вотс ап, бутырская удобна тадж-рус во…"
type textarea "x"
type textarea "от КВ: на русс и нз, хочет сегодня, ответ вотс ап, бутырская удобна тадж-рус во…"
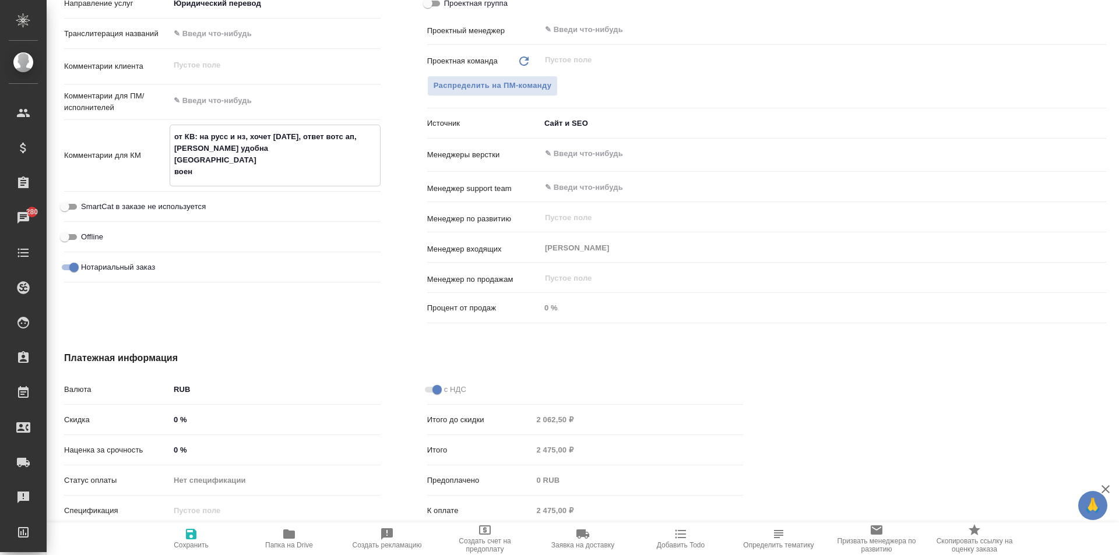
type textarea "x"
type textarea "от КВ: на русс и нз, хочет сегодня, ответ вотс ап, бутырская удобна тадж-рус во…"
type textarea "x"
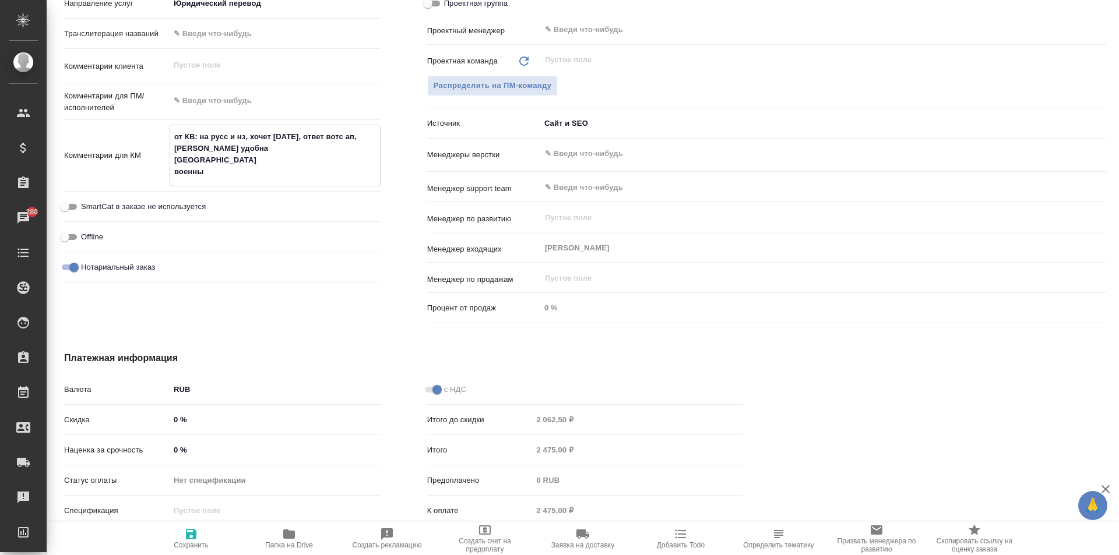
type textarea "x"
type textarea "от КВ: на русс и нз, хочет сегодня, ответ вотс ап, бутырская удобна тадж-рус во…"
type textarea "x"
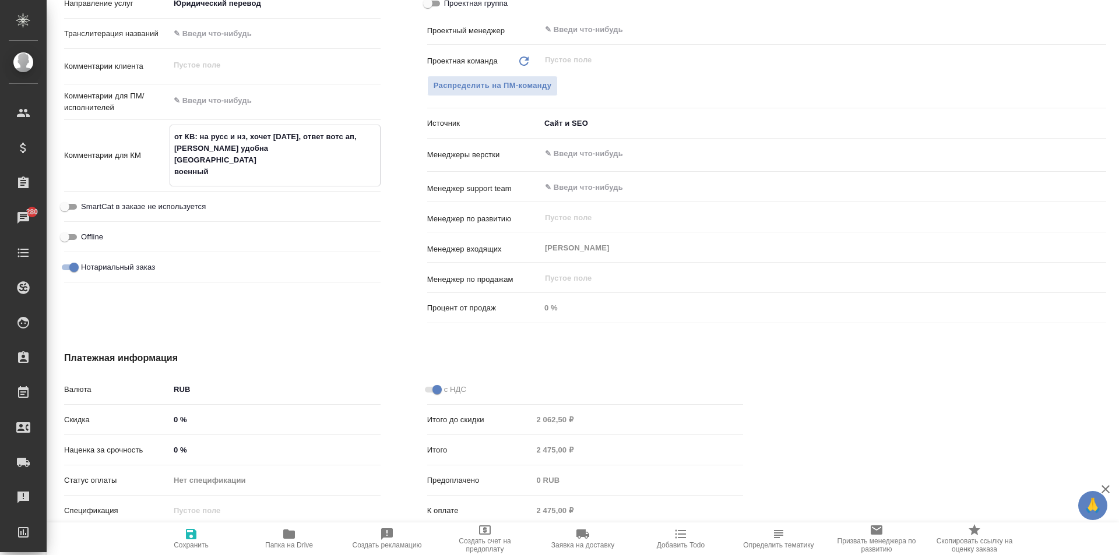
type textarea "x"
type textarea "от КВ: на русс и нз, хочет сегодня, ответ вотс ап, бутырская удобна тадж-рус во…"
type textarea "x"
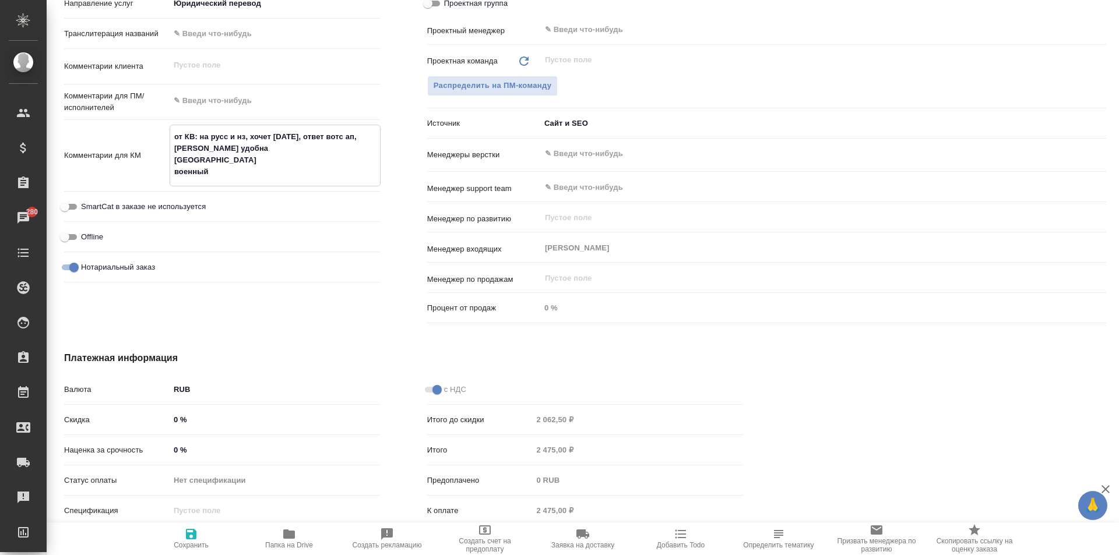
type textarea "от КВ: на русс и нз, хочет сегодня, ответ вотс ап, бутырская удобна тадж-рус во…"
type textarea "x"
type textarea "от КВ: на русс и нз, хочет сегодня, ответ вотс ап, бутырская удобна тадж-рус во…"
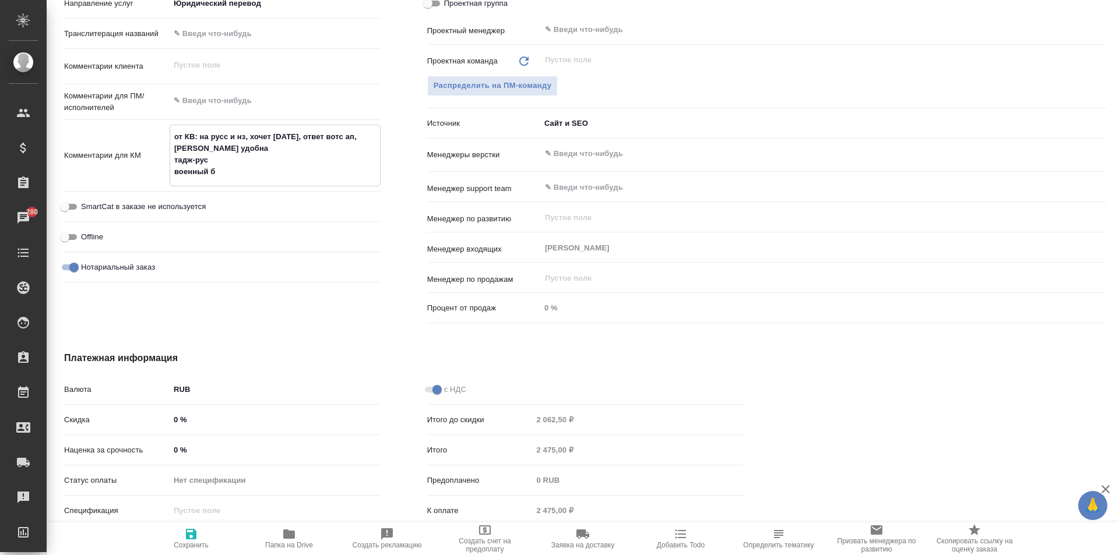
type textarea "x"
type textarea "от КВ: на русс и нз, хочет сегодня, ответ вотс ап, бутырская удобна тадж-рус во…"
type textarea "x"
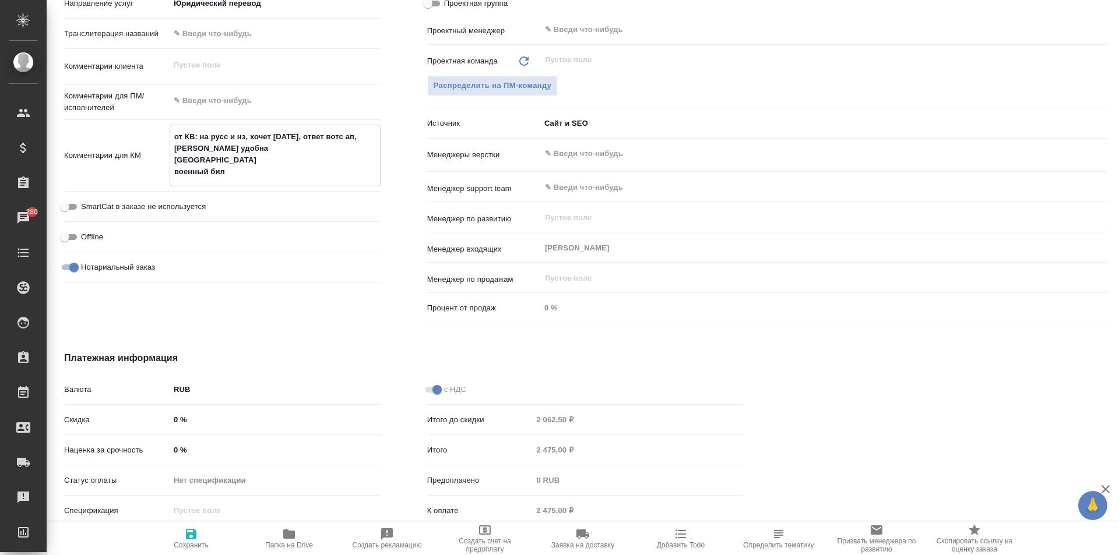
type textarea "от КВ: на русс и нз, хочет сегодня, ответ вотс ап, бутырская удобна тадж-рус во…"
type textarea "x"
type textarea "от КВ: на русс и нз, хочет [DATE], ответ вотс ап, [PERSON_NAME] удобна тадж-рус…"
type textarea "x"
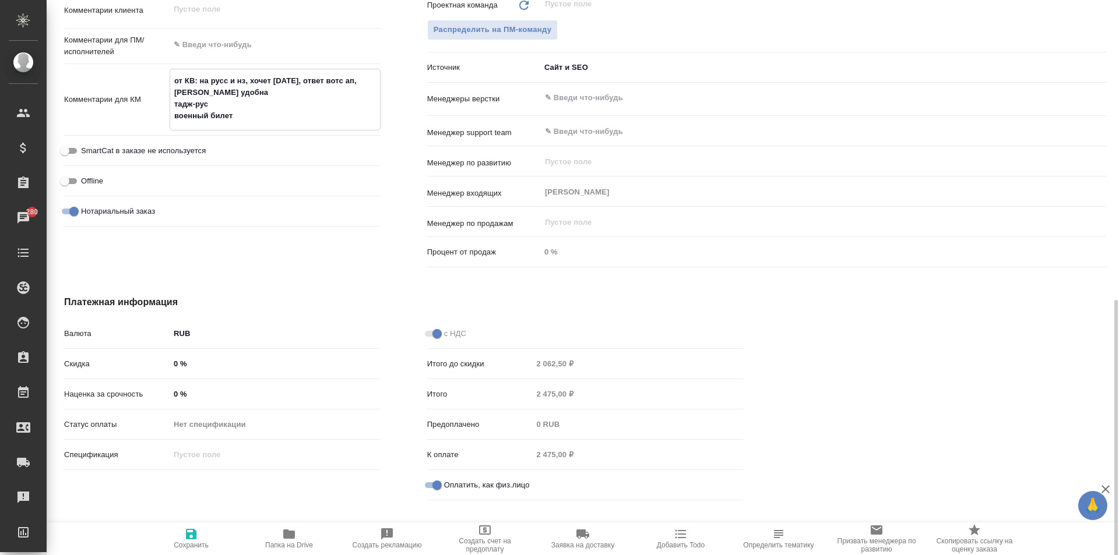
scroll to position [645, 0]
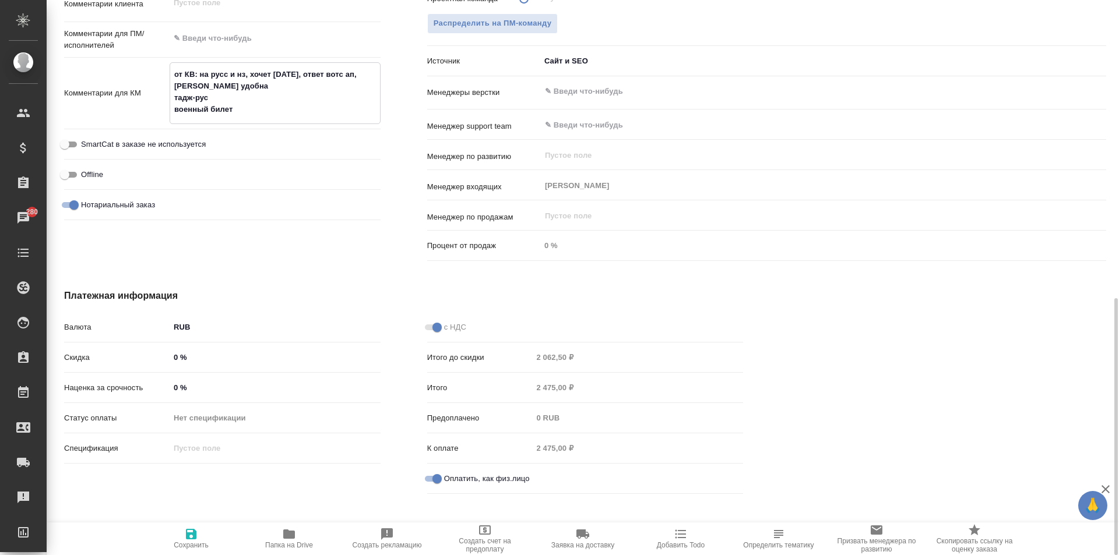
type textarea "от КВ: на русс и нз, хочет [DATE], ответ вотс ап, [PERSON_NAME] удобна тадж-рус…"
type textarea "x"
click at [209, 540] on span "Сохранить" at bounding box center [191, 538] width 84 height 22
type textarea "x"
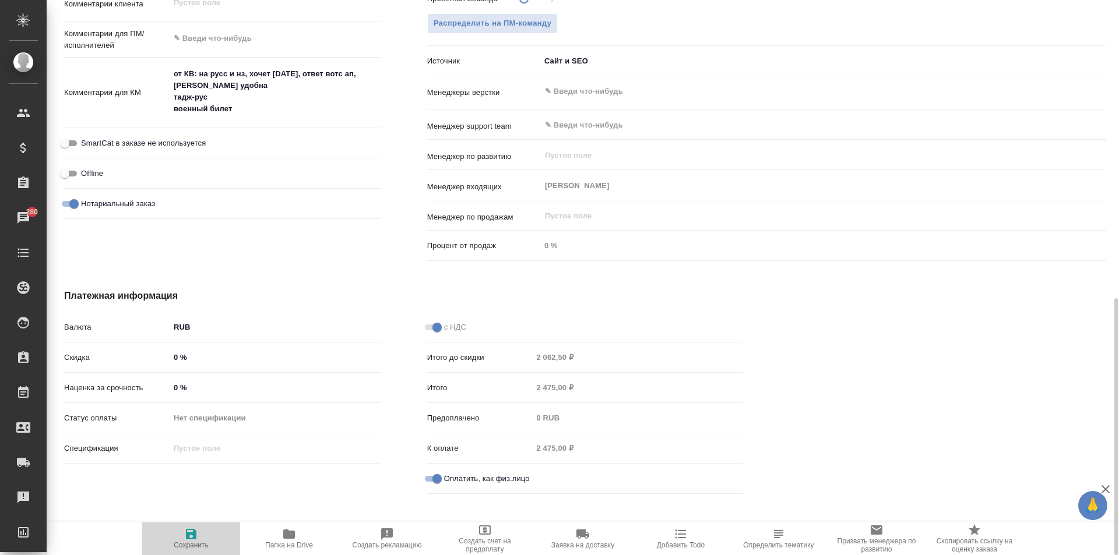
type textarea "x"
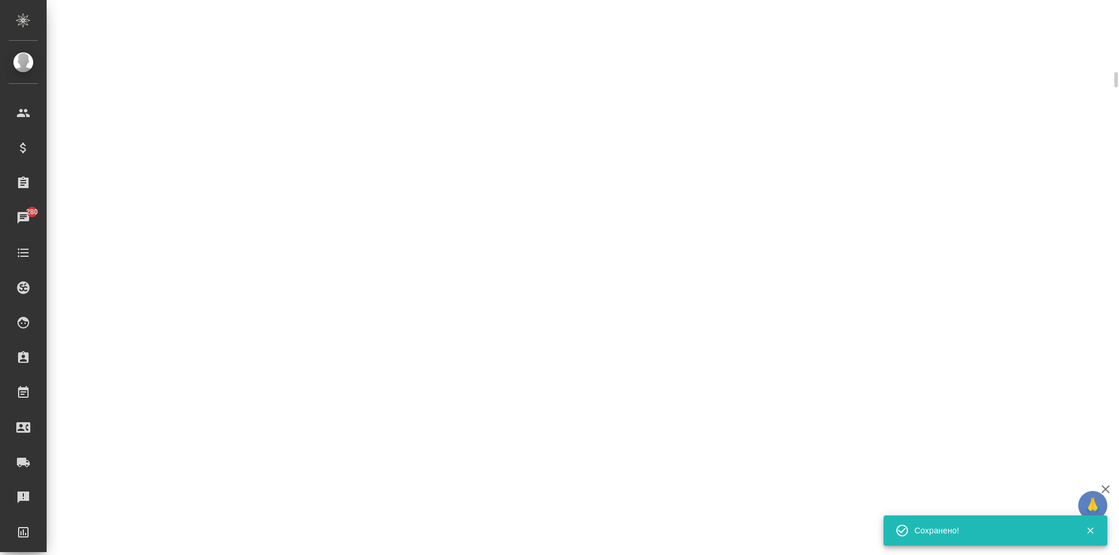
type input "waitingForPrepayment"
select select "RU"
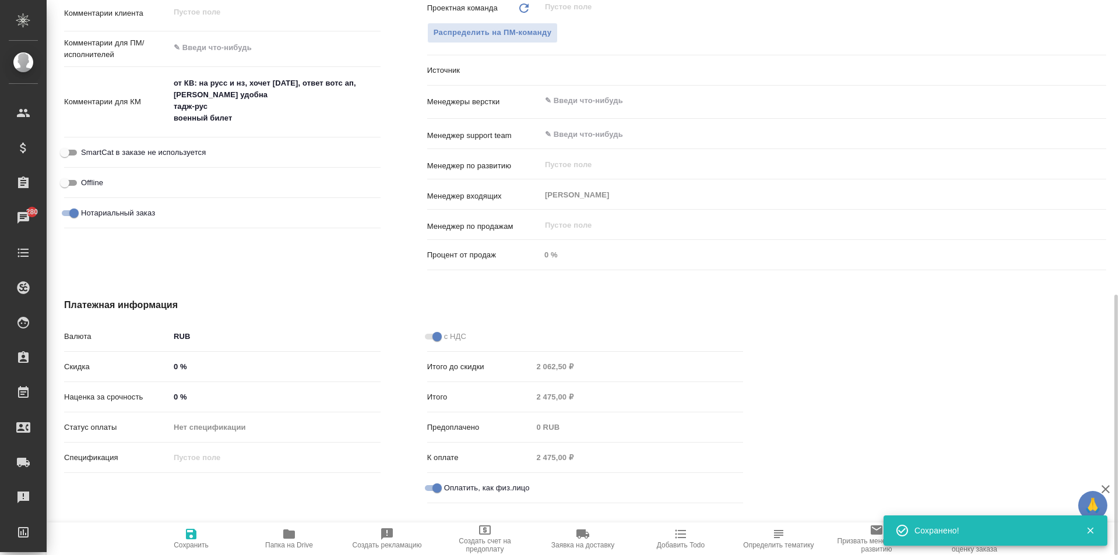
type textarea "x"
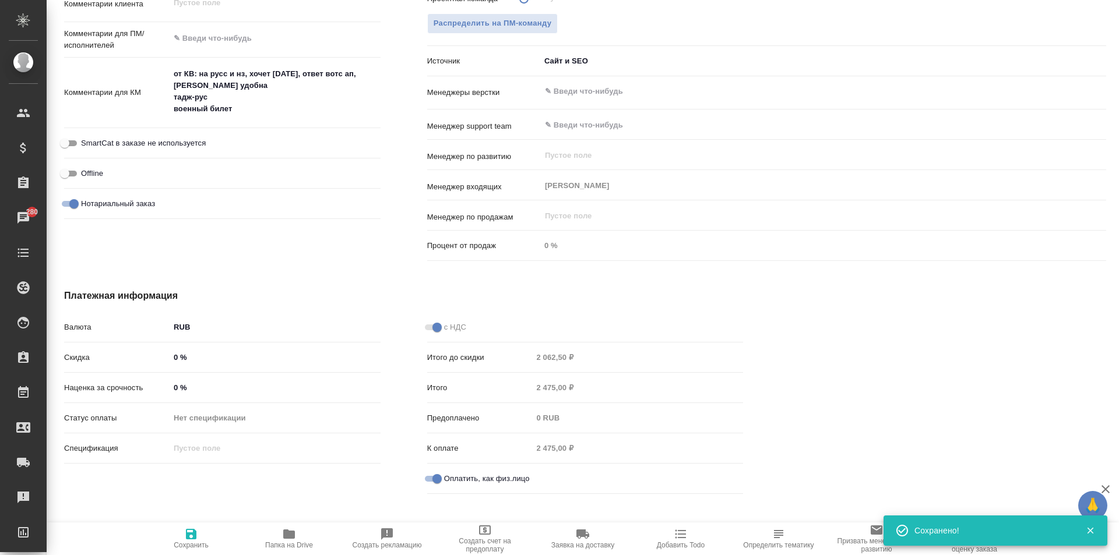
type textarea "x"
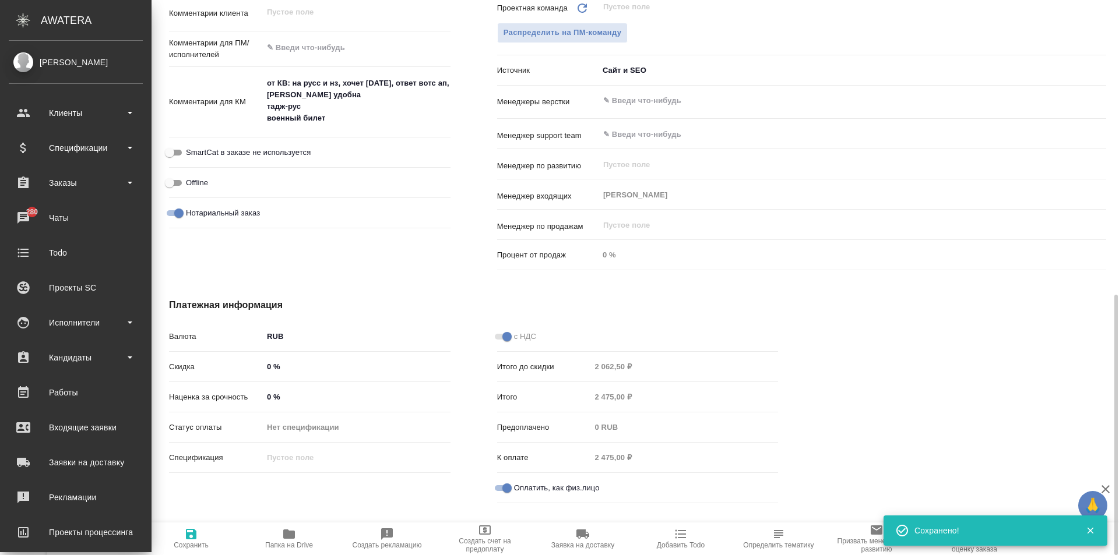
type textarea "x"
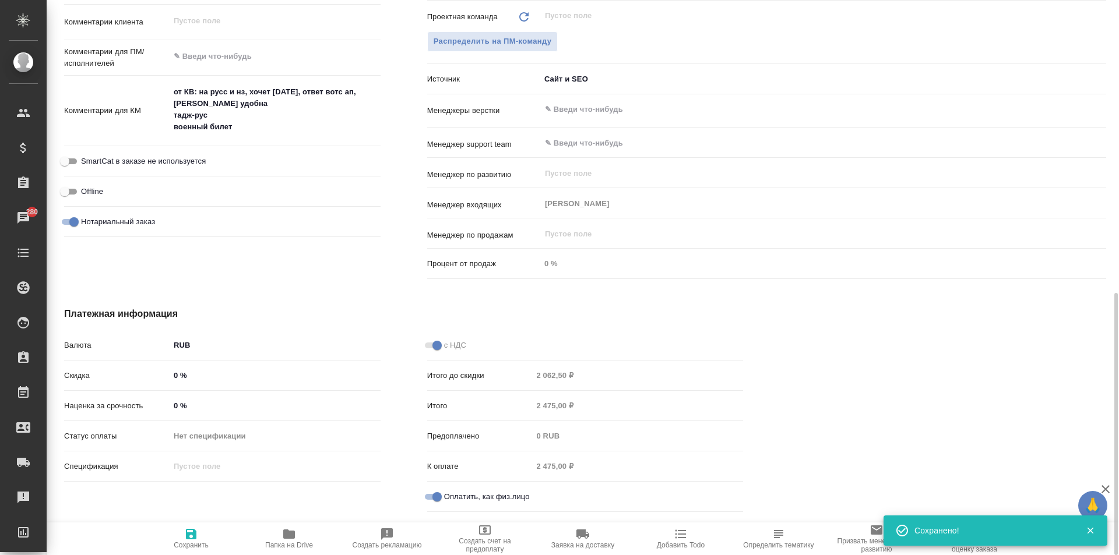
scroll to position [627, 0]
type textarea "x"
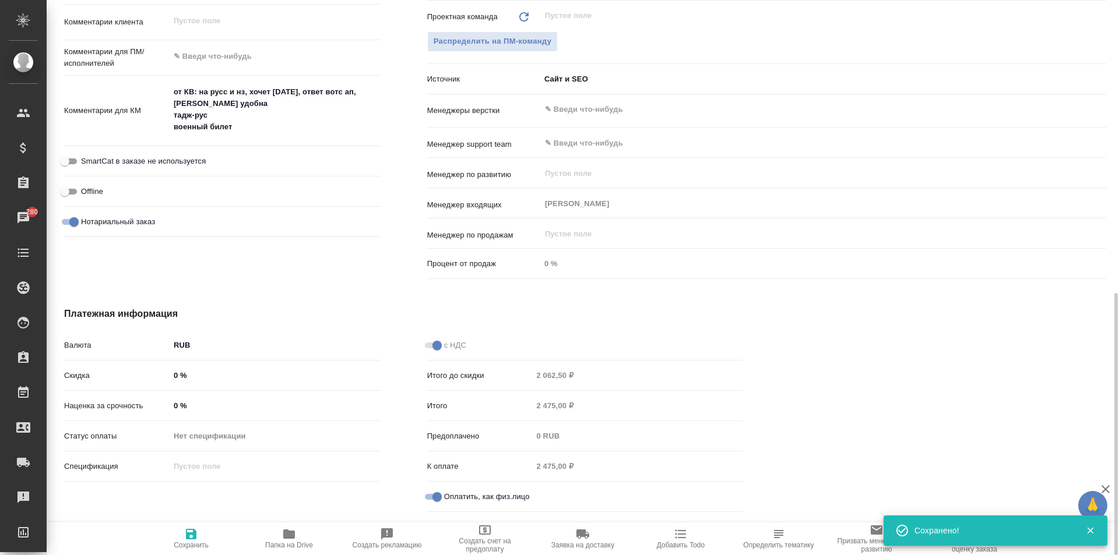
type textarea "x"
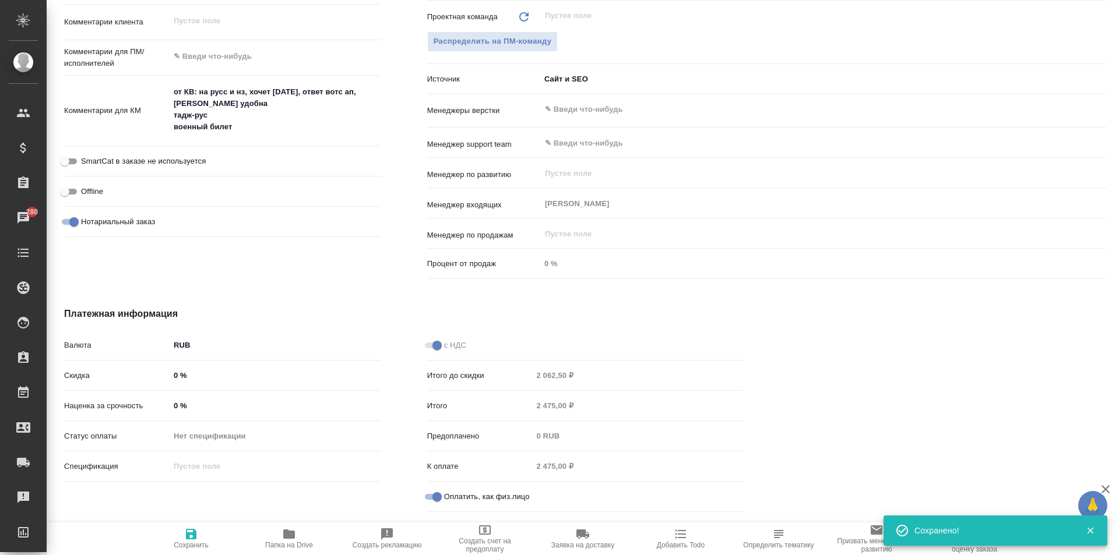
type textarea "x"
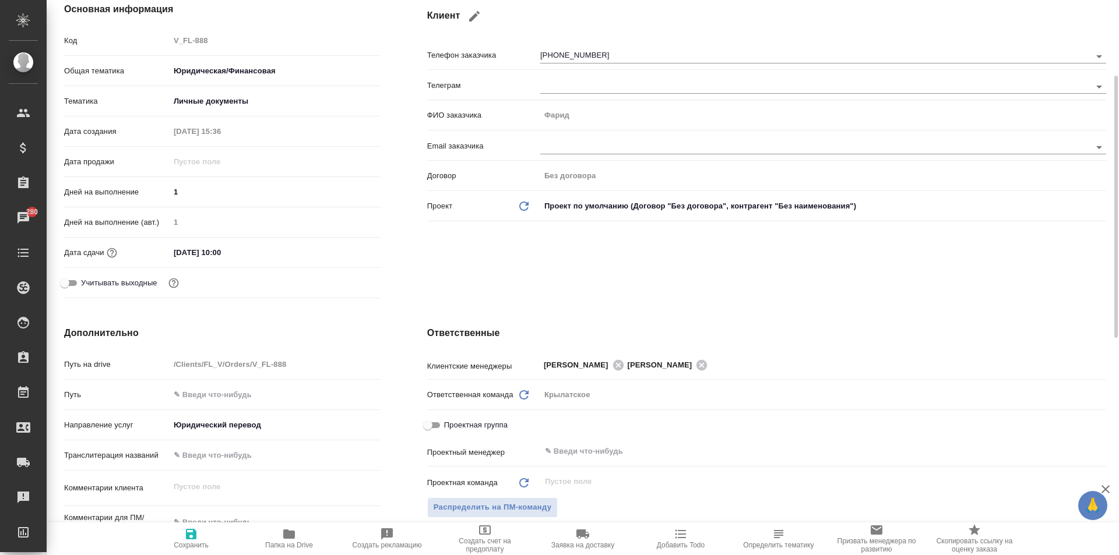
scroll to position [0, 0]
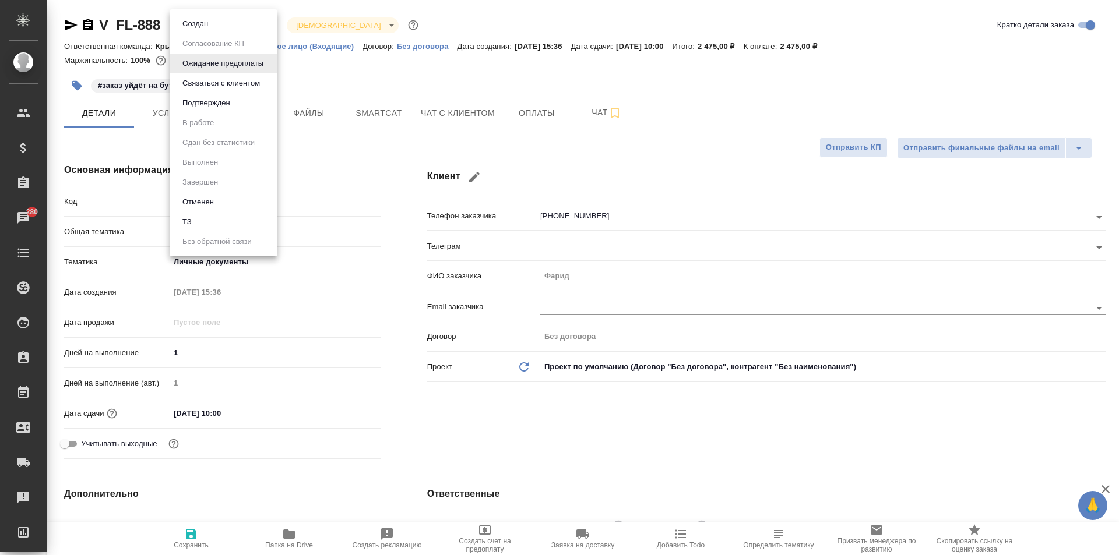
click at [200, 29] on body "🙏 .cls-1 fill:#fff; AWATERA Moskalets Alina Клиенты Спецификации Заказы 280 Чат…" at bounding box center [559, 277] width 1119 height 555
click at [343, 96] on div at bounding box center [559, 277] width 1119 height 555
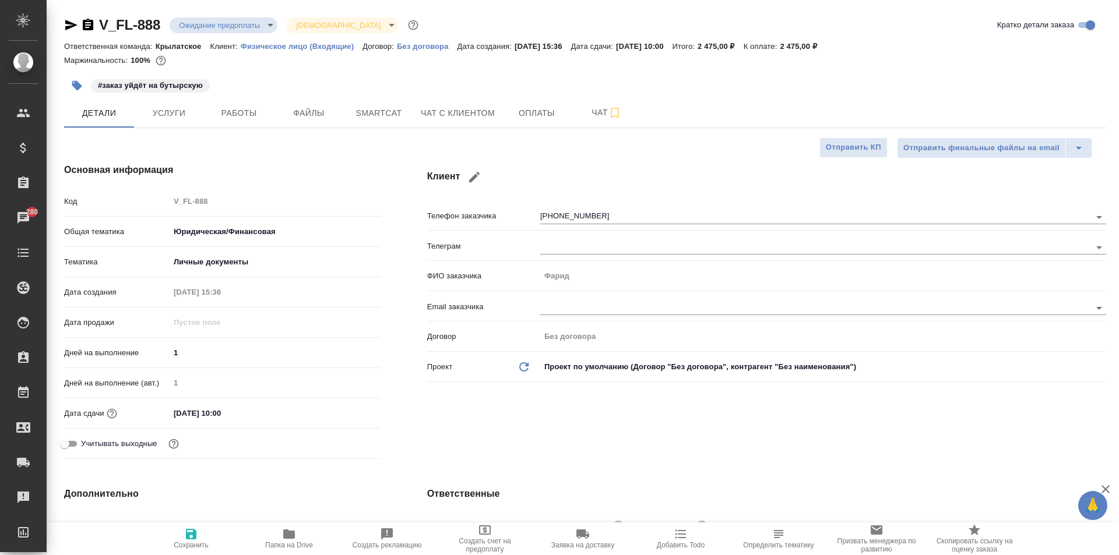
type textarea "x"
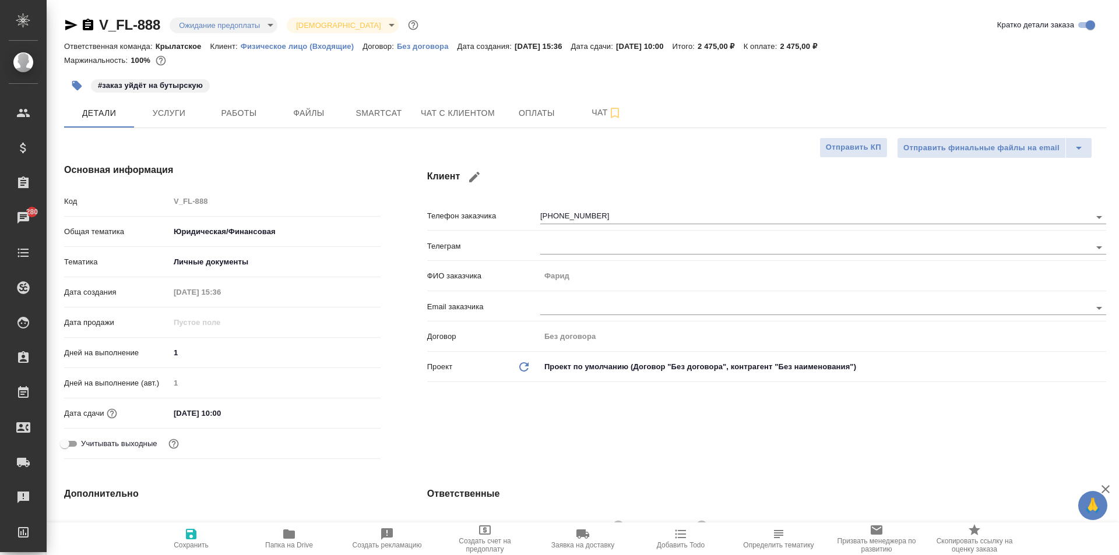
type textarea "x"
click at [445, 118] on span "Чат с клиентом" at bounding box center [458, 113] width 74 height 15
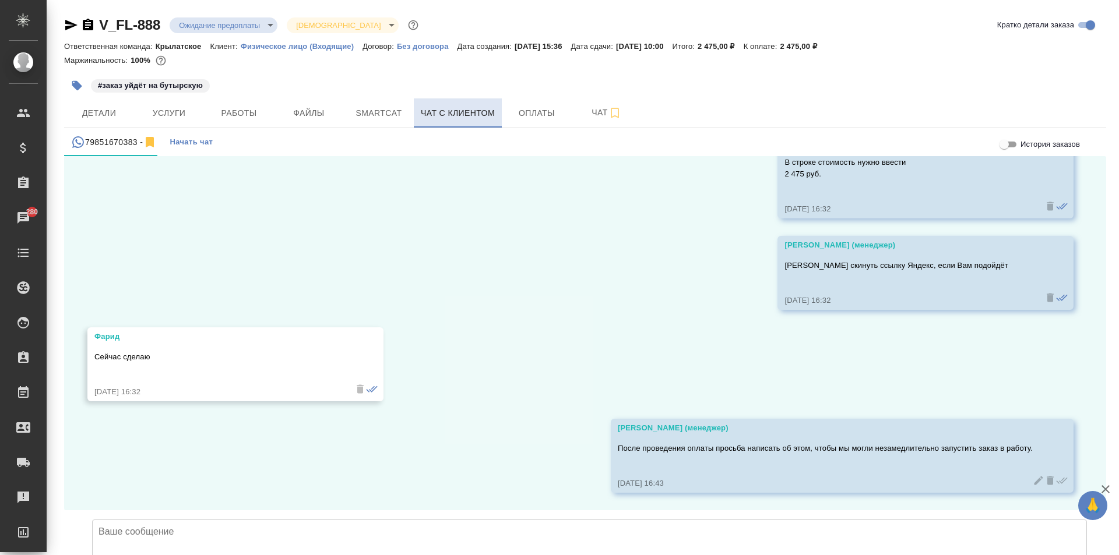
scroll to position [2776, 0]
click at [114, 104] on button "Детали" at bounding box center [99, 113] width 70 height 29
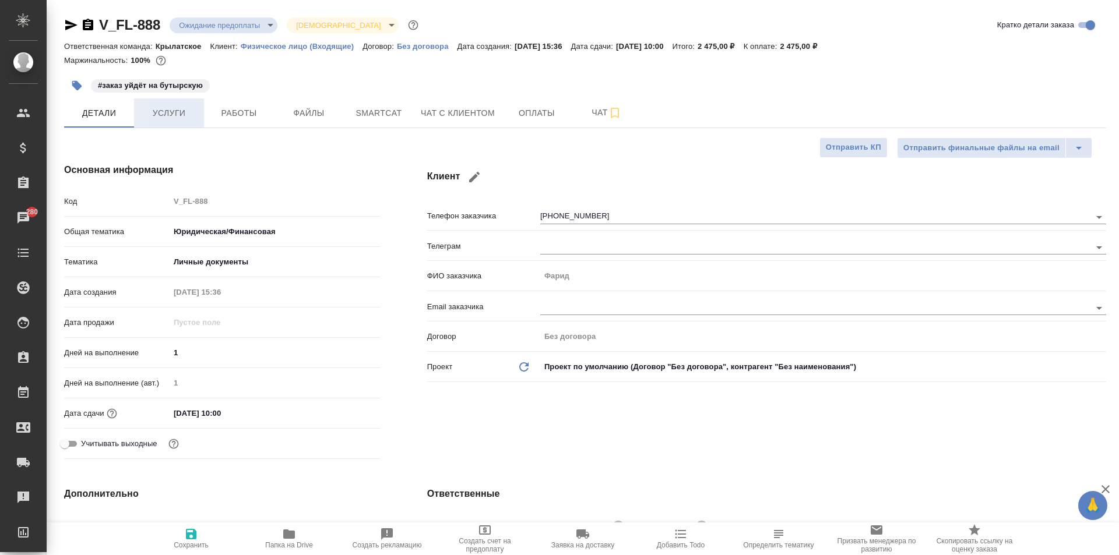
click at [157, 124] on button "Услуги" at bounding box center [169, 113] width 70 height 29
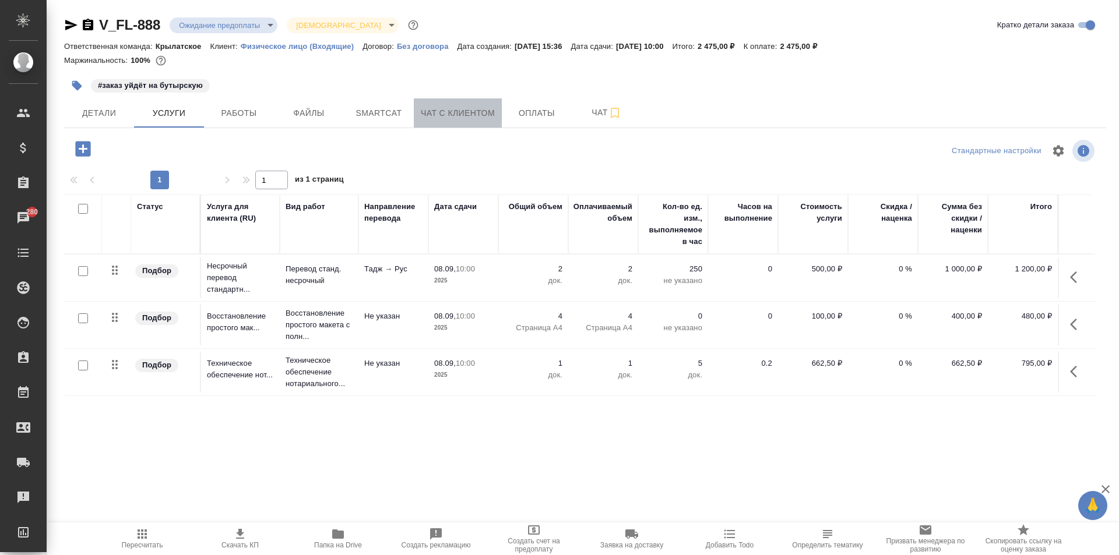
click at [440, 108] on span "Чат с клиентом" at bounding box center [458, 113] width 74 height 15
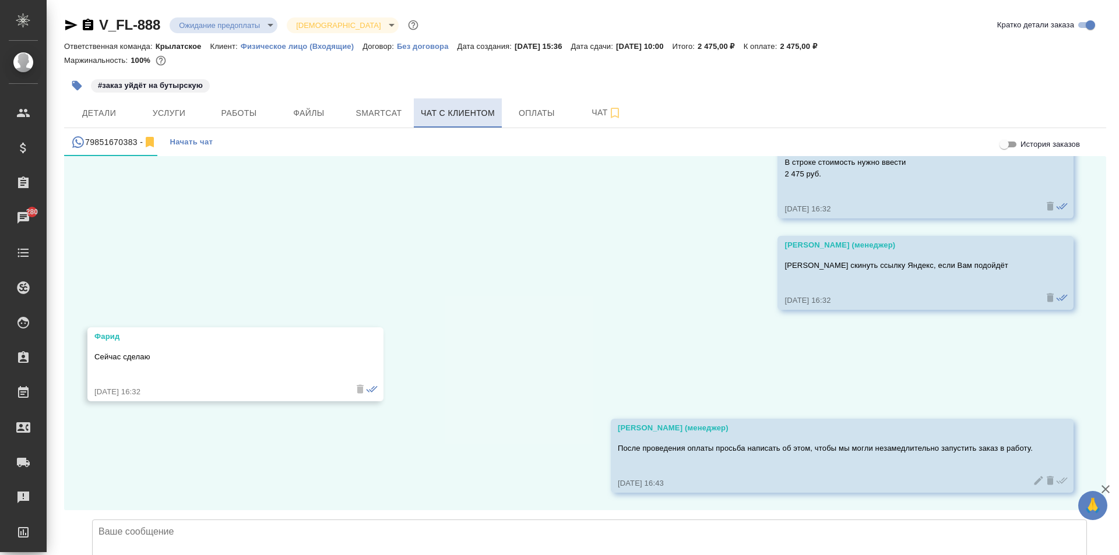
scroll to position [2776, 0]
click at [115, 123] on button "Детали" at bounding box center [99, 113] width 70 height 29
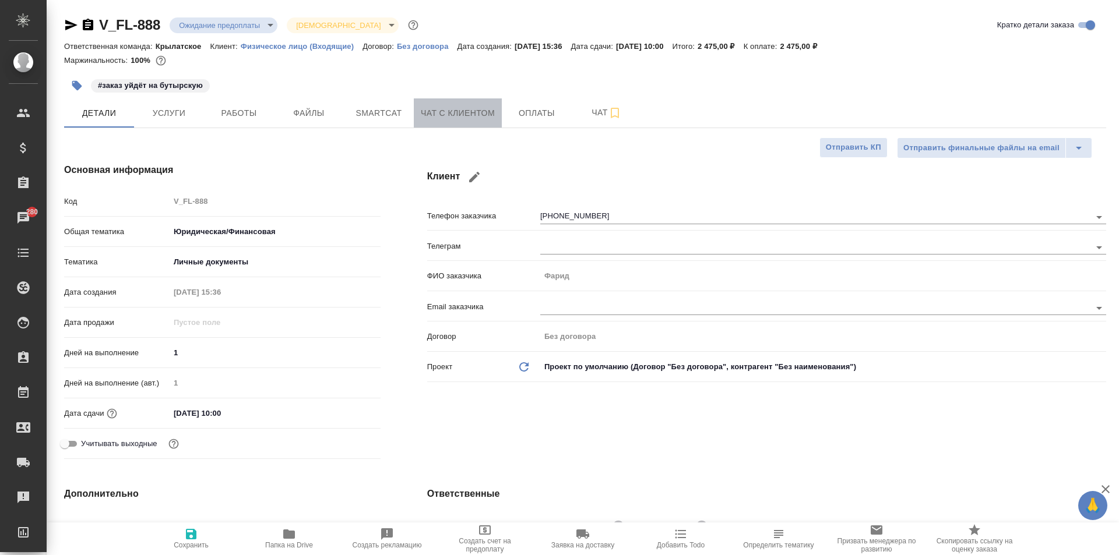
click at [432, 115] on span "Чат с клиентом" at bounding box center [458, 113] width 74 height 15
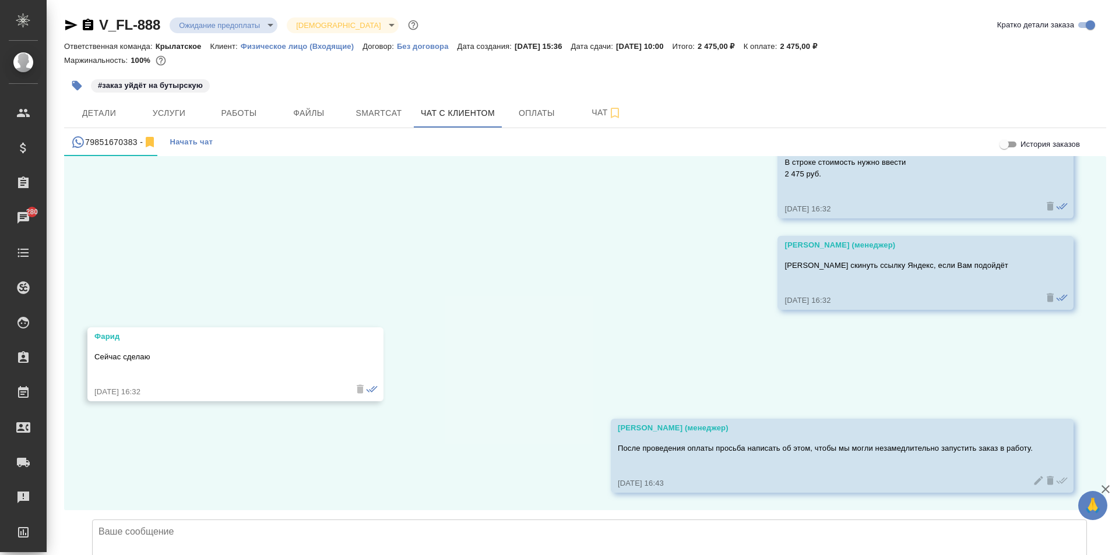
scroll to position [2776, 0]
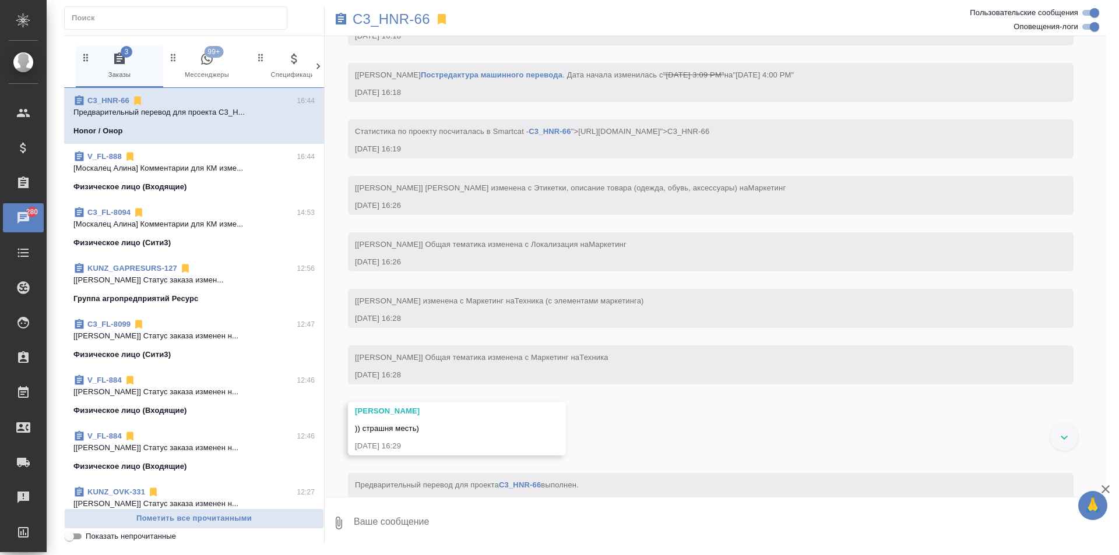
scroll to position [1639, 0]
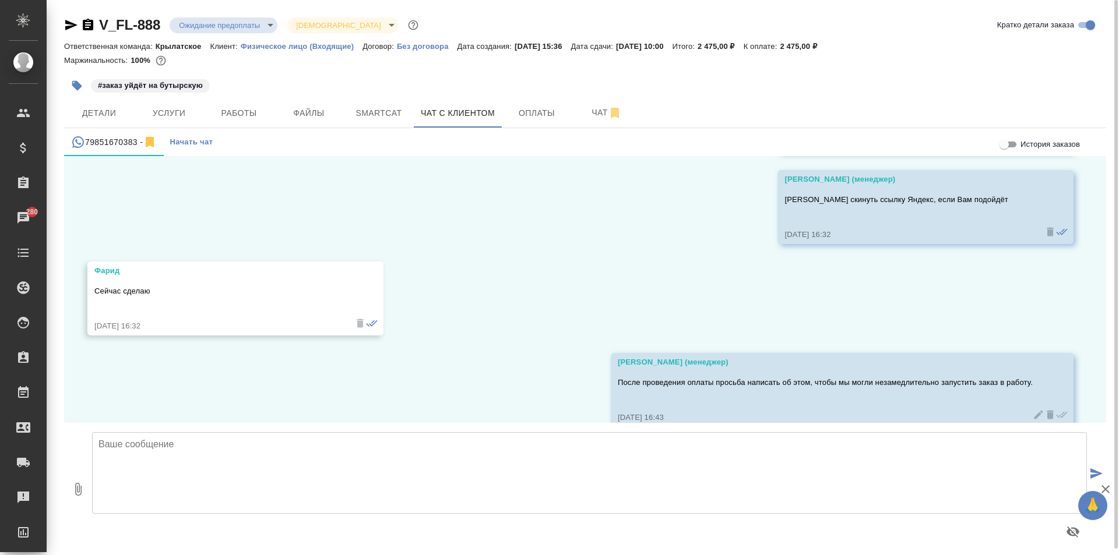
scroll to position [2776, 0]
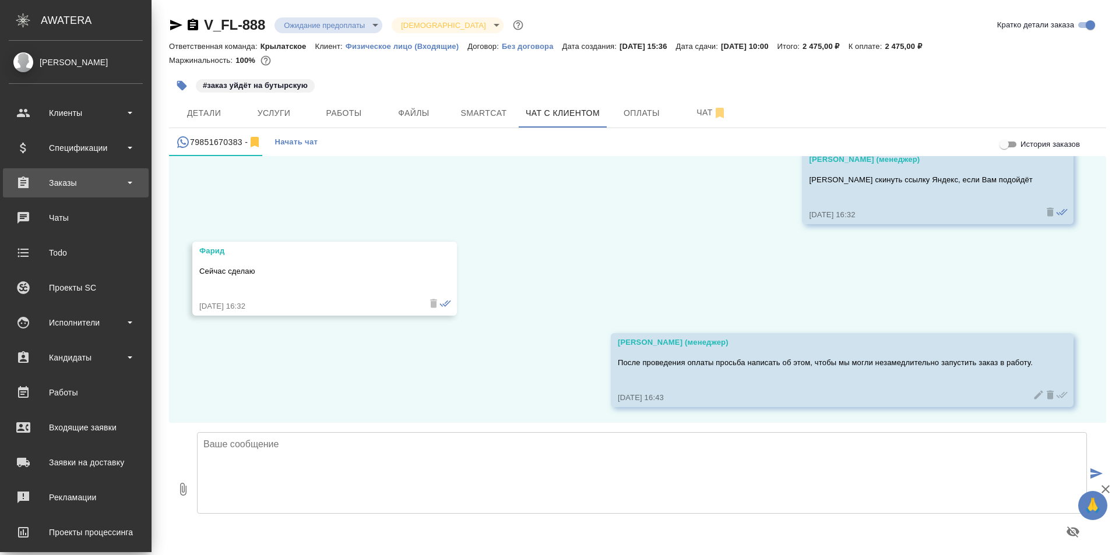
scroll to position [2776, 0]
click at [75, 185] on div "Заказы" at bounding box center [76, 182] width 134 height 17
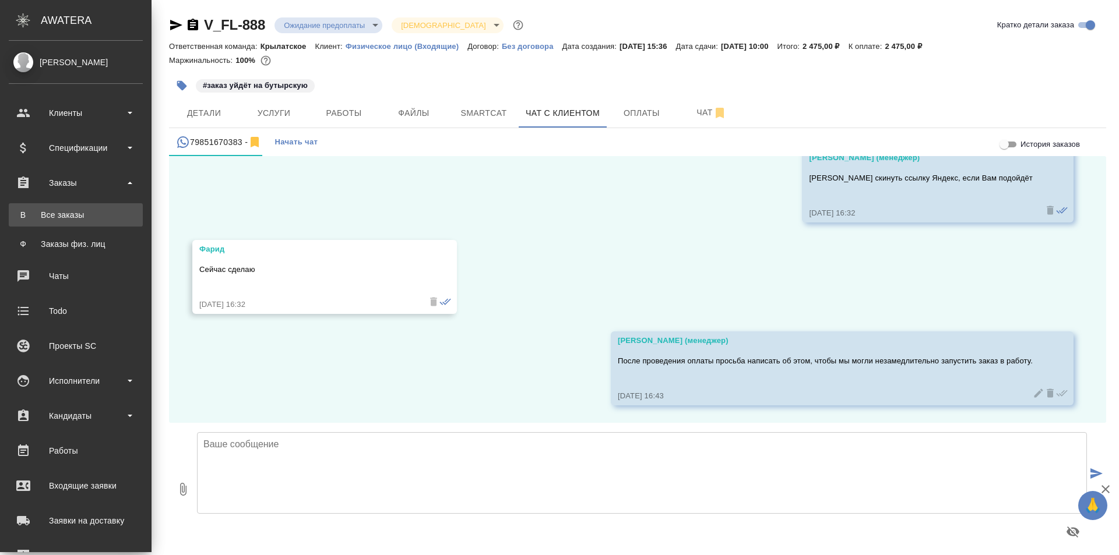
click at [74, 221] on link "В Все заказы" at bounding box center [76, 214] width 134 height 23
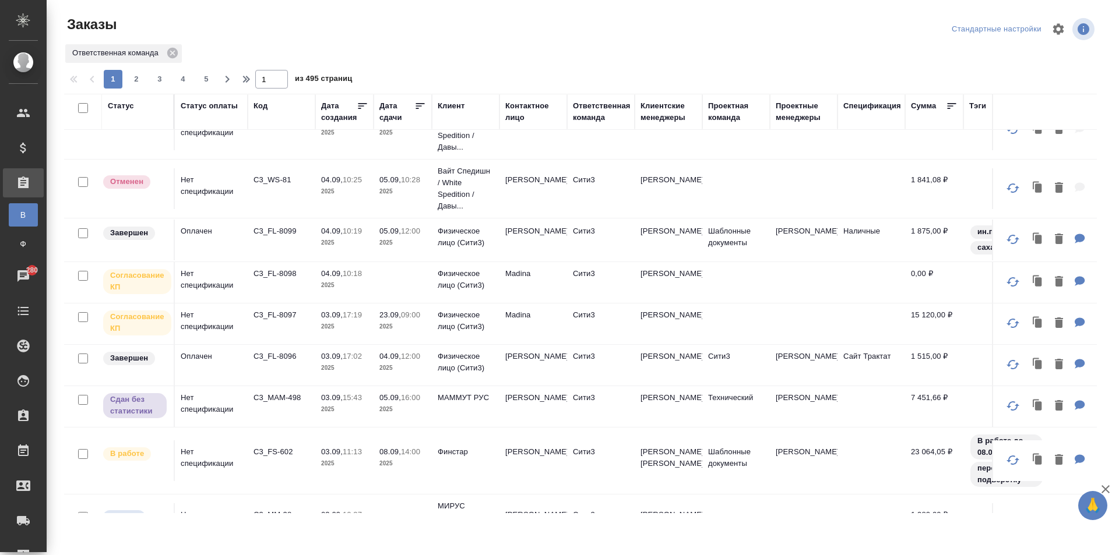
scroll to position [801, 0]
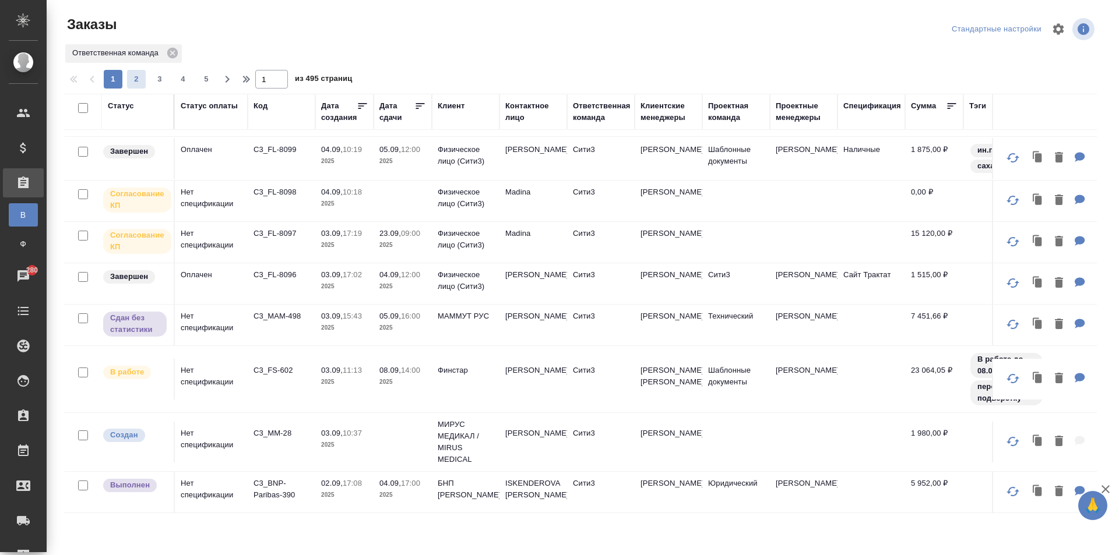
click at [139, 75] on span "2" at bounding box center [136, 79] width 19 height 12
type input "2"
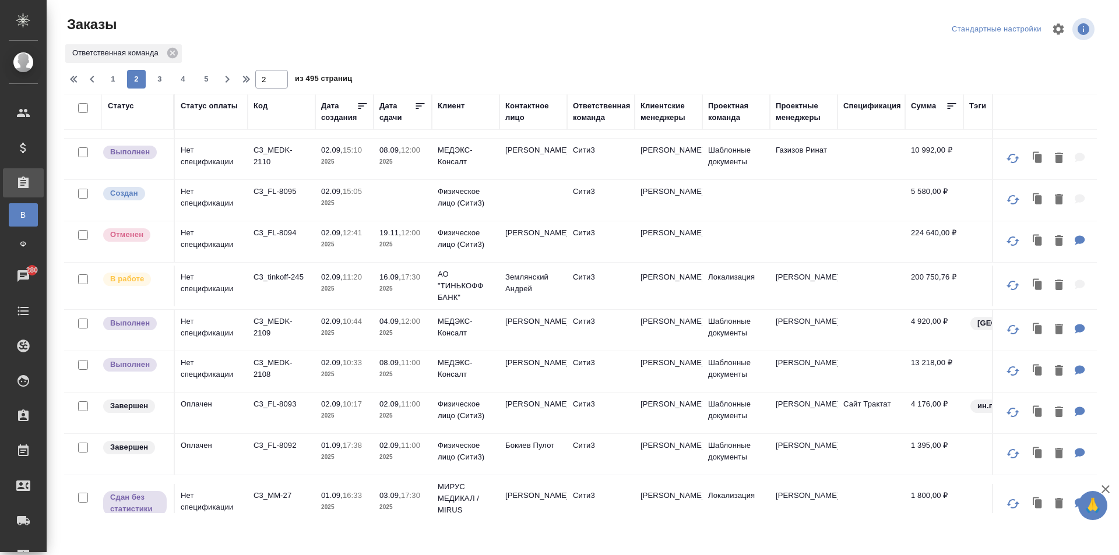
scroll to position [0, 0]
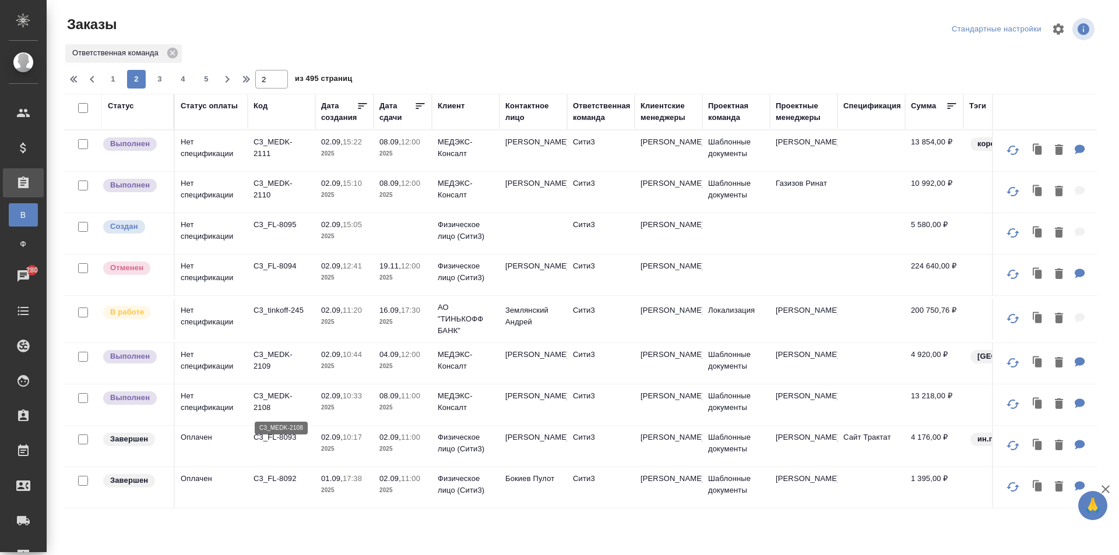
click at [294, 392] on p "C3_MEDK-2108" at bounding box center [282, 402] width 56 height 23
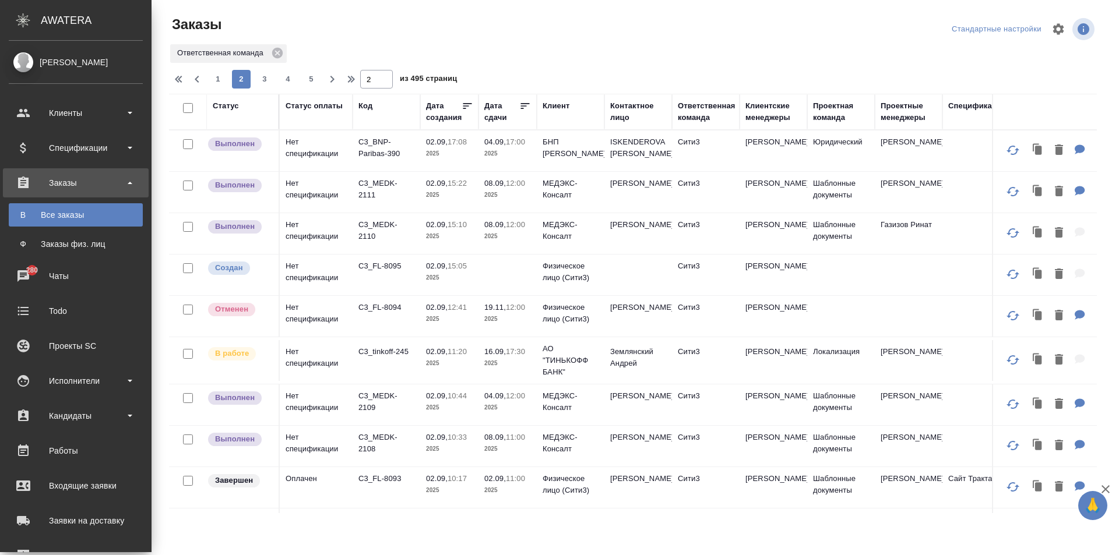
click at [78, 98] on ul "Клиенты Спецификации Заказы В Все заказы Ф Заказы физ. лиц 280 Чаты Todo Проект…" at bounding box center [76, 384] width 152 height 583
click at [78, 107] on div "Клиенты" at bounding box center [76, 112] width 134 height 17
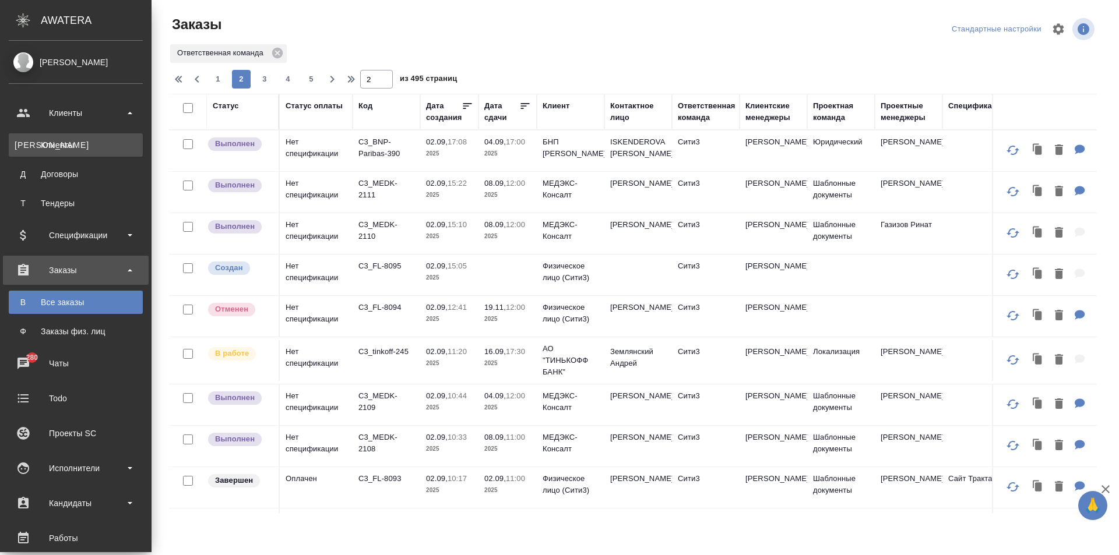
click at [80, 145] on div "Клиенты" at bounding box center [76, 145] width 122 height 12
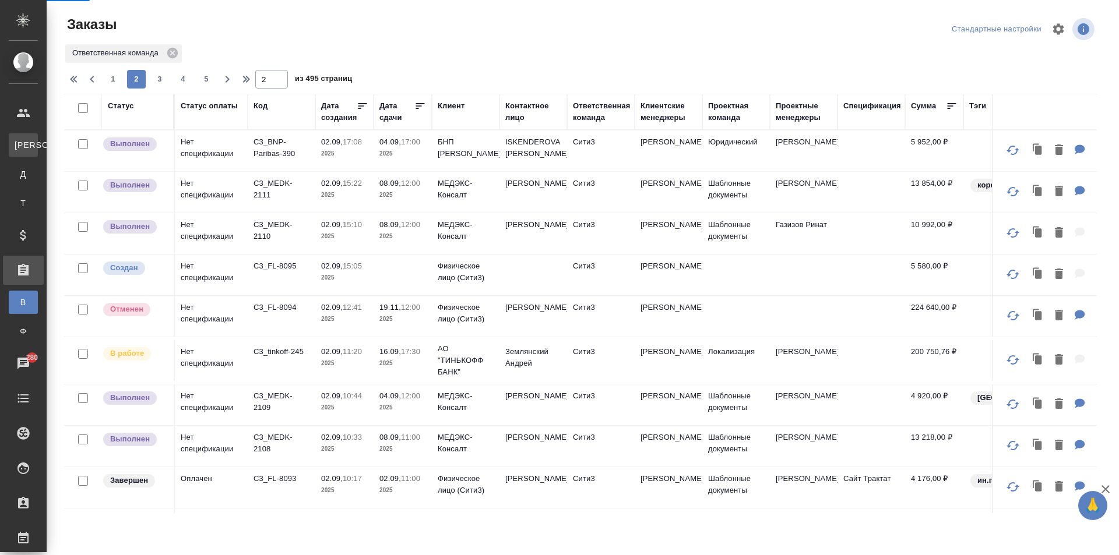
select select "RU"
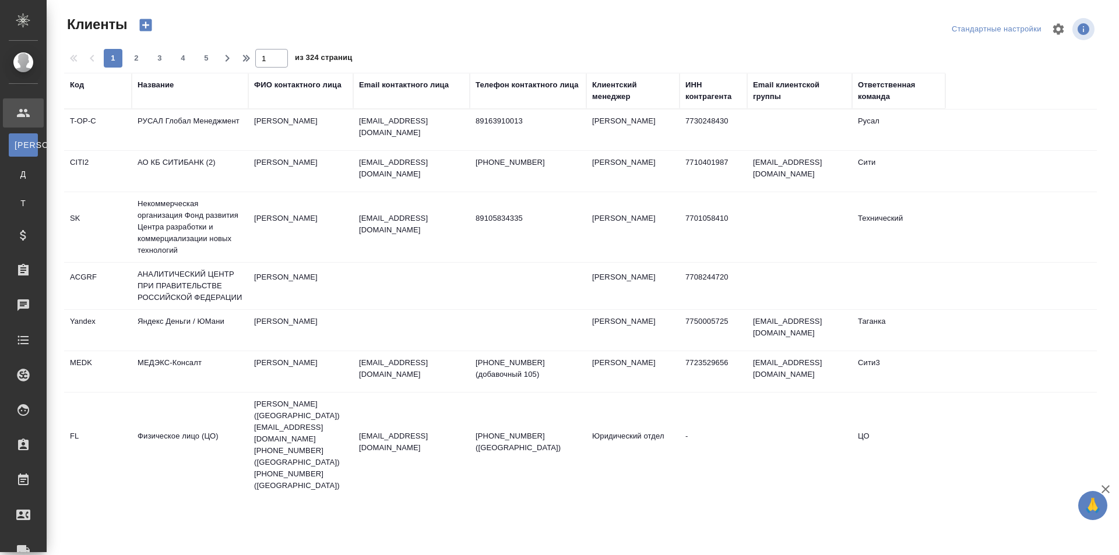
drag, startPoint x: 873, startPoint y: 94, endPoint x: 874, endPoint y: 102, distance: 7.7
click at [874, 95] on div "Ответственная команда" at bounding box center [899, 90] width 82 height 23
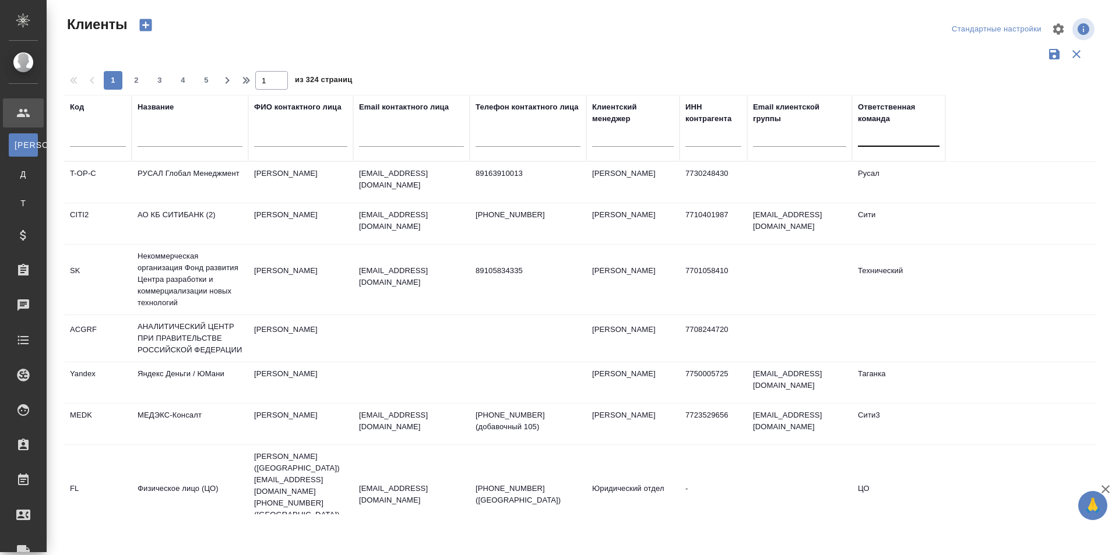
click at [873, 132] on div at bounding box center [899, 134] width 82 height 17
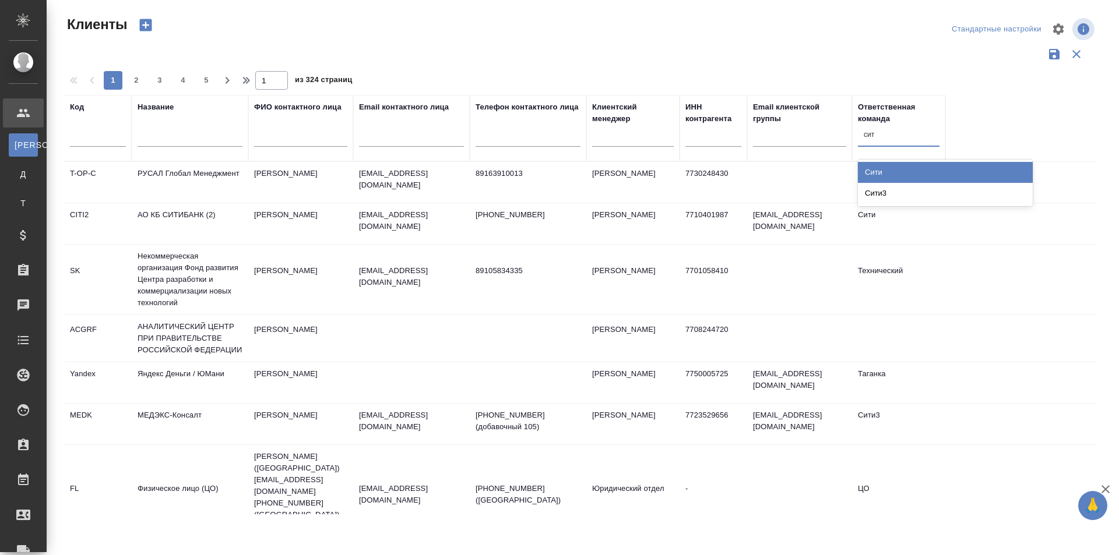
type input "сити"
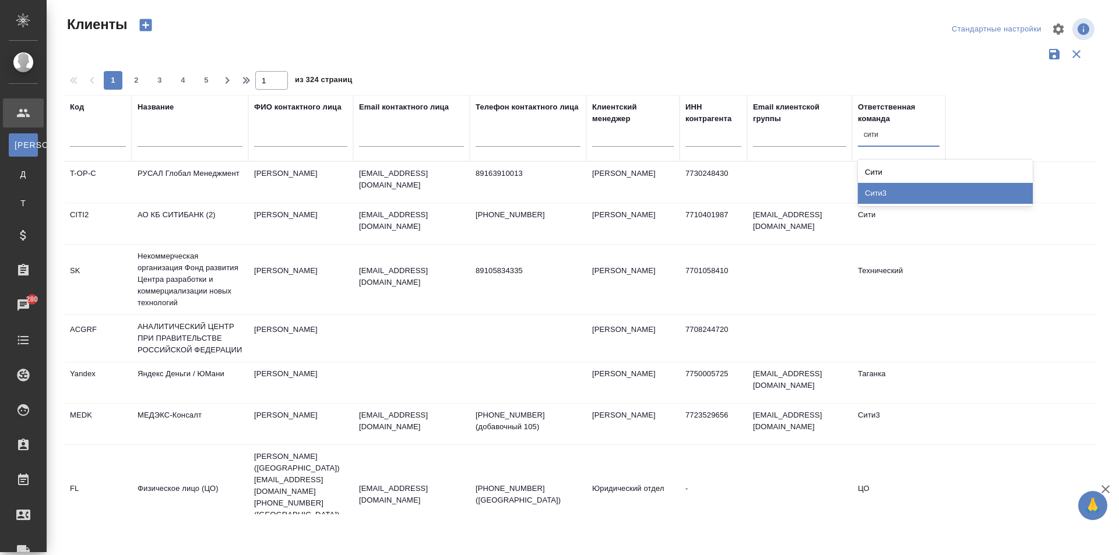
click at [884, 186] on div "Сити3" at bounding box center [945, 193] width 175 height 21
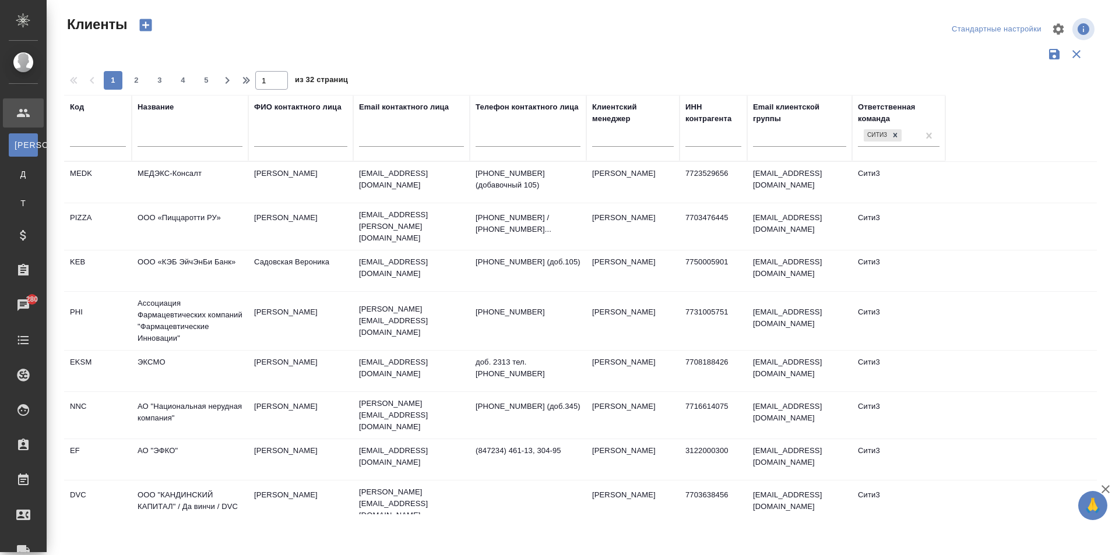
click at [189, 188] on td "МЕДЭКС-Консалт" at bounding box center [190, 182] width 117 height 41
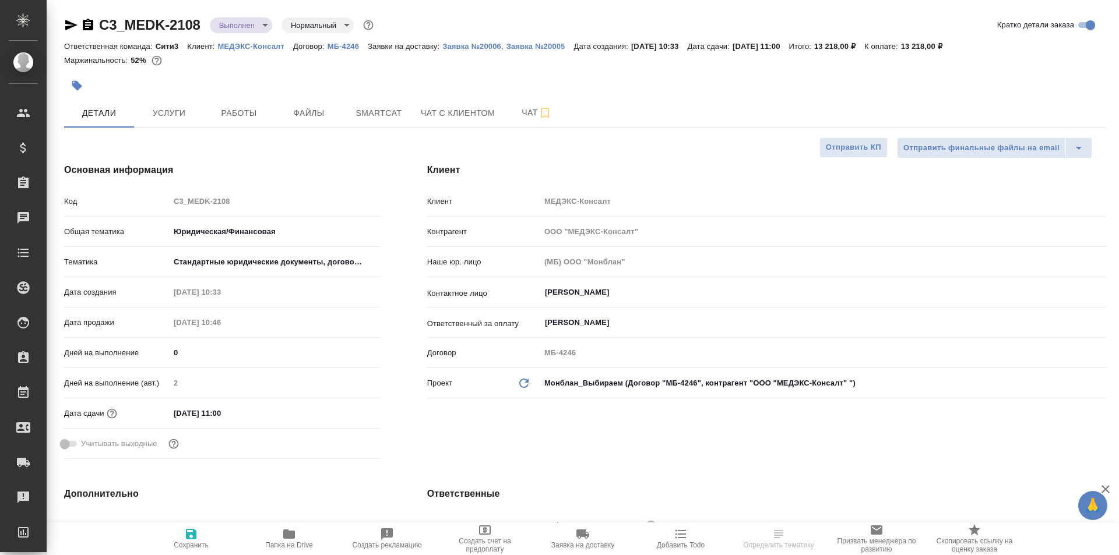
select select "RU"
type input "[PERSON_NAME]"
select select "RU"
type textarea "x"
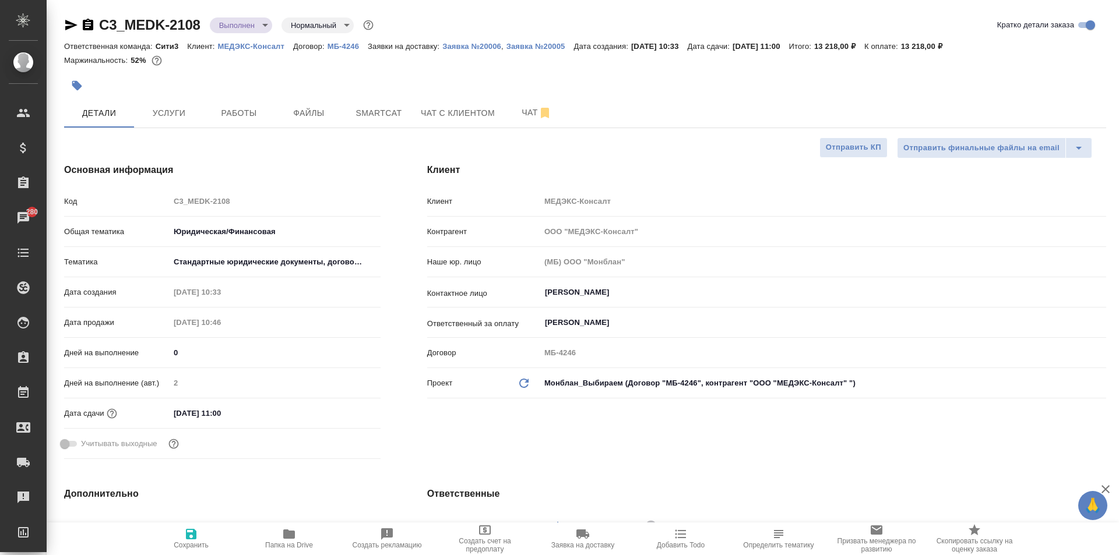
type textarea "x"
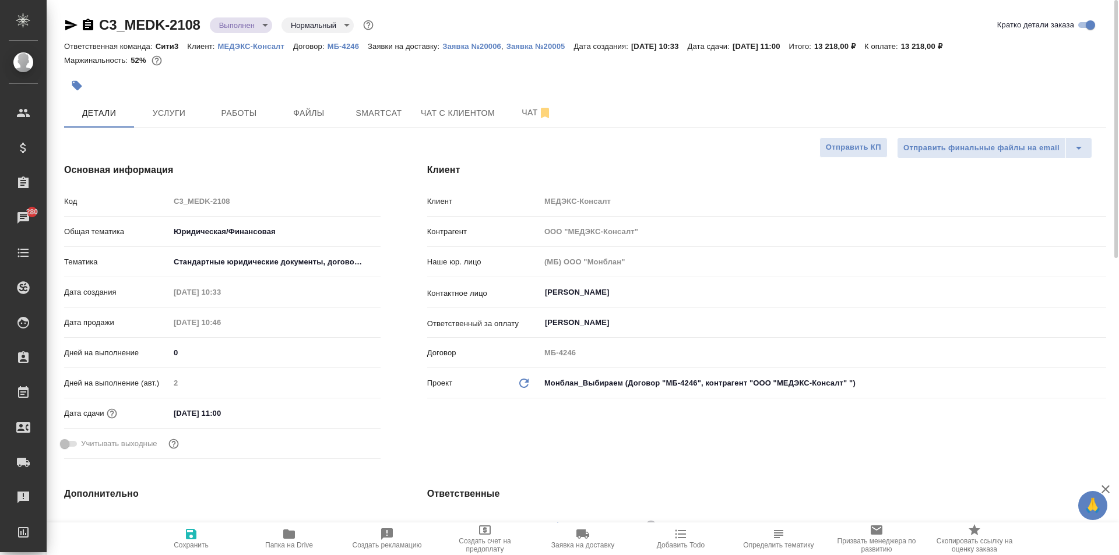
click at [289, 531] on icon "button" at bounding box center [289, 534] width 12 height 9
type textarea "x"
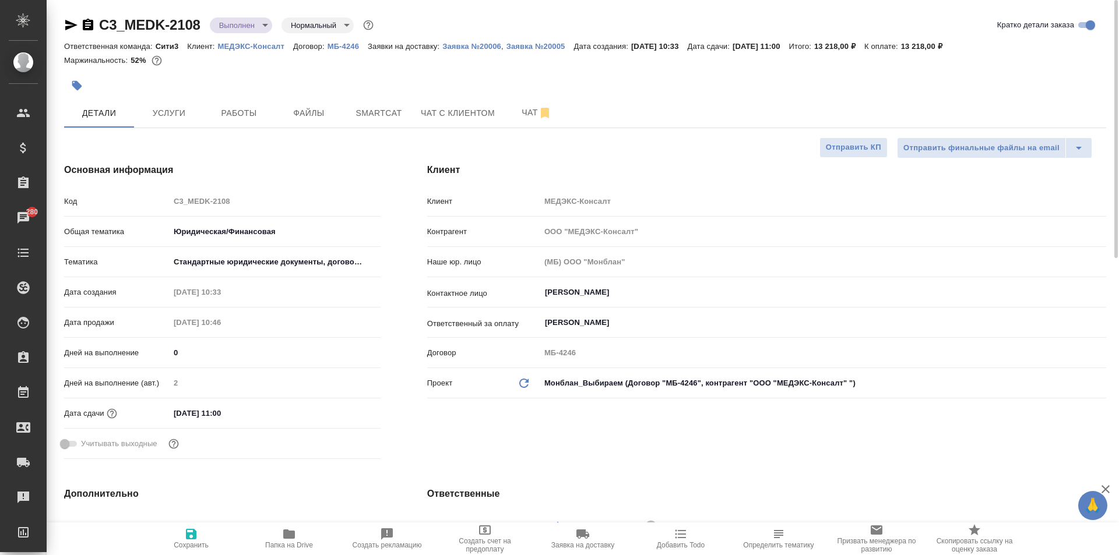
type textarea "x"
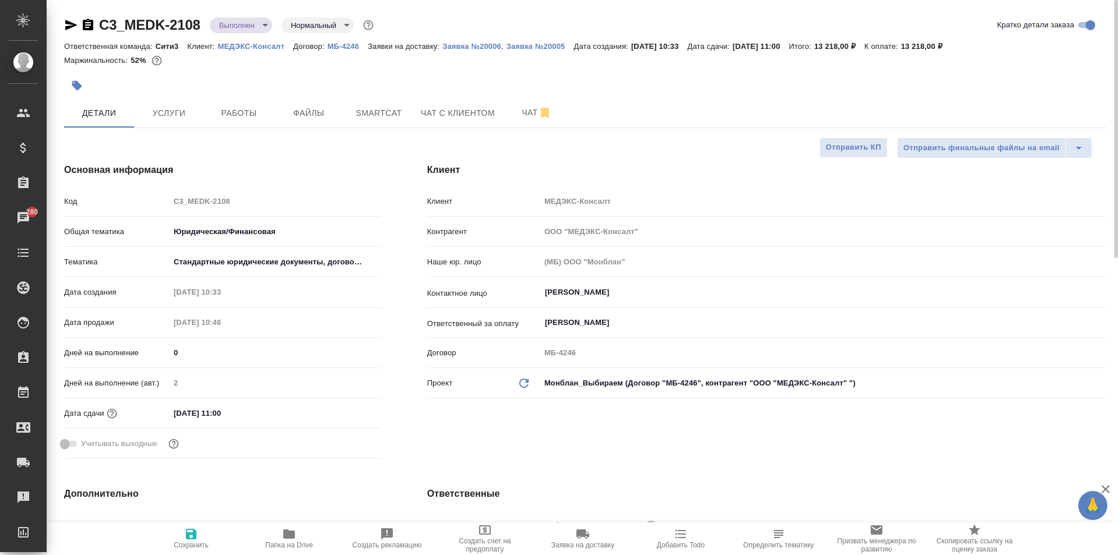
type textarea "x"
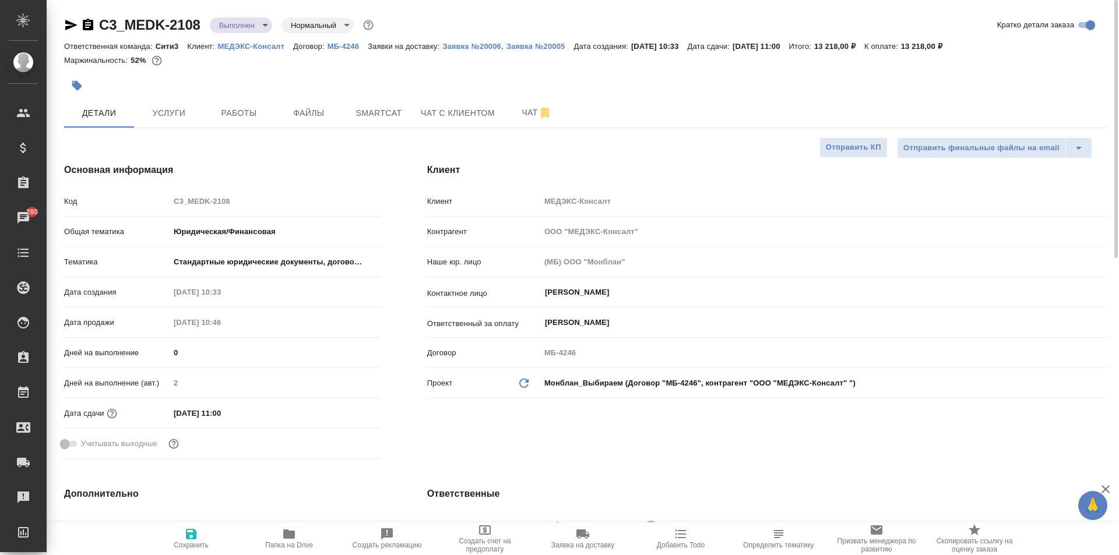
type textarea "x"
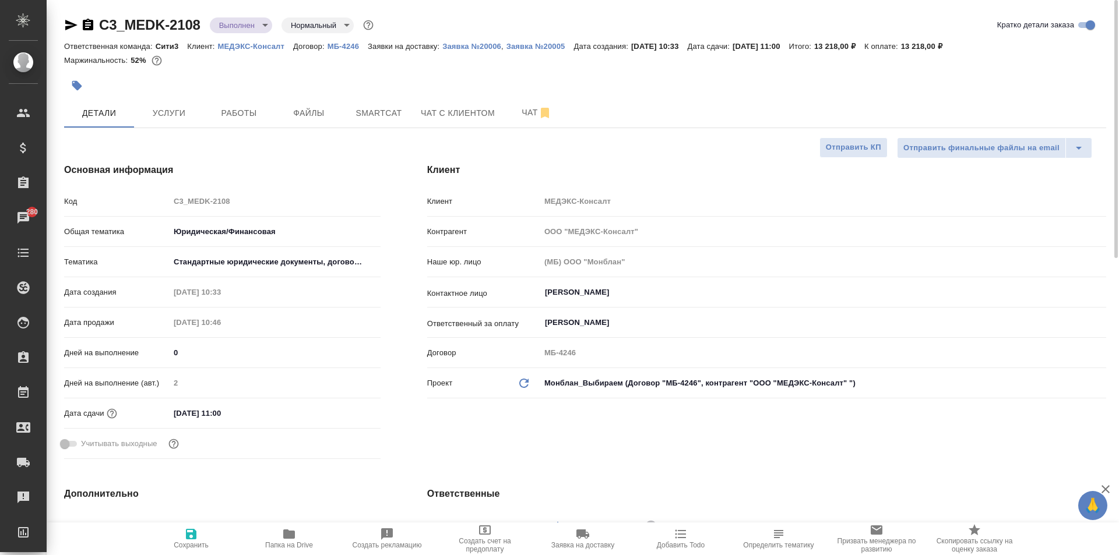
type textarea "x"
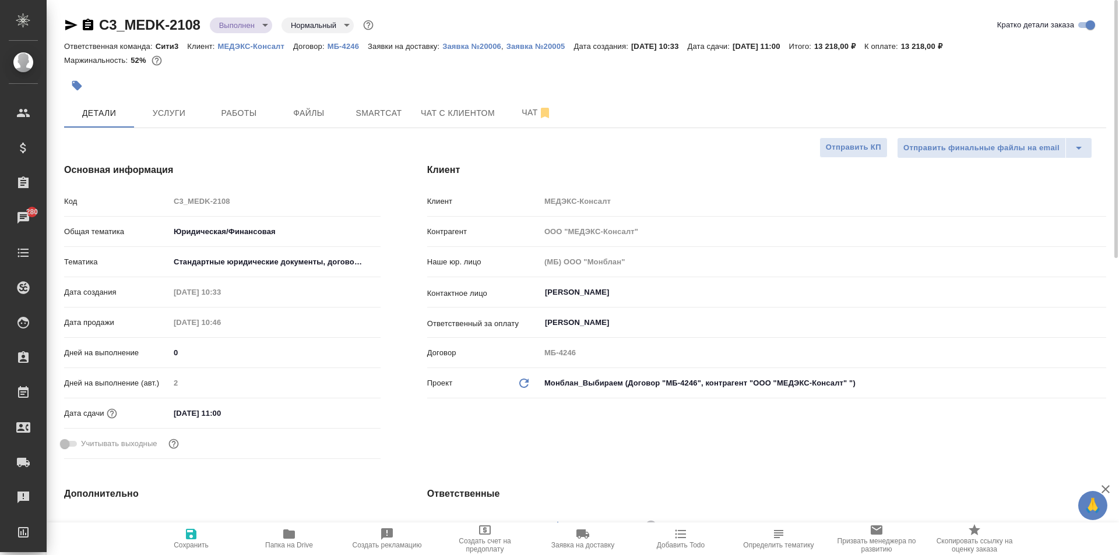
type textarea "x"
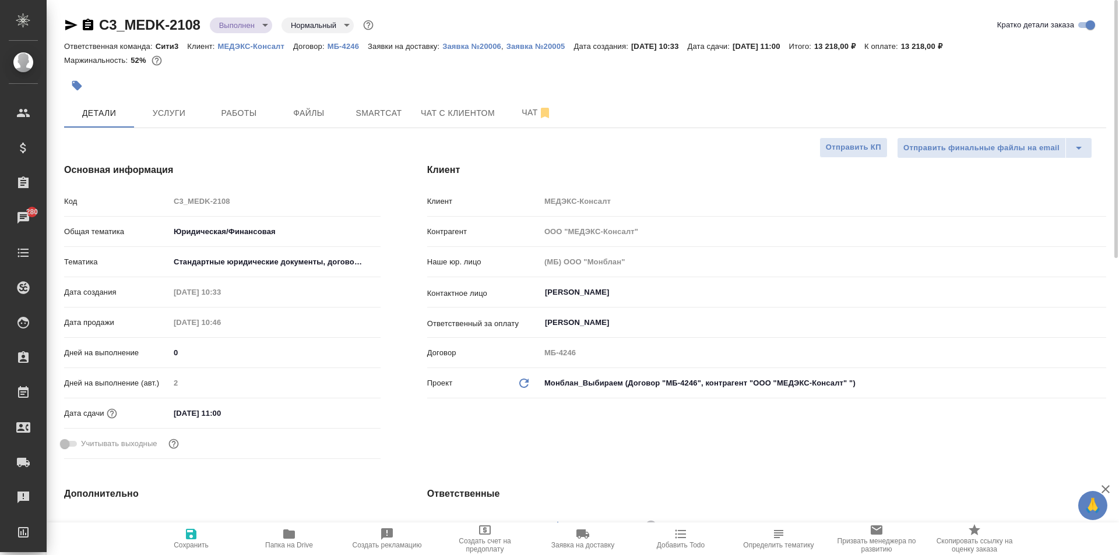
type textarea "x"
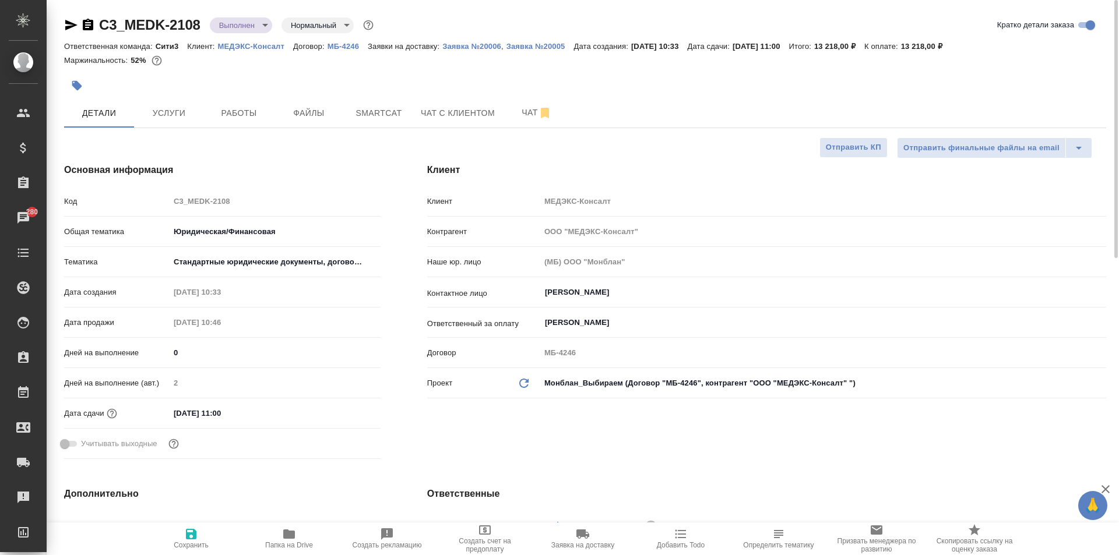
type textarea "x"
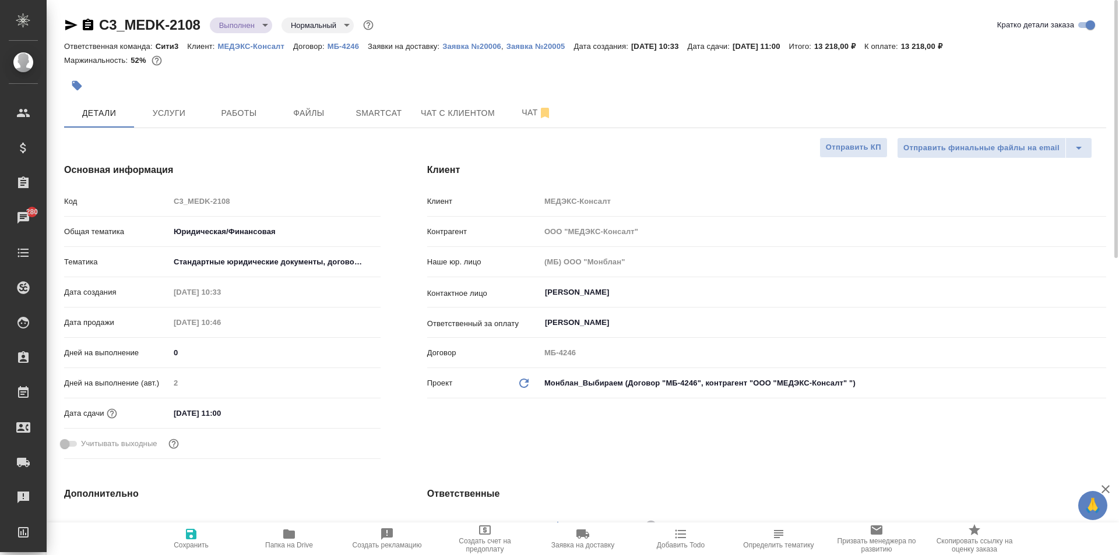
type textarea "x"
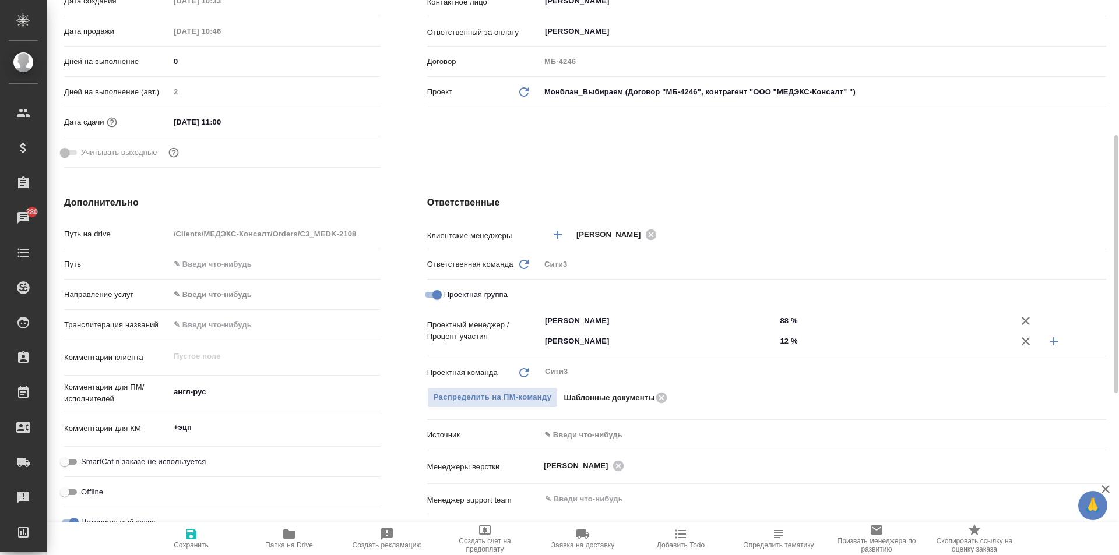
scroll to position [525, 0]
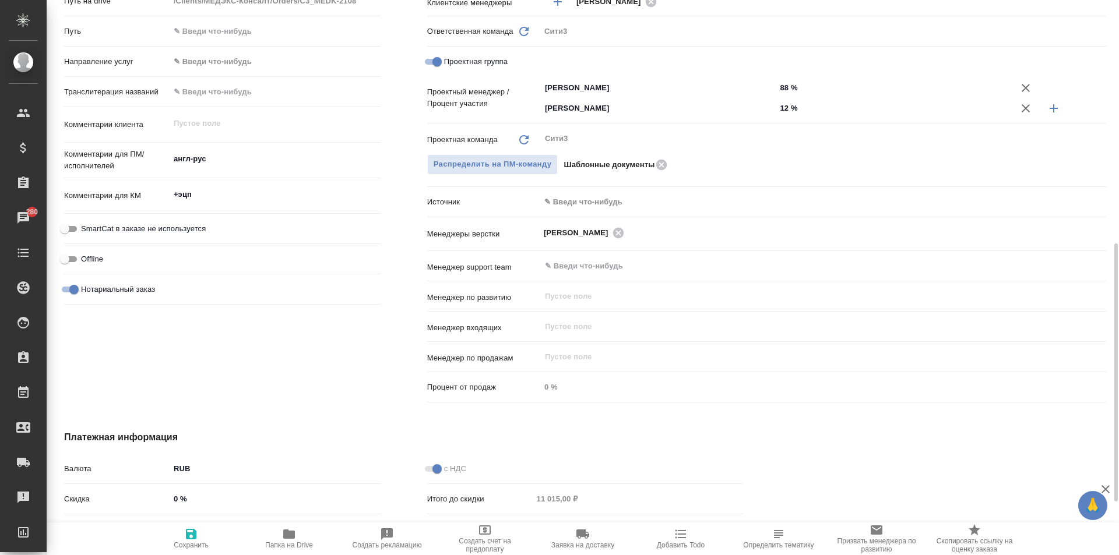
type textarea "x"
click at [201, 197] on textarea "+эцп" at bounding box center [275, 195] width 211 height 20
type textarea "x"
type textarea "+эцп"
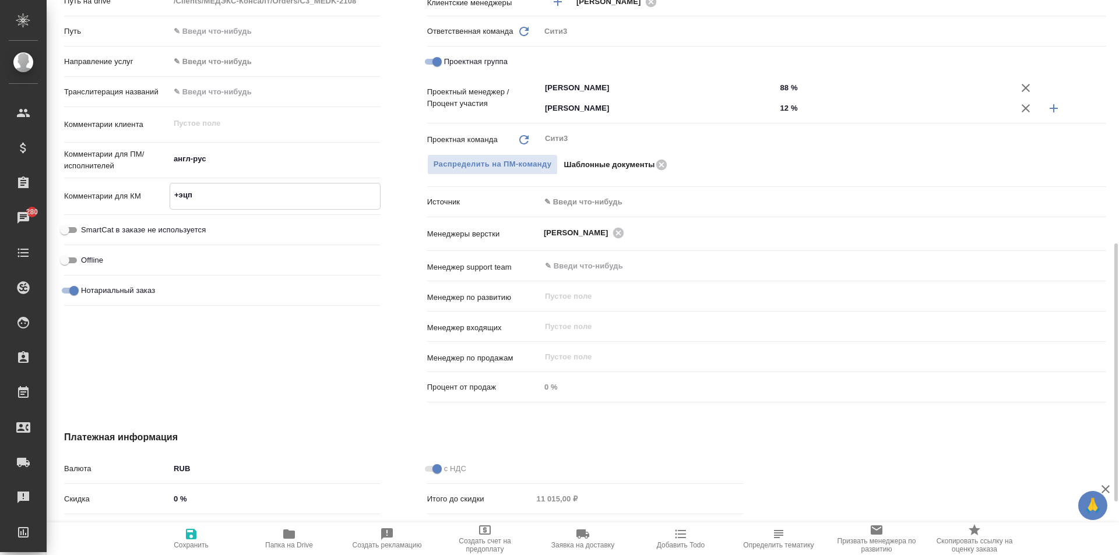
type textarea "x"
type textarea "+эцп с"
type textarea "x"
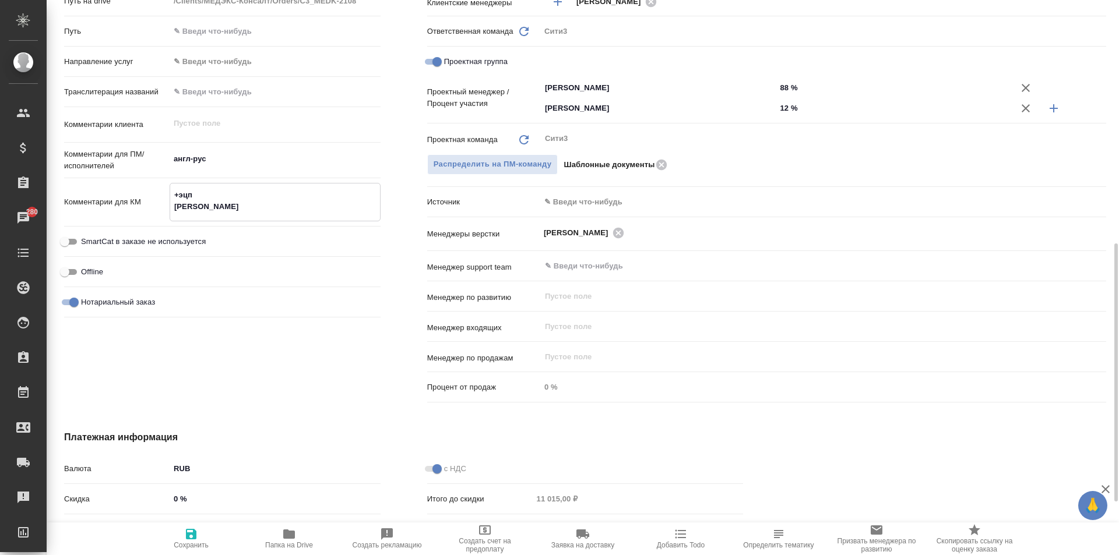
type textarea "x"
type textarea "+эцп со"
type textarea "x"
type textarea "+эцп сог"
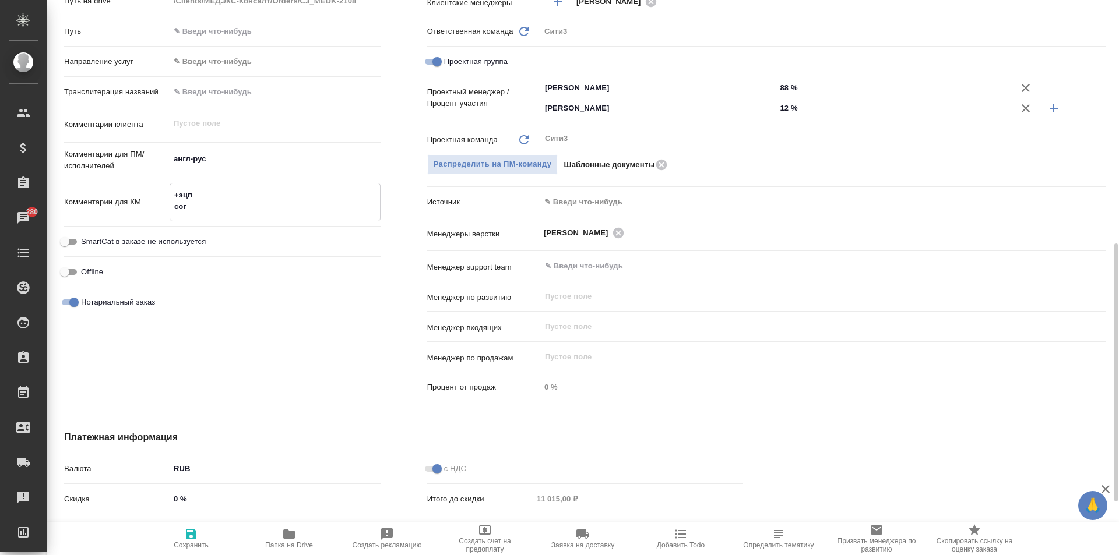
type textarea "x"
type textarea "+эцп согла"
type textarea "x"
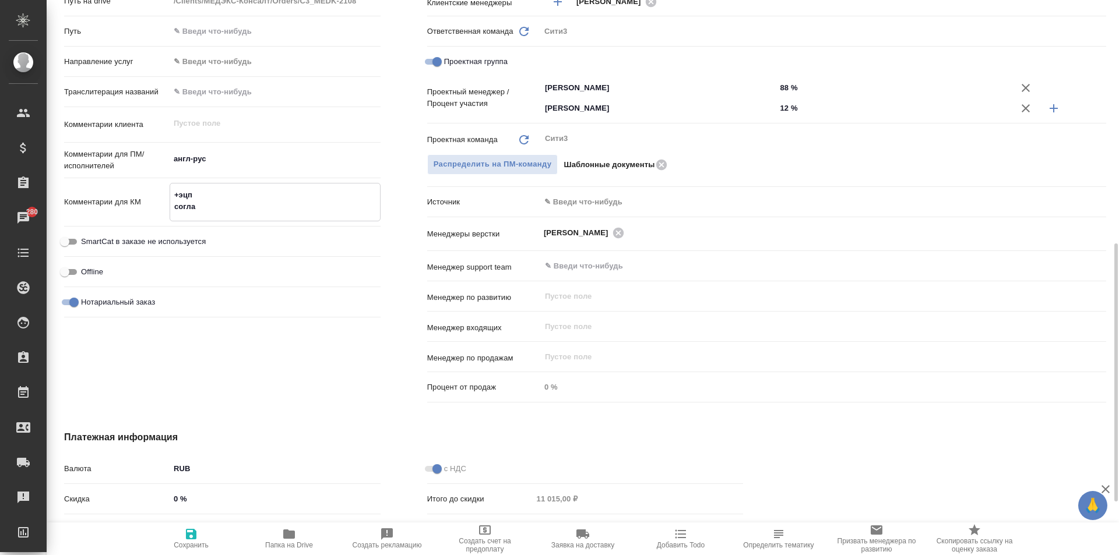
type textarea "x"
type textarea "+эцп соглас"
type textarea "x"
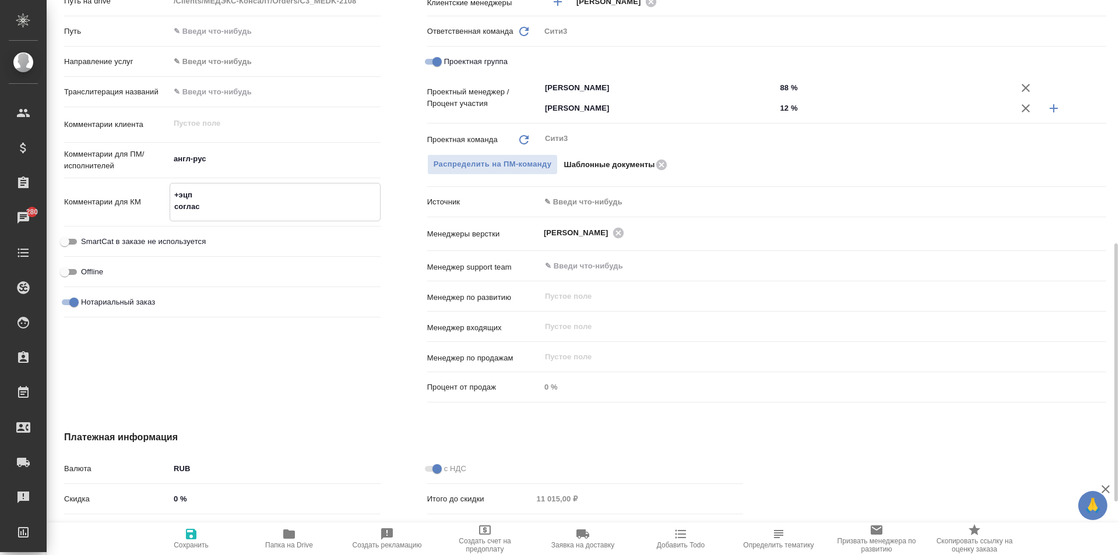
type textarea "x"
type textarea "+эцп согласо"
type textarea "x"
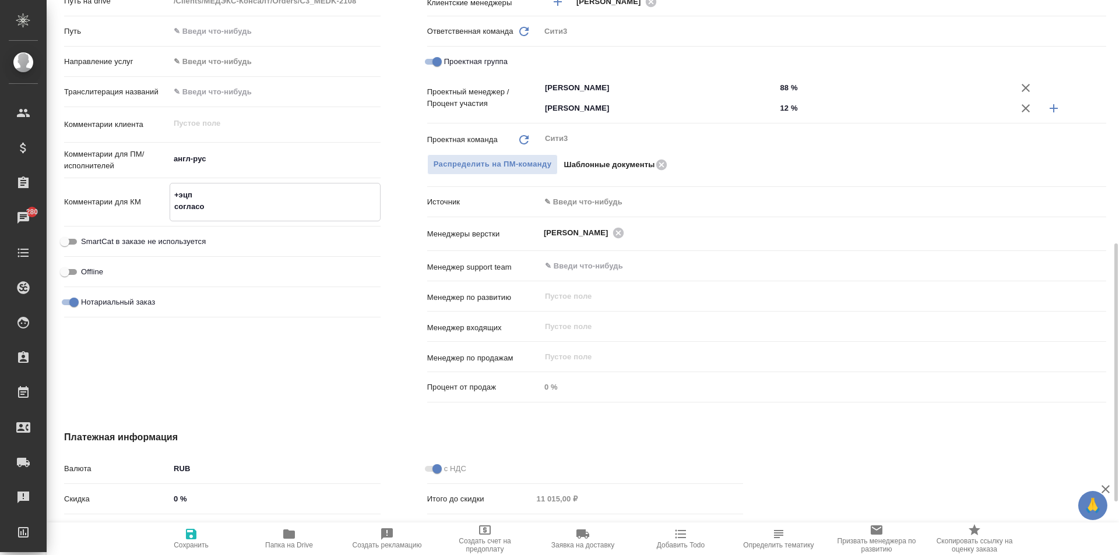
type textarea "+эцп согласов"
type textarea "x"
type textarea "+эцп согласова"
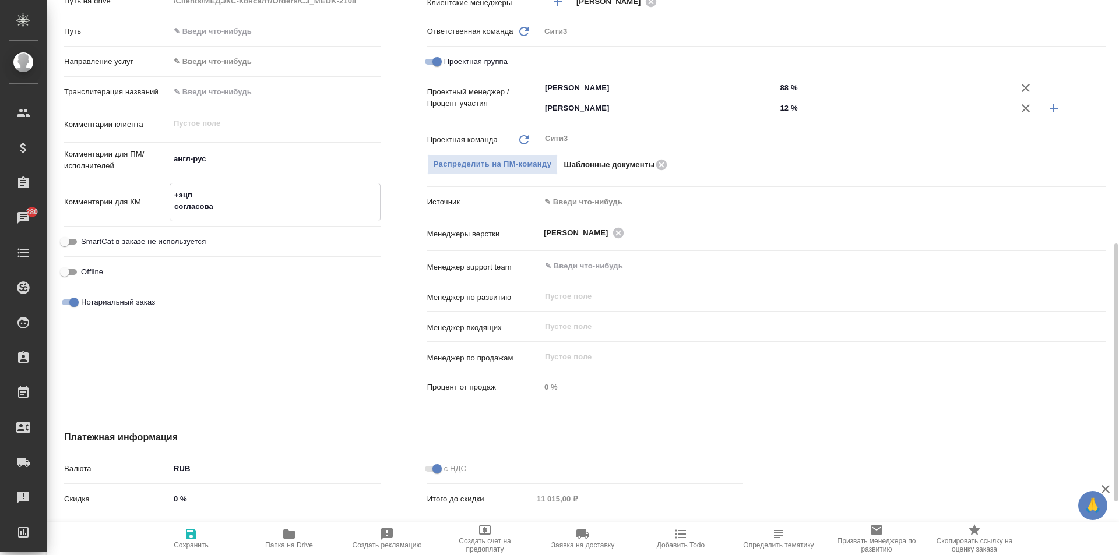
type textarea "x"
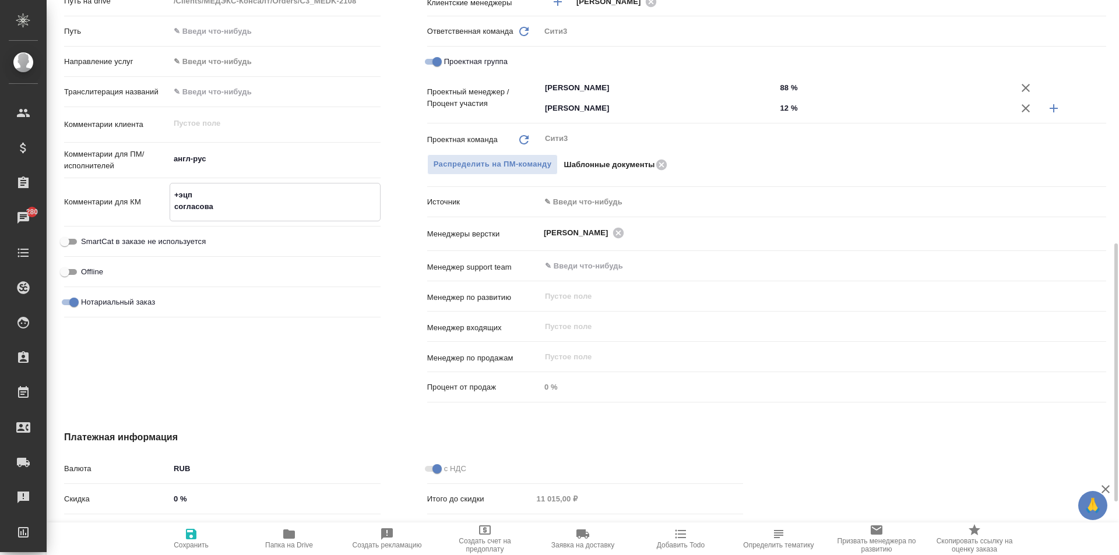
type textarea "+эцп согласован"
type textarea "x"
type textarea "+эцп согласовано"
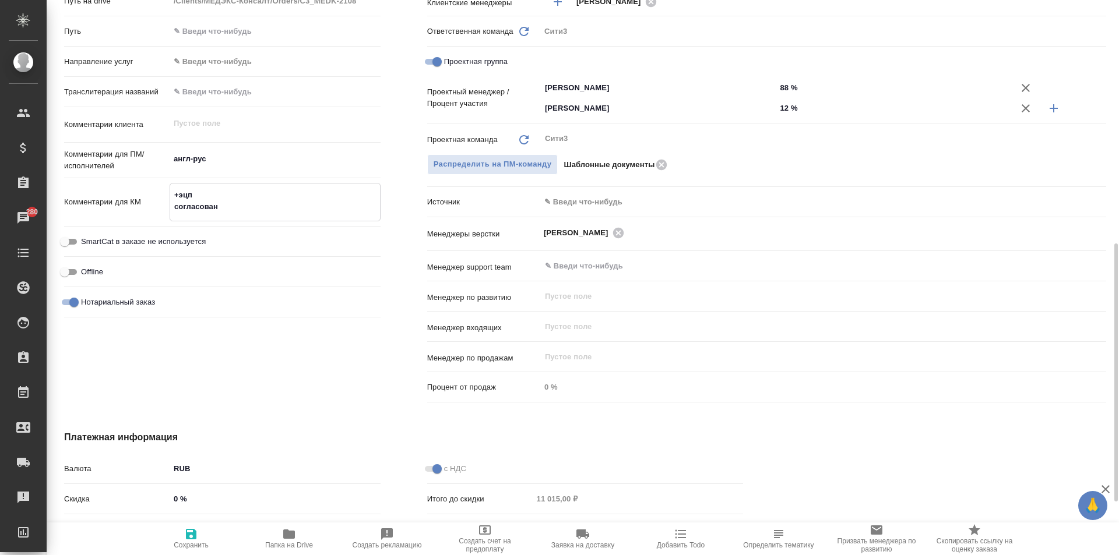
type textarea "x"
type textarea "+эцп согласовано,"
type textarea "x"
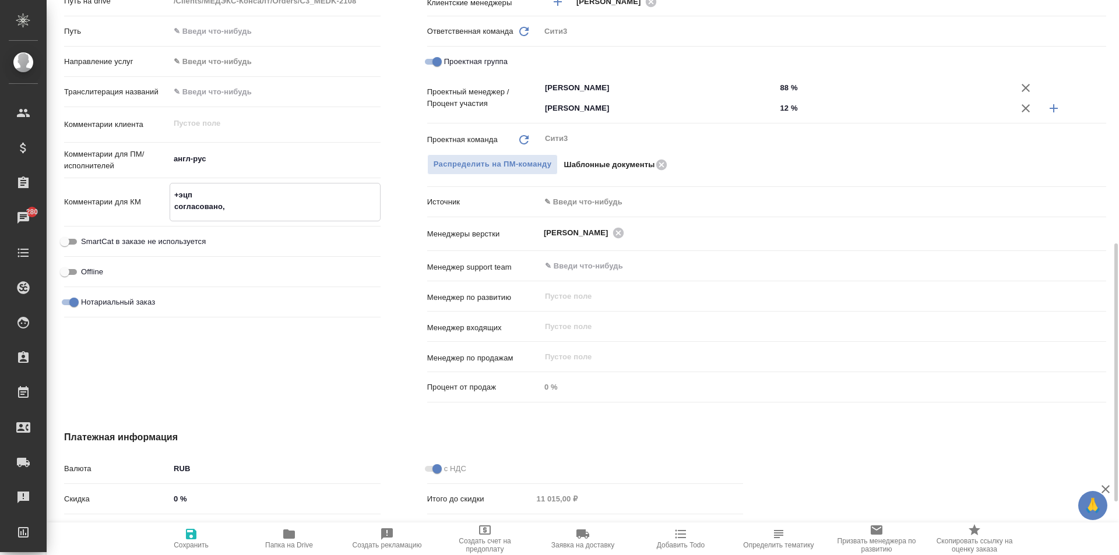
type textarea "x"
type textarea "+эцп согласовано,"
type textarea "x"
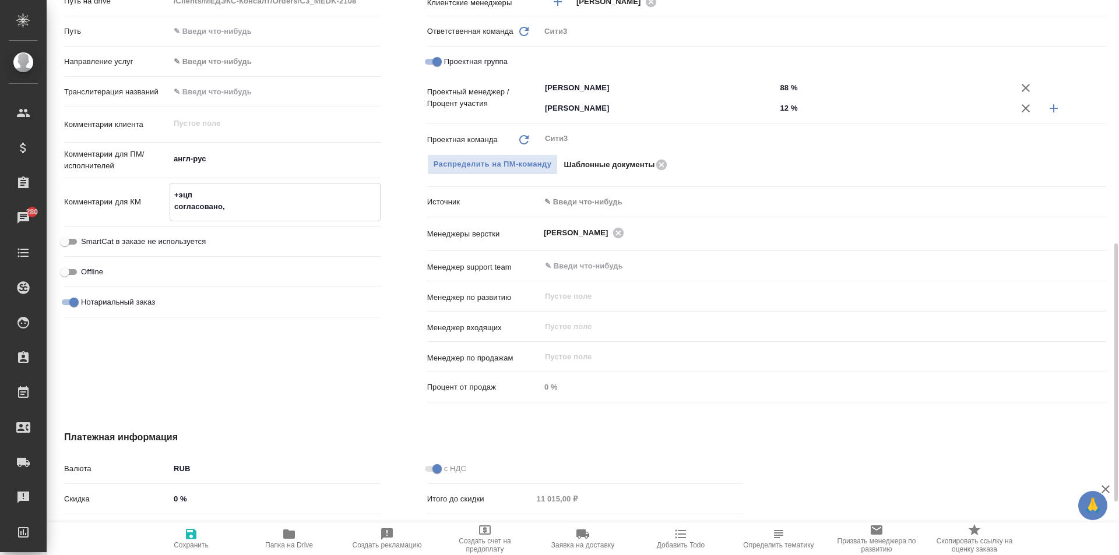
type textarea "x"
type textarea "+эцп согласовано, 0"
type textarea "x"
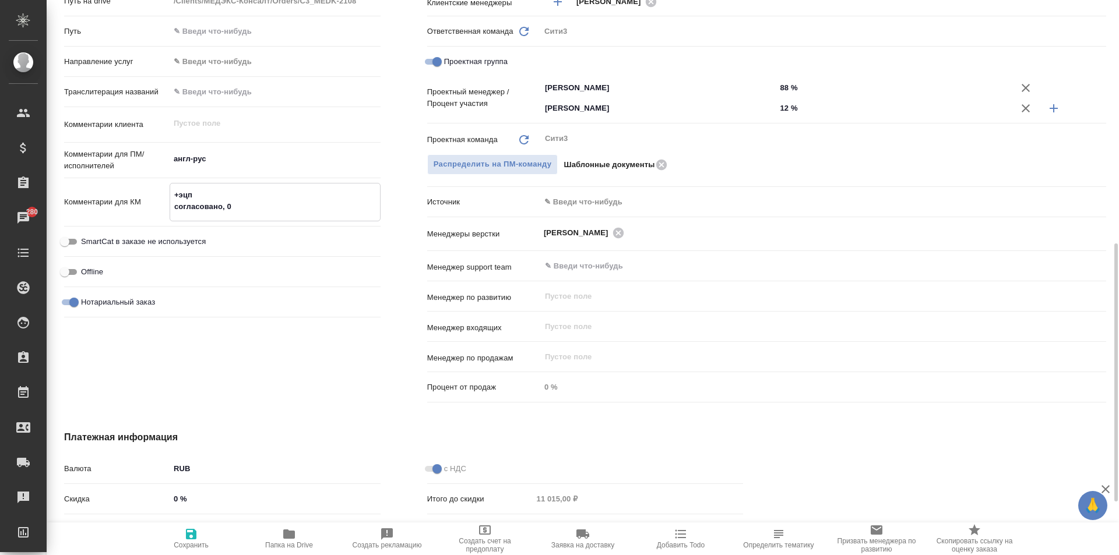
type textarea "+эцп согласовано, 08"
type textarea "x"
type textarea "+эцп согласовано, 080"
type textarea "x"
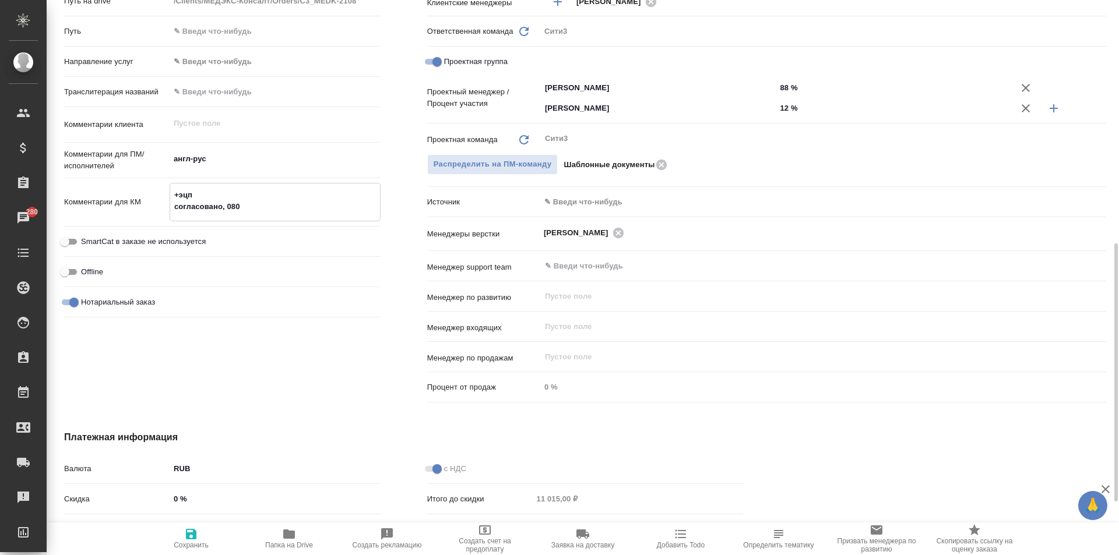
type textarea "x"
type textarea "+эцп согласовано, 0809"
type textarea "x"
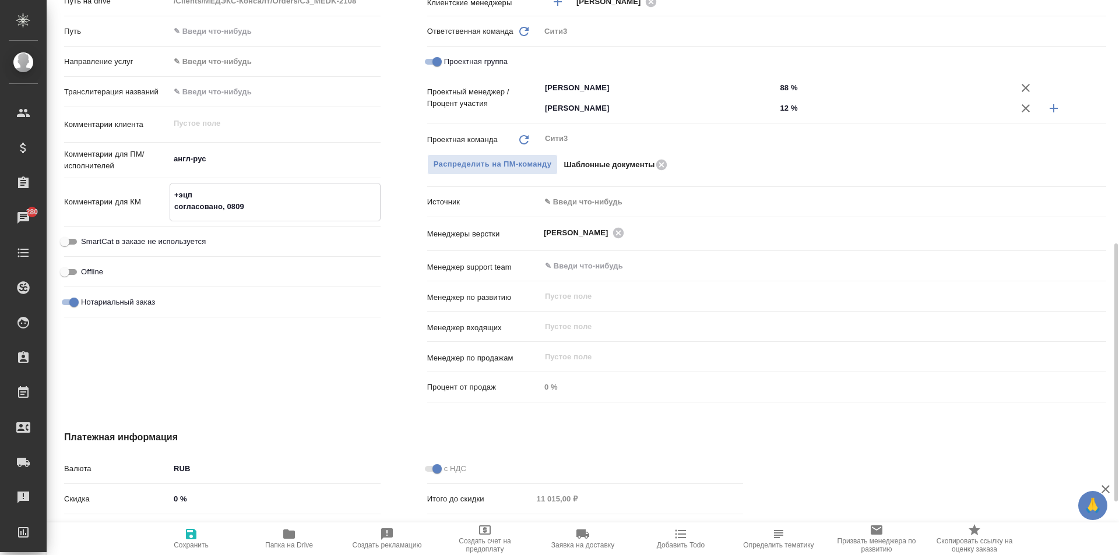
type textarea "x"
type textarea "+эцп согласовано, 080"
type textarea "x"
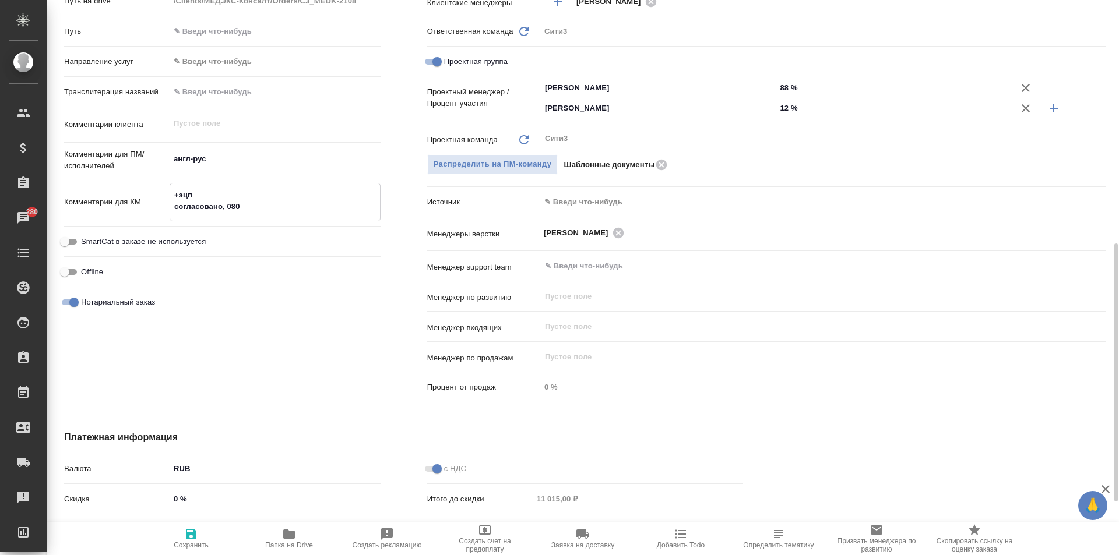
type textarea "x"
type textarea "+эцп согласовано, 08"
type textarea "x"
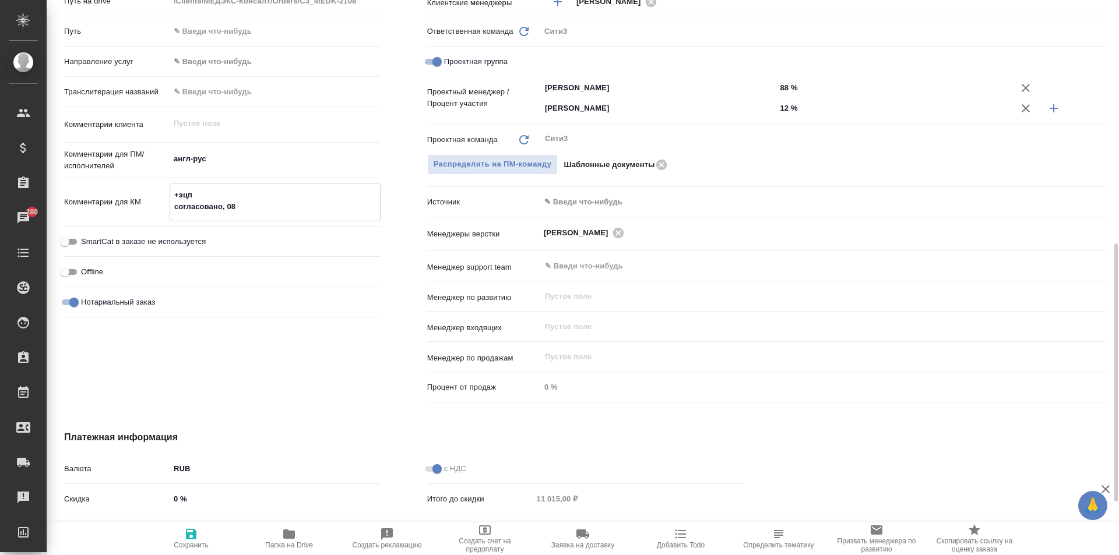
type textarea "+эцп согласовано, 08."
type textarea "x"
type textarea "+эцп согласовано, 08.0"
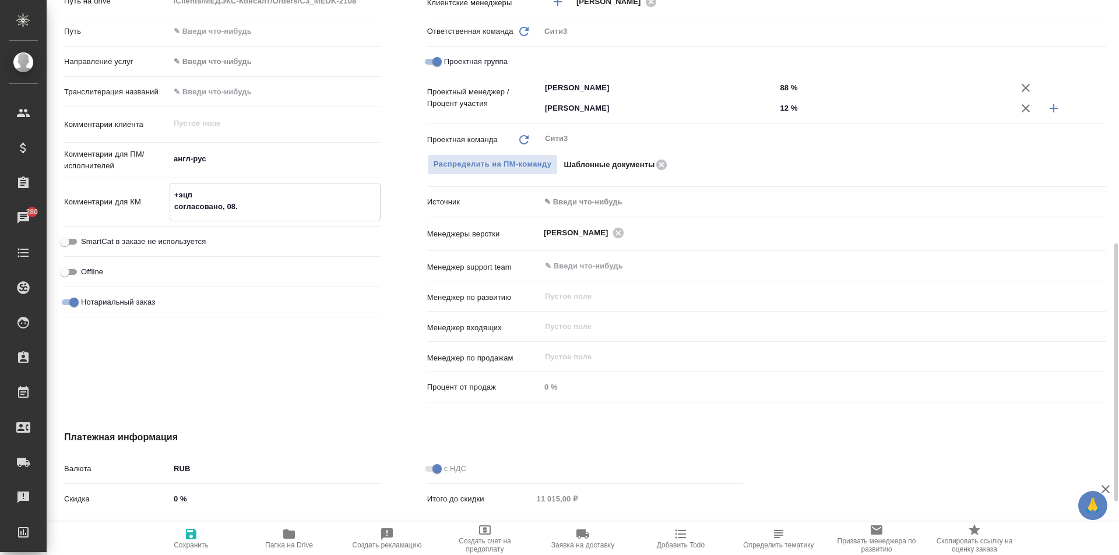
type textarea "x"
type textarea "+эцп согласовано, 08.09"
type textarea "x"
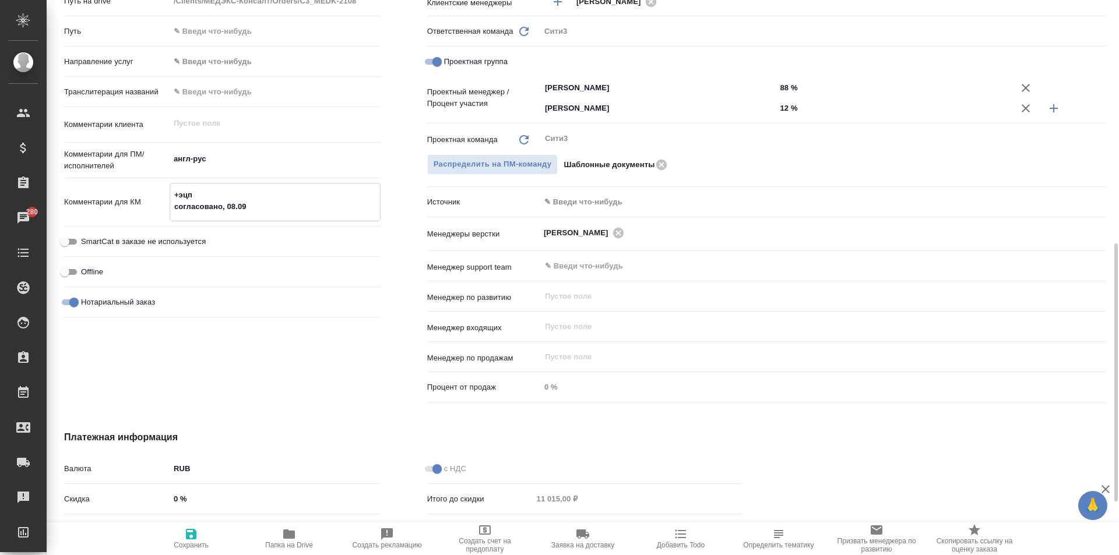
type textarea "x"
type textarea "+эцп согласовано, 08.09"
type textarea "x"
type textarea "+эцп согласовано, 08.09 п"
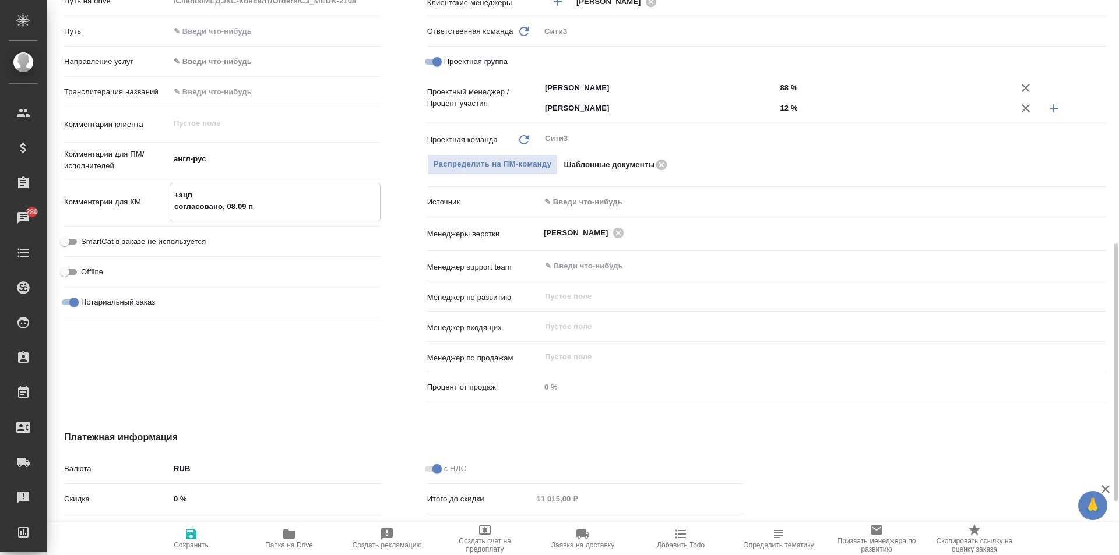
type textarea "x"
type textarea "+эцп согласовано, 08.09 по"
type textarea "x"
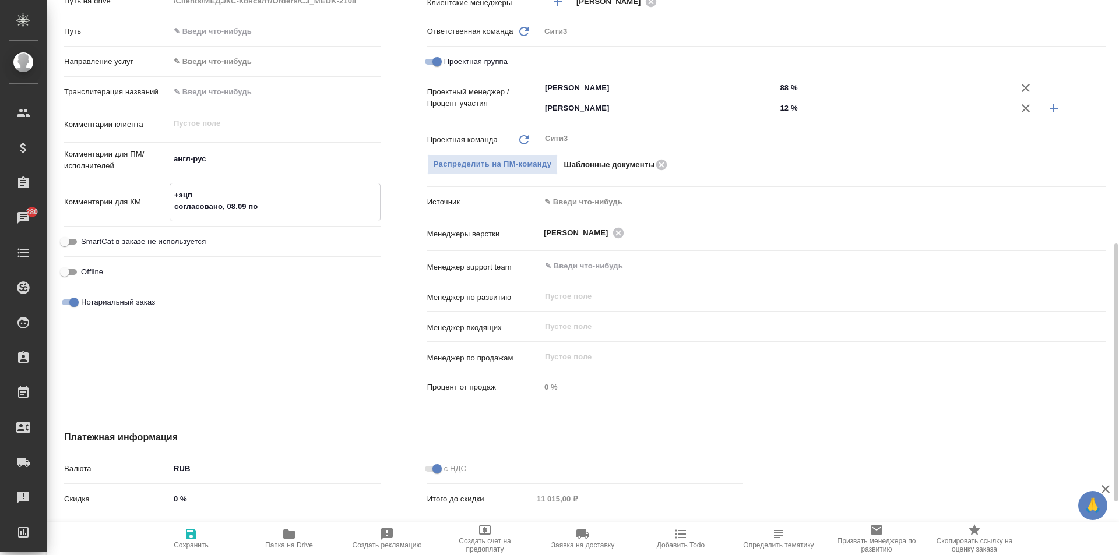
type textarea "x"
type textarea "+эцп согласовано, 08.09 под"
type textarea "x"
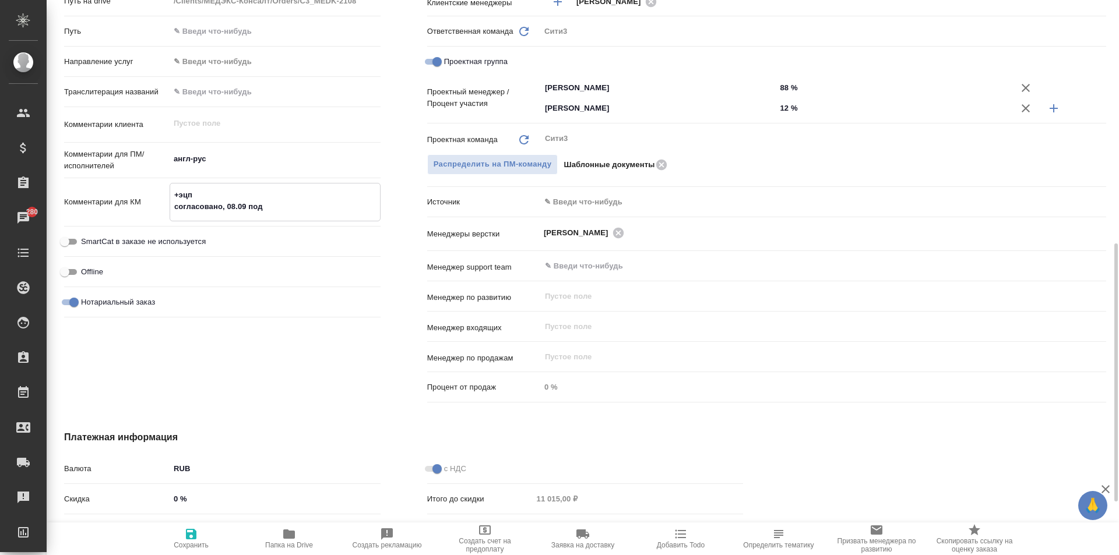
type textarea "x"
type textarea "+эцп согласовано, 08.09 по"
type textarea "x"
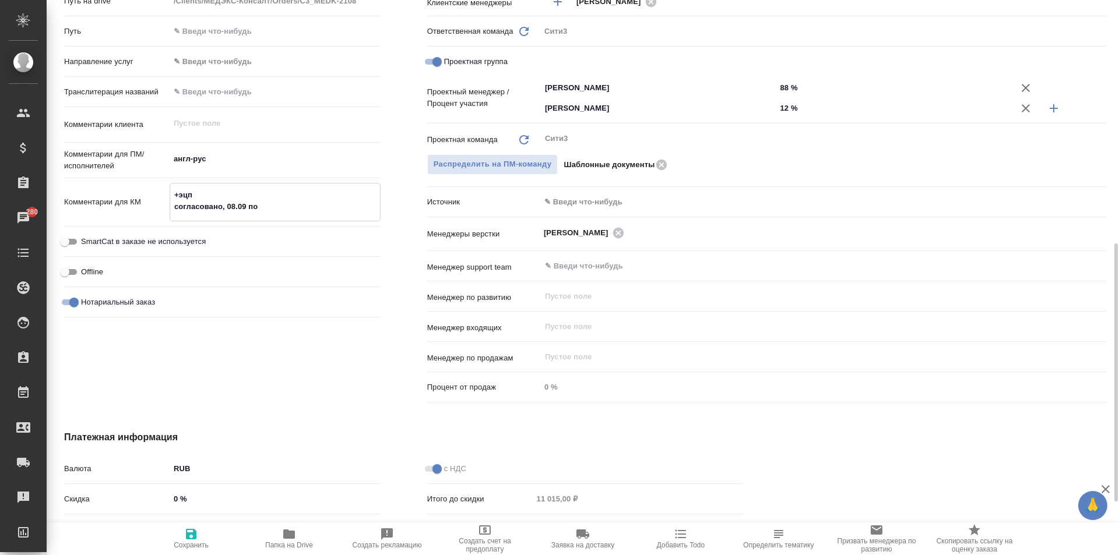
type textarea "x"
type textarea "+эцп согласовано, 08.09 п"
type textarea "x"
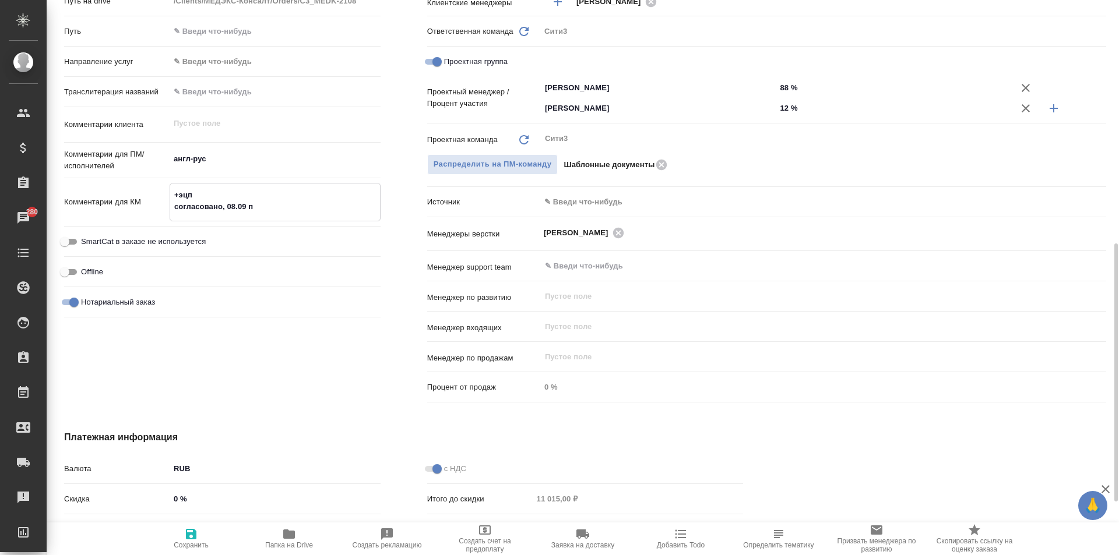
type textarea "x"
type textarea "+эцп согласовано, 08.09"
type textarea "x"
type textarea "+эцп согласовано, 08.09 о"
type textarea "x"
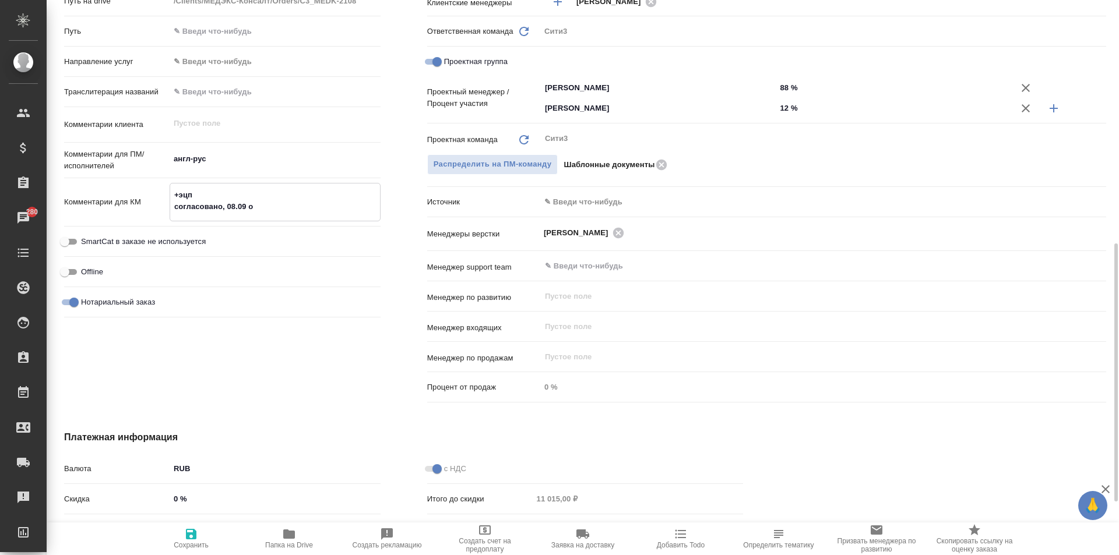
type textarea "x"
type textarea "+эцп согласовано, 08.09 от"
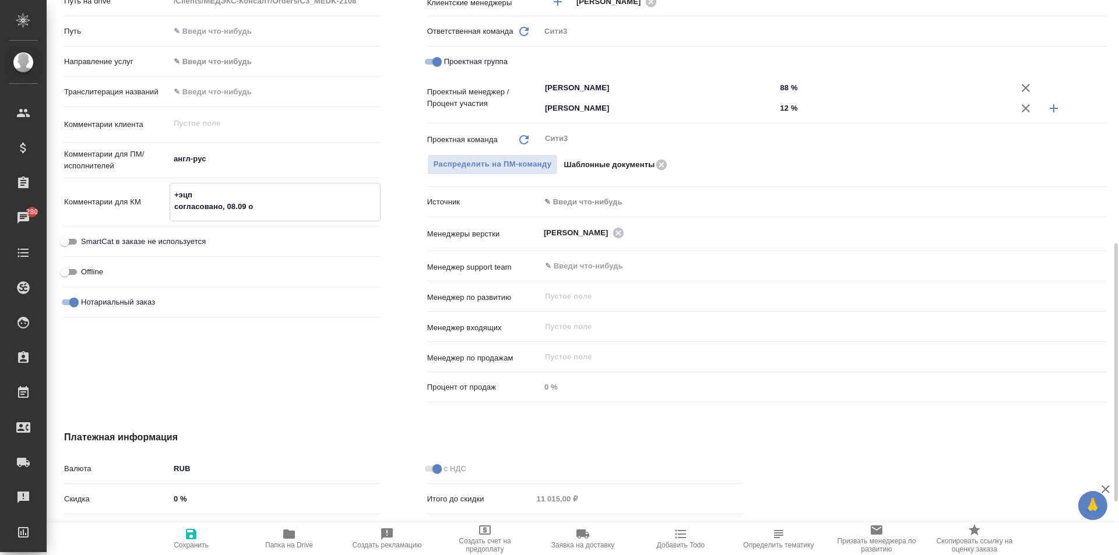
type textarea "x"
type textarea "+эцп согласовано, 08.09 отп"
type textarea "x"
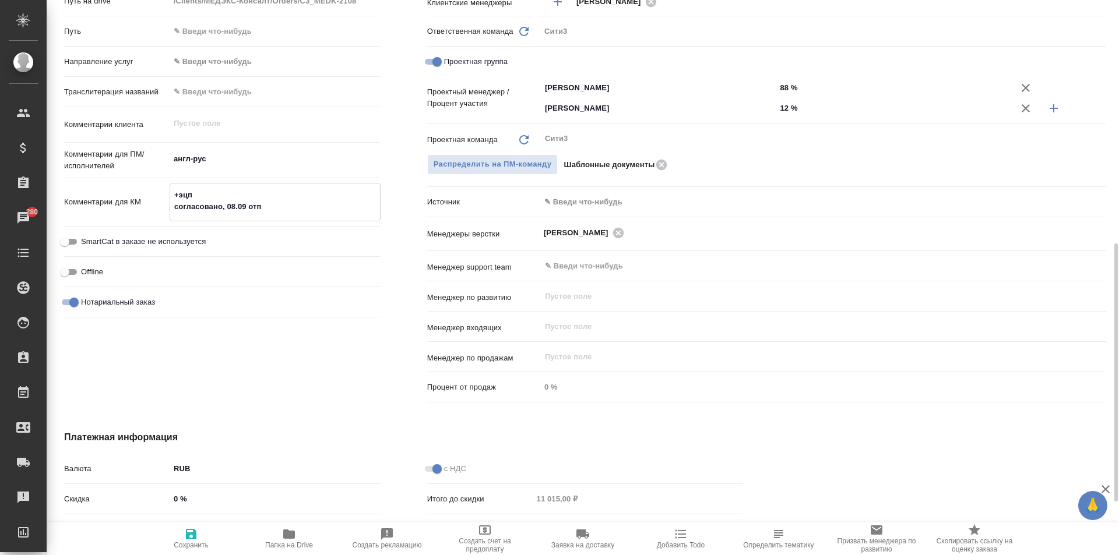
type textarea "+эцп согласовано, 08.09 отпр"
type textarea "x"
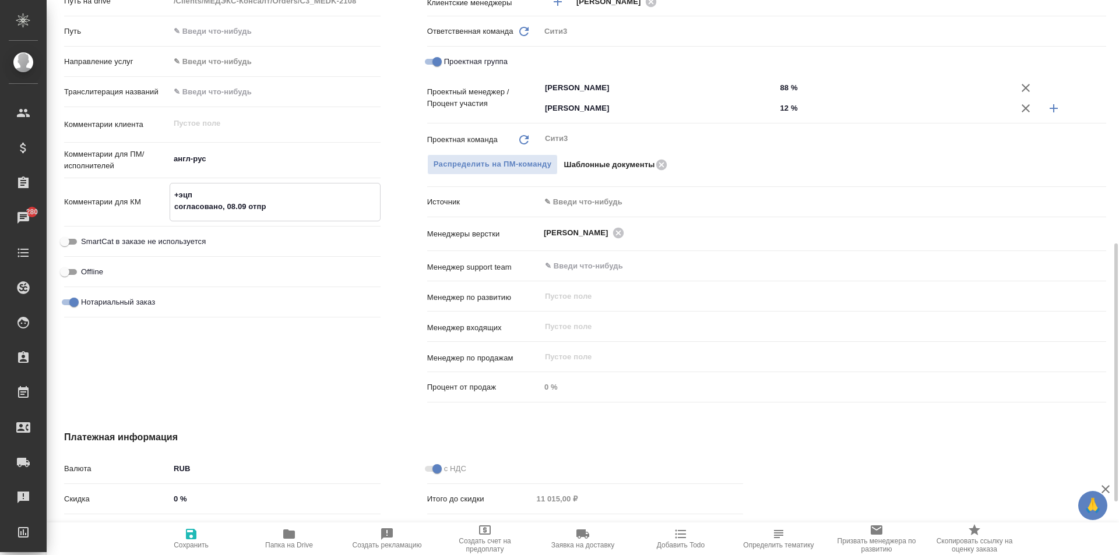
type textarea "x"
type textarea "+эцп согласовано, 08.09 отпра"
type textarea "x"
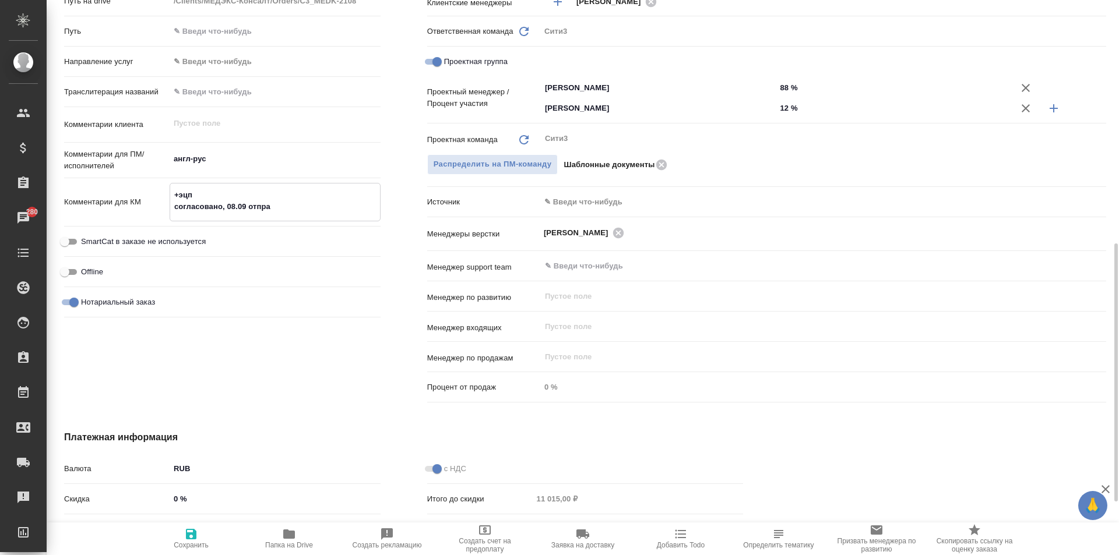
type textarea "+эцп согласовано, 08.09 отправ"
type textarea "x"
type textarea "+эцп согласовано, 08.09 отправл"
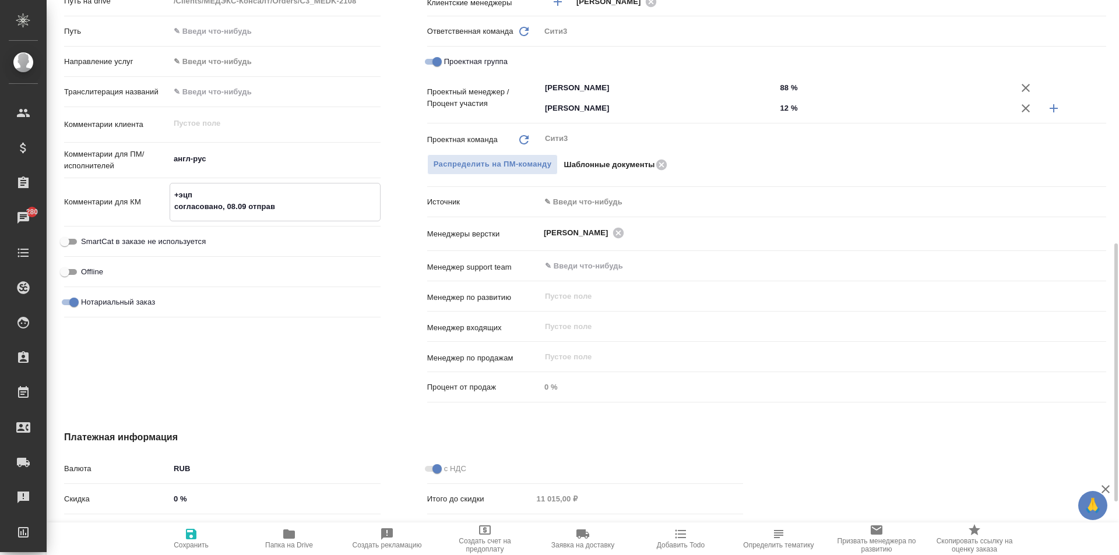
type textarea "x"
type textarea "+эцп согласовано, 08.09 отправле"
type textarea "x"
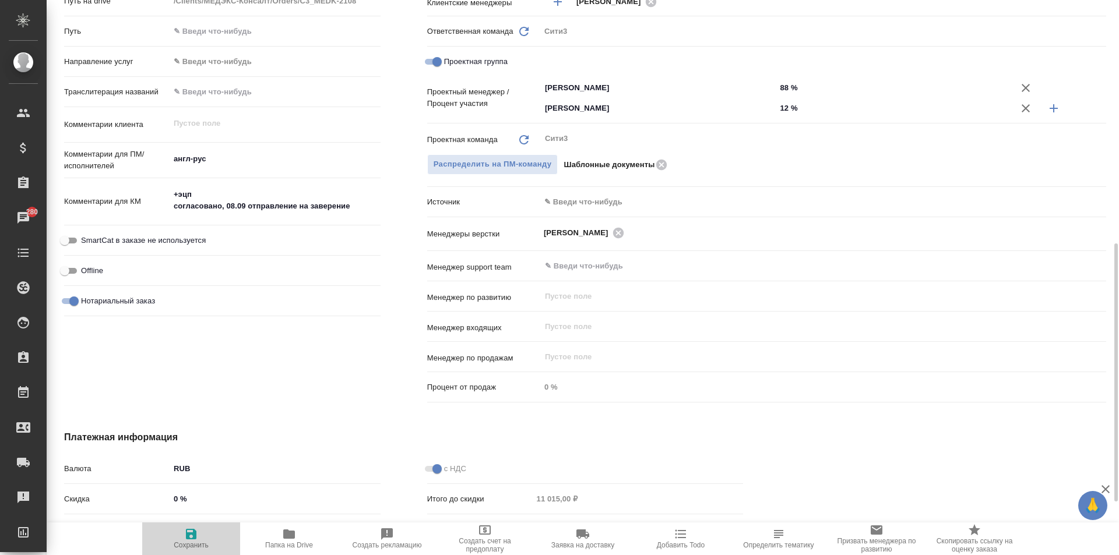
click at [208, 530] on span "Сохранить" at bounding box center [191, 538] width 84 height 22
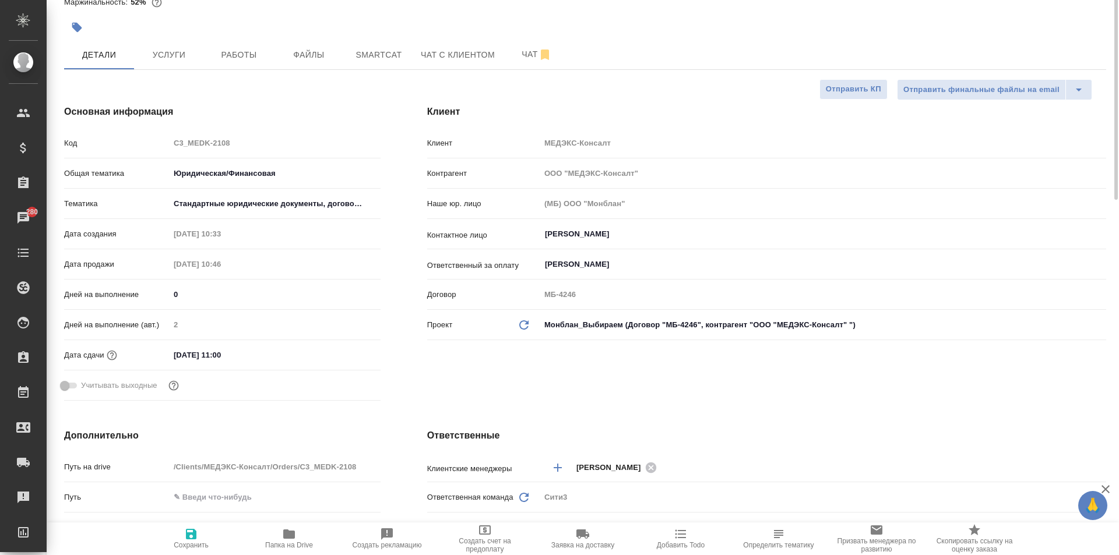
scroll to position [0, 0]
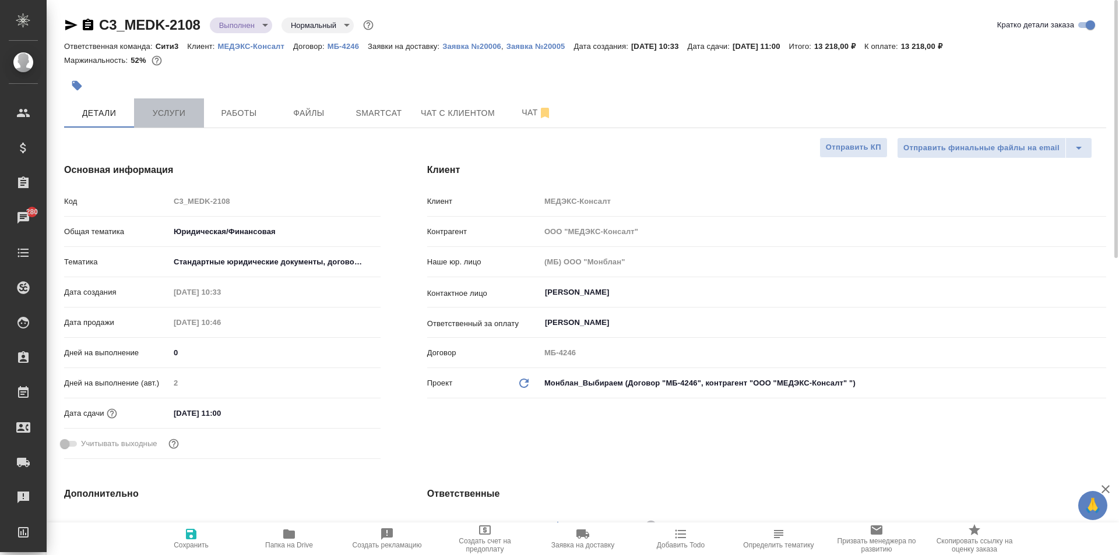
click at [168, 117] on span "Услуги" at bounding box center [169, 113] width 56 height 15
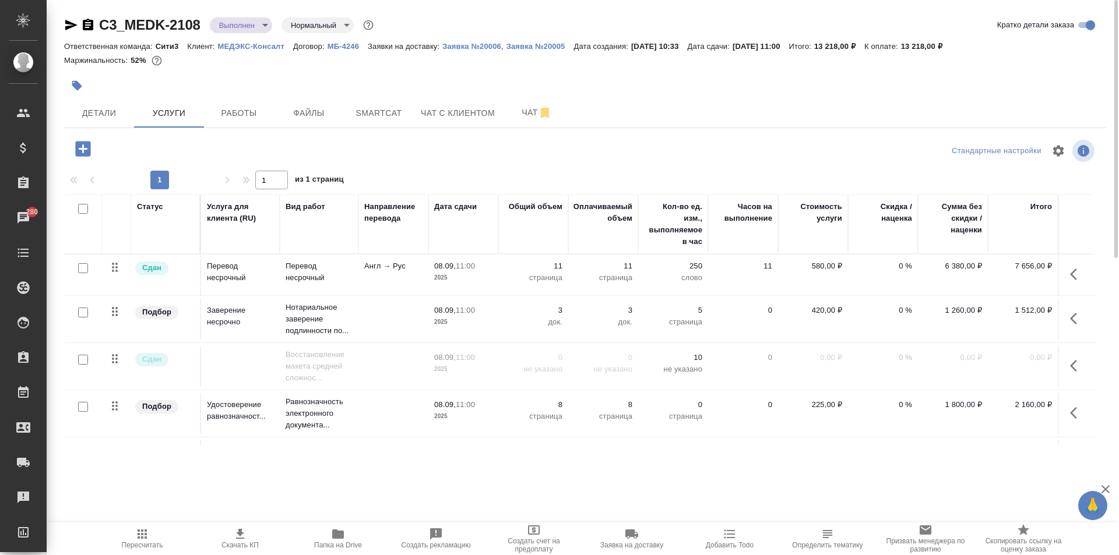
click at [1075, 320] on icon "button" at bounding box center [1077, 319] width 14 height 14
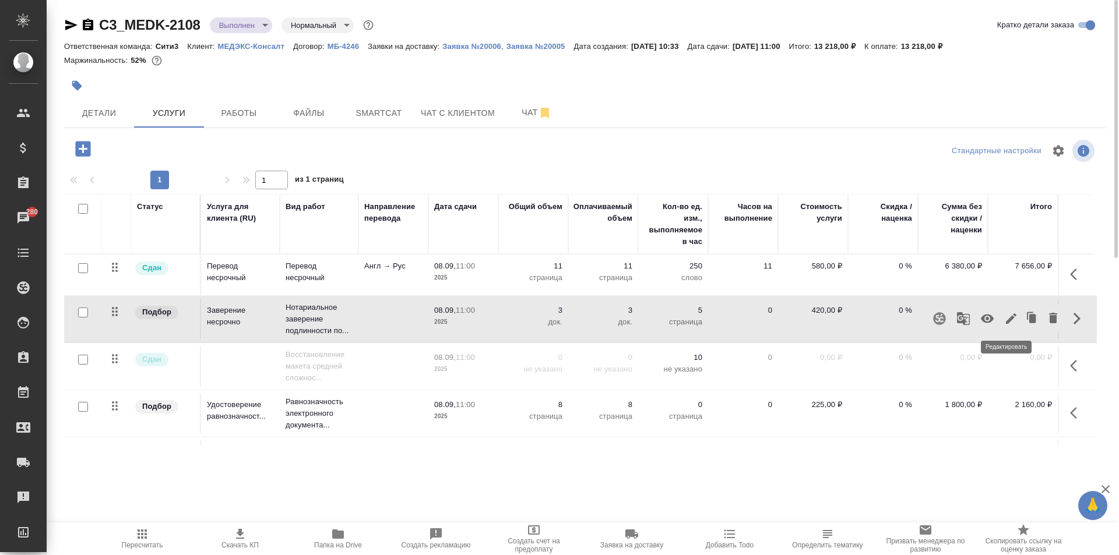
click at [1011, 321] on icon "button" at bounding box center [1011, 319] width 14 height 14
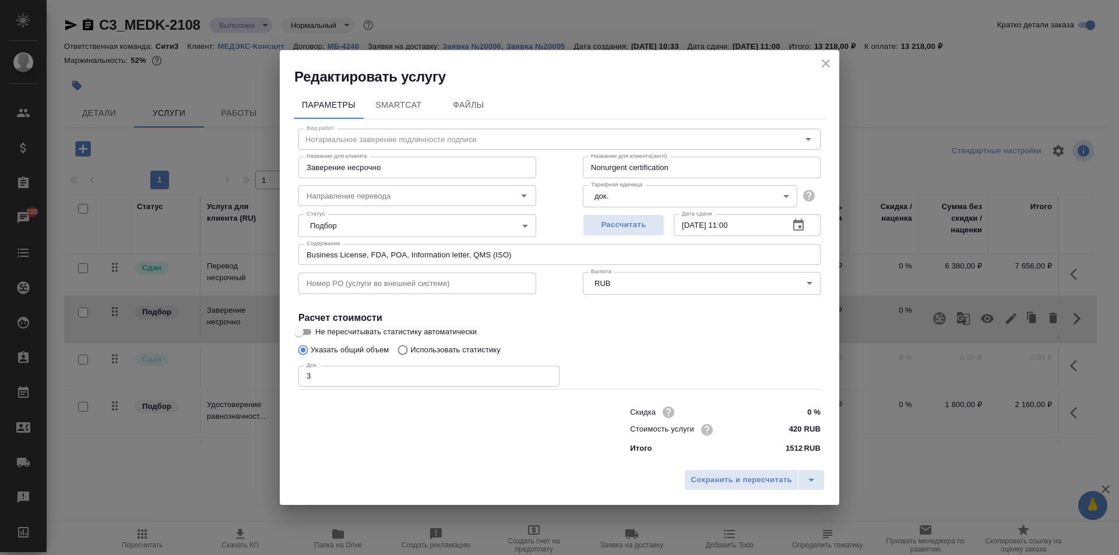
click at [438, 229] on body "🙏 .cls-1 fill:#fff; AWATERA Moskalets Alina Клиенты Спецификации Заказы 280 Чат…" at bounding box center [559, 277] width 1119 height 555
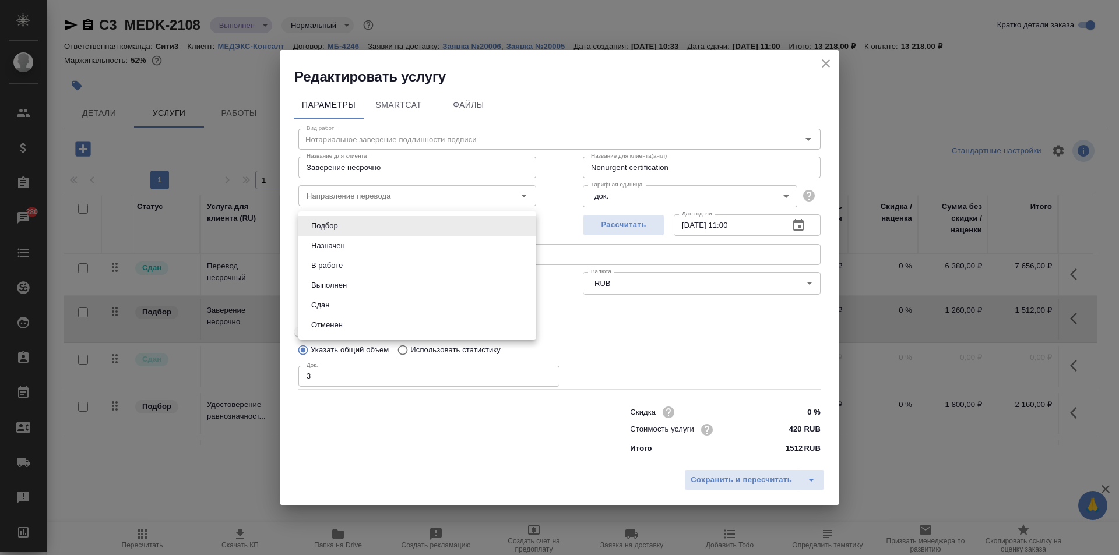
click at [339, 266] on button "В работе" at bounding box center [327, 265] width 38 height 13
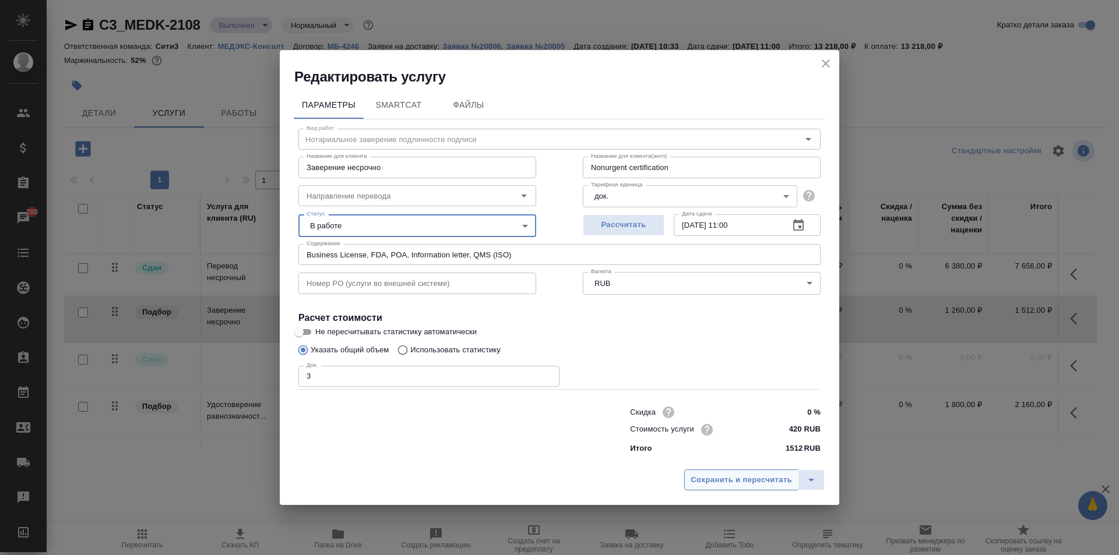
click at [738, 480] on span "Сохранить и пересчитать" at bounding box center [741, 480] width 101 height 13
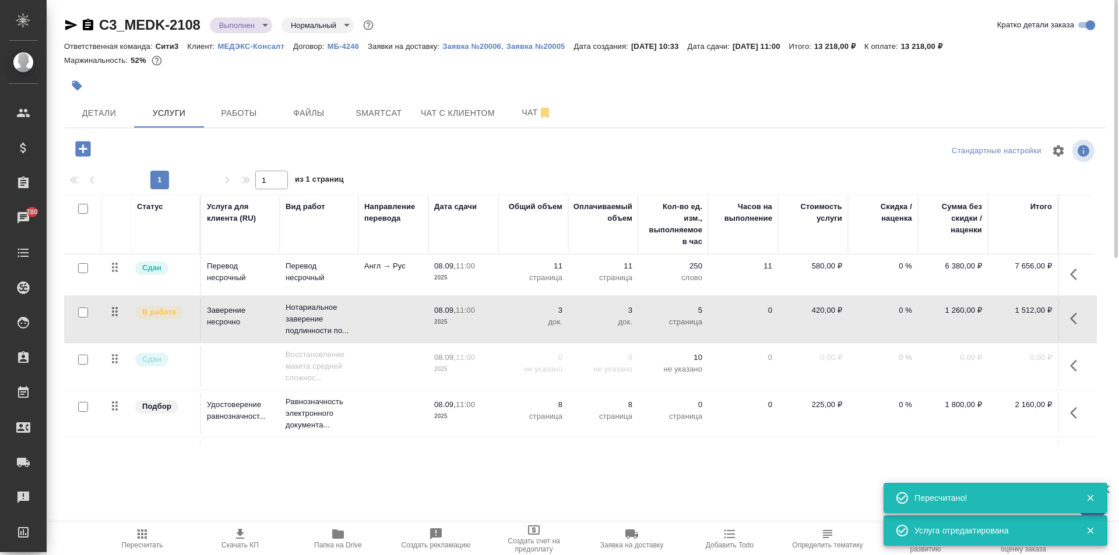
click at [1073, 408] on icon "button" at bounding box center [1077, 413] width 14 height 14
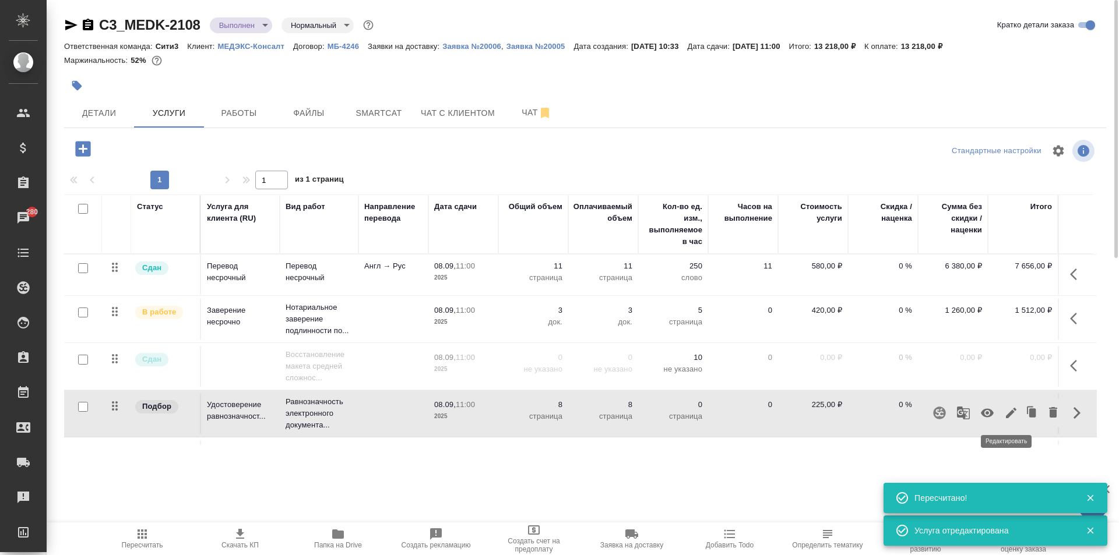
click at [1007, 408] on icon "button" at bounding box center [1011, 413] width 14 height 14
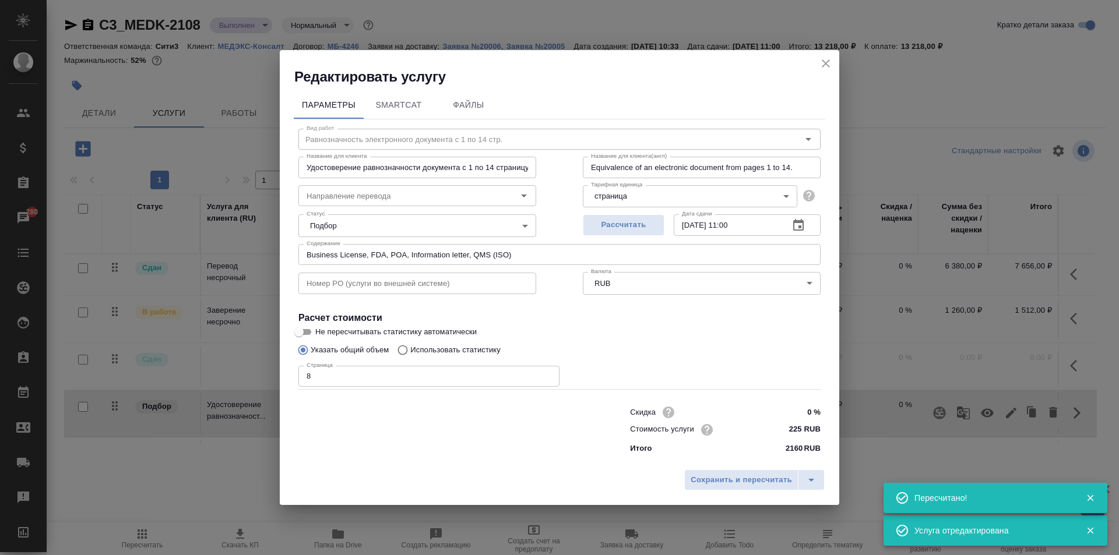
click at [458, 226] on body "🙏 .cls-1 fill:#fff; AWATERA Moskalets Alina Клиенты Спецификации Заказы 280 Чат…" at bounding box center [559, 277] width 1119 height 555
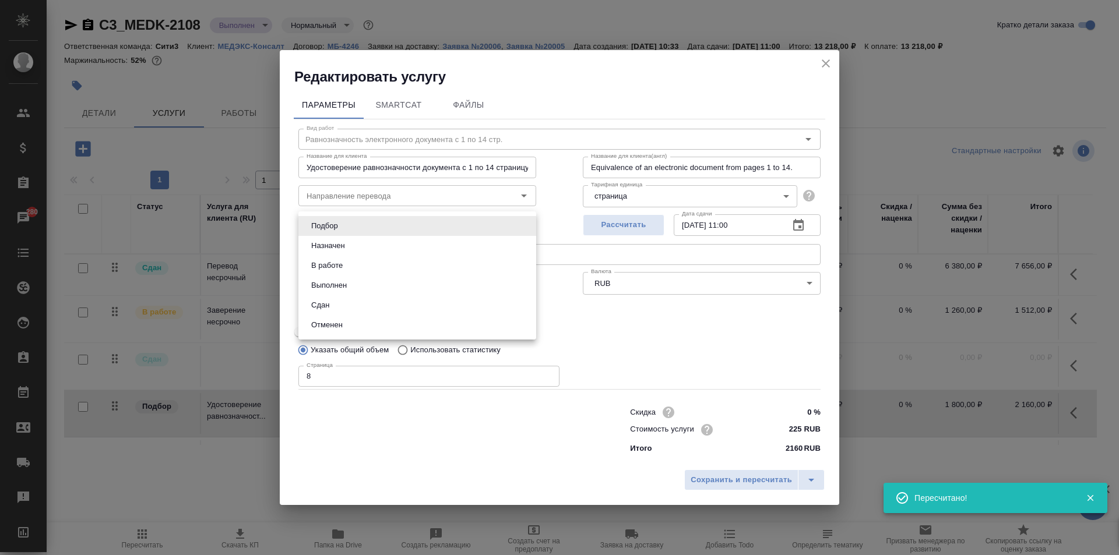
click at [439, 266] on li "В работе" at bounding box center [417, 266] width 238 height 20
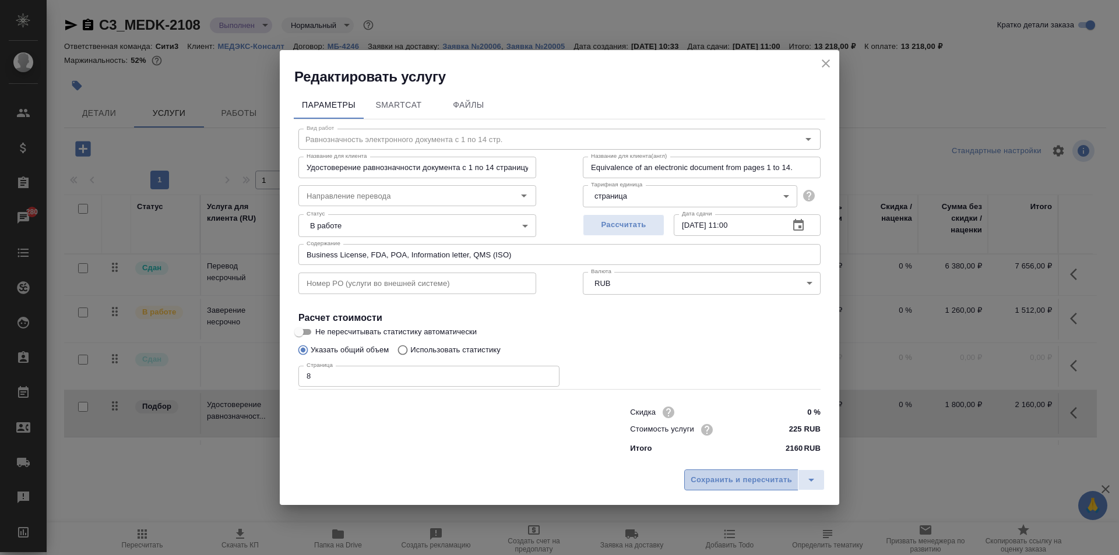
click at [719, 471] on button "Сохранить и пересчитать" at bounding box center [741, 480] width 114 height 21
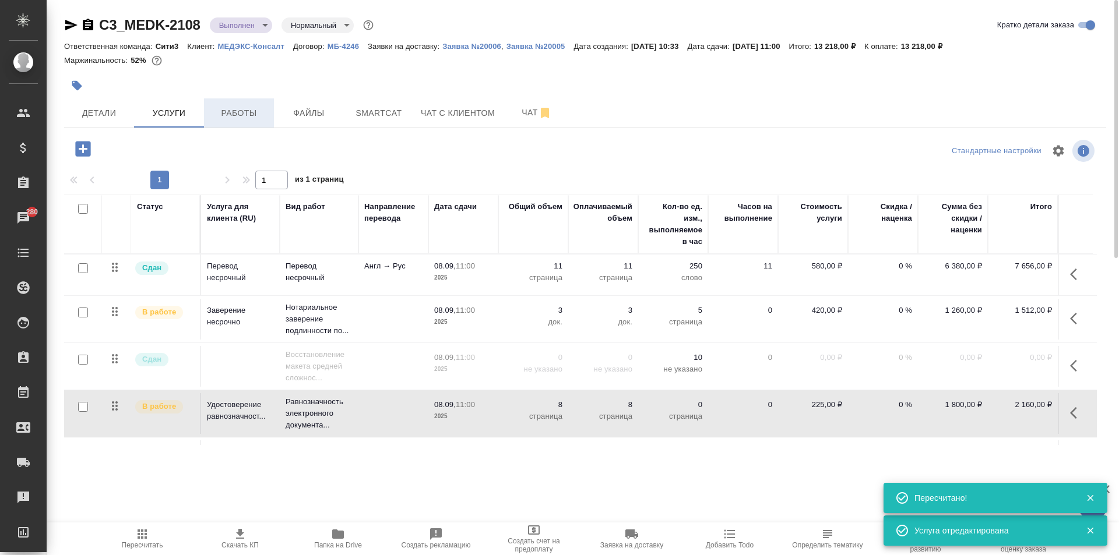
click at [246, 117] on span "Работы" at bounding box center [239, 113] width 56 height 15
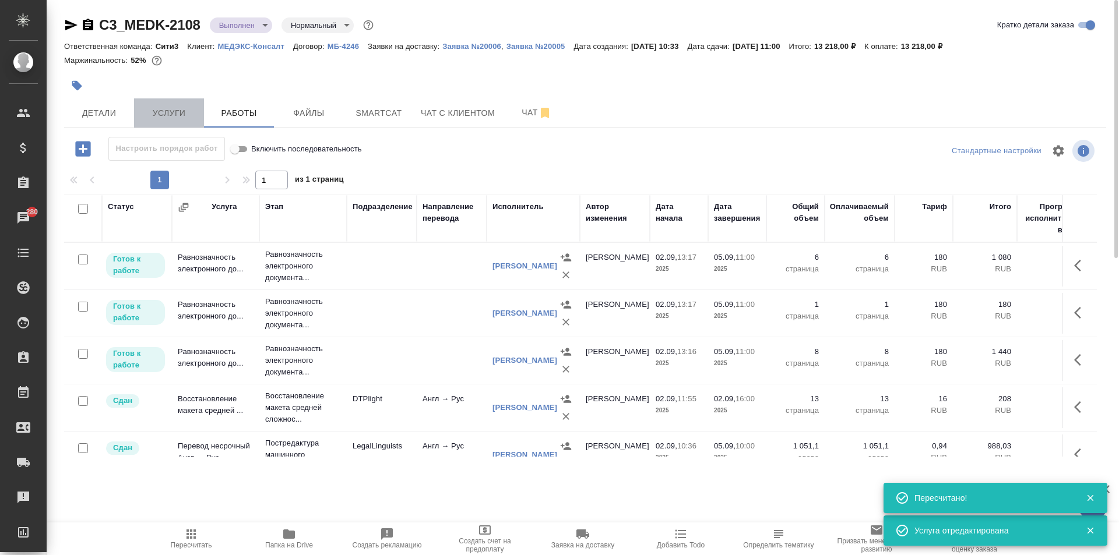
click at [171, 110] on span "Услуги" at bounding box center [169, 113] width 56 height 15
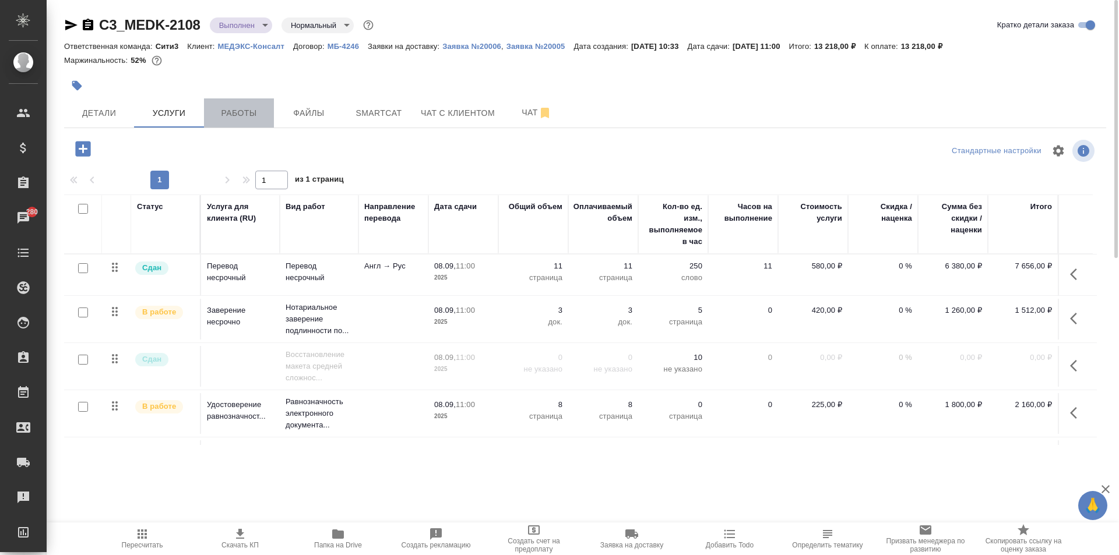
click at [231, 110] on span "Работы" at bounding box center [239, 113] width 56 height 15
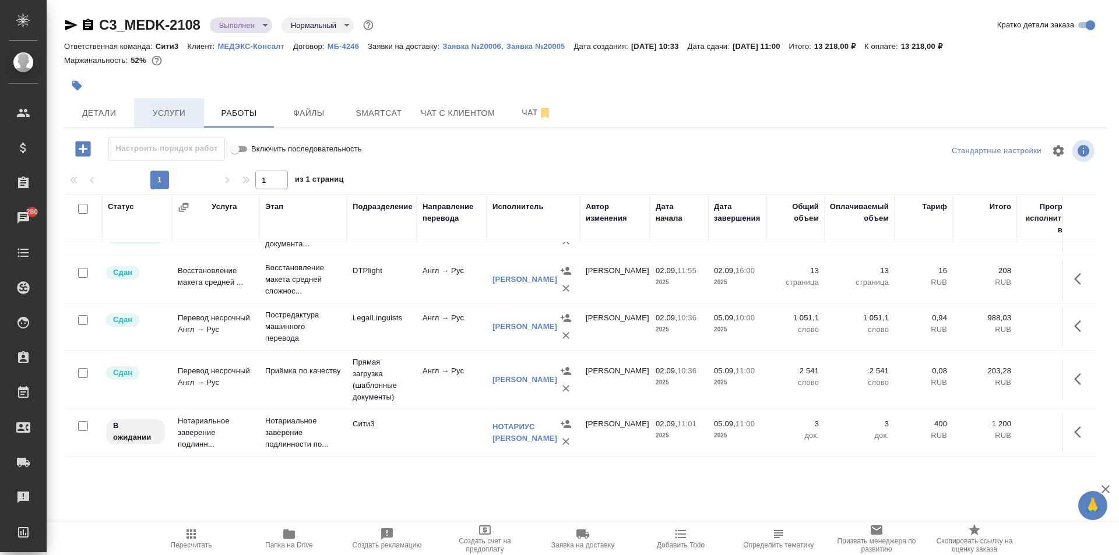
click at [168, 110] on span "Услуги" at bounding box center [169, 113] width 56 height 15
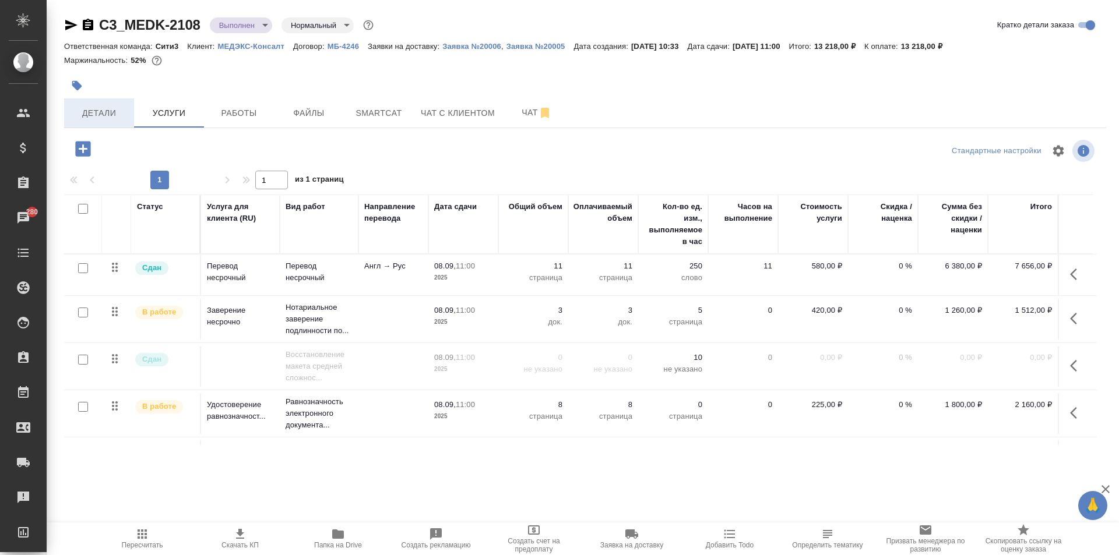
click at [92, 115] on span "Детали" at bounding box center [99, 113] width 56 height 15
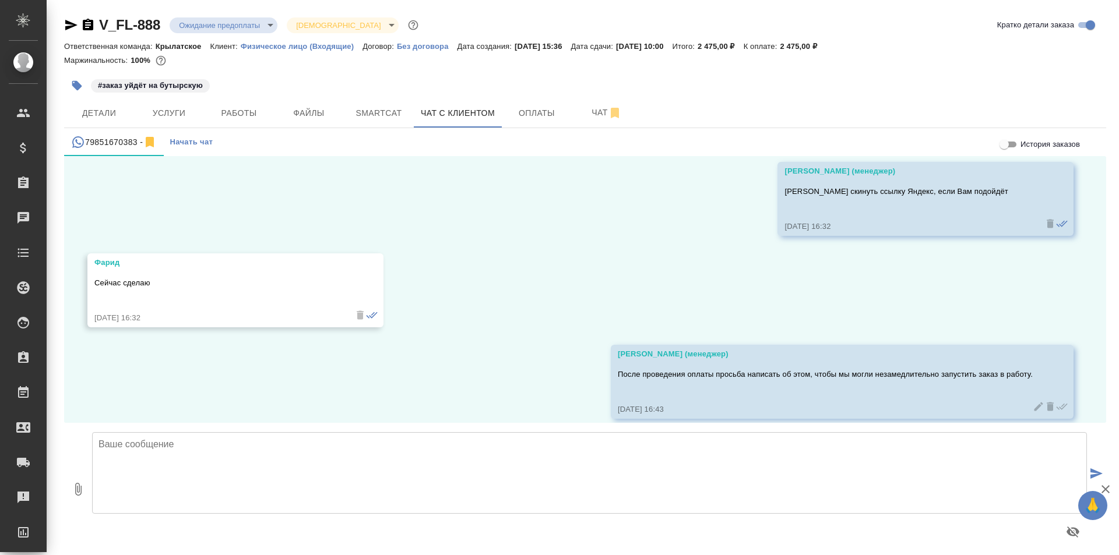
scroll to position [2776, 0]
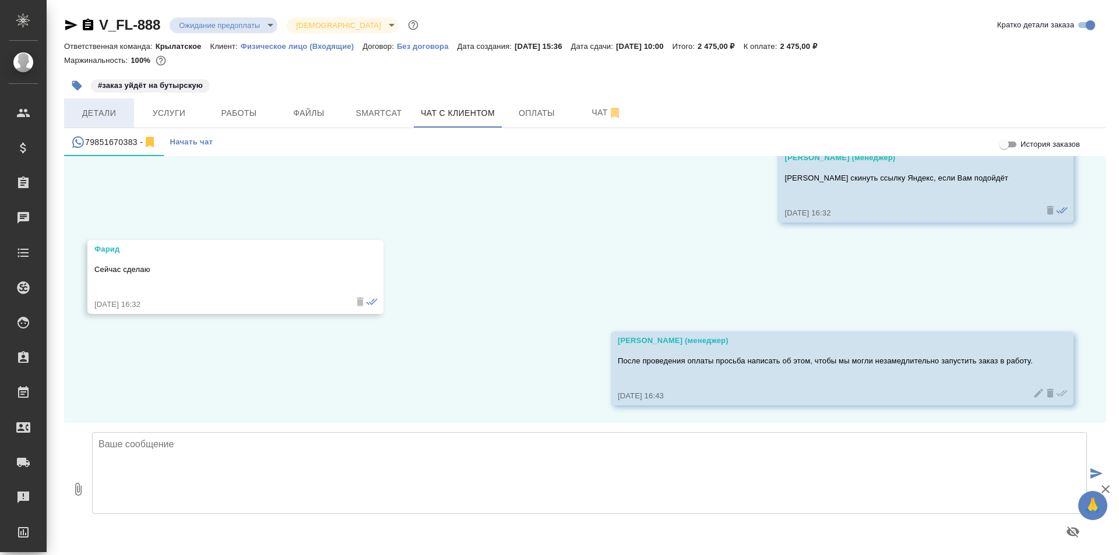
click at [122, 122] on button "Детали" at bounding box center [99, 113] width 70 height 29
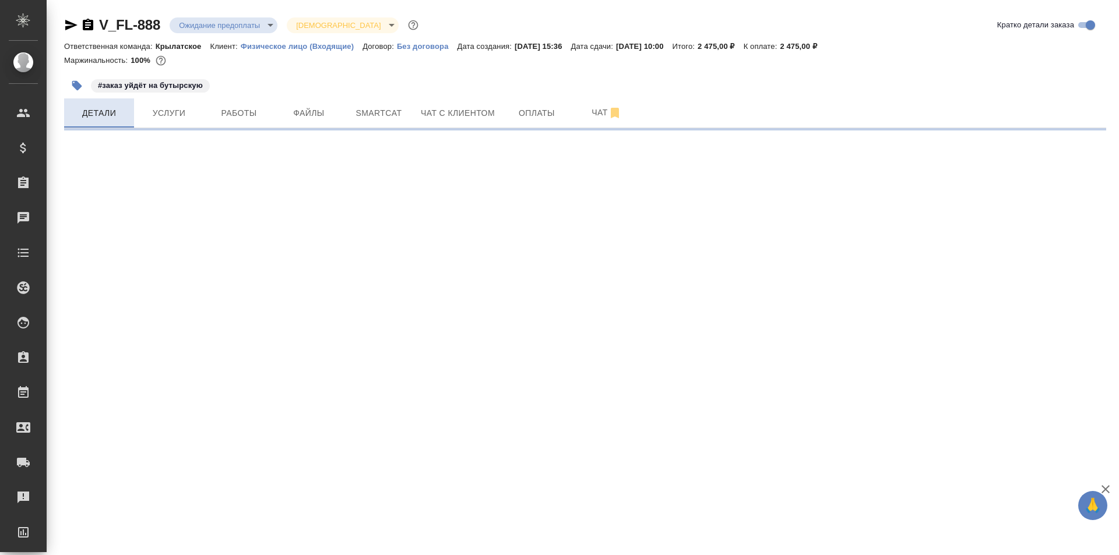
select select "RU"
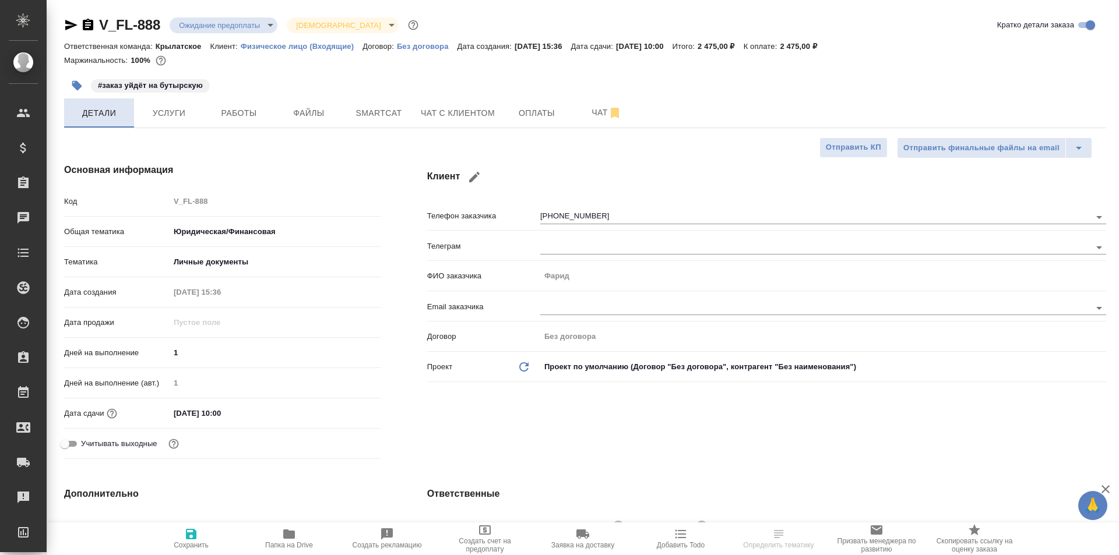
type textarea "x"
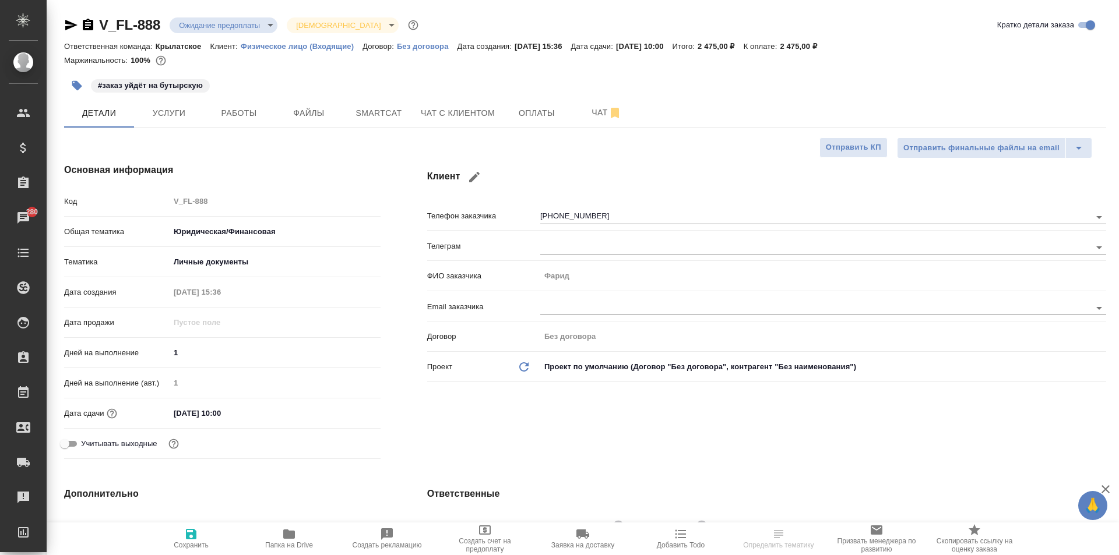
type textarea "x"
select select "RU"
type textarea "x"
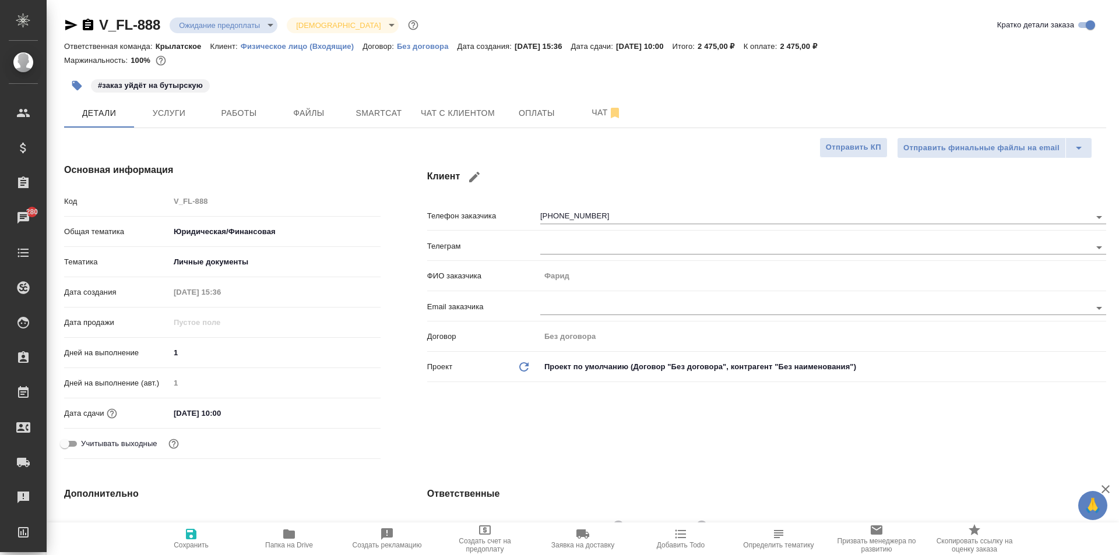
type textarea "x"
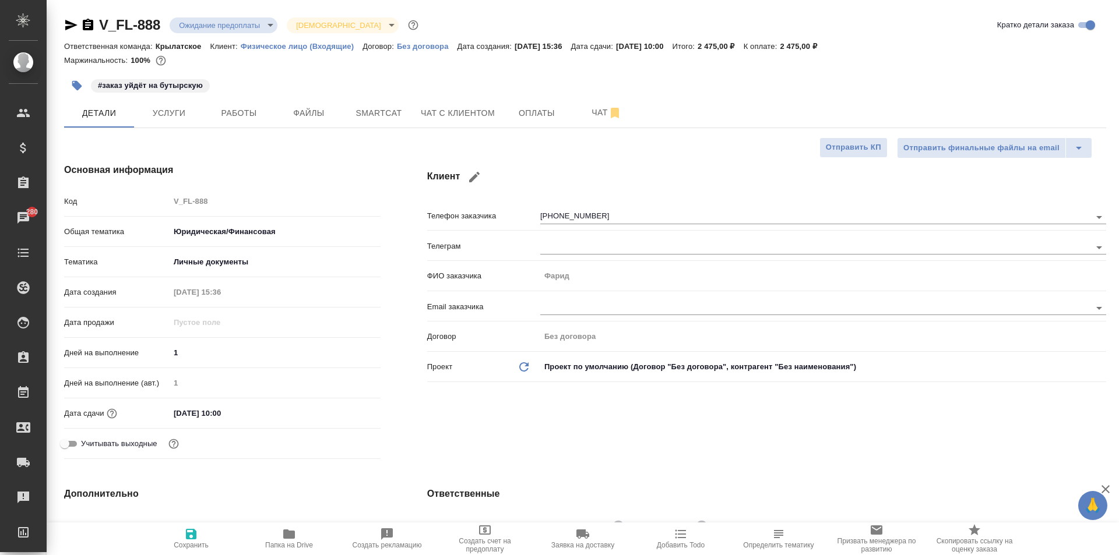
type textarea "x"
click at [480, 115] on span "Чат с клиентом" at bounding box center [458, 113] width 74 height 15
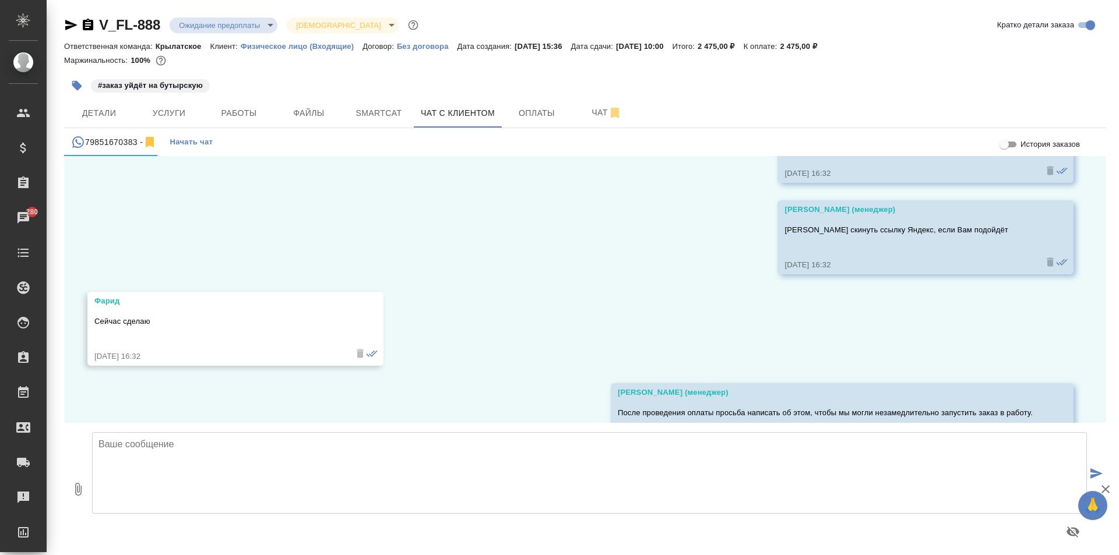
scroll to position [2776, 0]
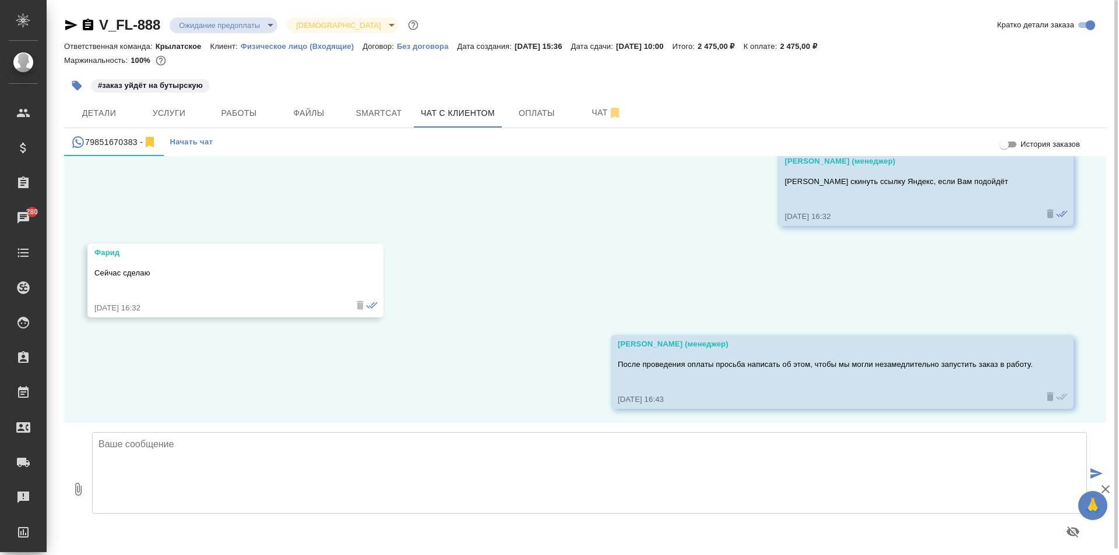
scroll to position [2776, 0]
click at [297, 483] on textarea at bounding box center [589, 473] width 995 height 82
type textarea "е"
type textarea "[PERSON_NAME]"
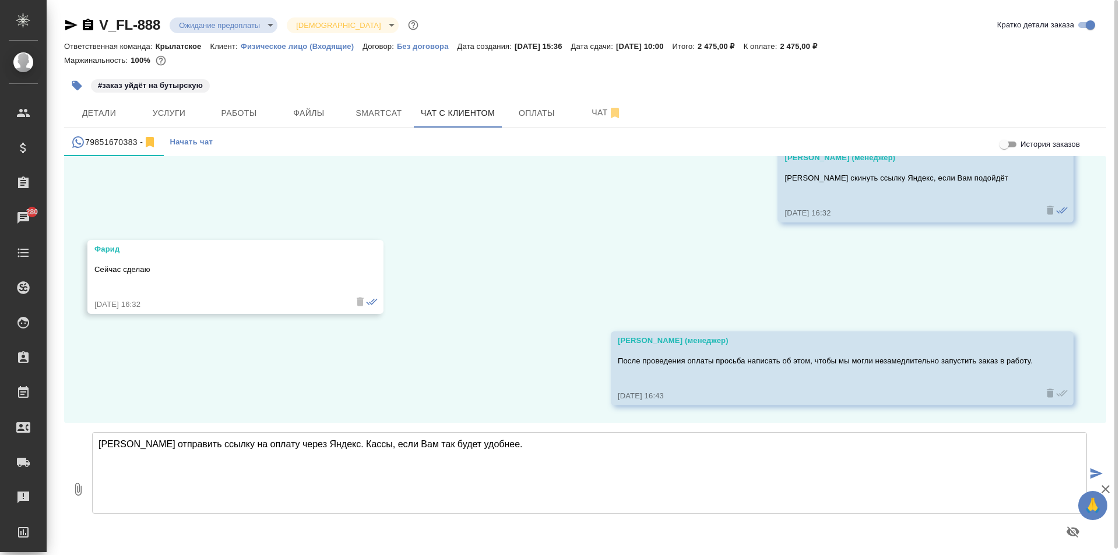
type textarea "[PERSON_NAME] отправить ссылку на оплату через Яндекс. Кассы, если Вам так буде…"
click at [1100, 470] on icon "submit" at bounding box center [1097, 474] width 12 height 10
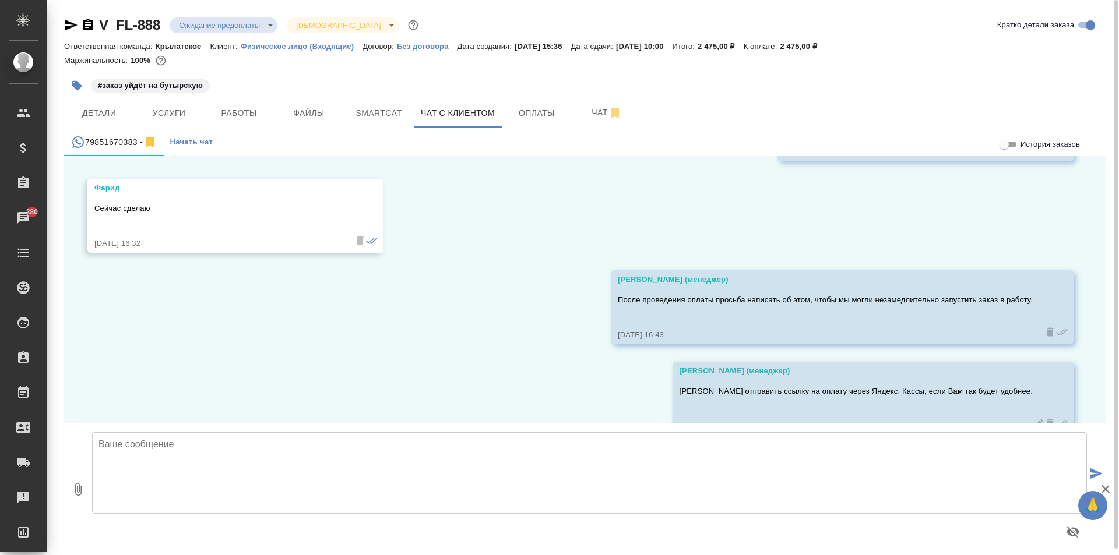
scroll to position [2867, 0]
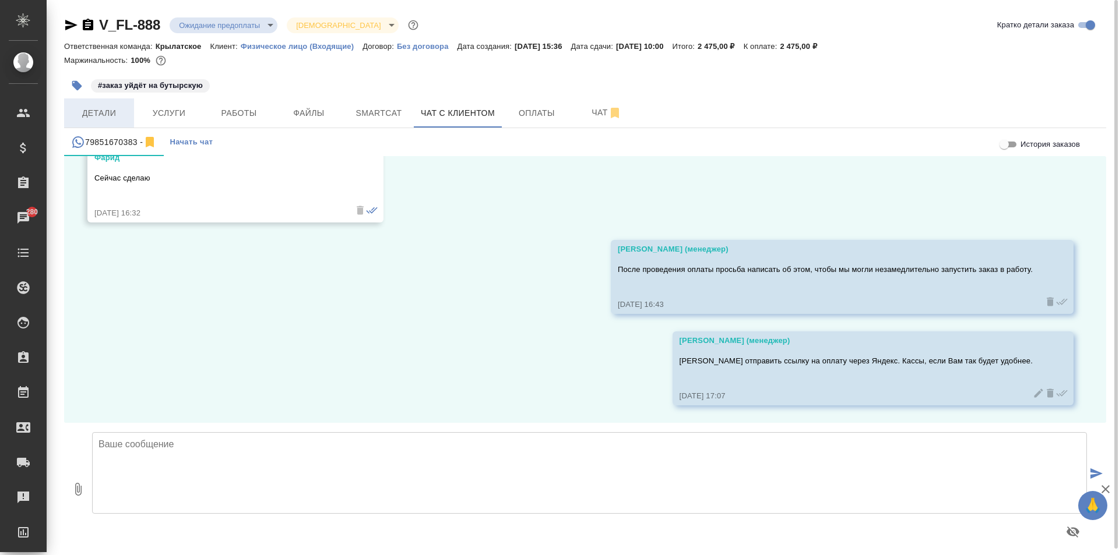
click at [112, 116] on span "Детали" at bounding box center [99, 113] width 56 height 15
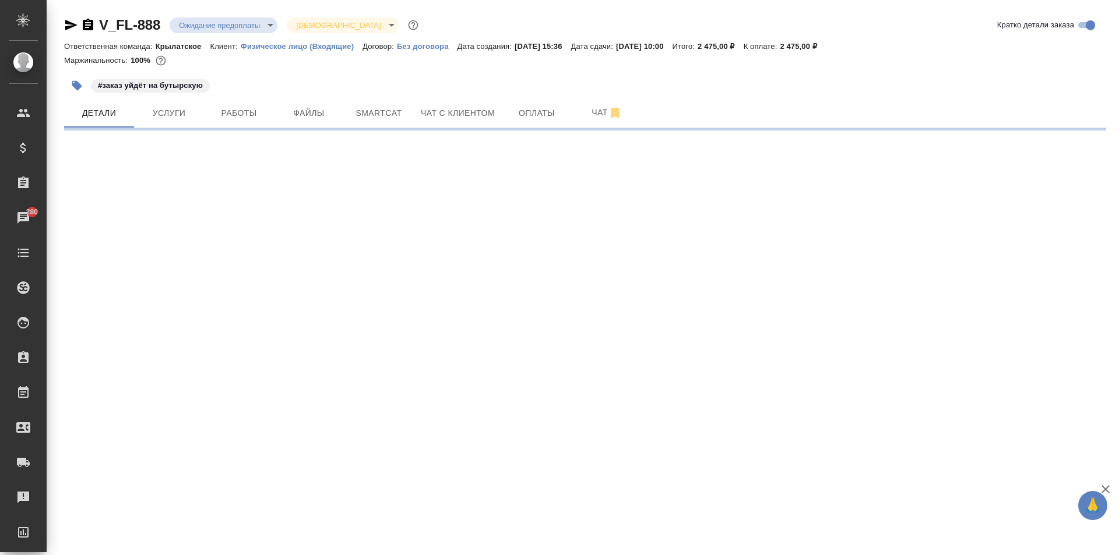
select select "RU"
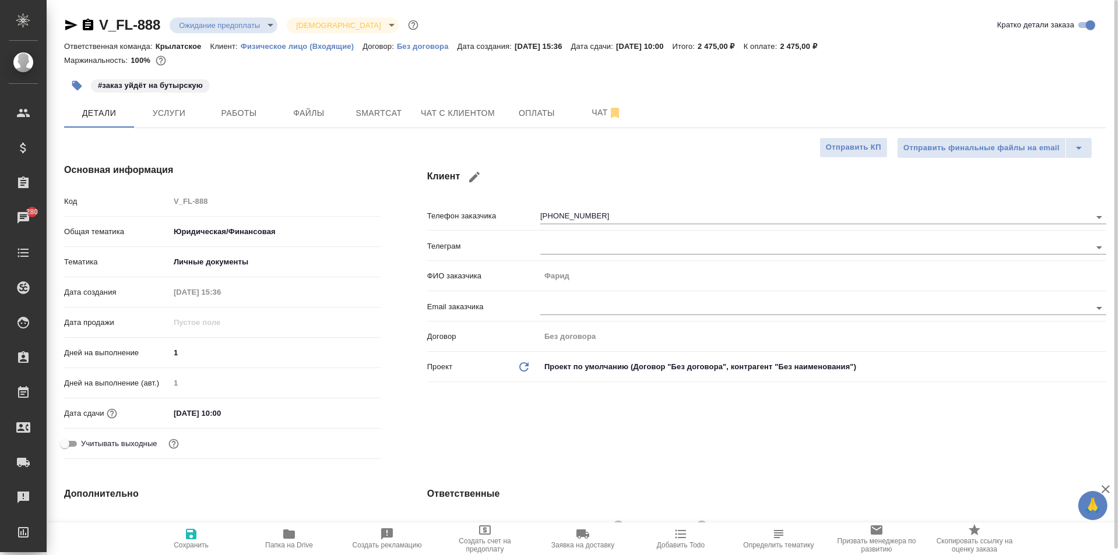
type textarea "x"
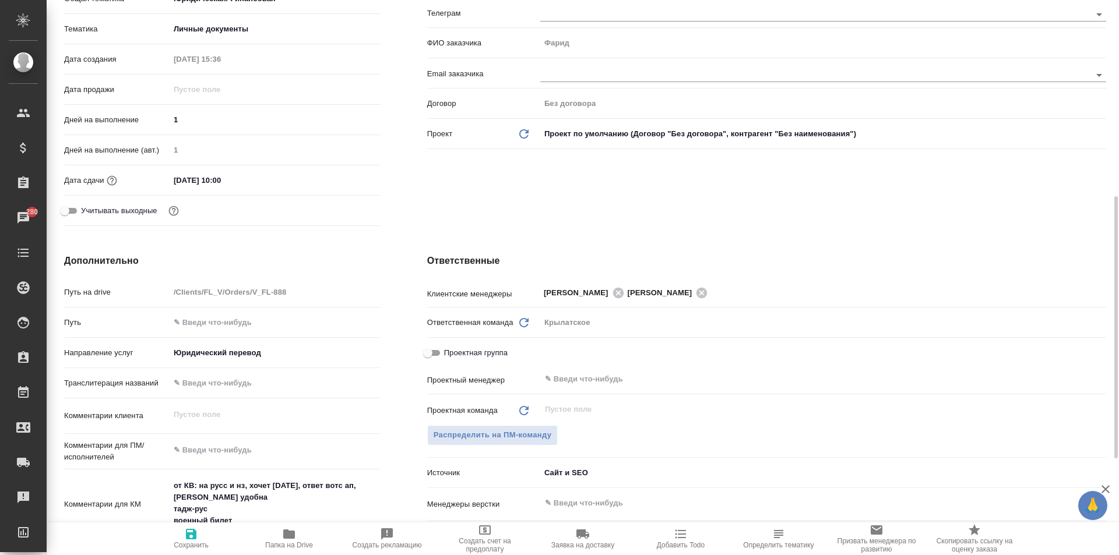
scroll to position [408, 0]
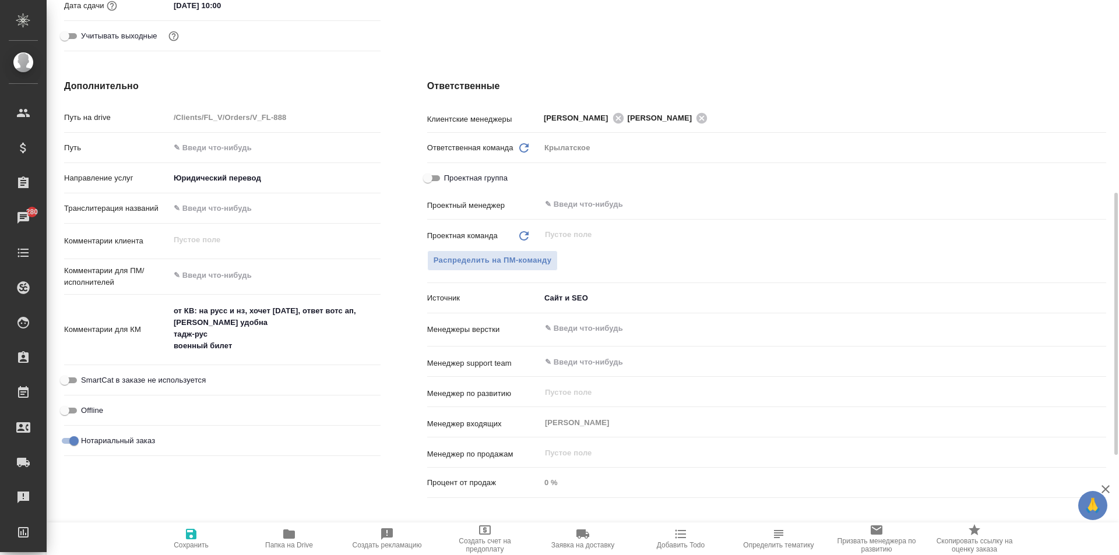
type textarea "x"
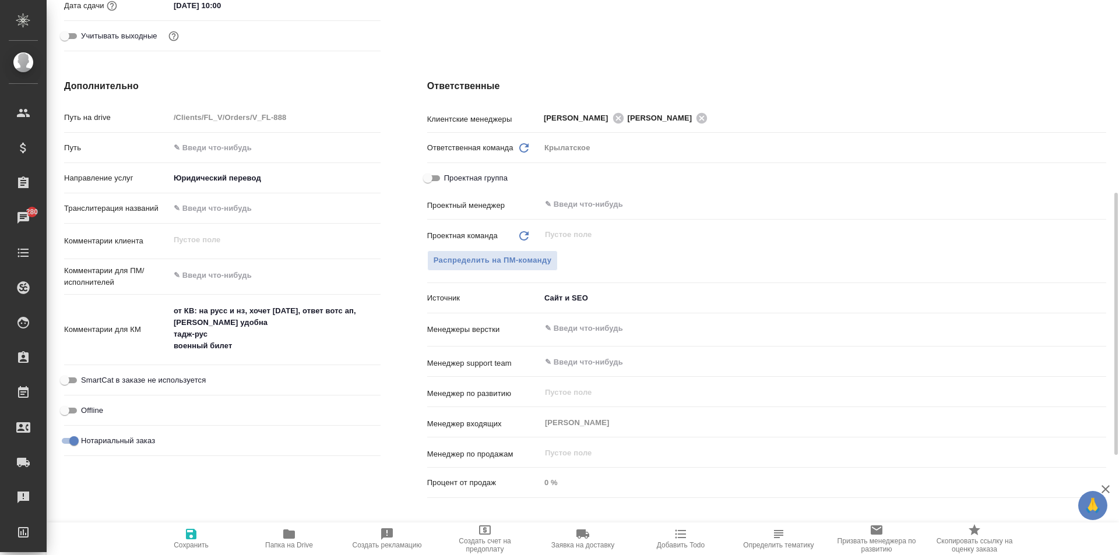
type textarea "x"
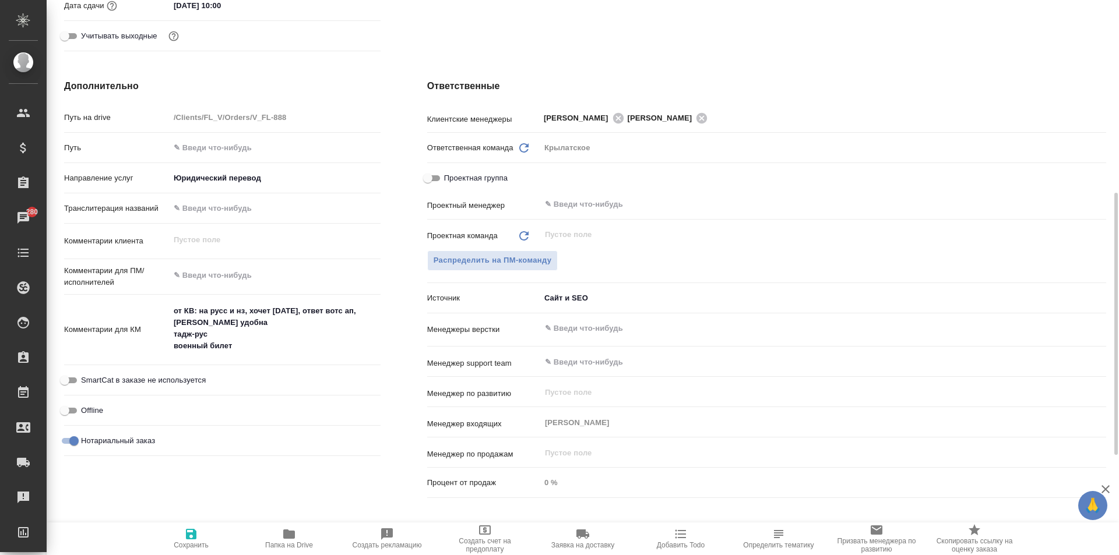
type textarea "x"
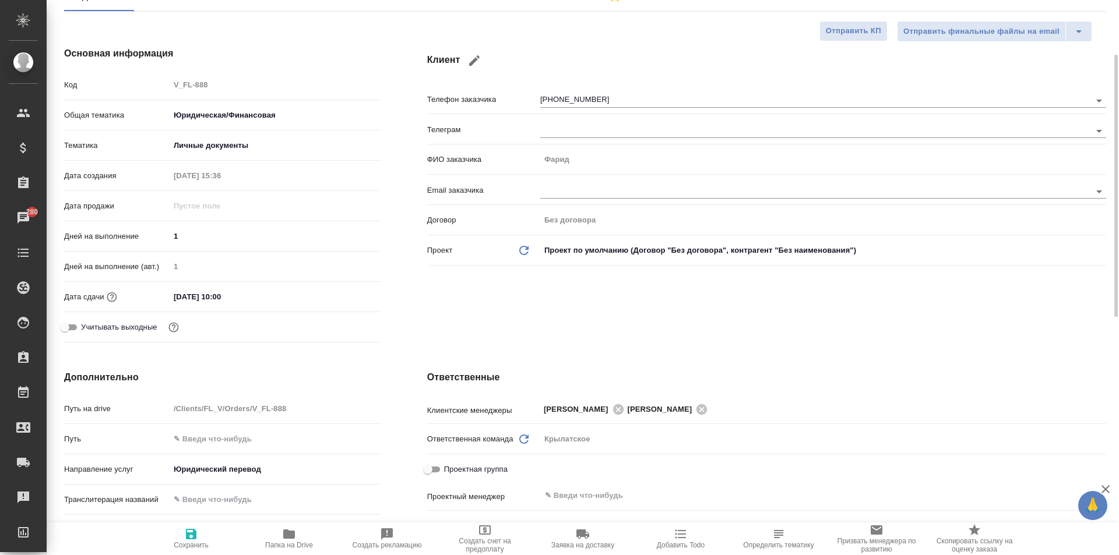
scroll to position [0, 0]
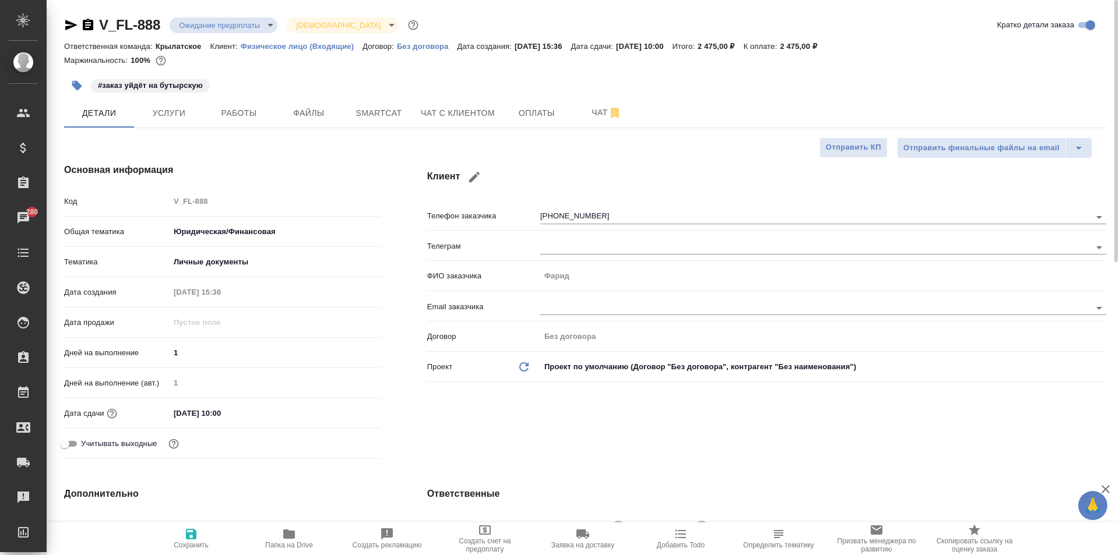
type textarea "x"
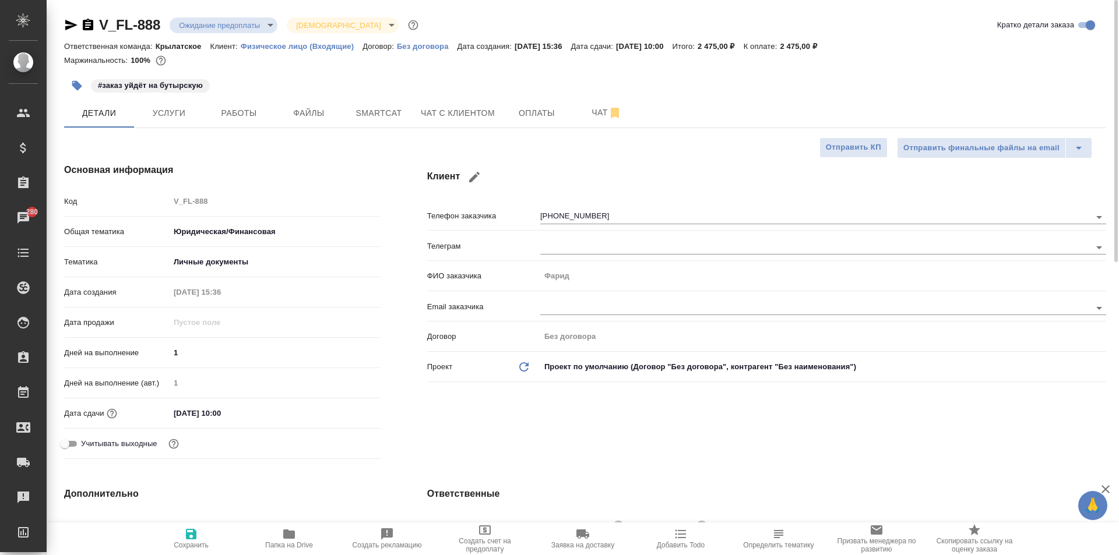
type textarea "x"
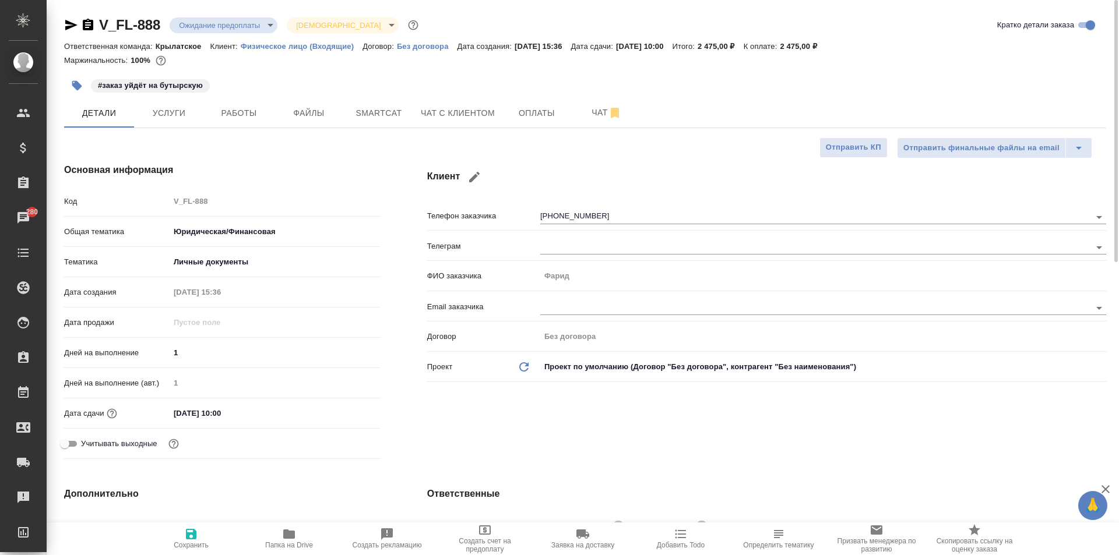
type textarea "x"
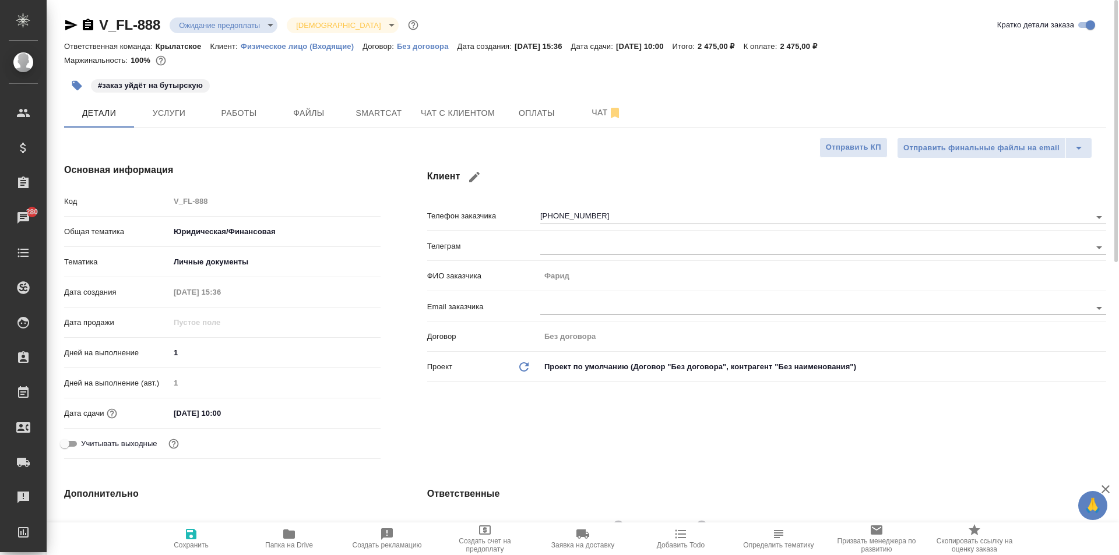
type textarea "x"
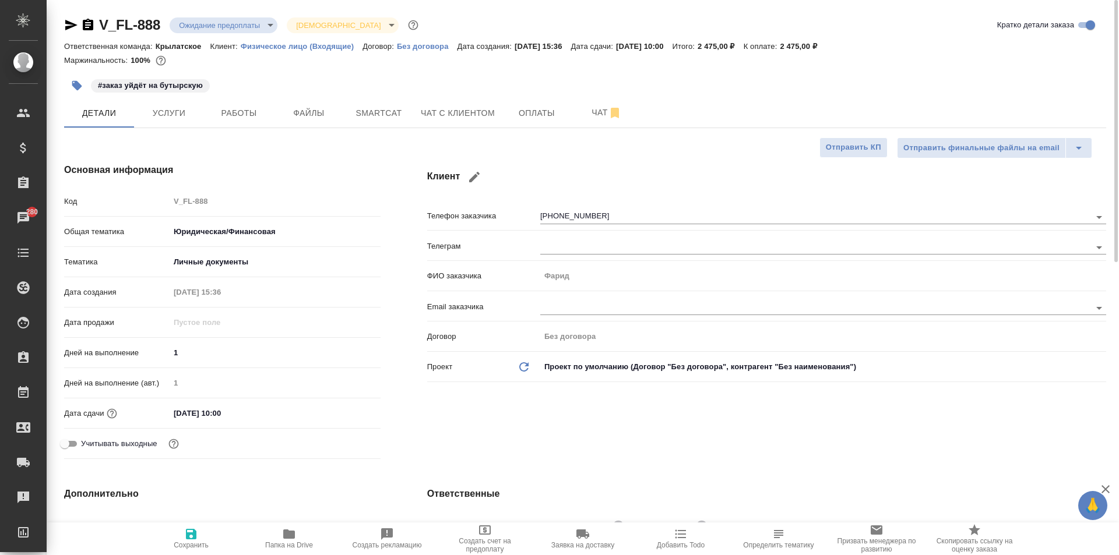
type textarea "x"
click at [478, 111] on span "Чат с клиентом" at bounding box center [458, 113] width 74 height 15
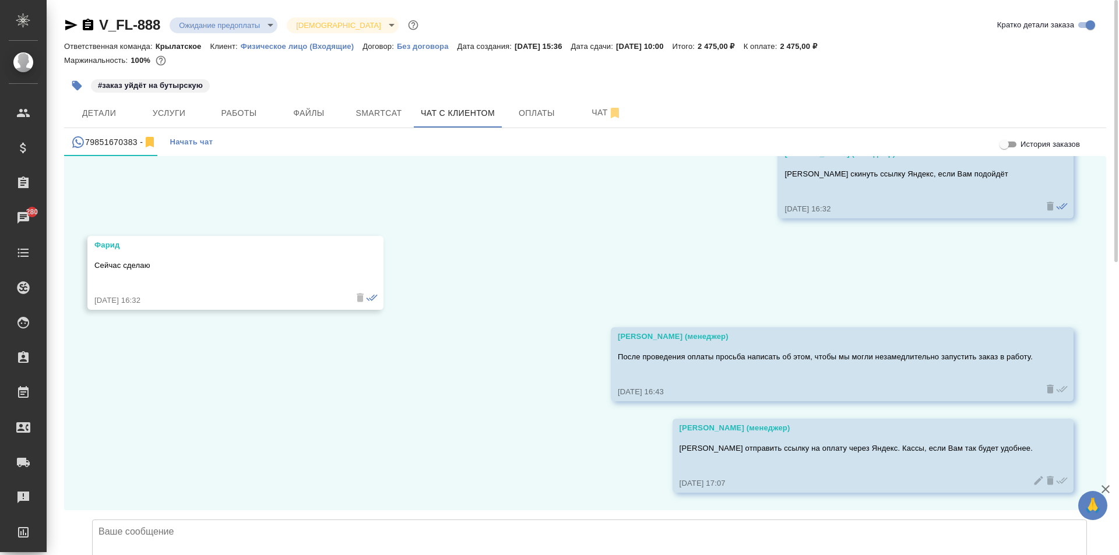
scroll to position [2867, 0]
click at [117, 119] on span "Детали" at bounding box center [99, 113] width 56 height 15
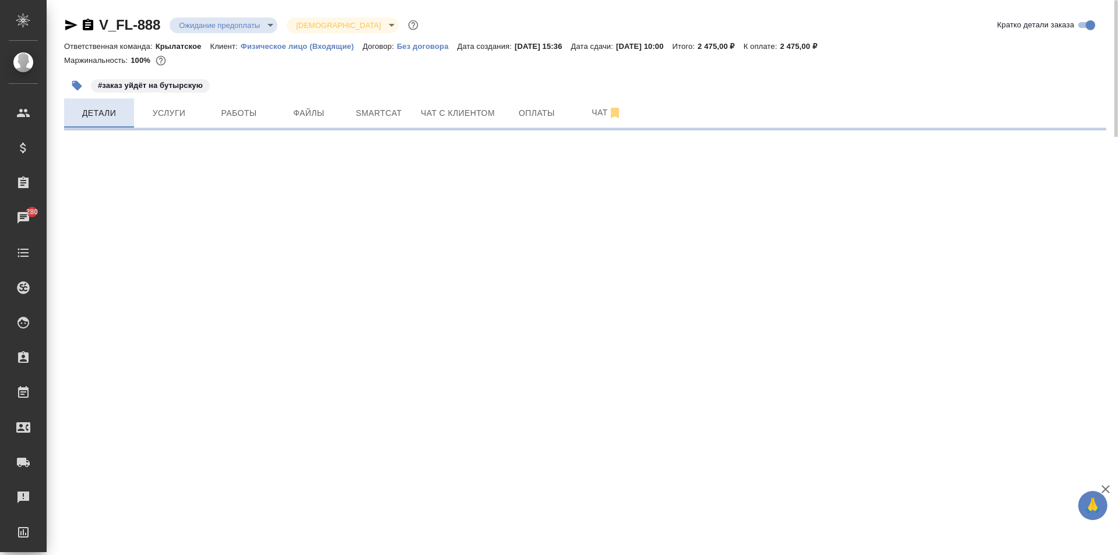
select select "RU"
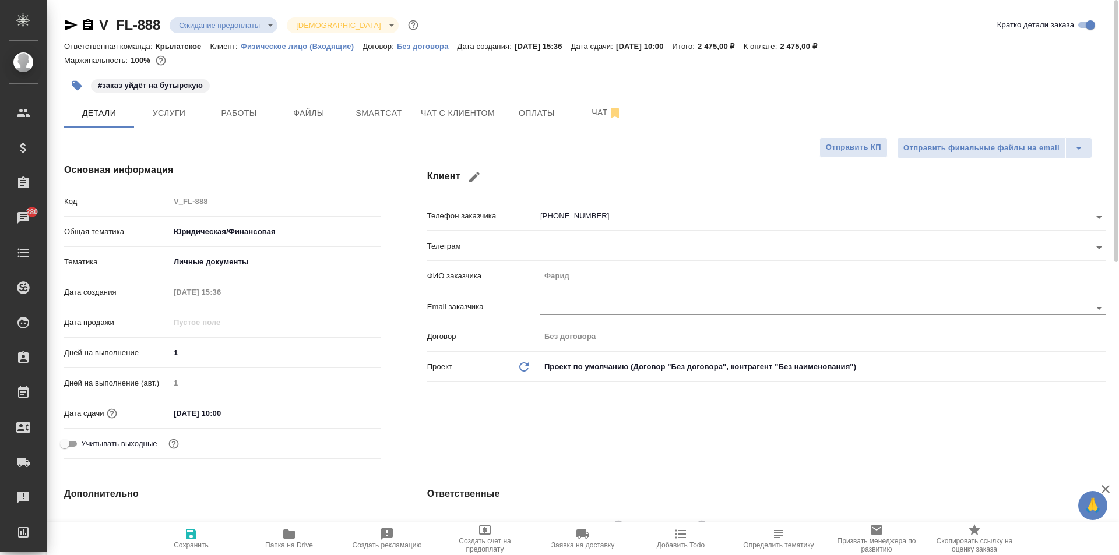
type textarea "x"
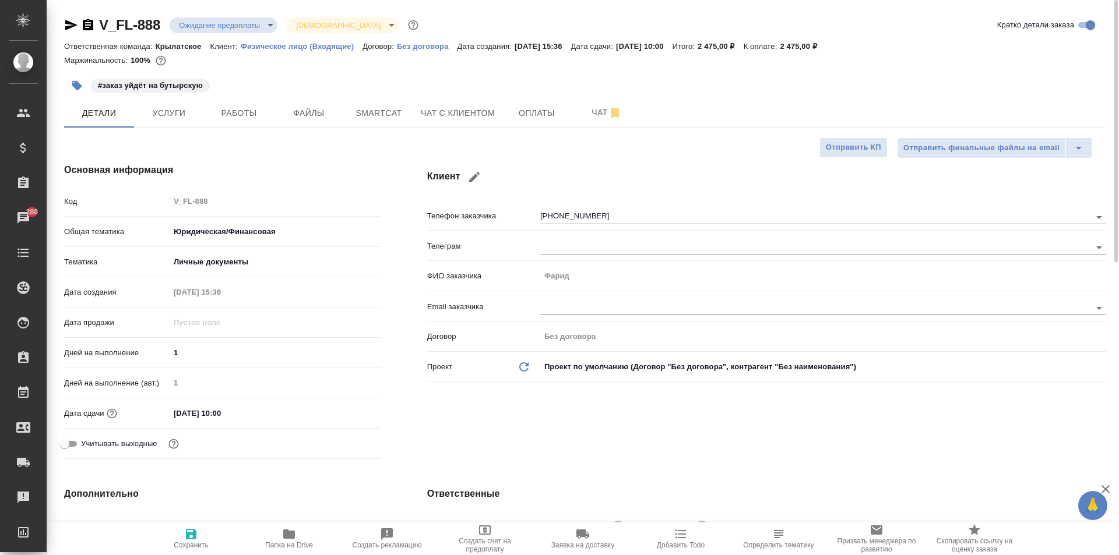
type textarea "x"
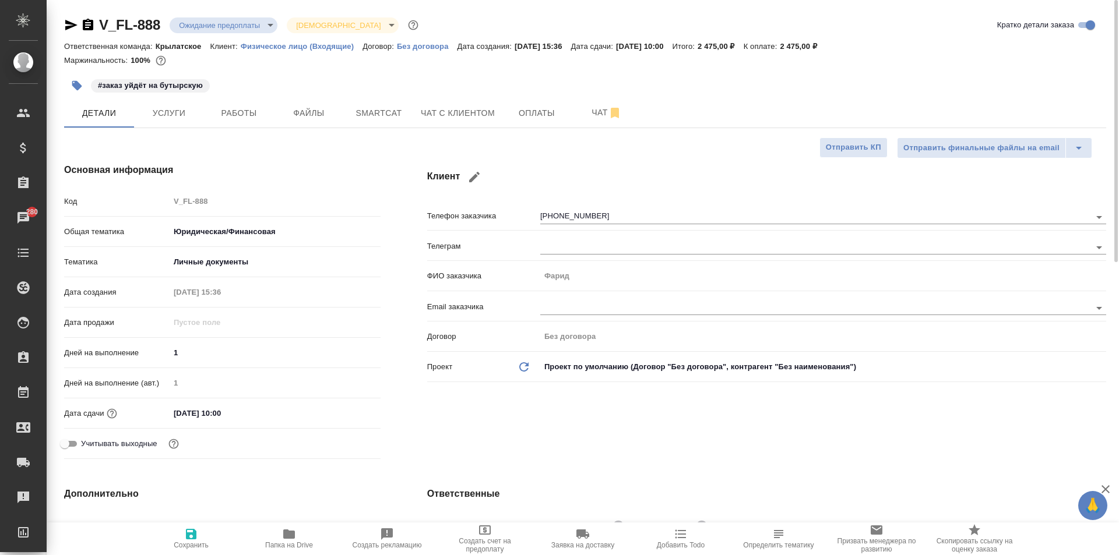
type textarea "x"
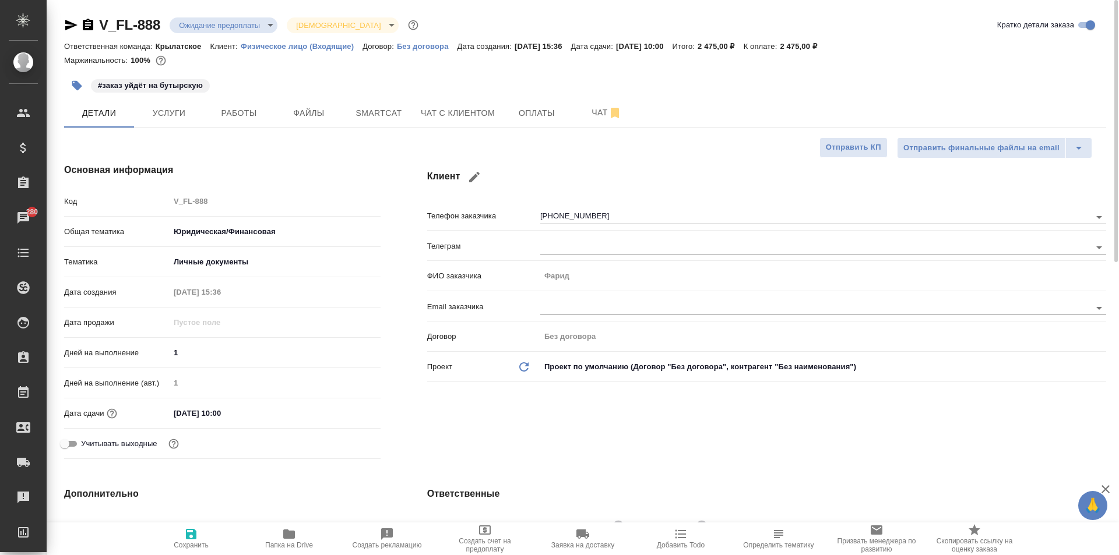
type textarea "x"
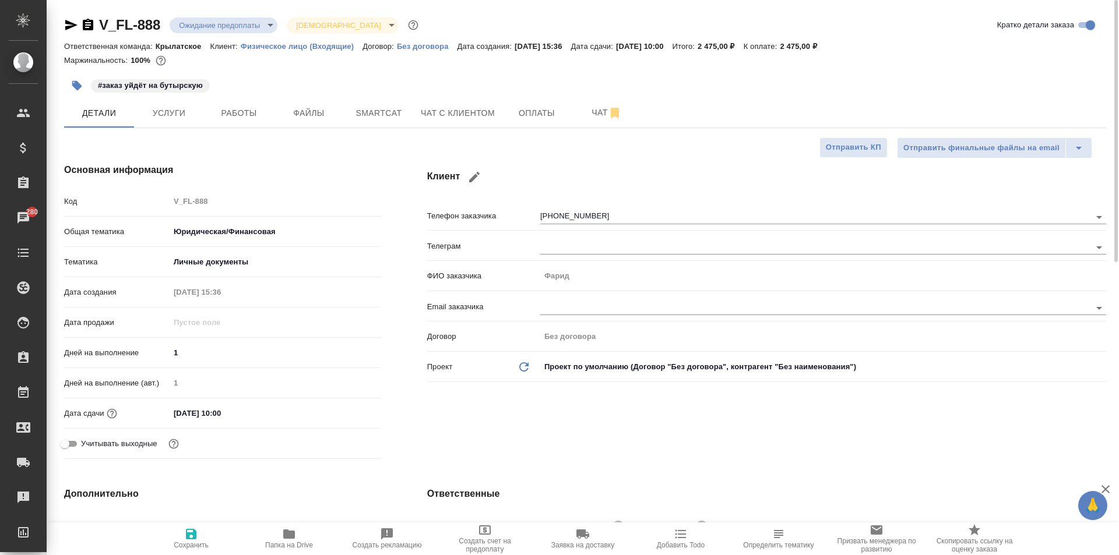
type textarea "x"
click at [458, 119] on span "Чат с клиентом" at bounding box center [458, 113] width 74 height 15
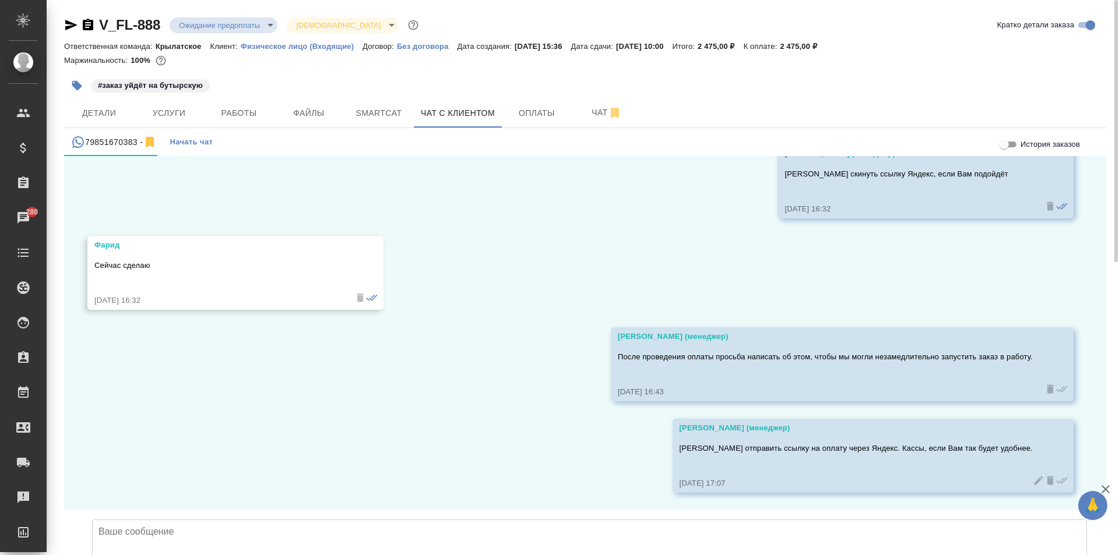
scroll to position [2867, 0]
click at [85, 114] on span "Детали" at bounding box center [99, 113] width 56 height 15
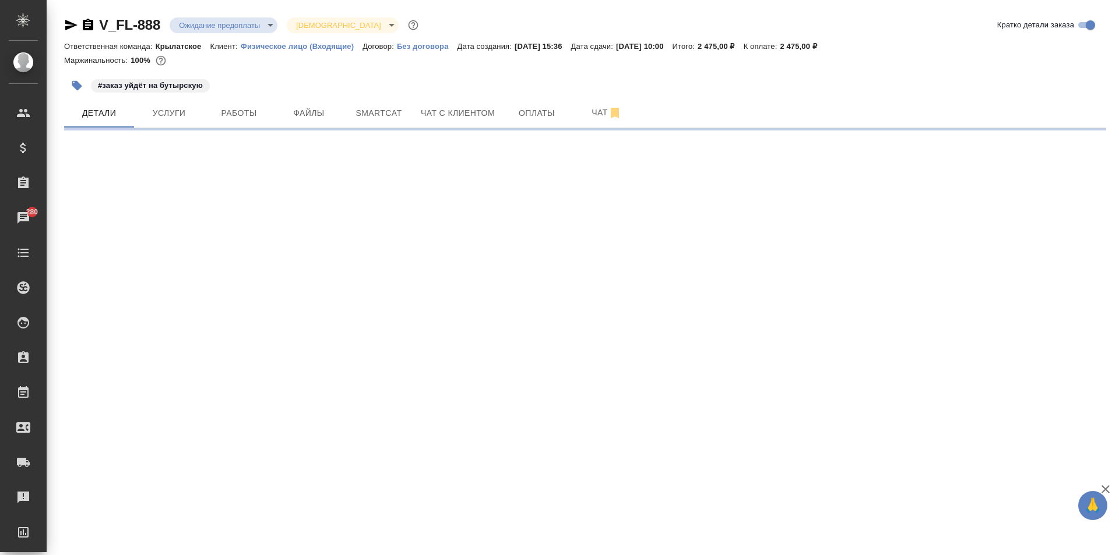
select select "RU"
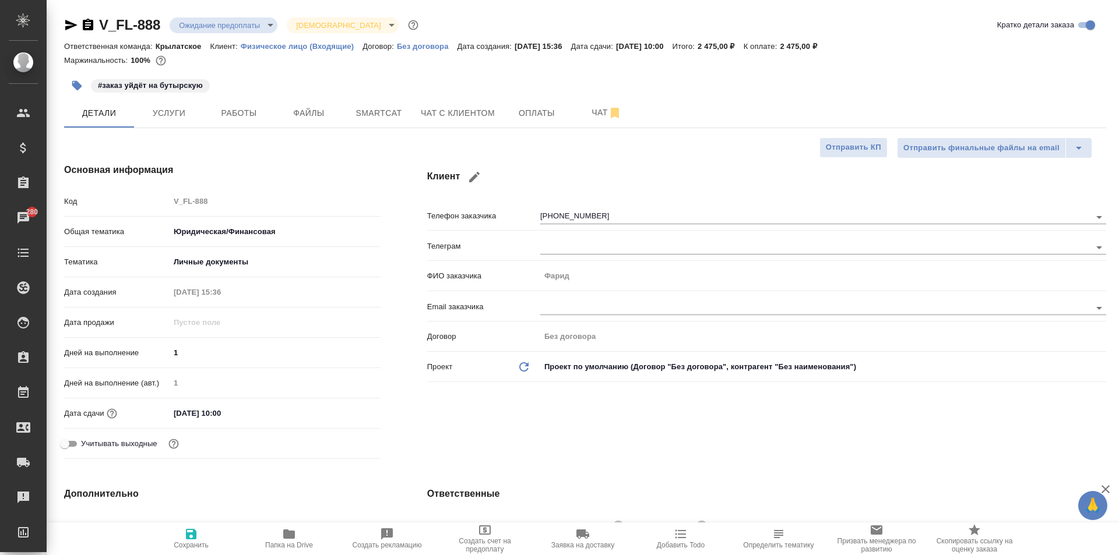
type textarea "x"
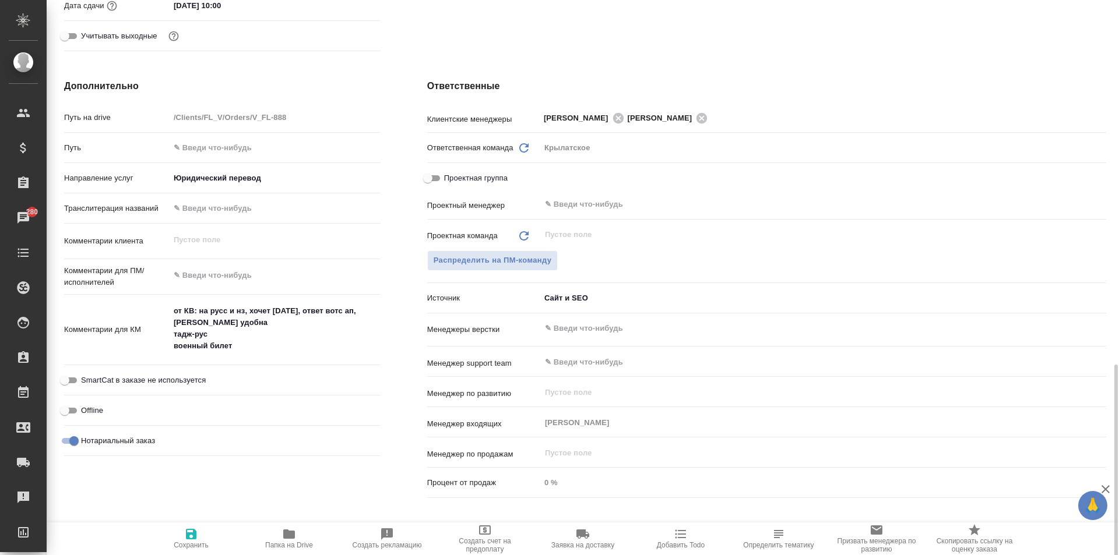
scroll to position [583, 0]
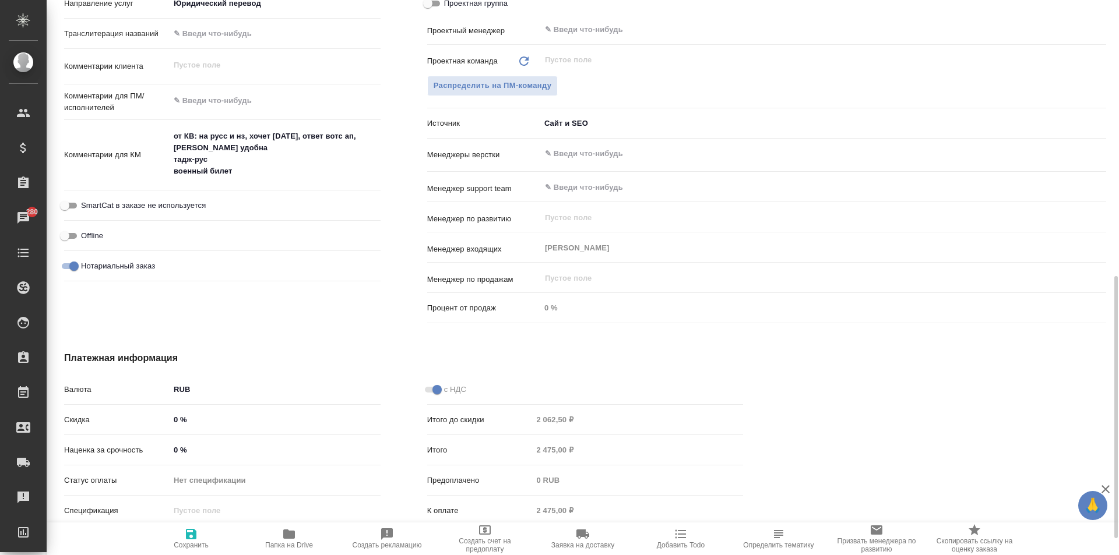
type textarea "x"
click at [258, 179] on textarea "от КВ: на русс и нз, хочет сегодня, ответ вотс ап, бутырская удобна тадж-рус во…" at bounding box center [275, 153] width 211 height 55
type textarea "x"
type textarea "от КВ: на русс и нз, хочет сегодня, ответ вотс ап, бутырская удобна тадж-рус во…"
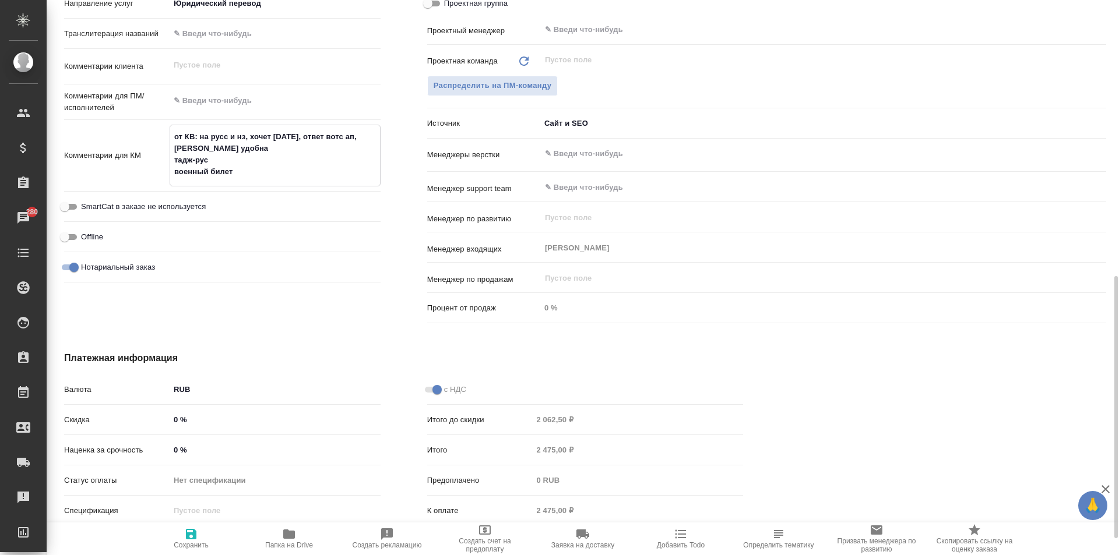
type textarea "x"
type textarea "от КВ: на русс и нз, хочет сегодня, ответ вотс ап, бутырская удобна тадж-рус во…"
type textarea "x"
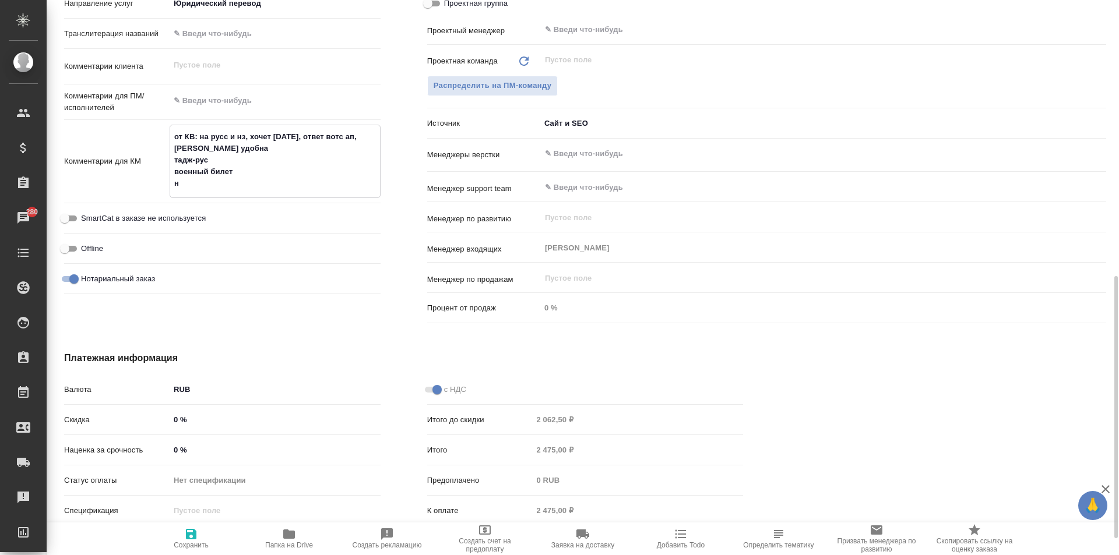
type textarea "x"
type textarea "от КВ: на русс и нз, хочет сегодня, ответ вотс ап, бутырская удобна тадж-рус во…"
type textarea "x"
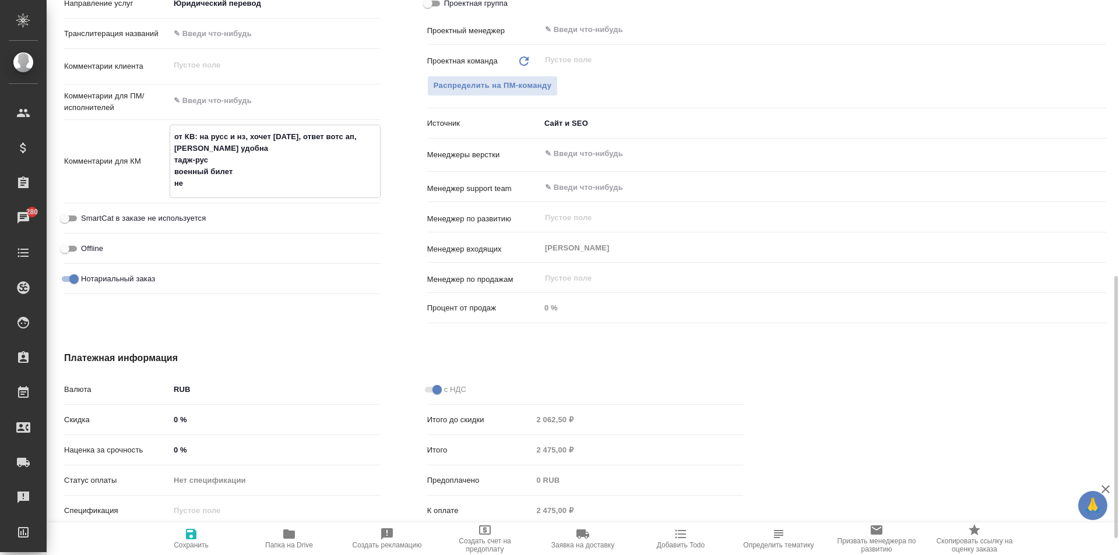
type textarea "x"
type textarea "от КВ: на русс и нз, хочет сегодня, ответ вотс ап, бутырская удобна тадж-рус во…"
type textarea "x"
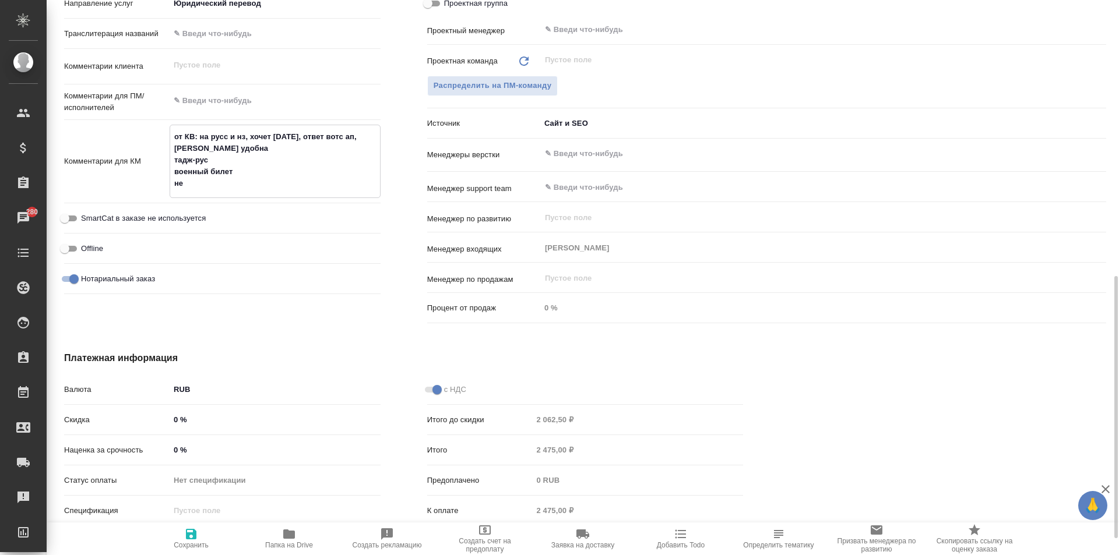
type textarea "от КВ: на русс и нз, хочет сегодня, ответ вотс ап, бутырская удобна тадж-рус во…"
type textarea "x"
type textarea "от КВ: на русс и нз, хочет сегодня, ответ вотс ап, бутырская удобна тадж-рус во…"
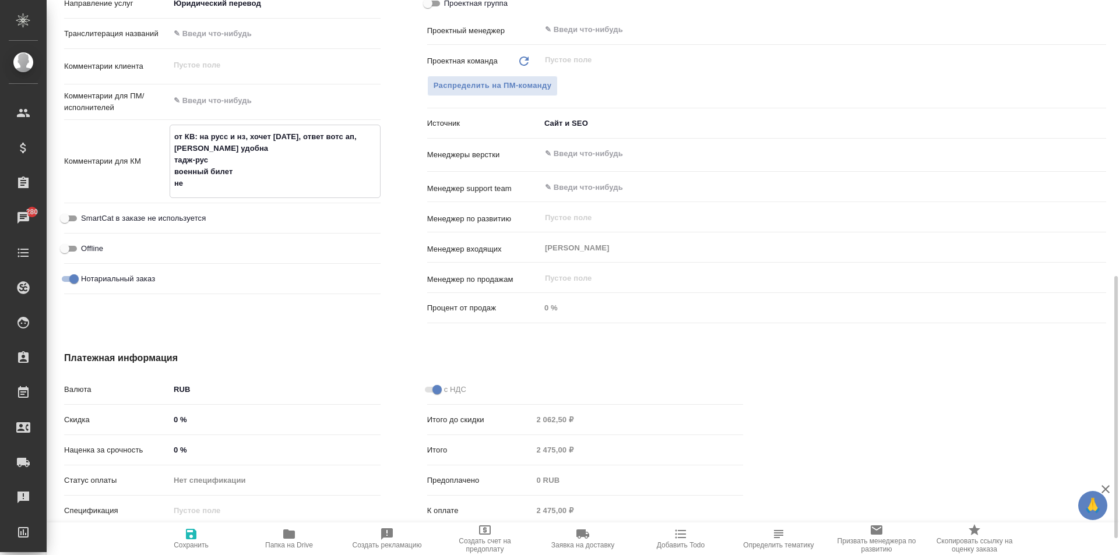
type textarea "x"
type textarea "от КВ: на русс и нз, хочет сегодня, ответ вотс ап, бутырская удобна тадж-рус во…"
type textarea "x"
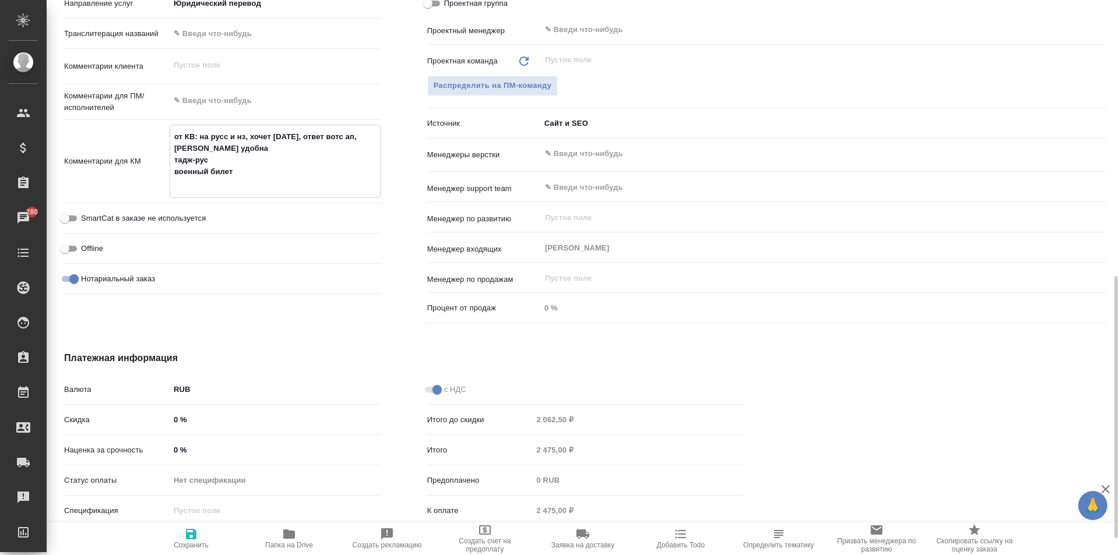
type textarea "x"
type textarea "от КВ: на русс и нз, хочет сегодня, ответ вотс ап, бутырская удобна тадж-рус во…"
type textarea "x"
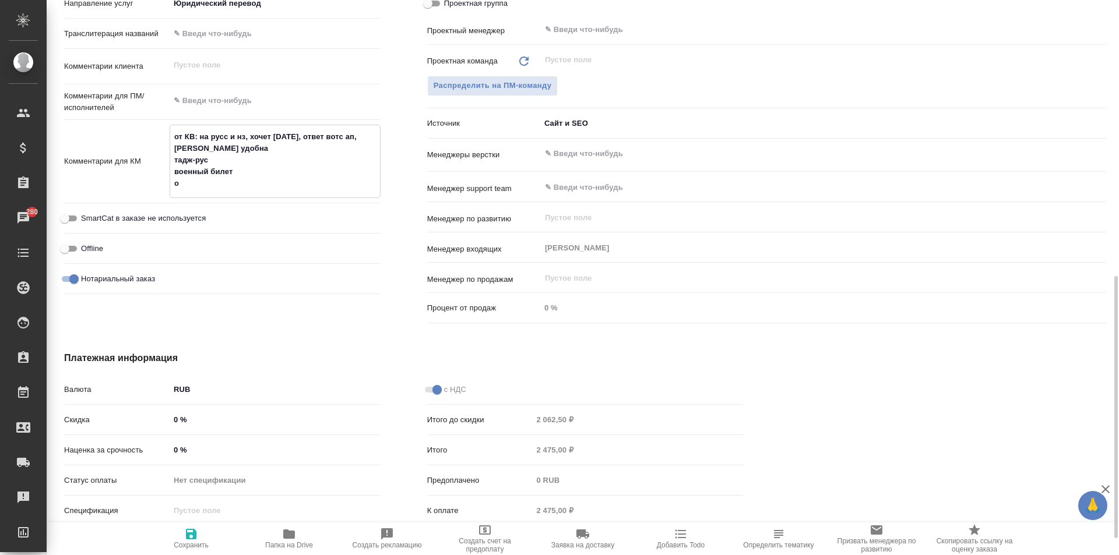
type textarea "x"
type textarea "от КВ: на русс и нз, хочет сегодня, ответ вотс ап, бутырская удобна тадж-рус во…"
type textarea "x"
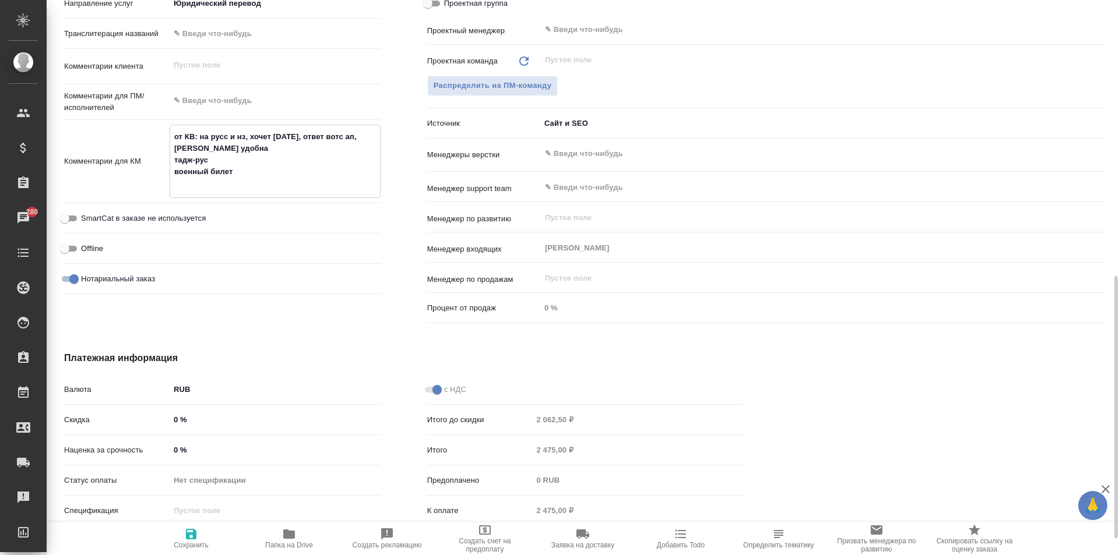
type textarea "от КВ: на русс и нз, хочет сегодня, ответ вотс ап, бутырская удобна тадж-рус во…"
type textarea "x"
type textarea "от КВ: на русс и нз, хочет сегодня, ответ вотс ап, бутырская удобна тадж-рус во…"
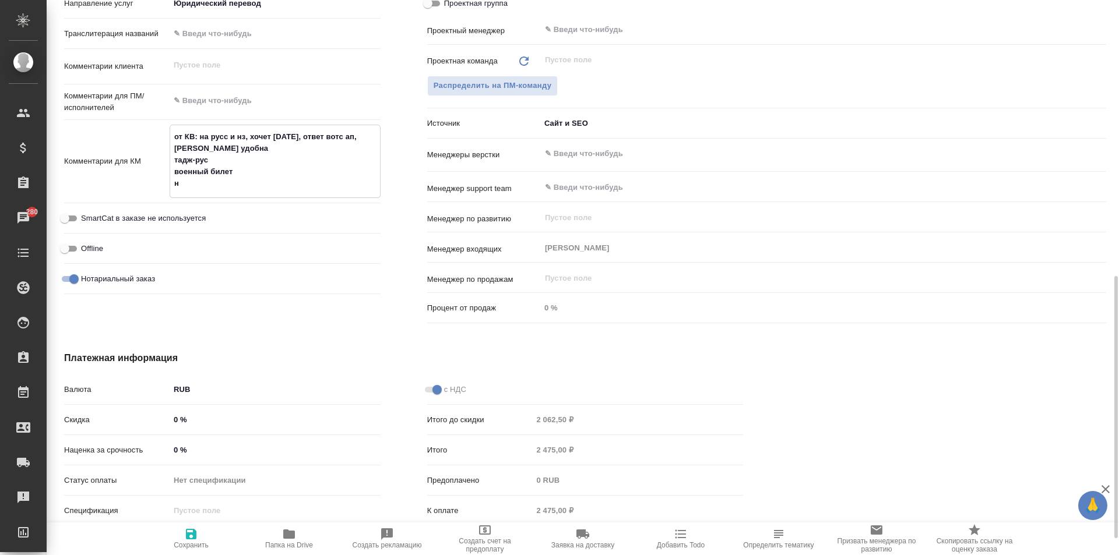
type textarea "x"
type textarea "от КВ: на русс и нз, хочет сегодня, ответ вотс ап, бутырская удобна тадж-рус во…"
type textarea "x"
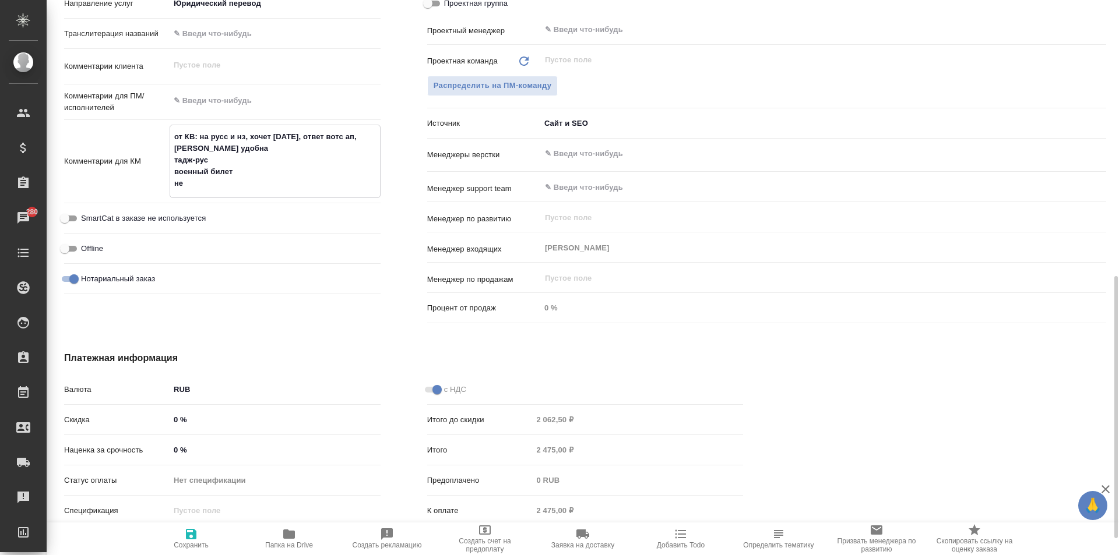
type textarea "x"
type textarea "от КВ: на русс и нз, хочет сегодня, ответ вотс ап, бутырская удобна тадж-рус во…"
type textarea "x"
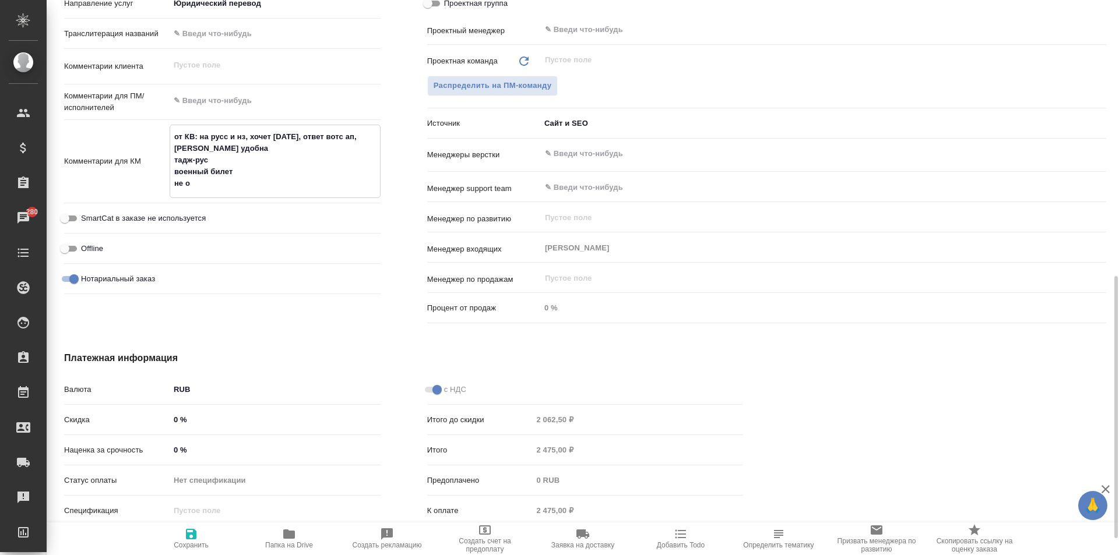
type textarea "x"
type textarea "от КВ: на русс и нз, хочет сегодня, ответ вотс ап, бутырская удобна тадж-рус во…"
type textarea "x"
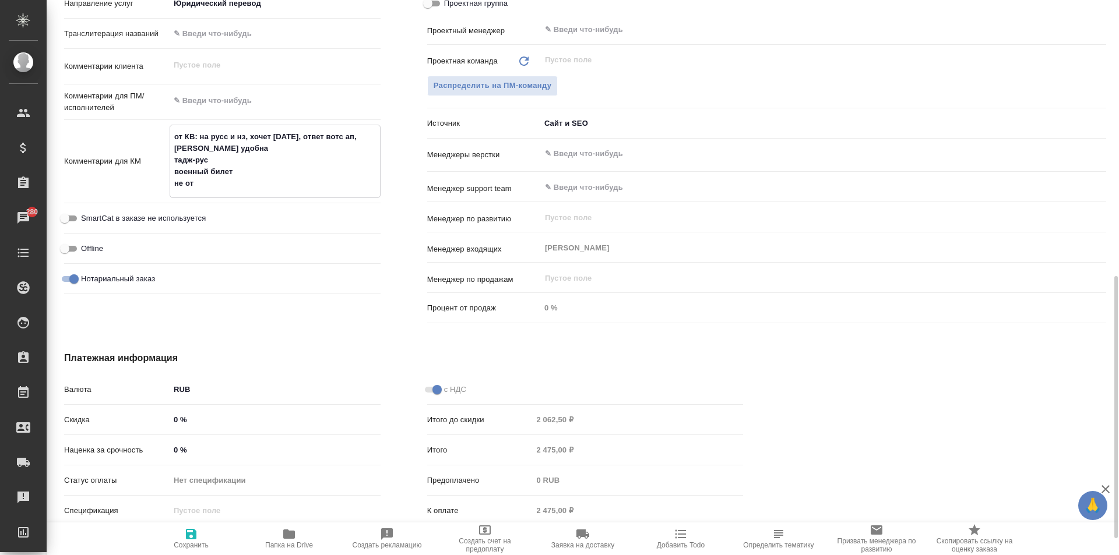
type textarea "от КВ: на русс и нз, хочет сегодня, ответ вотс ап, бутырская удобна тадж-рус во…"
type textarea "x"
type textarea "от КВ: на русс и нз, хочет сегодня, ответ вотс ап, бутырская удобна тадж-рус во…"
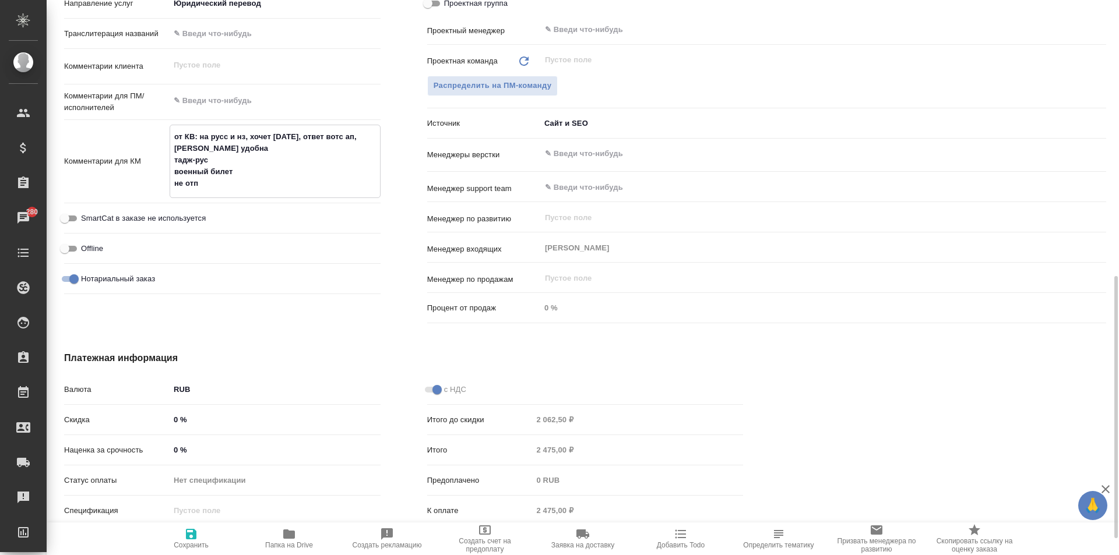
type textarea "x"
type textarea "от КВ: на русс и нз, хочет сегодня, ответ вотс ап, бутырская удобна тадж-рус во…"
type textarea "x"
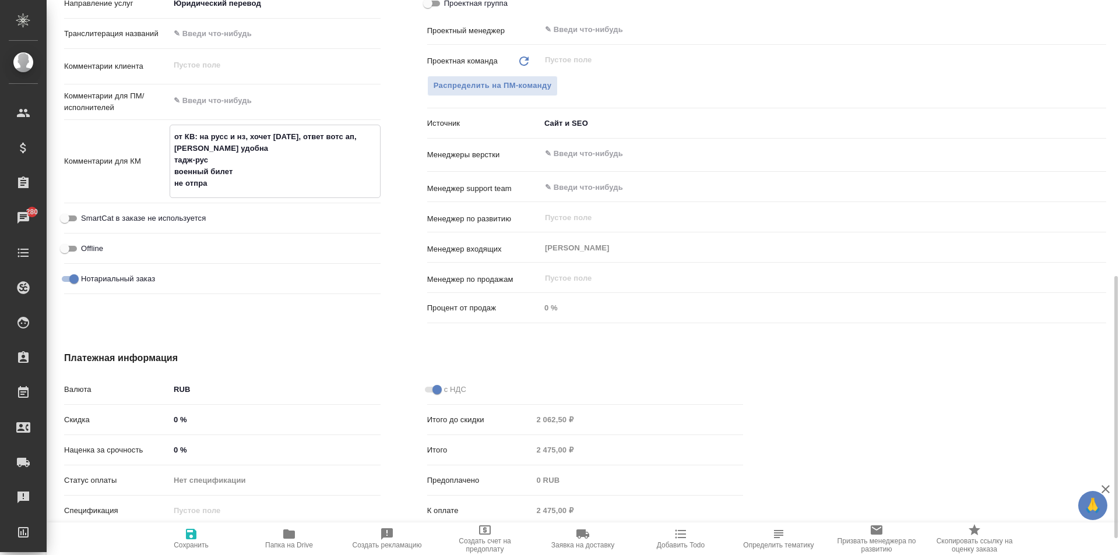
type textarea "x"
type textarea "от КВ: на русс и нз, хочет сегодня, ответ вотс ап, бутырская удобна тадж-рус во…"
type textarea "x"
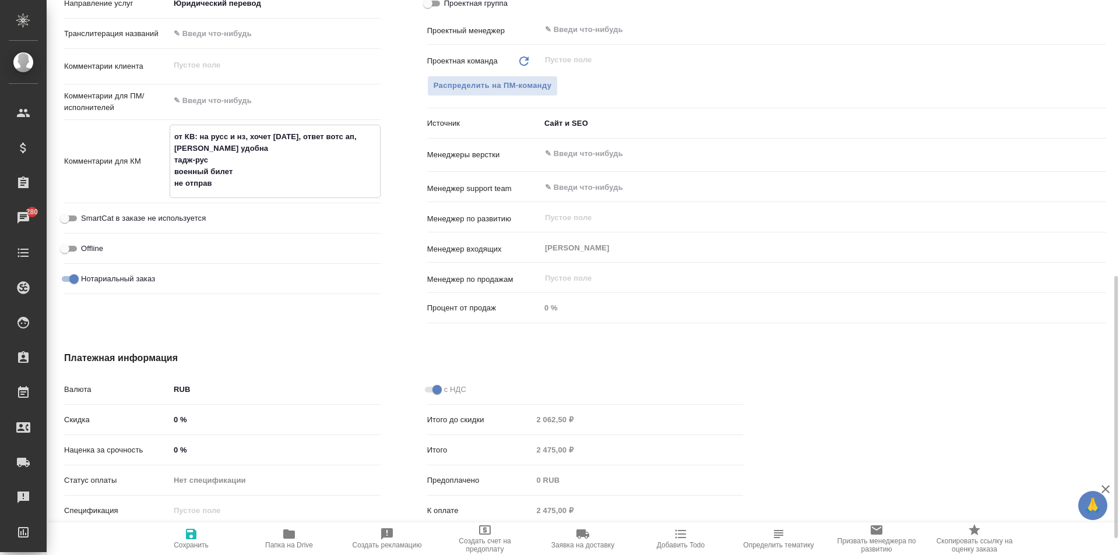
type textarea "x"
type textarea "от КВ: на русс и нз, хочет сегодня, ответ вотс ап, бутырская удобна тадж-рус во…"
type textarea "x"
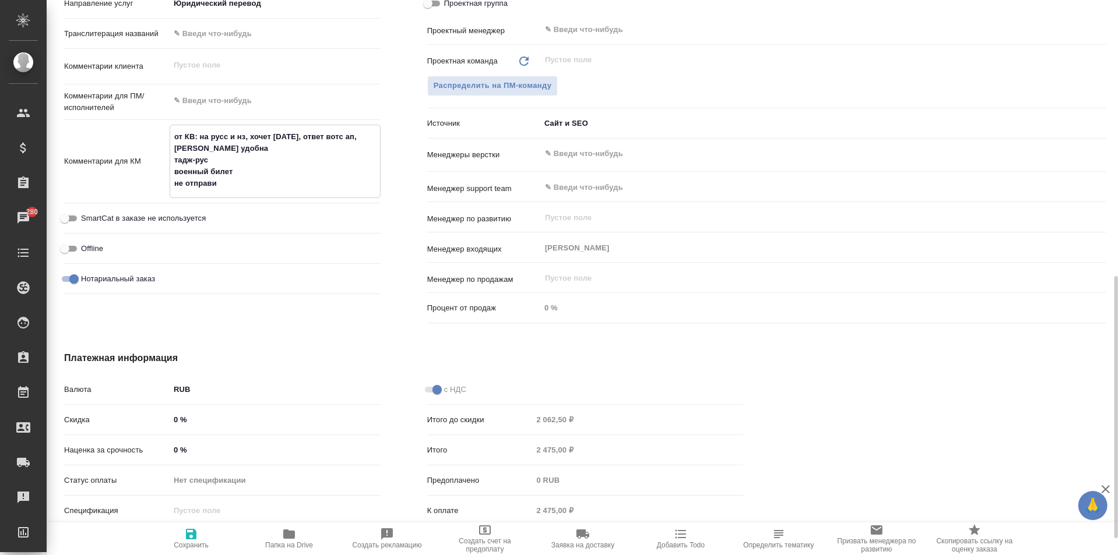
type textarea "от КВ: на русс и нз, хочет сегодня, ответ вотс ап, бутырская удобна тадж-рус во…"
type textarea "x"
type textarea "от КВ: на русс и нз, хочет сегодня, ответ вотс ап, бутырская удобна тадж-рус во…"
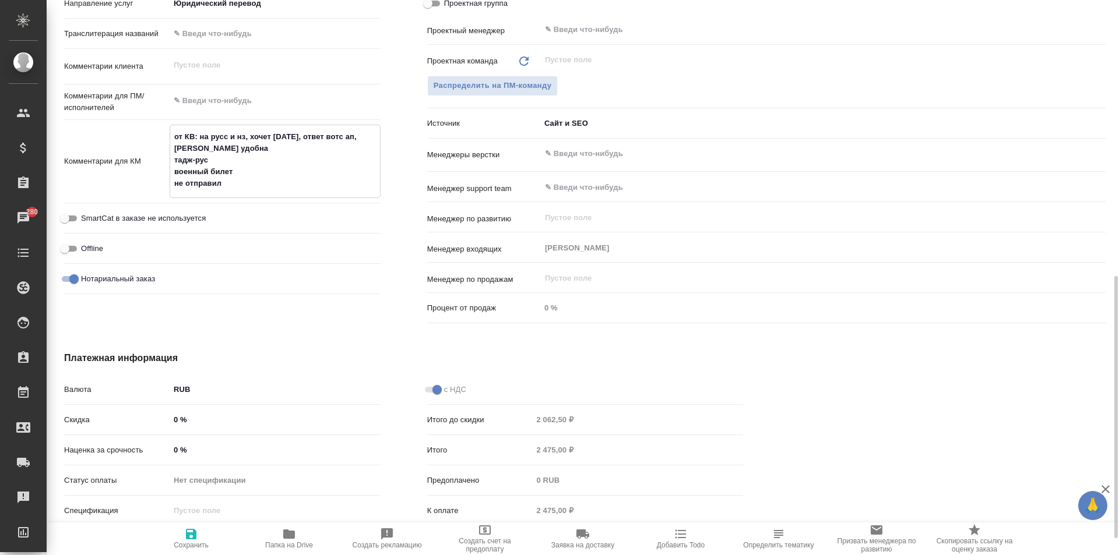
type textarea "x"
type textarea "от КВ: на русс и нз, хочет сегодня, ответ вотс ап, бутырская удобна тадж-рус во…"
type textarea "x"
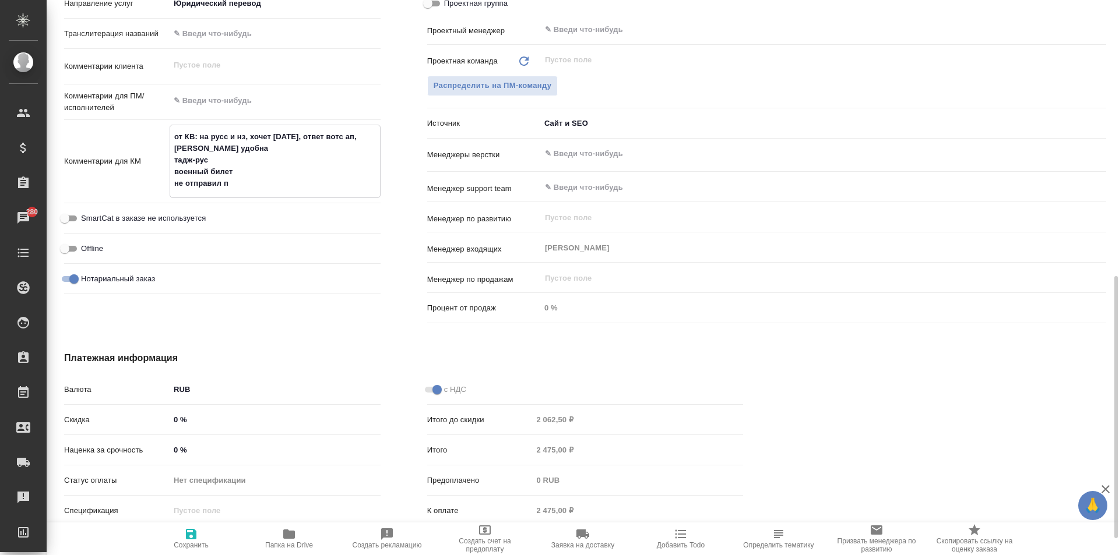
type textarea "x"
type textarea "от КВ: на русс и нз, хочет сегодня, ответ вотс ап, бутырская удобна тадж-рус во…"
type textarea "x"
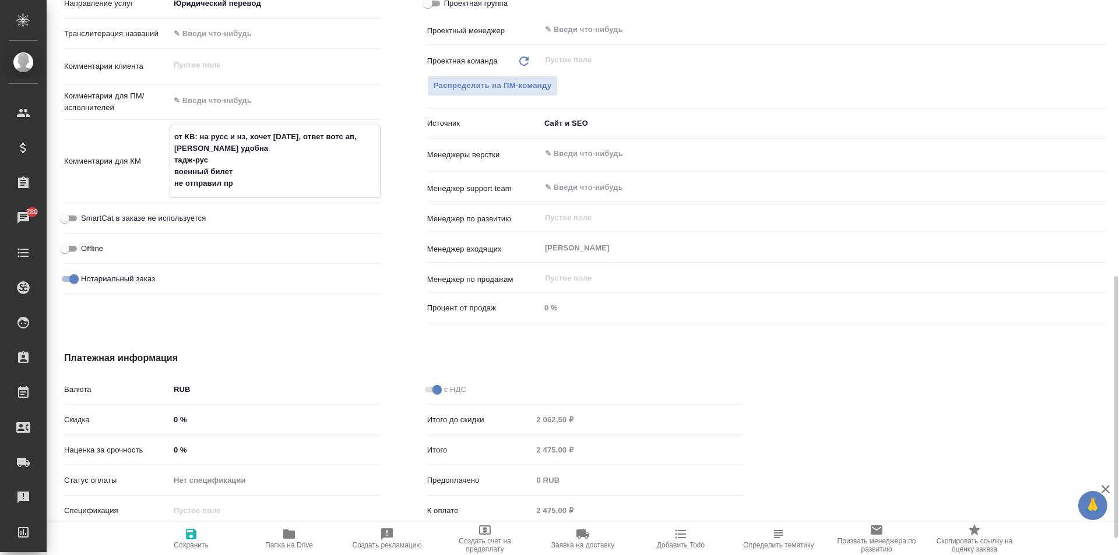
type textarea "x"
type textarea "от КВ: на русс и нз, хочет сегодня, ответ вотс ап, бутырская удобна тадж-рус во…"
type textarea "x"
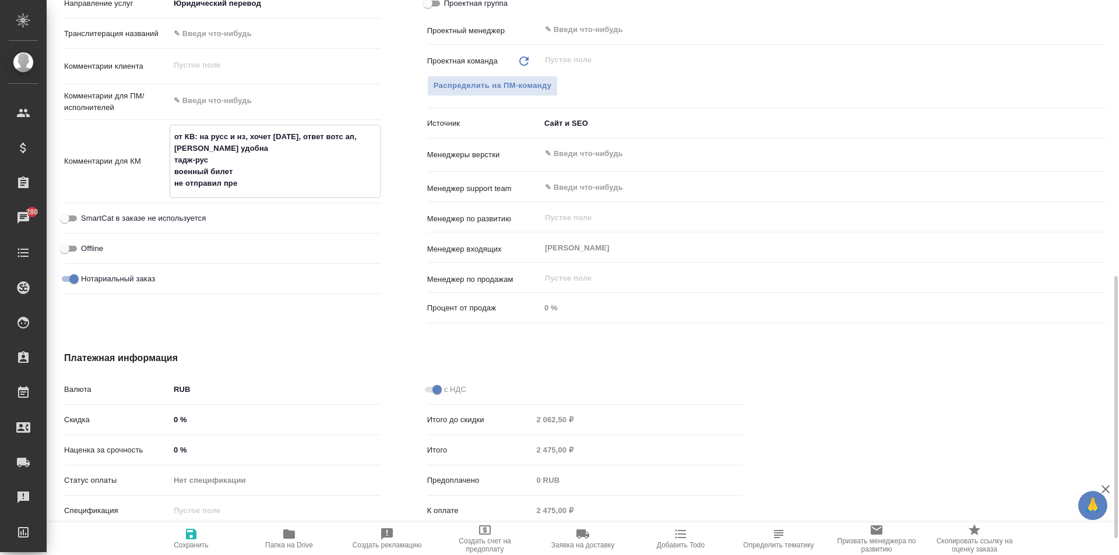
type textarea "от КВ: на русс и нз, хочет сегодня, ответ вотс ап, бутырская удобна тадж-рус во…"
type textarea "x"
type textarea "от КВ: на русс и нз, хочет сегодня, ответ вотс ап, бутырская удобна тадж-рус во…"
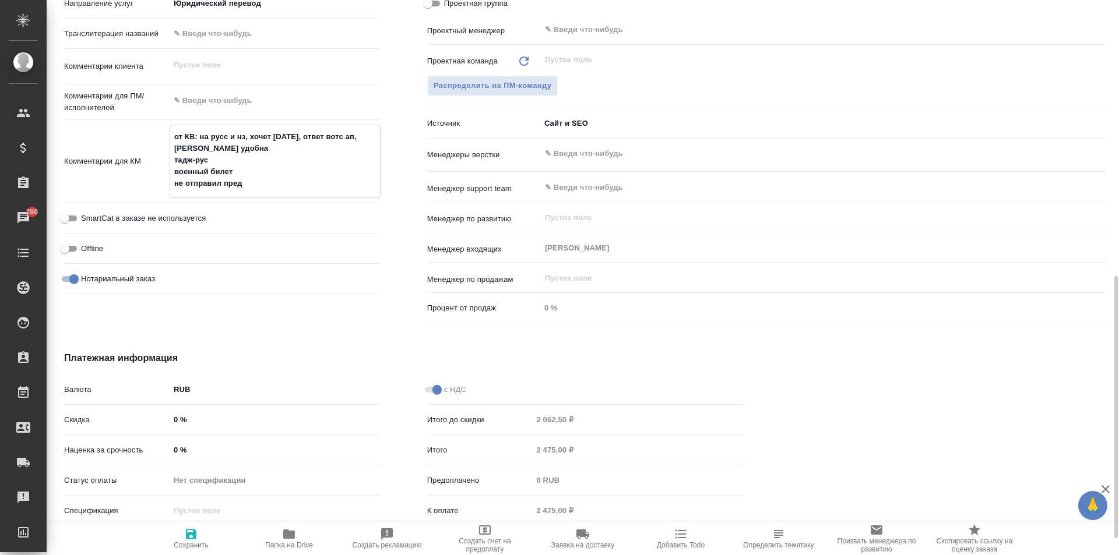
type textarea "x"
type textarea "от КВ: на русс и нз, хочет сегодня, ответ вотс ап, бутырская удобна тадж-рус во…"
type textarea "x"
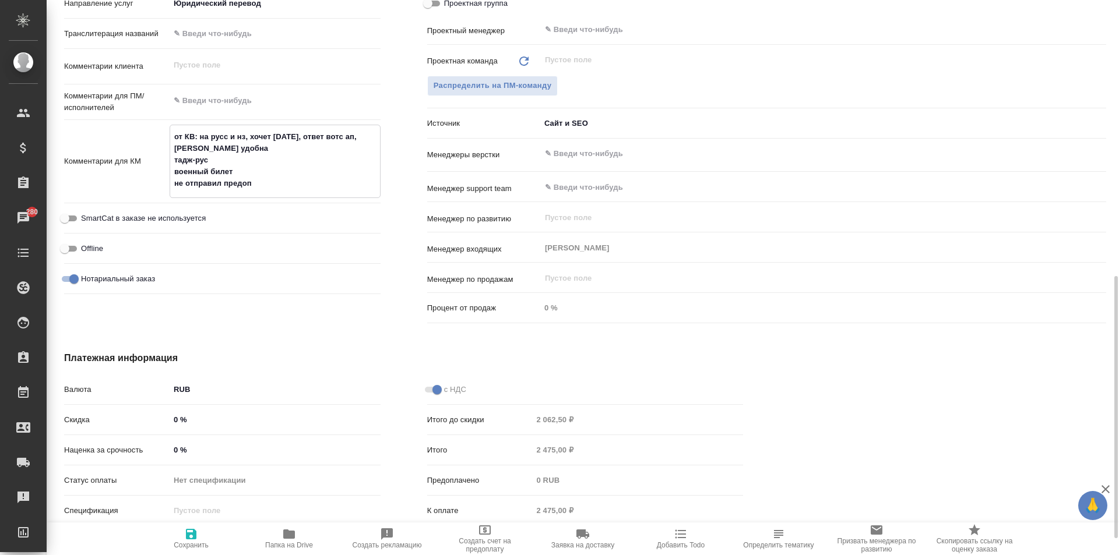
type textarea "x"
type textarea "от КВ: на русс и нз, хочет сегодня, ответ вотс ап, бутырская удобна тадж-рус во…"
type textarea "x"
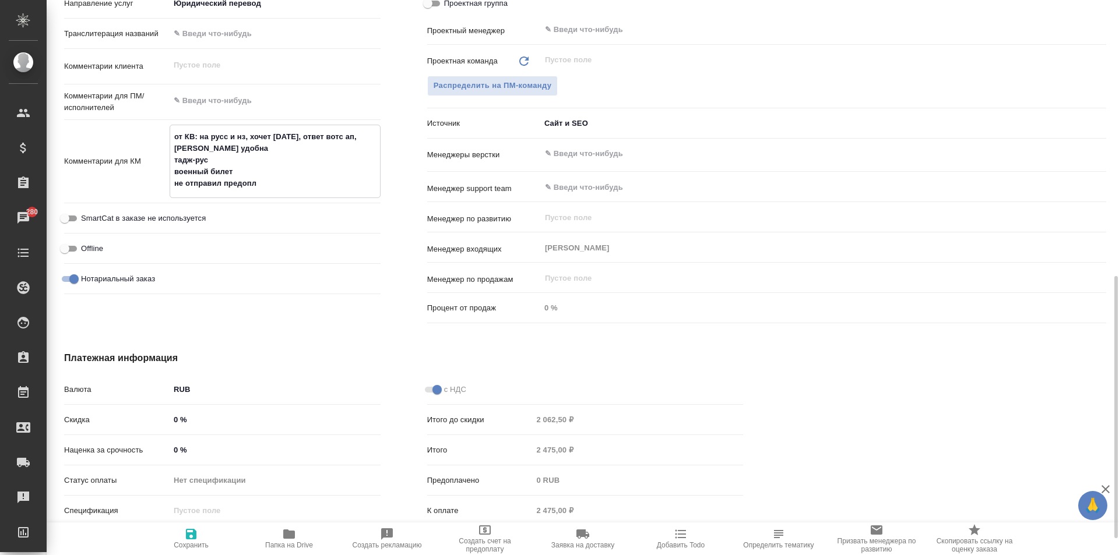
type textarea "x"
type textarea "от КВ: на русс и нз, хочет сегодня, ответ вотс ап, бутырская удобна тадж-рус во…"
type textarea "x"
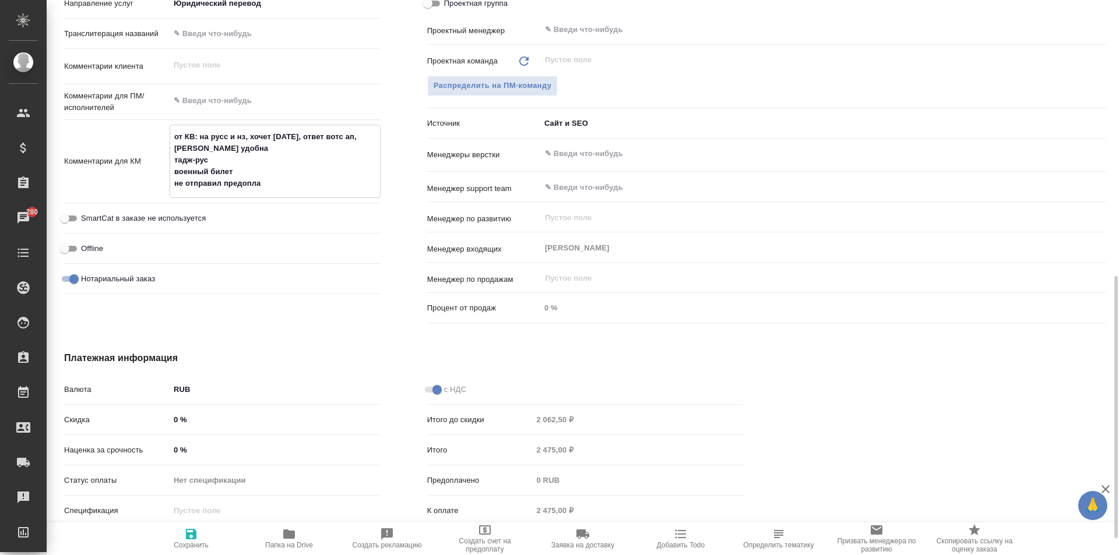
type textarea "от КВ: на русс и нз, хочет сегодня, ответ вотс ап, бутырская удобна тадж-рус во…"
type textarea "x"
type textarea "от КВ: на русс и нз, хочет сегодня, ответ вотс ап, бутырская удобна тадж-рус во…"
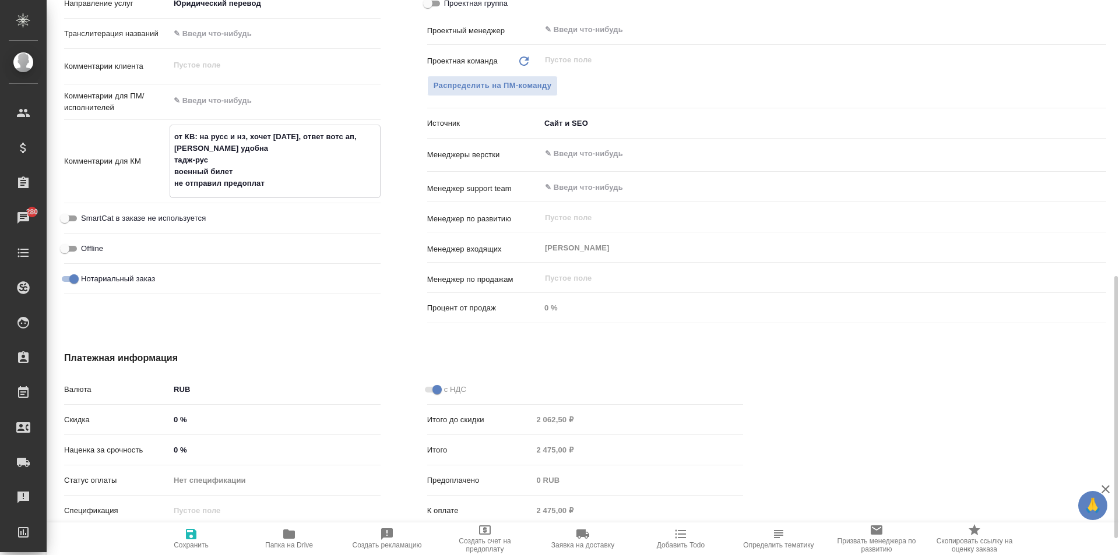
type textarea "x"
type textarea "от КВ: на русс и нз, хочет сегодня, ответ вотс ап, бутырская удобна тадж-рус во…"
type textarea "x"
click at [199, 530] on span "Сохранить" at bounding box center [191, 538] width 84 height 22
type textarea "x"
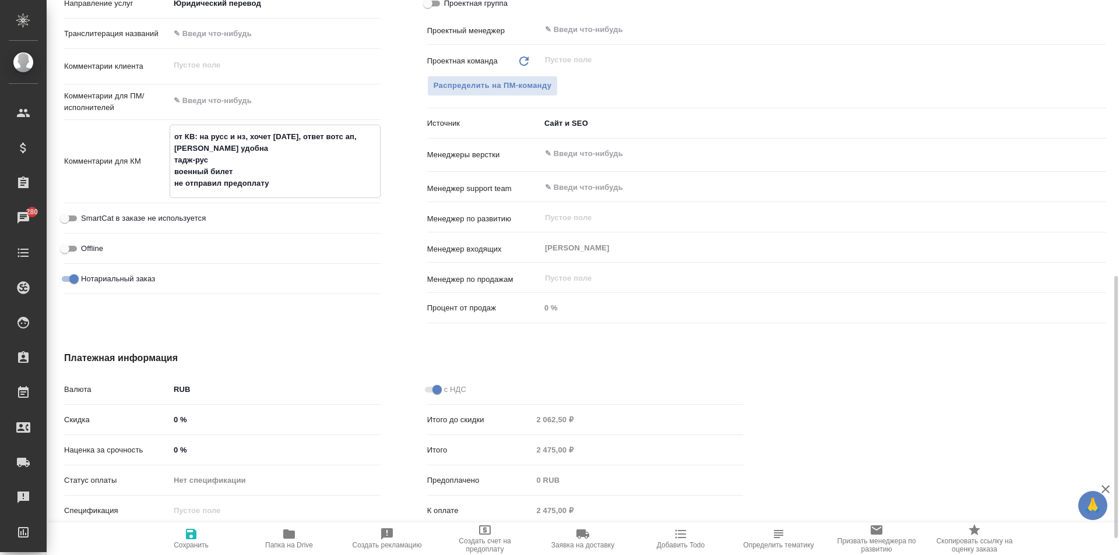
type textarea "x"
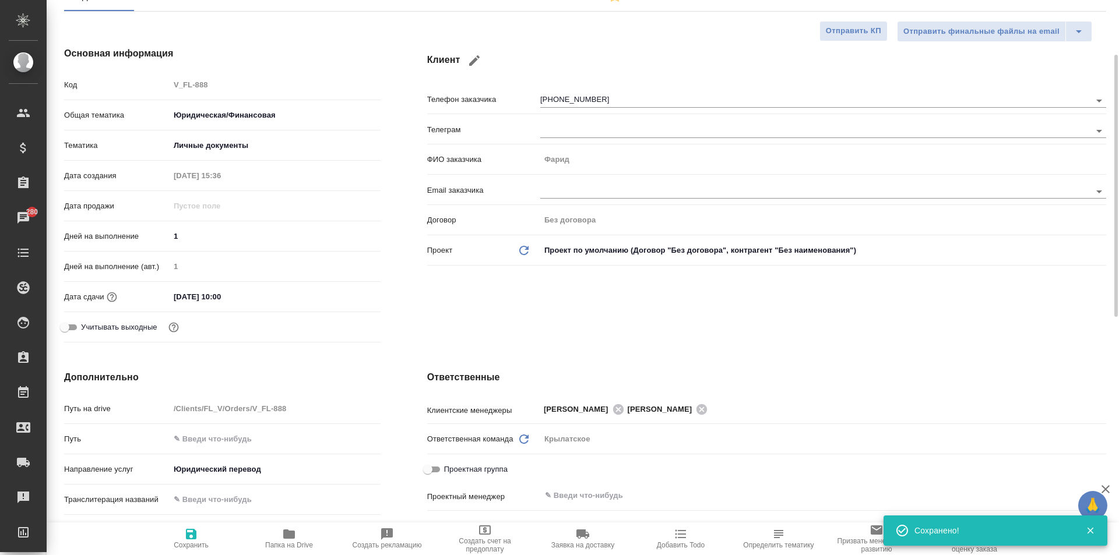
scroll to position [0, 0]
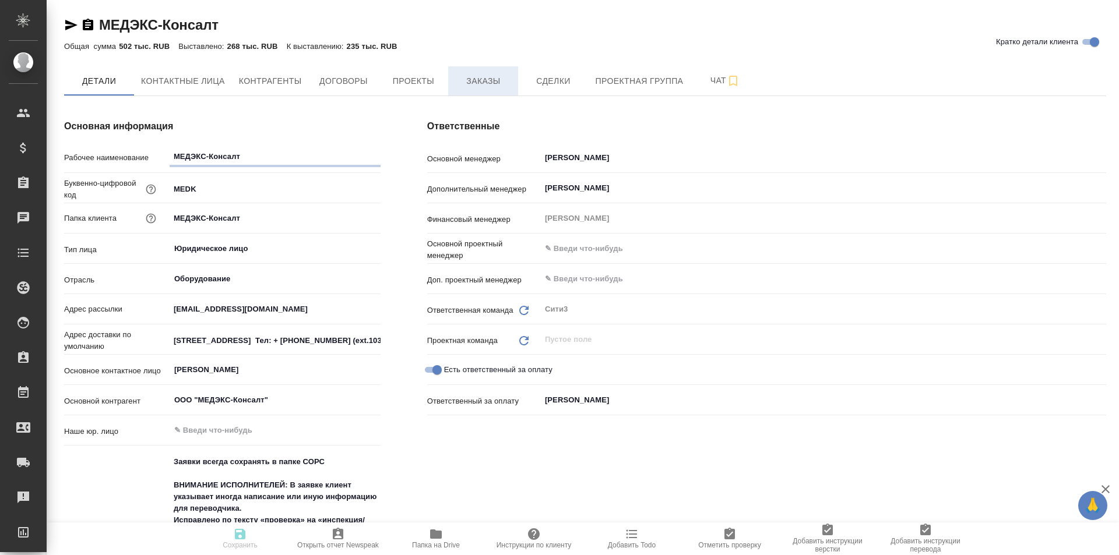
click at [463, 72] on button "Заказы" at bounding box center [483, 80] width 70 height 29
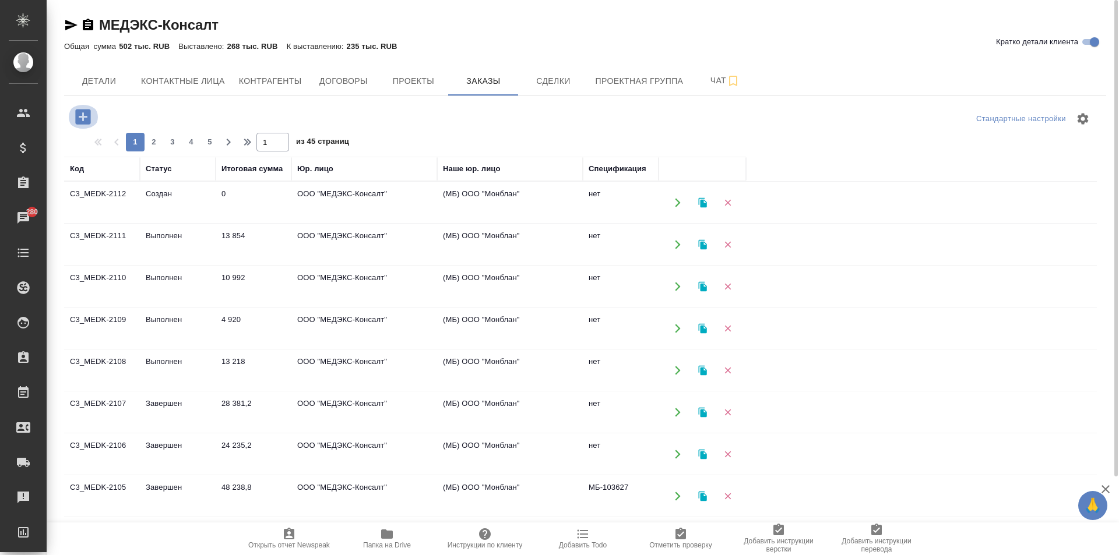
click at [82, 119] on icon "button" at bounding box center [82, 116] width 15 height 15
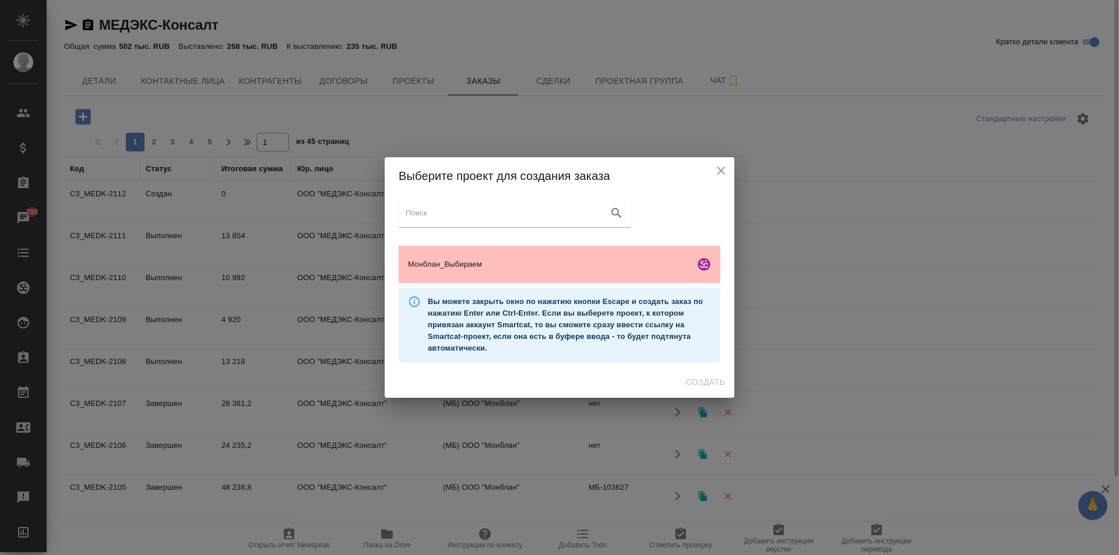
click at [519, 282] on div "Монблан_Выбираем" at bounding box center [560, 264] width 322 height 37
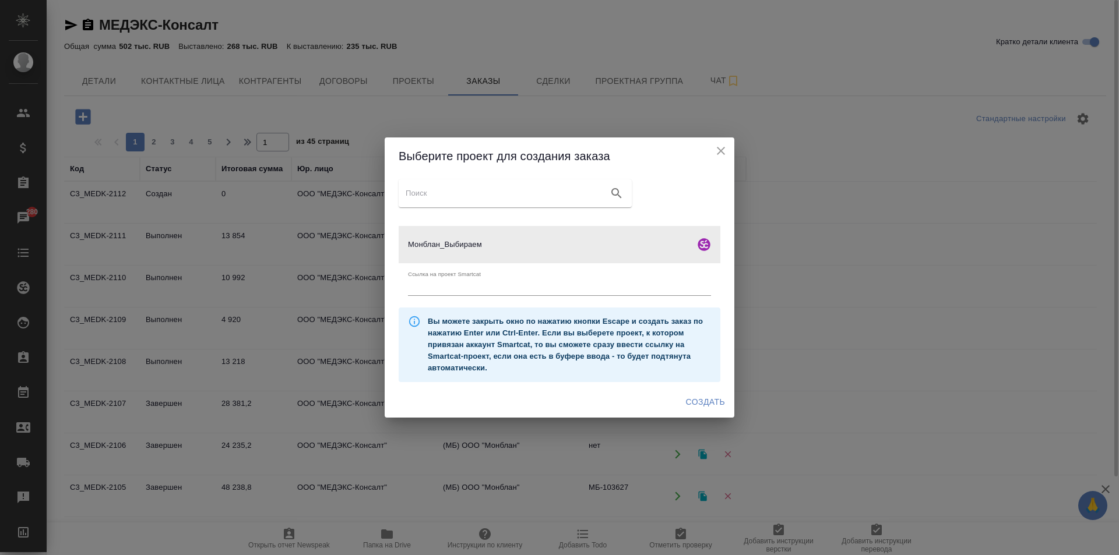
click at [704, 395] on span "Создать" at bounding box center [705, 402] width 39 height 15
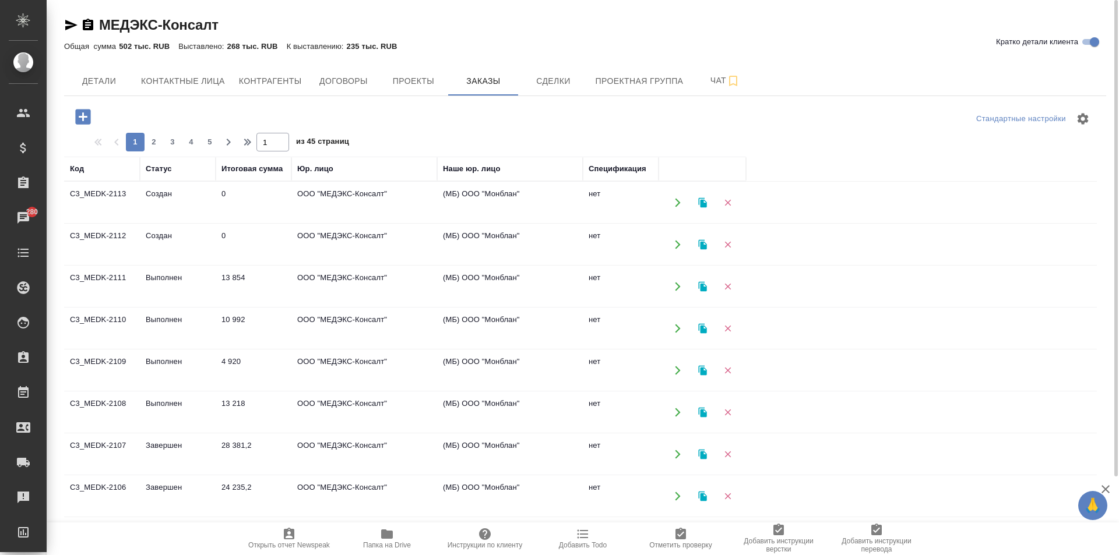
click at [308, 420] on td "ООО "МЕДЭКС-Консалт"" at bounding box center [364, 412] width 146 height 41
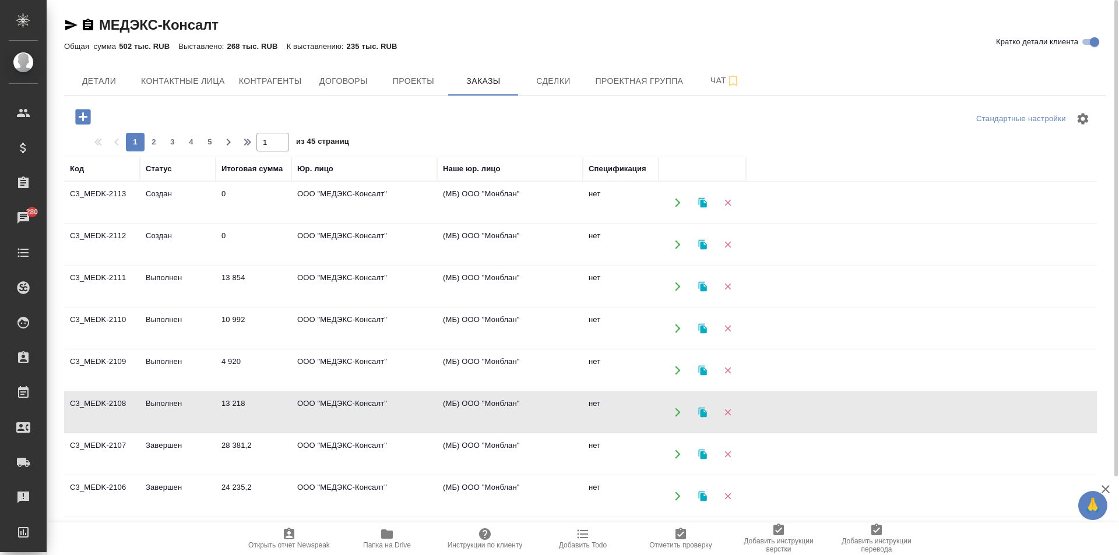
click at [308, 420] on td "ООО "МЕДЭКС-Консалт"" at bounding box center [364, 412] width 146 height 41
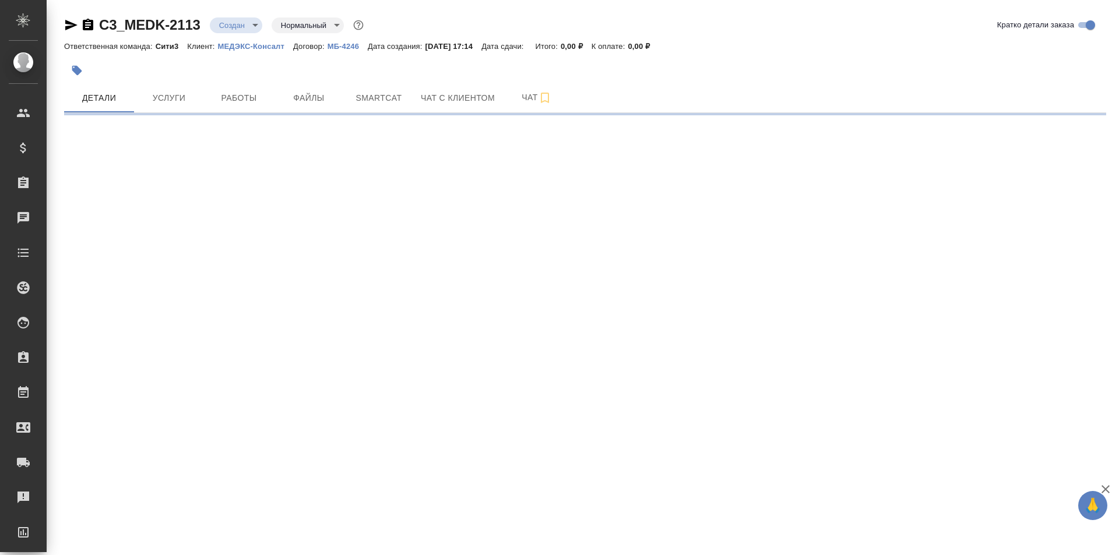
select select "RU"
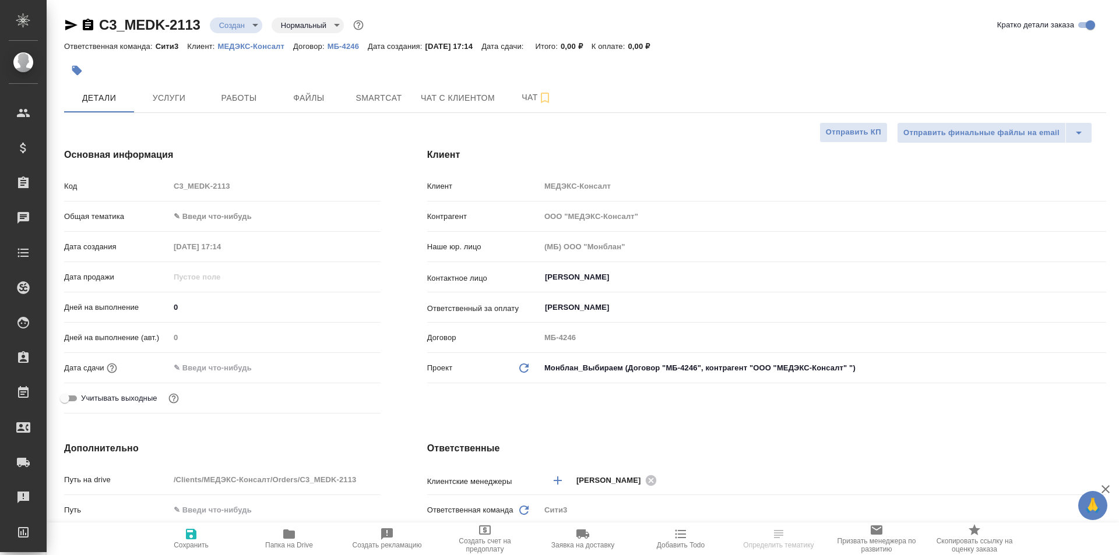
type textarea "x"
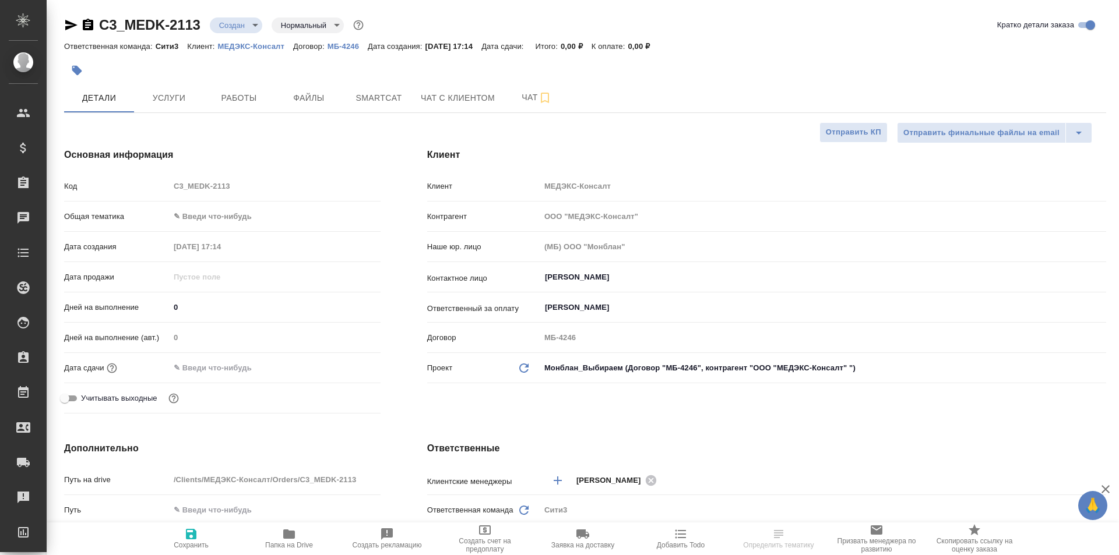
type textarea "x"
click at [308, 99] on span "Файлы" at bounding box center [309, 98] width 56 height 15
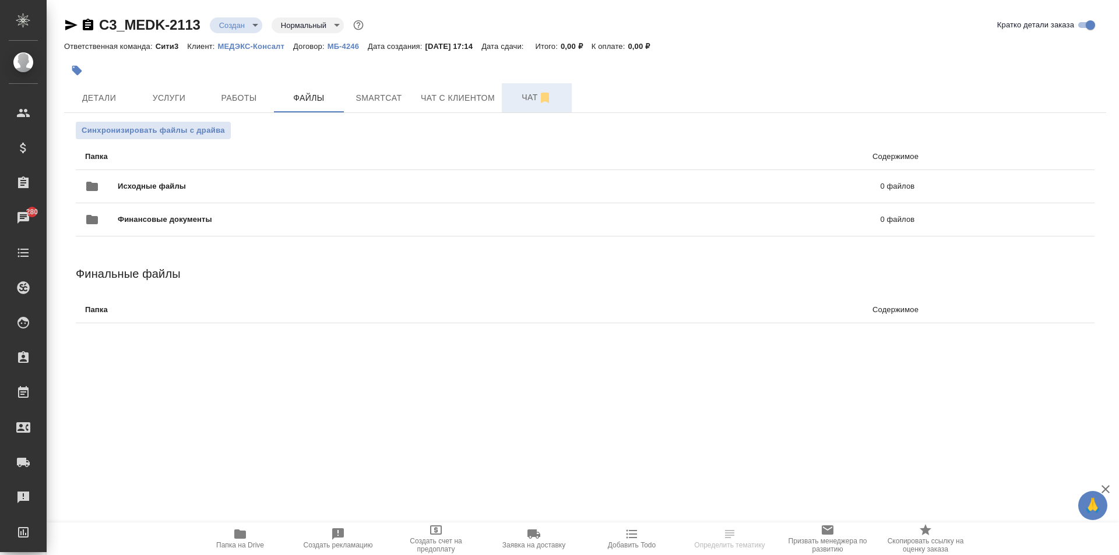
click at [520, 103] on span "Чат" at bounding box center [537, 97] width 56 height 15
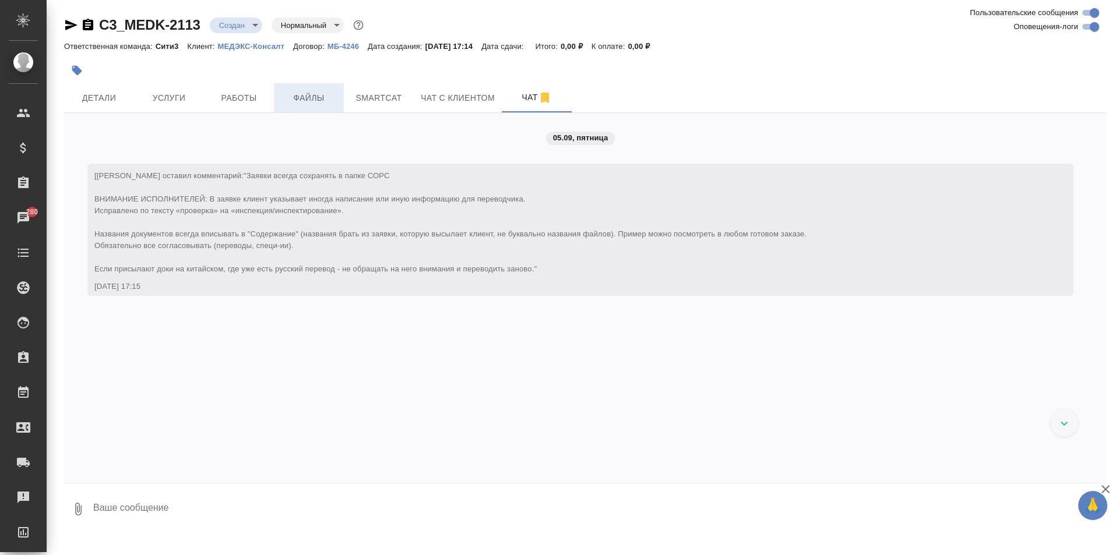
click at [321, 107] on button "Файлы" at bounding box center [309, 97] width 70 height 29
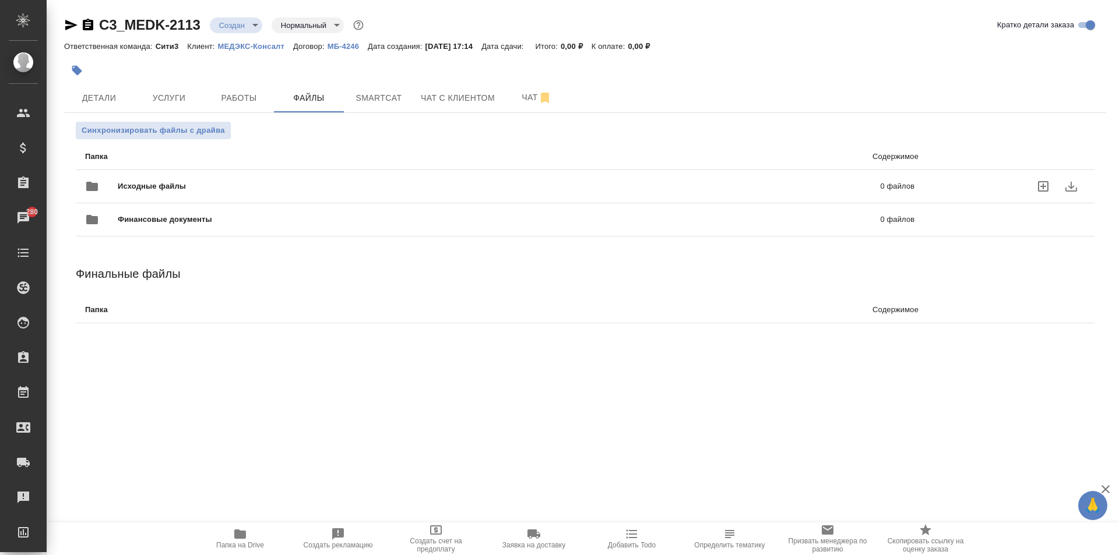
click at [1040, 188] on icon "uploadFiles" at bounding box center [1043, 187] width 14 height 14
click at [0, 0] on input "uploadFiles" at bounding box center [0, 0] width 0 height 0
click at [1044, 185] on icon "uploadFiles" at bounding box center [1043, 187] width 14 height 14
click at [0, 0] on input "uploadFiles" at bounding box center [0, 0] width 0 height 0
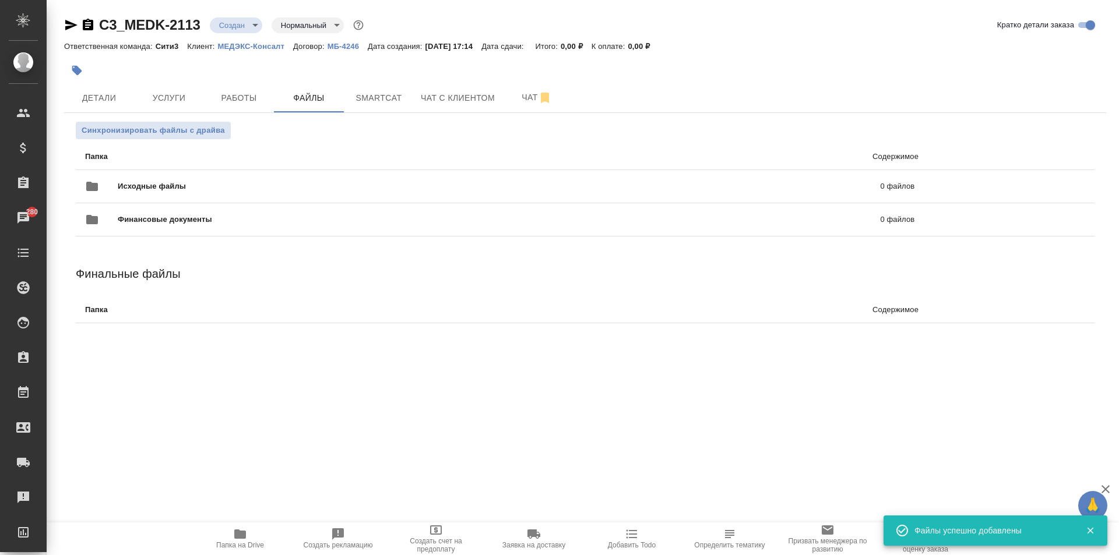
click at [227, 29] on body "🙏 .cls-1 fill:#fff; AWATERA [PERSON_NAME] Спецификации Заказы 280 Чаты Todo Про…" at bounding box center [559, 277] width 1119 height 555
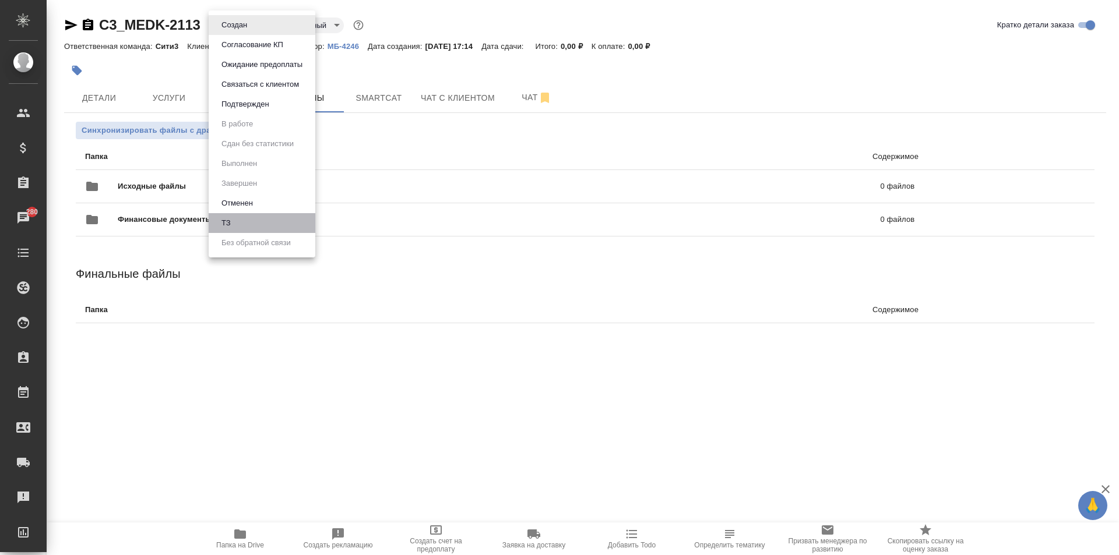
click at [246, 224] on li "ТЗ" at bounding box center [262, 223] width 107 height 20
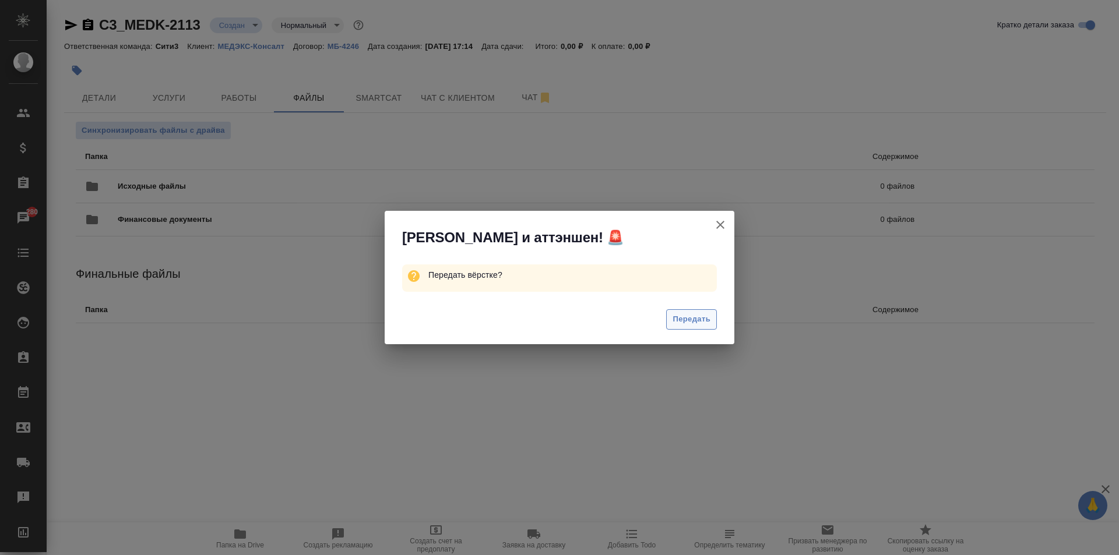
click at [707, 323] on span "Передать" at bounding box center [692, 319] width 38 height 13
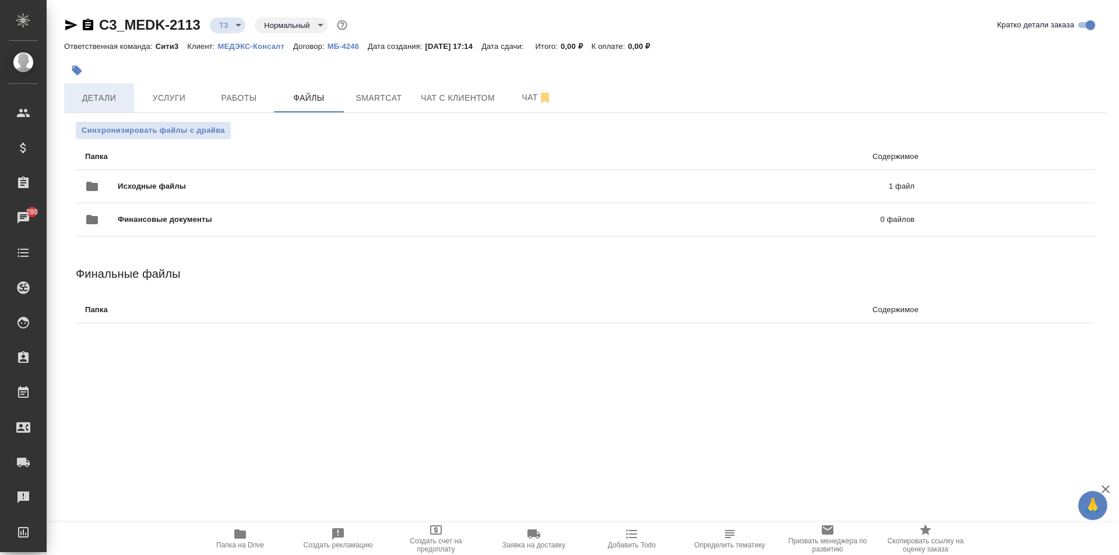
click at [102, 92] on span "Детали" at bounding box center [99, 98] width 56 height 15
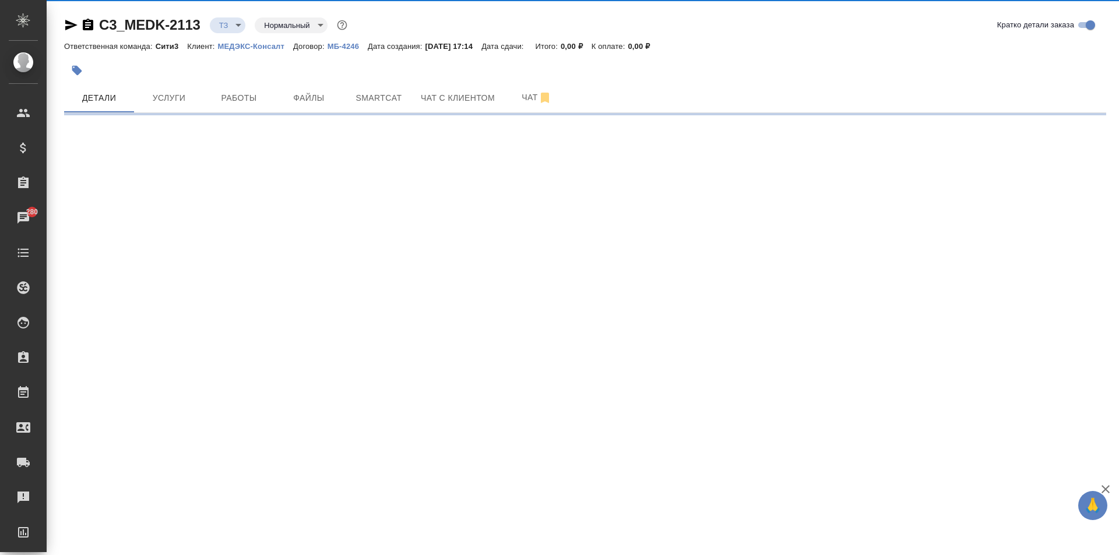
select select "RU"
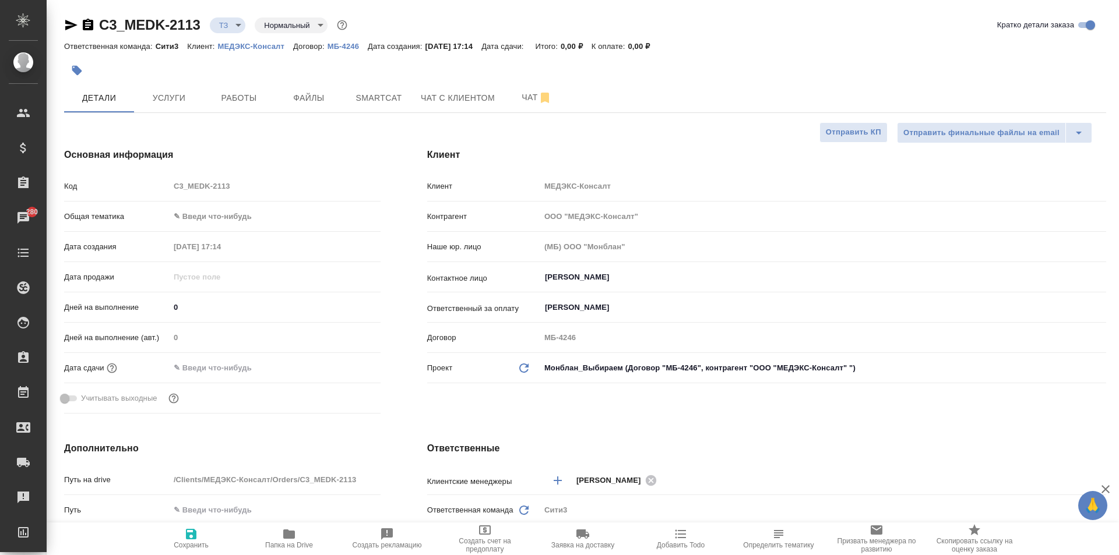
type textarea "x"
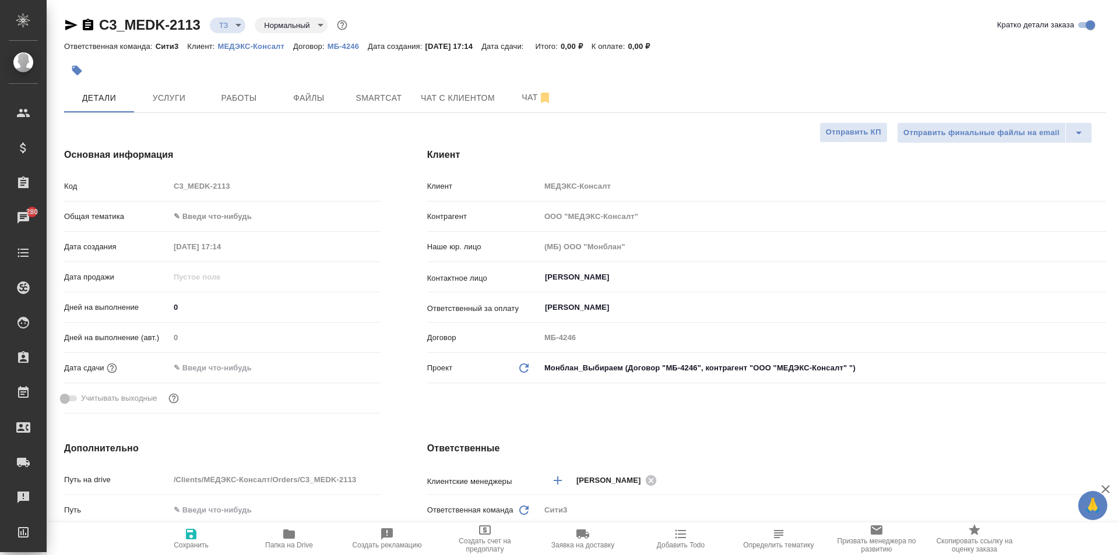
type textarea "x"
click at [262, 44] on p "МЕДЭКС-Консалт" at bounding box center [255, 46] width 75 height 9
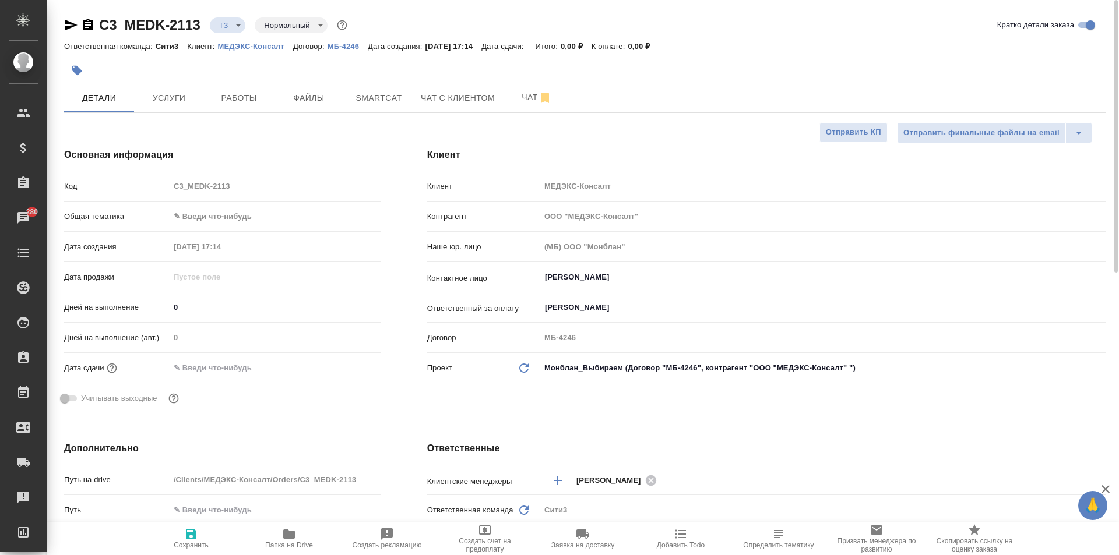
type textarea "x"
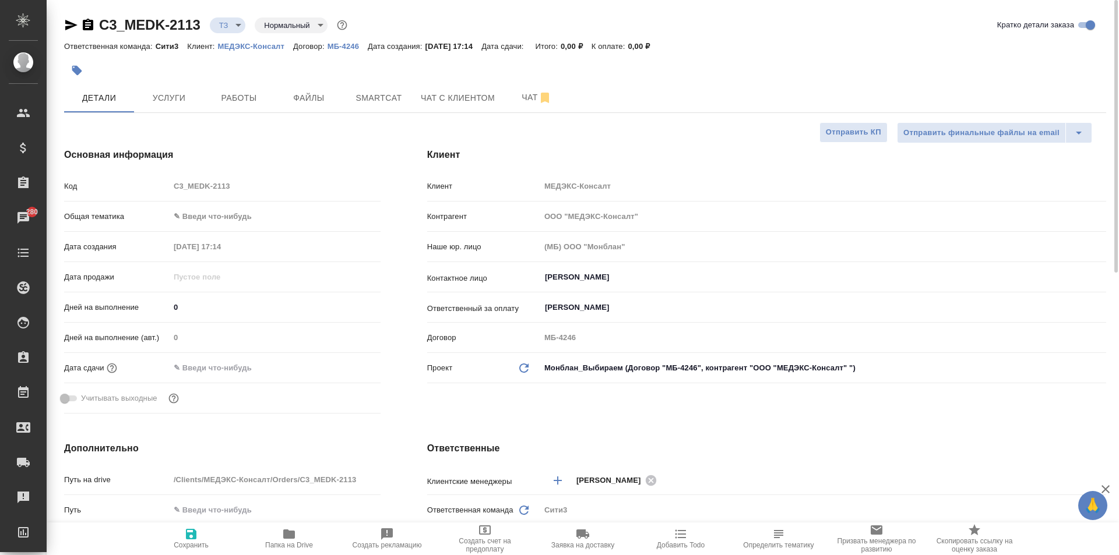
type textarea "x"
click at [227, 219] on body "🙏 .cls-1 fill:#fff; AWATERA [PERSON_NAME] Спецификации Заказы 280 Чаты Todo Про…" at bounding box center [559, 277] width 1119 height 555
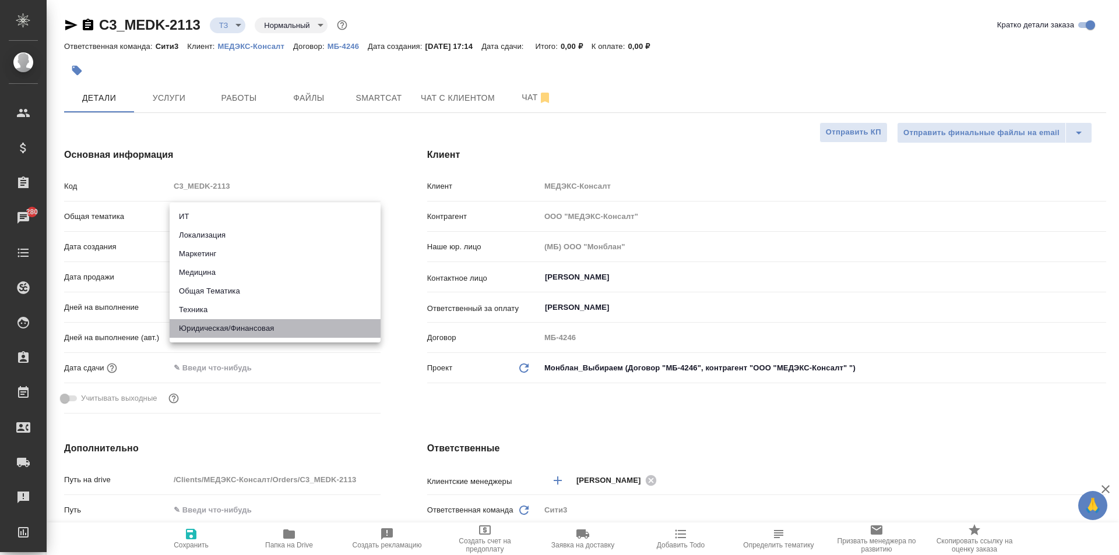
click at [231, 326] on li "Юридическая/Финансовая" at bounding box center [275, 328] width 211 height 19
type input "yr-fn"
type textarea "x"
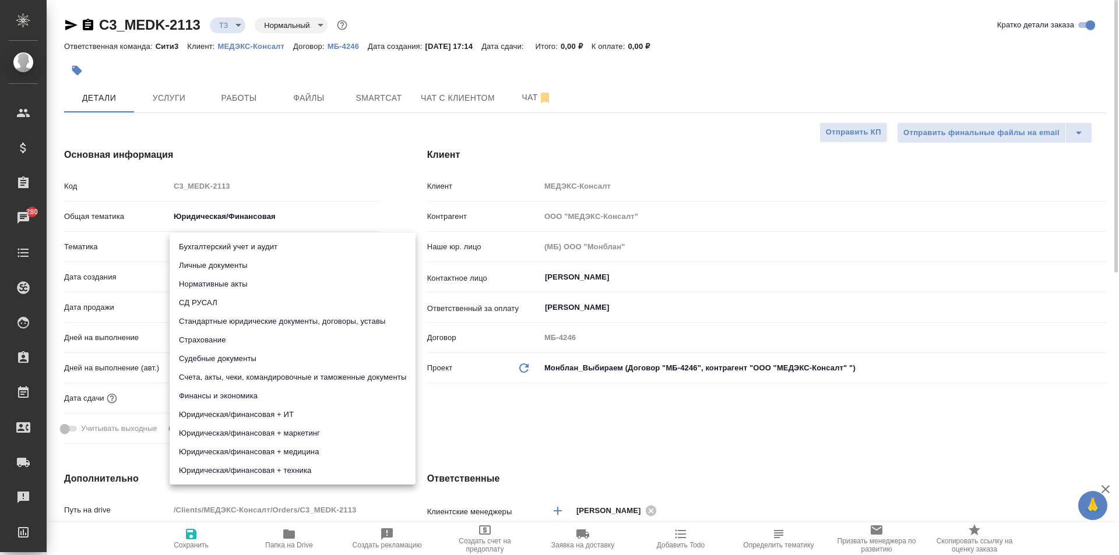
click at [219, 242] on body "🙏 .cls-1 fill:#fff; AWATERA [PERSON_NAME] Спецификации Заказы 280 Чаты Todo Про…" at bounding box center [559, 277] width 1119 height 555
click at [240, 312] on li "Стандартные юридические документы, договоры, уставы" at bounding box center [293, 321] width 246 height 19
type textarea "x"
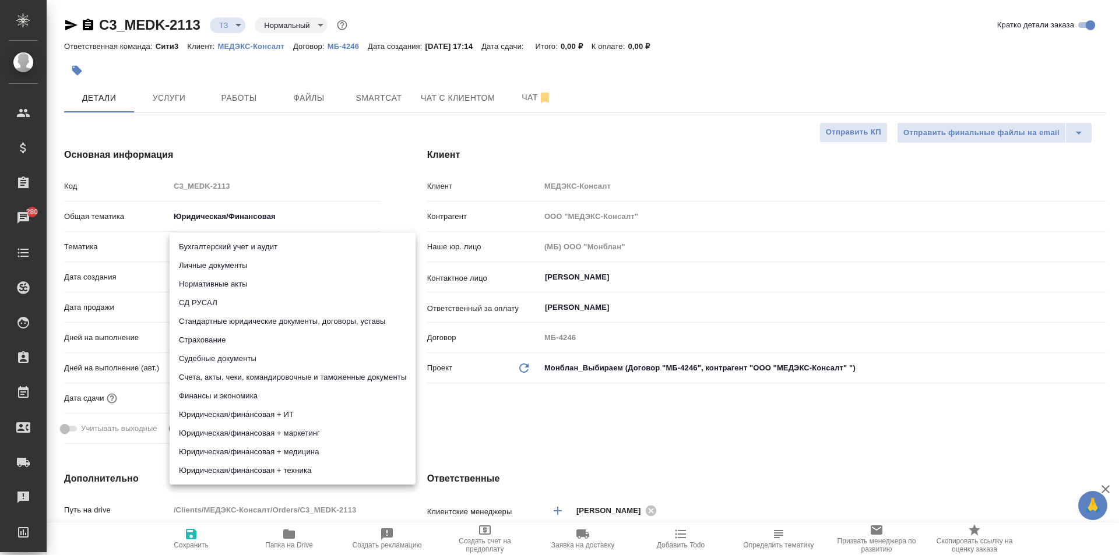
type input "5f647205b73bc97568ca66bf"
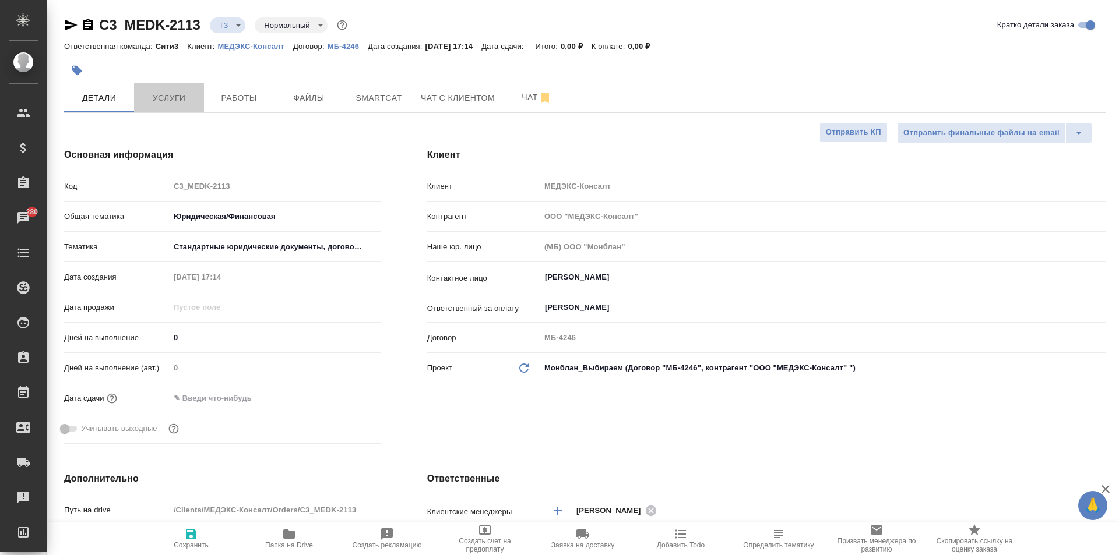
click at [152, 107] on button "Услуги" at bounding box center [169, 97] width 70 height 29
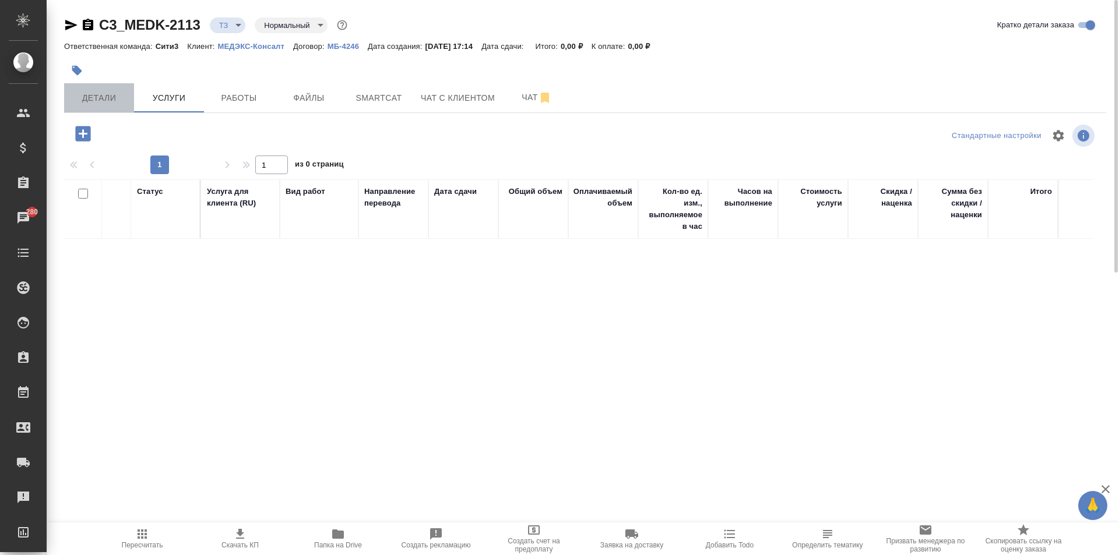
click at [77, 89] on button "Детали" at bounding box center [99, 97] width 70 height 29
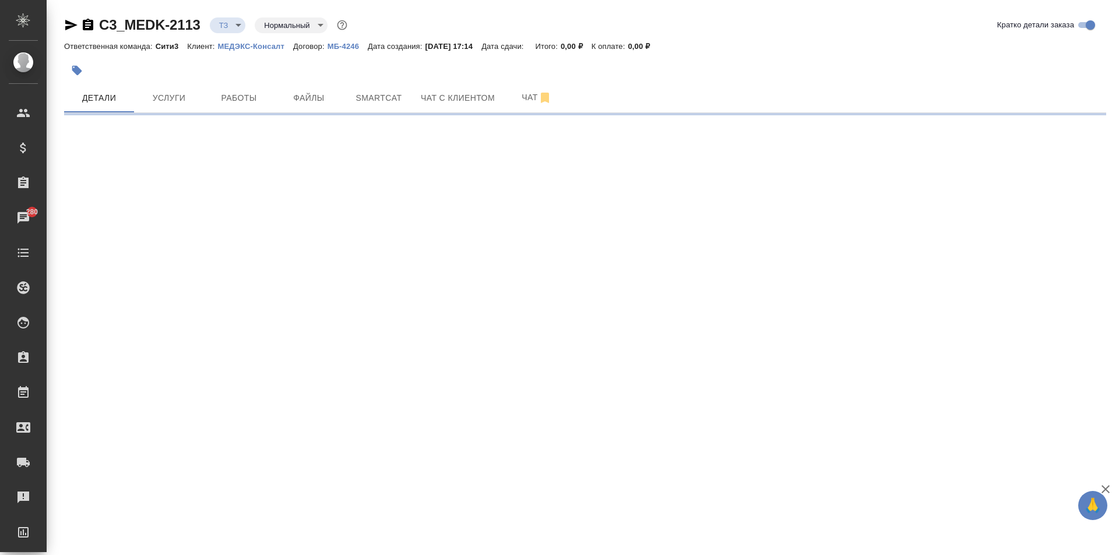
select select "RU"
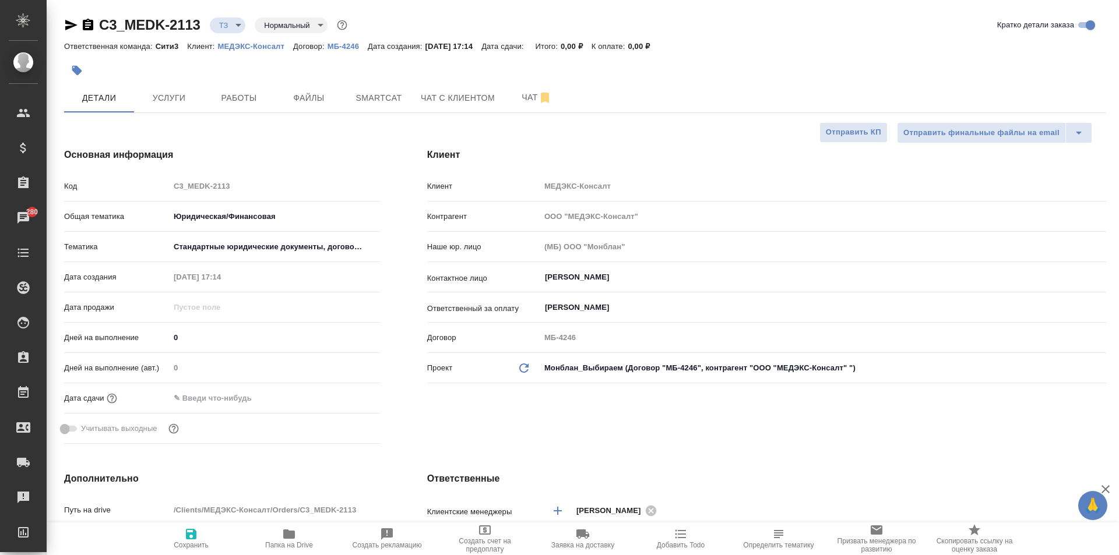
type textarea "x"
click at [182, 97] on span "Услуги" at bounding box center [169, 98] width 56 height 15
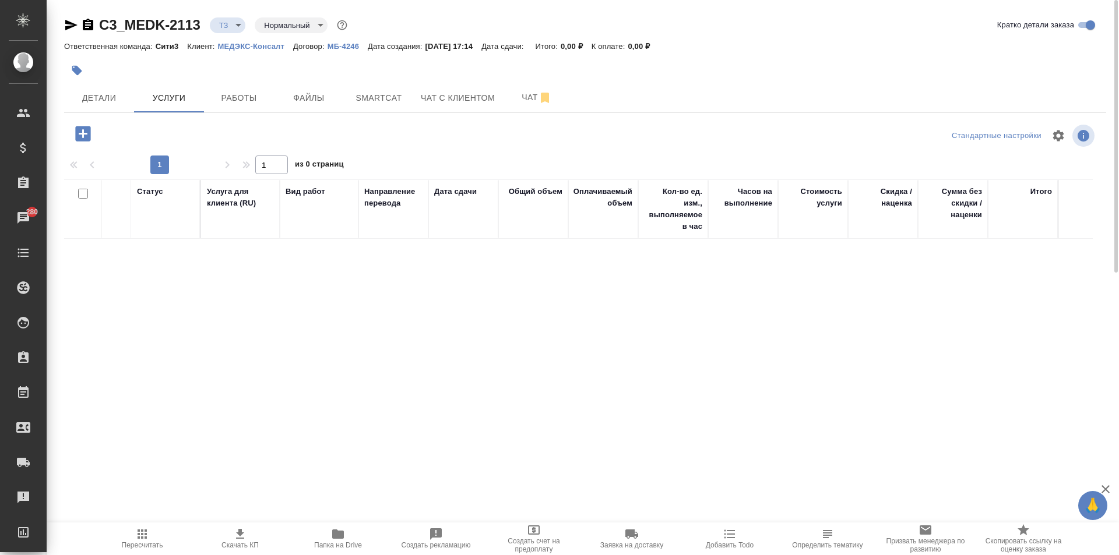
click at [80, 129] on icon "button" at bounding box center [82, 133] width 15 height 15
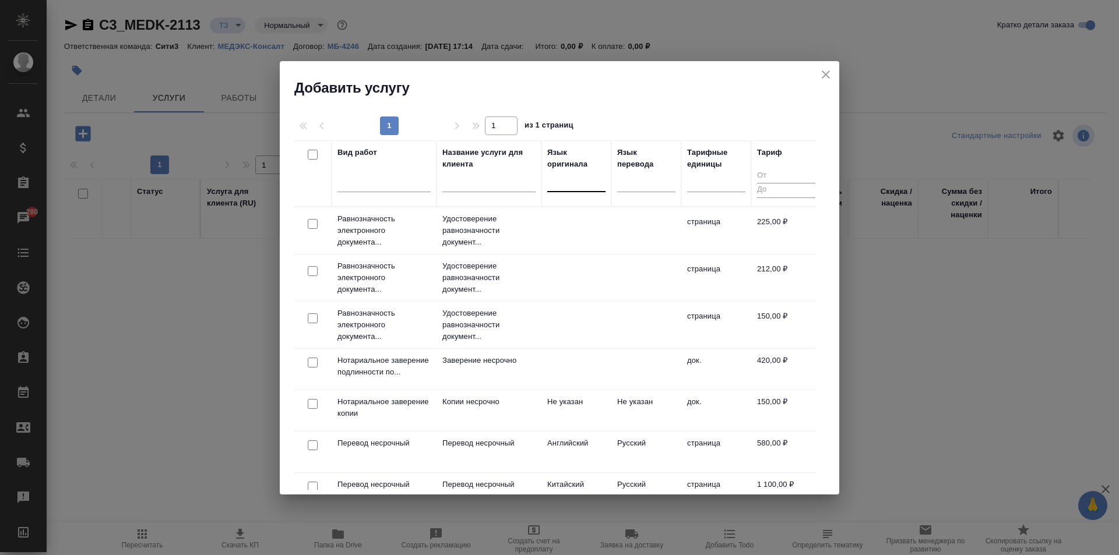
click at [579, 177] on div at bounding box center [576, 180] width 58 height 17
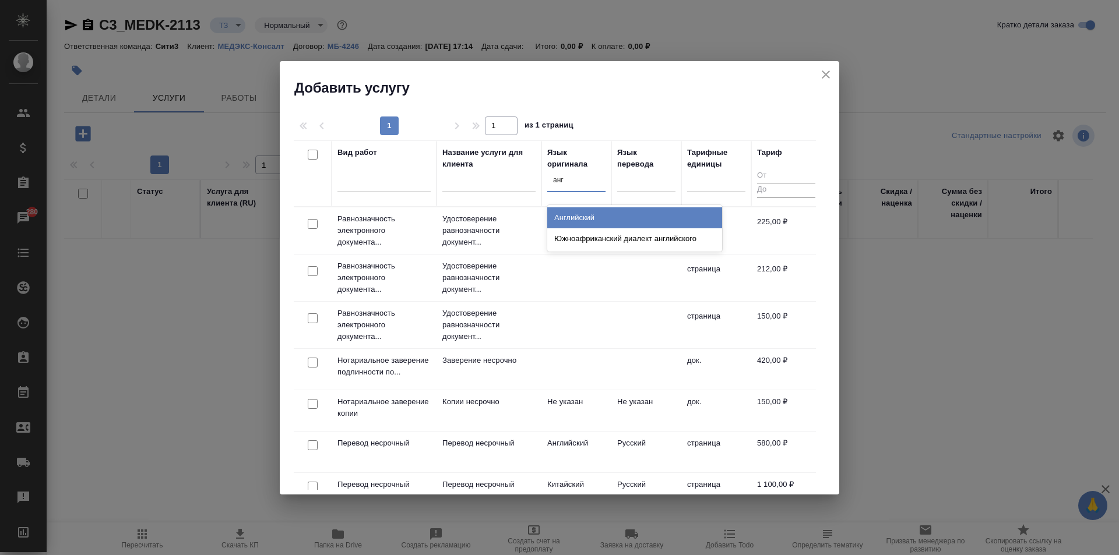
type input "англ"
click at [595, 216] on div "Английский" at bounding box center [634, 217] width 175 height 21
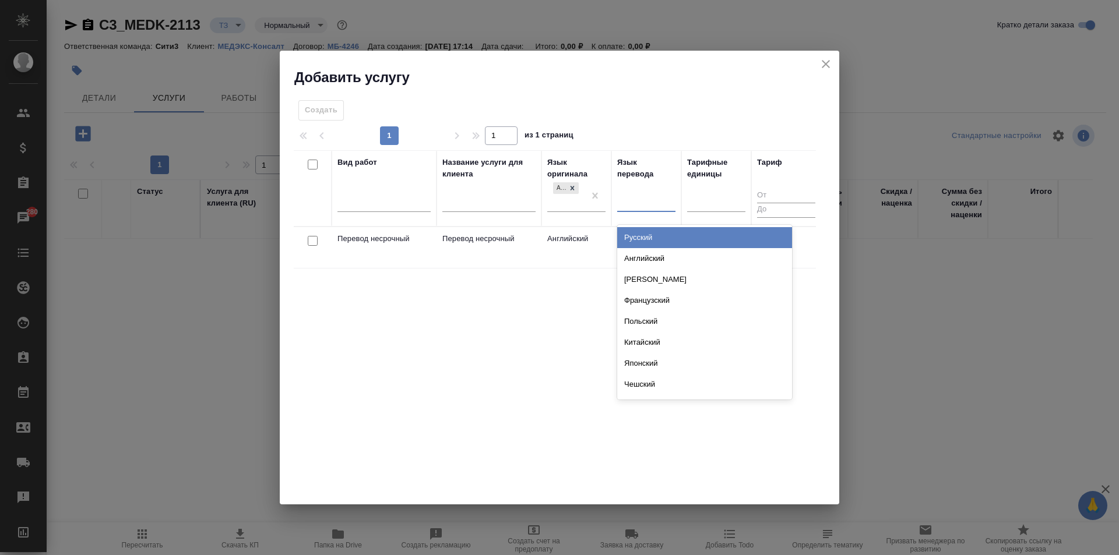
click at [631, 197] on div at bounding box center [646, 200] width 58 height 17
type input "рус"
click at [637, 230] on div "Русский" at bounding box center [704, 237] width 175 height 21
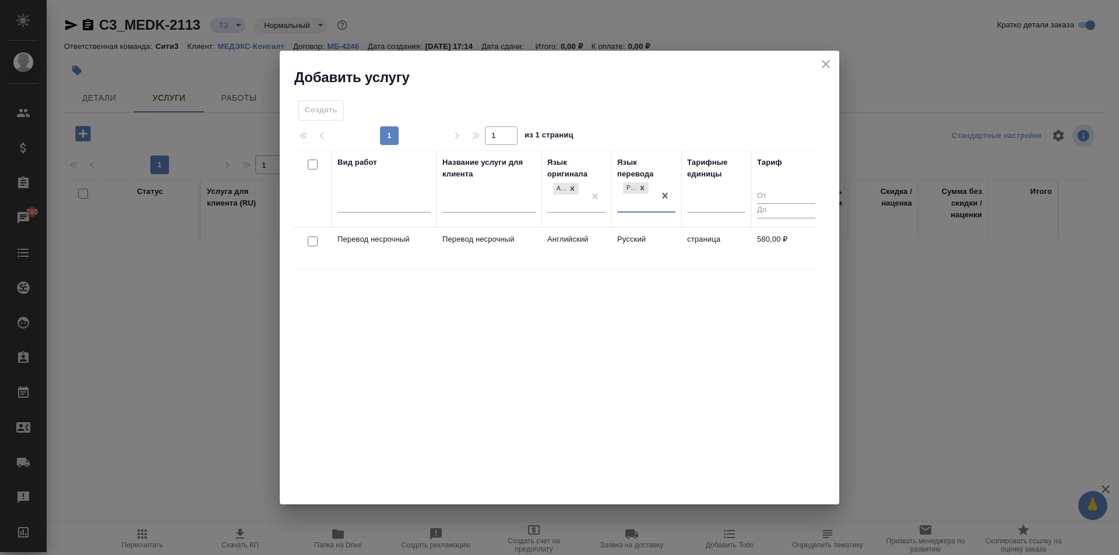
click at [621, 252] on td "Русский" at bounding box center [646, 248] width 70 height 41
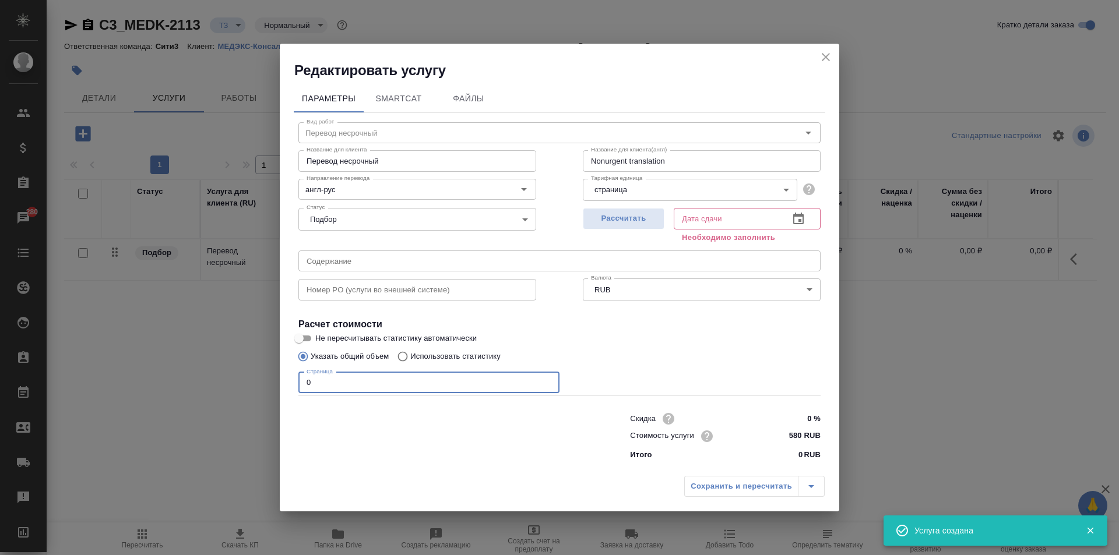
click at [389, 388] on input "0" at bounding box center [428, 382] width 261 height 21
type input "1"
click at [620, 217] on span "Рассчитать" at bounding box center [623, 218] width 69 height 13
type input "08.09.2025 10:17"
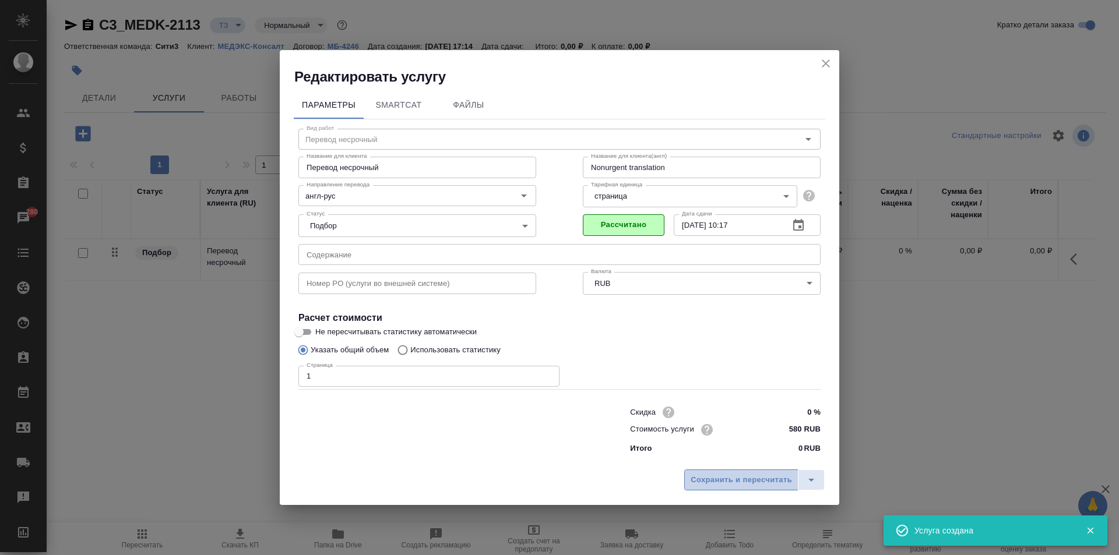
click at [727, 484] on span "Сохранить и пересчитать" at bounding box center [741, 480] width 101 height 13
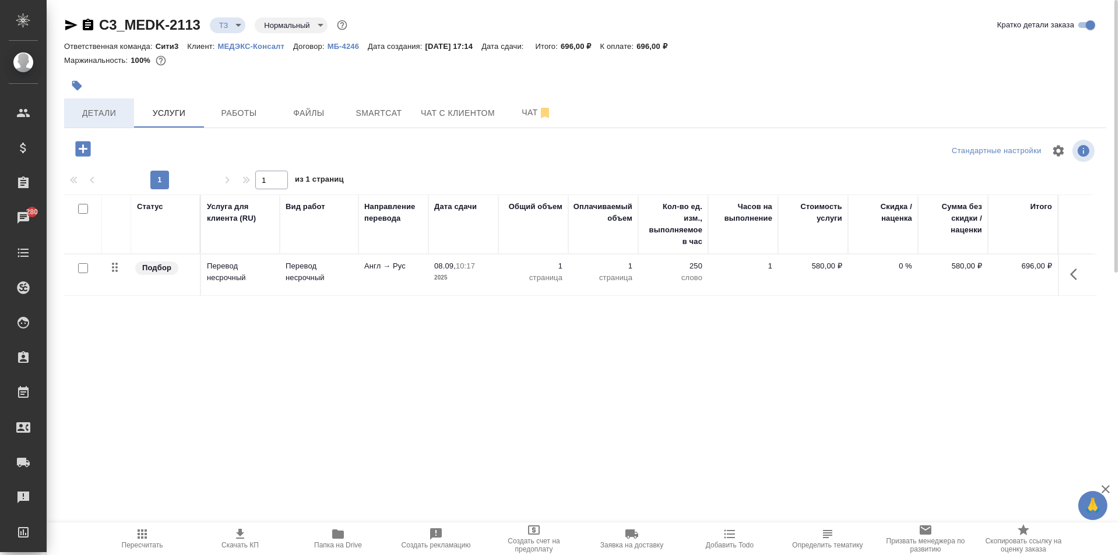
click at [86, 112] on span "Детали" at bounding box center [99, 113] width 56 height 15
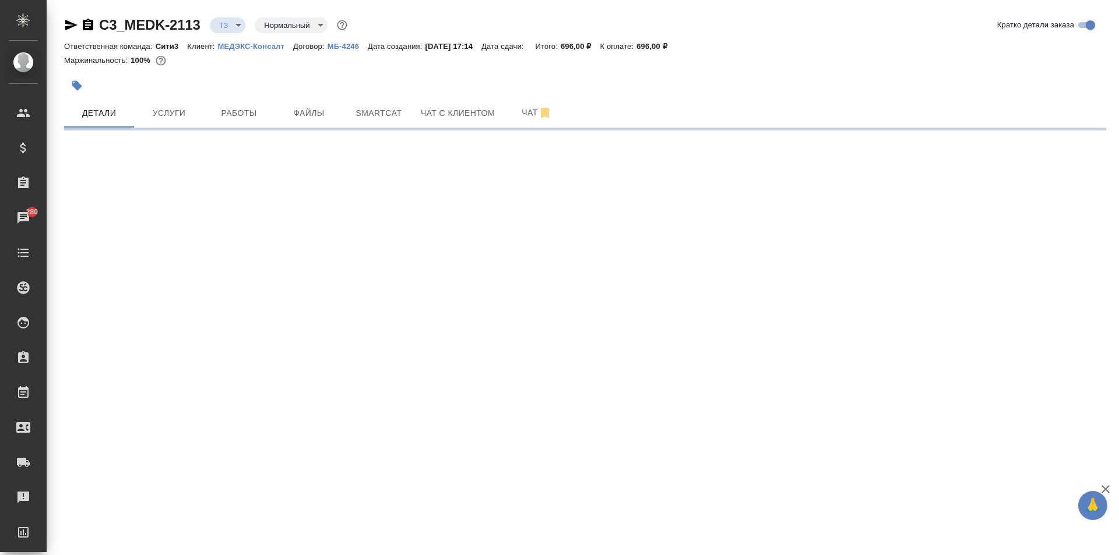
select select "RU"
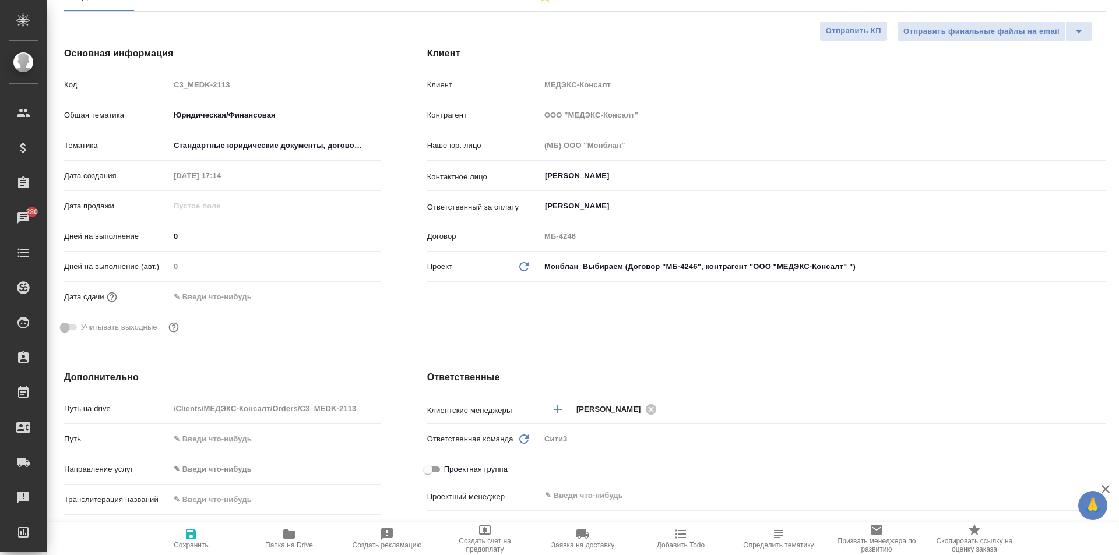
type textarea "x"
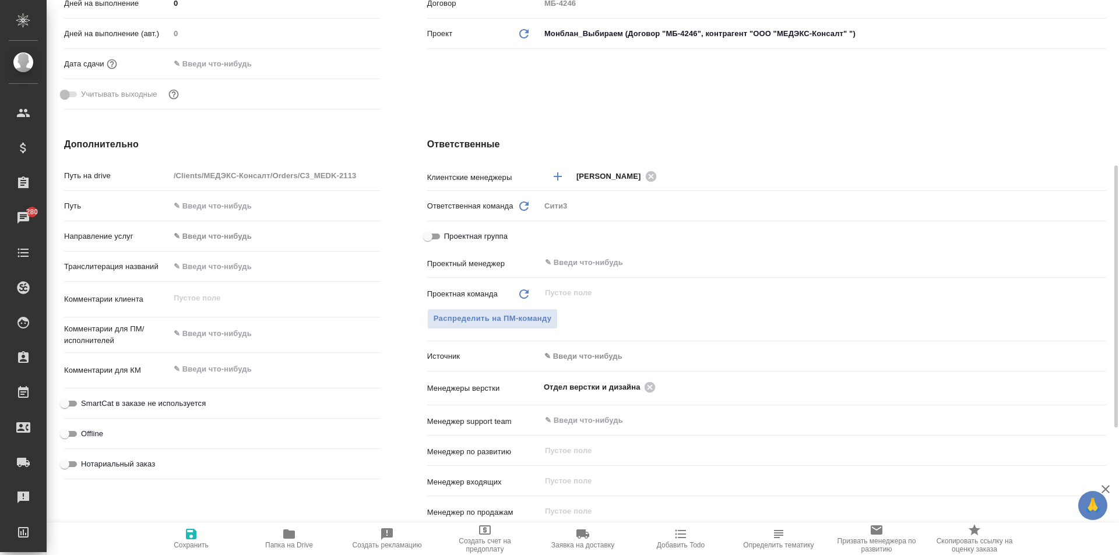
type textarea "x"
click at [227, 333] on textarea at bounding box center [275, 334] width 211 height 20
type textarea "x"
type textarea "а"
type textarea "x"
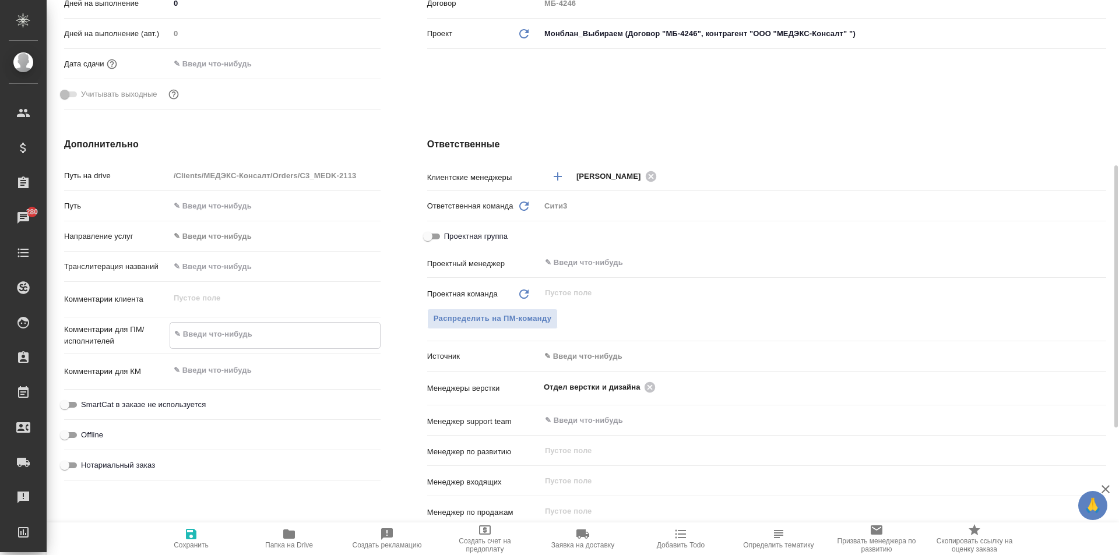
type textarea "x"
type textarea "ан"
type textarea "x"
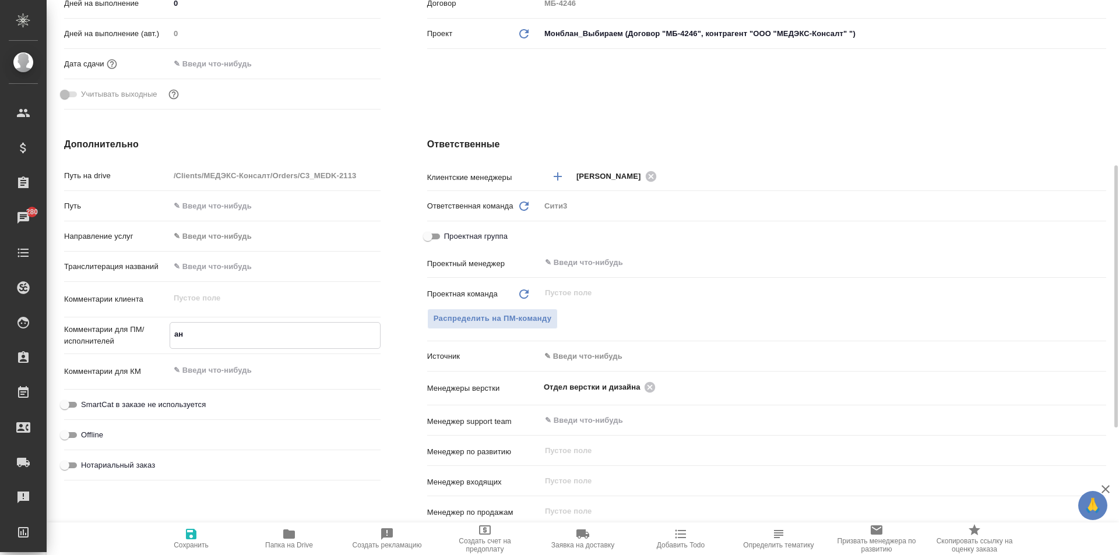
type textarea "x"
type textarea "анг"
type textarea "x"
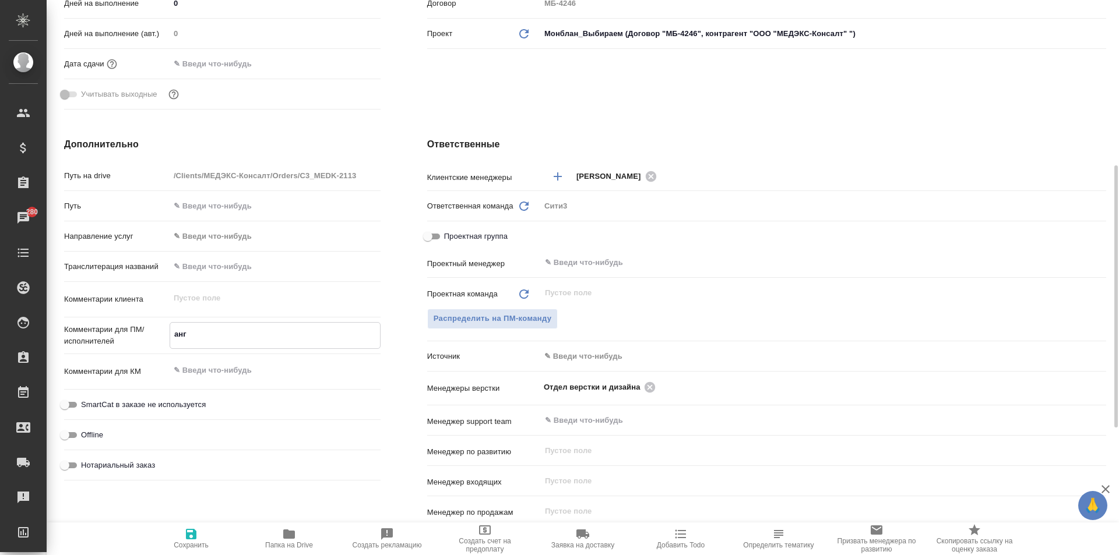
type textarea "англ"
type textarea "x"
type textarea "англ-"
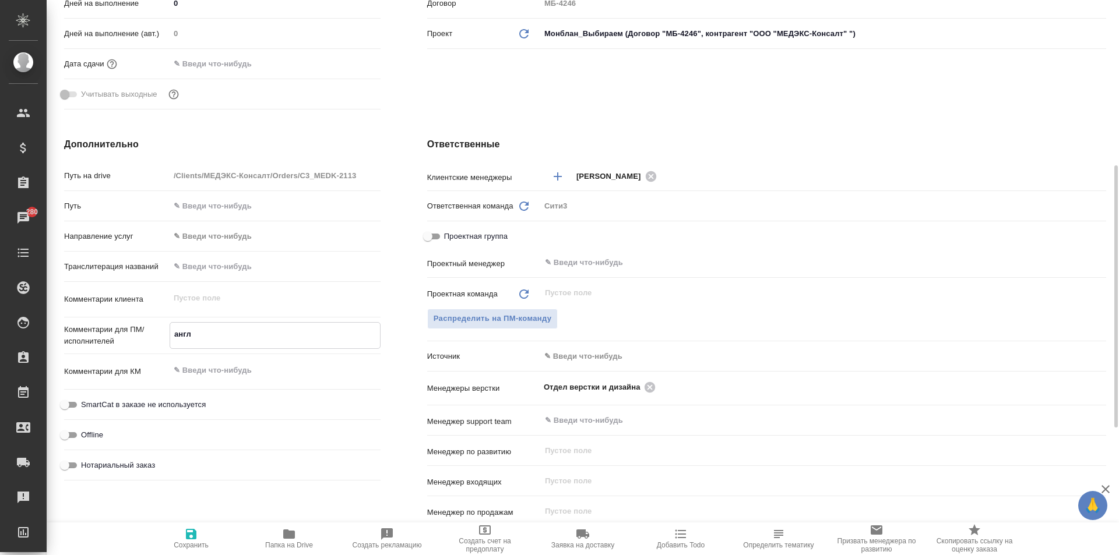
type textarea "x"
type textarea "англ-р"
type textarea "x"
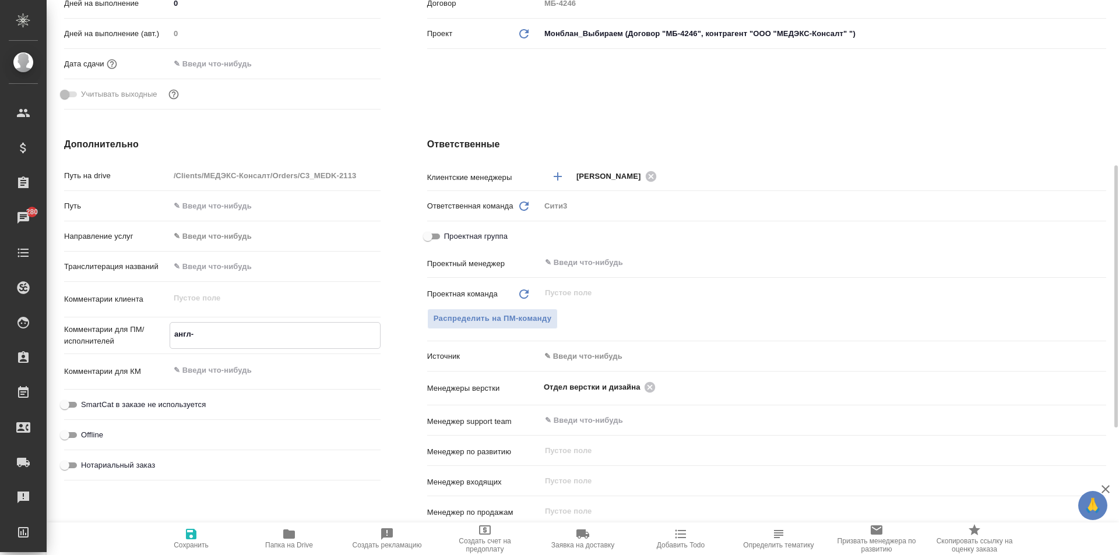
type textarea "x"
type textarea "англ-ру"
type textarea "x"
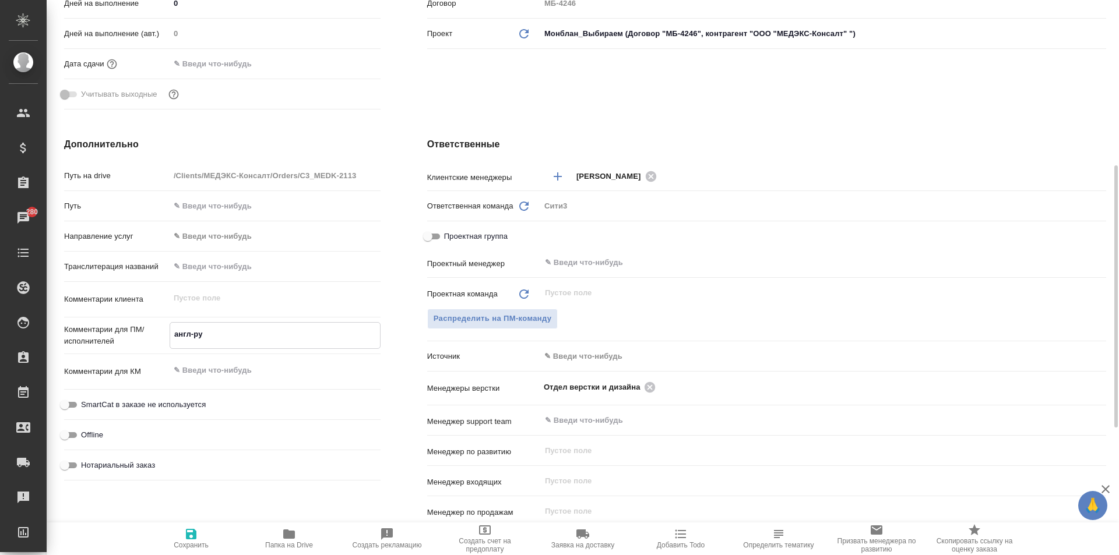
type textarea "x"
type textarea "англ-рус"
type textarea "x"
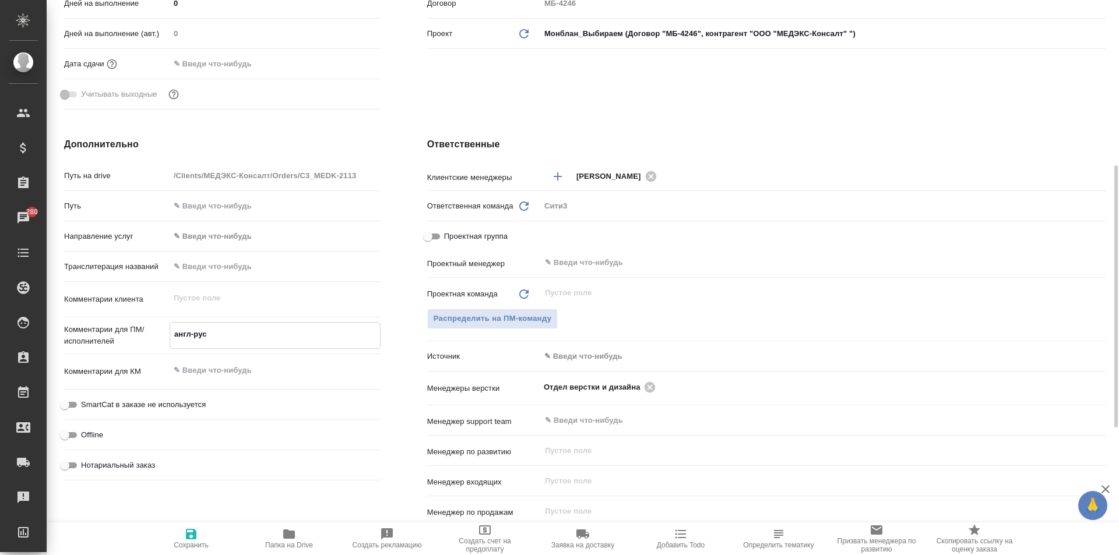
type textarea "англ-рус"
type textarea "x"
type textarea "англ-рус"
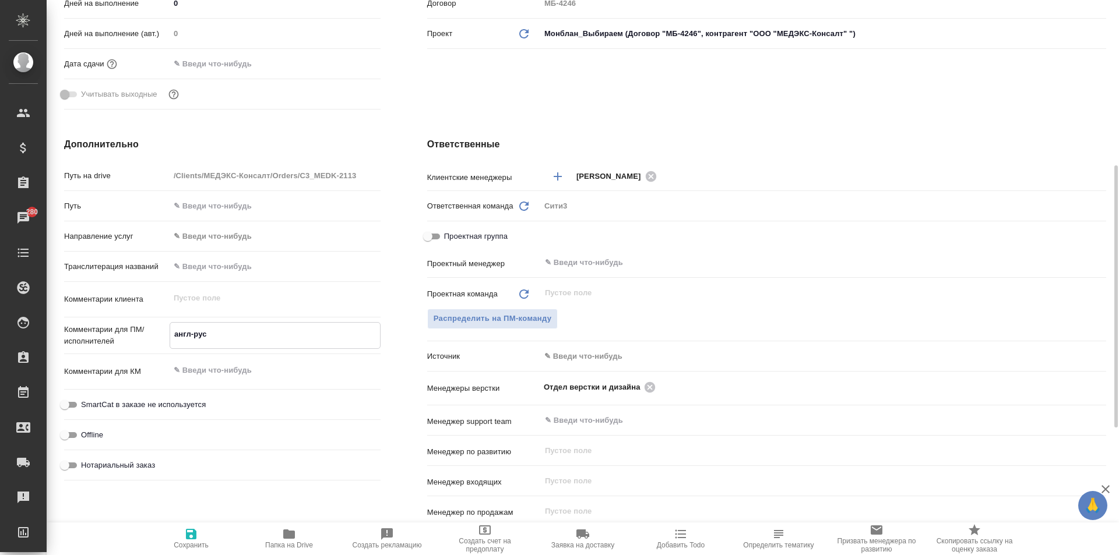
type textarea "x"
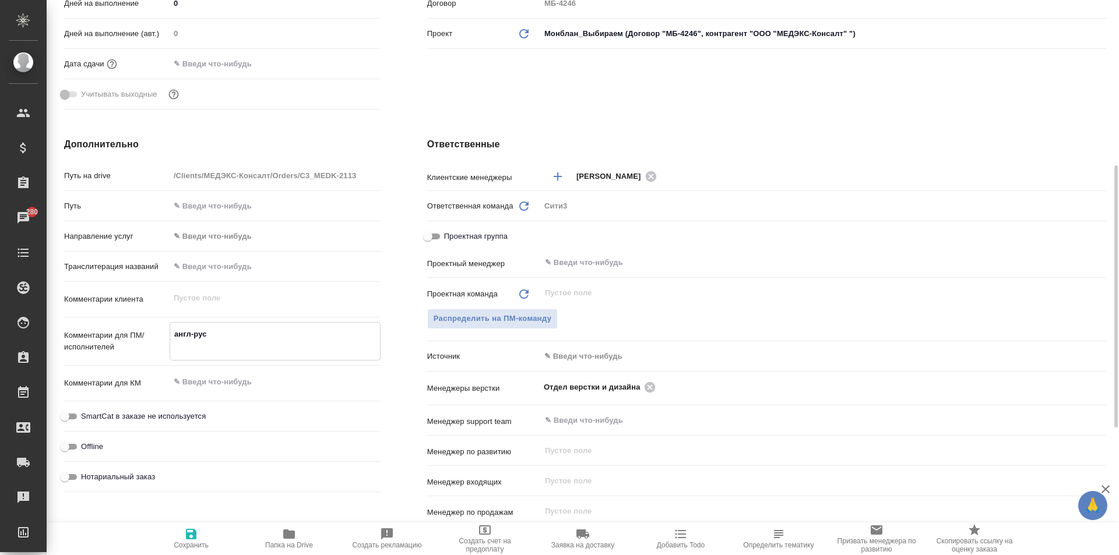
paste textarea "Название компании: Changzhou Huichun Medical Equipment Co., Ltd. («Чанчжоу Хуэй…"
type textarea "x"
type textarea "англ-рус Название компании: Changzhou Huichun Medical Equipment Co., Ltd. («Чан…"
type textarea "x"
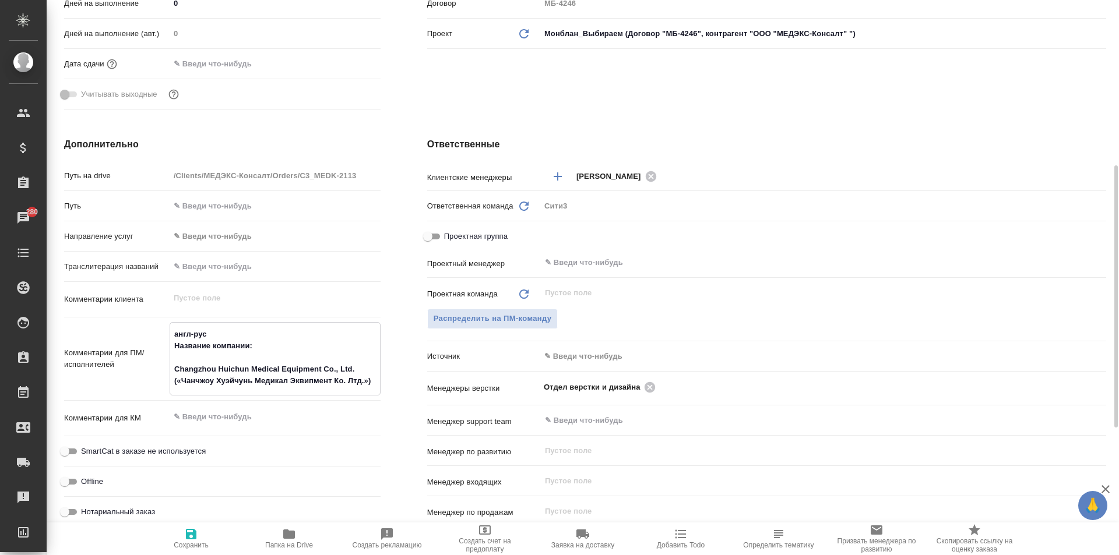
type textarea "англ-рус Название компании: Changzhou Huichun Medical Equipment Co., Ltd. («Чан…"
type textarea "x"
click at [210, 540] on span "Сохранить" at bounding box center [191, 538] width 84 height 22
type textarea "x"
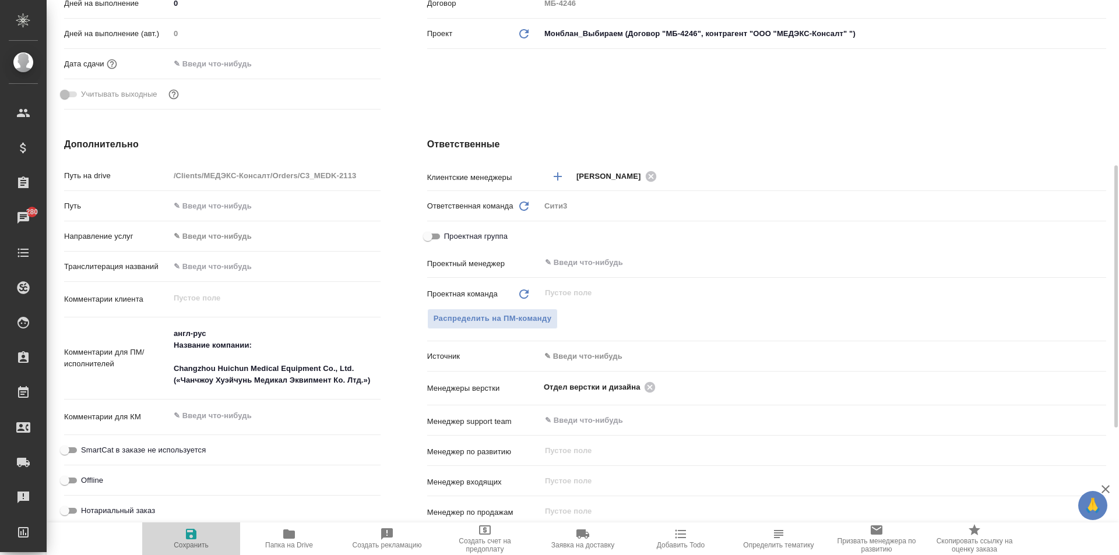
type textarea "x"
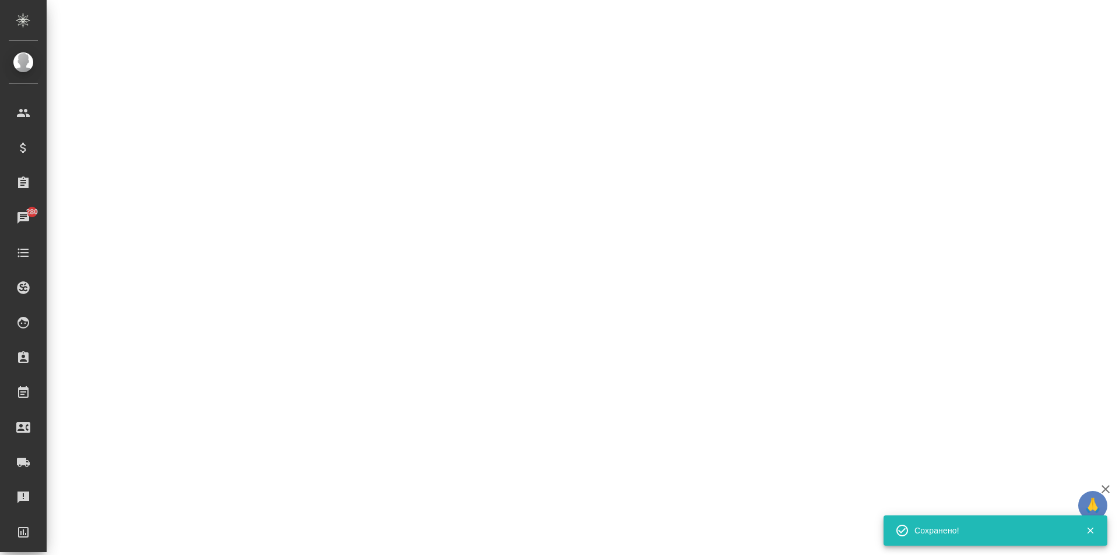
select select "RU"
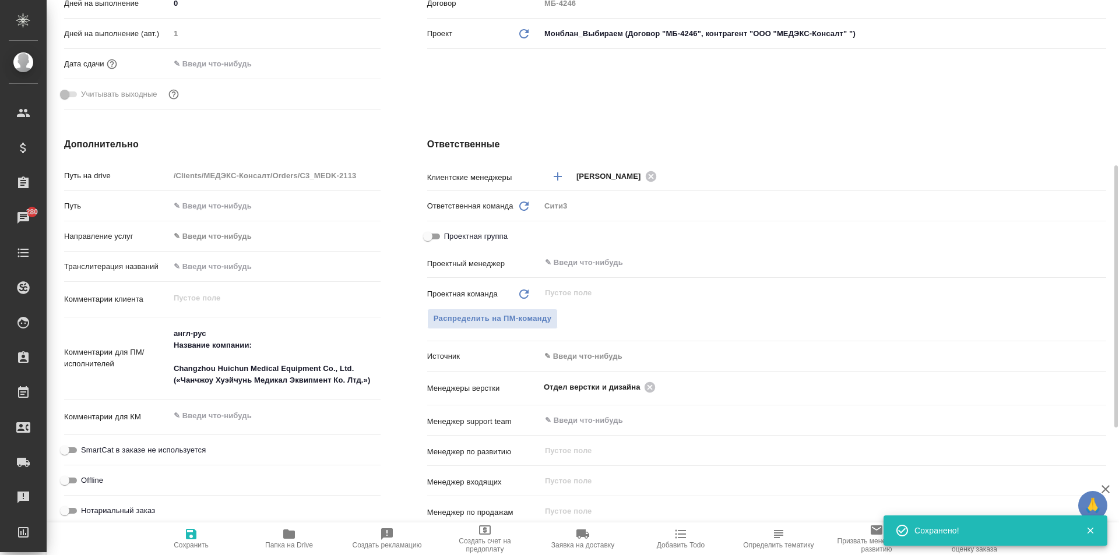
type textarea "x"
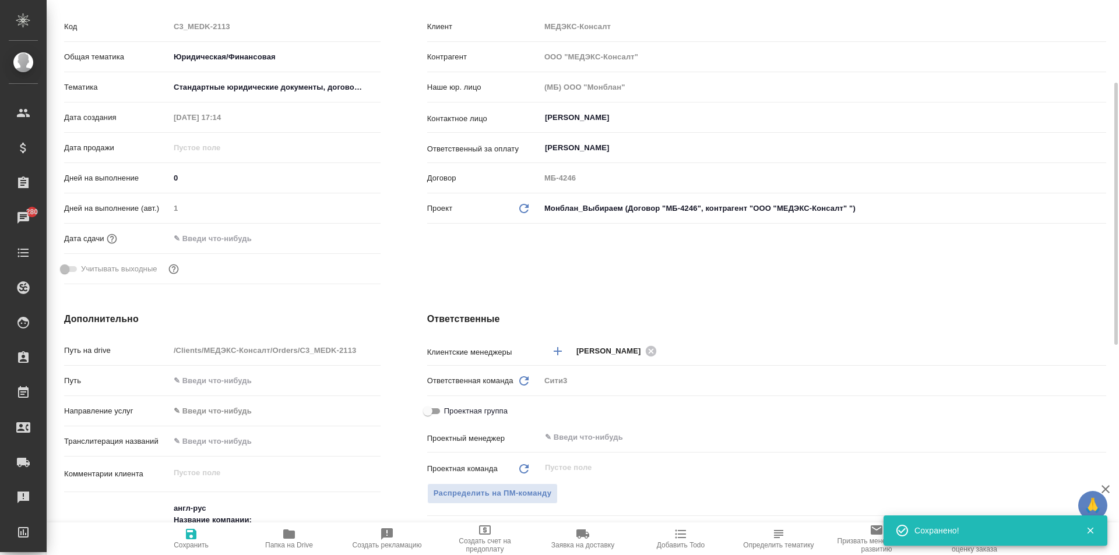
scroll to position [0, 0]
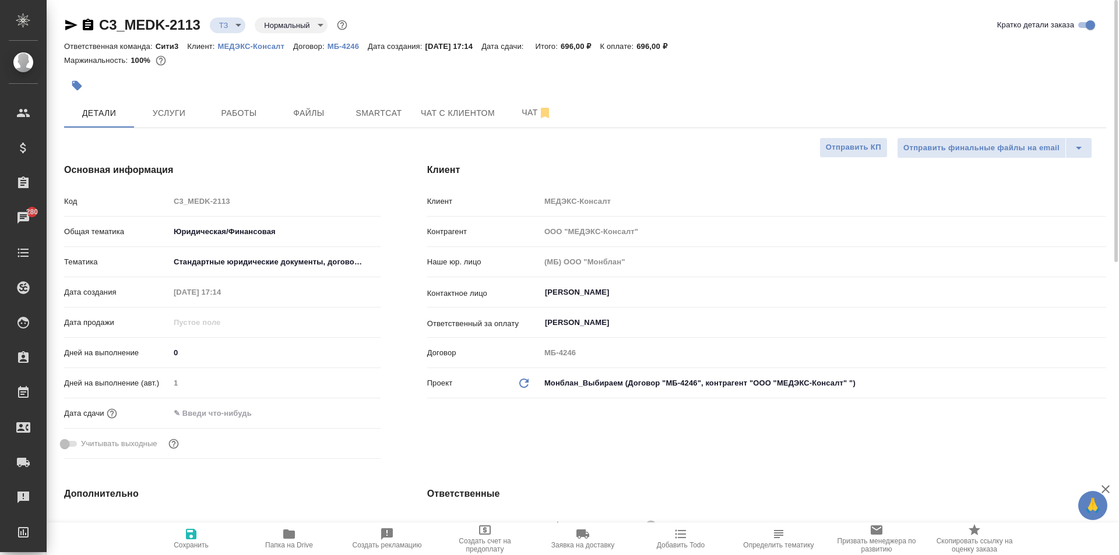
type textarea "x"
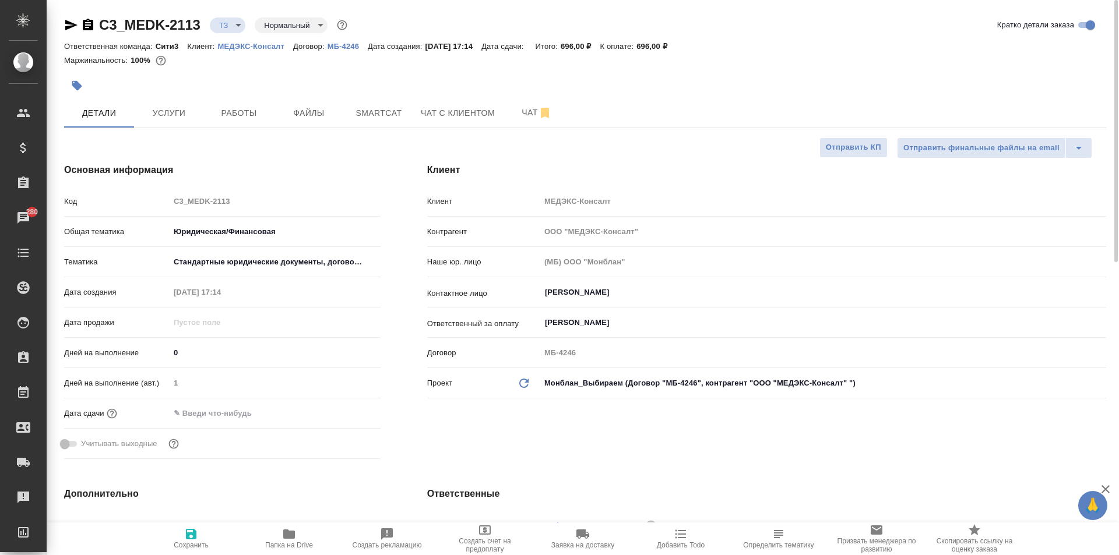
type textarea "x"
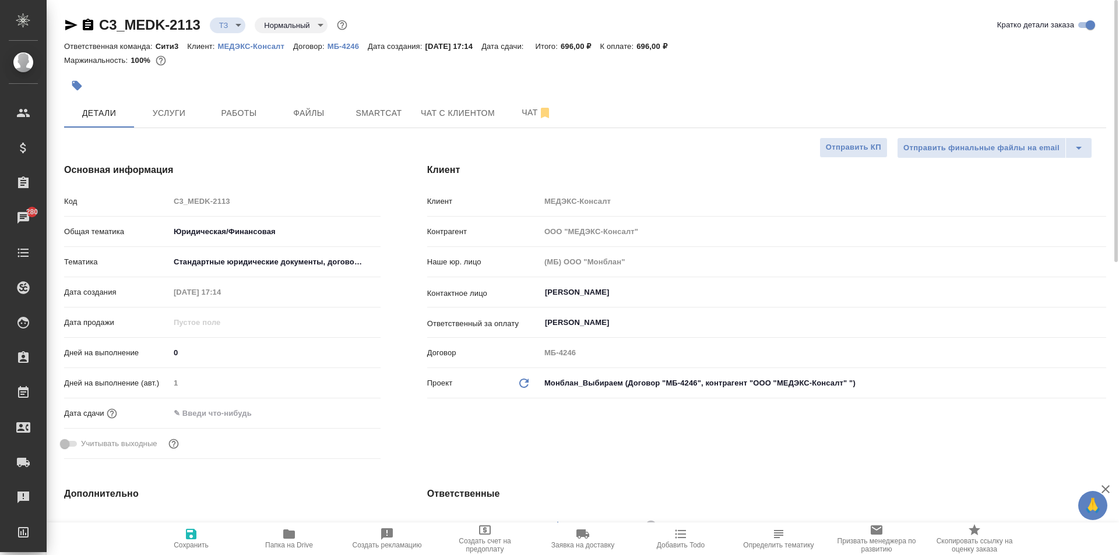
type textarea "x"
click at [190, 112] on span "Услуги" at bounding box center [169, 113] width 56 height 15
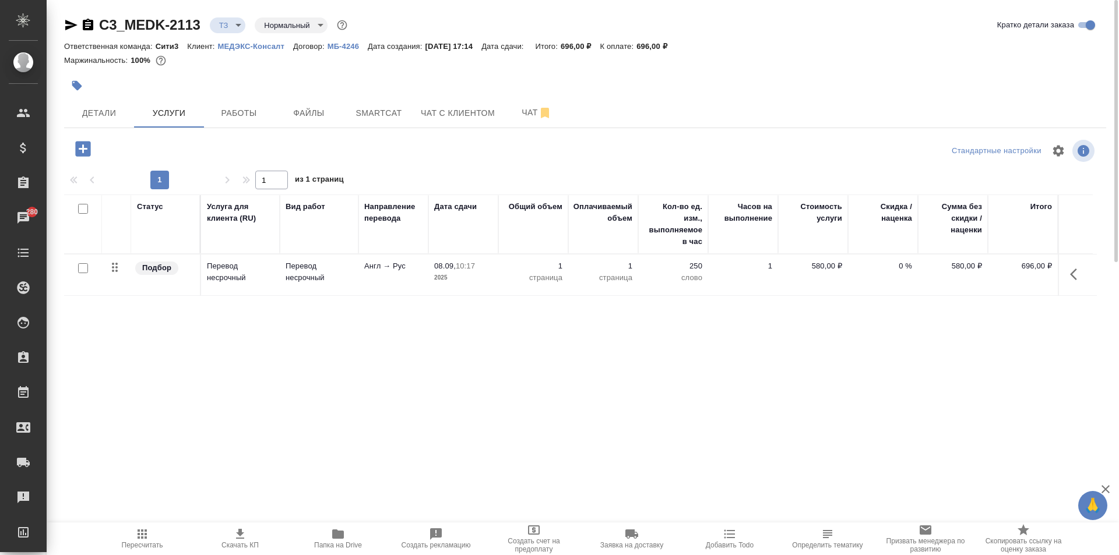
click at [1077, 280] on icon "button" at bounding box center [1077, 275] width 14 height 14
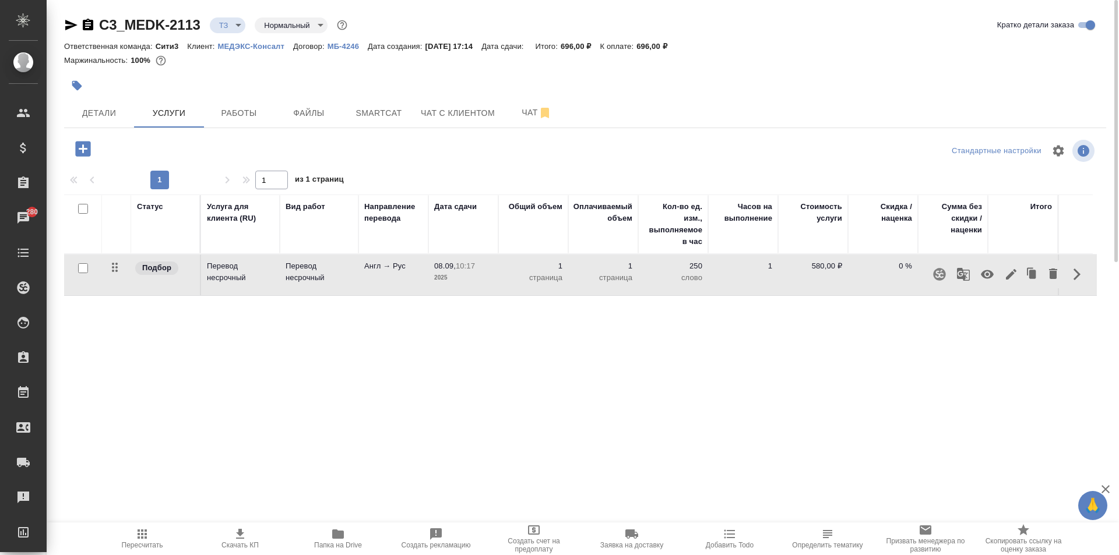
click at [1000, 329] on div "Статус Услуга для клиента (RU) Вид работ Направление перевода Дата сдачи Общий …" at bounding box center [580, 320] width 1033 height 251
click at [1070, 280] on icon "button" at bounding box center [1077, 275] width 14 height 14
click at [1007, 275] on icon "button" at bounding box center [1011, 275] width 14 height 14
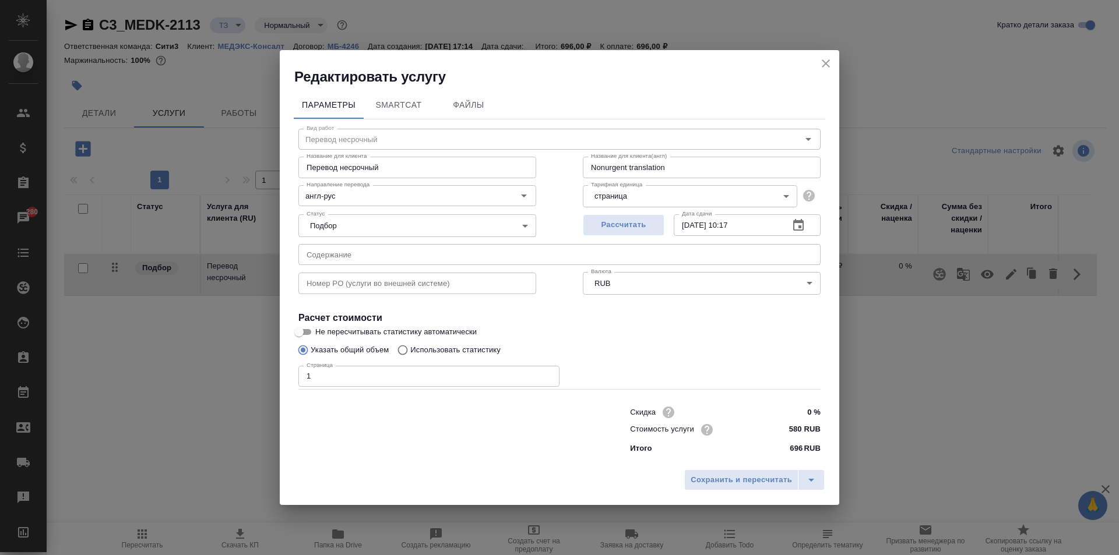
click at [824, 57] on icon "close" at bounding box center [826, 64] width 14 height 14
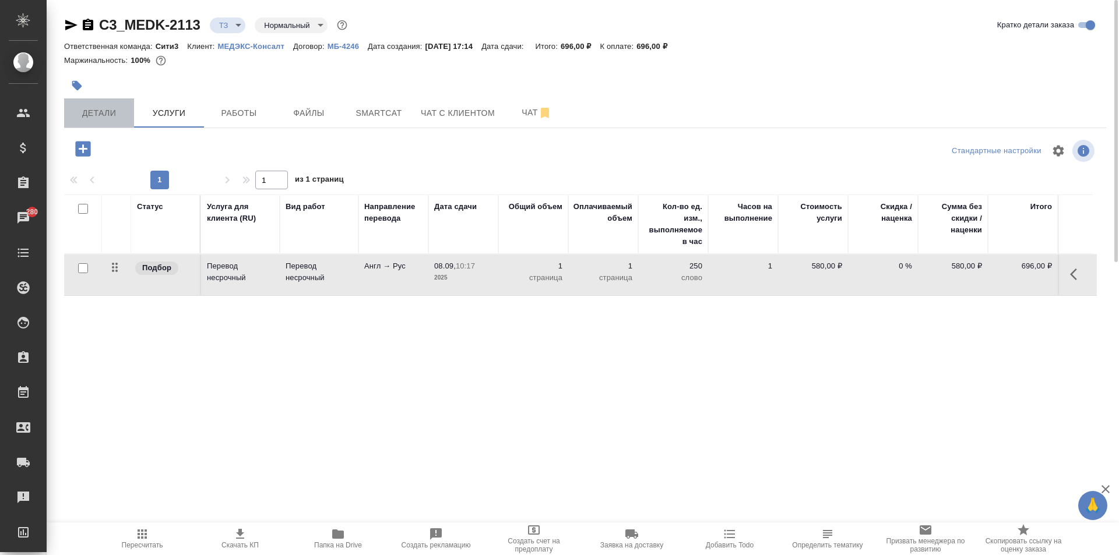
click at [80, 113] on span "Детали" at bounding box center [99, 113] width 56 height 15
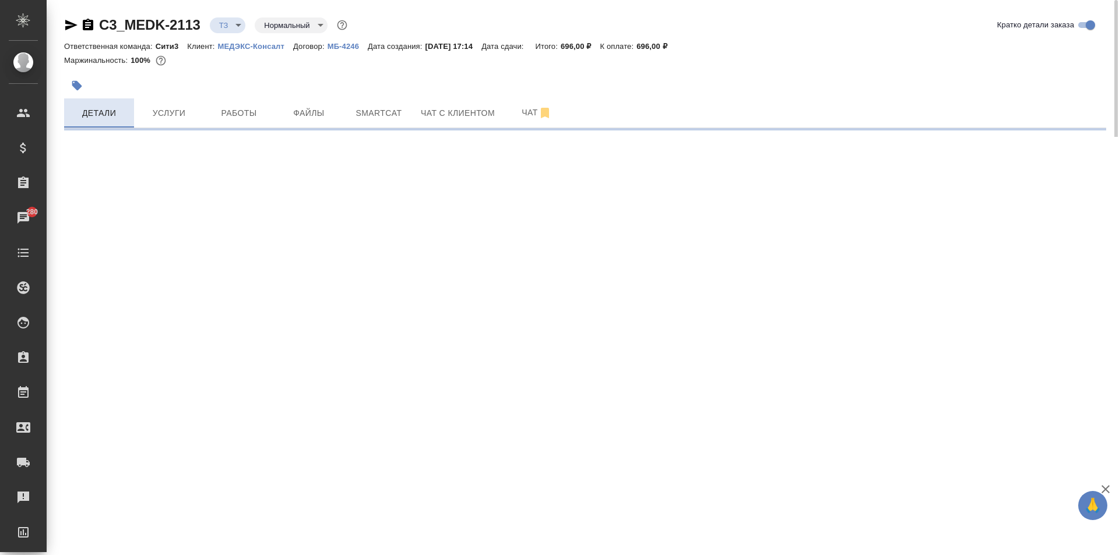
select select "RU"
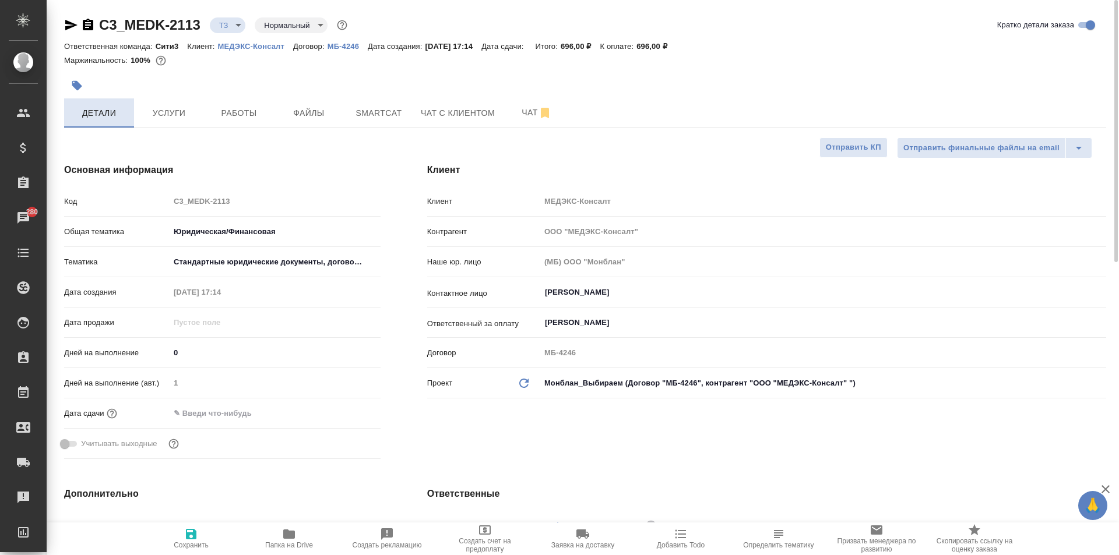
type textarea "x"
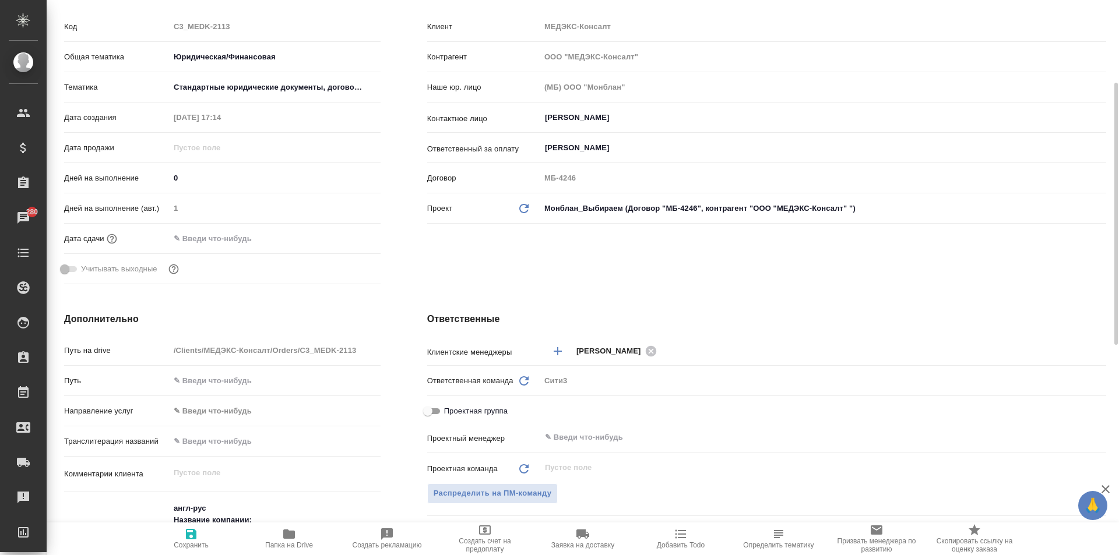
click at [225, 242] on input "text" at bounding box center [221, 238] width 102 height 17
click at [347, 236] on icon "button" at bounding box center [347, 238] width 14 height 14
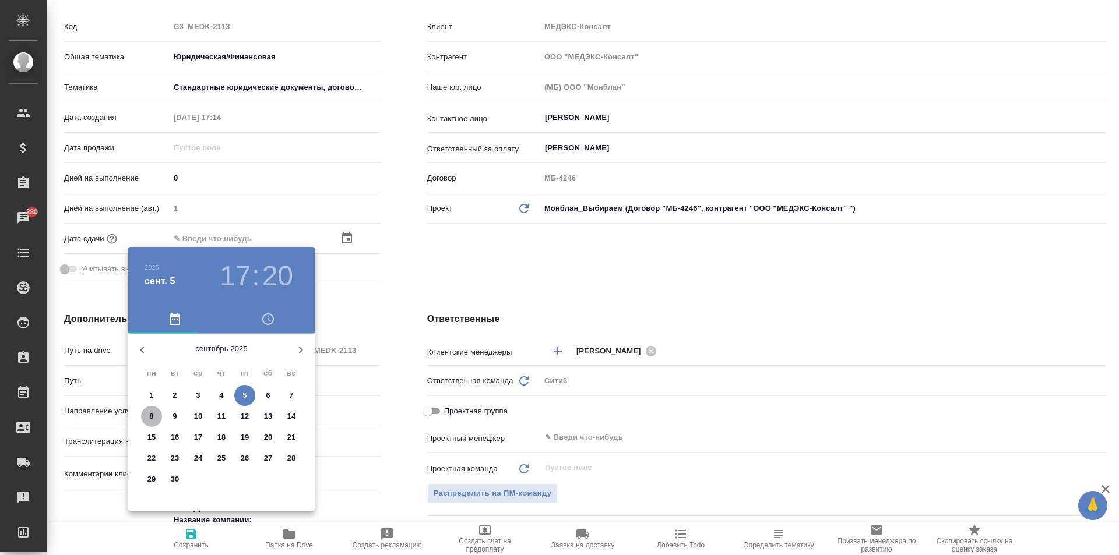
click at [152, 418] on p "8" at bounding box center [151, 417] width 4 height 12
type input "08.09.2025 17:20"
type textarea "x"
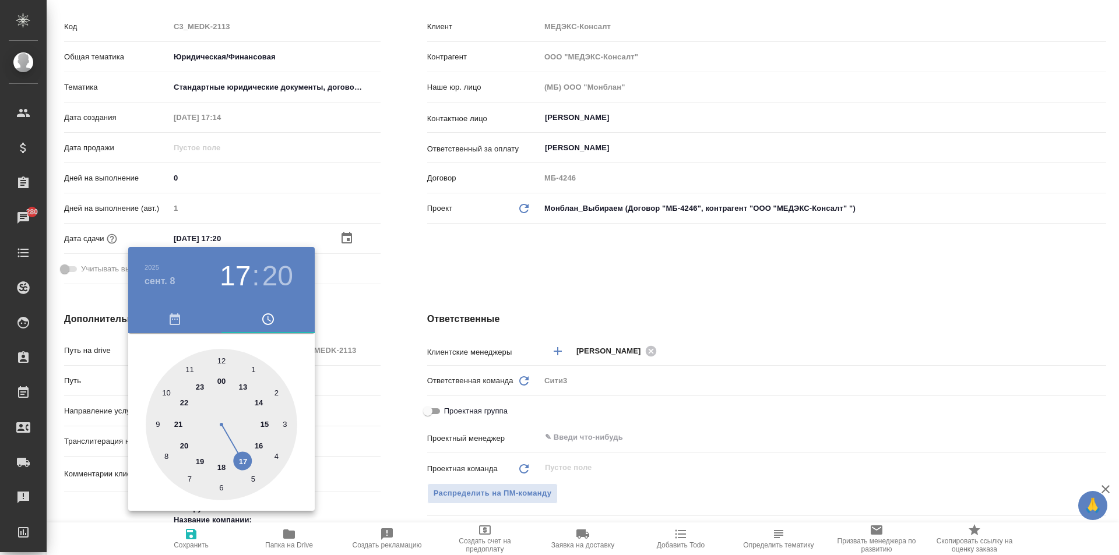
click at [266, 421] on div at bounding box center [222, 425] width 152 height 152
type input "08.09.2025 15:20"
type textarea "x"
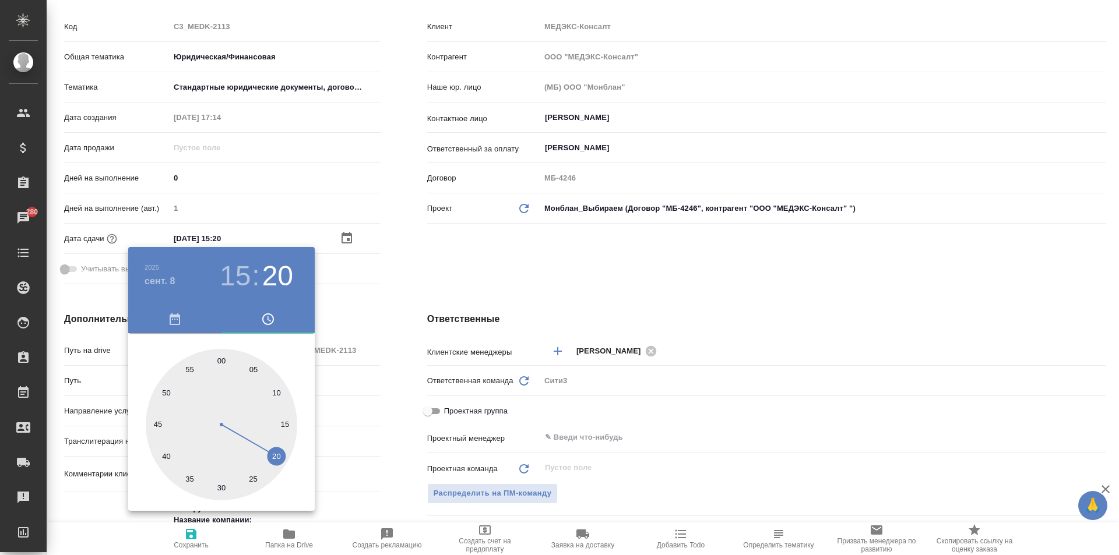
click at [226, 359] on div at bounding box center [222, 425] width 152 height 152
type input "08.09.2025 15:01"
type textarea "x"
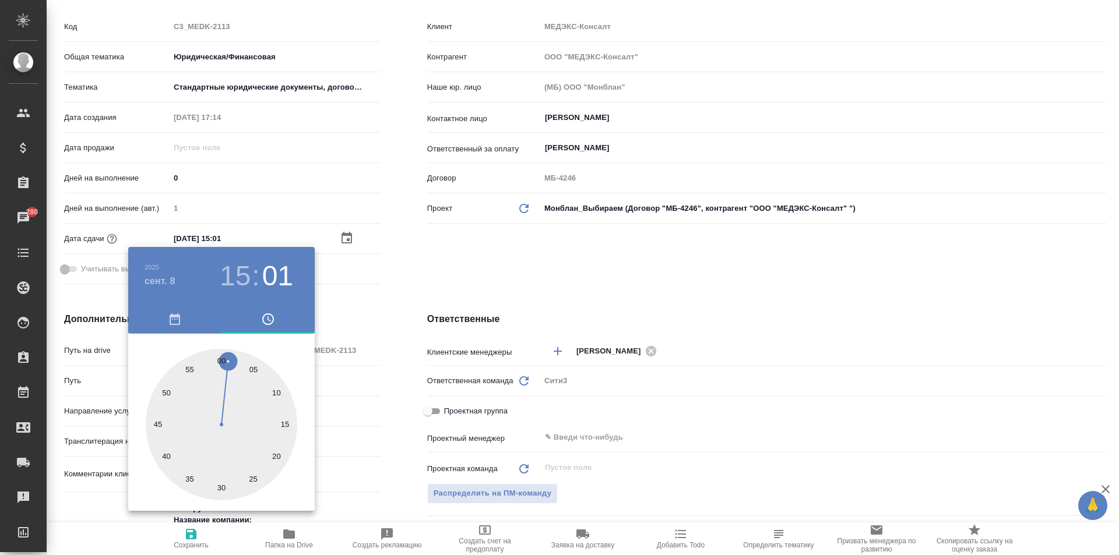
click at [217, 361] on div at bounding box center [222, 425] width 152 height 152
type input "08.09.2025 15:59"
type textarea "x"
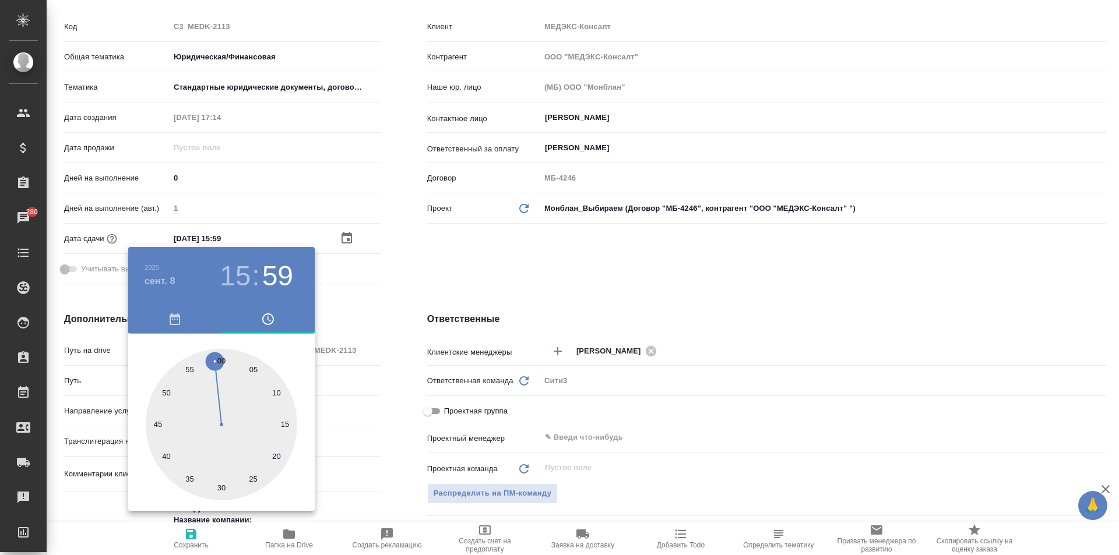
click at [221, 360] on div at bounding box center [222, 425] width 152 height 152
type input "08.09.2025 15:00"
type textarea "x"
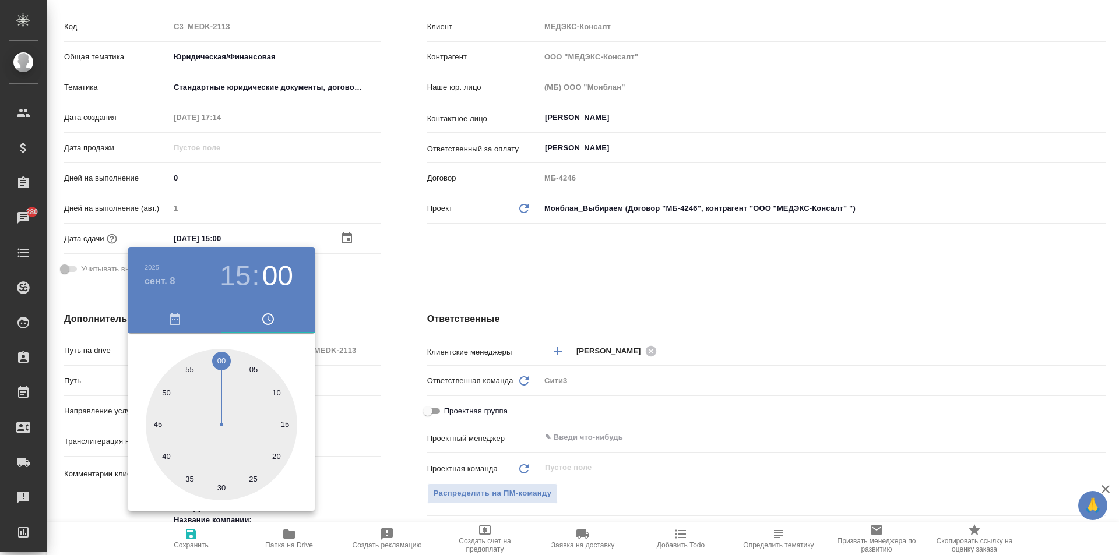
click at [350, 362] on div at bounding box center [559, 277] width 1119 height 555
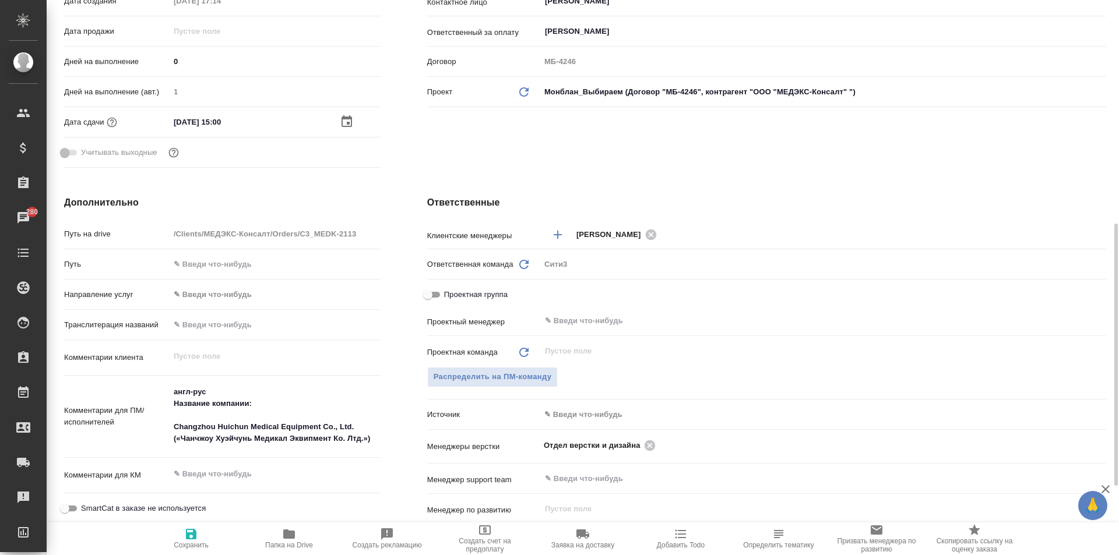
scroll to position [408, 0]
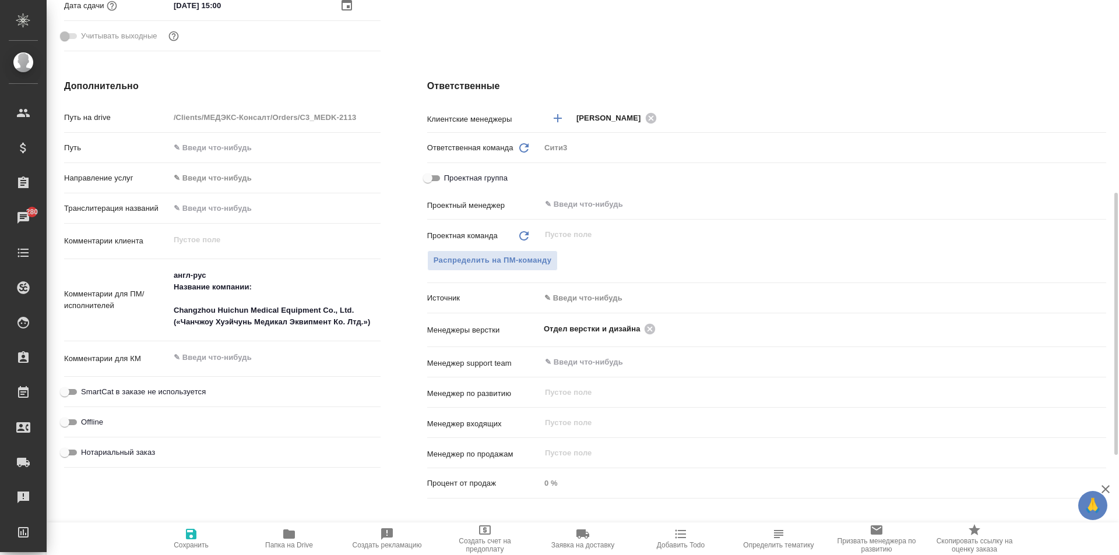
click at [185, 536] on icon "button" at bounding box center [191, 534] width 14 height 14
type textarea "x"
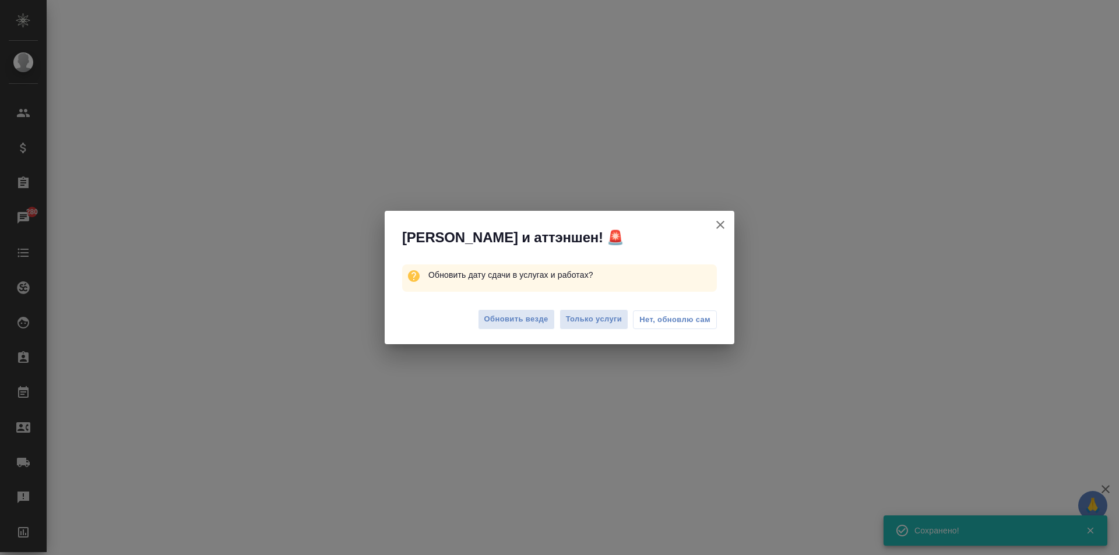
select select "RU"
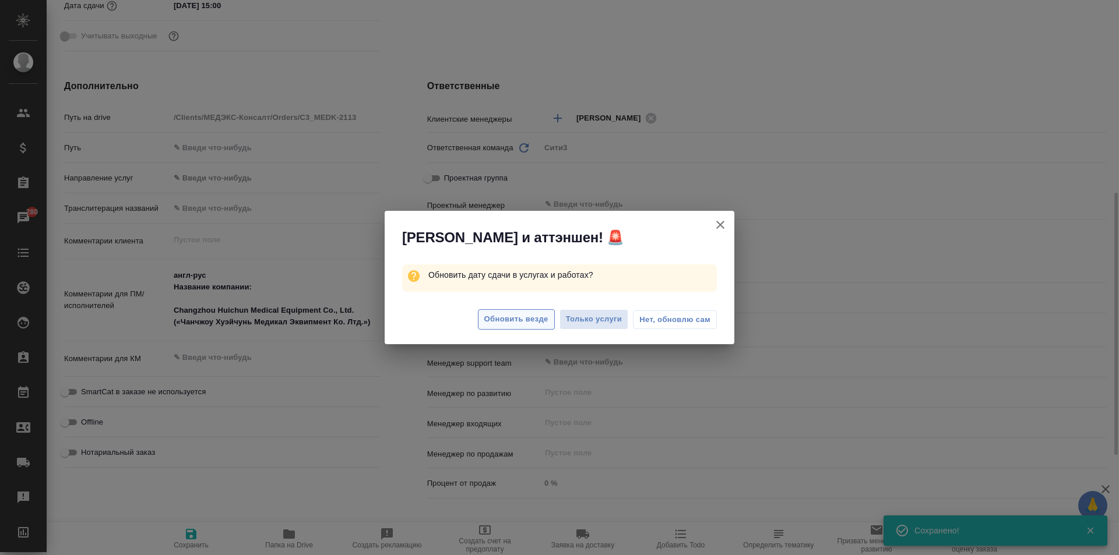
type textarea "x"
click at [548, 318] on span "Обновить везде" at bounding box center [516, 319] width 64 height 13
type textarea "x"
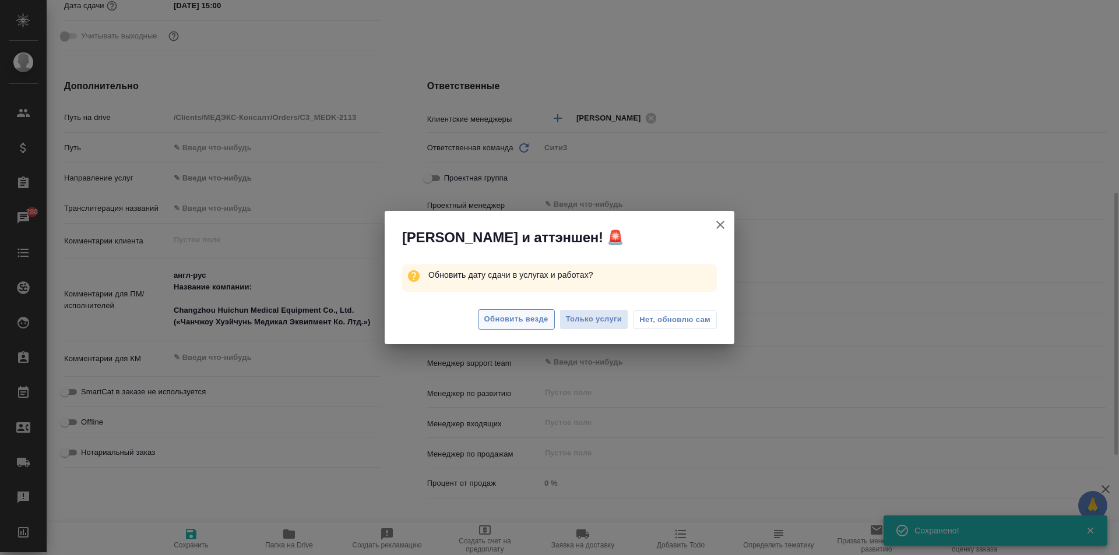
type textarea "x"
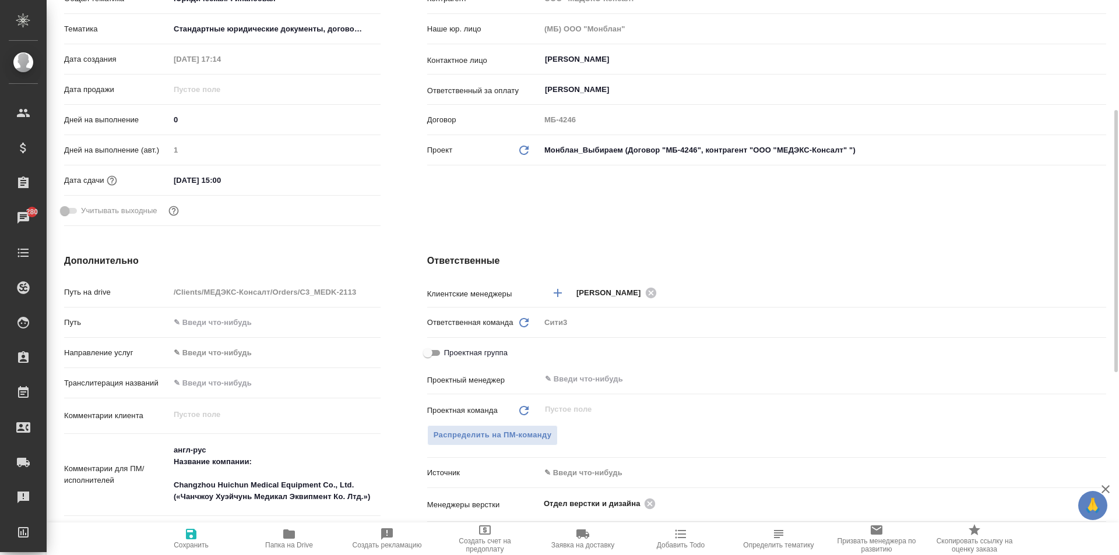
scroll to position [0, 0]
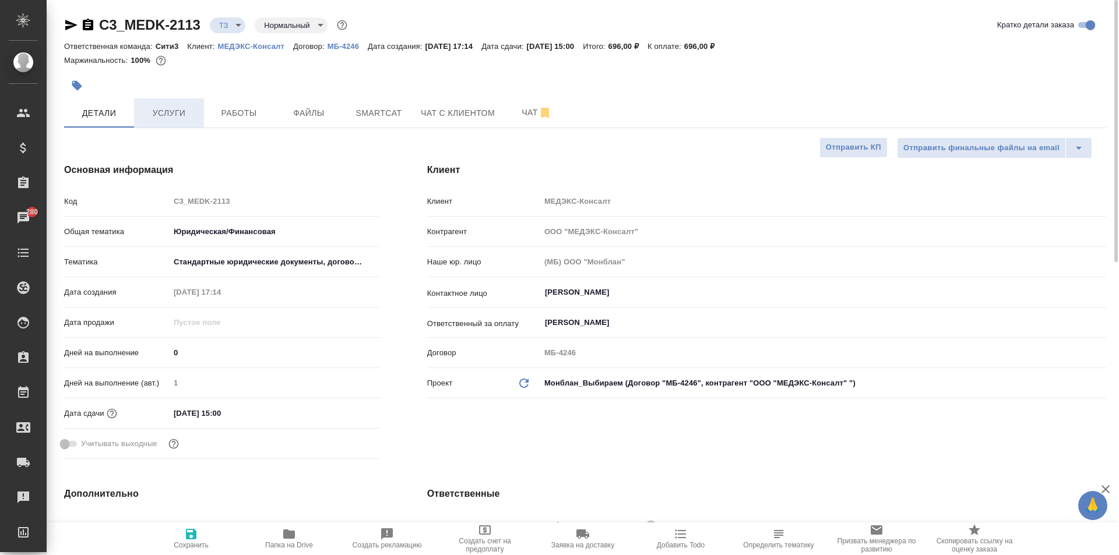
click at [171, 121] on button "Услуги" at bounding box center [169, 113] width 70 height 29
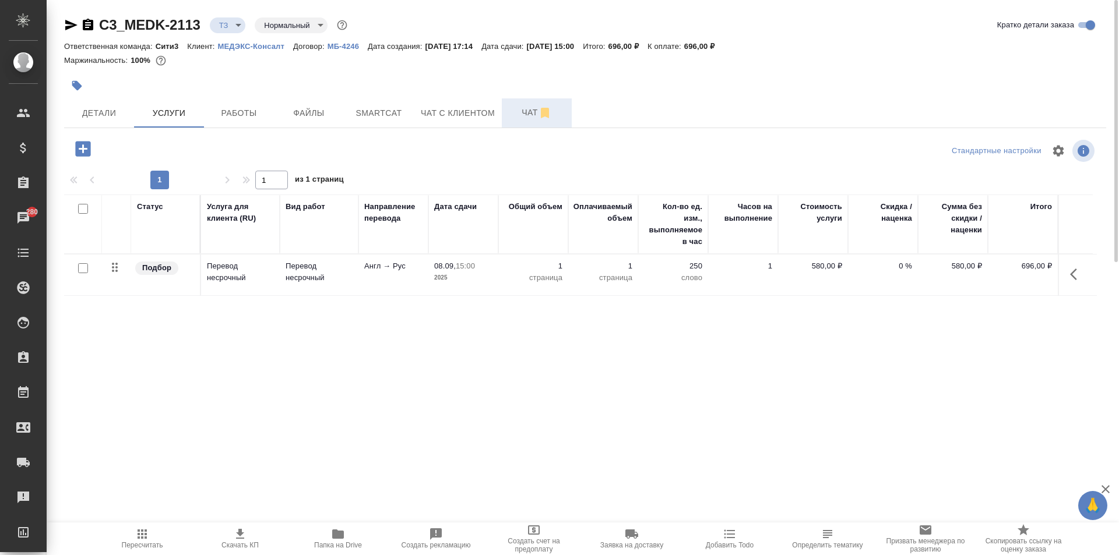
click at [516, 114] on span "Чат" at bounding box center [537, 112] width 56 height 15
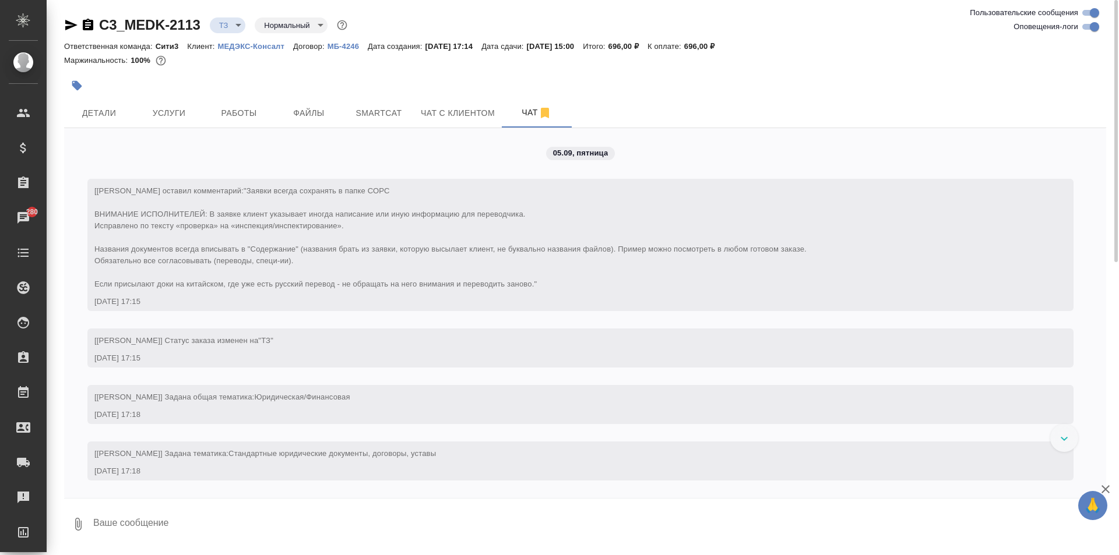
scroll to position [4, 0]
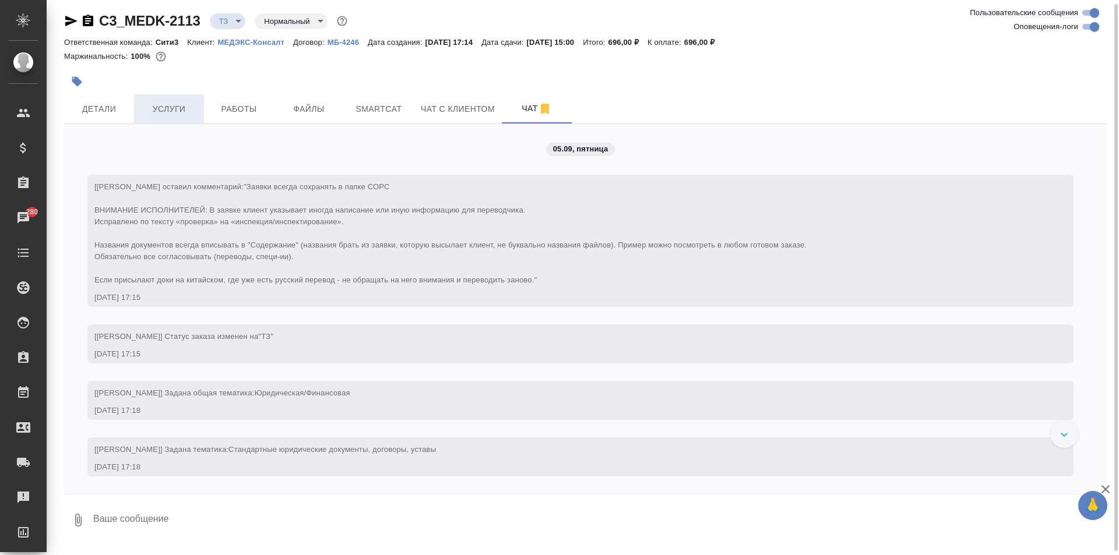
click at [175, 111] on span "Услуги" at bounding box center [169, 109] width 56 height 15
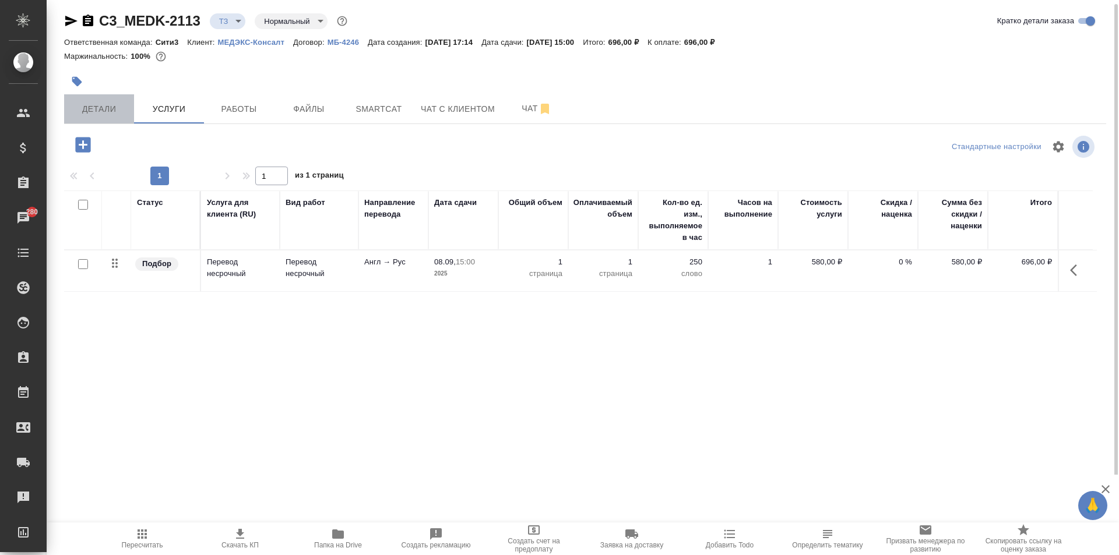
click at [94, 105] on span "Детали" at bounding box center [99, 109] width 56 height 15
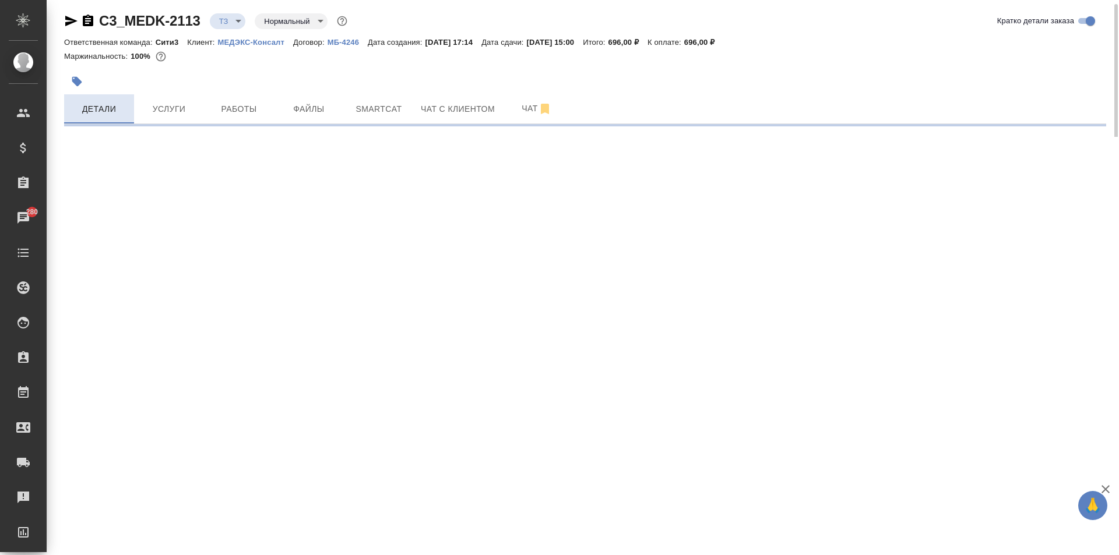
select select "RU"
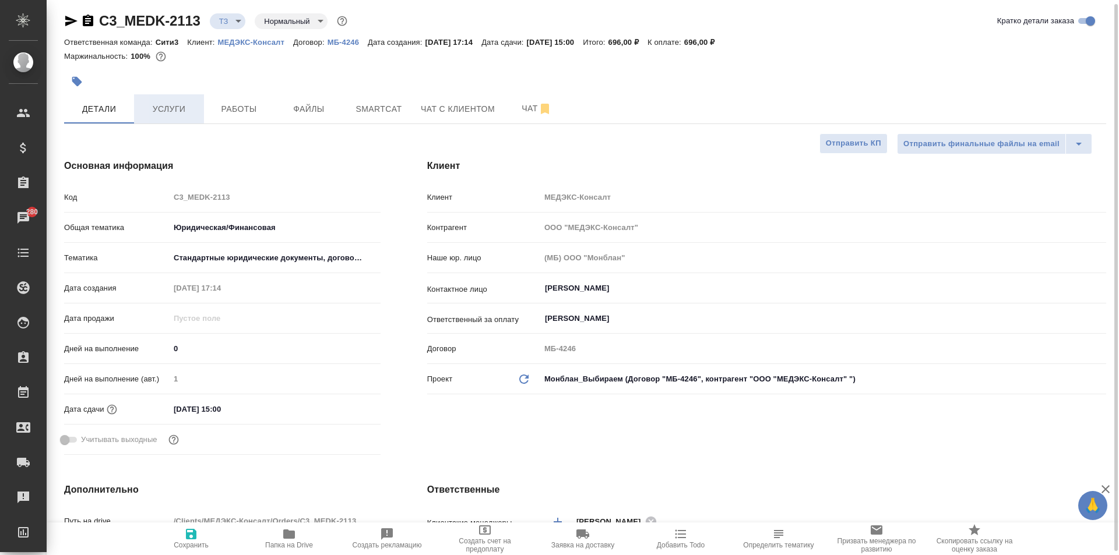
type textarea "x"
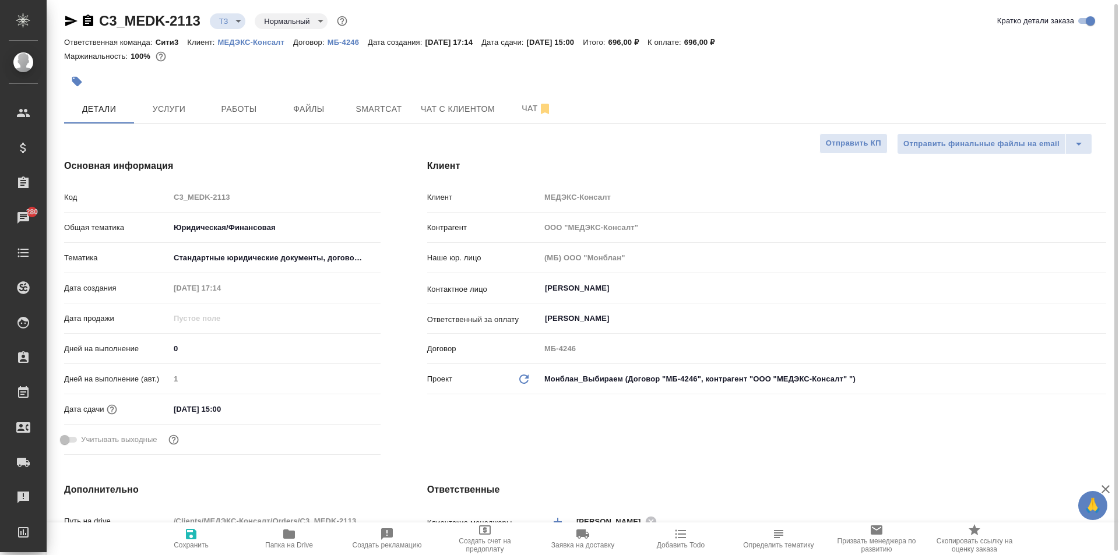
type textarea "x"
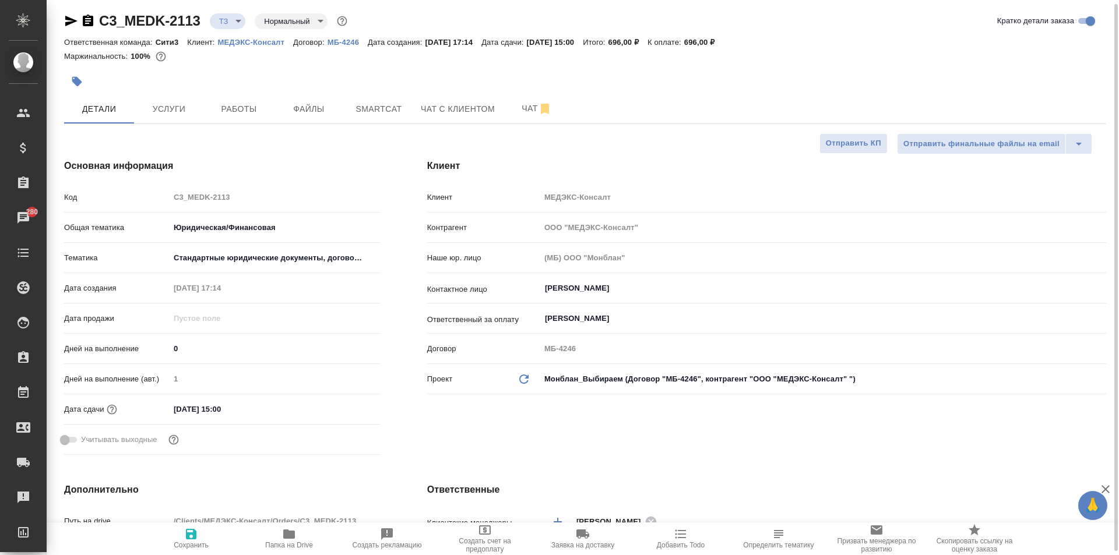
type textarea "x"
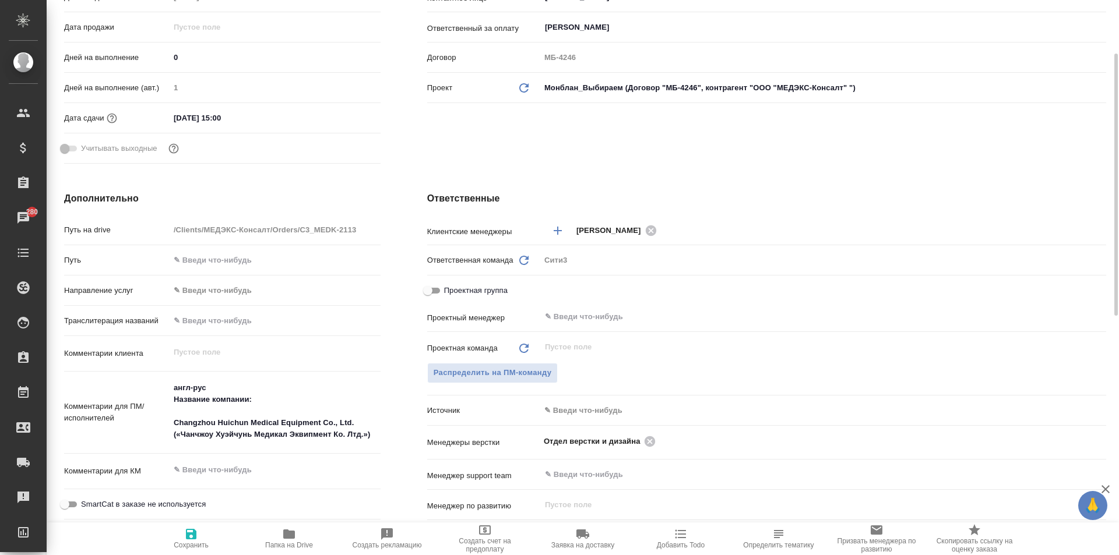
scroll to position [354, 0]
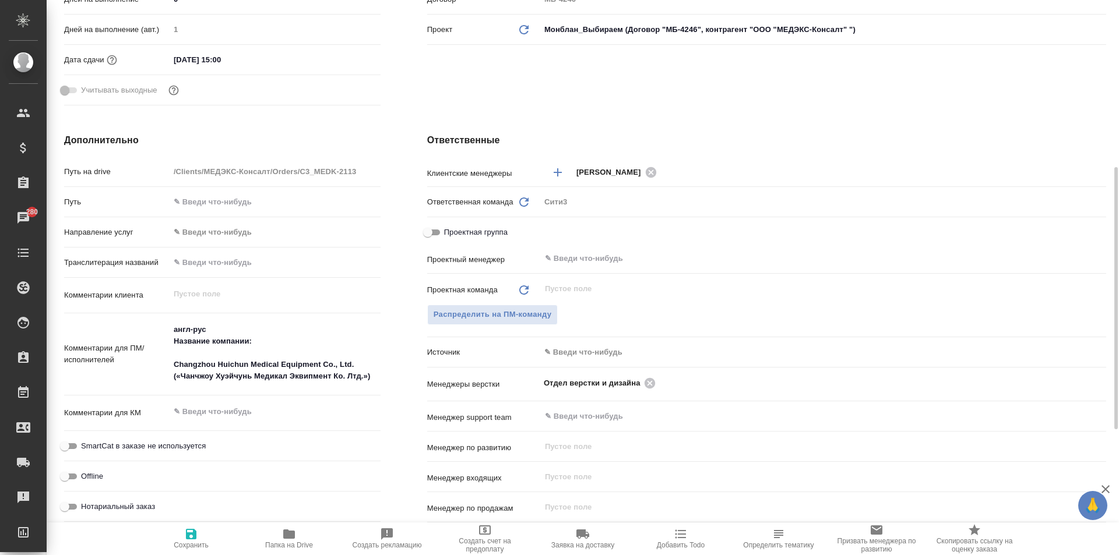
type textarea "x"
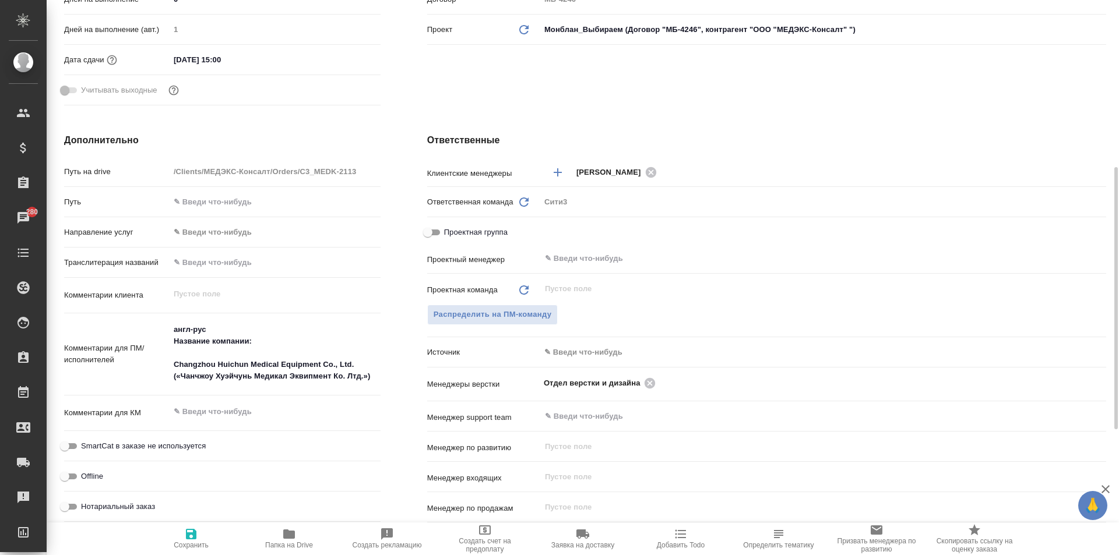
type textarea "x"
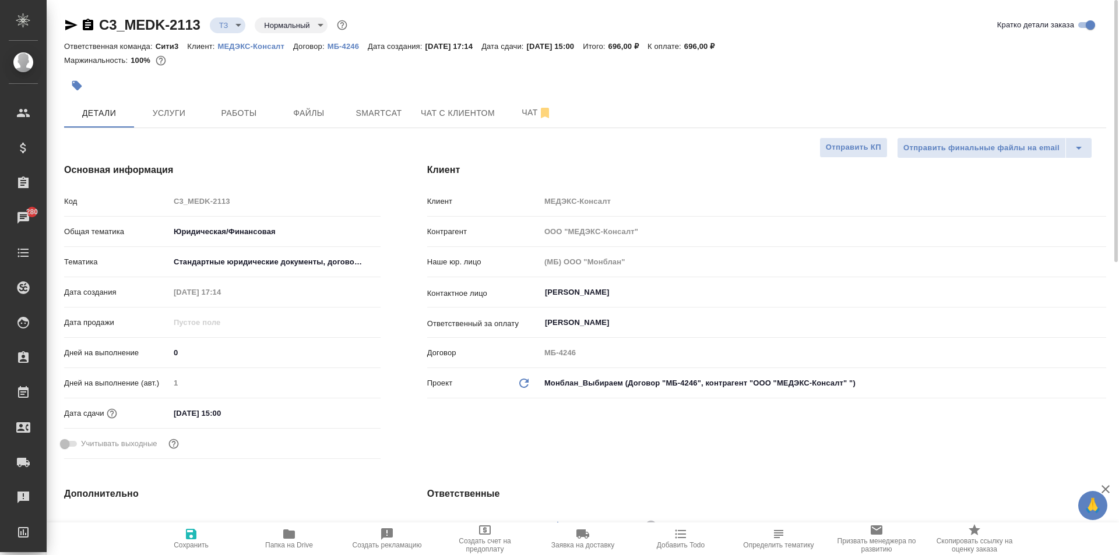
scroll to position [117, 0]
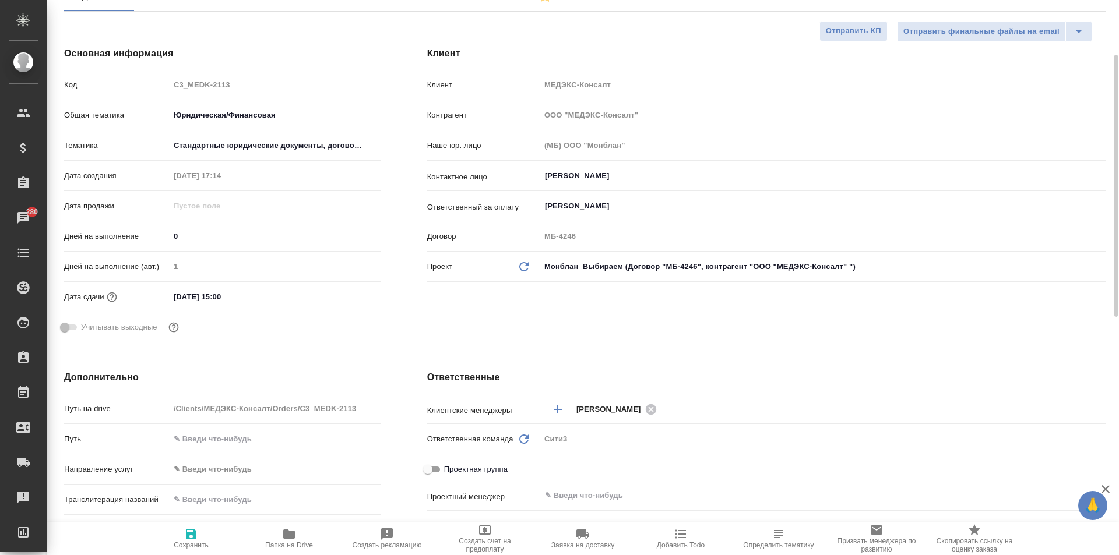
click at [587, 496] on input "text" at bounding box center [804, 496] width 520 height 14
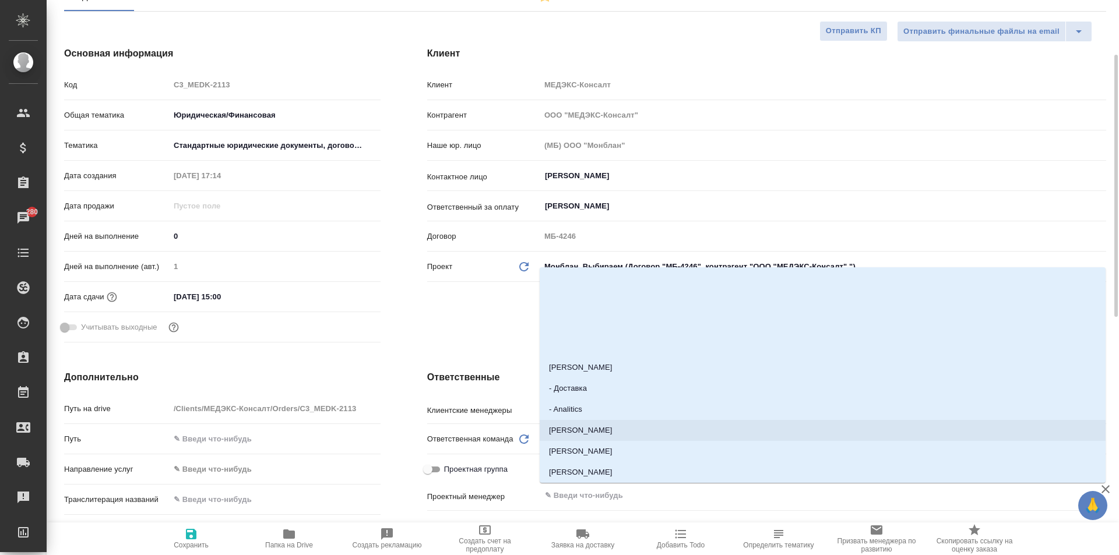
scroll to position [58, 0]
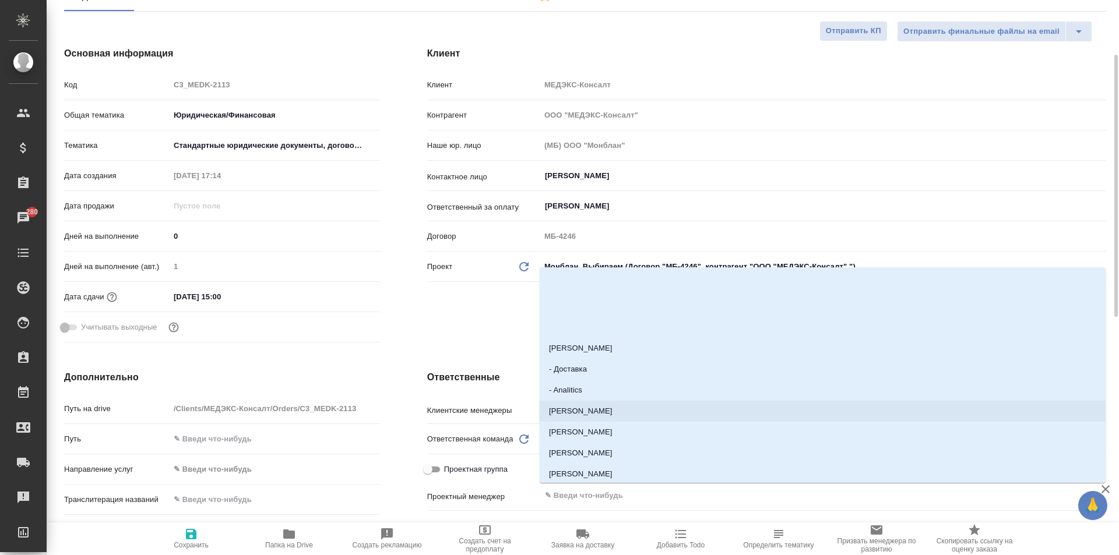
click at [309, 457] on div "Путь" at bounding box center [222, 444] width 316 height 30
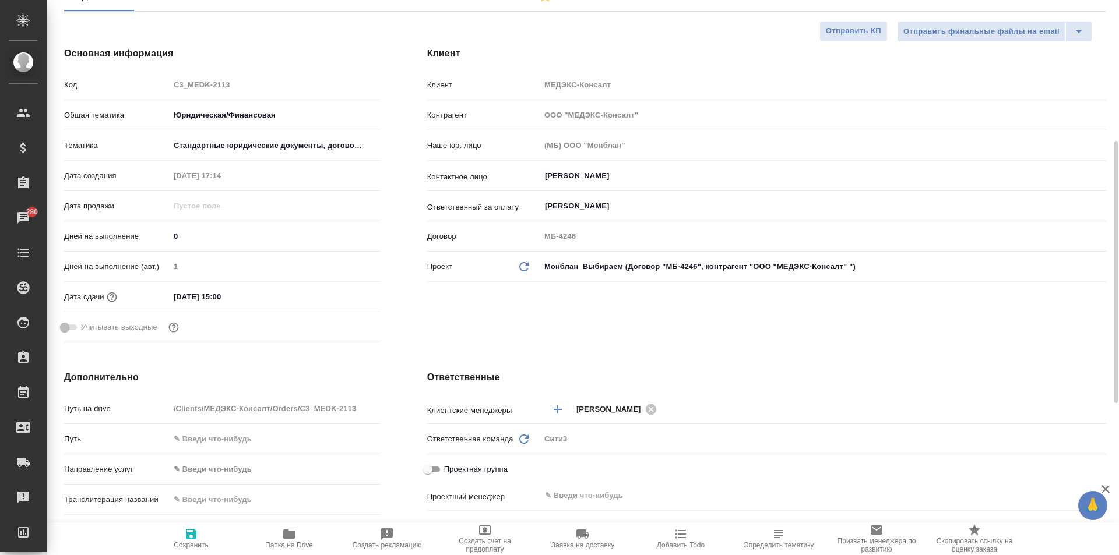
scroll to position [350, 0]
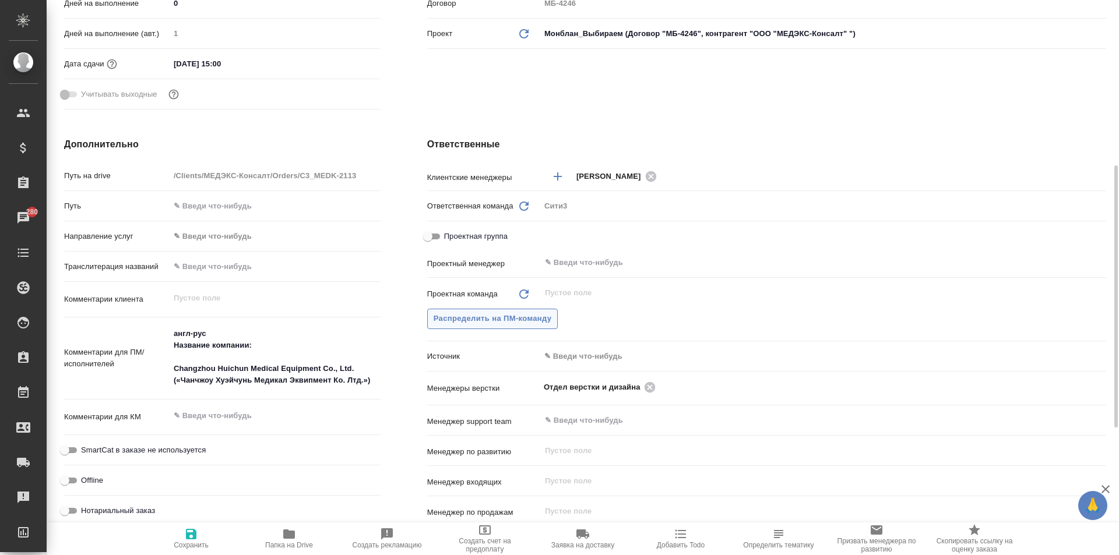
click at [512, 313] on span "Распределить на ПМ-команду" at bounding box center [493, 318] width 118 height 13
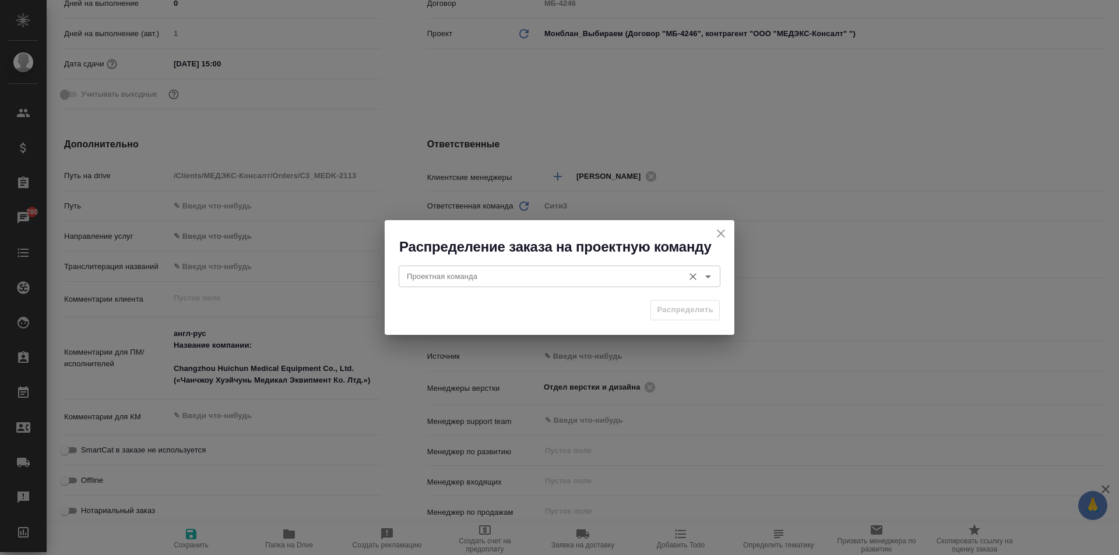
click at [514, 274] on input "Проектная команда" at bounding box center [540, 276] width 276 height 14
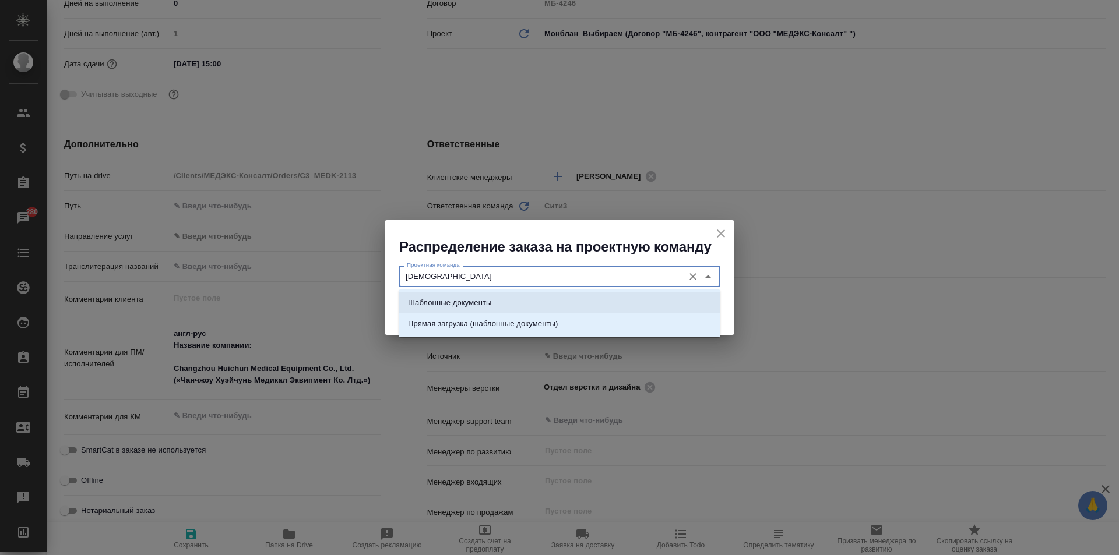
click at [504, 304] on li "Шаблонные документы" at bounding box center [560, 303] width 322 height 21
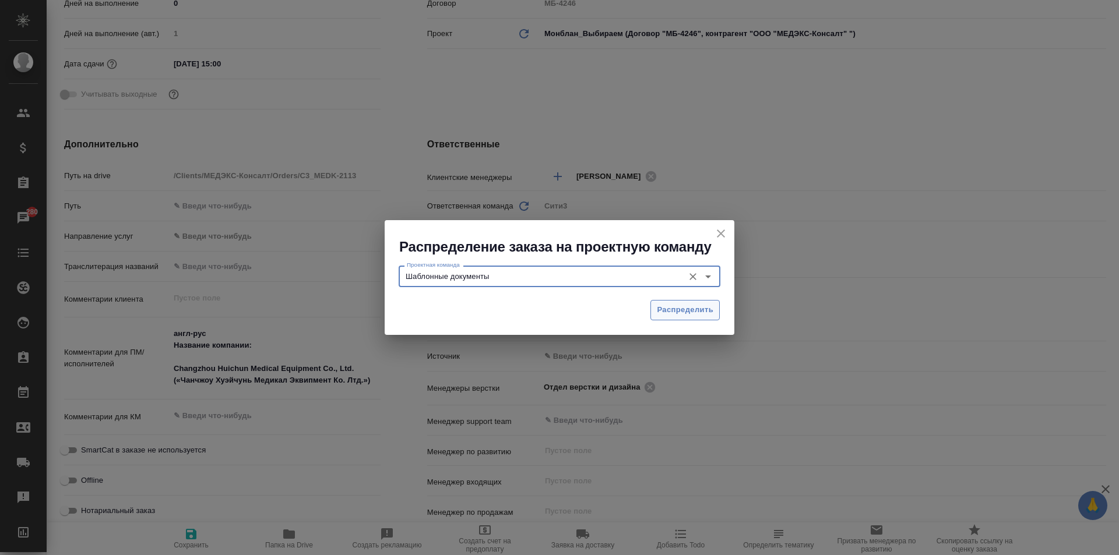
type input "Шаблонные документы"
click at [704, 308] on span "Распределить" at bounding box center [685, 310] width 57 height 13
type textarea "x"
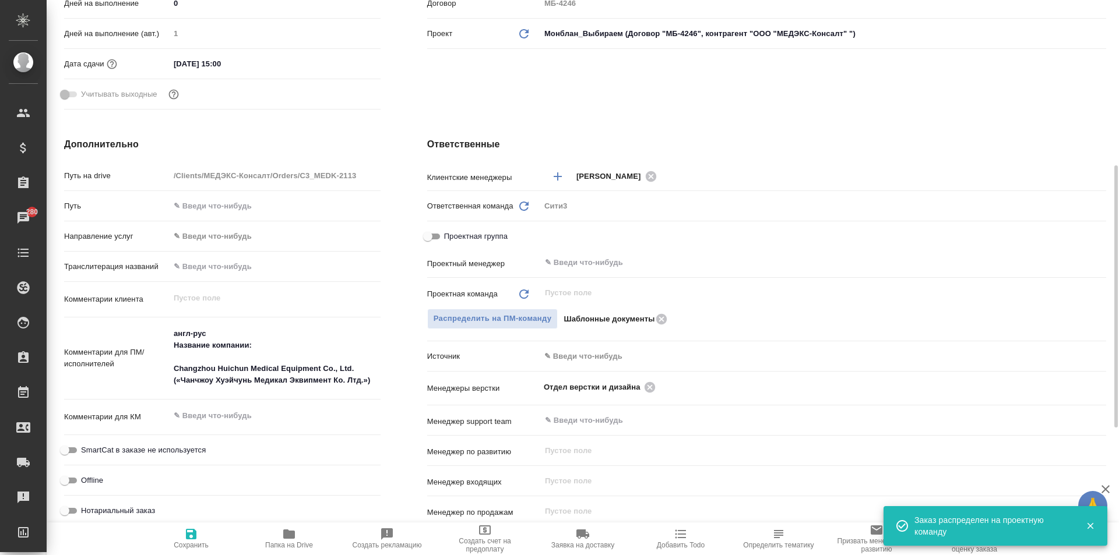
click at [189, 541] on icon "button" at bounding box center [191, 534] width 14 height 14
type textarea "x"
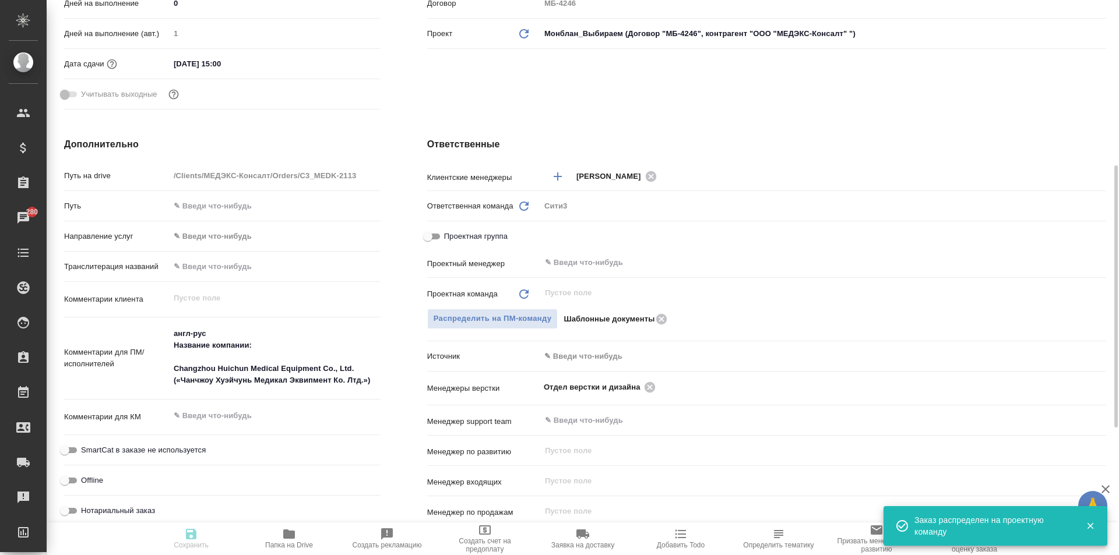
type textarea "x"
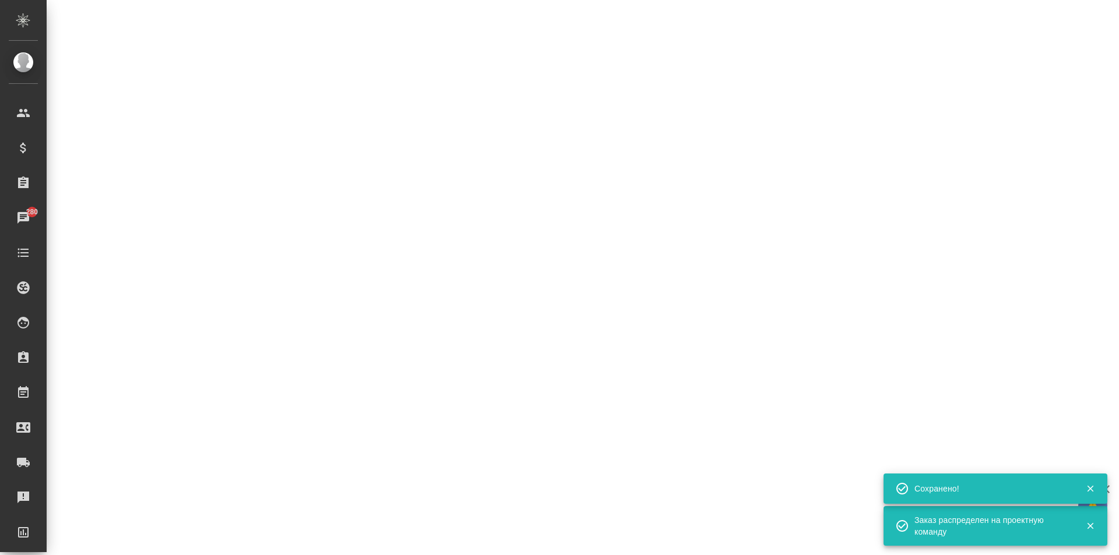
select select "RU"
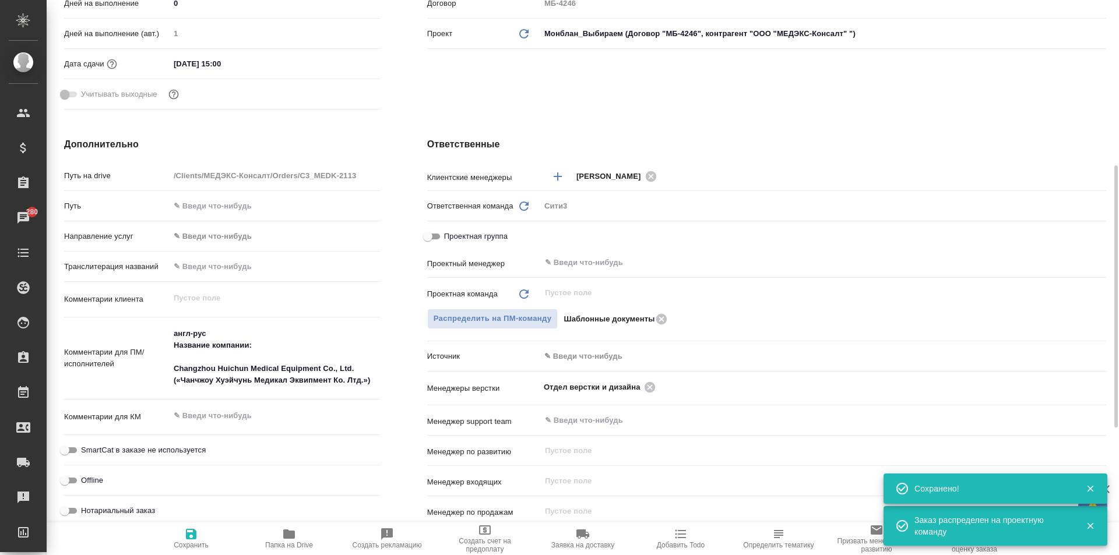
type textarea "x"
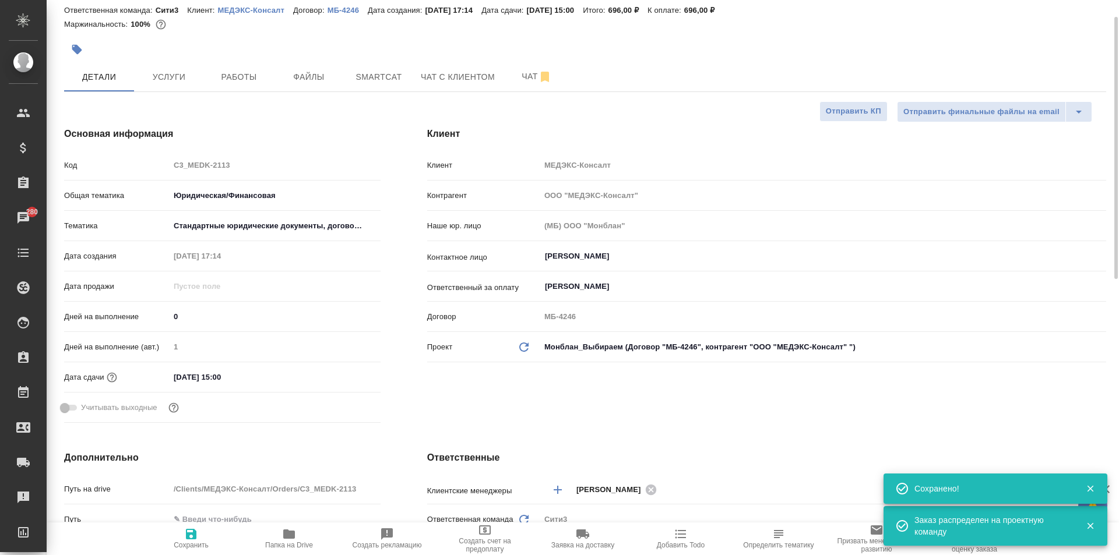
scroll to position [0, 0]
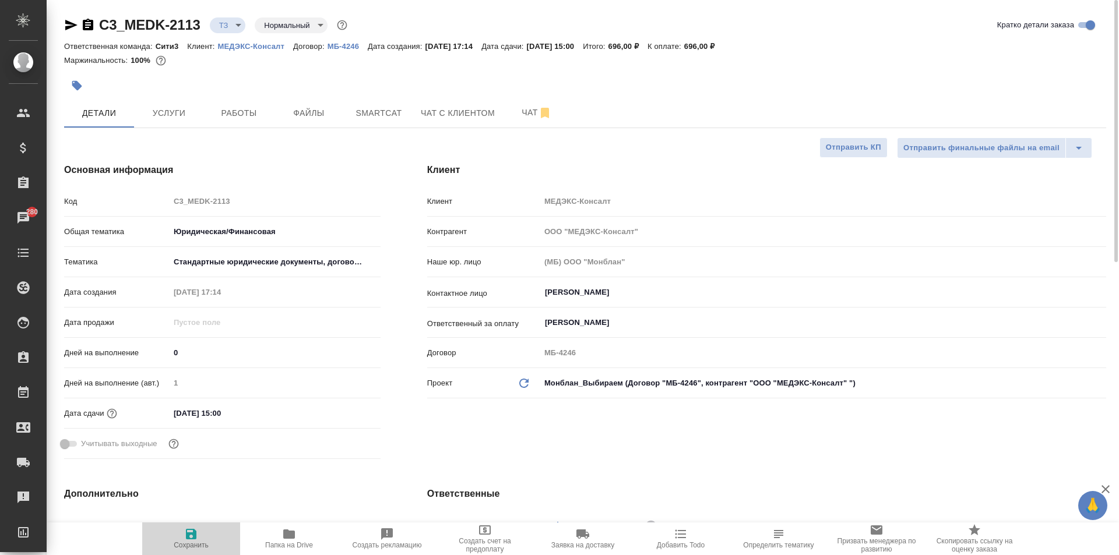
click at [184, 536] on span "Сохранить" at bounding box center [191, 538] width 84 height 22
type textarea "x"
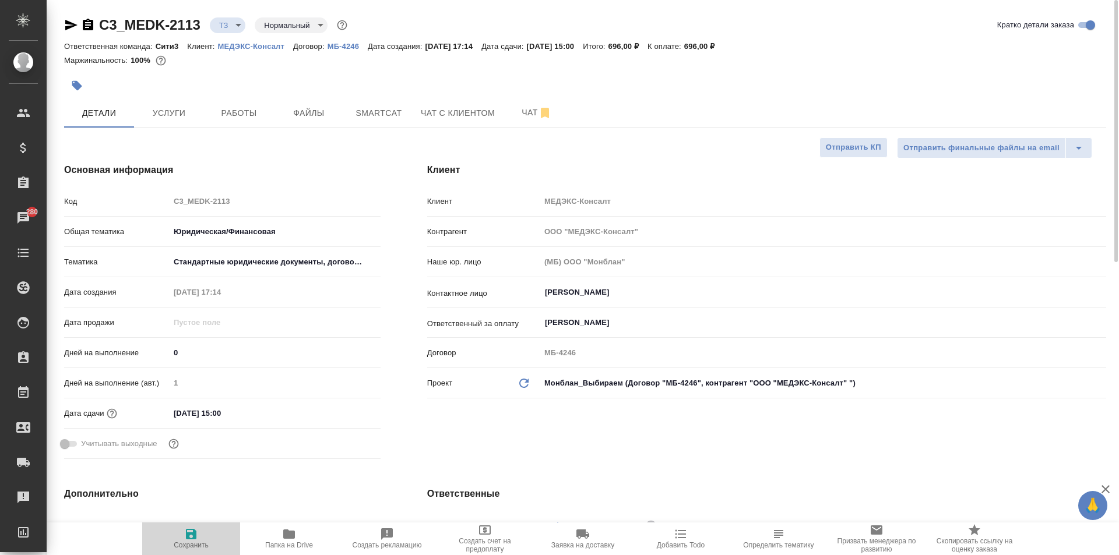
type textarea "x"
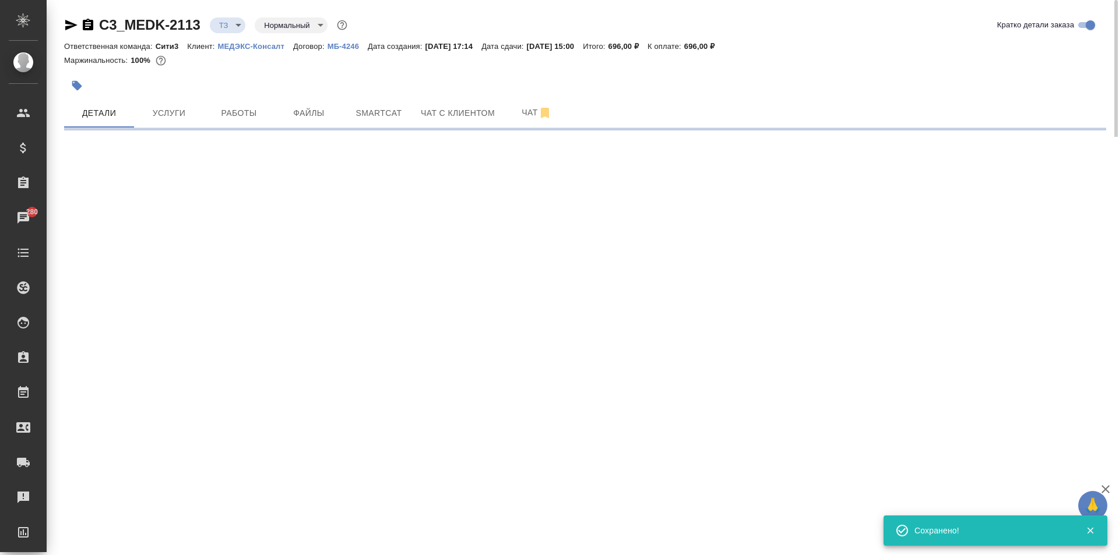
select select "RU"
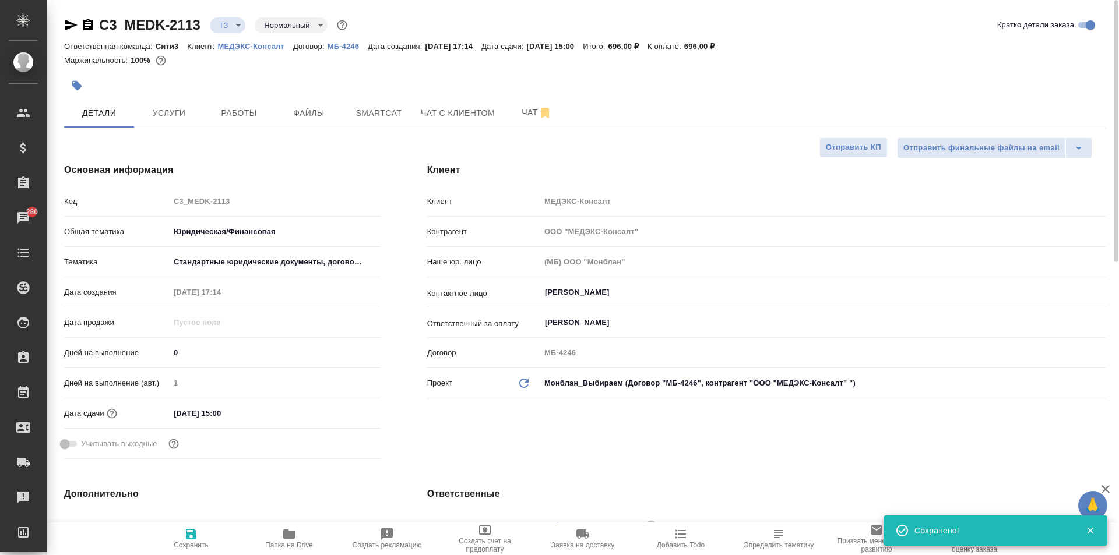
type textarea "x"
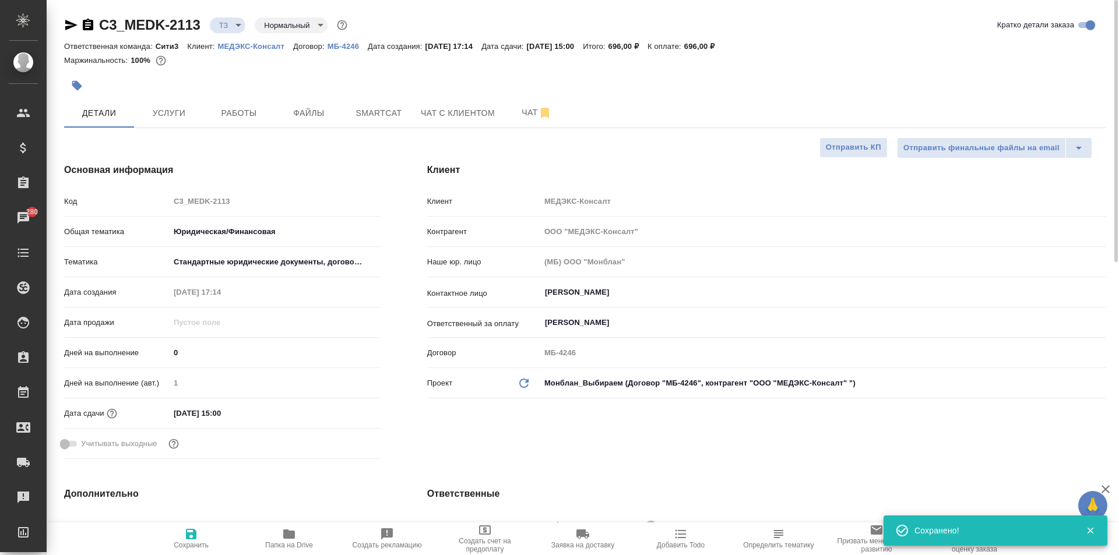
type textarea "x"
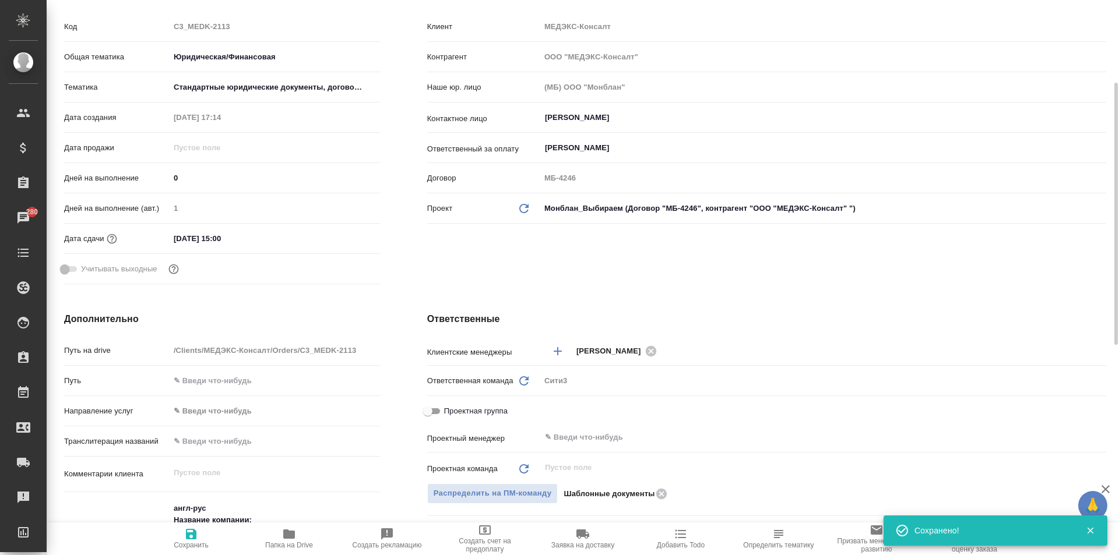
scroll to position [466, 0]
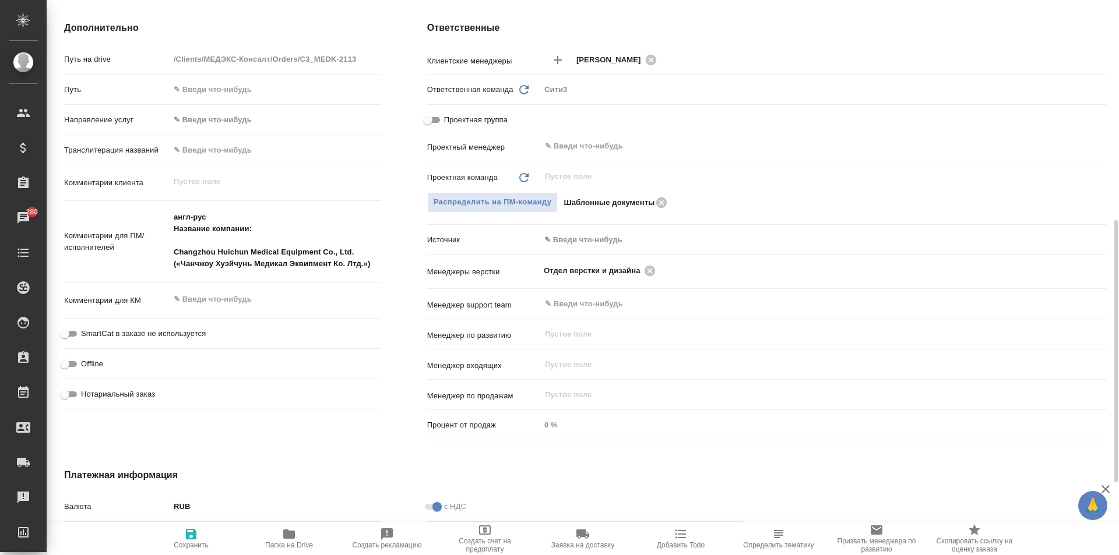
click at [332, 297] on textarea at bounding box center [275, 300] width 211 height 20
click at [204, 540] on span "Сохранить" at bounding box center [191, 538] width 84 height 22
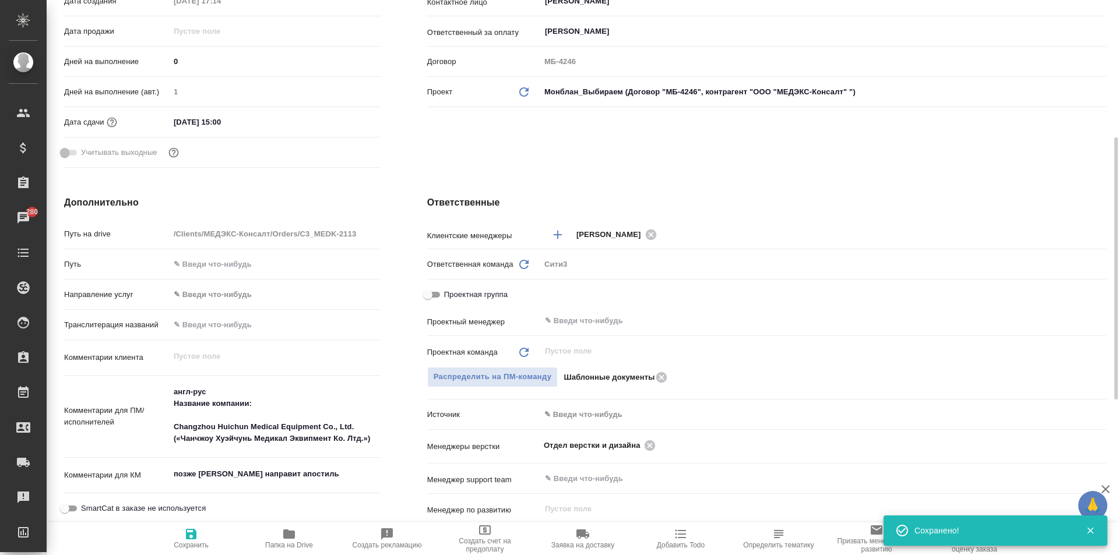
scroll to position [0, 0]
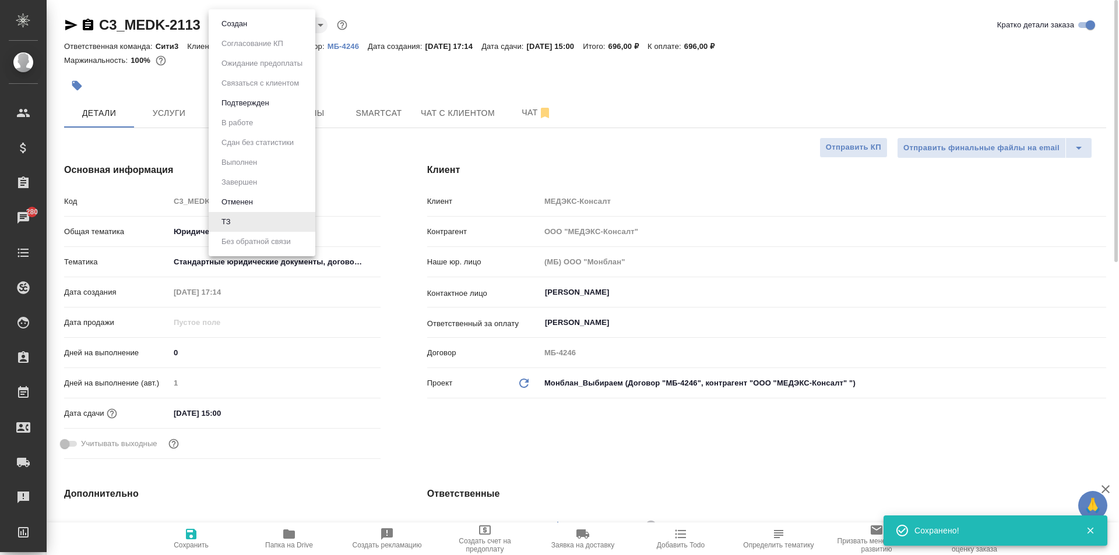
click at [235, 29] on body "🙏 .cls-1 fill:#fff; AWATERA Moskalets Alina Клиенты Спецификации Заказы 280 Чат…" at bounding box center [559, 277] width 1119 height 555
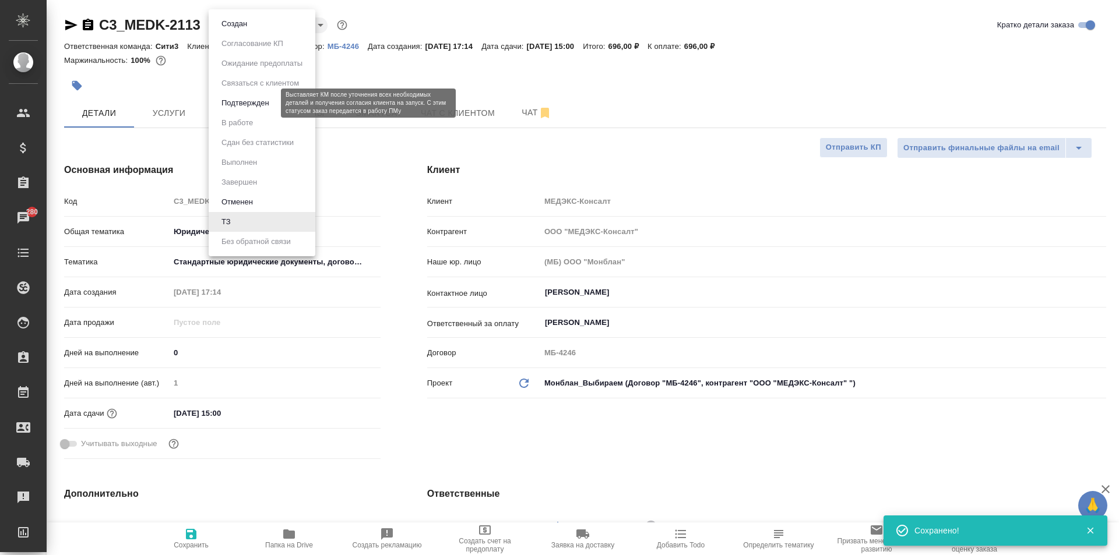
click at [254, 102] on button "Подтвержден" at bounding box center [245, 103] width 55 height 13
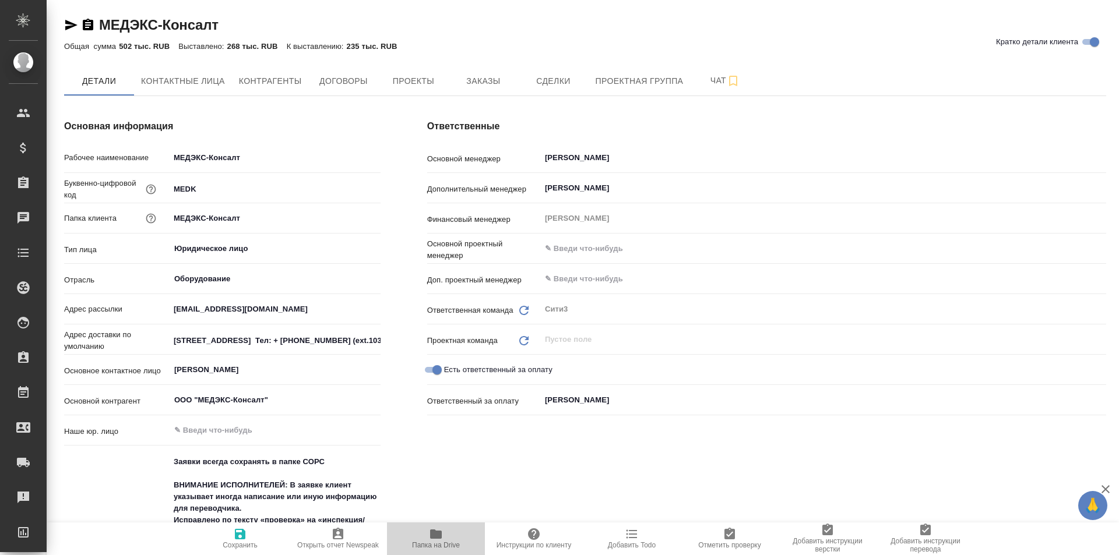
click at [429, 535] on icon "button" at bounding box center [436, 534] width 14 height 14
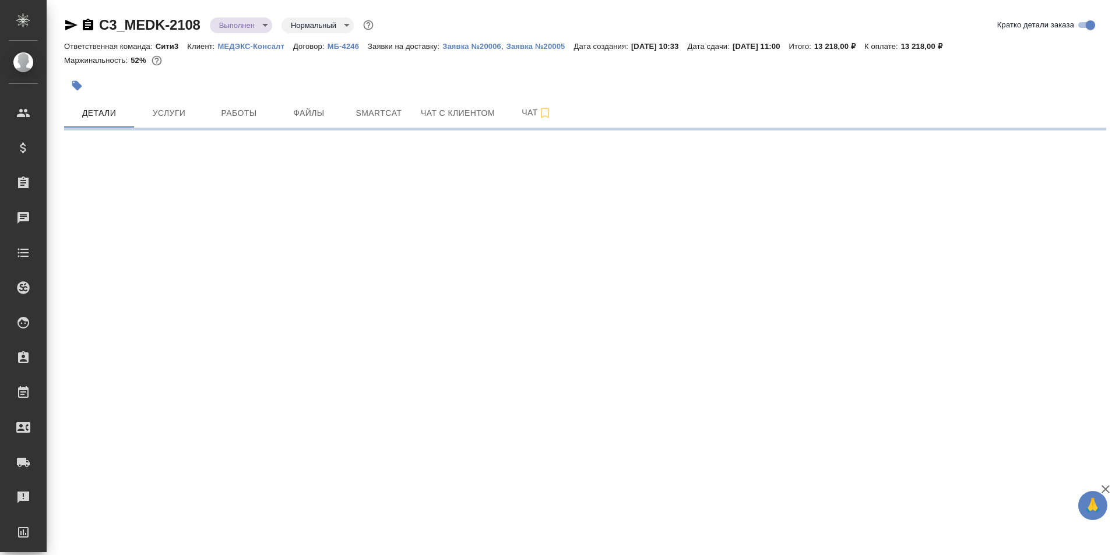
select select "RU"
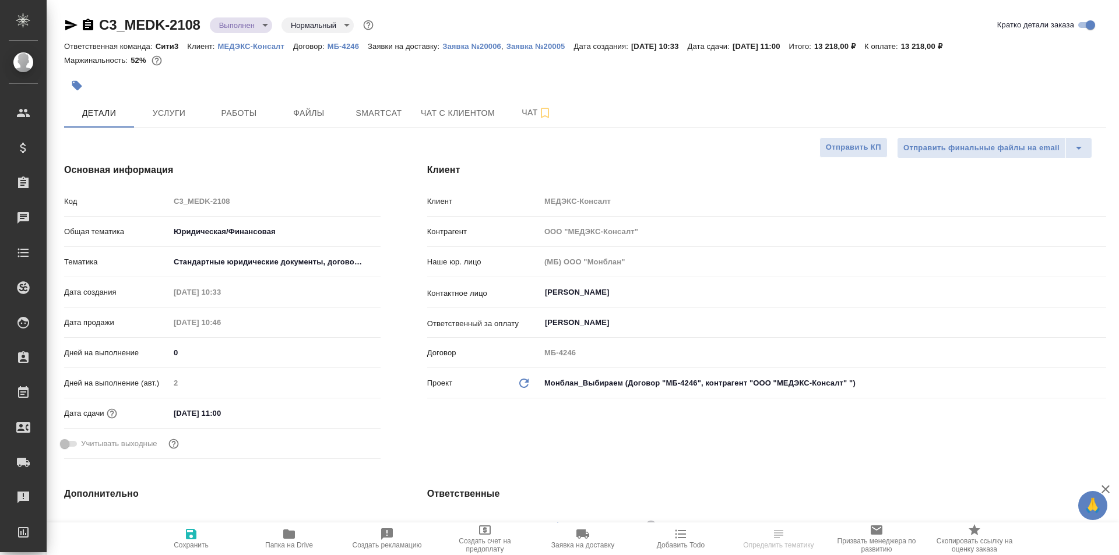
type textarea "x"
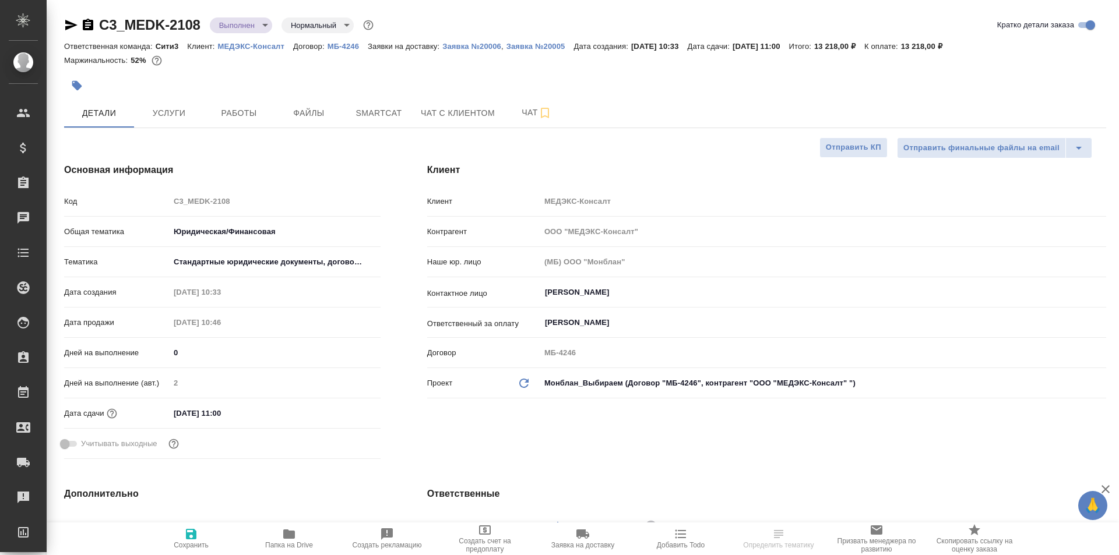
type textarea "x"
click at [186, 106] on span "Услуги" at bounding box center [169, 113] width 56 height 15
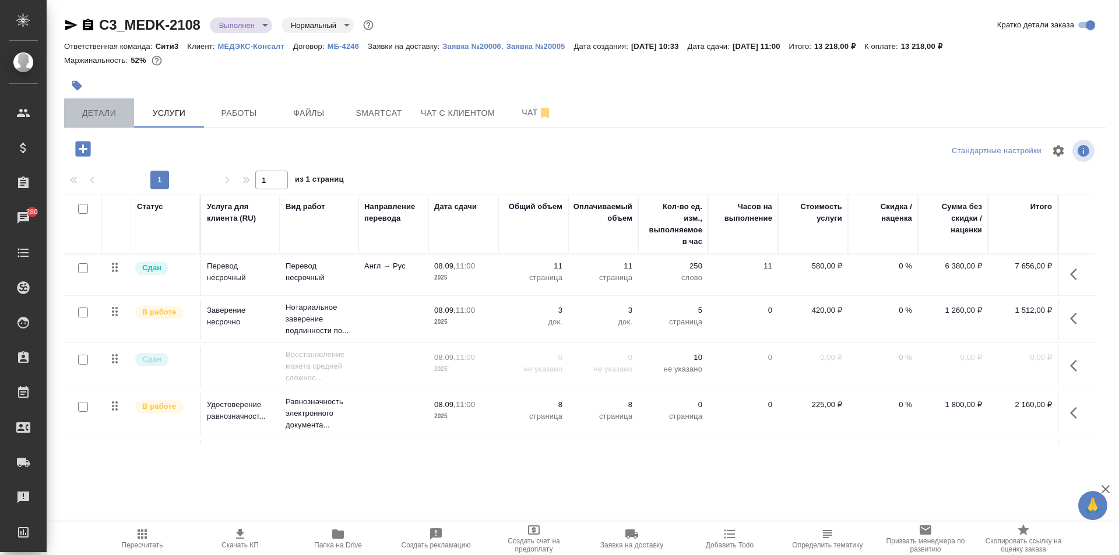
click at [111, 112] on span "Детали" at bounding box center [99, 113] width 56 height 15
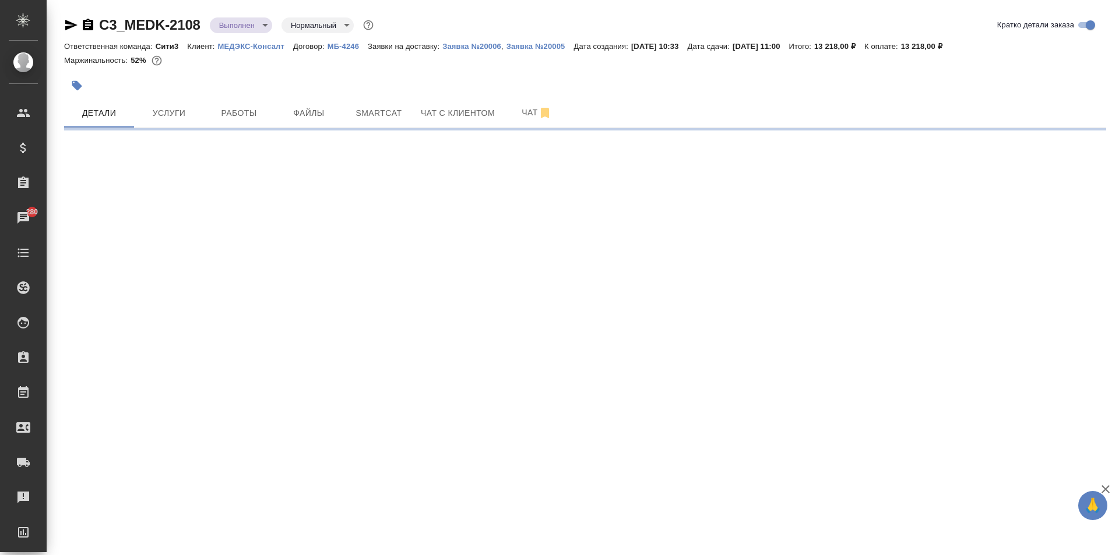
select select "RU"
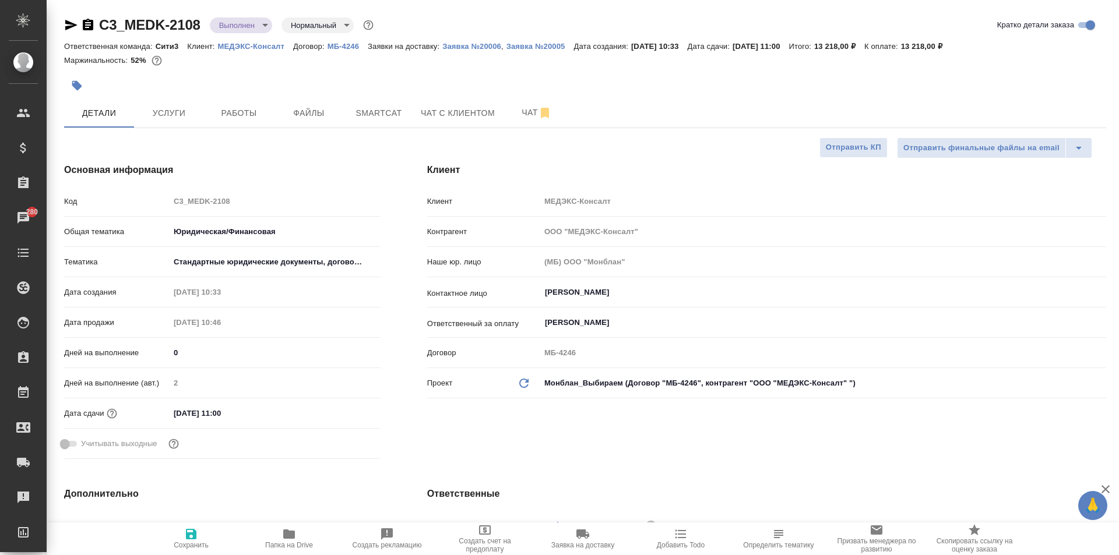
type textarea "x"
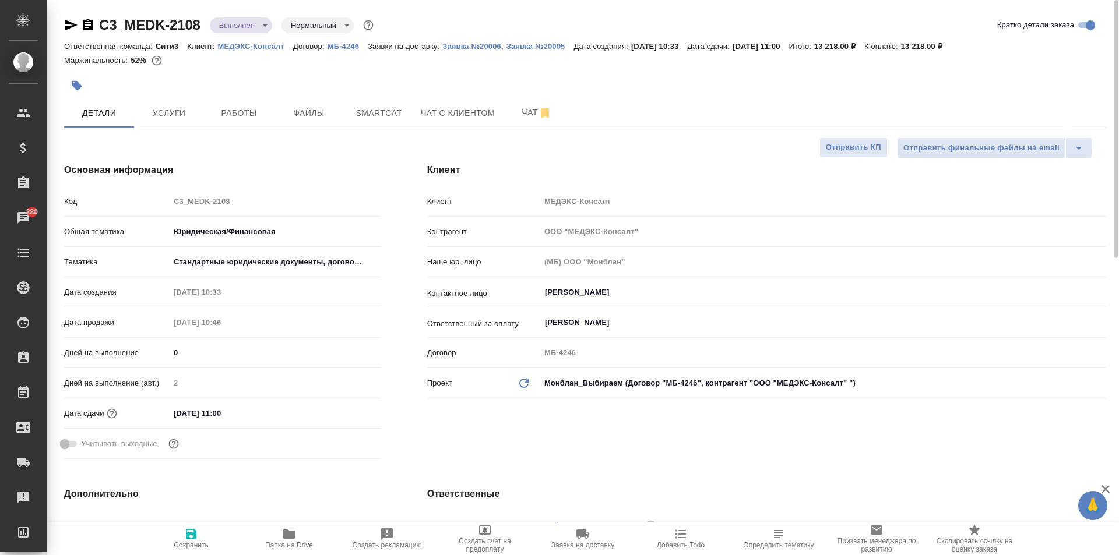
type textarea "x"
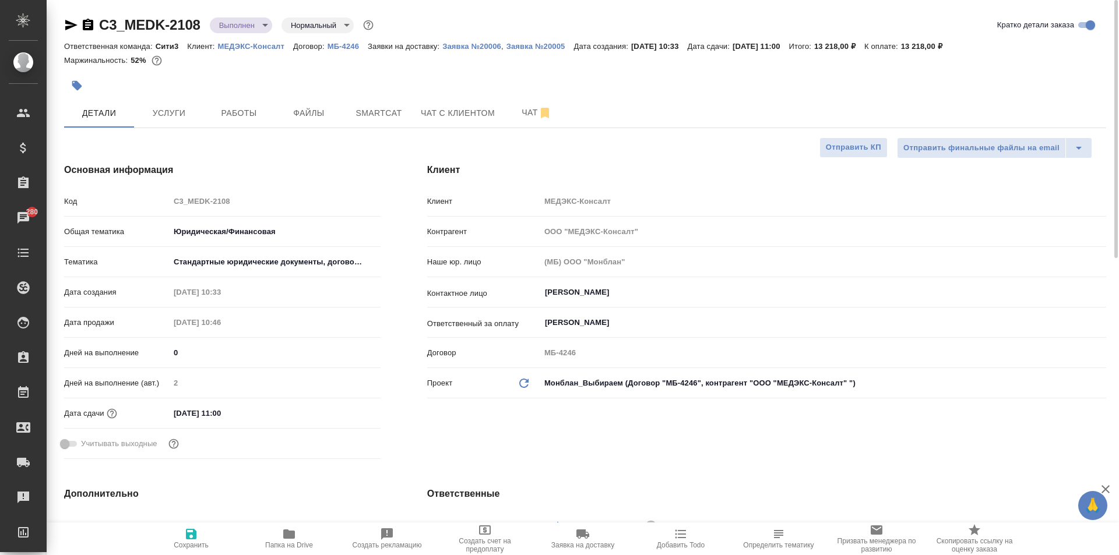
type textarea "x"
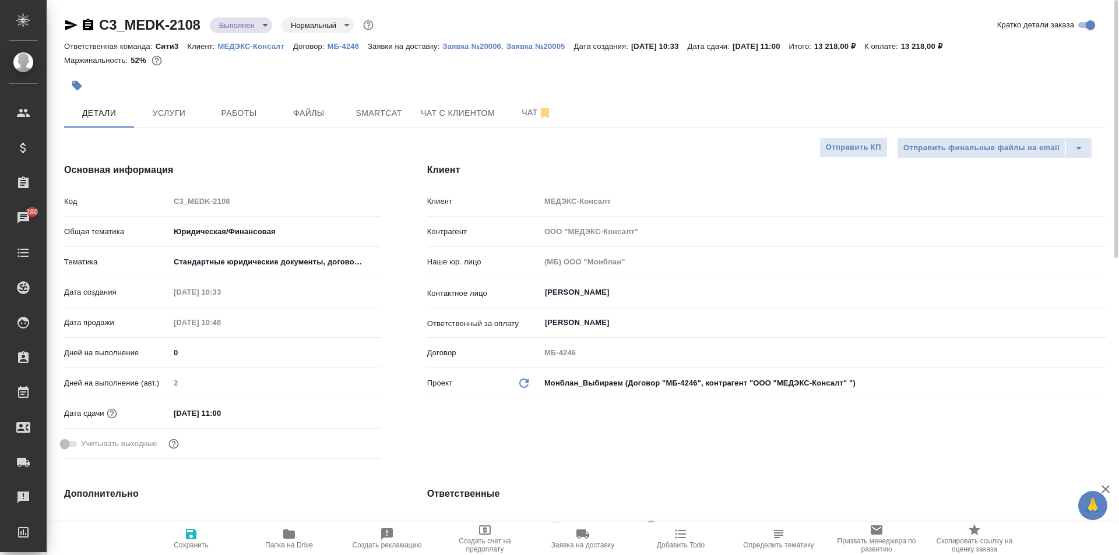
type textarea "x"
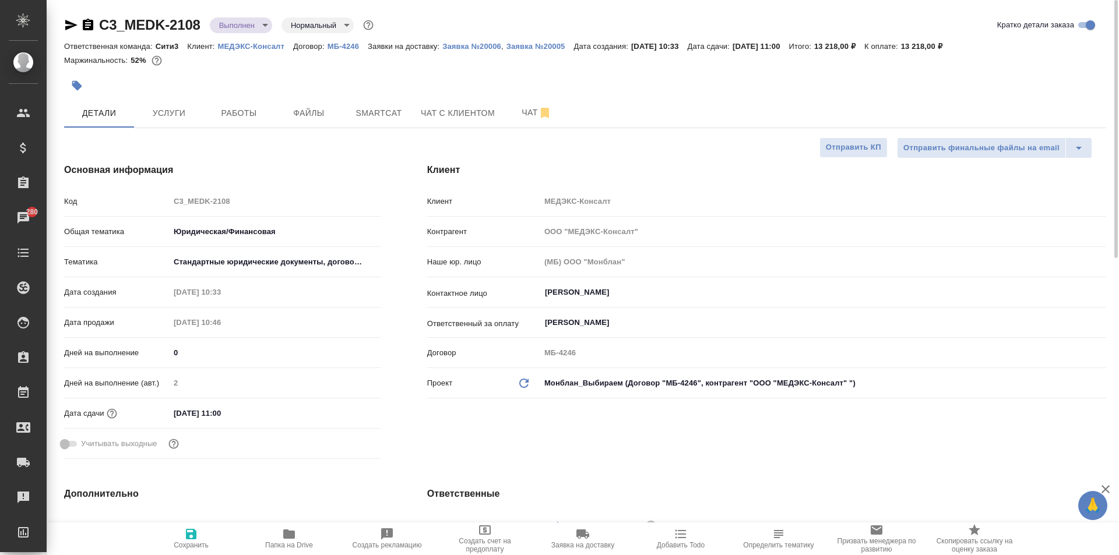
type textarea "x"
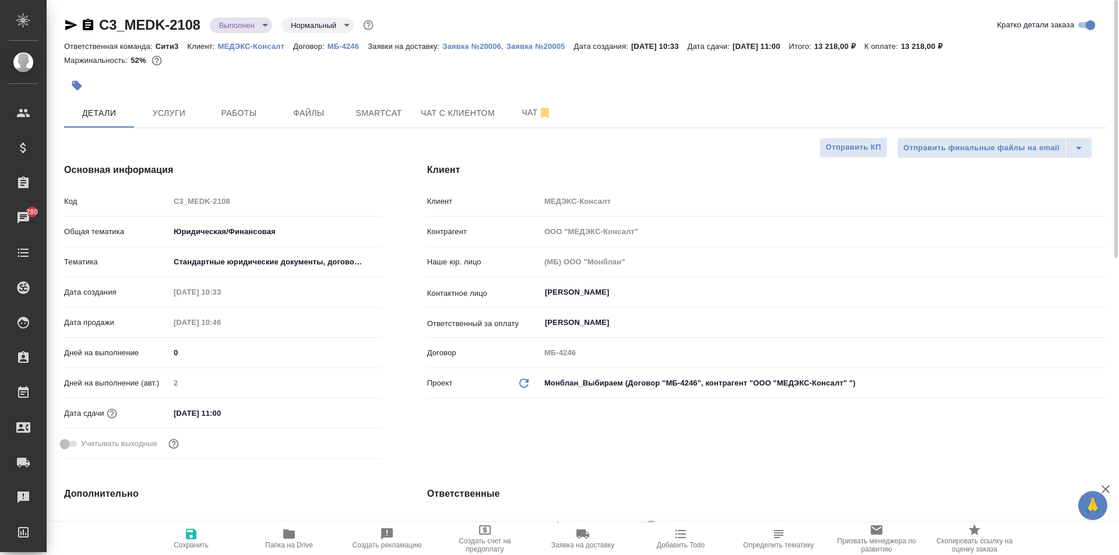
type textarea "x"
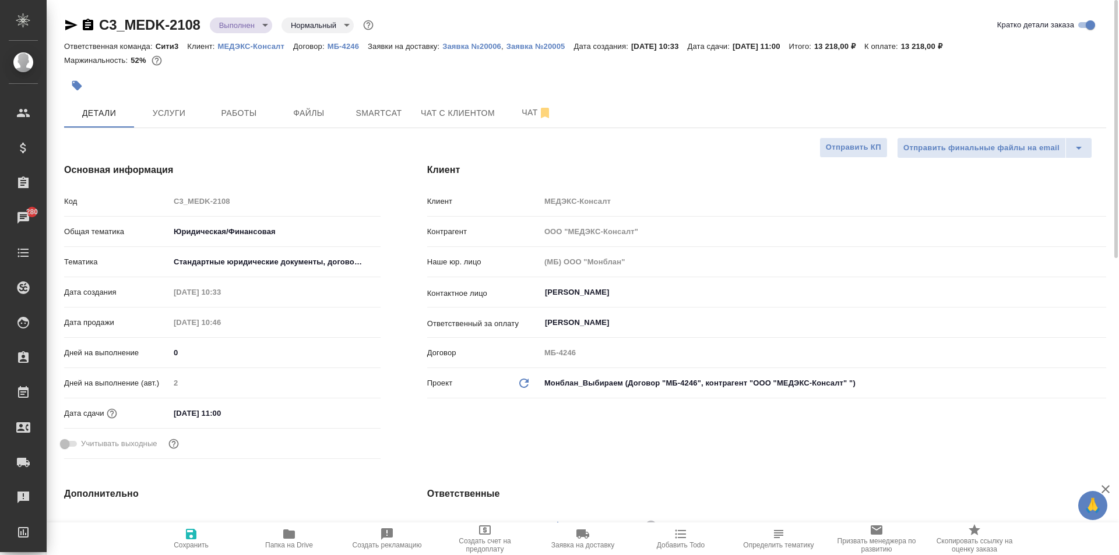
type textarea "x"
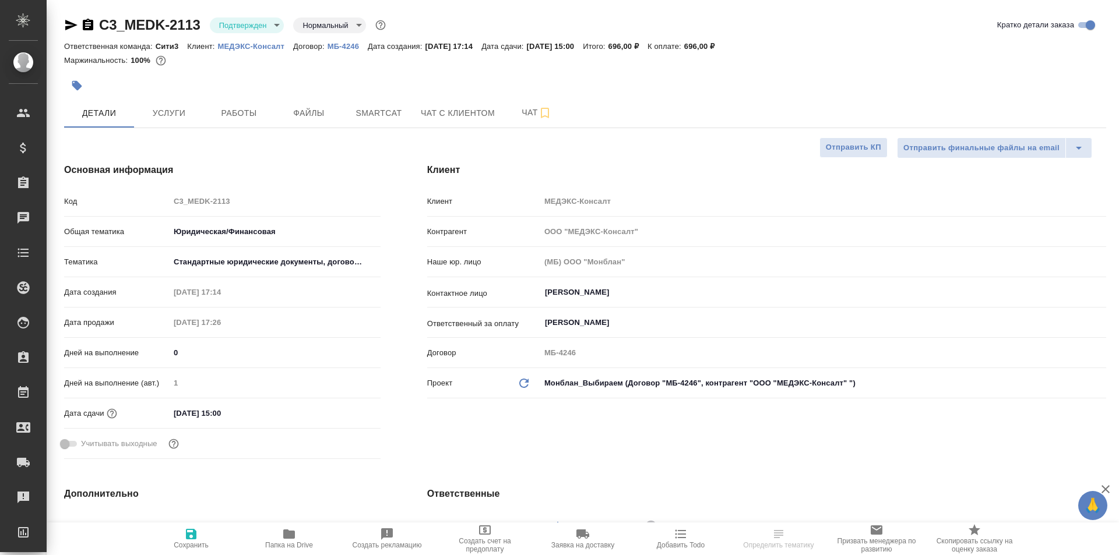
select select "RU"
type textarea "x"
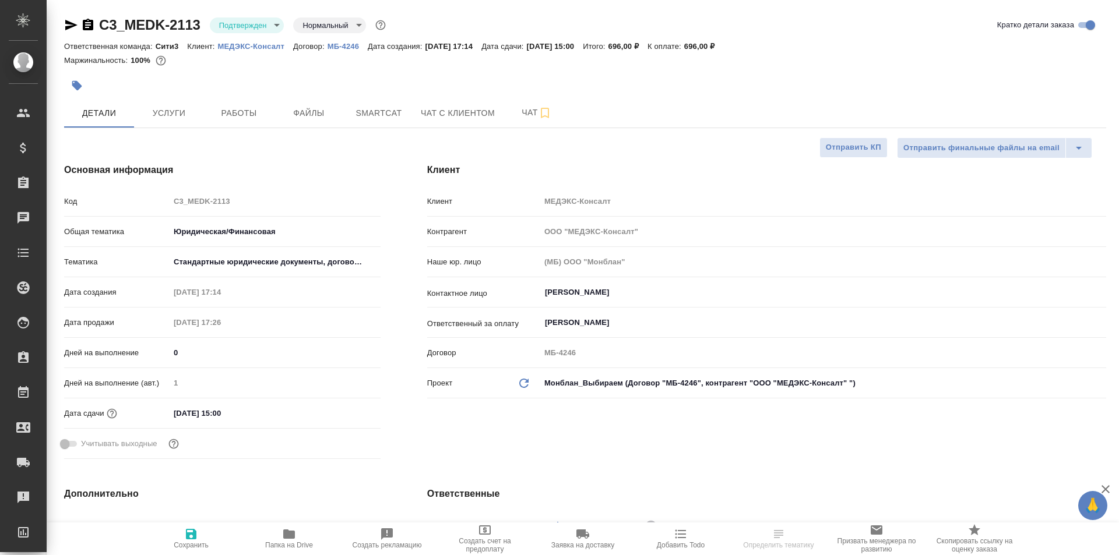
type textarea "x"
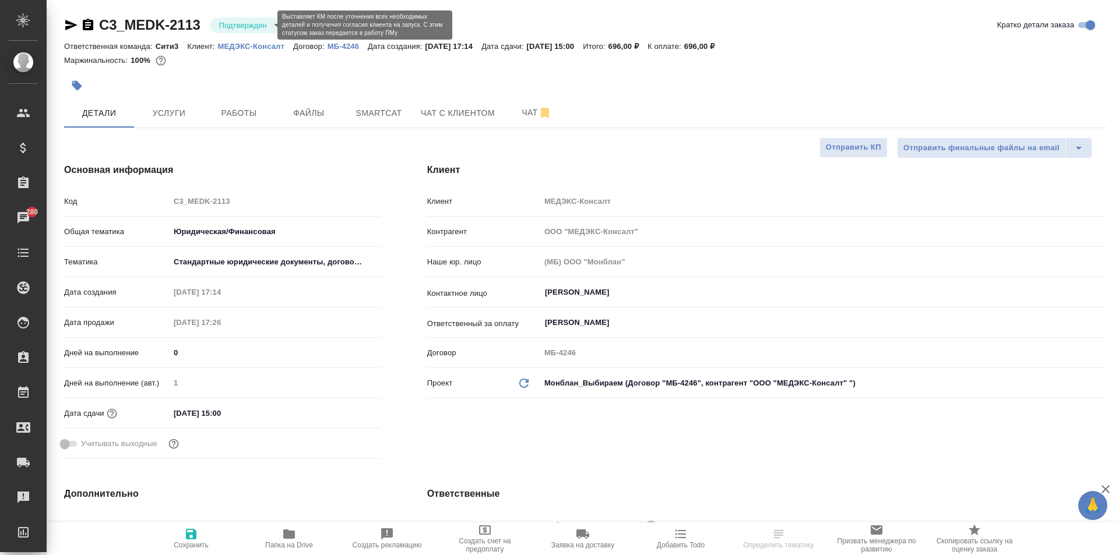
click at [235, 26] on body "🙏 .cls-1 fill:#fff; AWATERA [PERSON_NAME] Спецификации Заказы 280 Чаты Todo Про…" at bounding box center [559, 277] width 1119 height 555
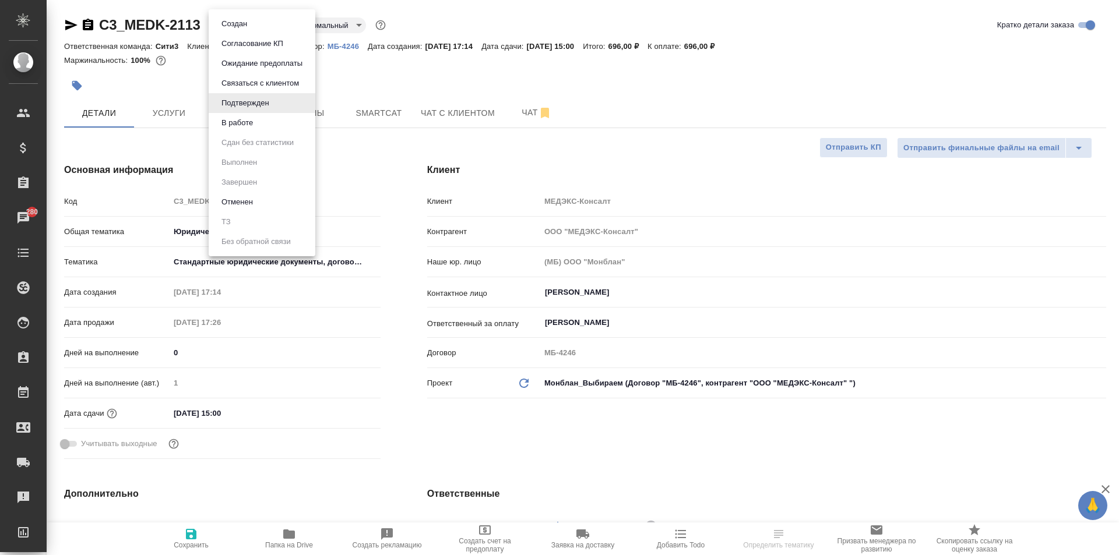
click at [372, 78] on div at bounding box center [559, 277] width 1119 height 555
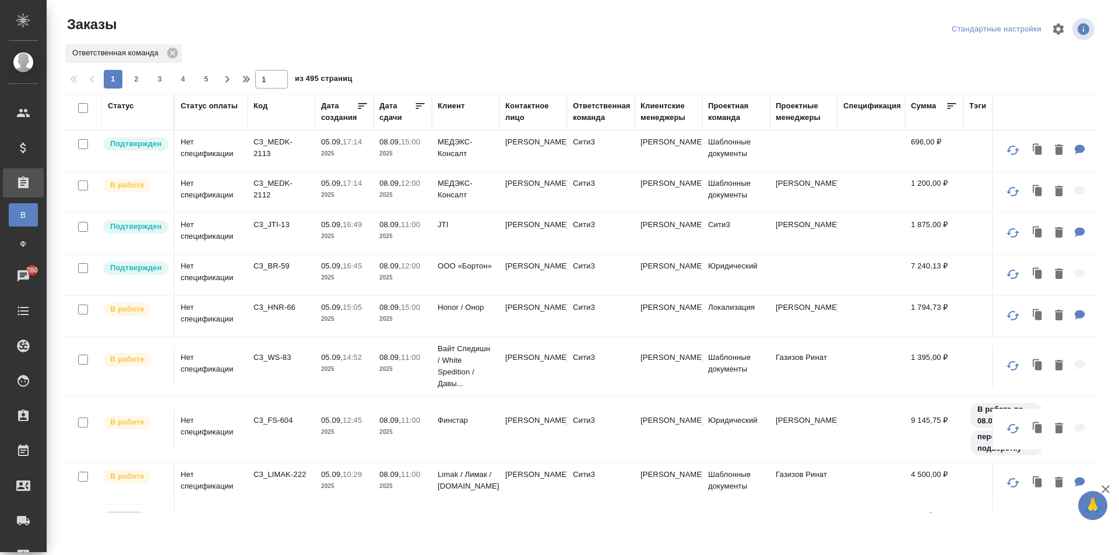
drag, startPoint x: 652, startPoint y: 118, endPoint x: 652, endPoint y: 132, distance: 14.0
click at [652, 120] on div "Клиентские менеджеры" at bounding box center [669, 111] width 56 height 23
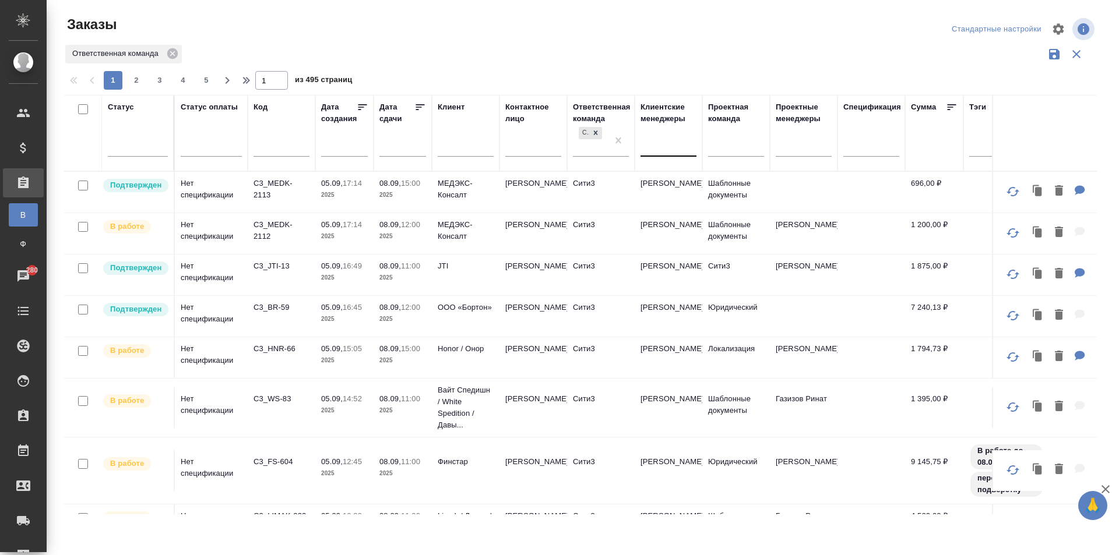
click at [659, 144] on div at bounding box center [669, 144] width 56 height 17
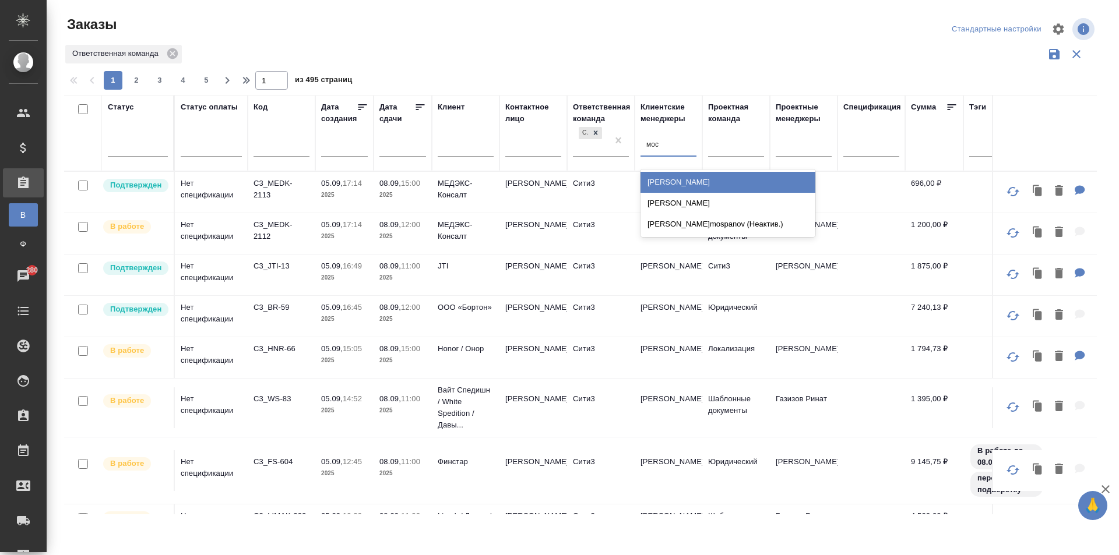
type input "моск"
click at [682, 180] on div "[PERSON_NAME]" at bounding box center [728, 182] width 175 height 21
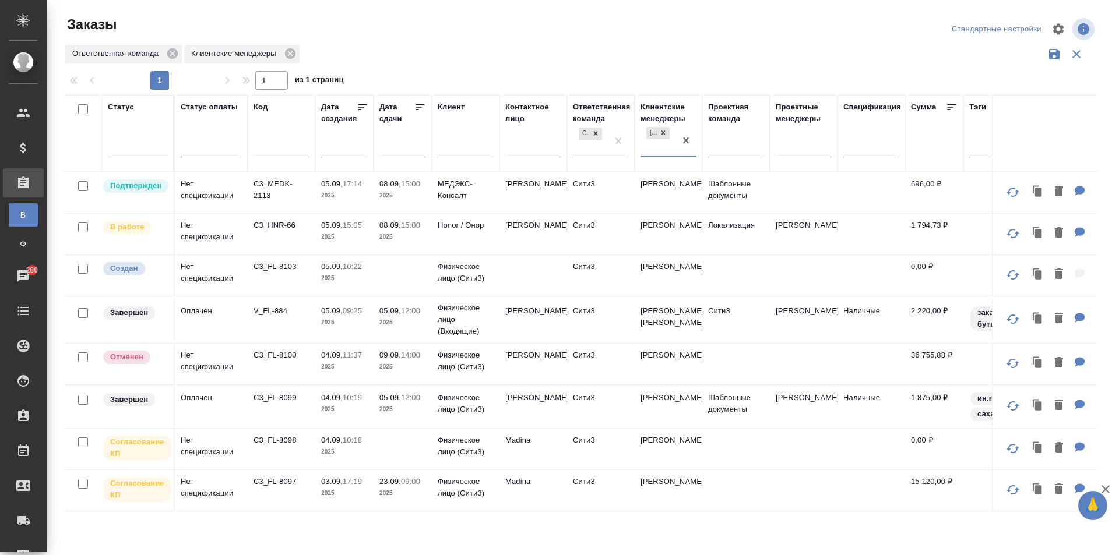
click at [618, 316] on td "Сити3" at bounding box center [601, 320] width 68 height 41
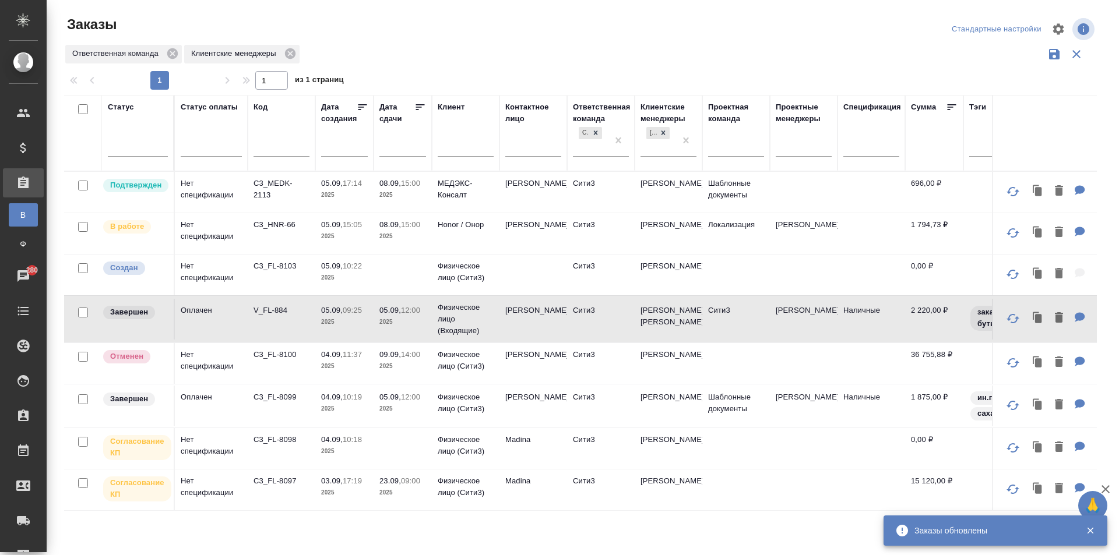
click at [627, 230] on td "Сити3" at bounding box center [601, 233] width 68 height 41
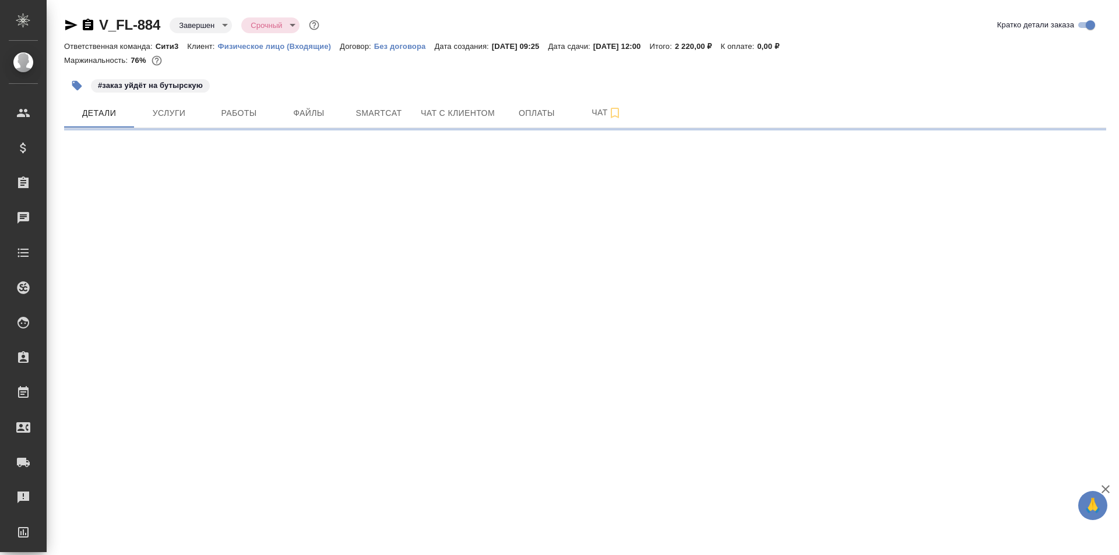
select select "RU"
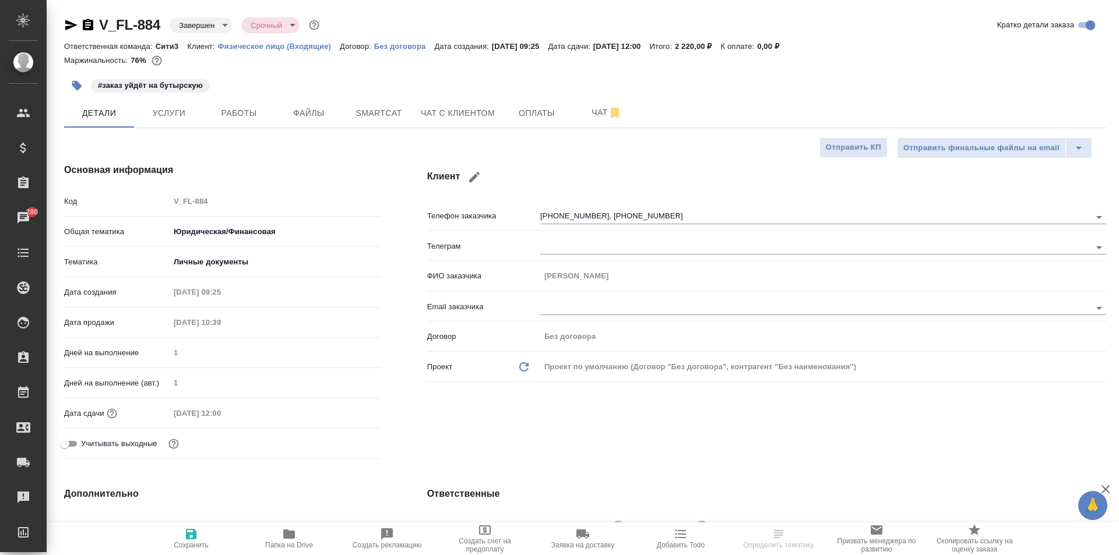
select select "RU"
type textarea "x"
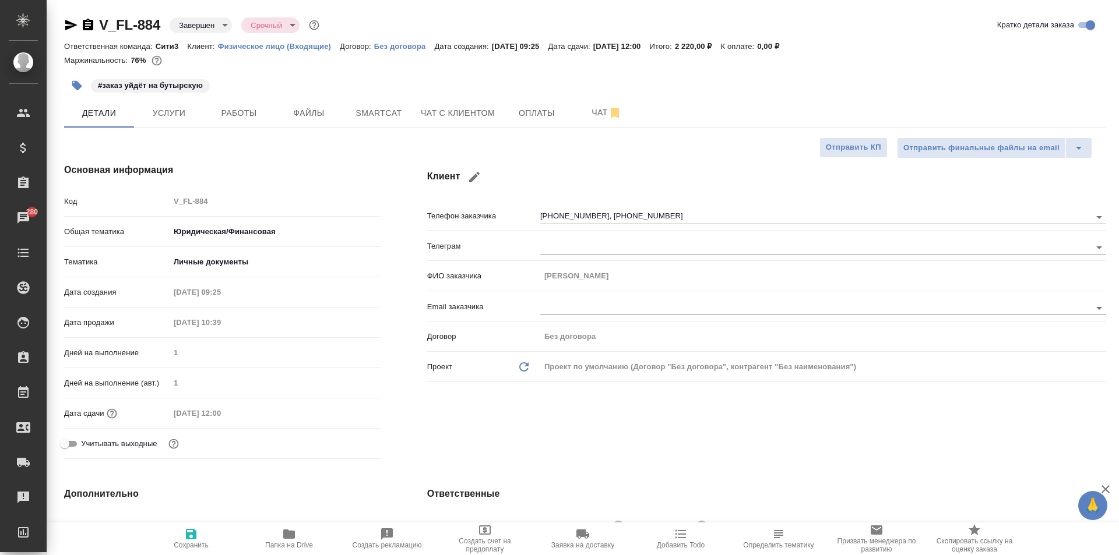
type textarea "x"
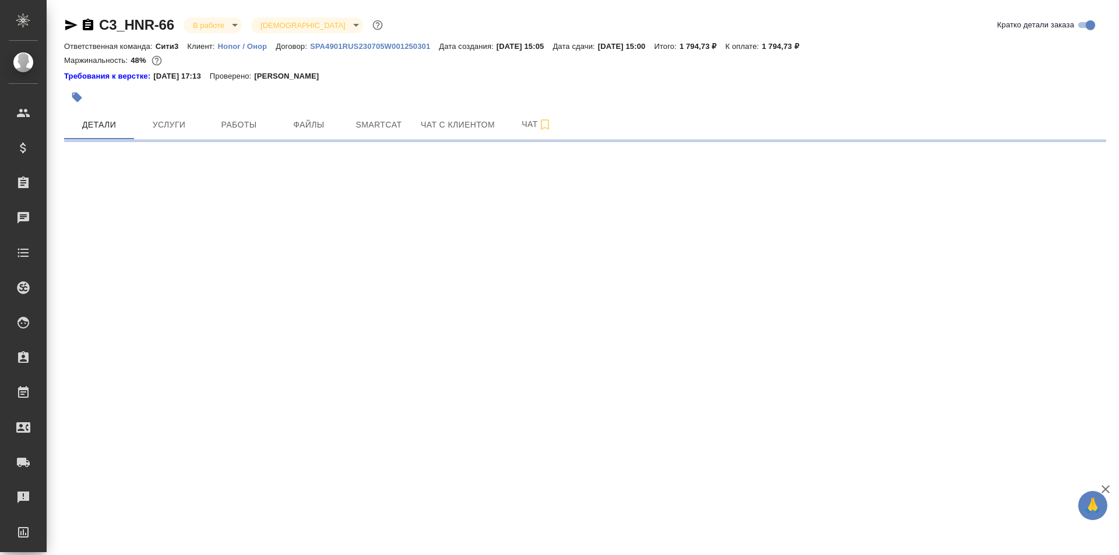
select select "RU"
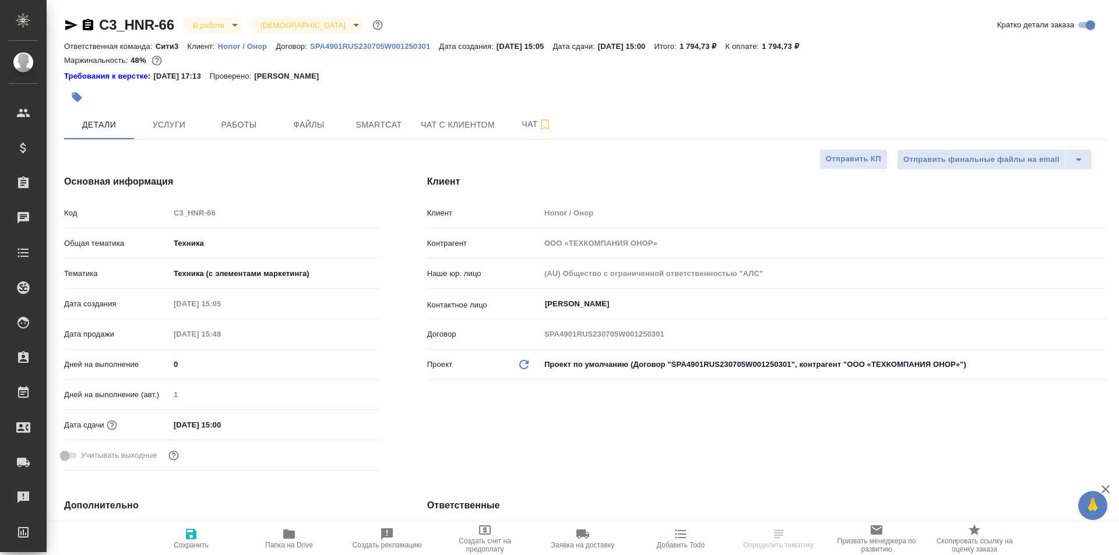
type textarea "x"
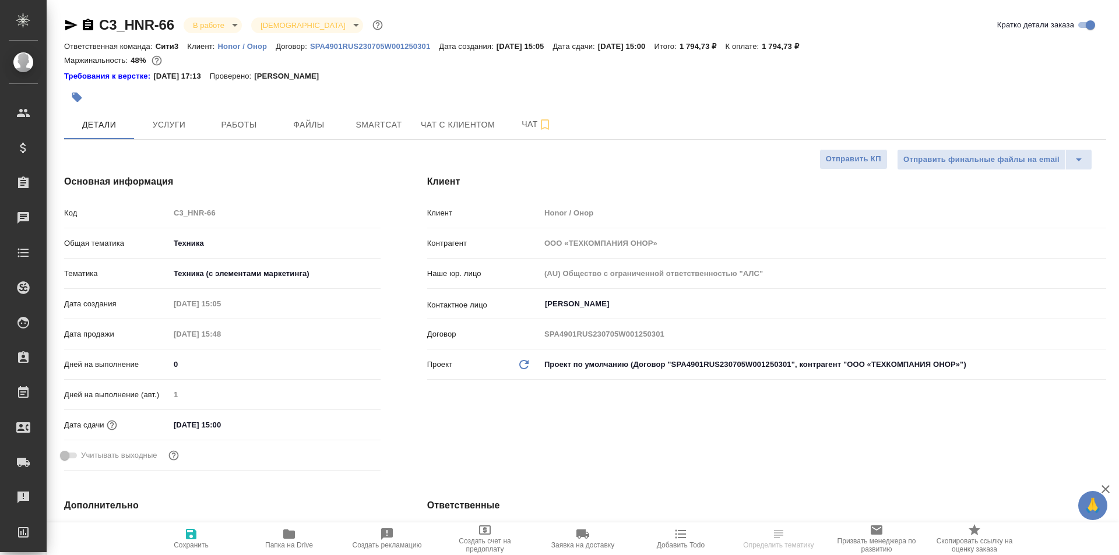
type textarea "x"
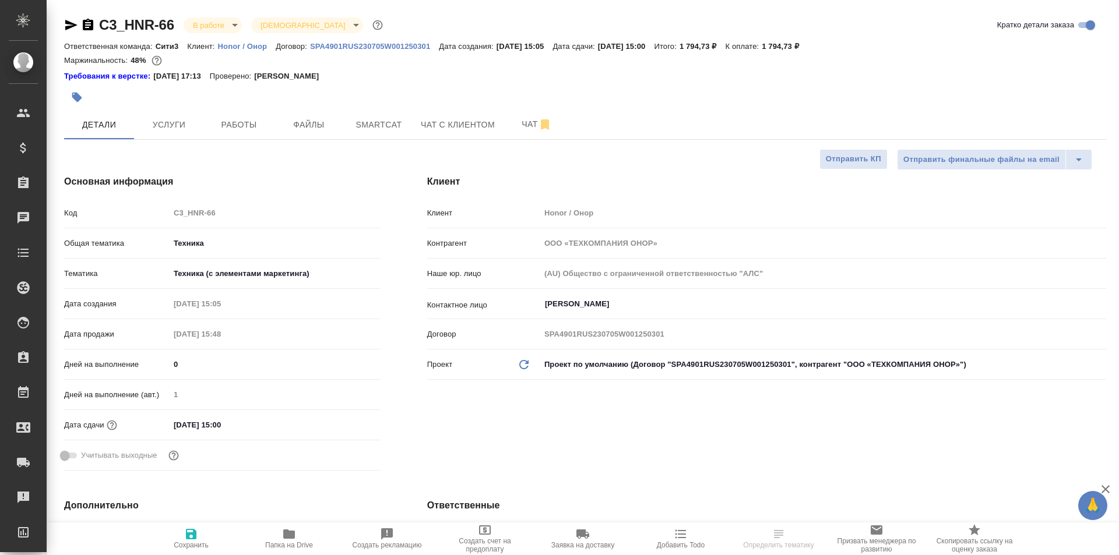
type textarea "x"
select select "RU"
type textarea "x"
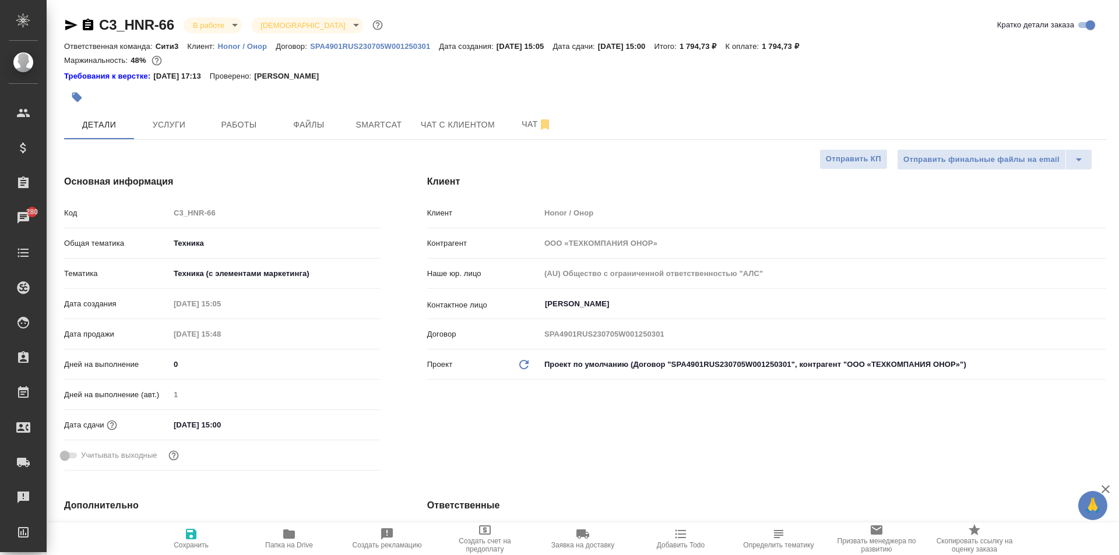
type textarea "x"
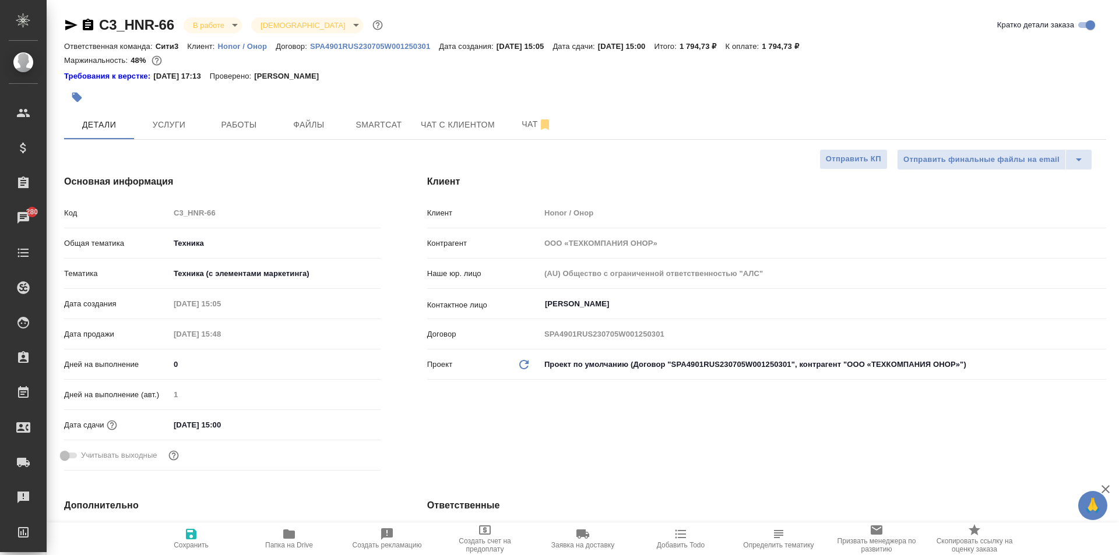
type textarea "x"
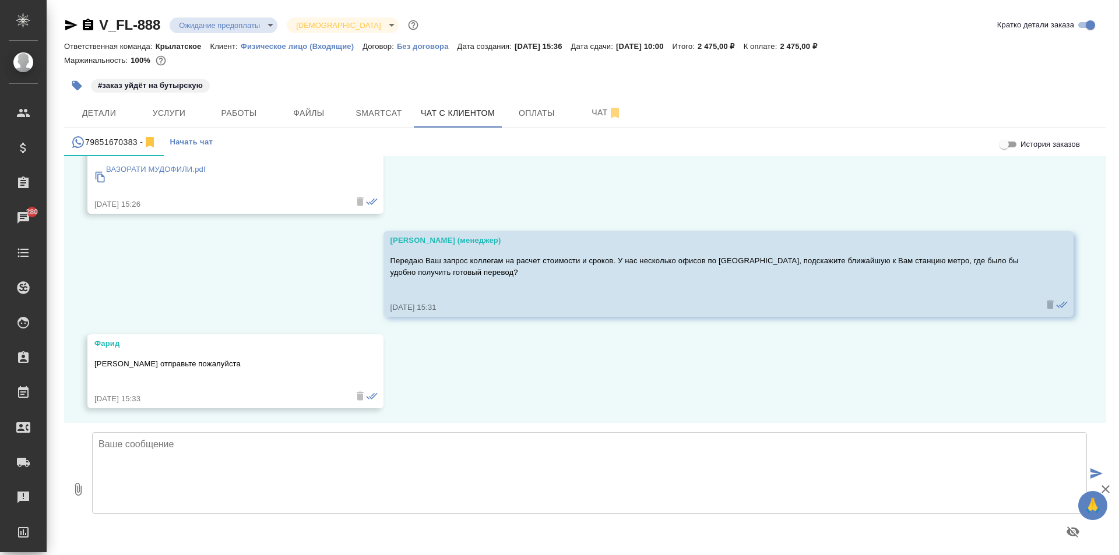
scroll to position [2867, 0]
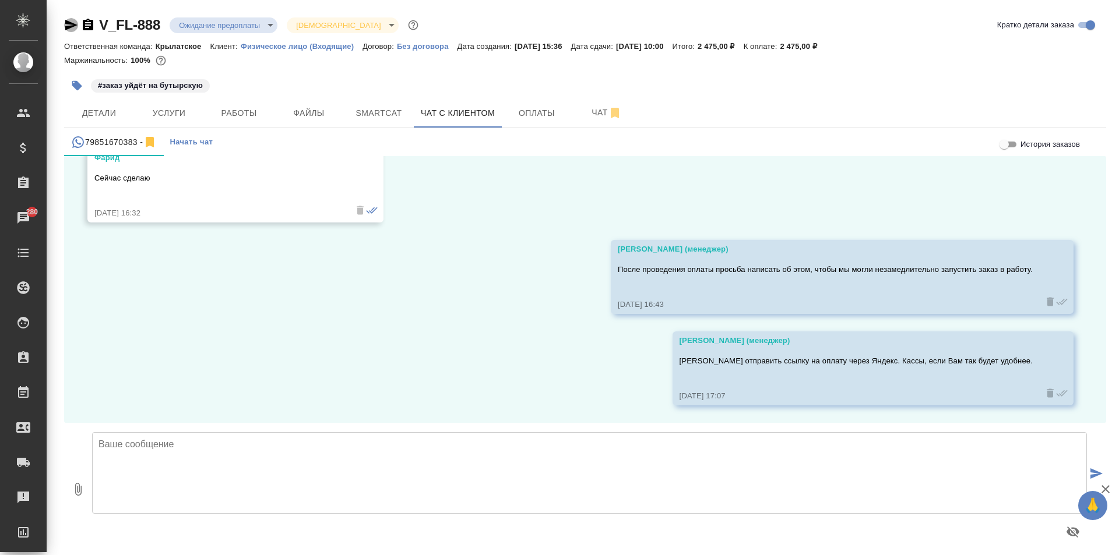
click at [72, 22] on icon "button" at bounding box center [71, 25] width 14 height 14
